Goal: Task Accomplishment & Management: Manage account settings

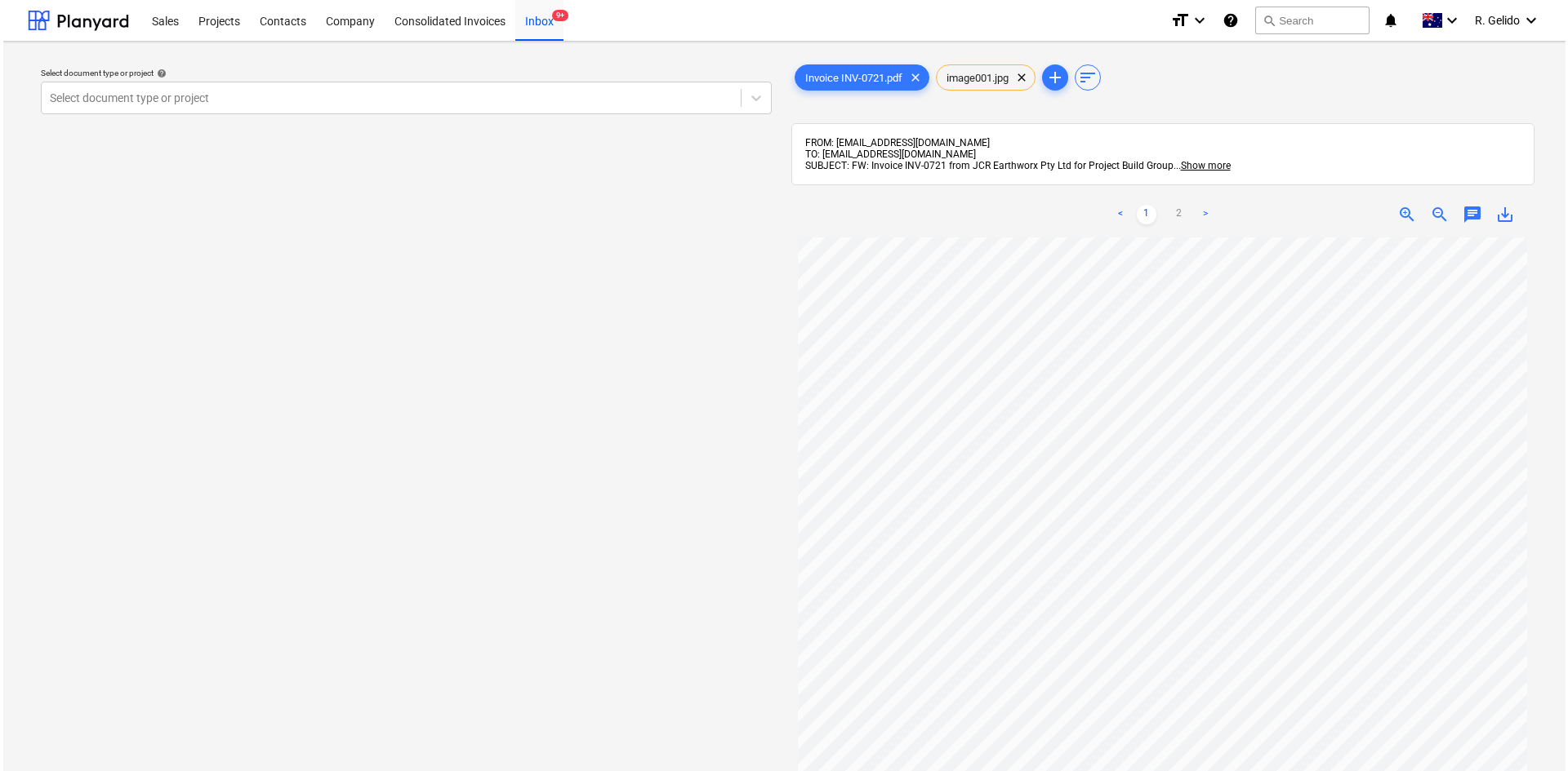
scroll to position [308, 0]
click at [536, 24] on div "Inbox 9+" at bounding box center [536, 20] width 48 height 41
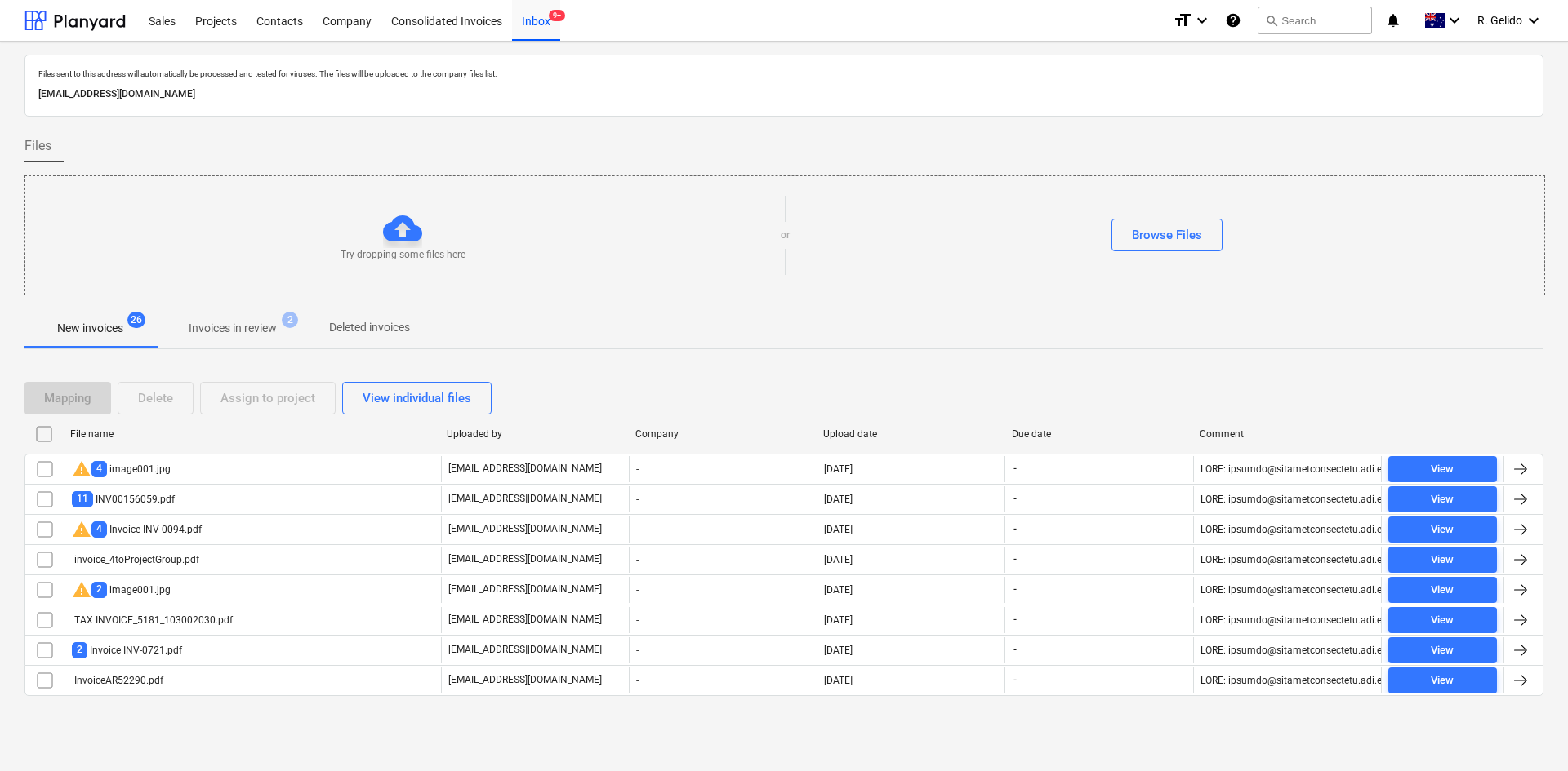
click at [281, 95] on p "[EMAIL_ADDRESS][DOMAIN_NAME]" at bounding box center [784, 94] width 1492 height 17
copy p "[EMAIL_ADDRESS][DOMAIN_NAME]"
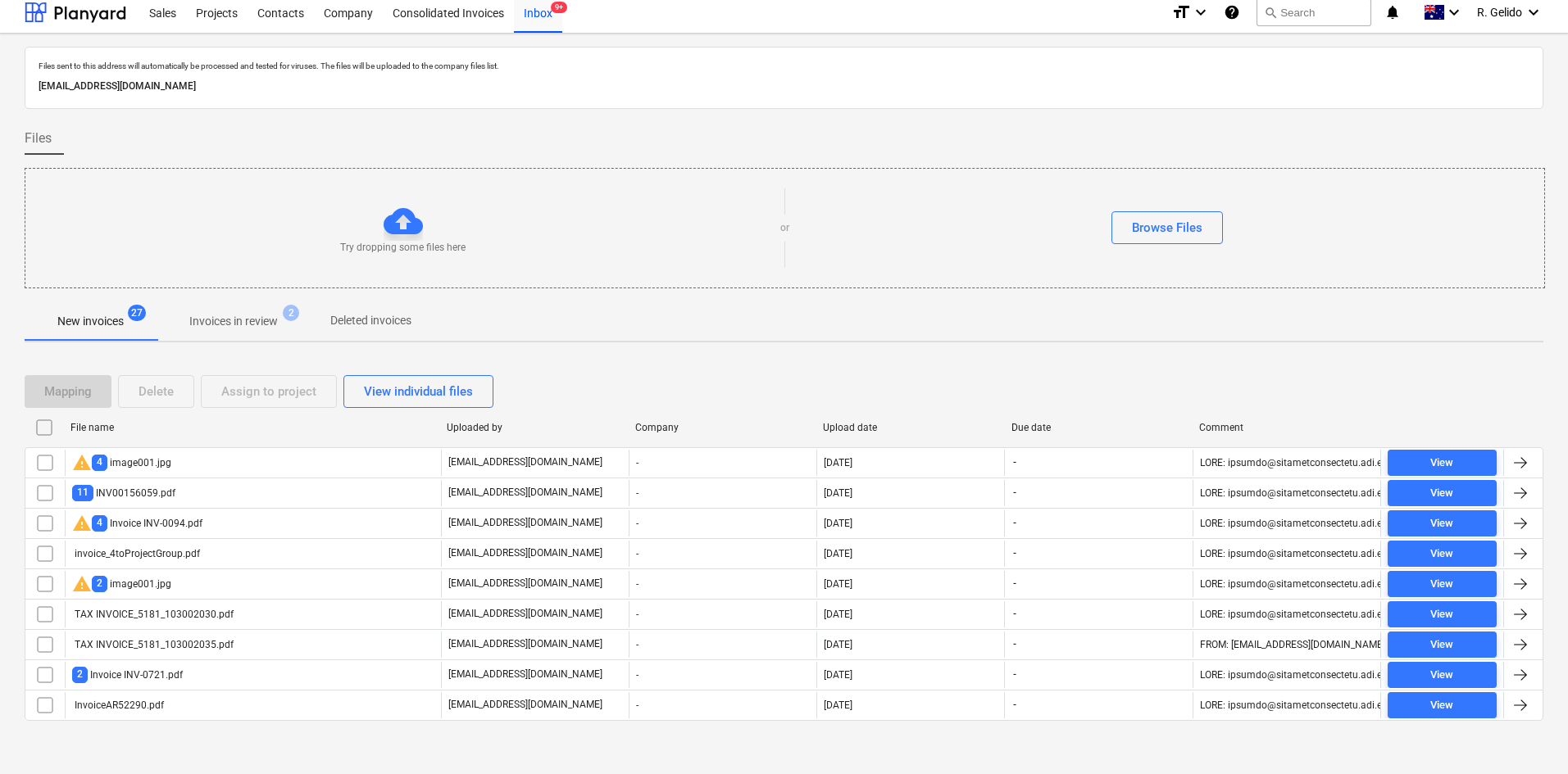
scroll to position [14, 0]
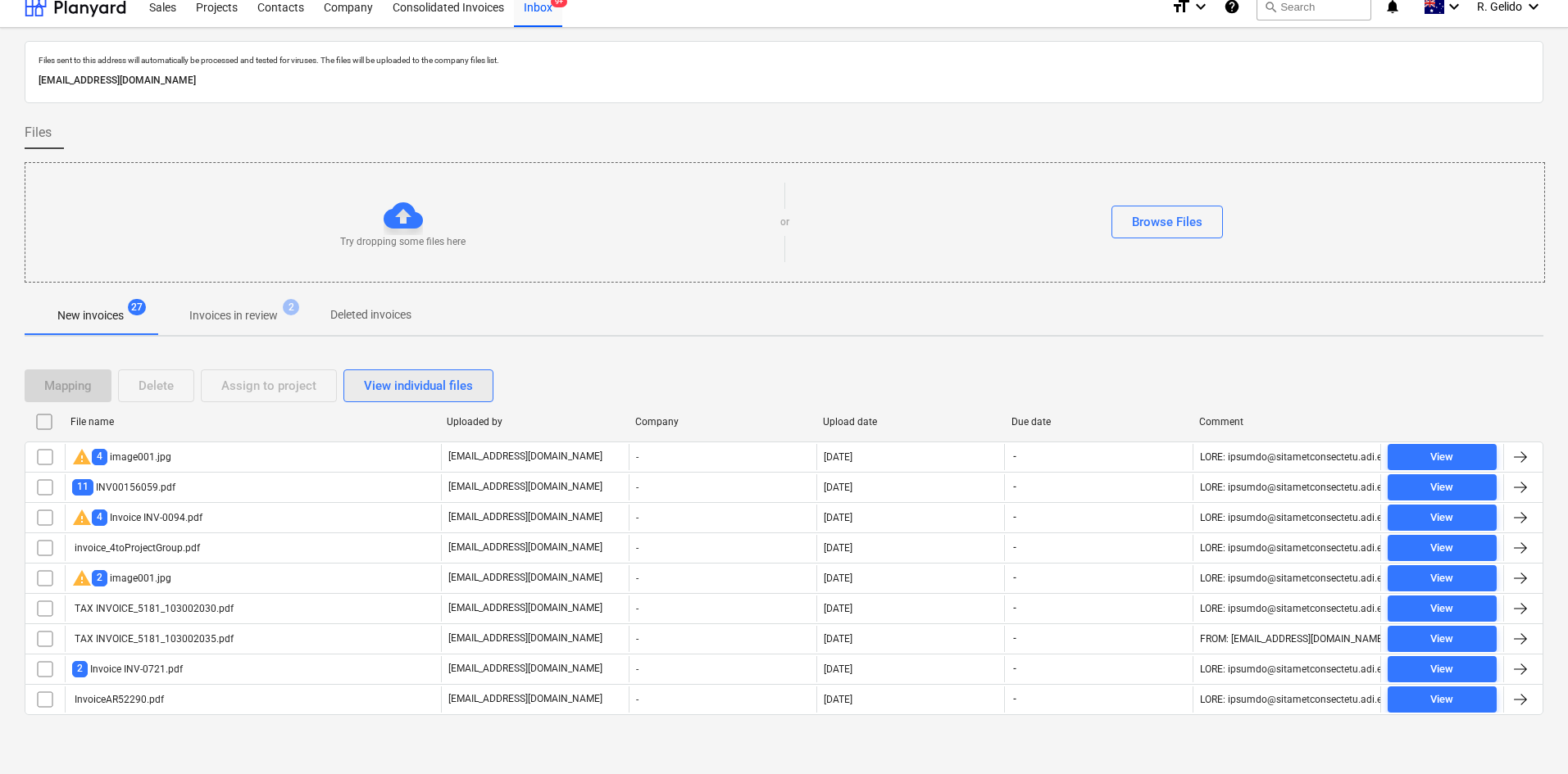
click at [402, 379] on div "View individual files" at bounding box center [418, 386] width 109 height 22
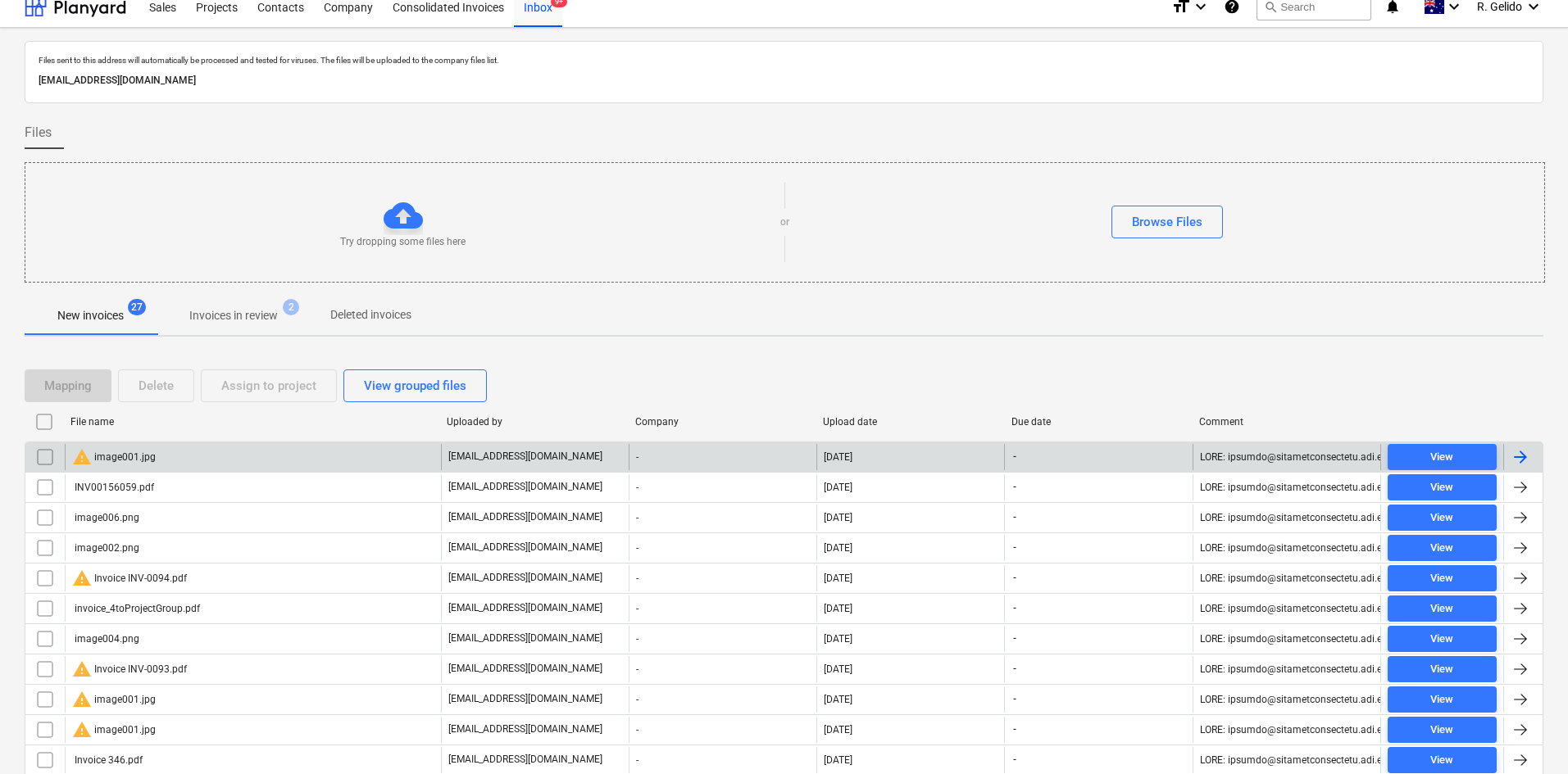
click at [170, 462] on div "warning image001.jpg" at bounding box center [253, 457] width 377 height 26
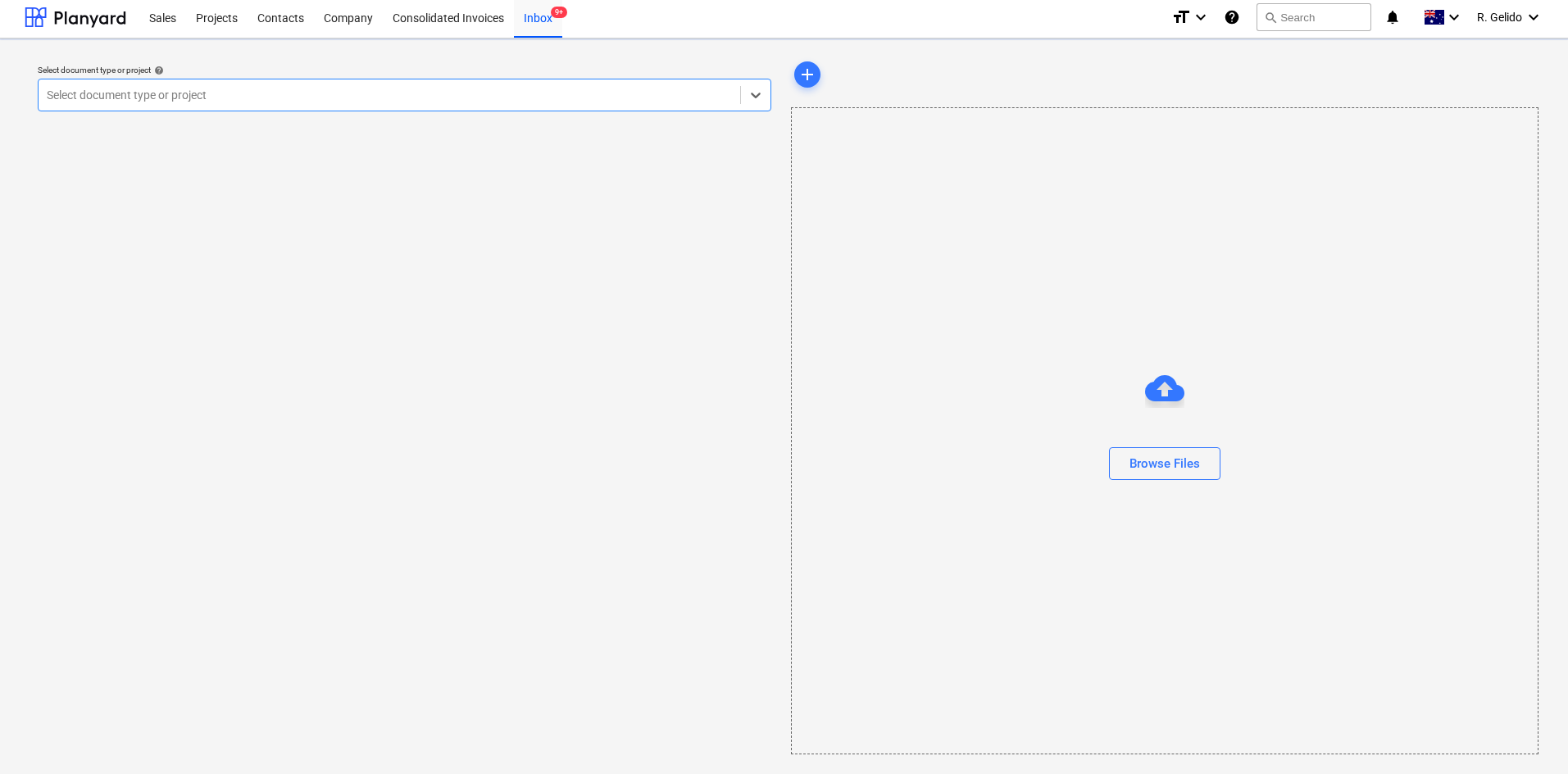
scroll to position [3, 0]
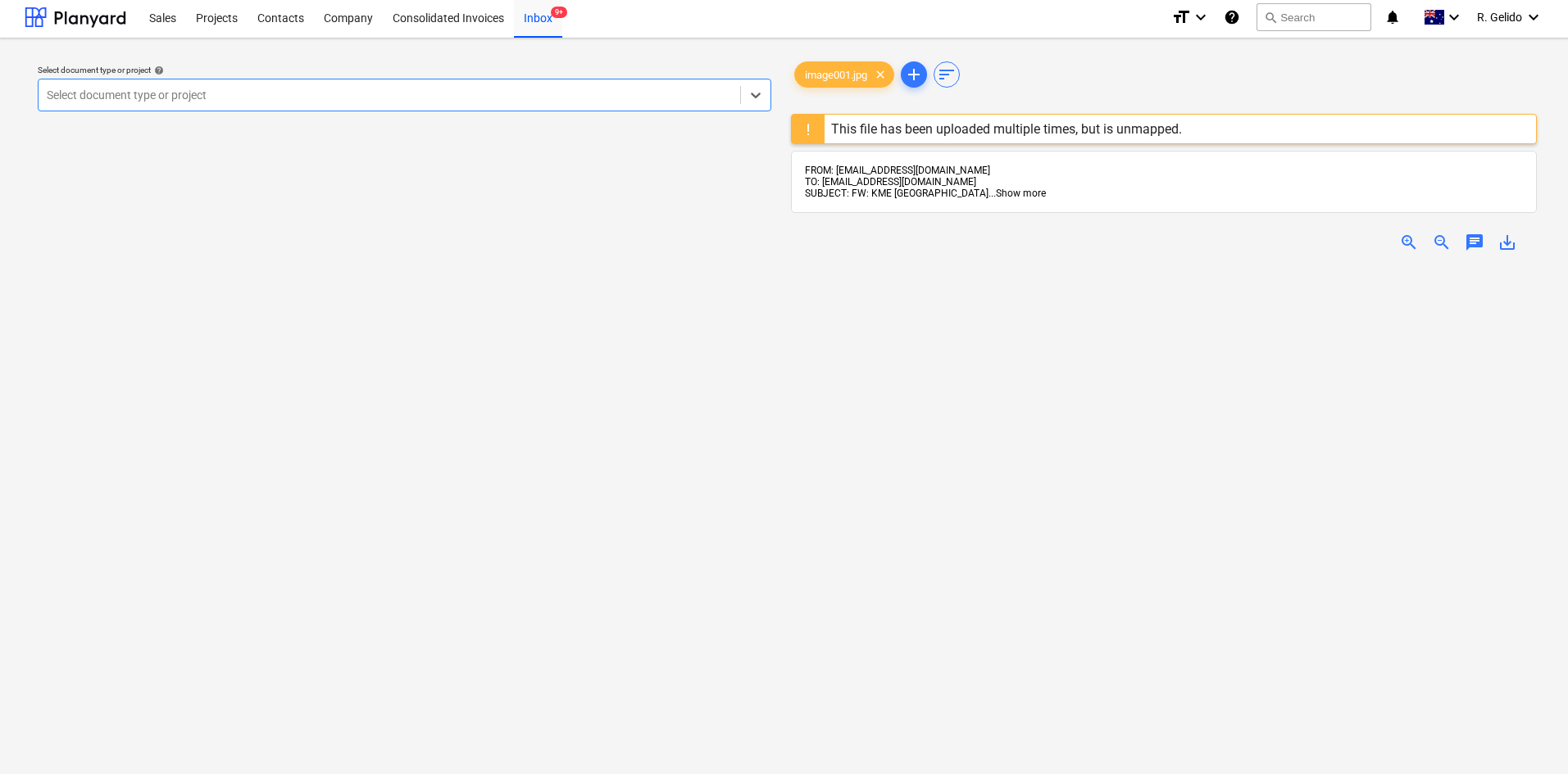
click at [995, 193] on span "Show more" at bounding box center [1020, 193] width 50 height 11
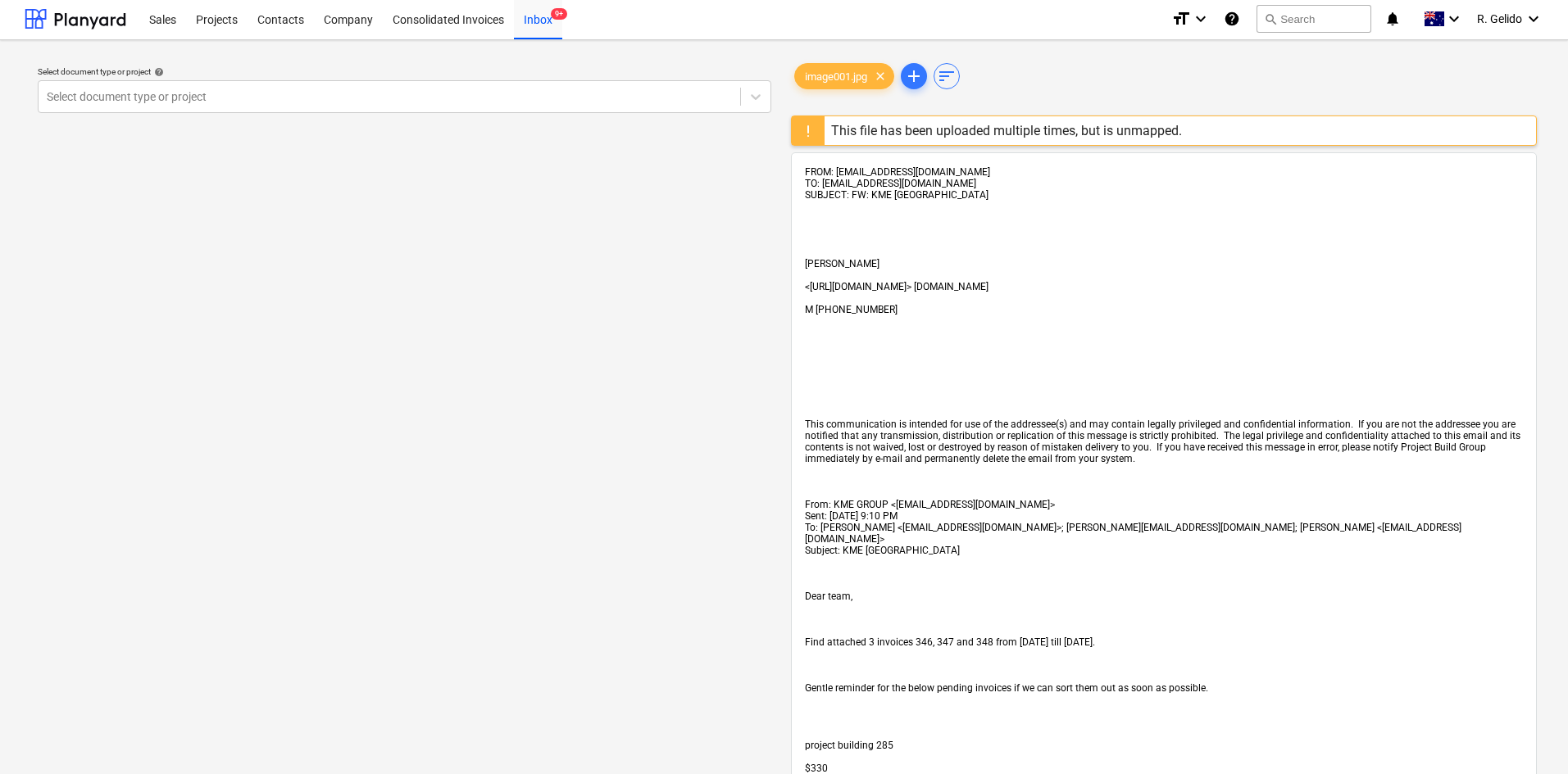
scroll to position [0, 0]
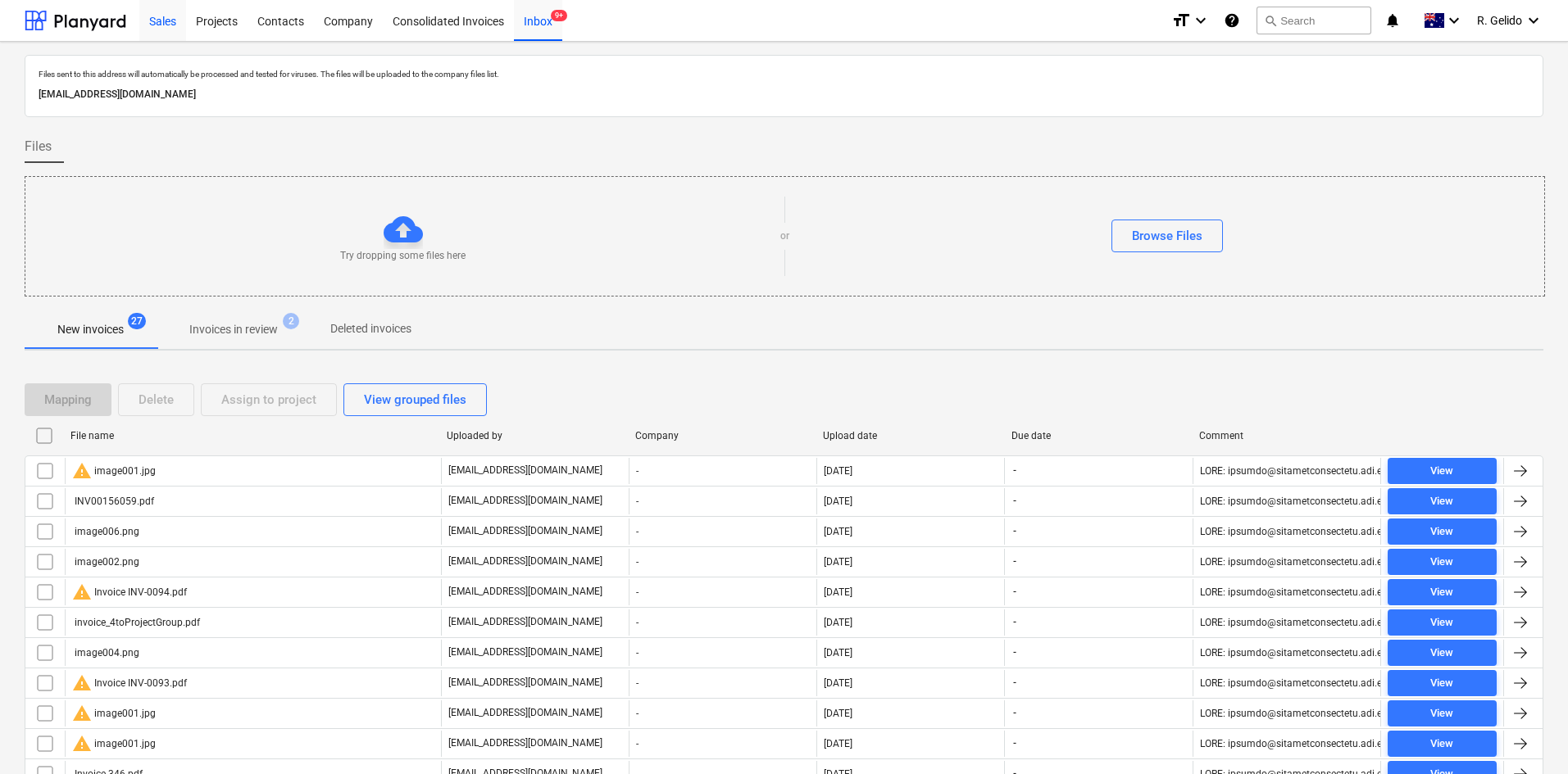
scroll to position [14, 0]
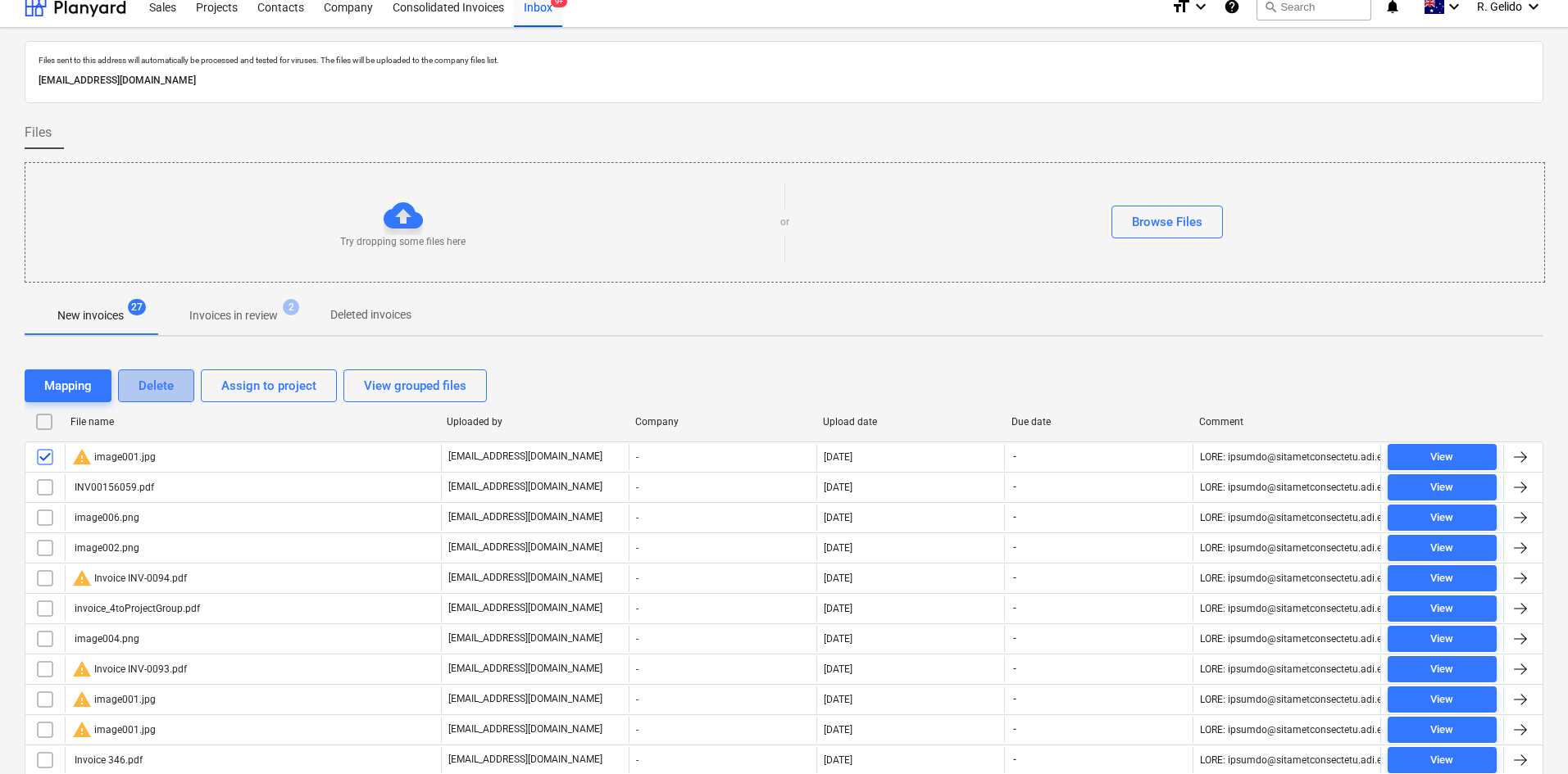
click at [154, 382] on div "Delete" at bounding box center [155, 386] width 35 height 22
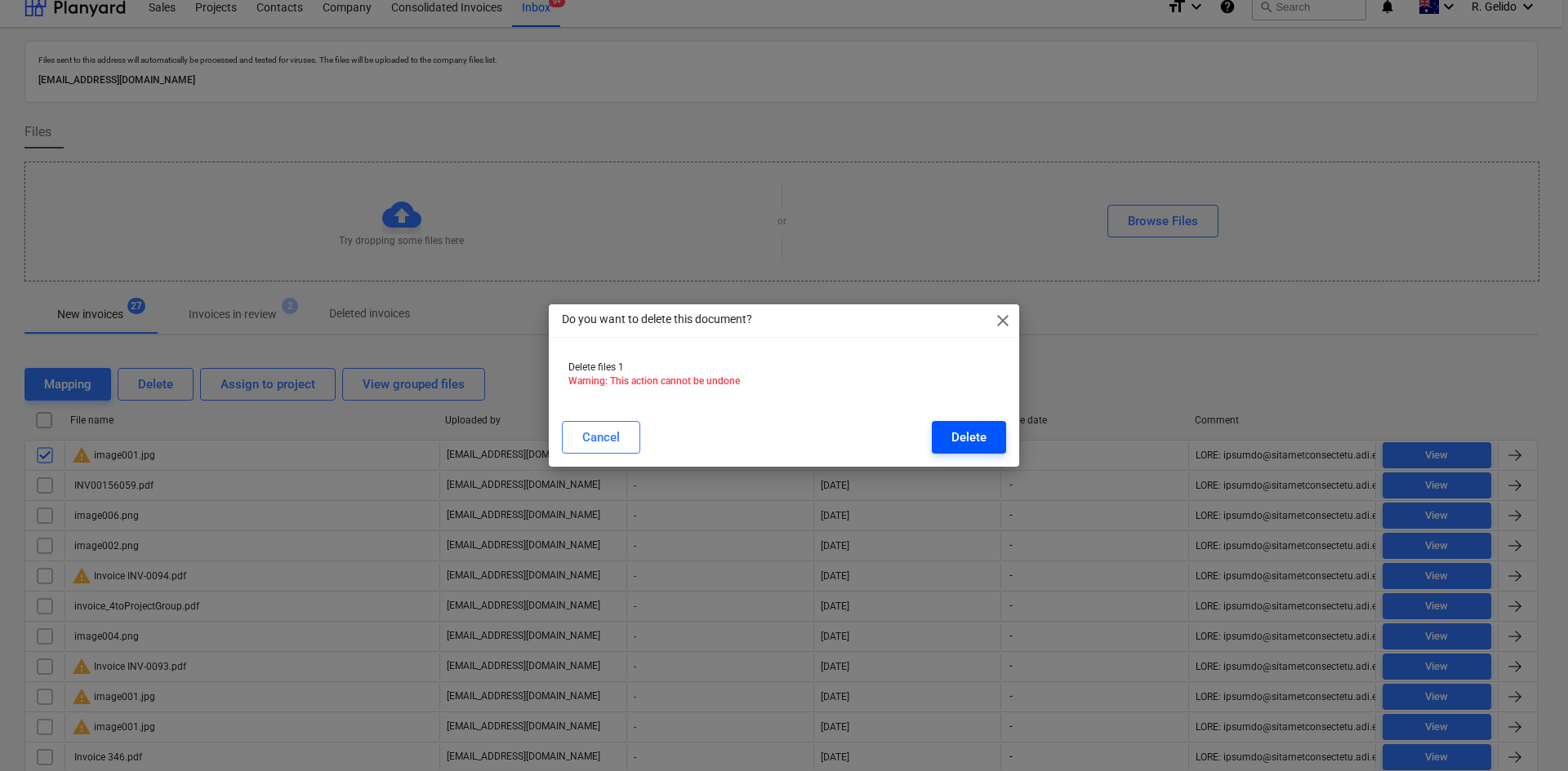
click at [976, 435] on div "Delete" at bounding box center [968, 437] width 35 height 22
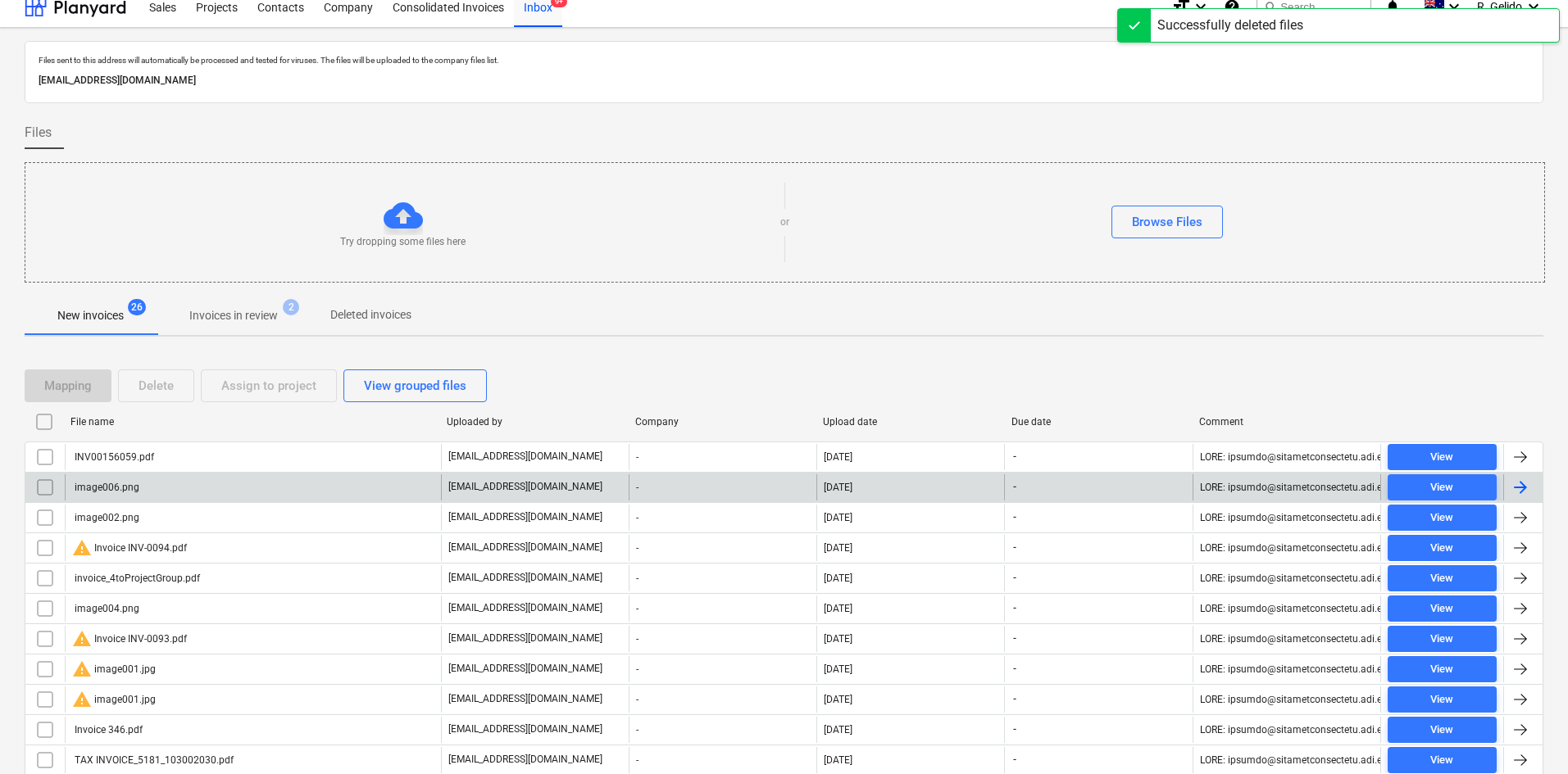
click at [150, 496] on div "image006.png" at bounding box center [253, 487] width 377 height 26
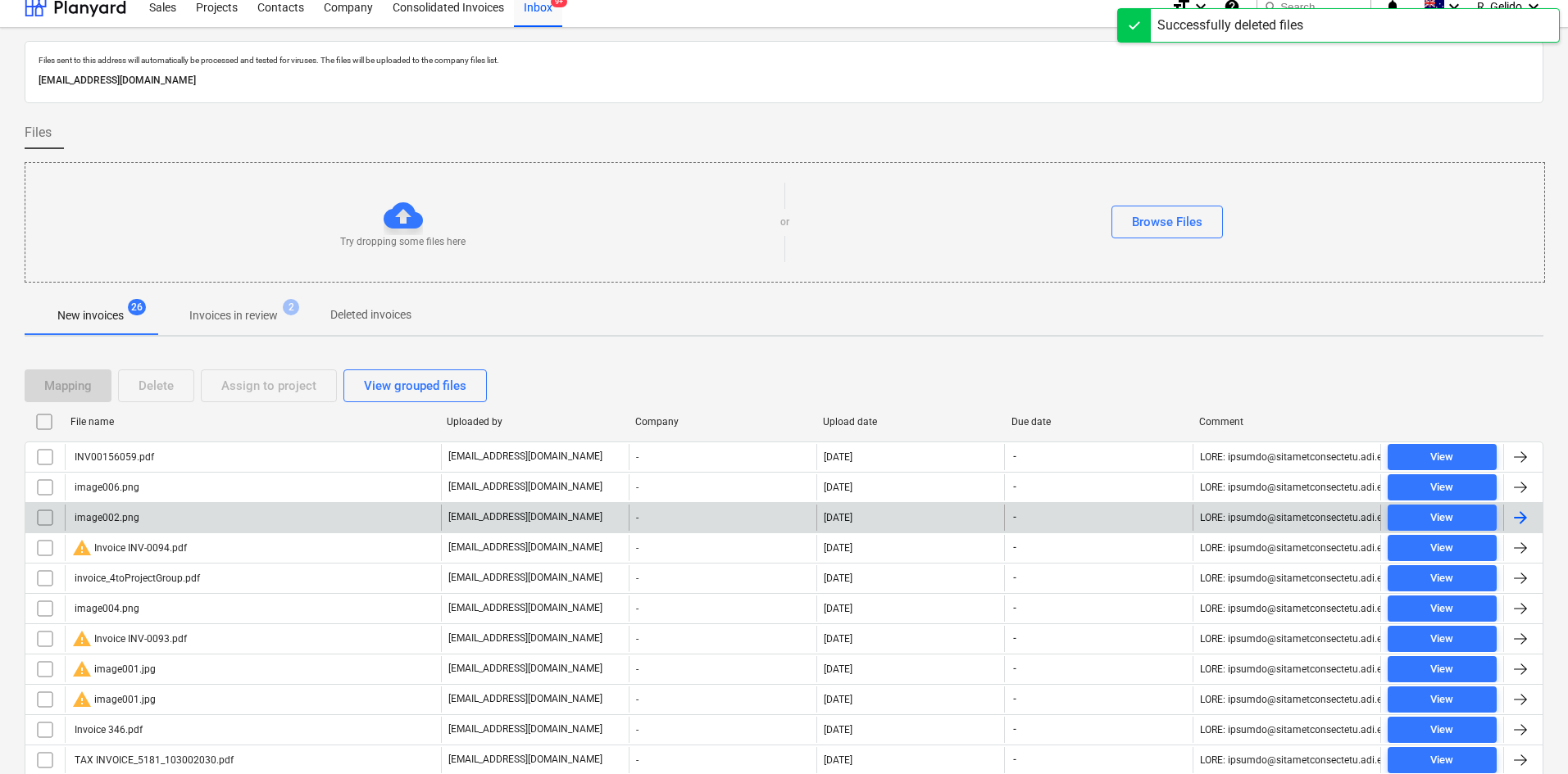
click at [159, 524] on div "image002.png" at bounding box center [253, 519] width 377 height 26
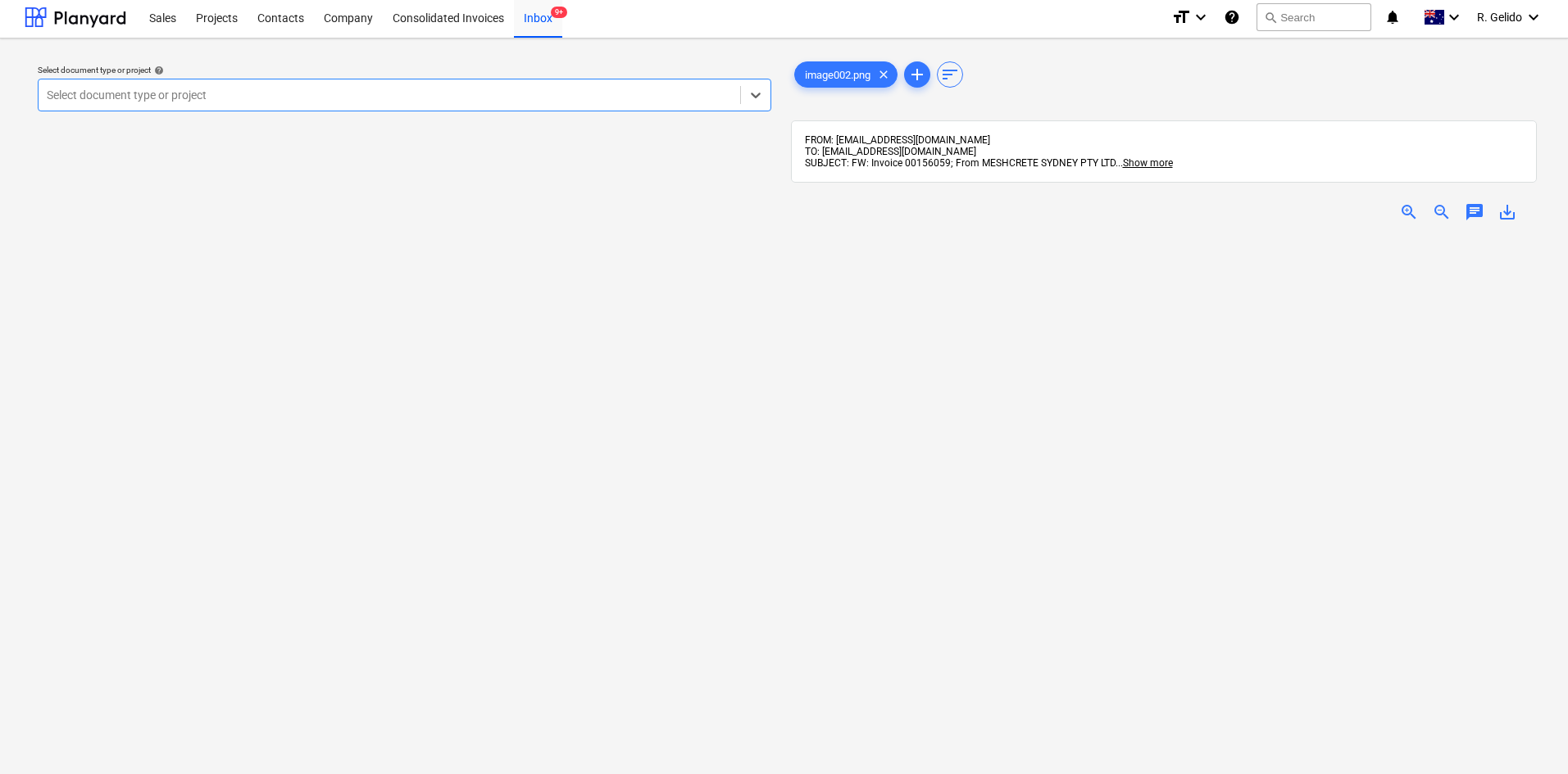
click at [922, 165] on span "SUBJECT: FW: Invoice 00156059; From MESHCRETE SYDNEY PTY LTD" at bounding box center [960, 163] width 310 height 11
copy span "00156059"
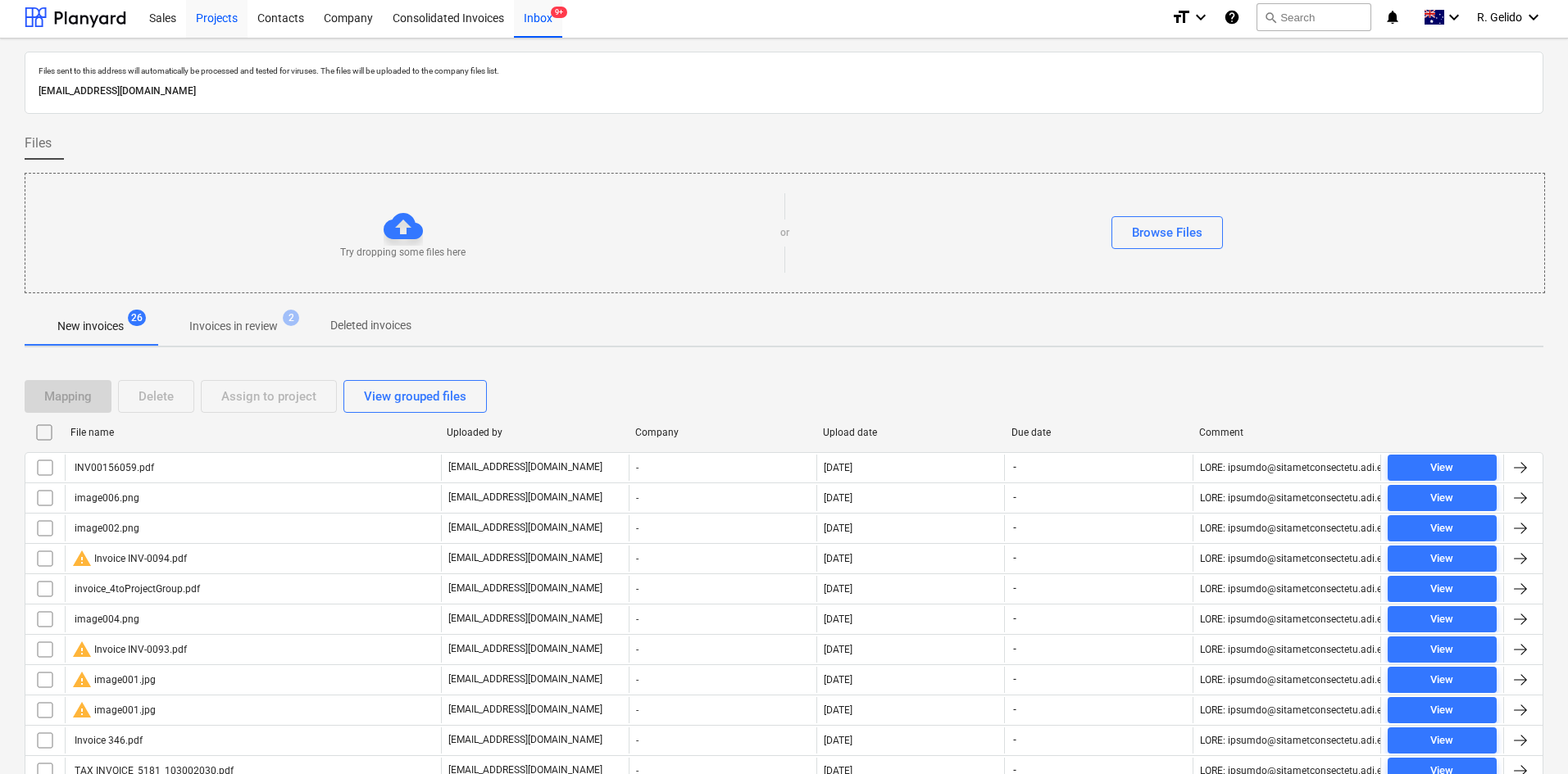
scroll to position [14, 0]
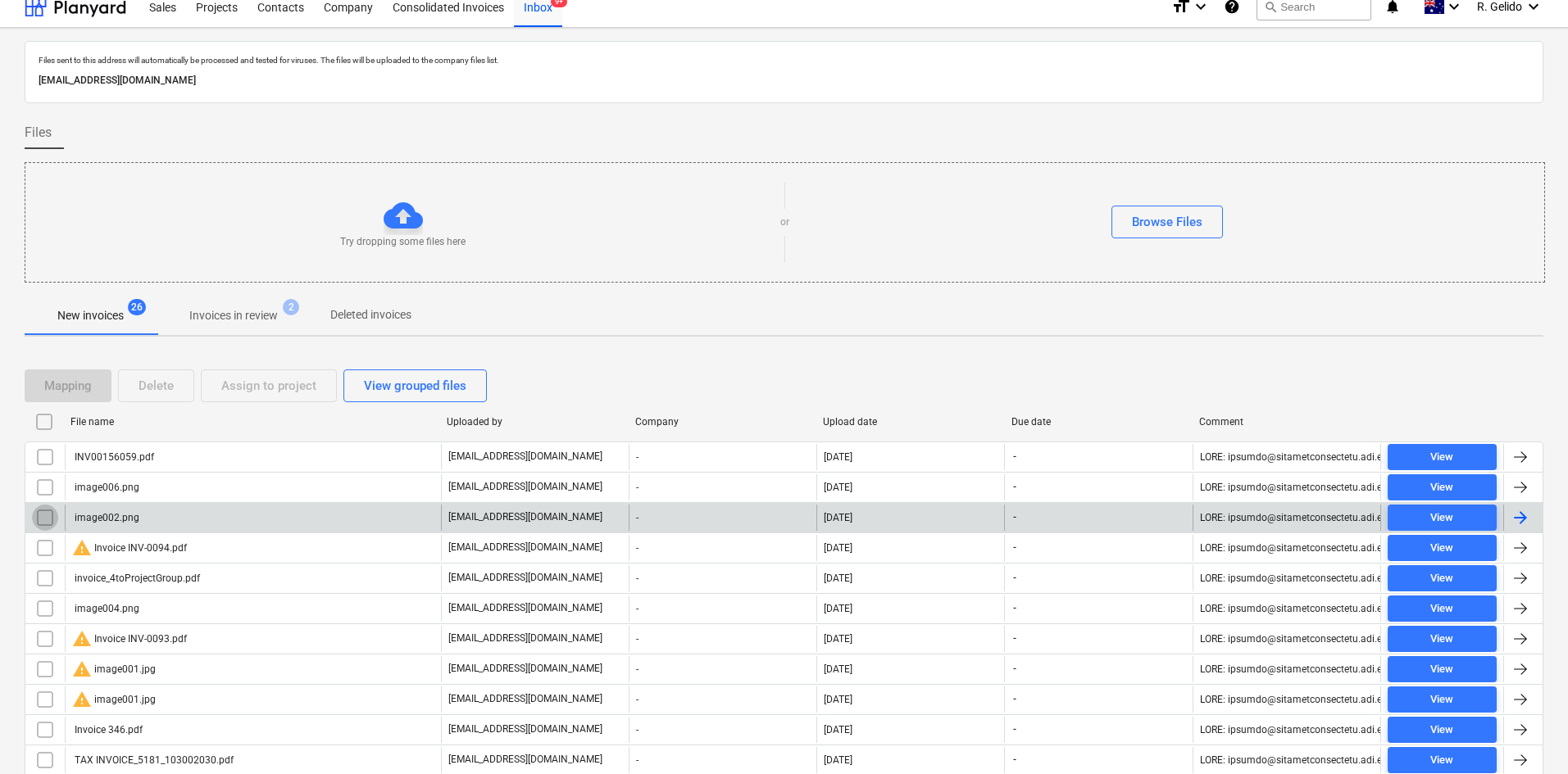
click at [46, 521] on input "checkbox" at bounding box center [45, 519] width 26 height 26
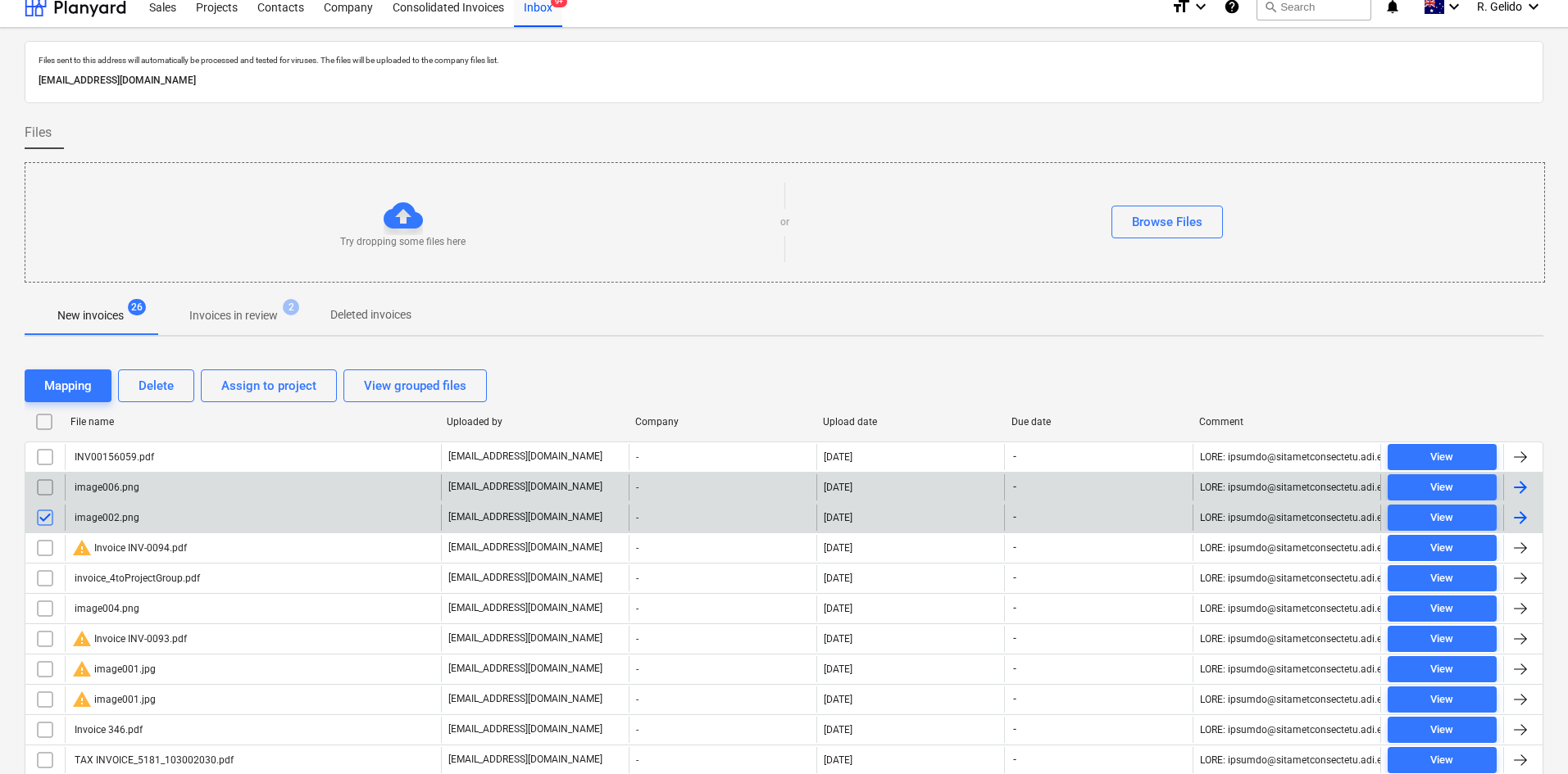
click at [45, 488] on input "checkbox" at bounding box center [45, 487] width 26 height 26
click at [168, 388] on div "Delete" at bounding box center [155, 386] width 35 height 22
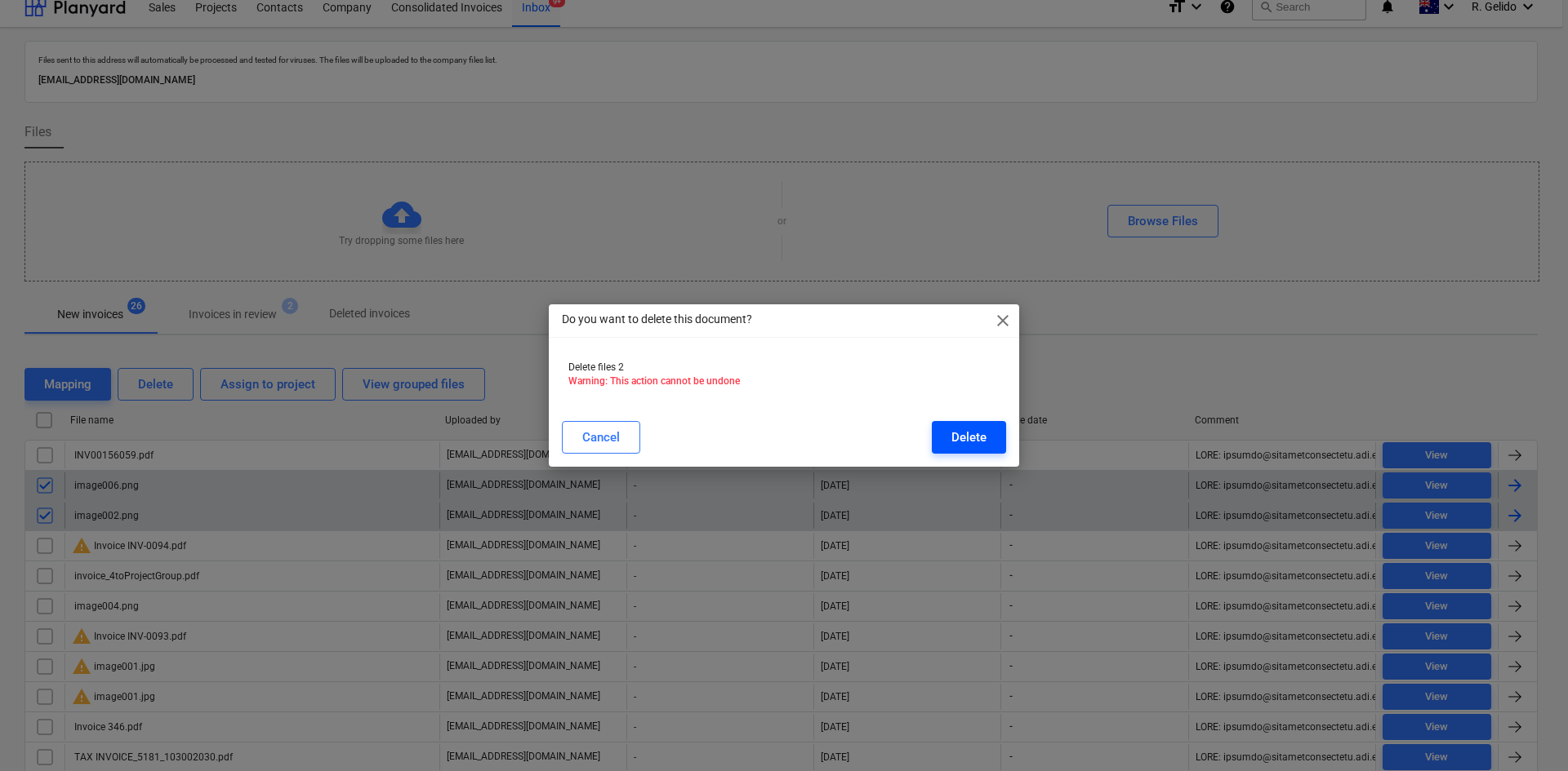
click at [969, 440] on div "Delete" at bounding box center [968, 437] width 35 height 22
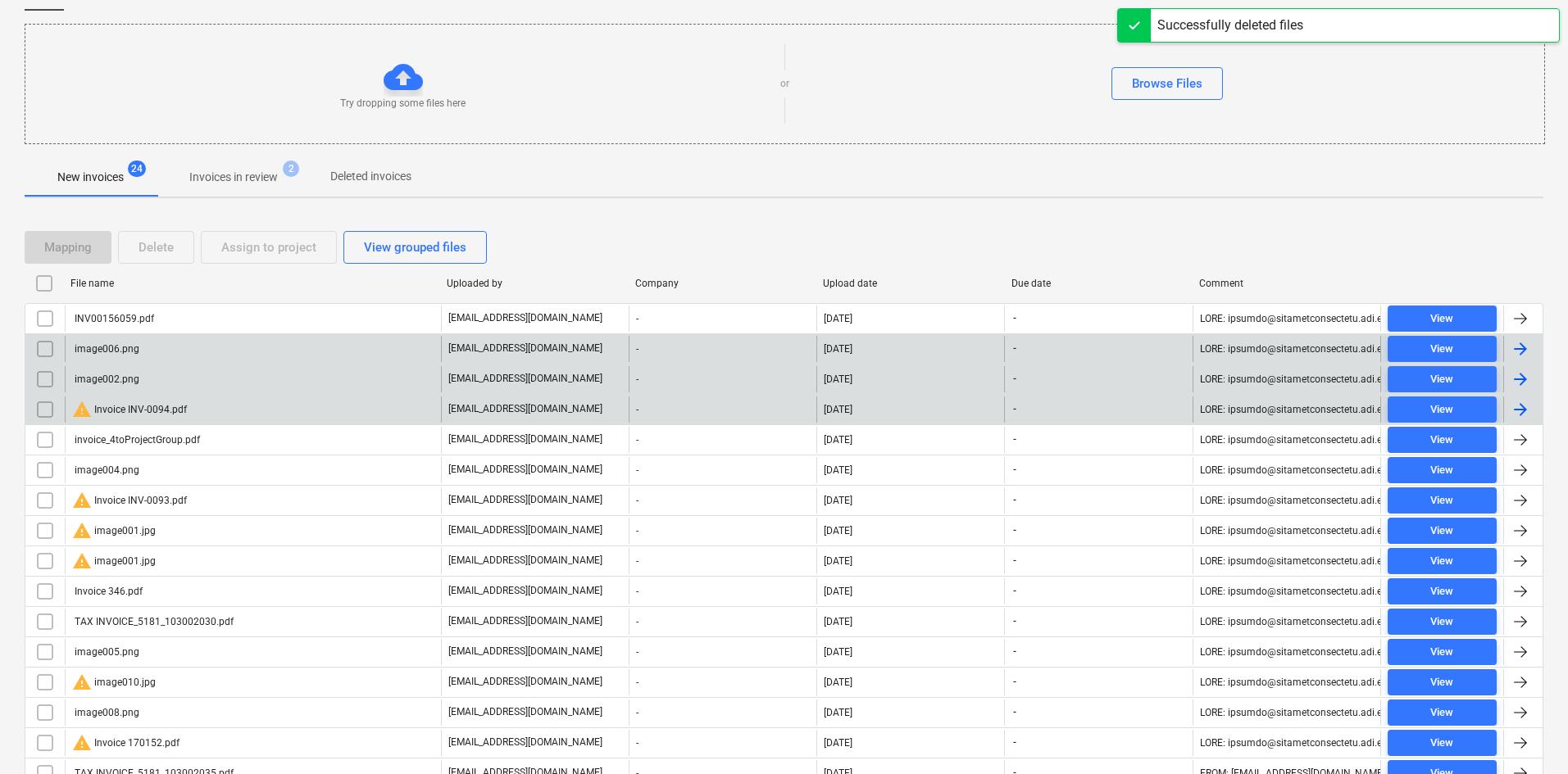
scroll to position [178, 0]
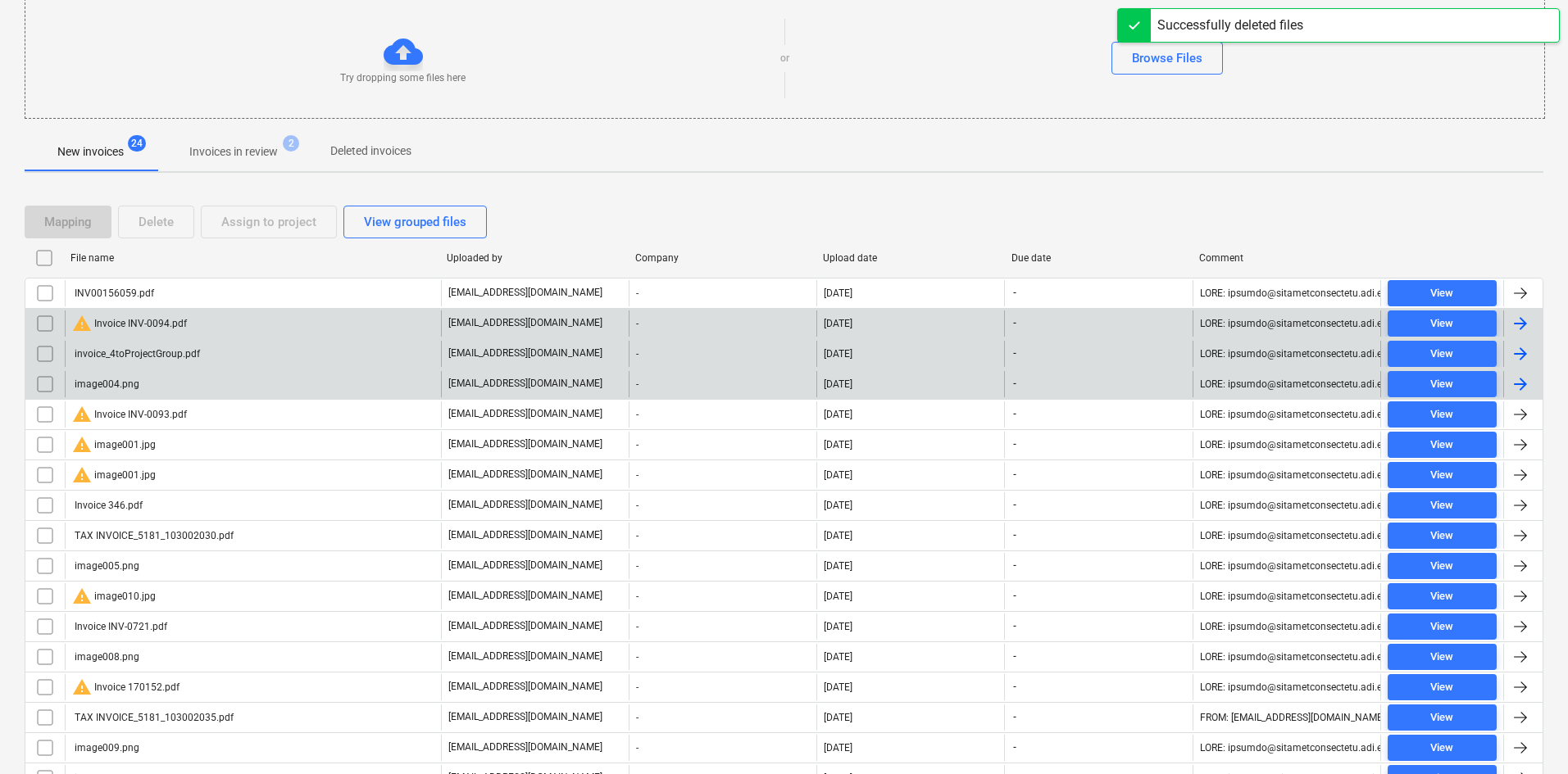
click at [163, 382] on div "image004.png" at bounding box center [253, 384] width 377 height 26
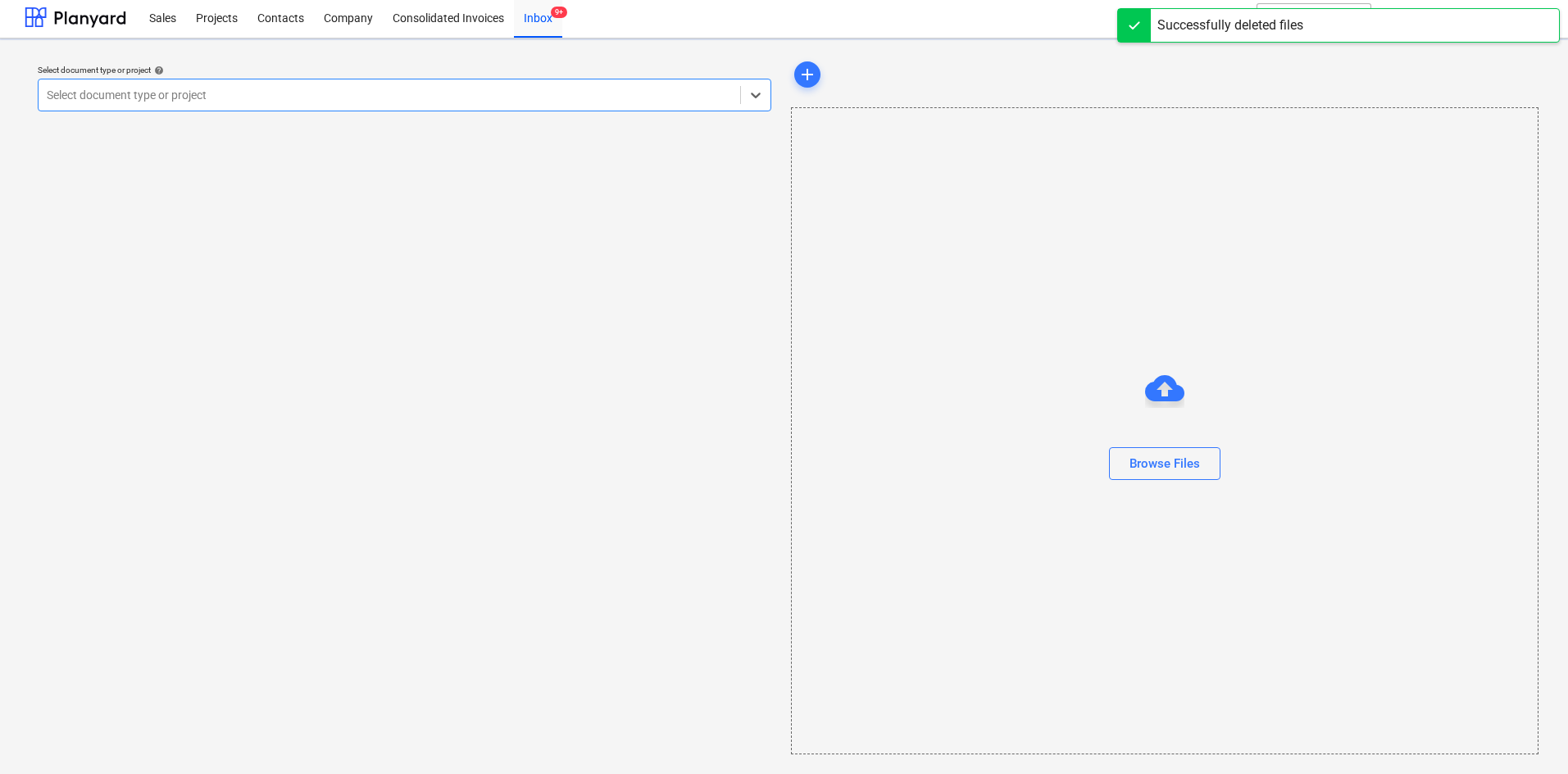
scroll to position [3, 0]
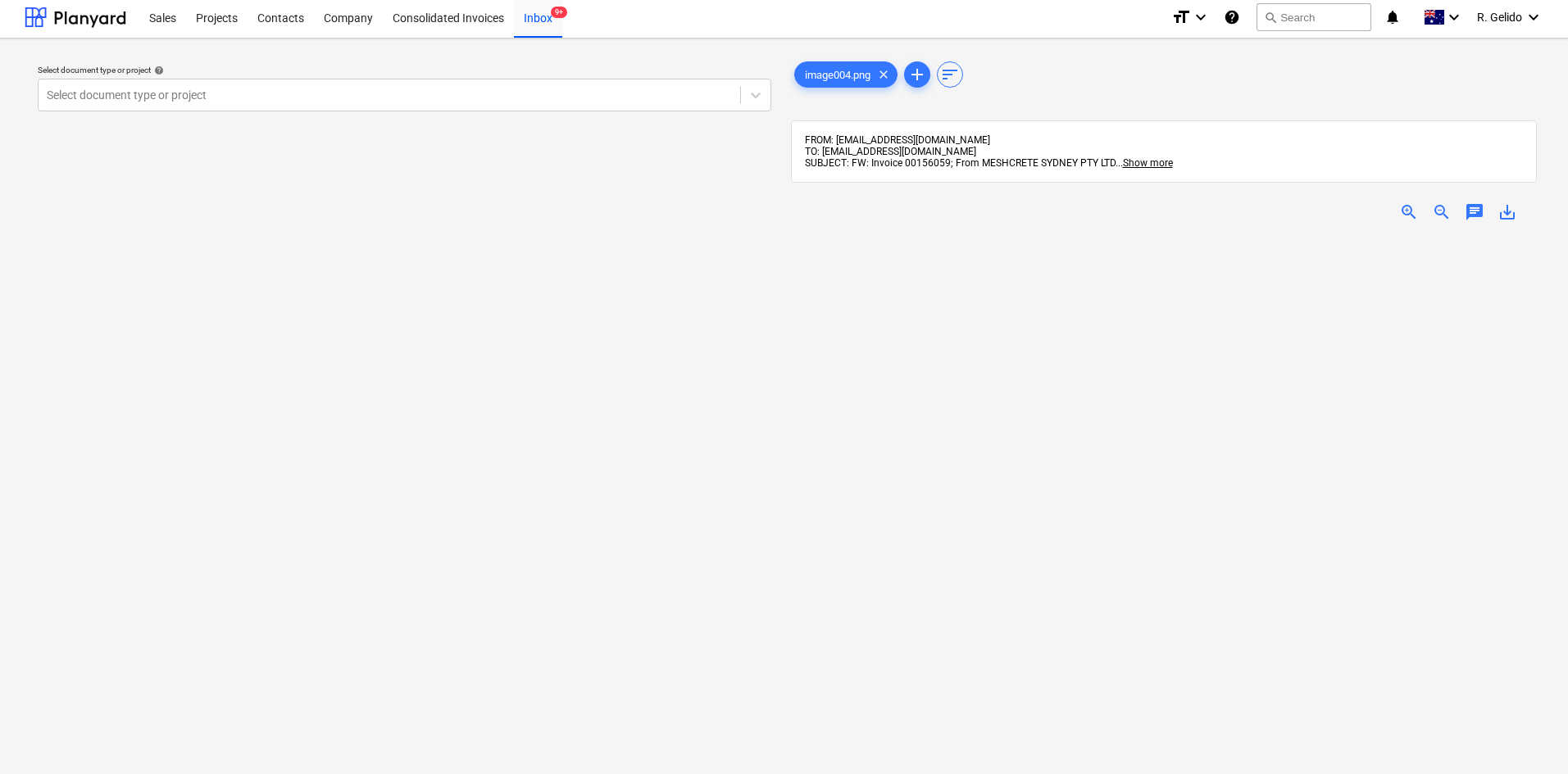
click at [927, 164] on span "SUBJECT: FW: Invoice 00156059; From MESHCRETE SYDNEY PTY LTD" at bounding box center [960, 163] width 310 height 11
copy span "00156059"
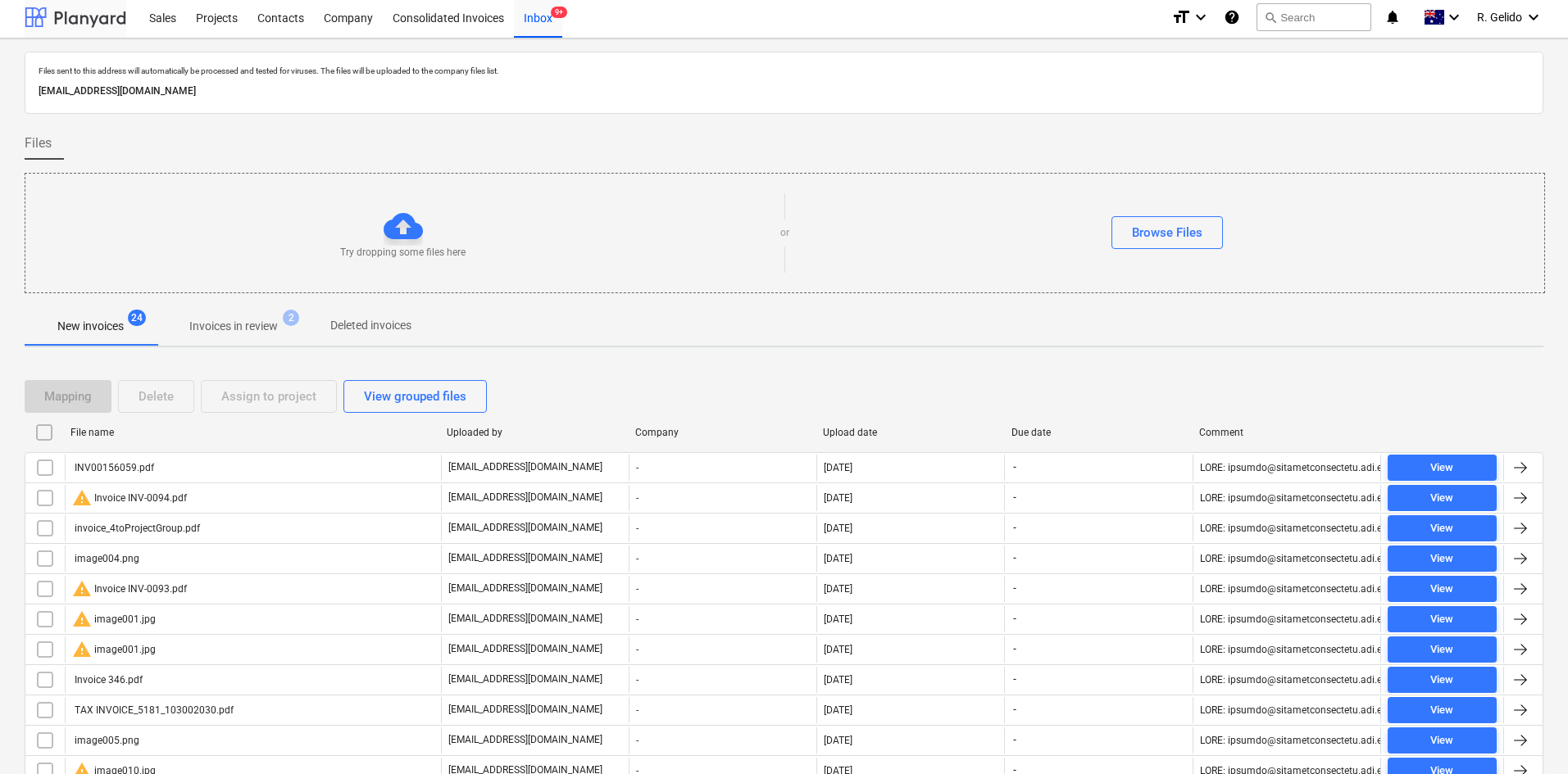
scroll to position [178, 0]
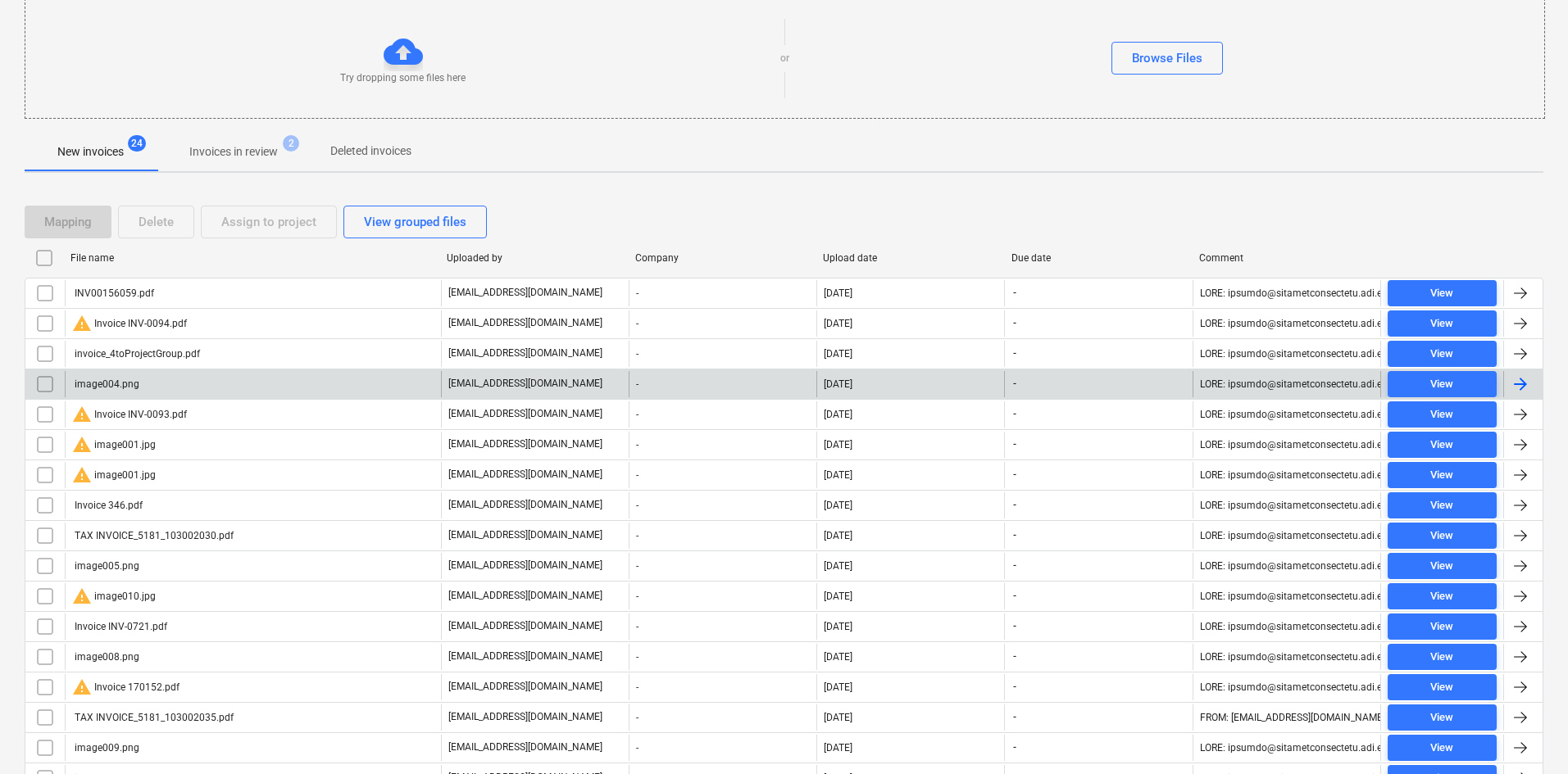
click at [41, 379] on input "checkbox" at bounding box center [45, 384] width 26 height 26
click at [162, 215] on div "Delete" at bounding box center [155, 221] width 35 height 22
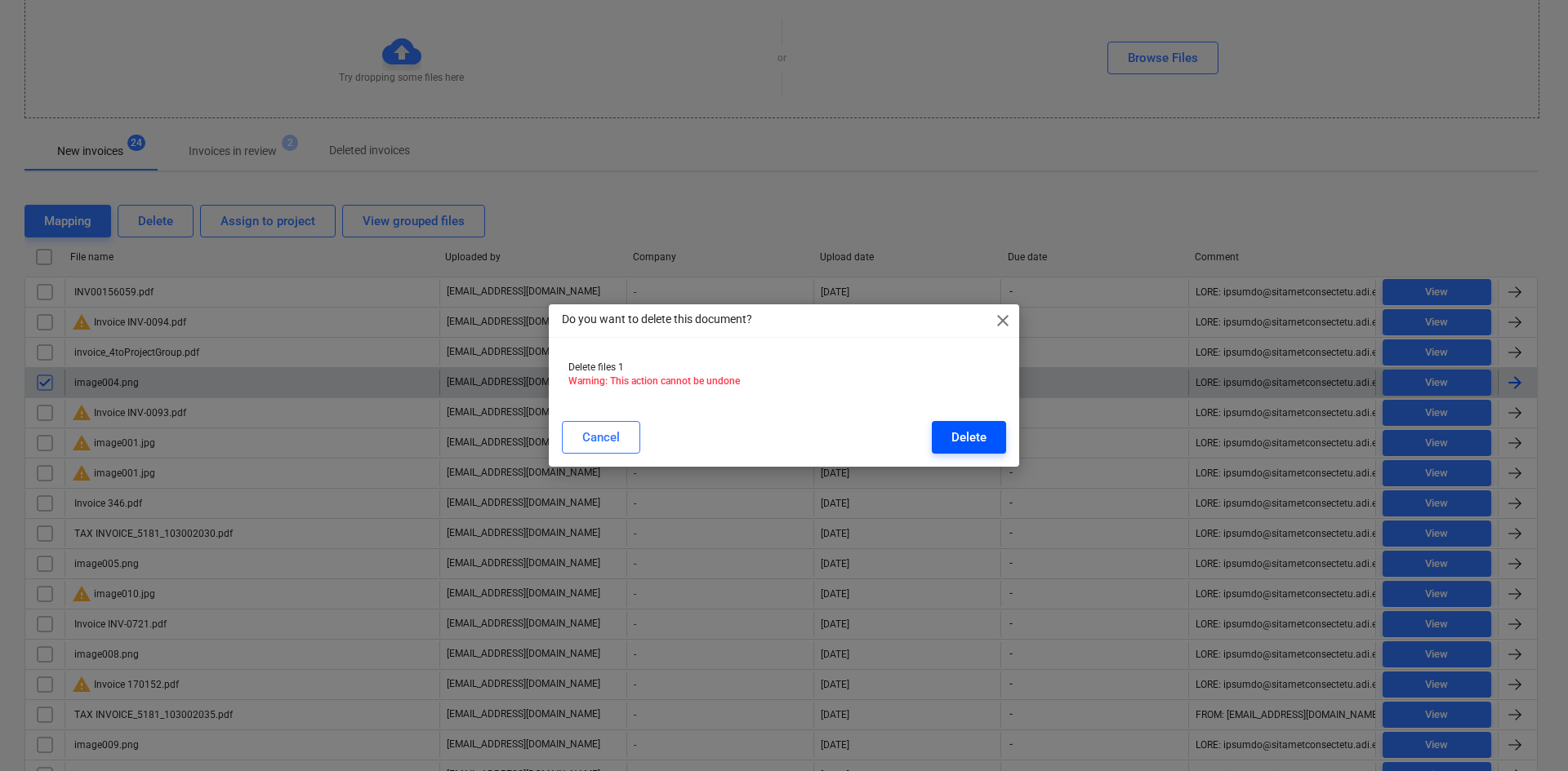
click at [961, 434] on div "Delete" at bounding box center [968, 437] width 35 height 22
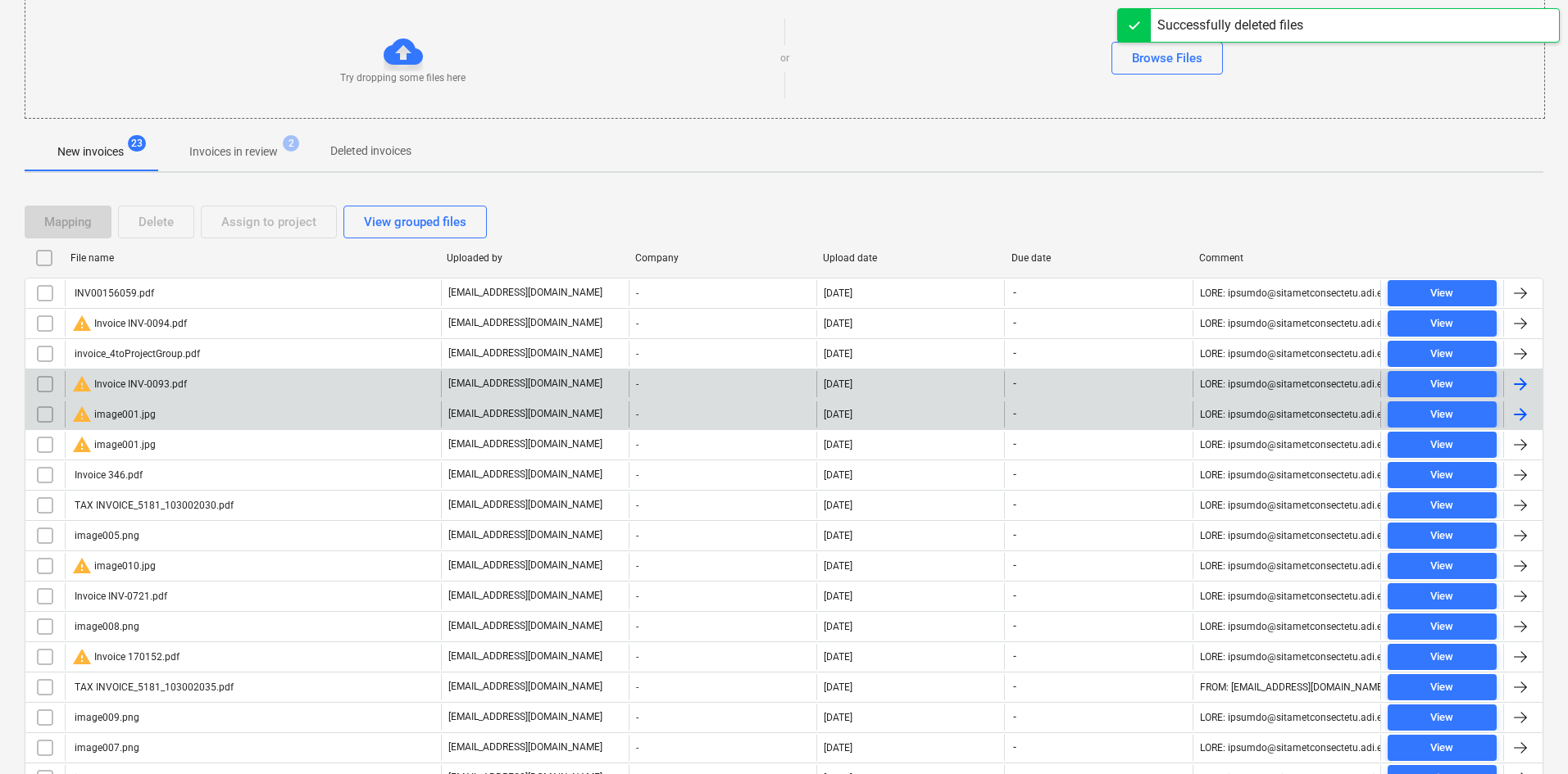
click at [175, 414] on div "warning image001.jpg" at bounding box center [253, 414] width 377 height 26
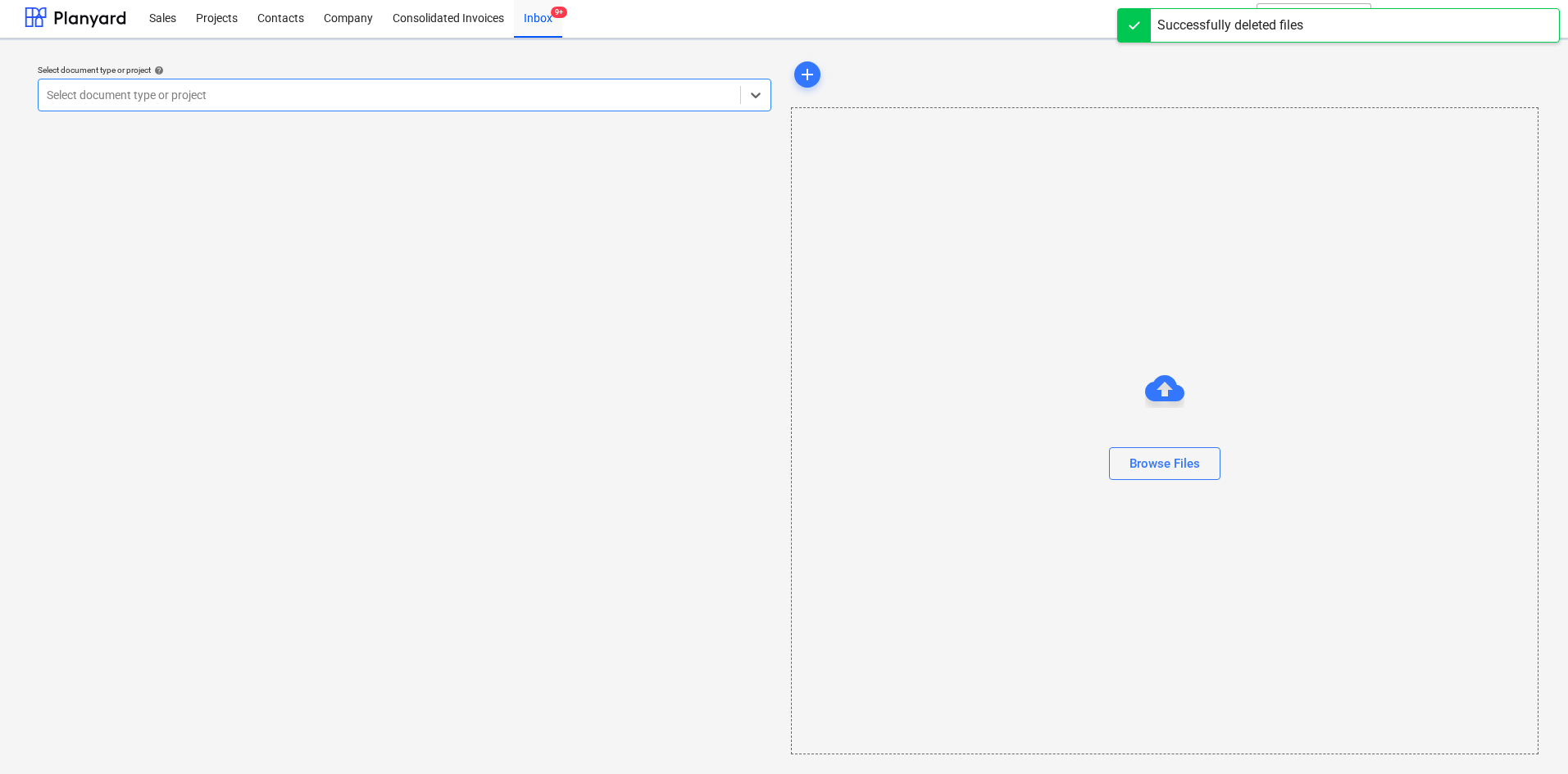
scroll to position [3, 0]
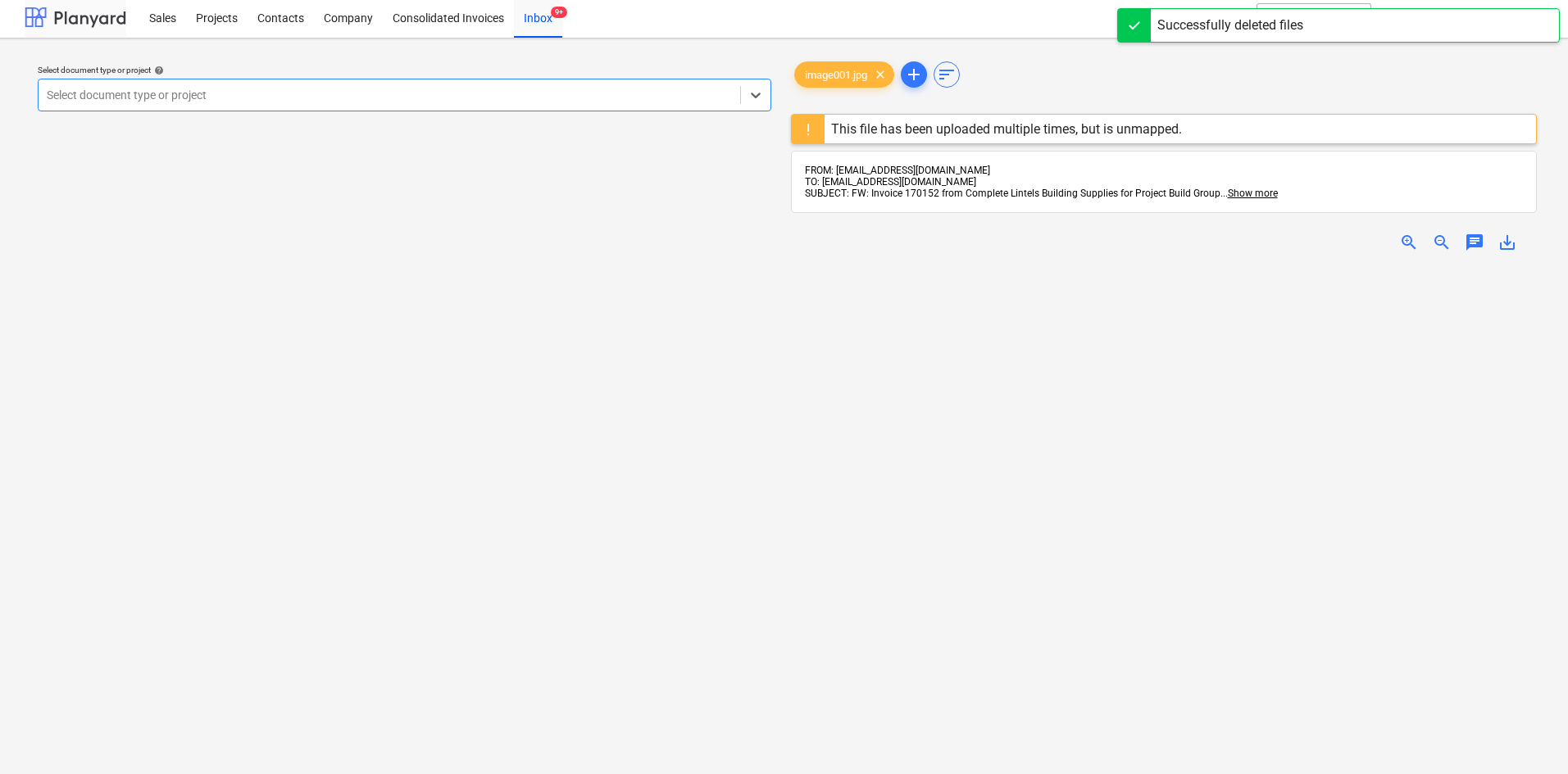
scroll to position [178, 0]
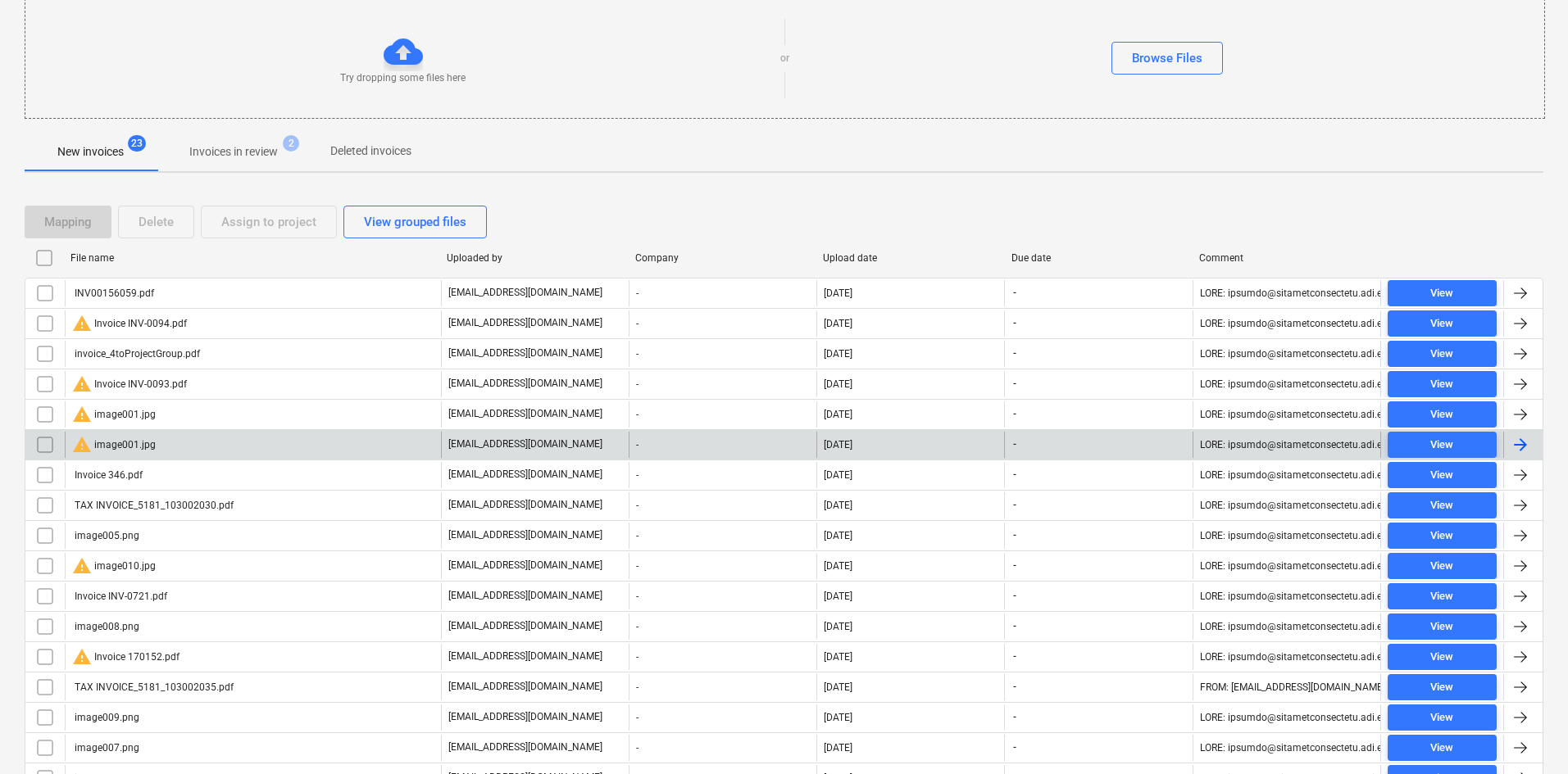
click at [174, 450] on div "warning image001.jpg" at bounding box center [253, 445] width 377 height 26
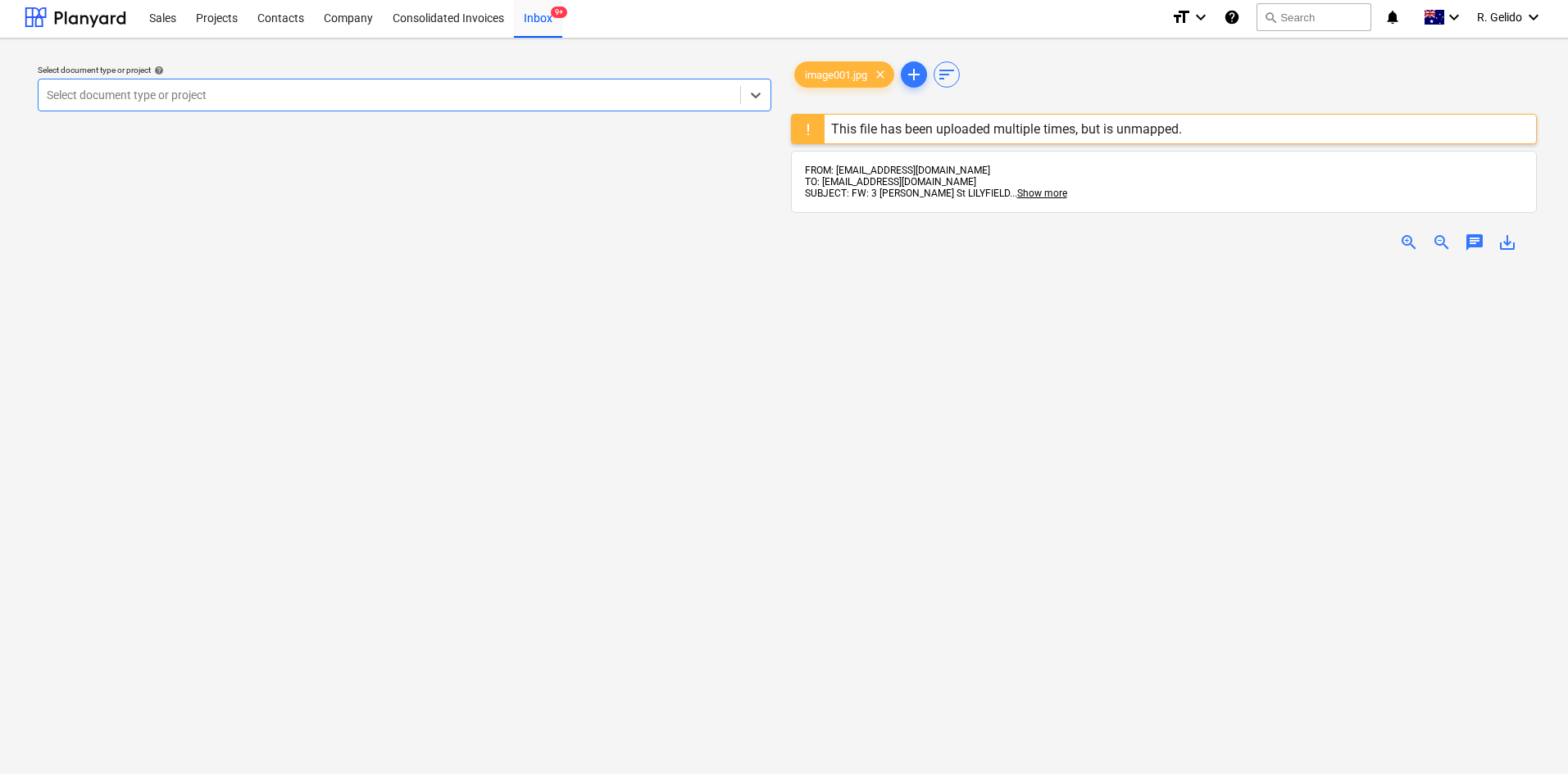
scroll to position [178, 0]
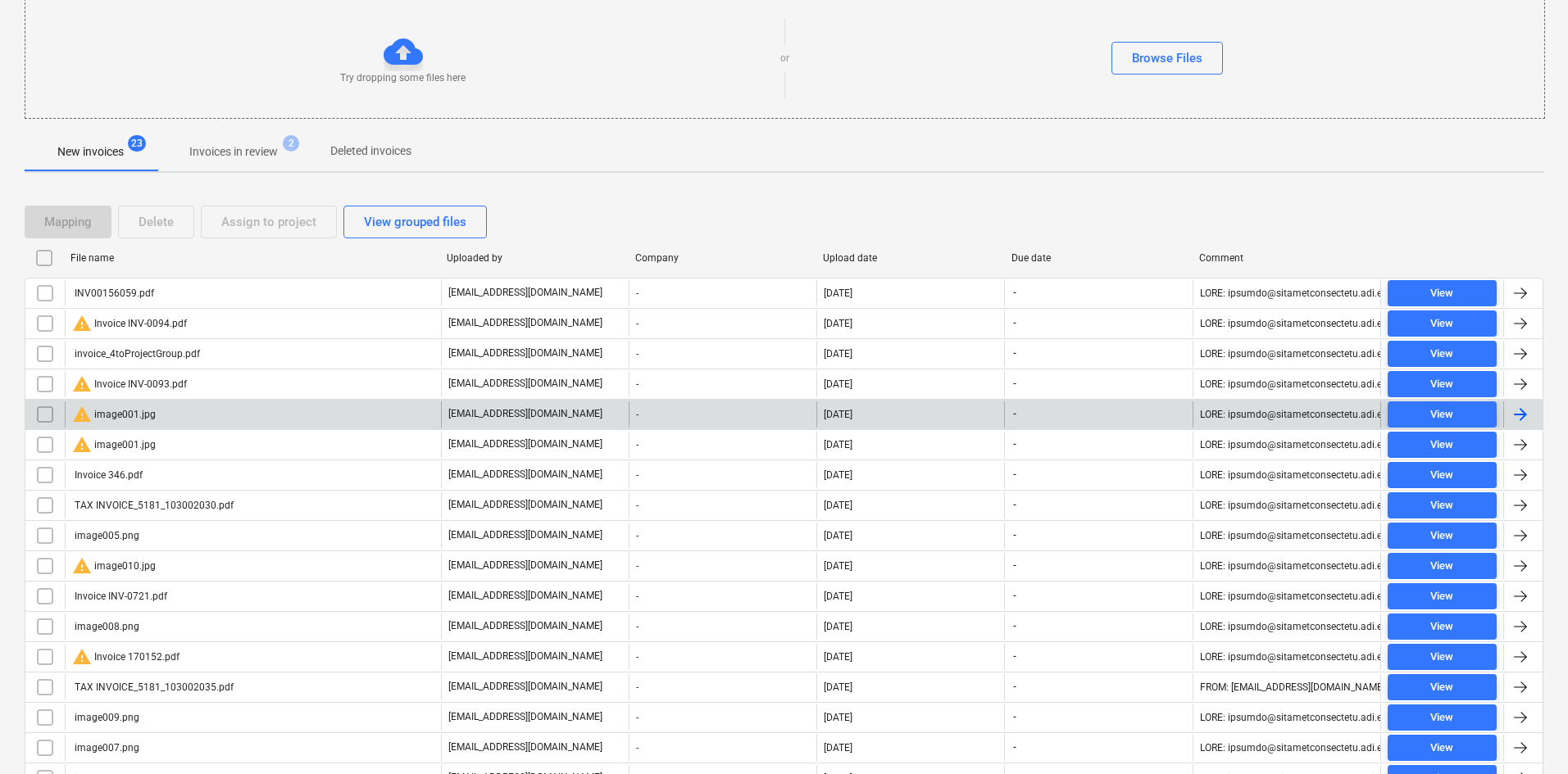
click at [45, 413] on input "checkbox" at bounding box center [45, 414] width 26 height 26
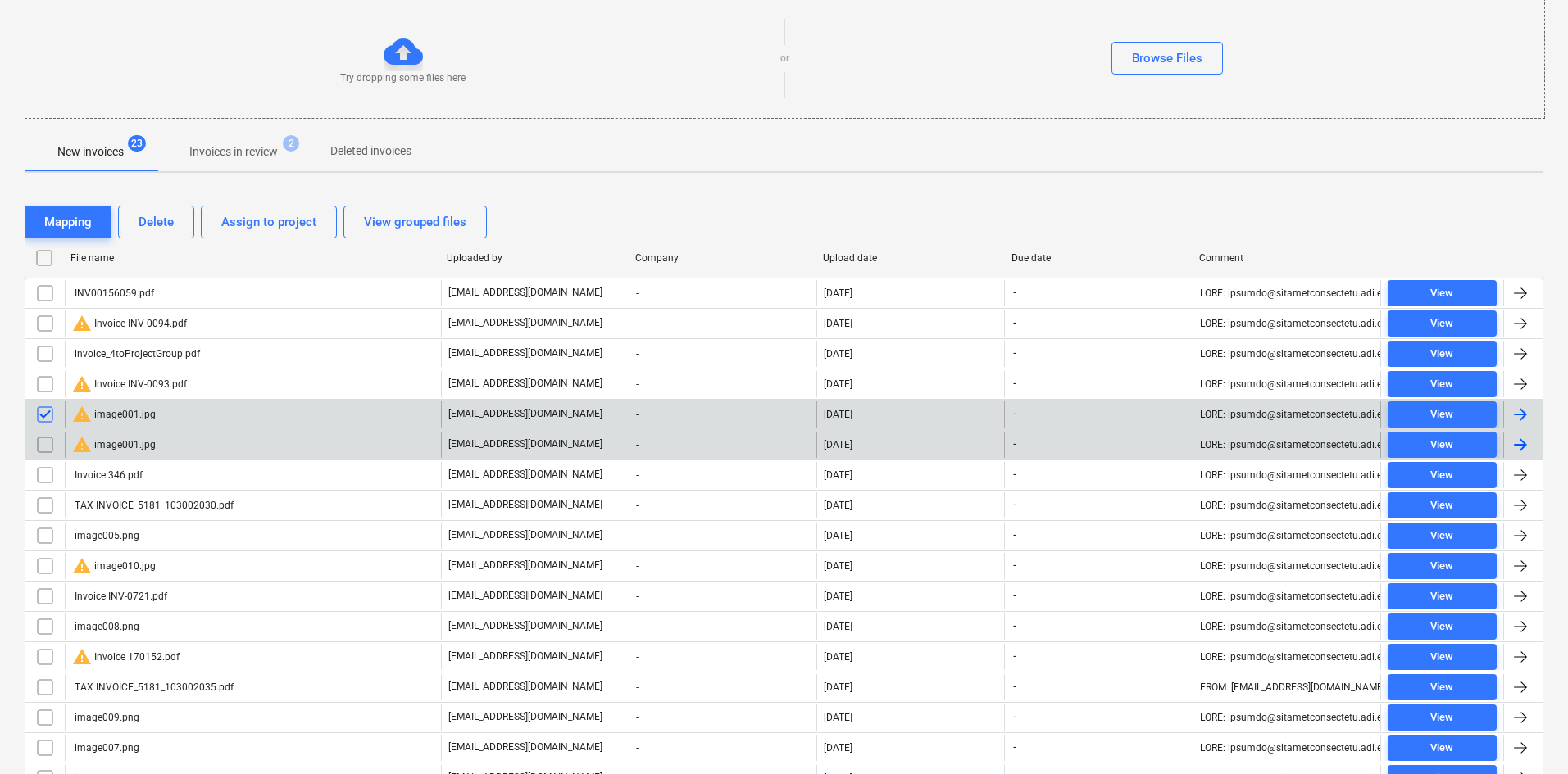
click at [47, 447] on input "checkbox" at bounding box center [45, 445] width 26 height 26
click at [176, 221] on button "Delete" at bounding box center [156, 221] width 77 height 33
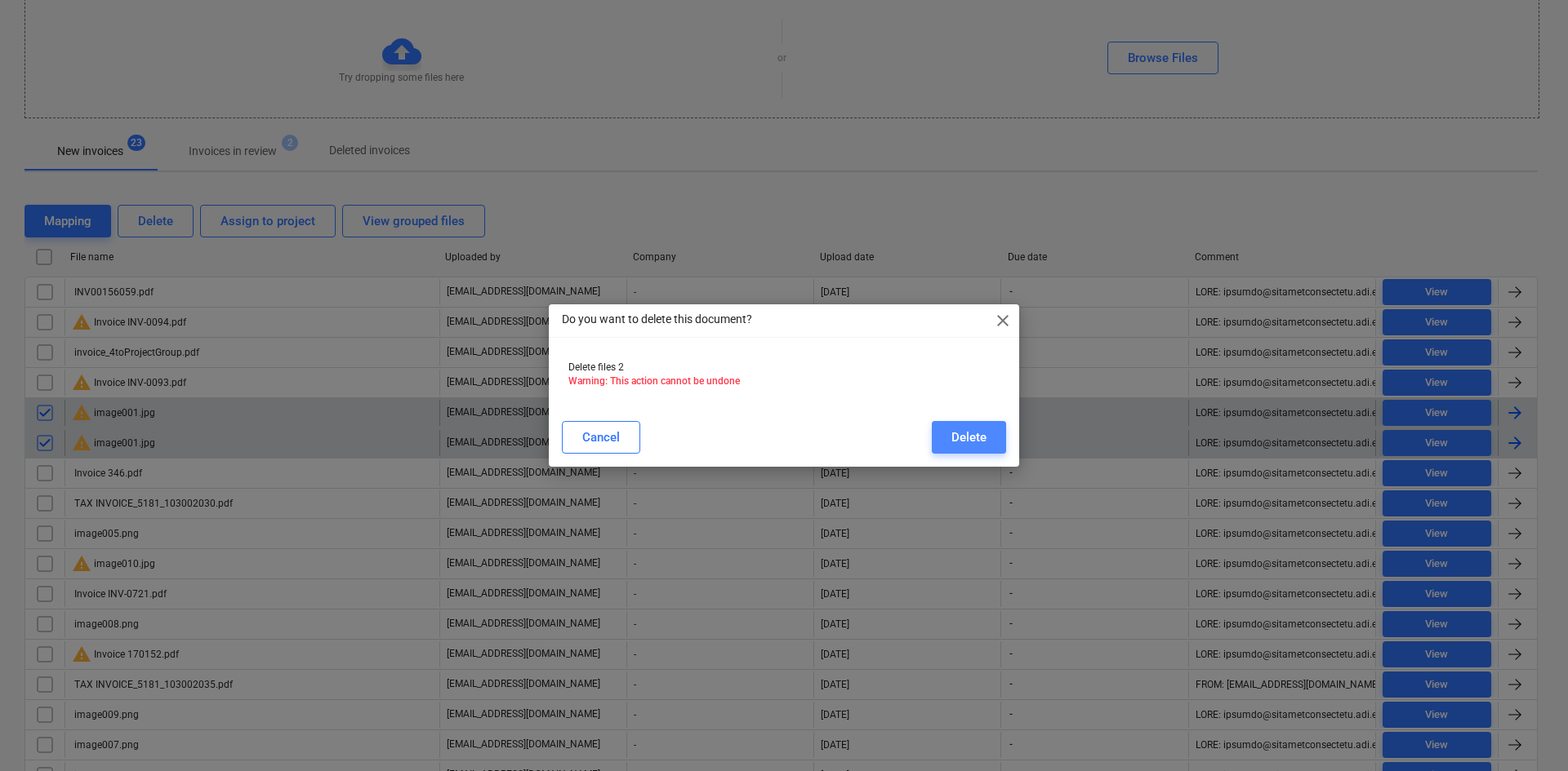
click at [965, 437] on div "Delete" at bounding box center [968, 437] width 35 height 22
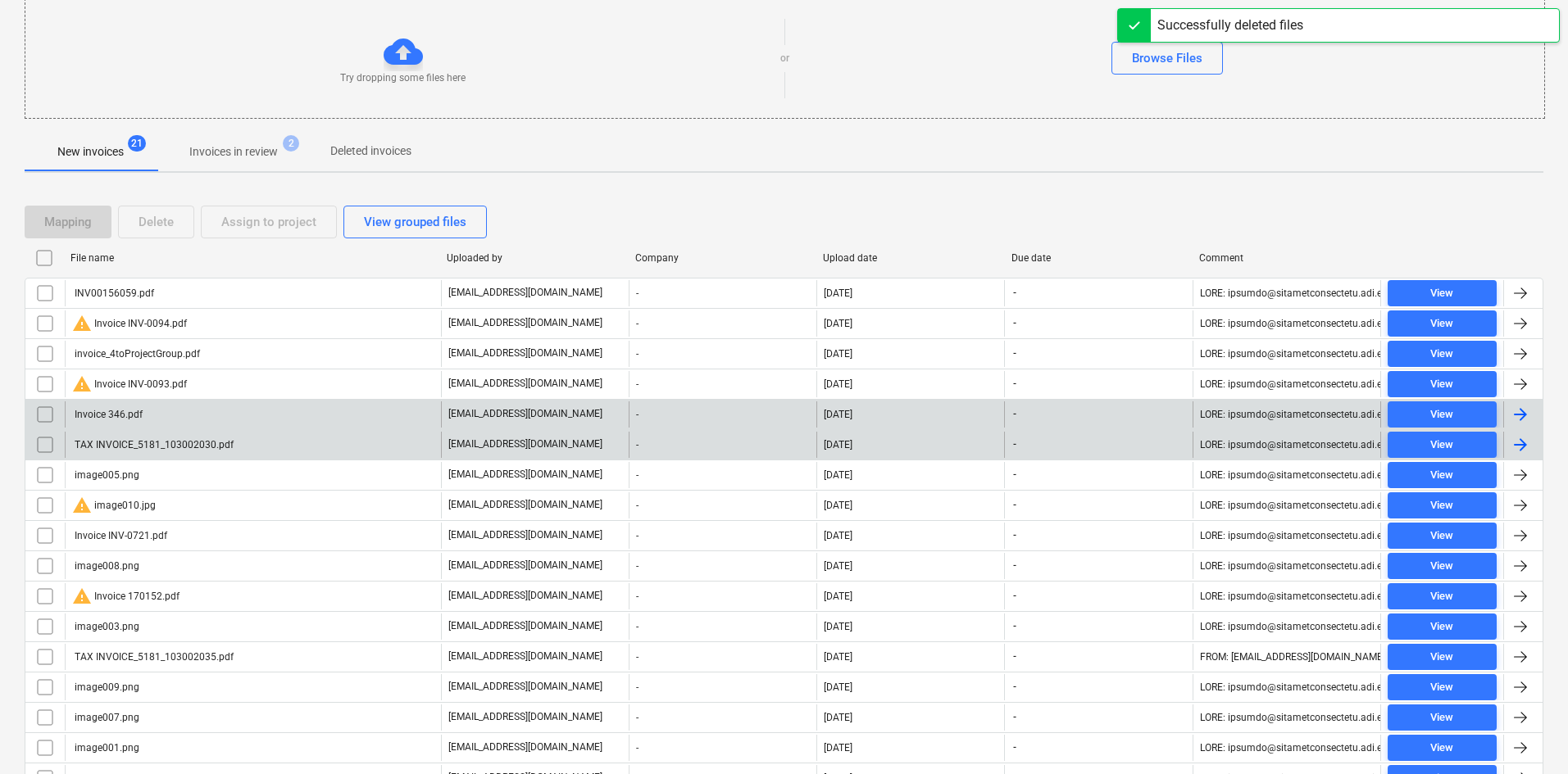
scroll to position [260, 0]
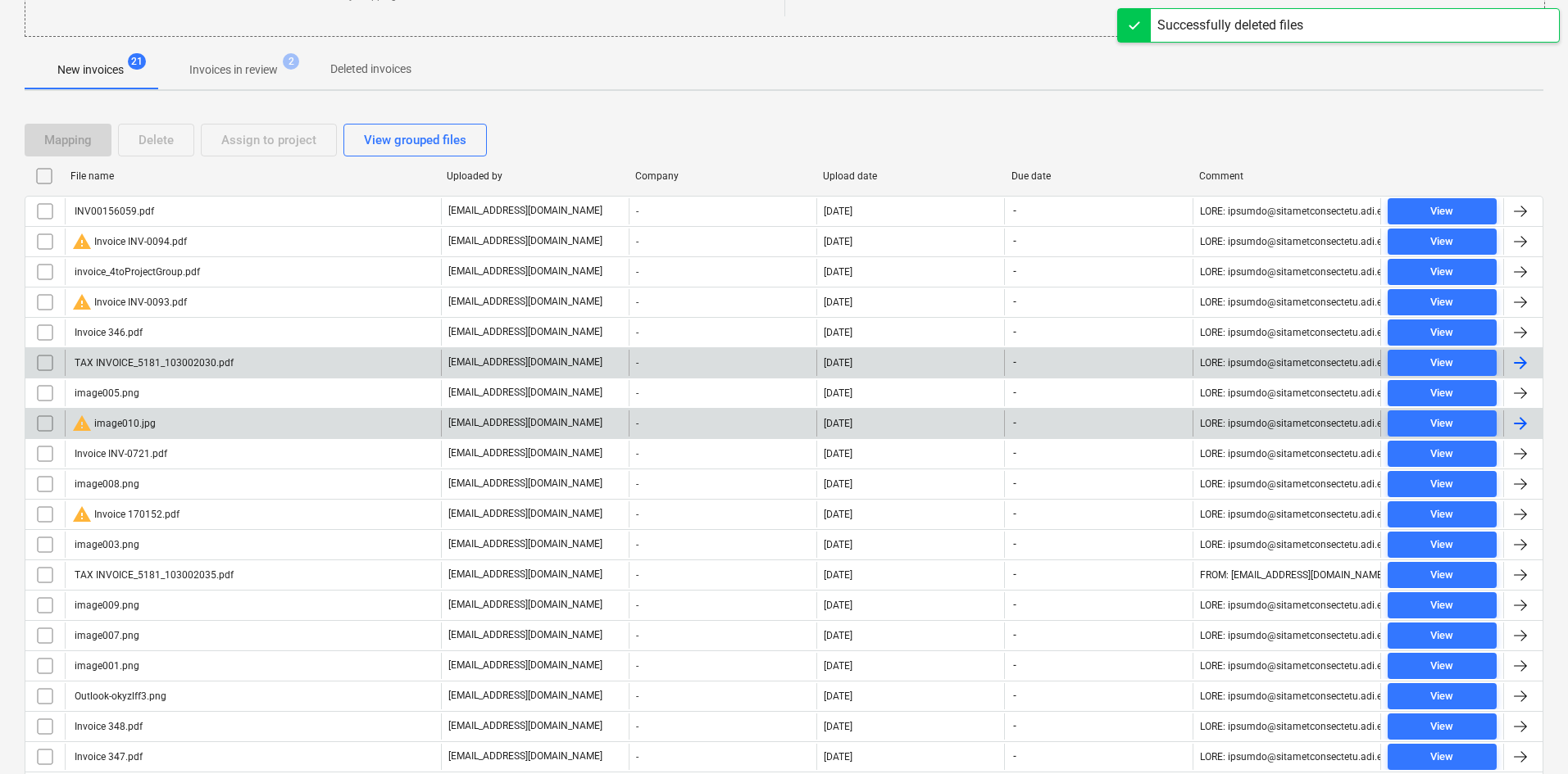
click at [120, 424] on div "warning image010.jpg" at bounding box center [114, 423] width 83 height 20
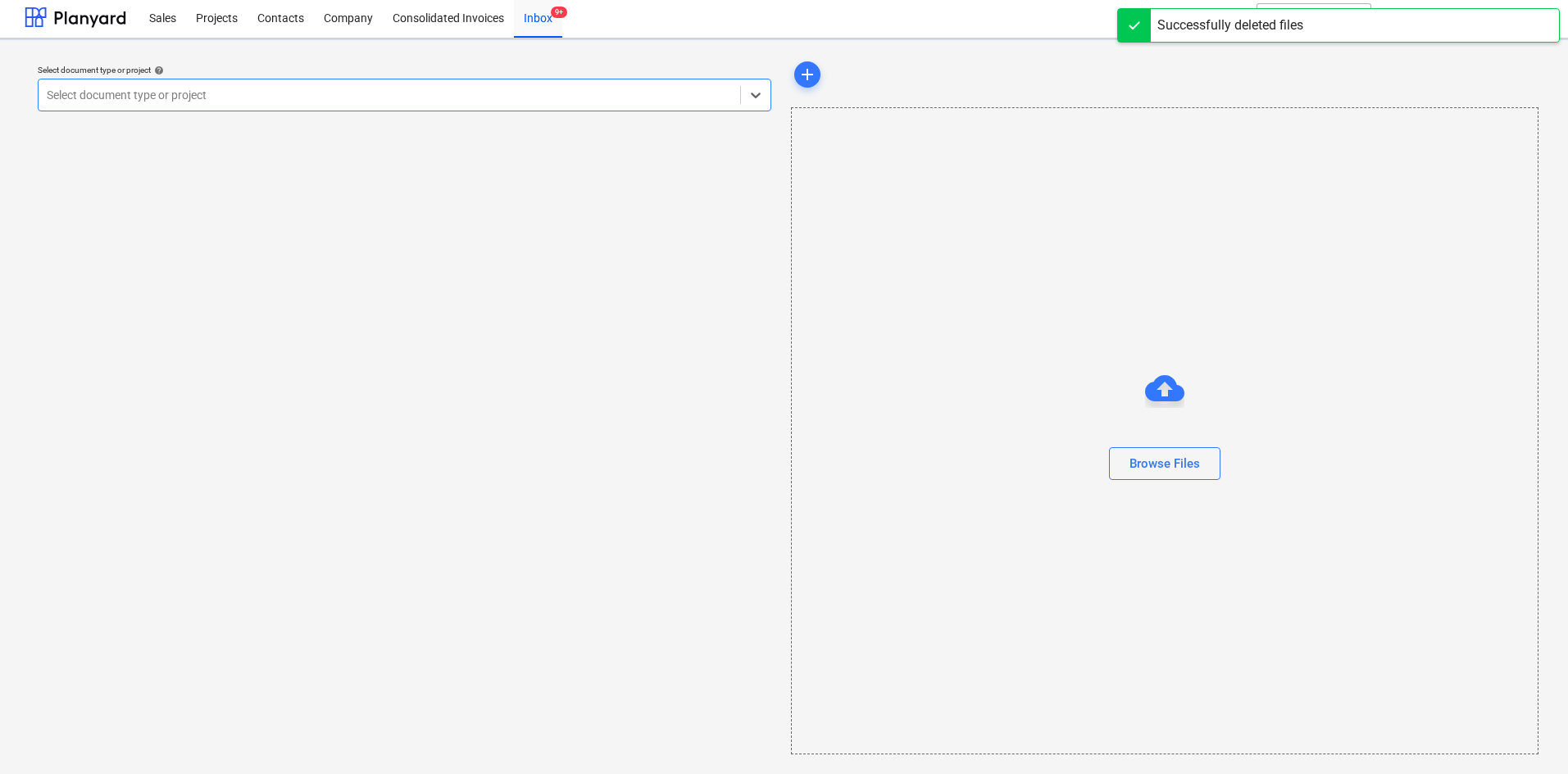
scroll to position [3, 0]
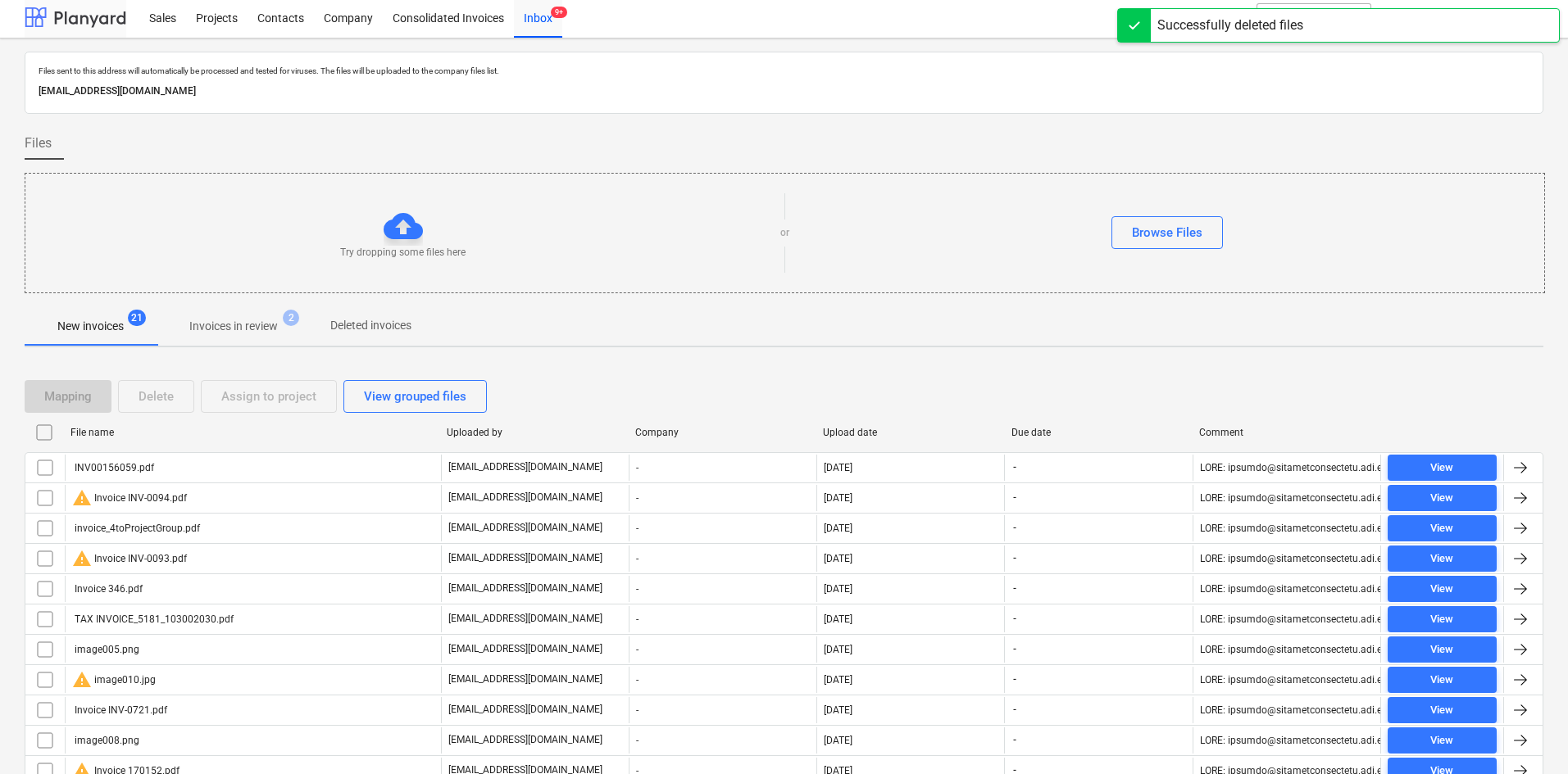
scroll to position [242, 0]
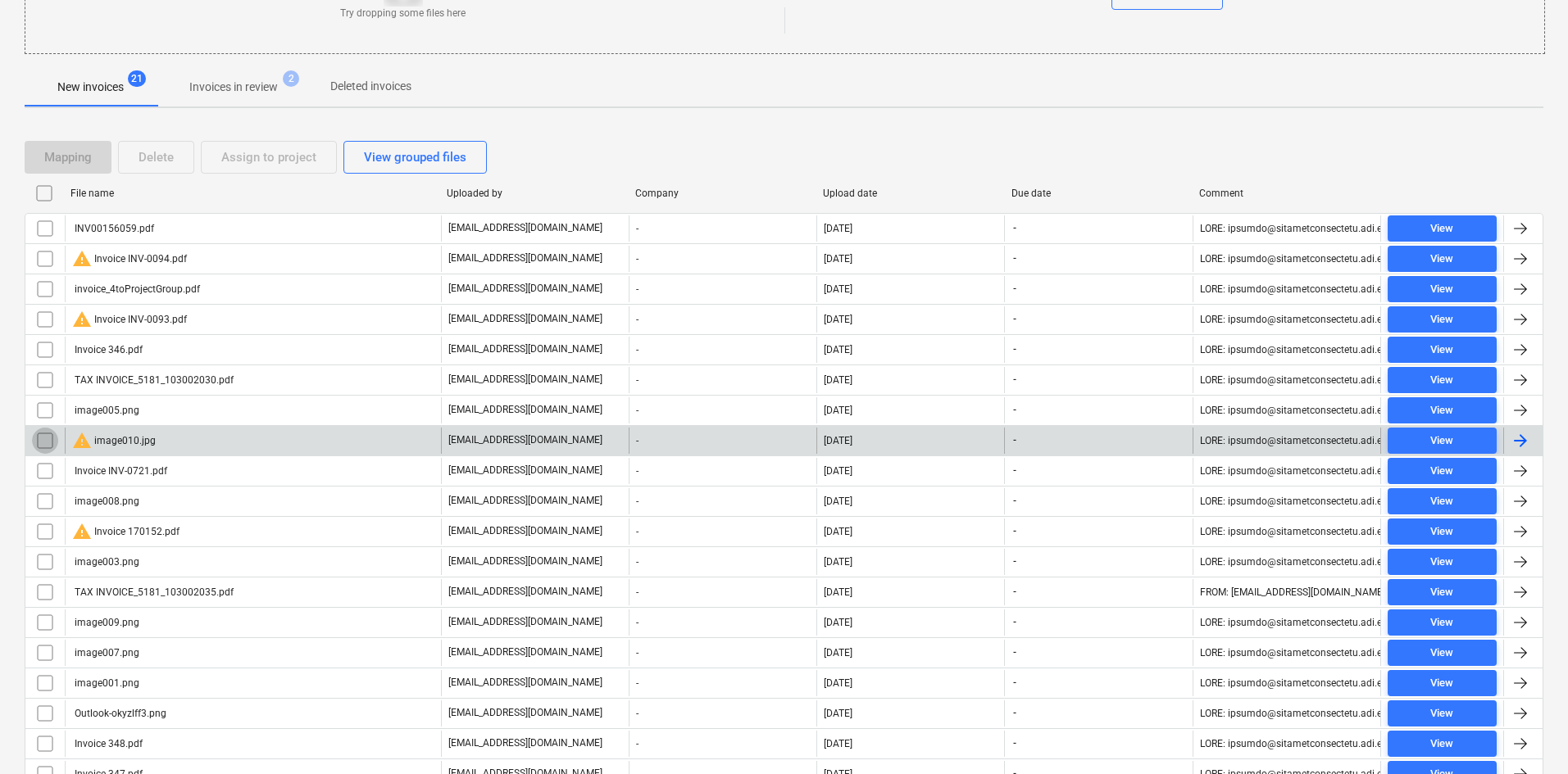
click at [41, 438] on input "checkbox" at bounding box center [45, 441] width 26 height 26
click at [169, 151] on div "Delete" at bounding box center [155, 157] width 35 height 22
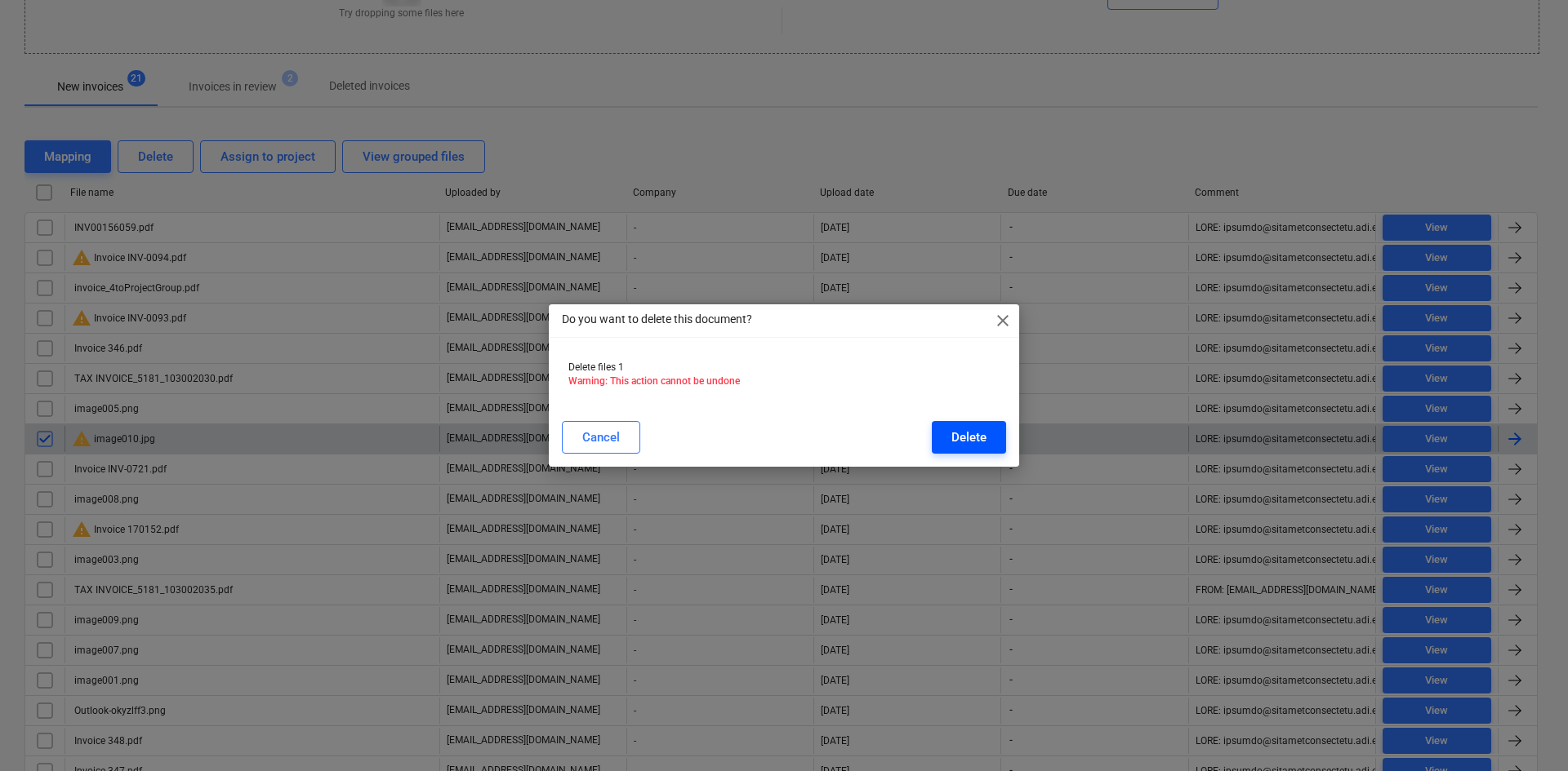
click at [951, 442] on div "Delete" at bounding box center [968, 437] width 35 height 22
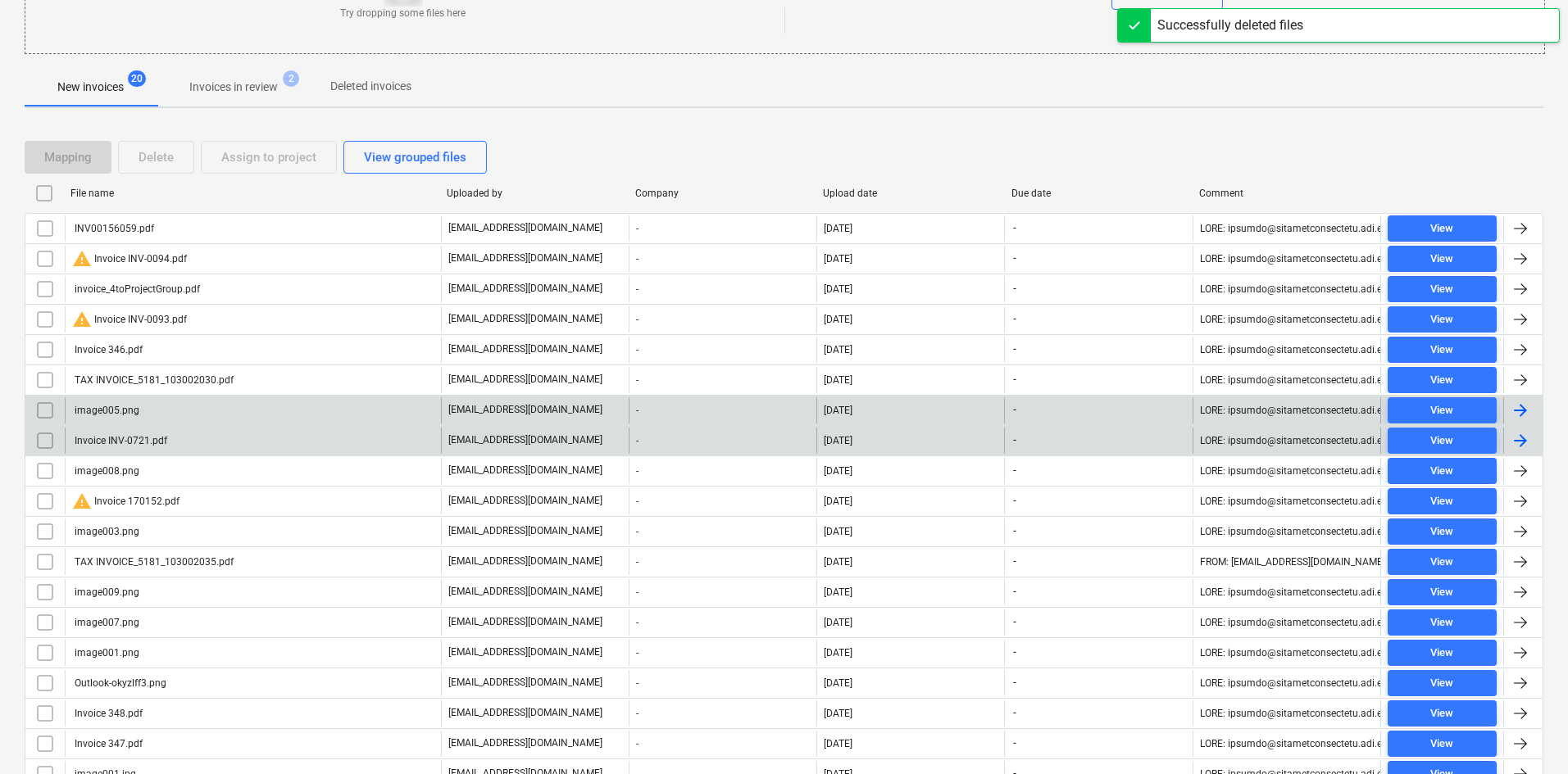
click at [140, 418] on div "image005.png" at bounding box center [253, 411] width 377 height 26
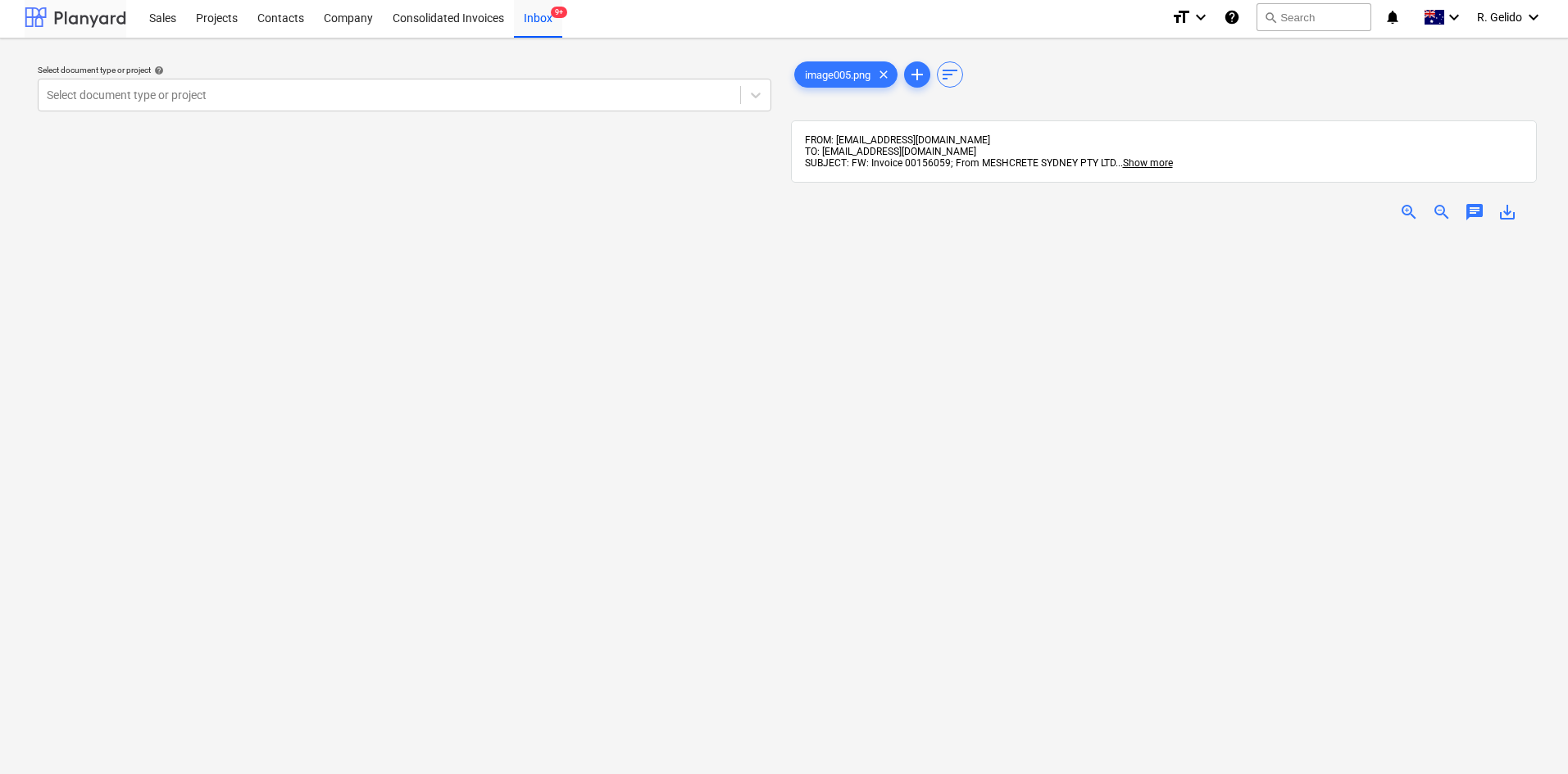
scroll to position [242, 0]
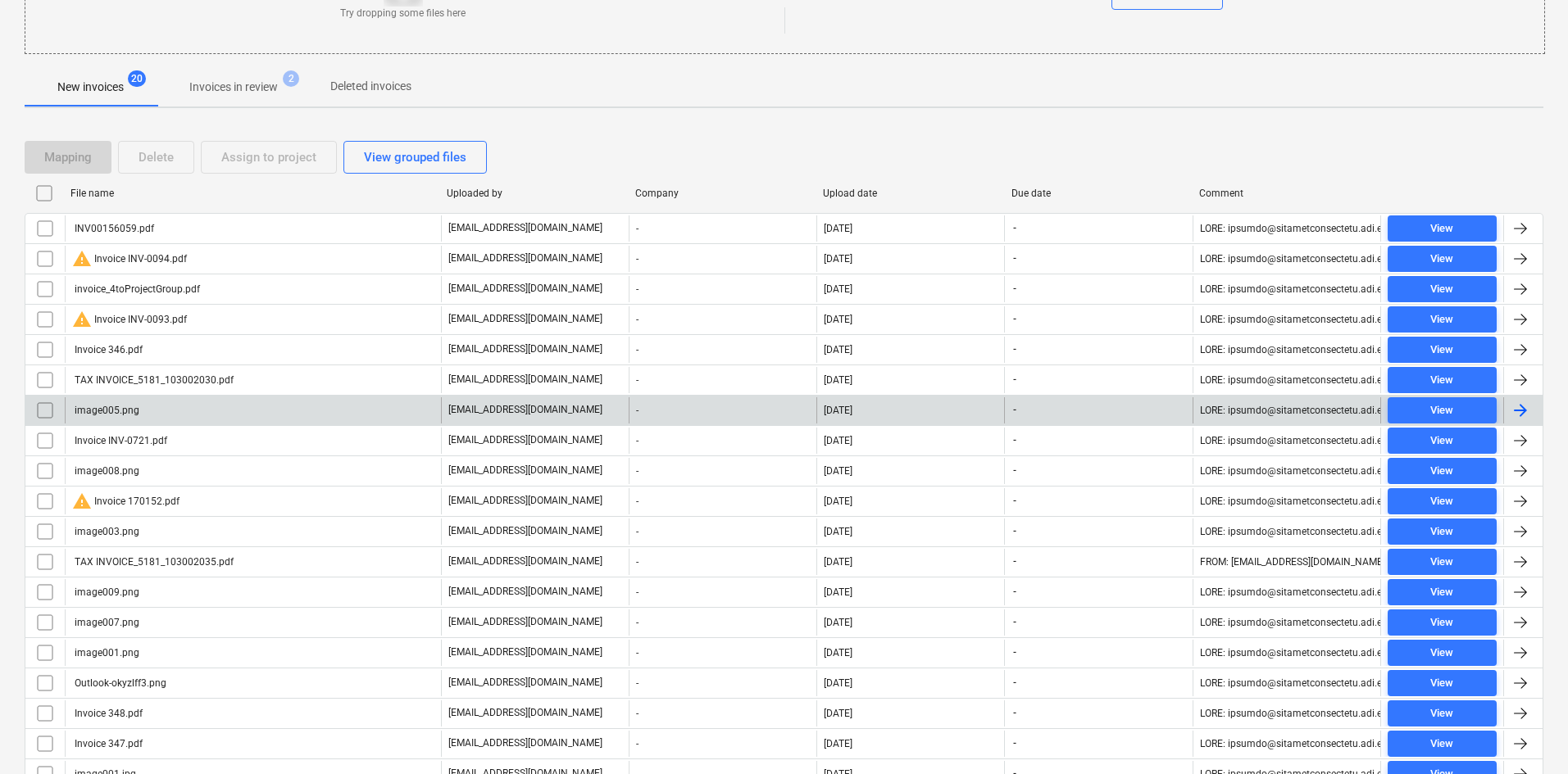
click at [46, 410] on input "checkbox" at bounding box center [45, 411] width 26 height 26
click at [154, 151] on div "Delete" at bounding box center [155, 157] width 35 height 22
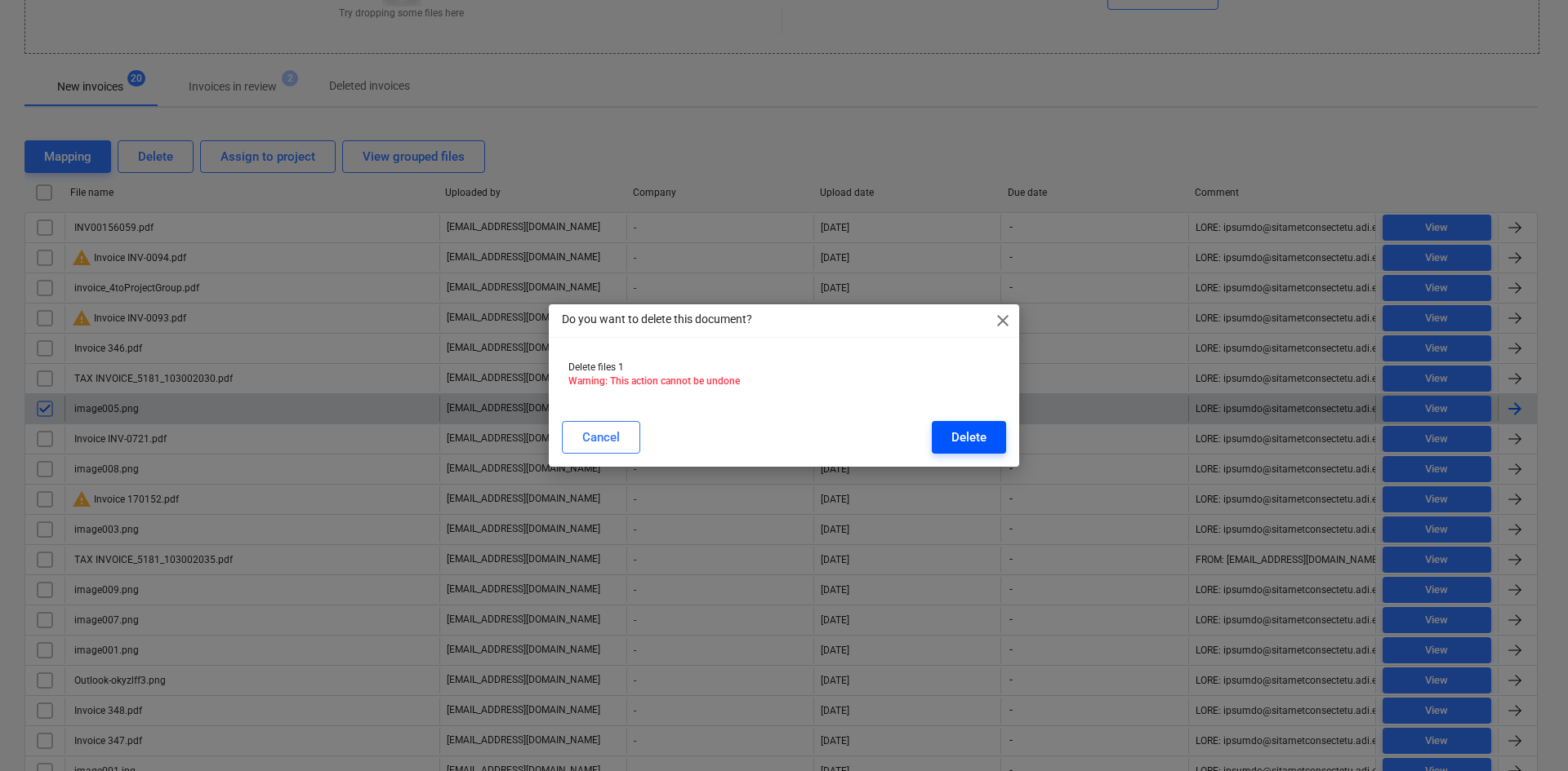
click at [982, 437] on div "Delete" at bounding box center [968, 437] width 35 height 22
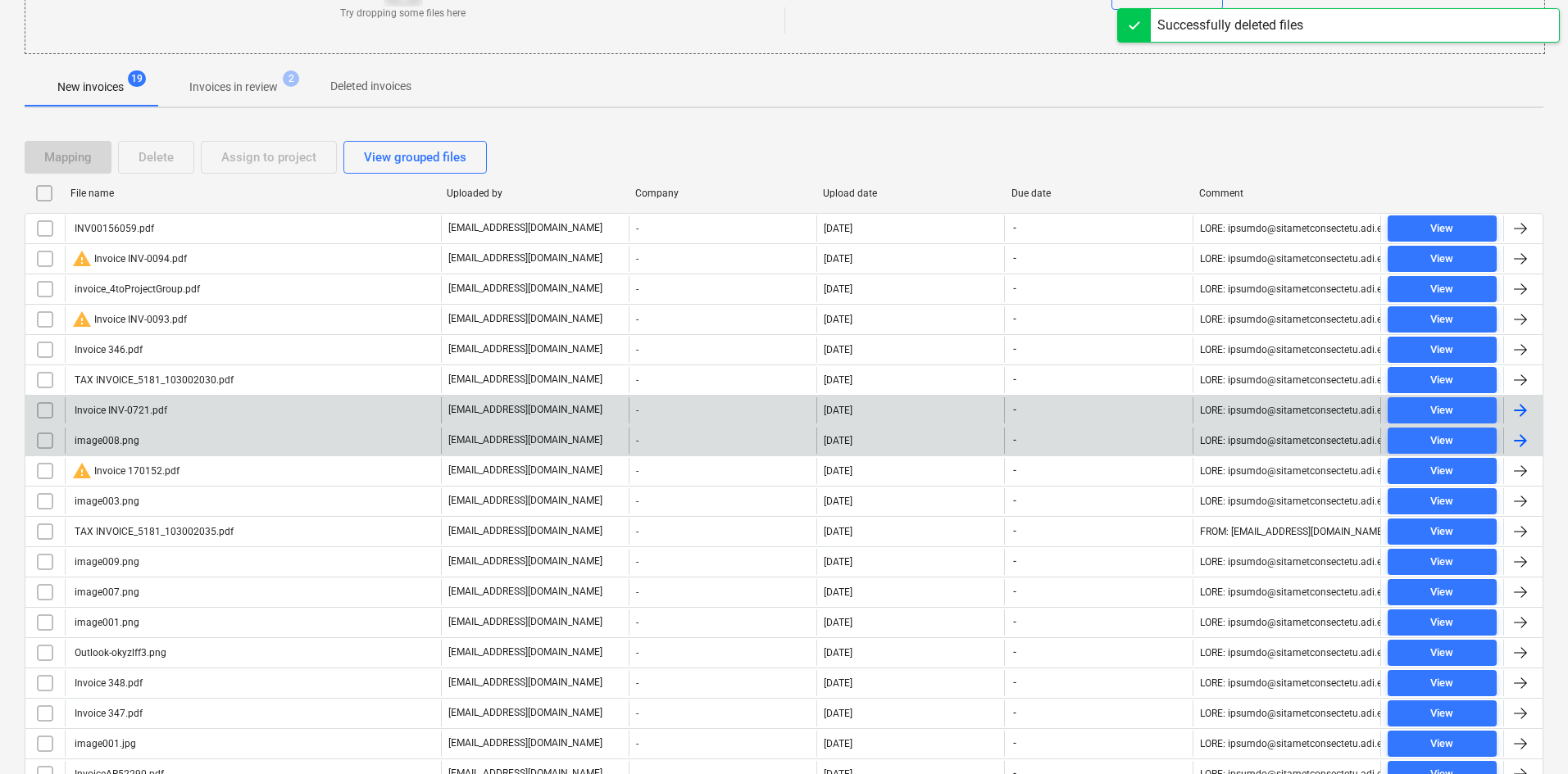
click at [153, 437] on div "image008.png" at bounding box center [253, 441] width 377 height 26
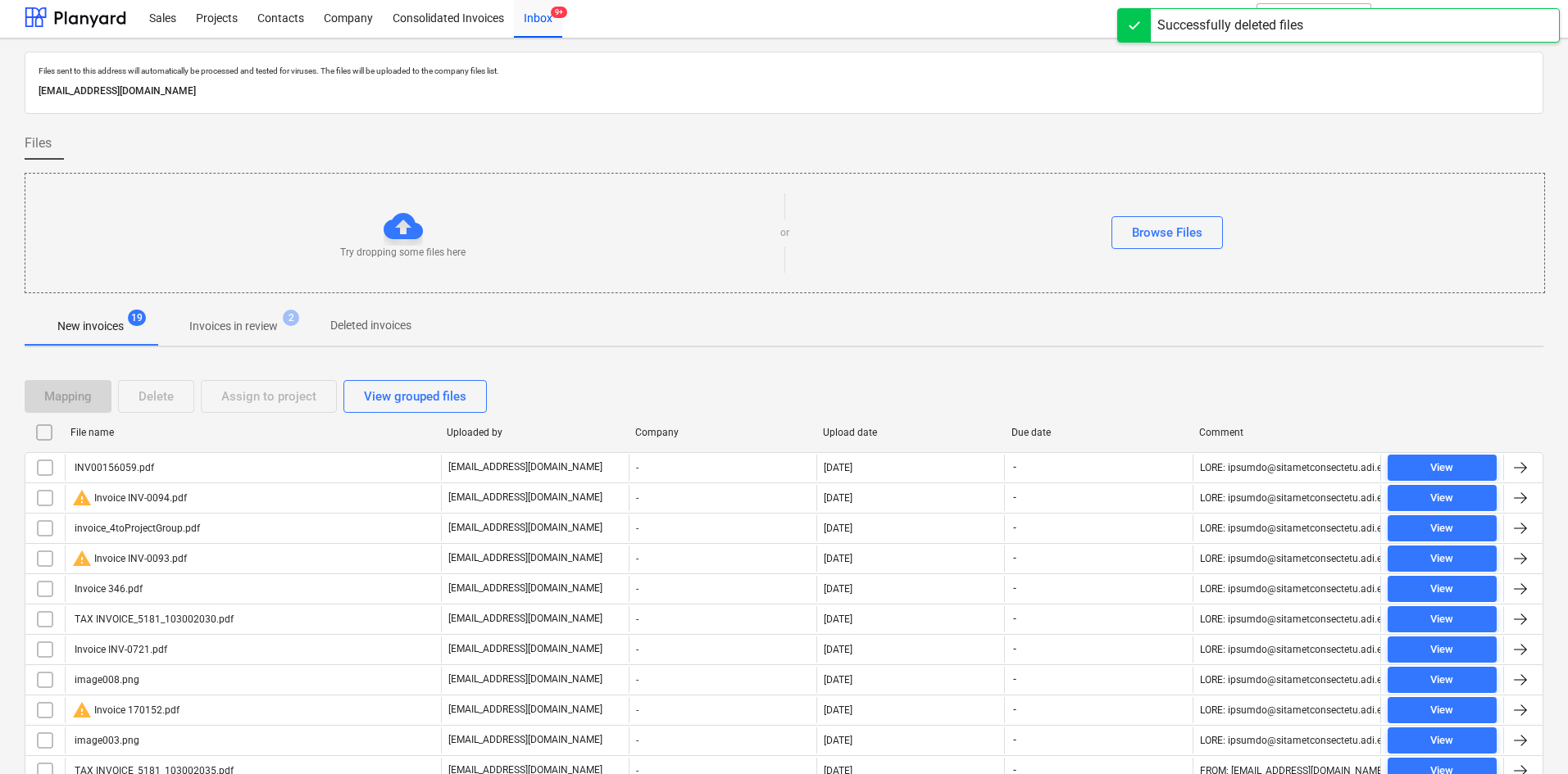
scroll to position [212, 0]
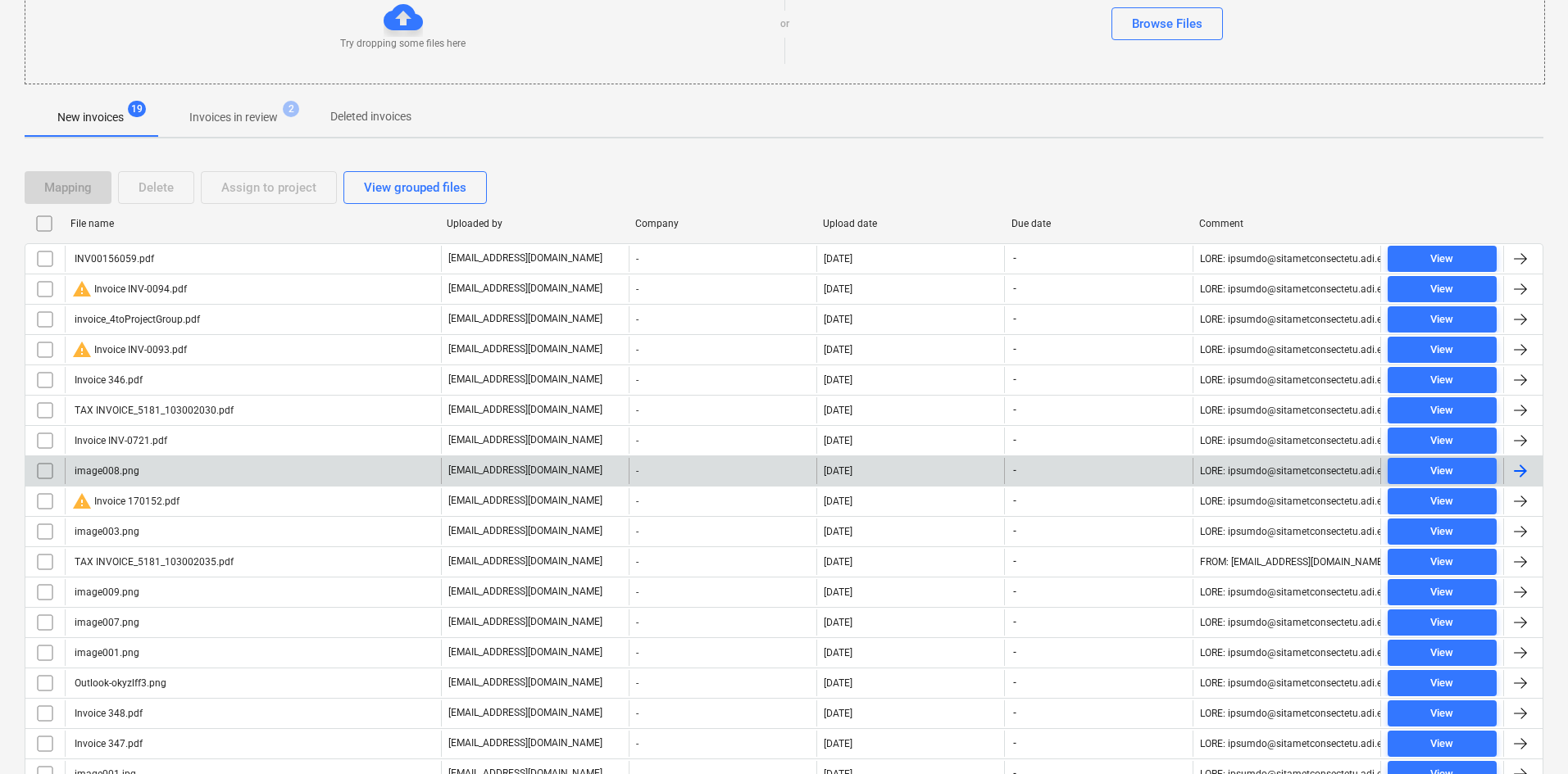
click at [44, 468] on input "checkbox" at bounding box center [45, 471] width 26 height 26
click at [155, 193] on div "Delete" at bounding box center [155, 187] width 35 height 22
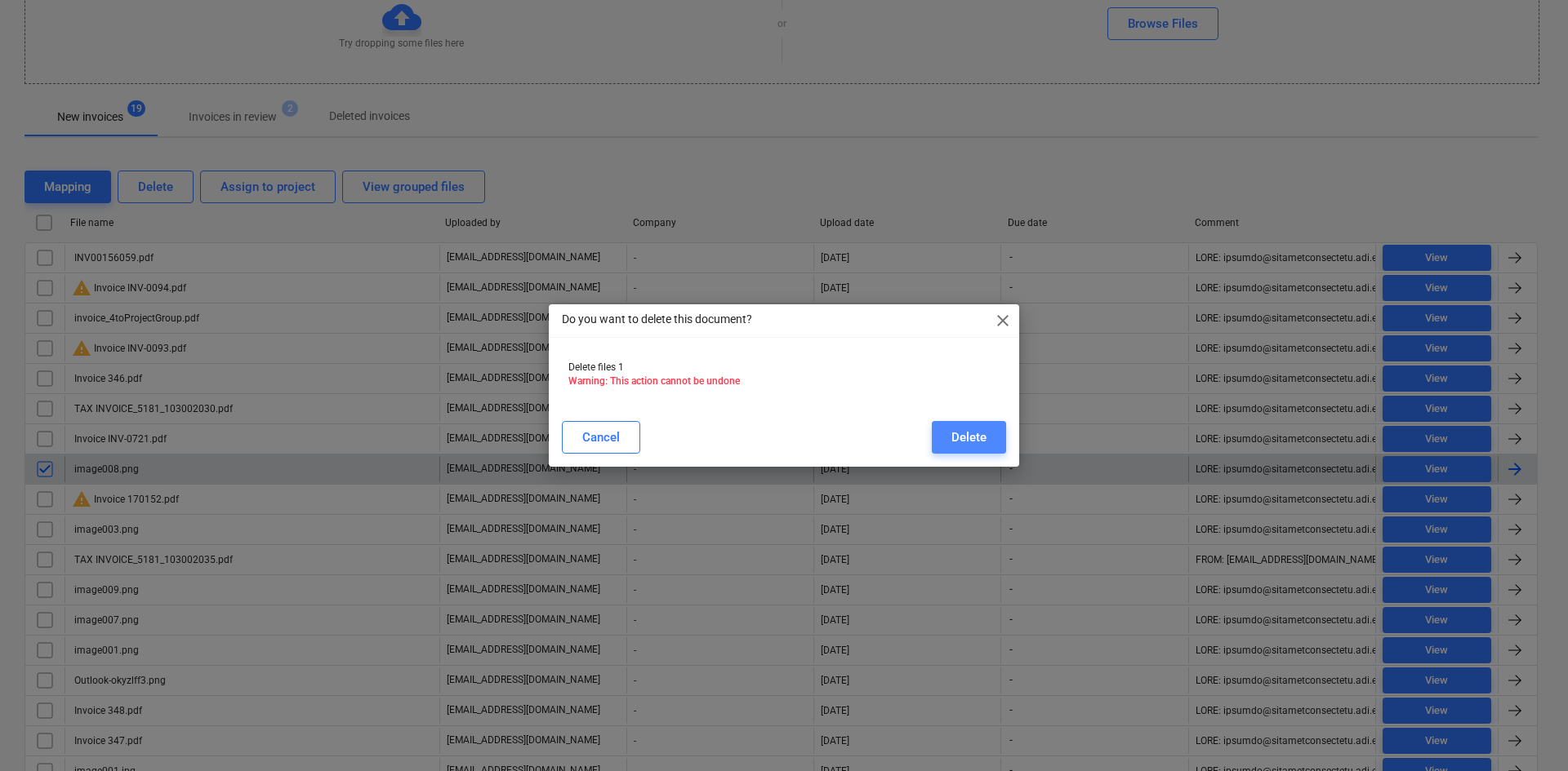
click at [949, 439] on button "Delete" at bounding box center [968, 437] width 74 height 33
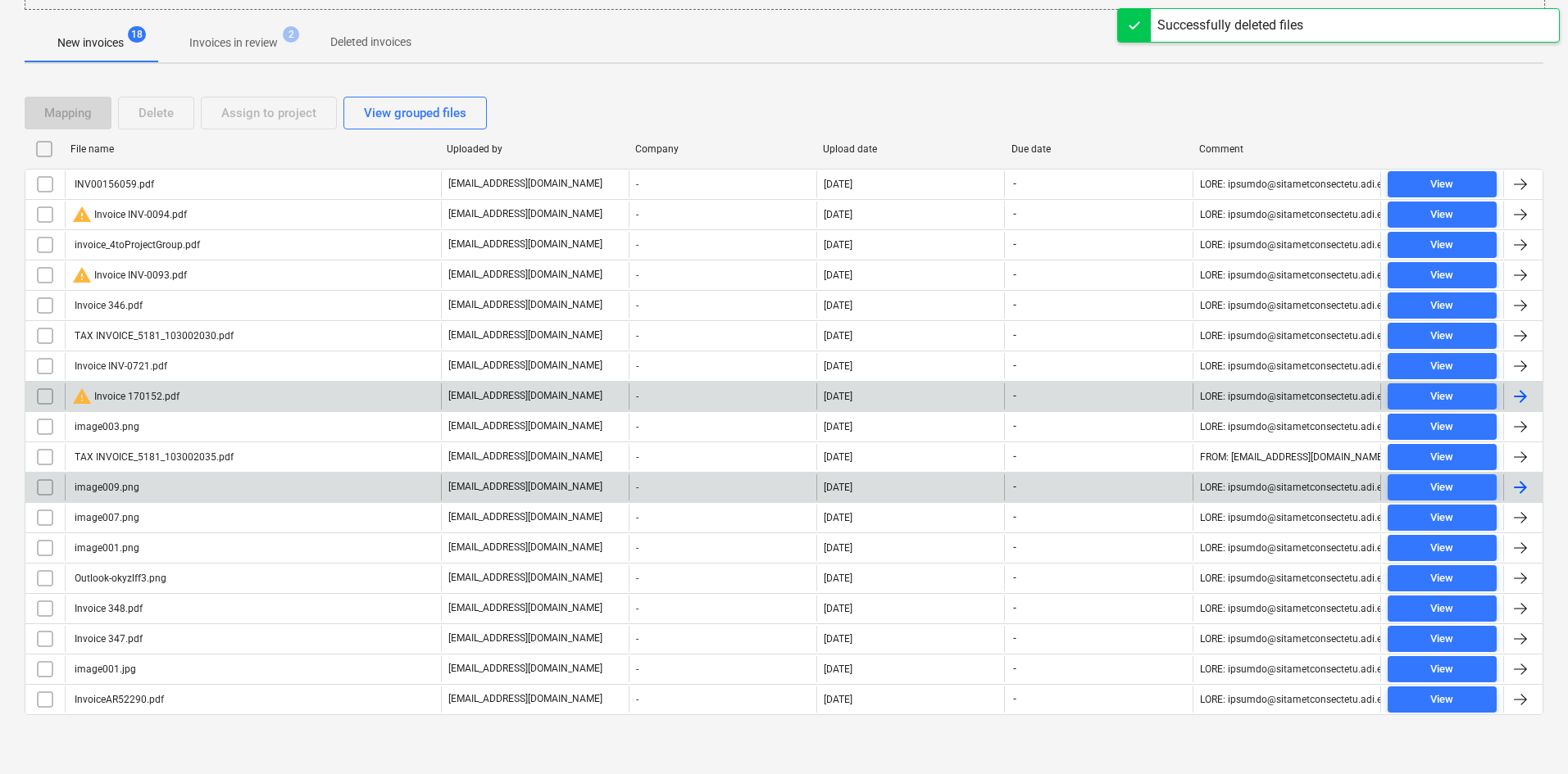
click at [118, 486] on div "image009.png" at bounding box center [105, 487] width 67 height 11
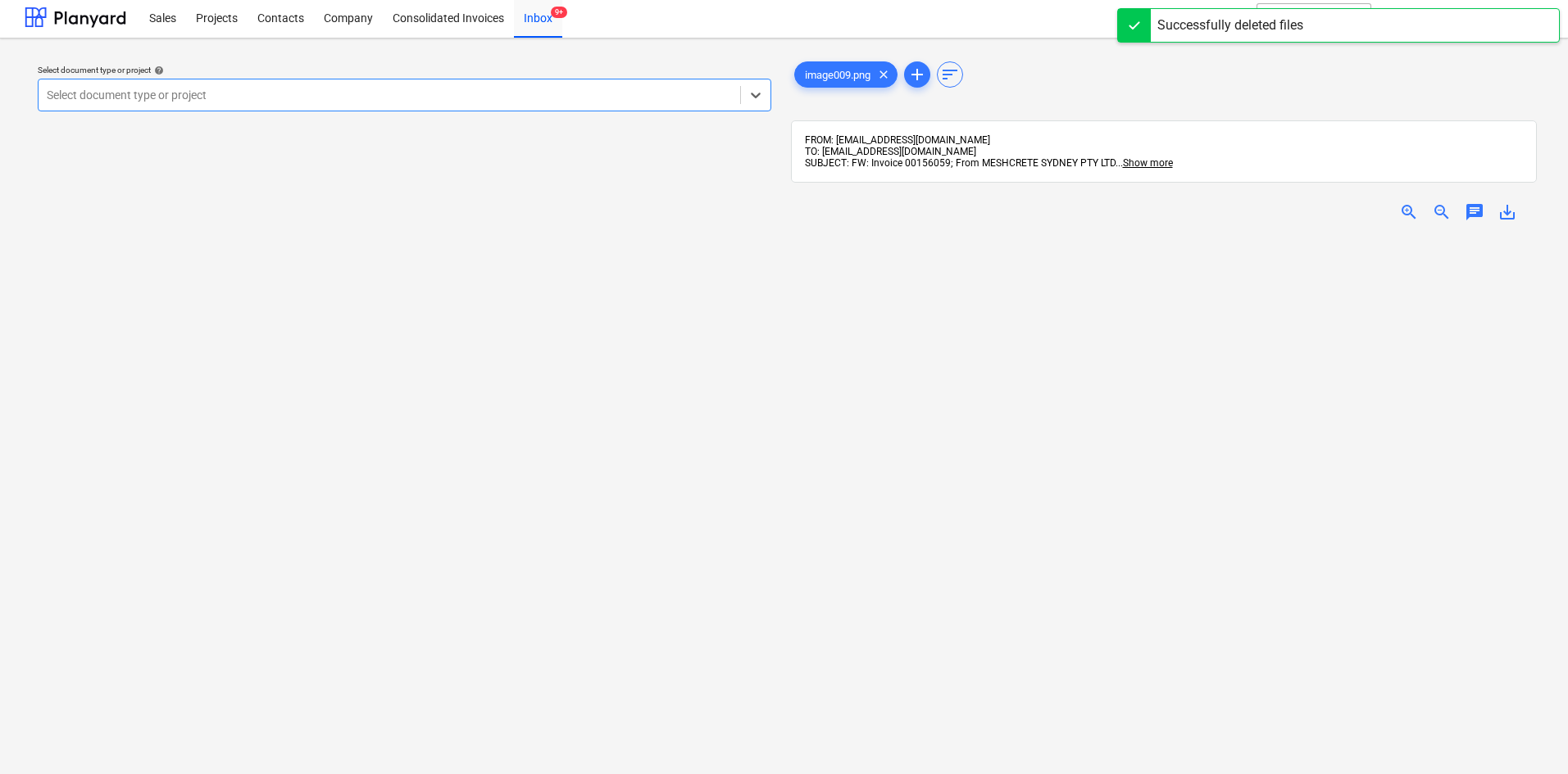
scroll to position [212, 0]
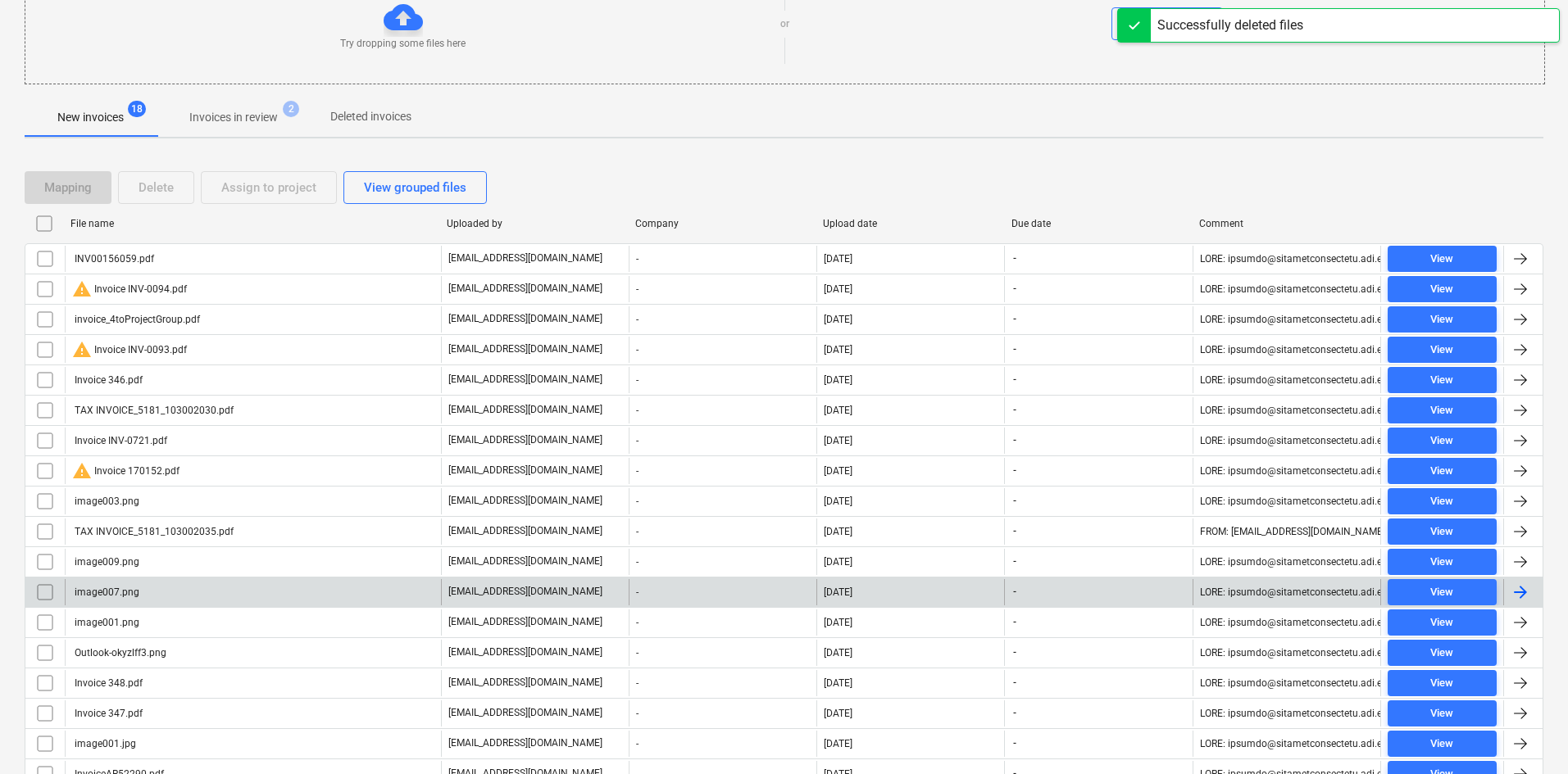
click at [149, 589] on div "image007.png" at bounding box center [253, 592] width 377 height 26
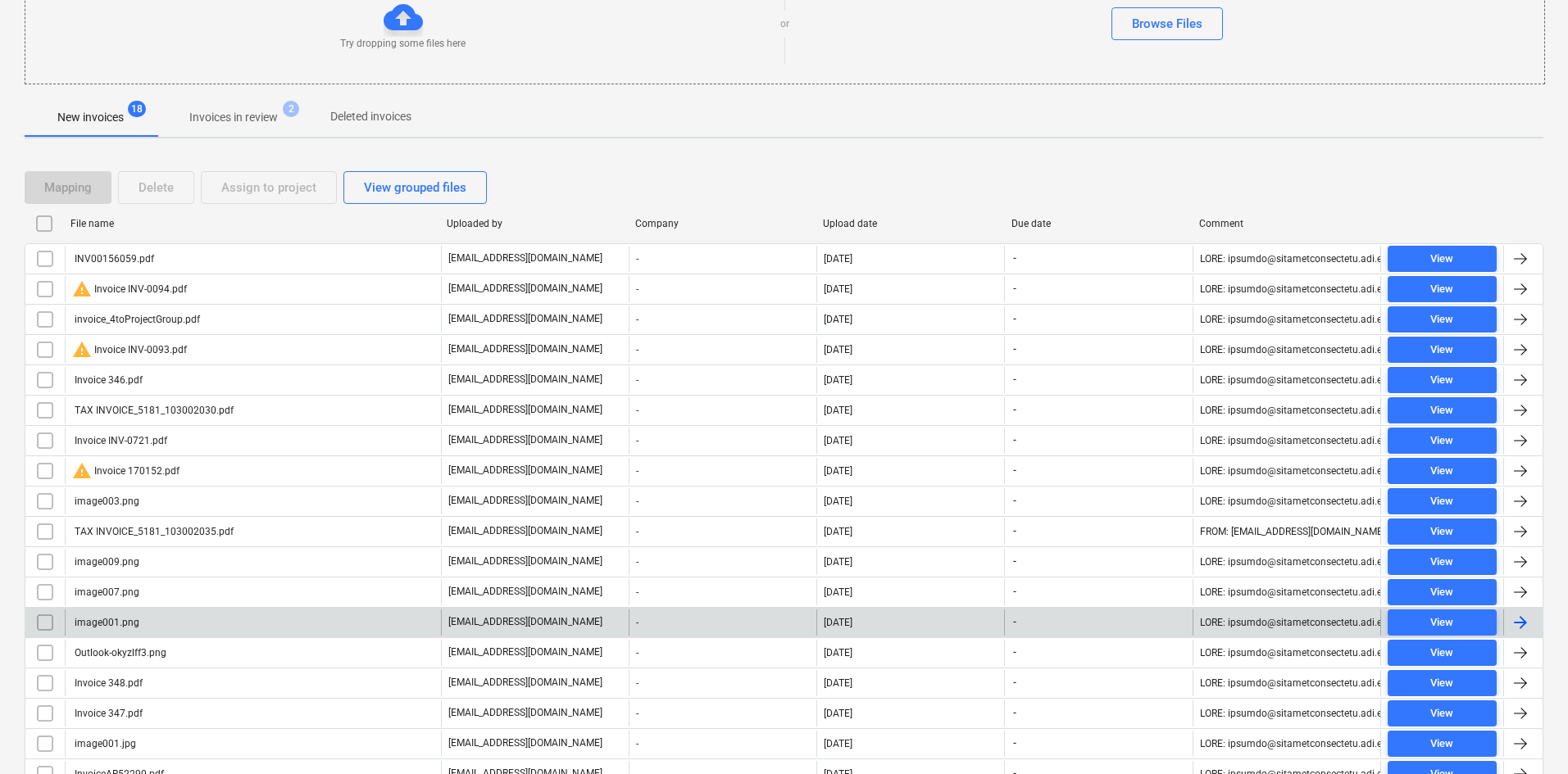
click at [130, 634] on div "image001.png" at bounding box center [253, 623] width 377 height 26
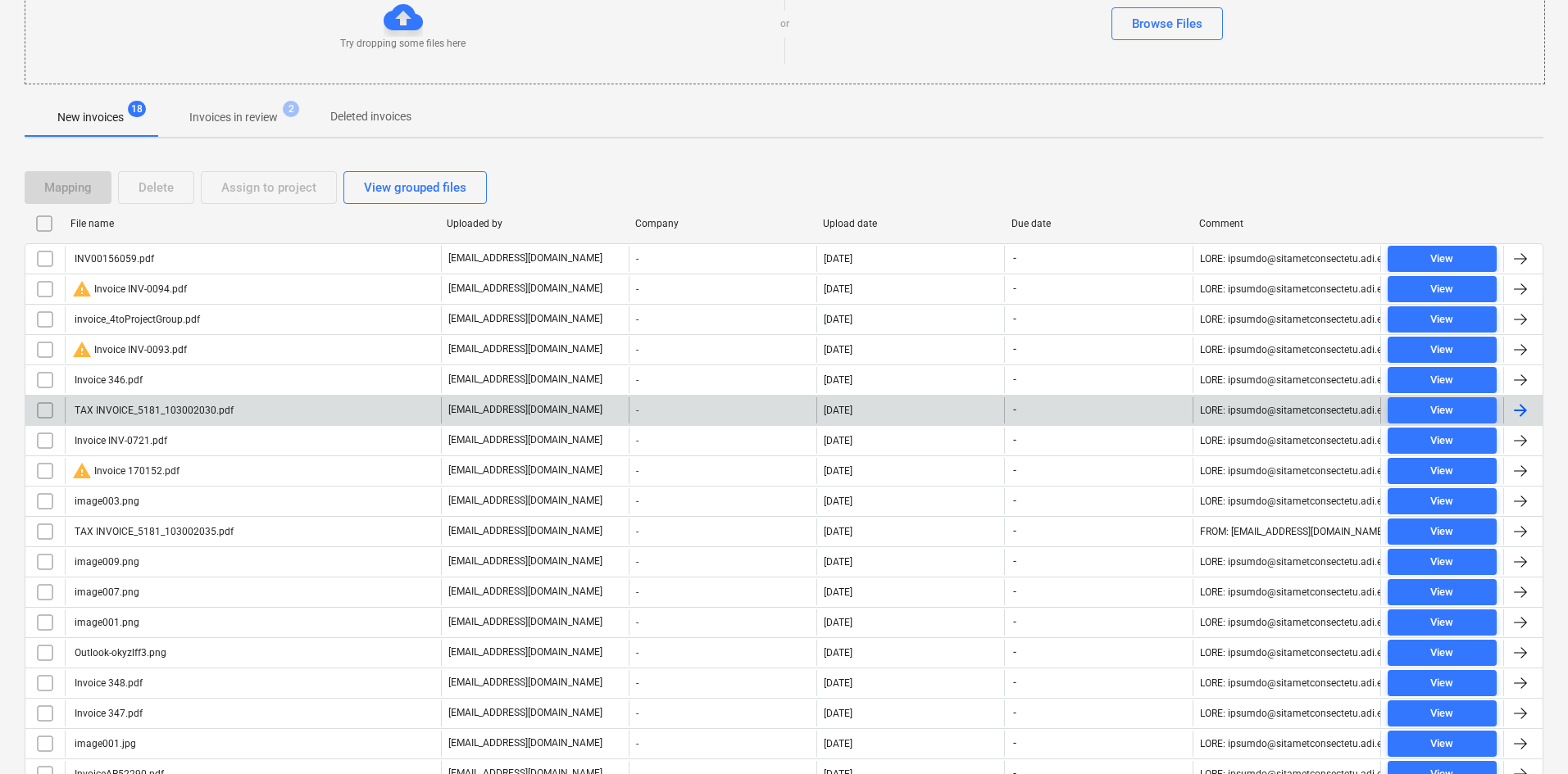
scroll to position [287, 0]
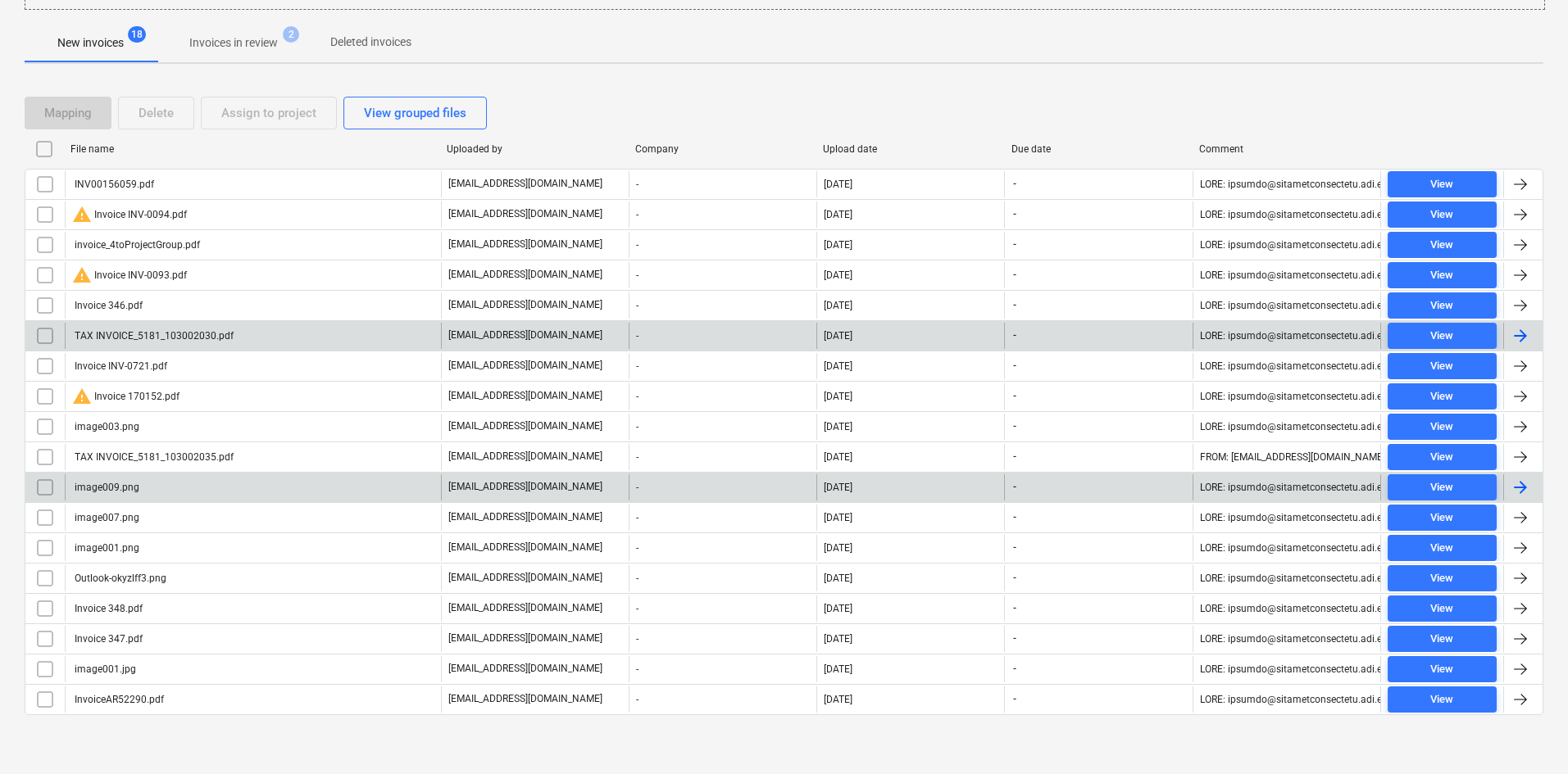
click at [46, 485] on input "checkbox" at bounding box center [45, 487] width 26 height 26
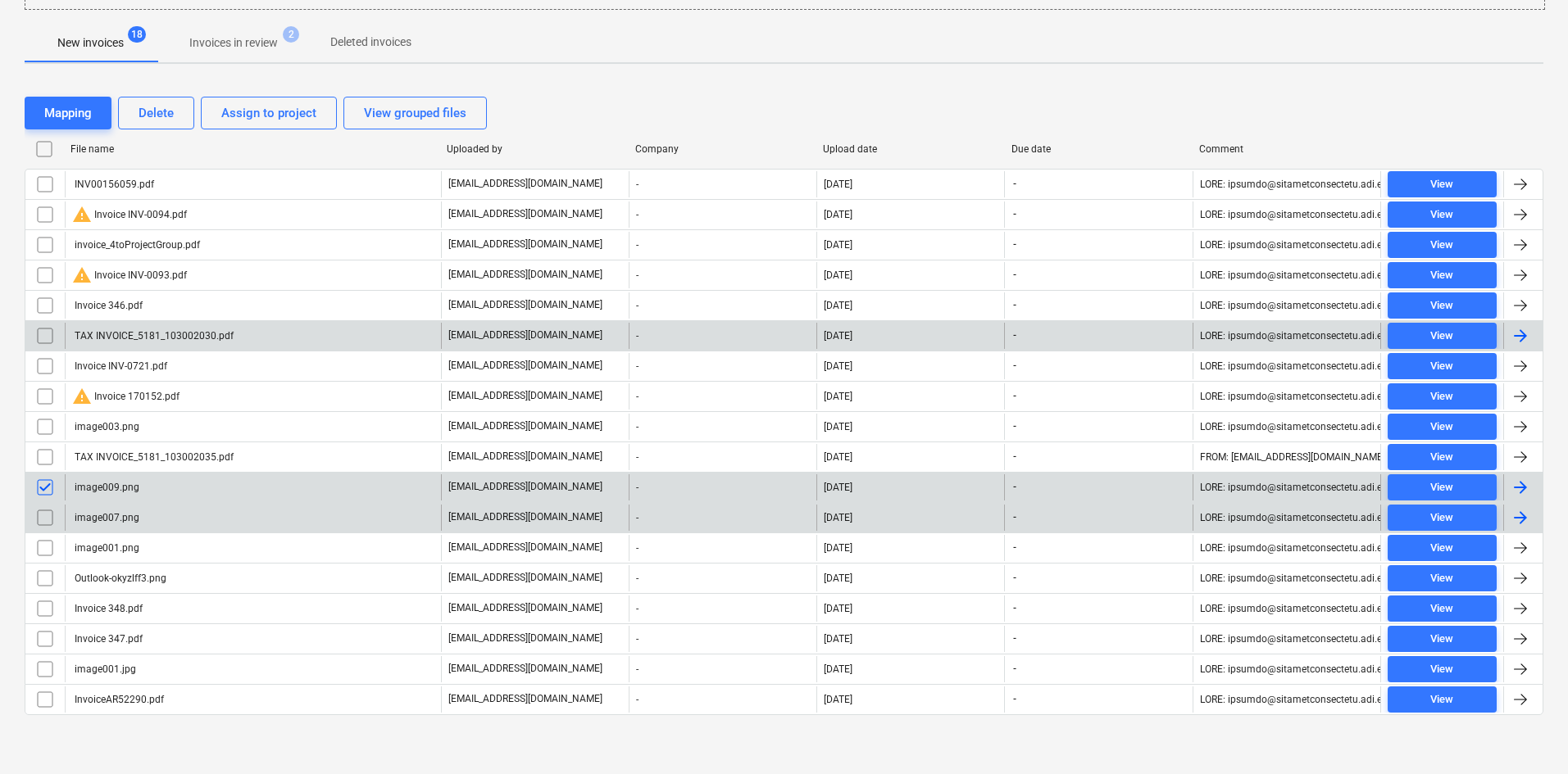
click at [47, 521] on input "checkbox" at bounding box center [45, 519] width 26 height 26
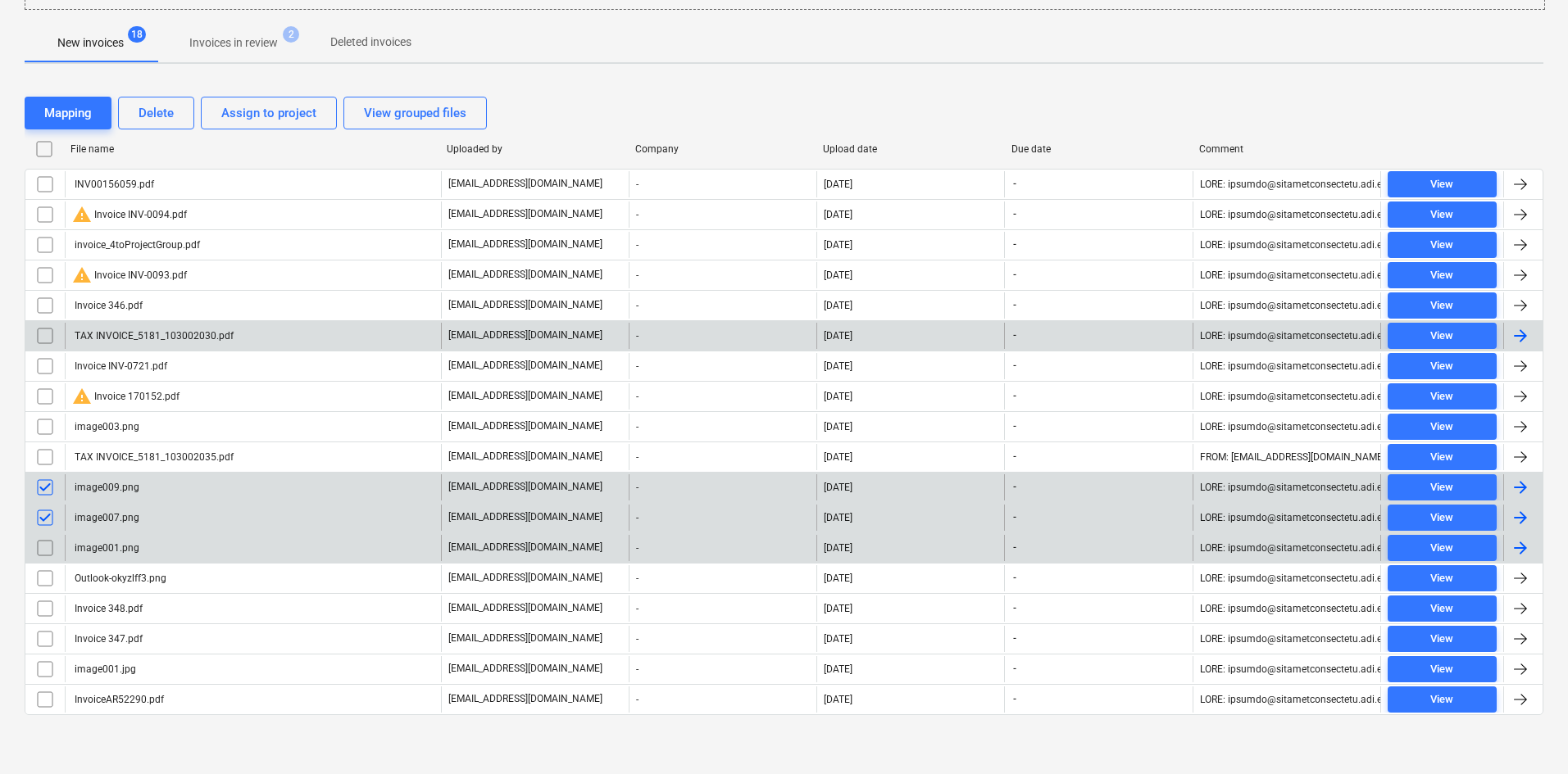
click at [44, 548] on input "checkbox" at bounding box center [45, 549] width 26 height 26
click at [166, 114] on div "Delete" at bounding box center [155, 113] width 35 height 22
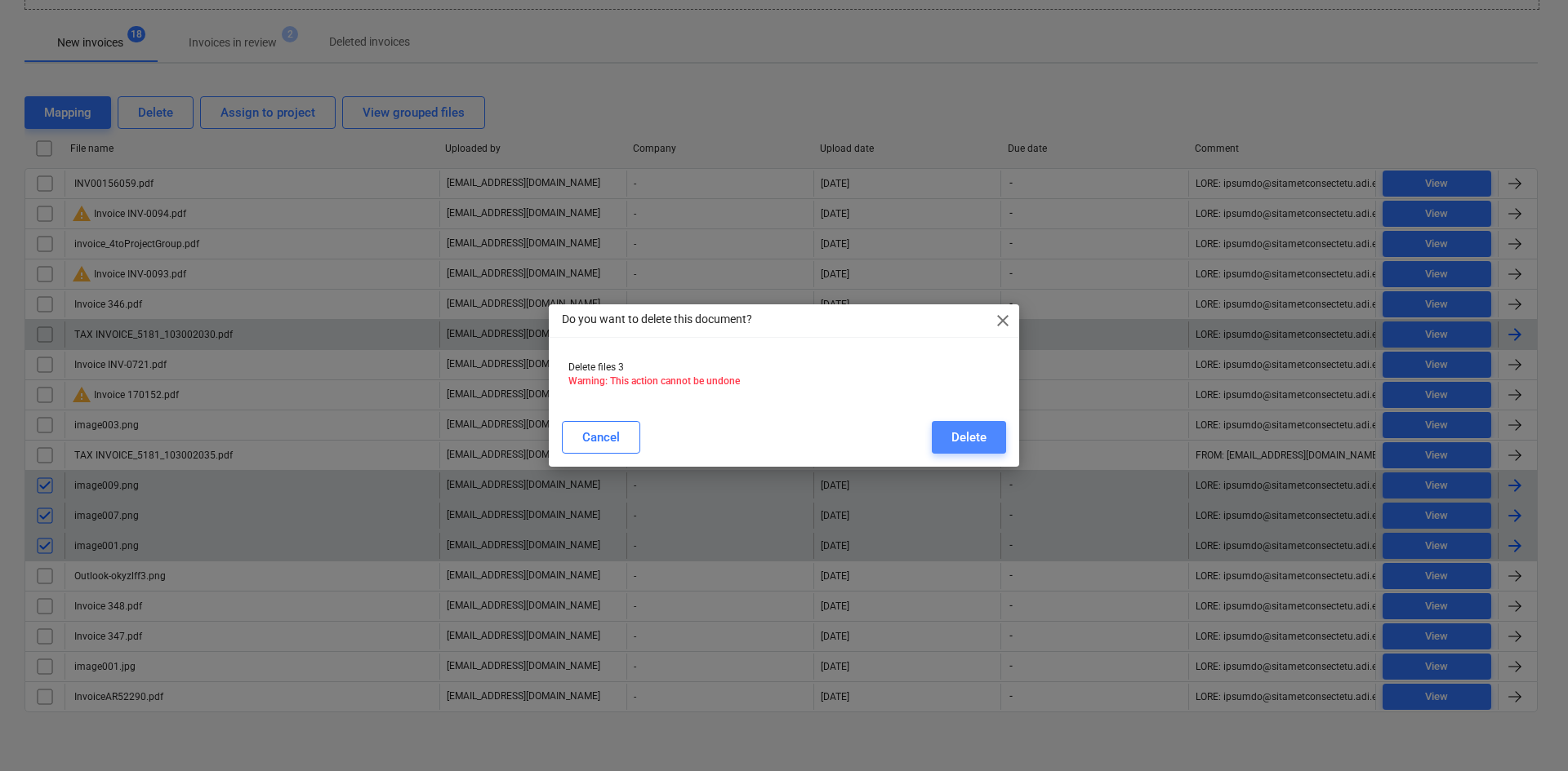
click at [984, 430] on div "Delete" at bounding box center [968, 437] width 35 height 22
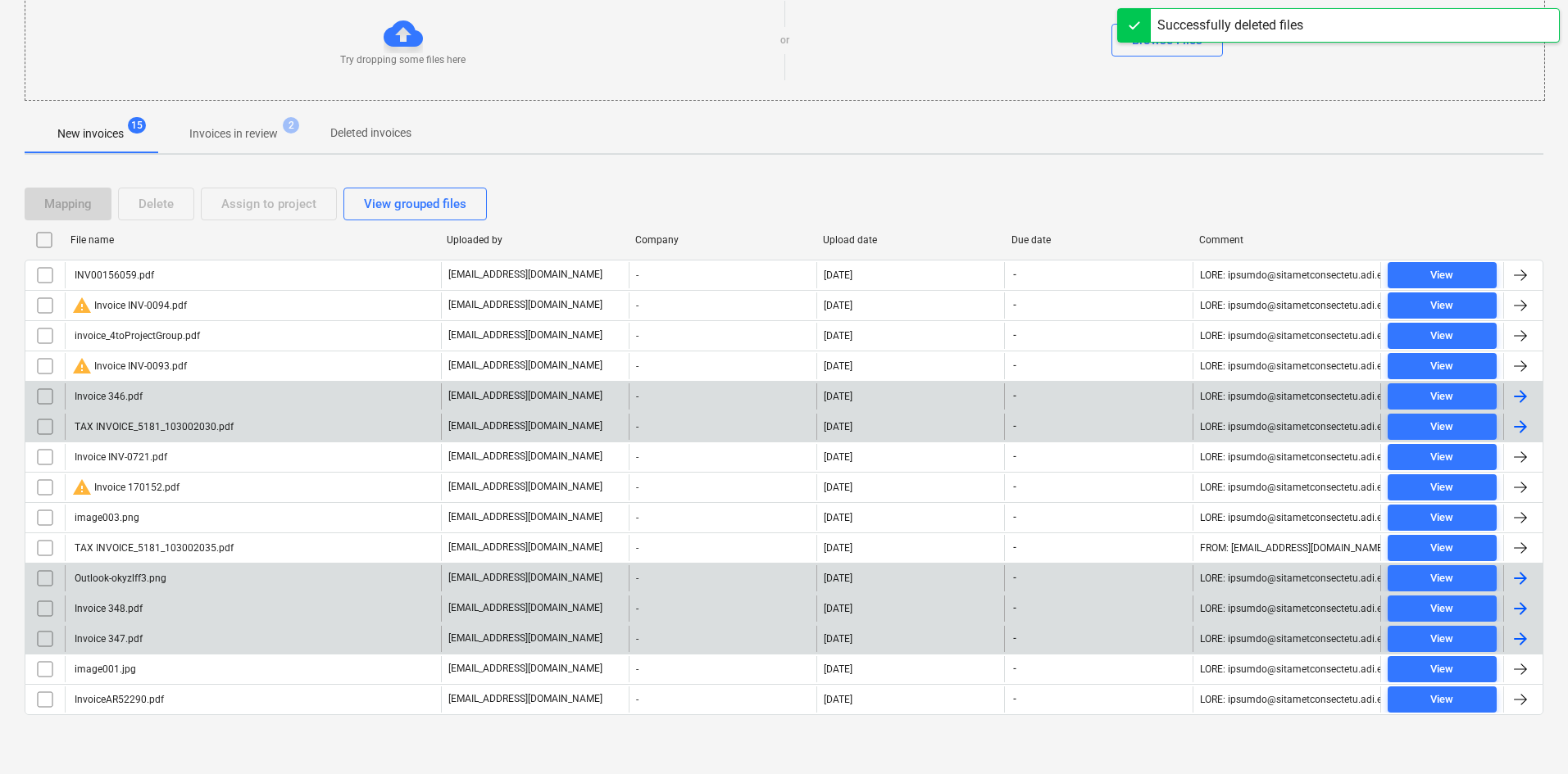
scroll to position [196, 0]
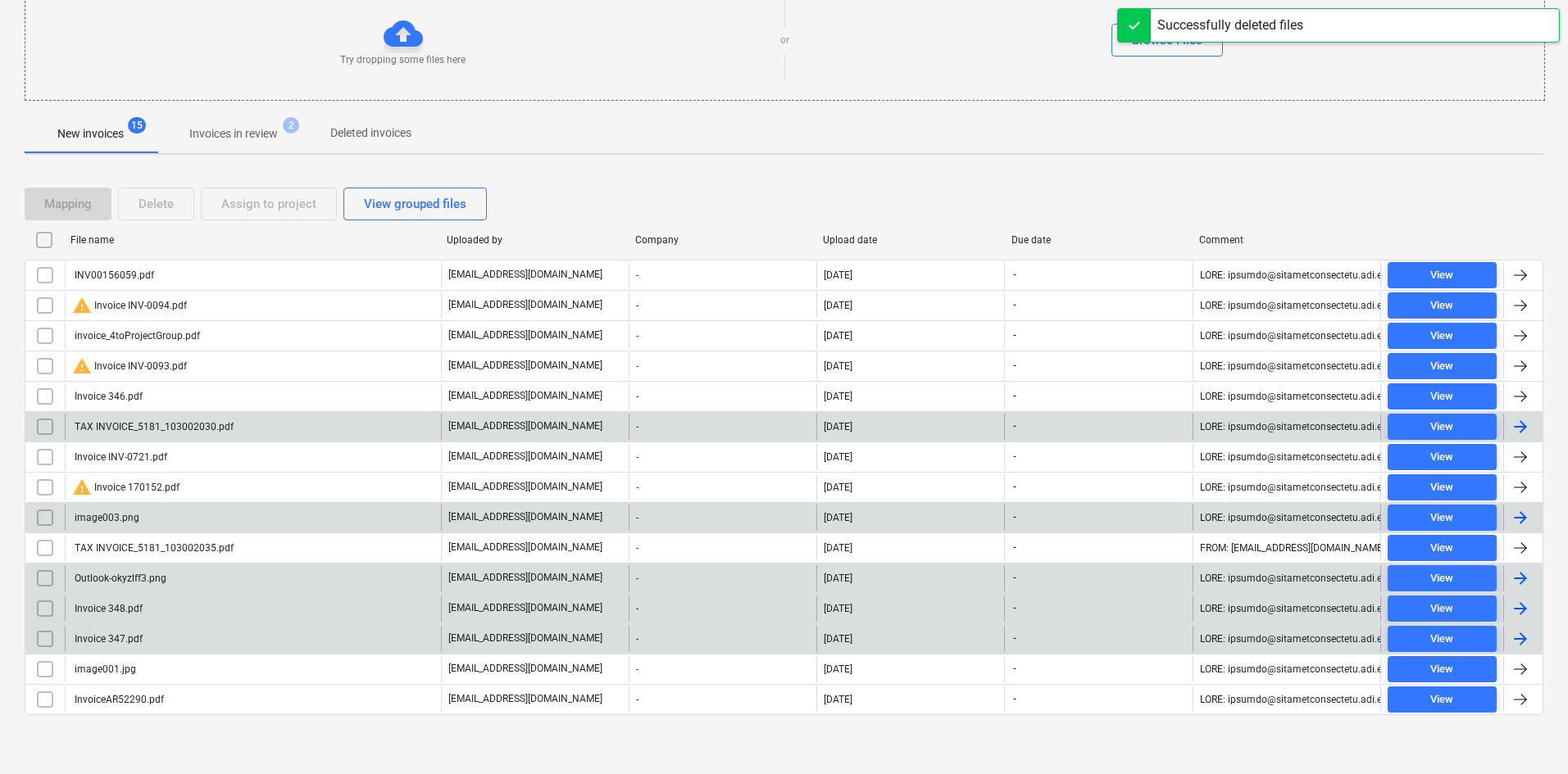
click at [147, 519] on div "image003.png" at bounding box center [253, 519] width 377 height 26
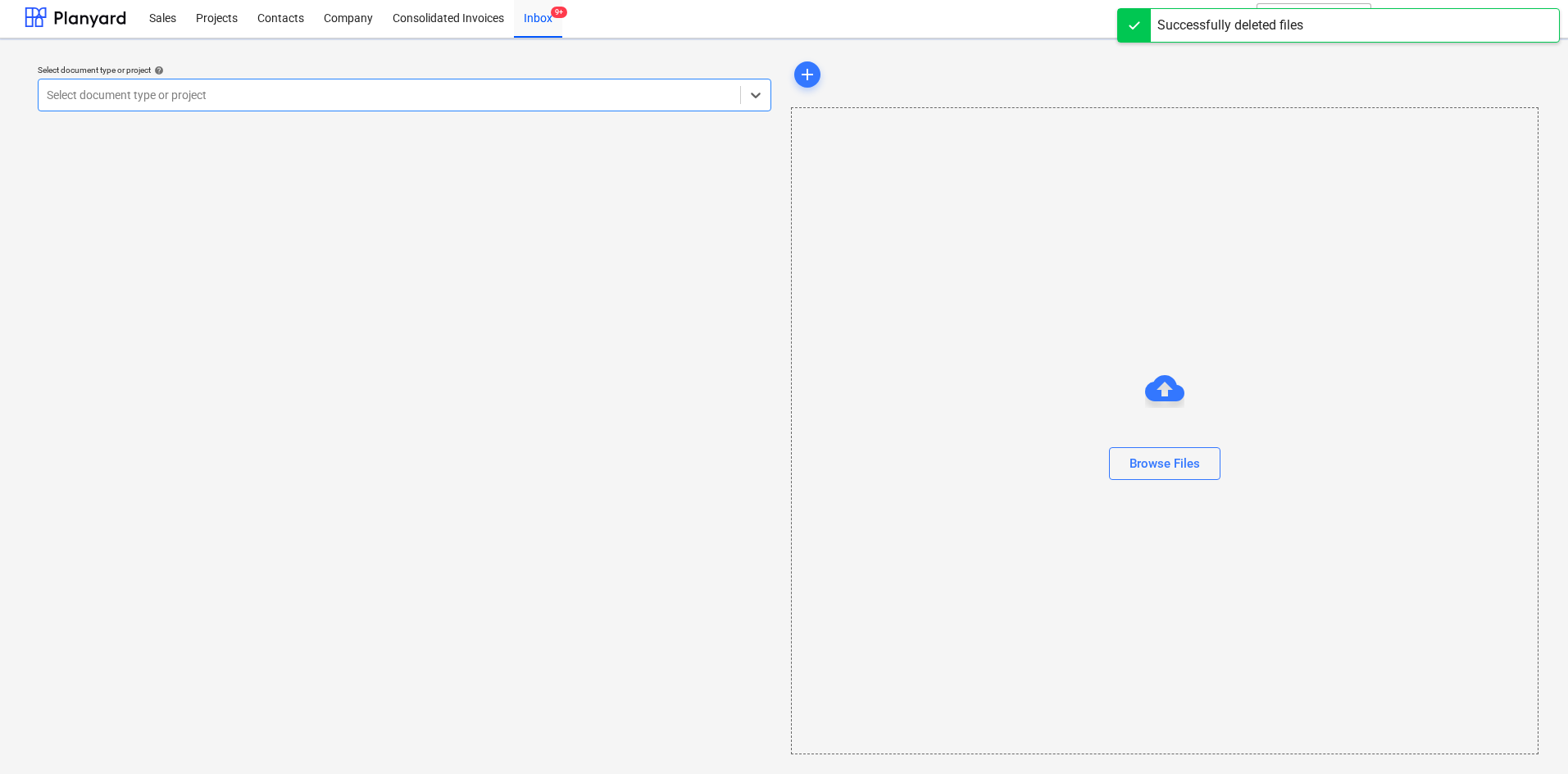
scroll to position [3, 0]
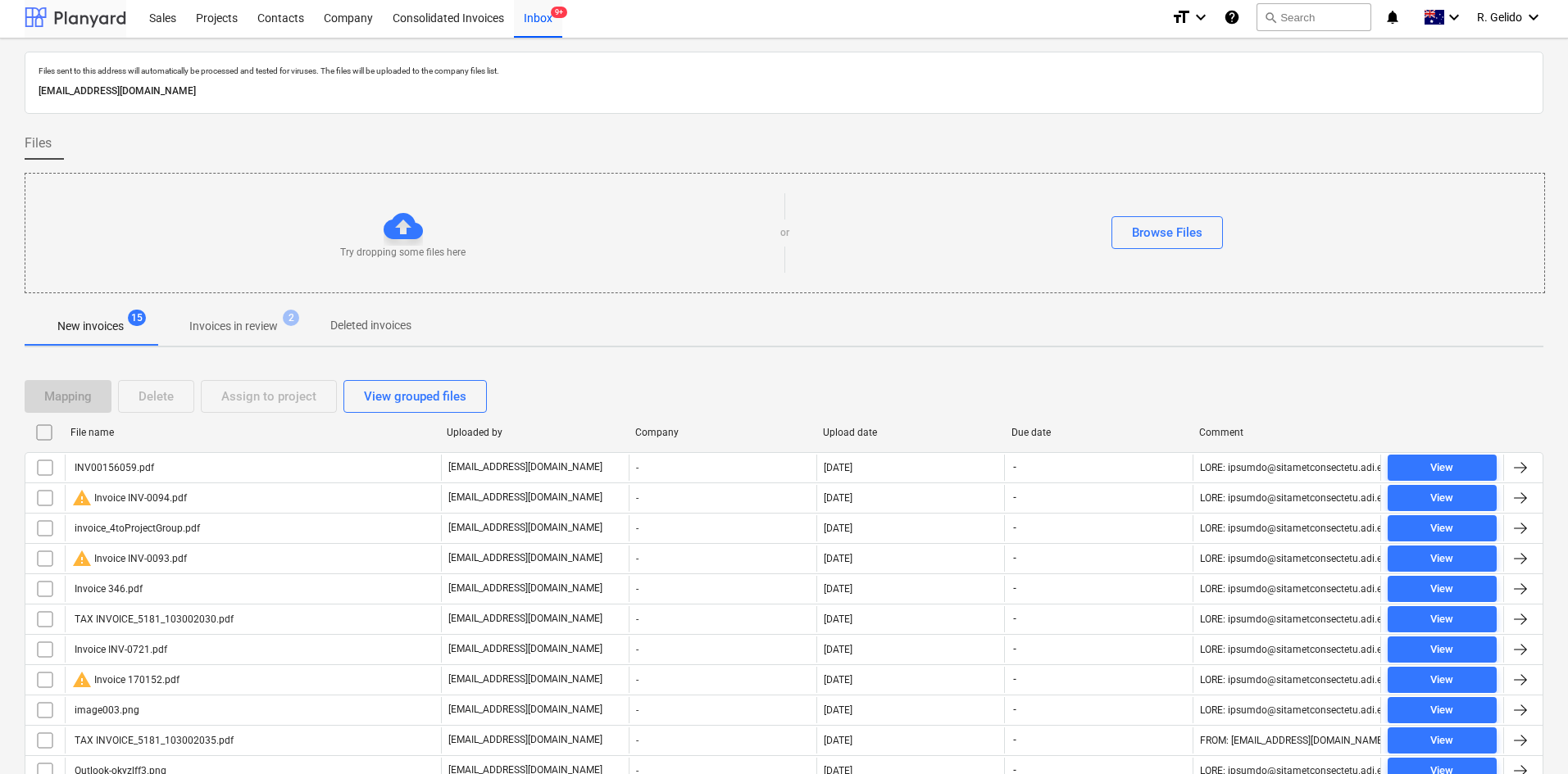
scroll to position [196, 0]
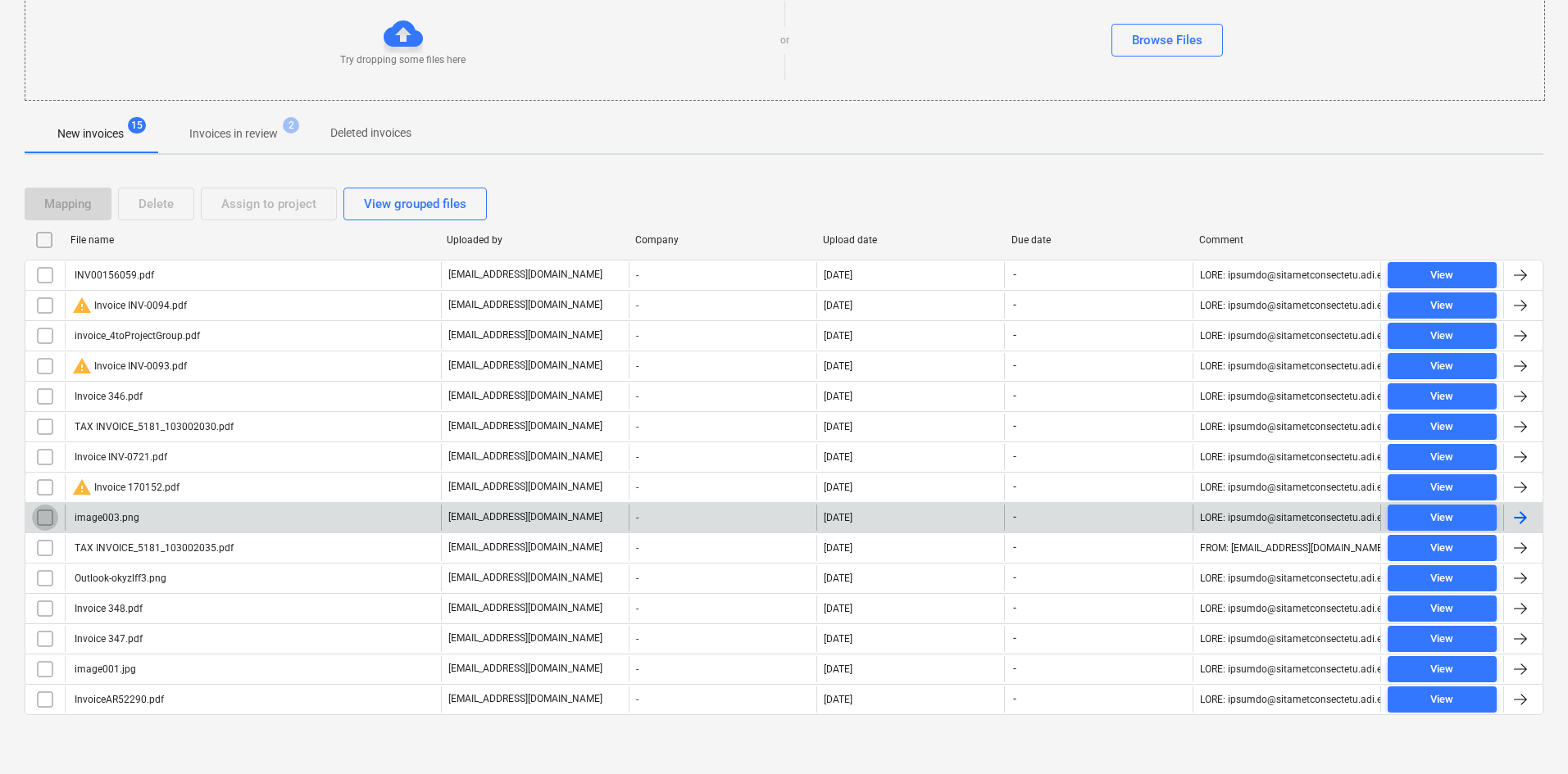
click at [43, 523] on input "checkbox" at bounding box center [45, 519] width 26 height 26
click at [168, 214] on div "Delete" at bounding box center [155, 203] width 35 height 22
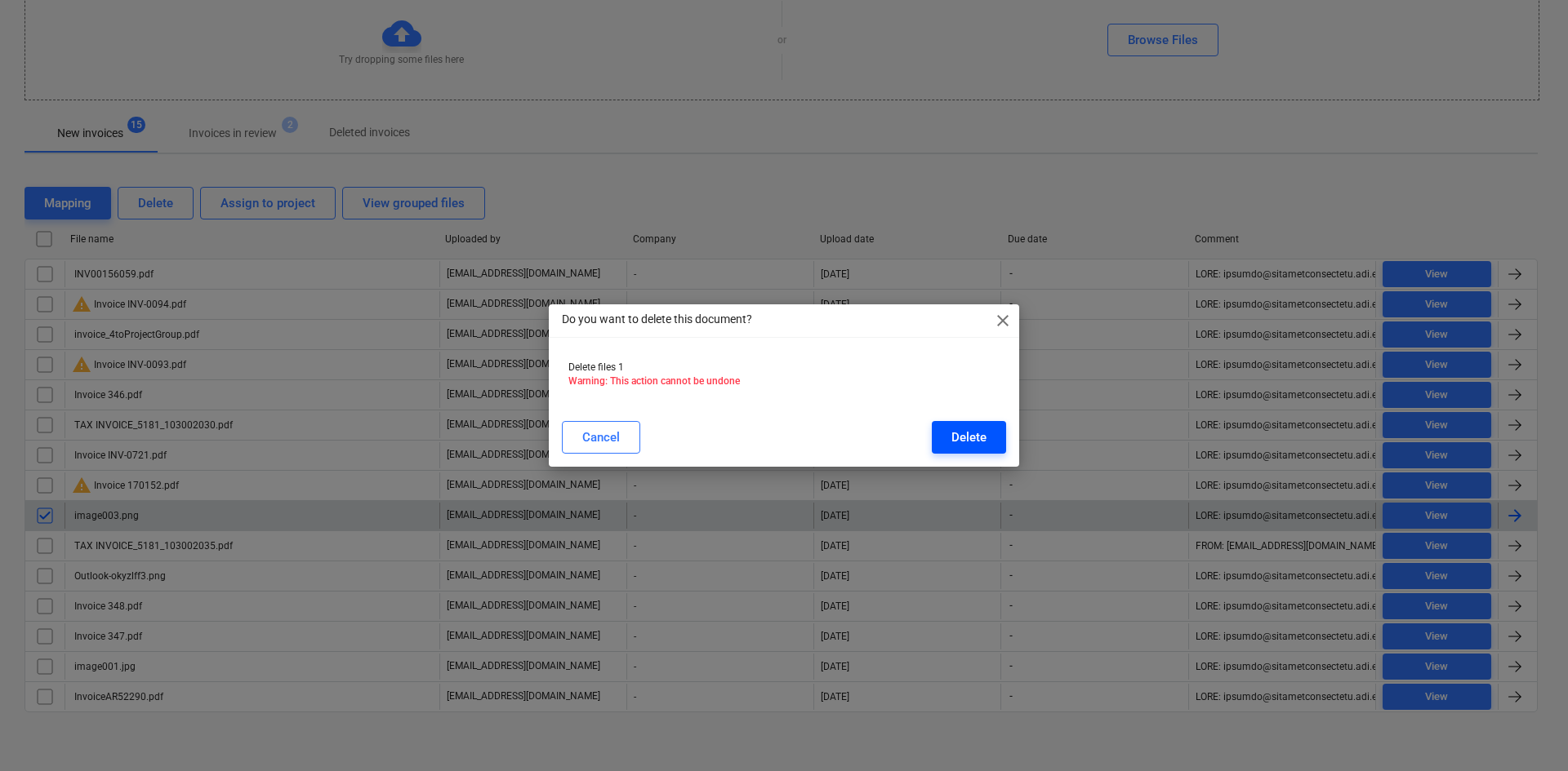
click at [978, 443] on div "Delete" at bounding box center [968, 437] width 35 height 22
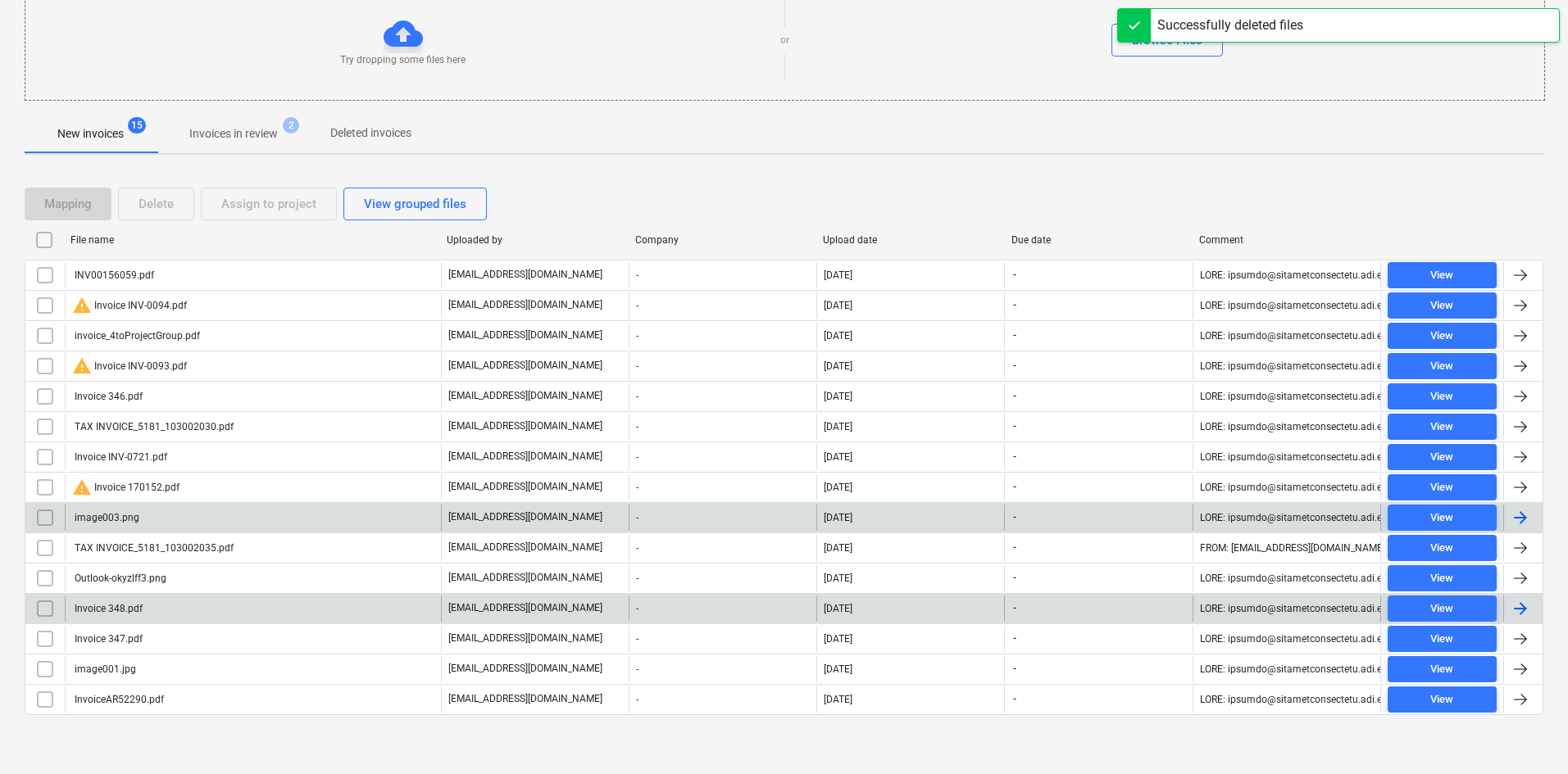
scroll to position [166, 0]
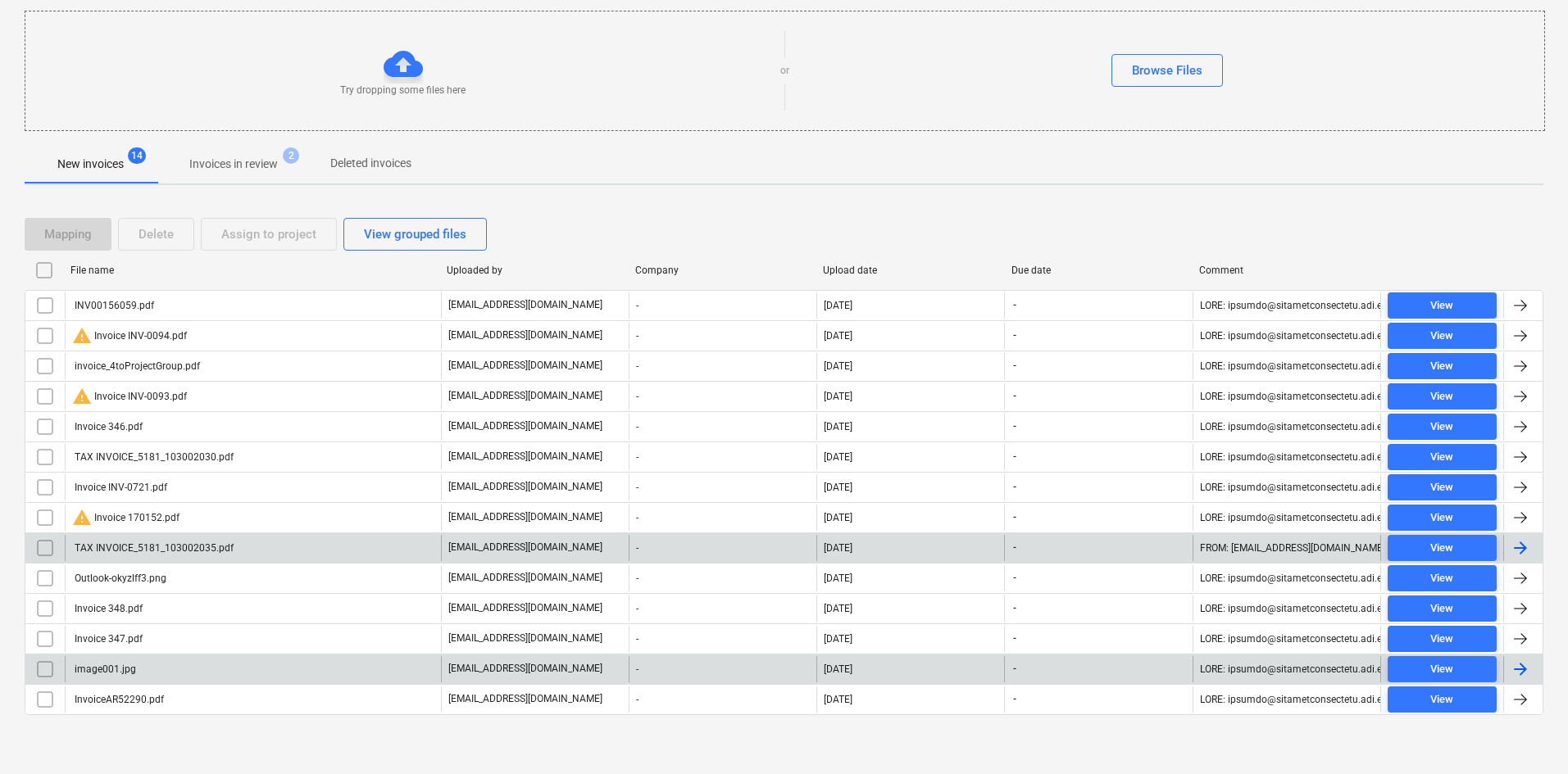
click at [143, 674] on div "image001.jpg" at bounding box center [253, 670] width 377 height 26
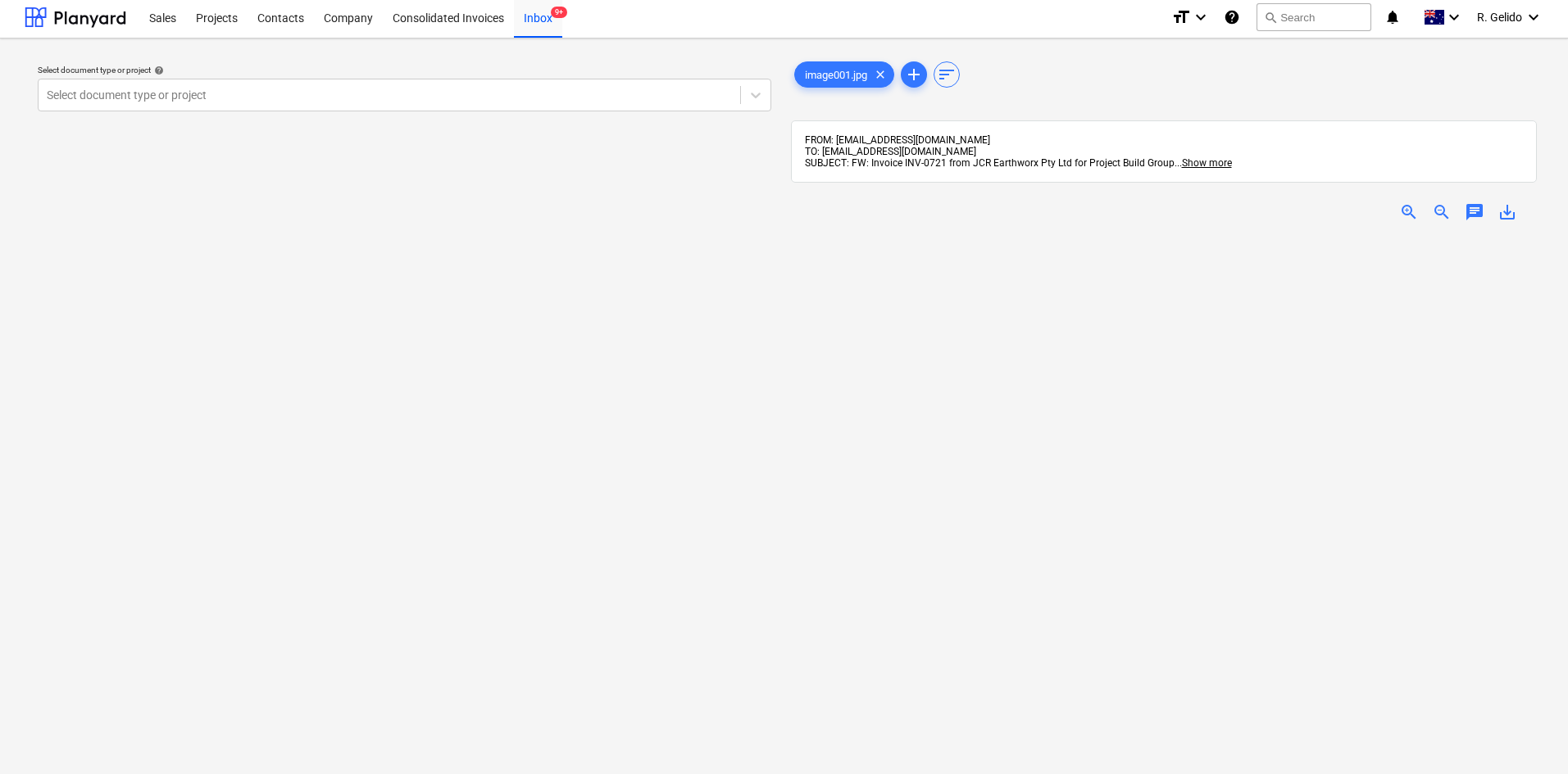
click at [1123, 667] on div at bounding box center [1164, 600] width 747 height 729
click at [341, 97] on div at bounding box center [389, 95] width 685 height 16
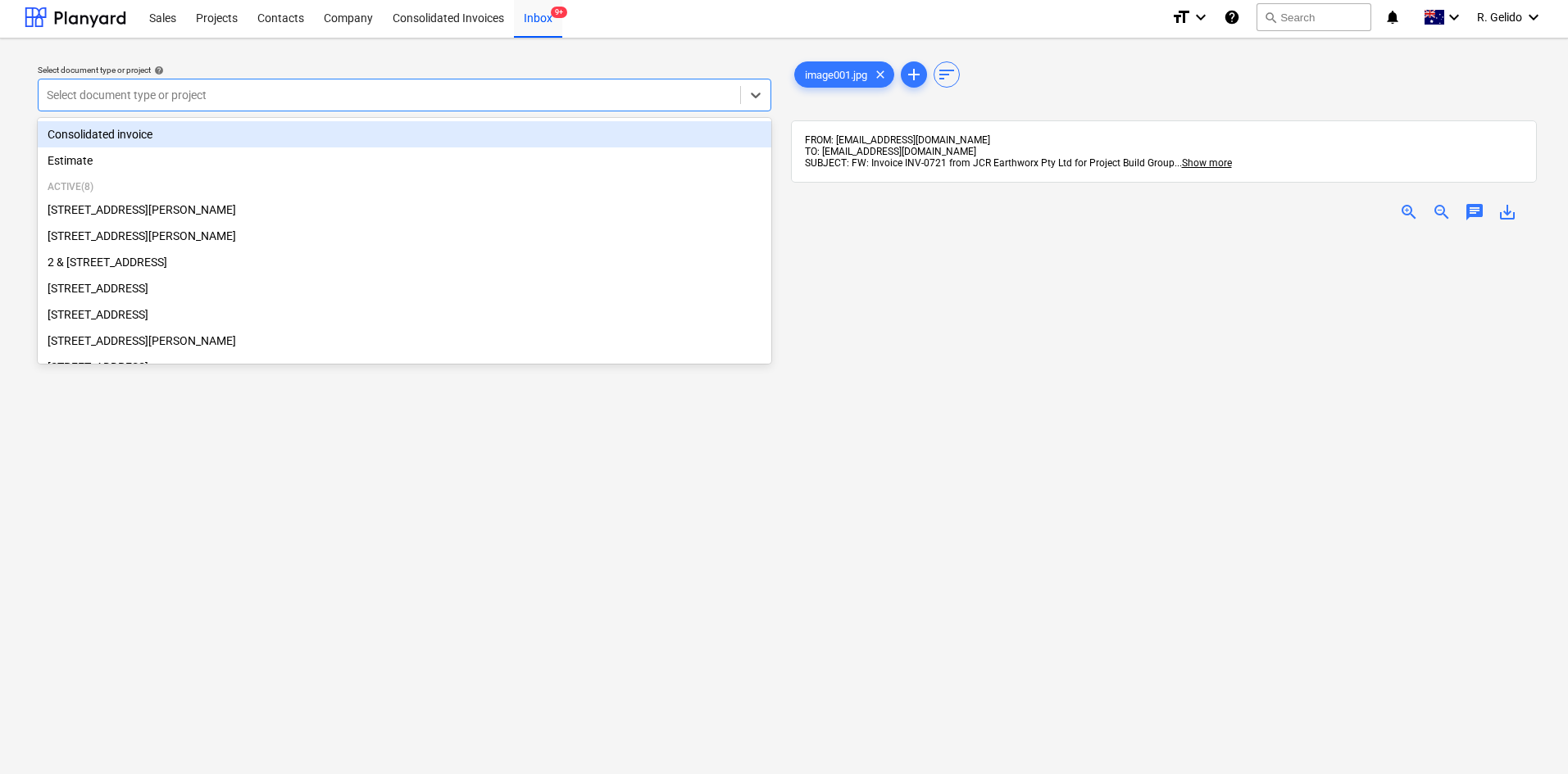
scroll to position [166, 0]
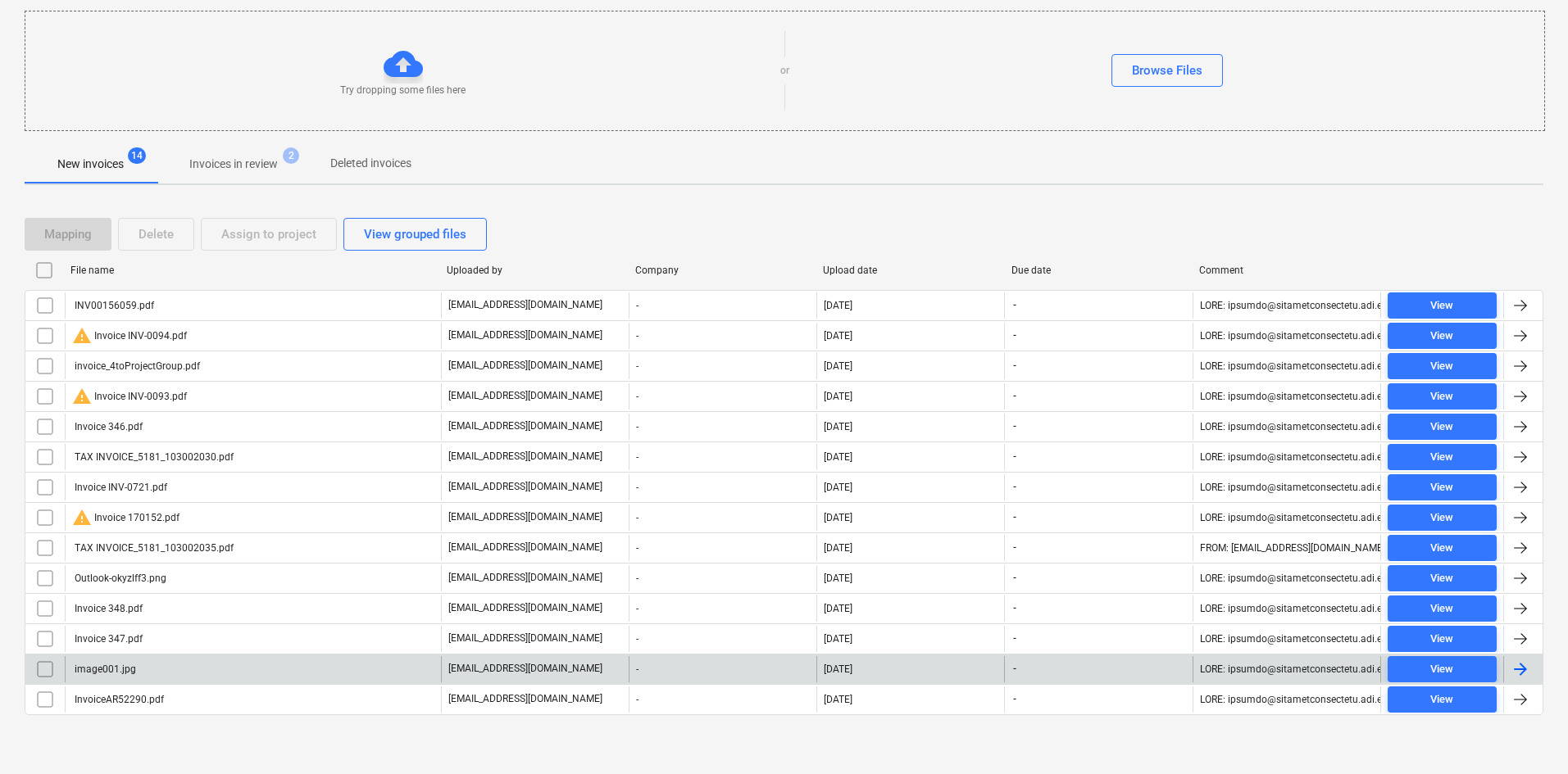
click at [51, 672] on input "checkbox" at bounding box center [45, 670] width 26 height 26
click at [168, 228] on div "Delete" at bounding box center [155, 234] width 35 height 22
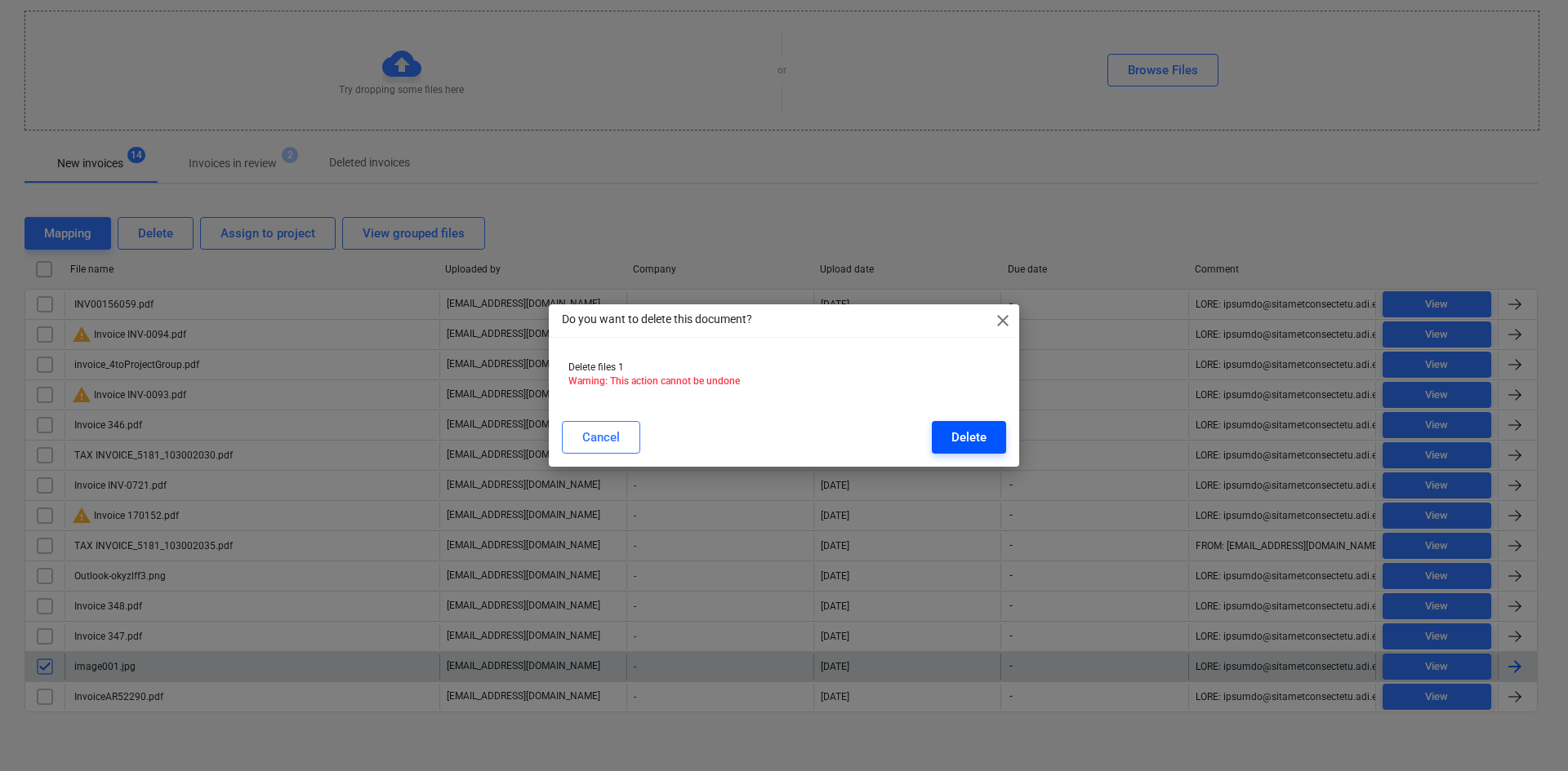
click at [960, 440] on div "Delete" at bounding box center [968, 437] width 35 height 22
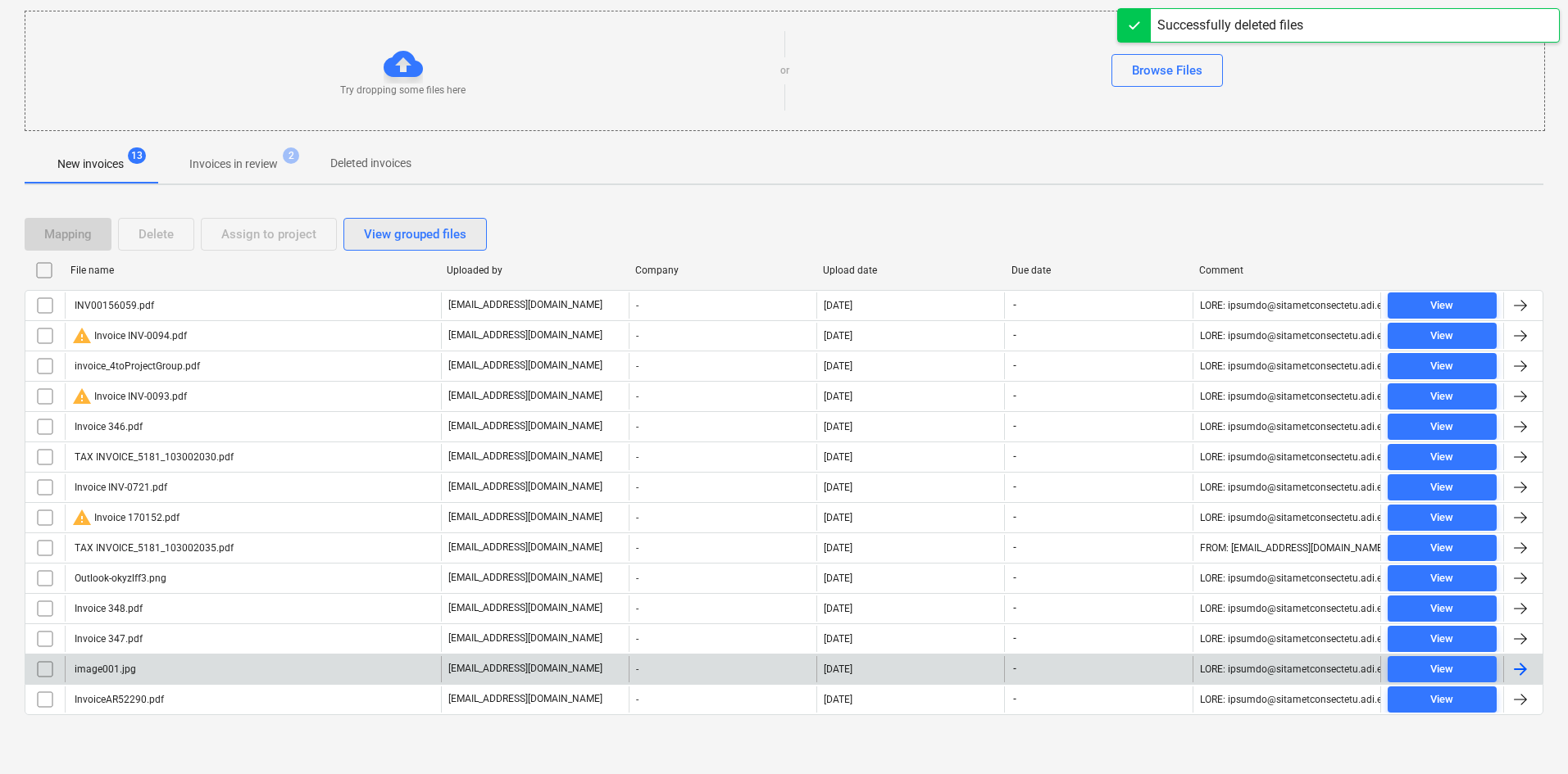
scroll to position [135, 0]
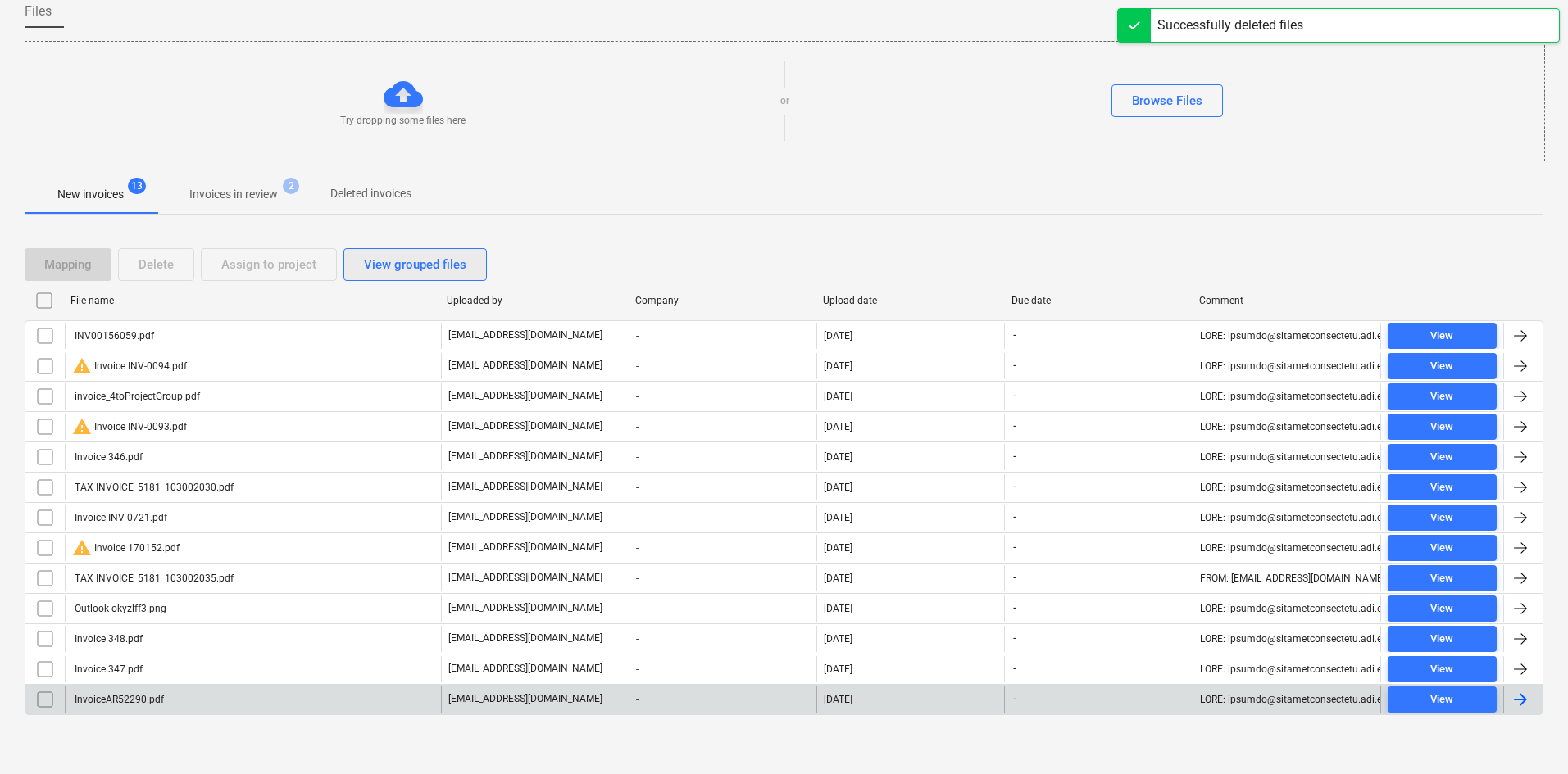
click at [373, 230] on div "Mapping Delete Assign to project View grouped files File name Uploaded by Compa…" at bounding box center [784, 488] width 1519 height 519
click at [413, 255] on div "View grouped files" at bounding box center [415, 264] width 102 height 22
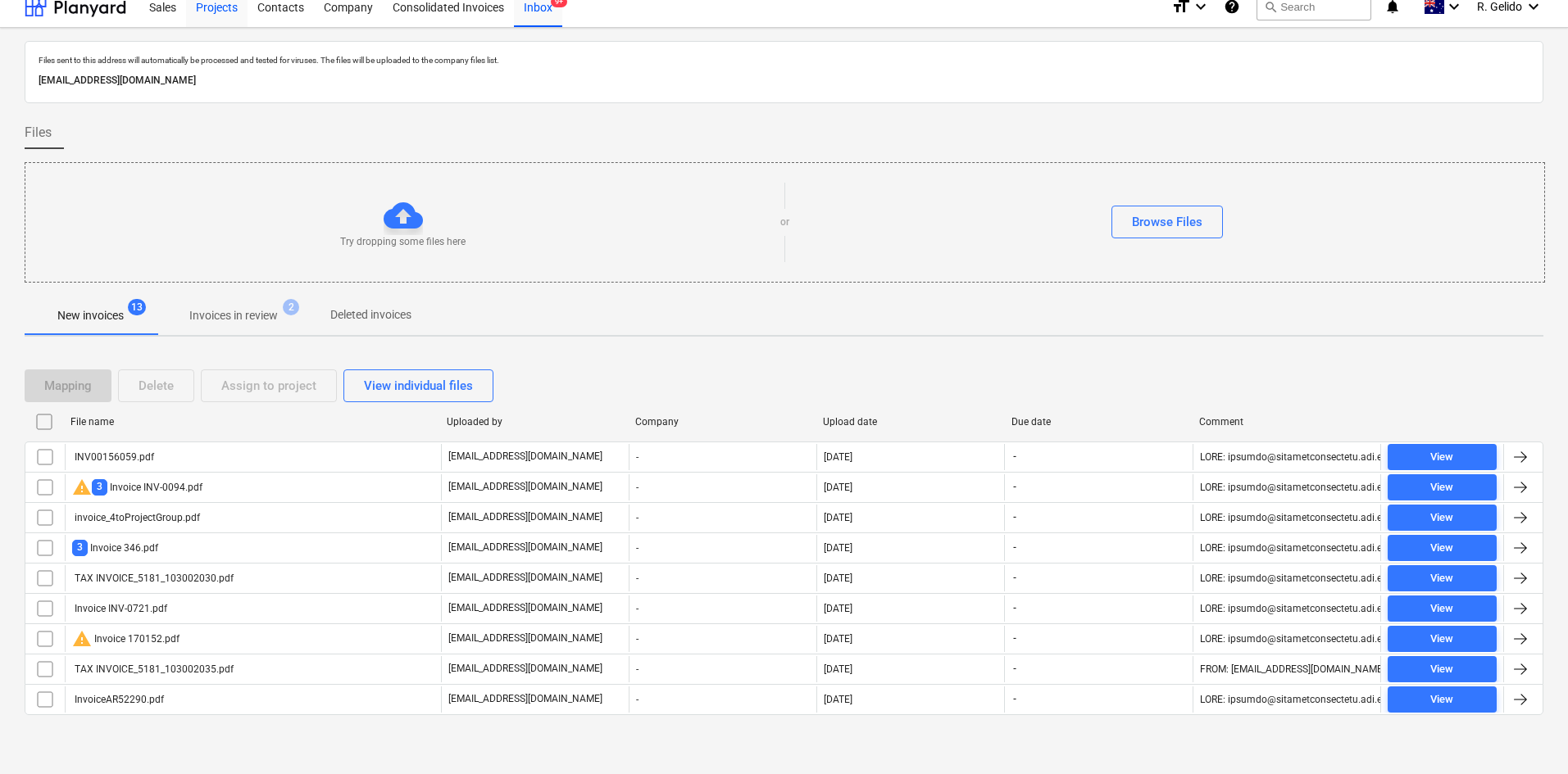
click at [206, 16] on div "Projects" at bounding box center [217, 6] width 62 height 42
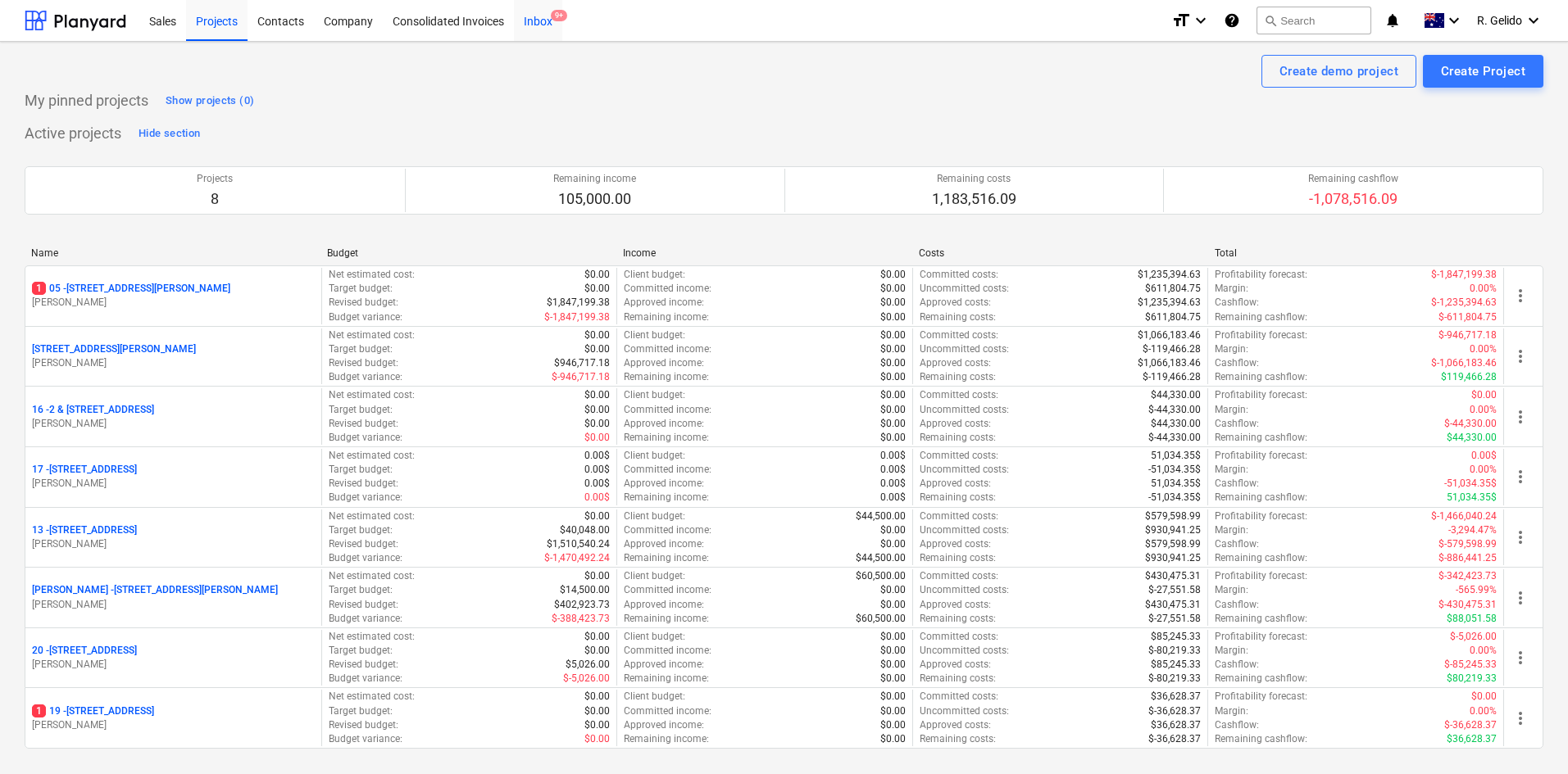
click at [549, 21] on div "Inbox 9+" at bounding box center [537, 20] width 48 height 42
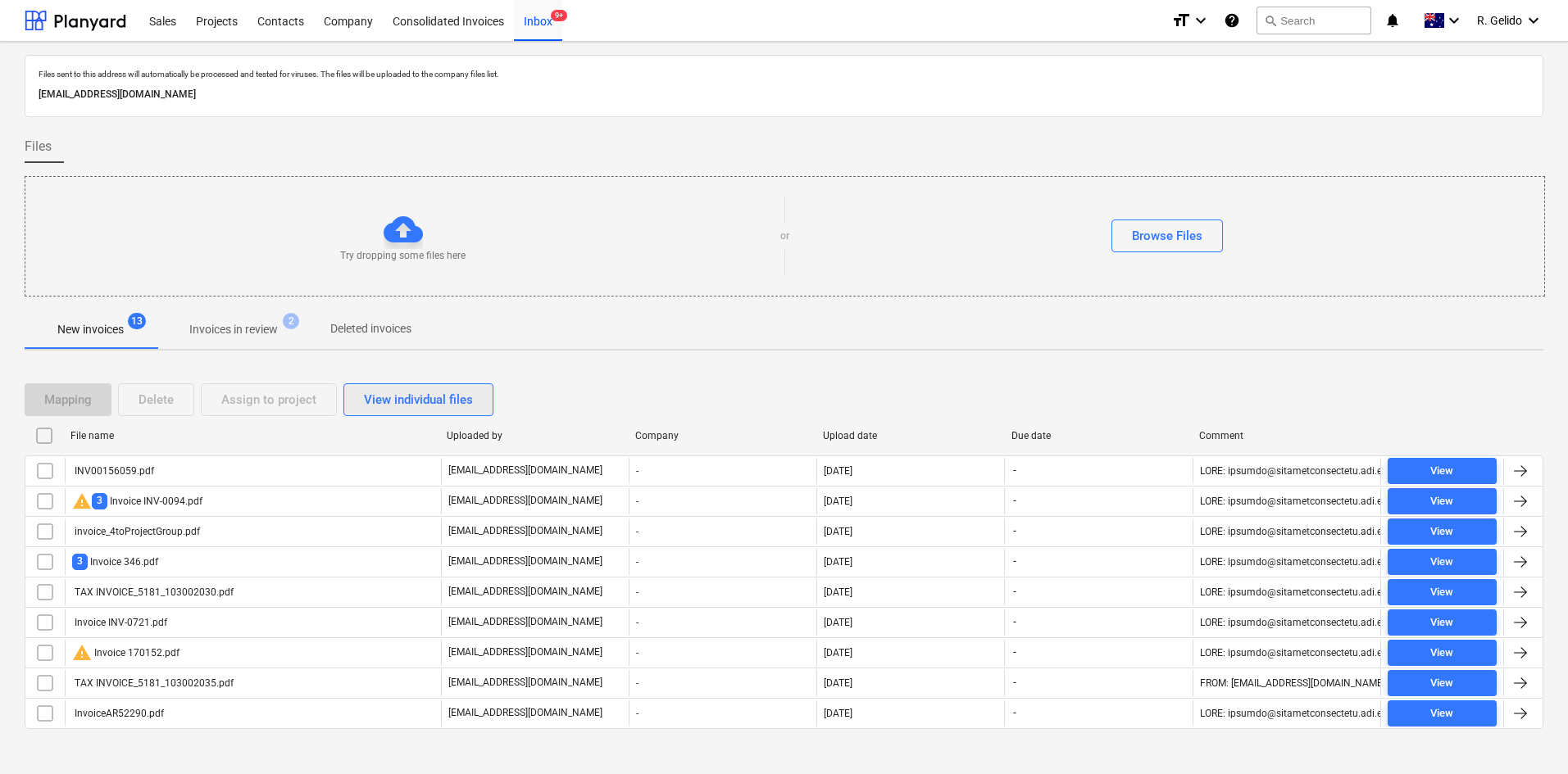
click at [421, 394] on div "View individual files" at bounding box center [418, 399] width 109 height 22
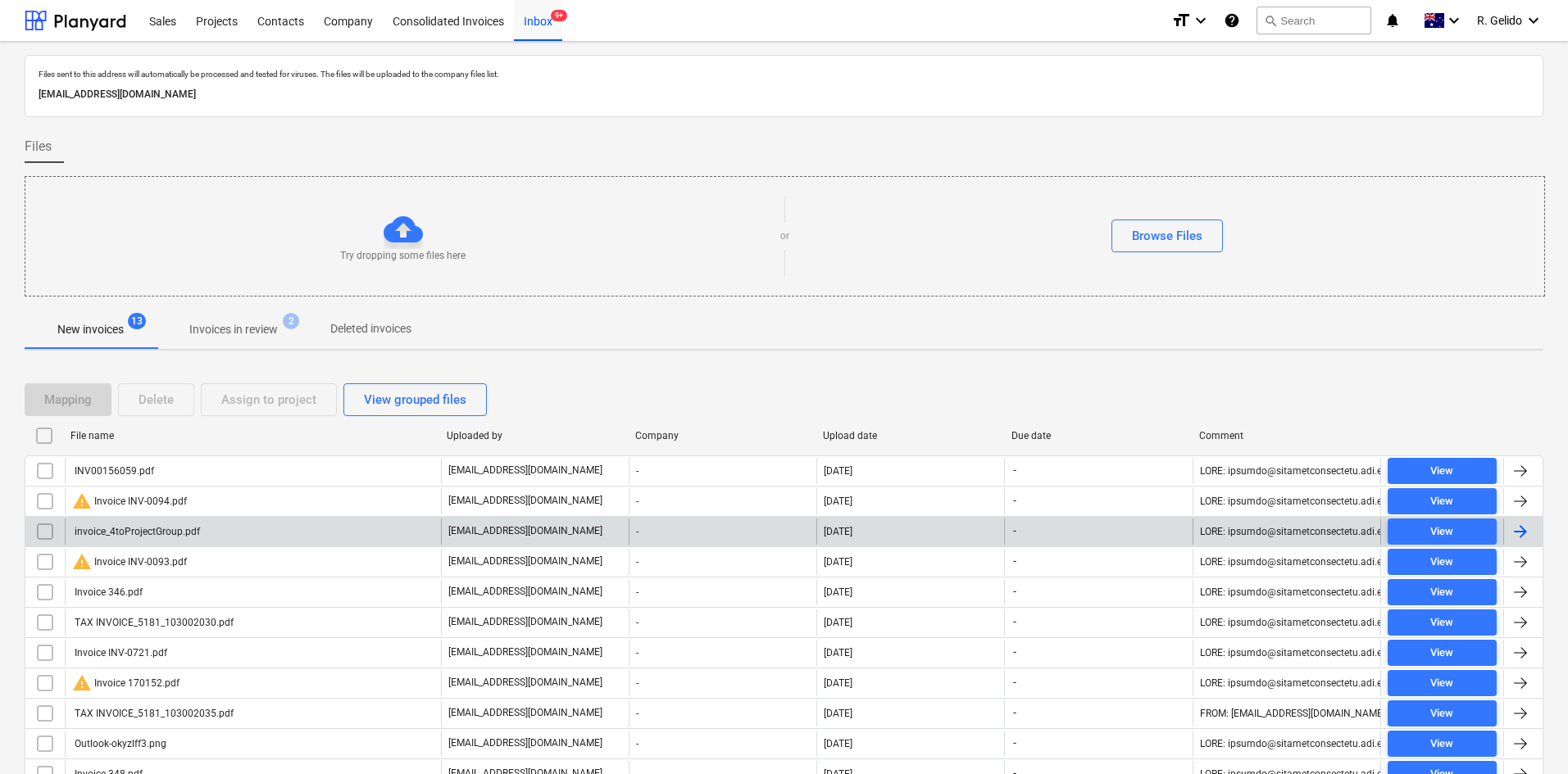
click at [217, 532] on div "invoice_4toProjectGroup.pdf" at bounding box center [253, 532] width 377 height 26
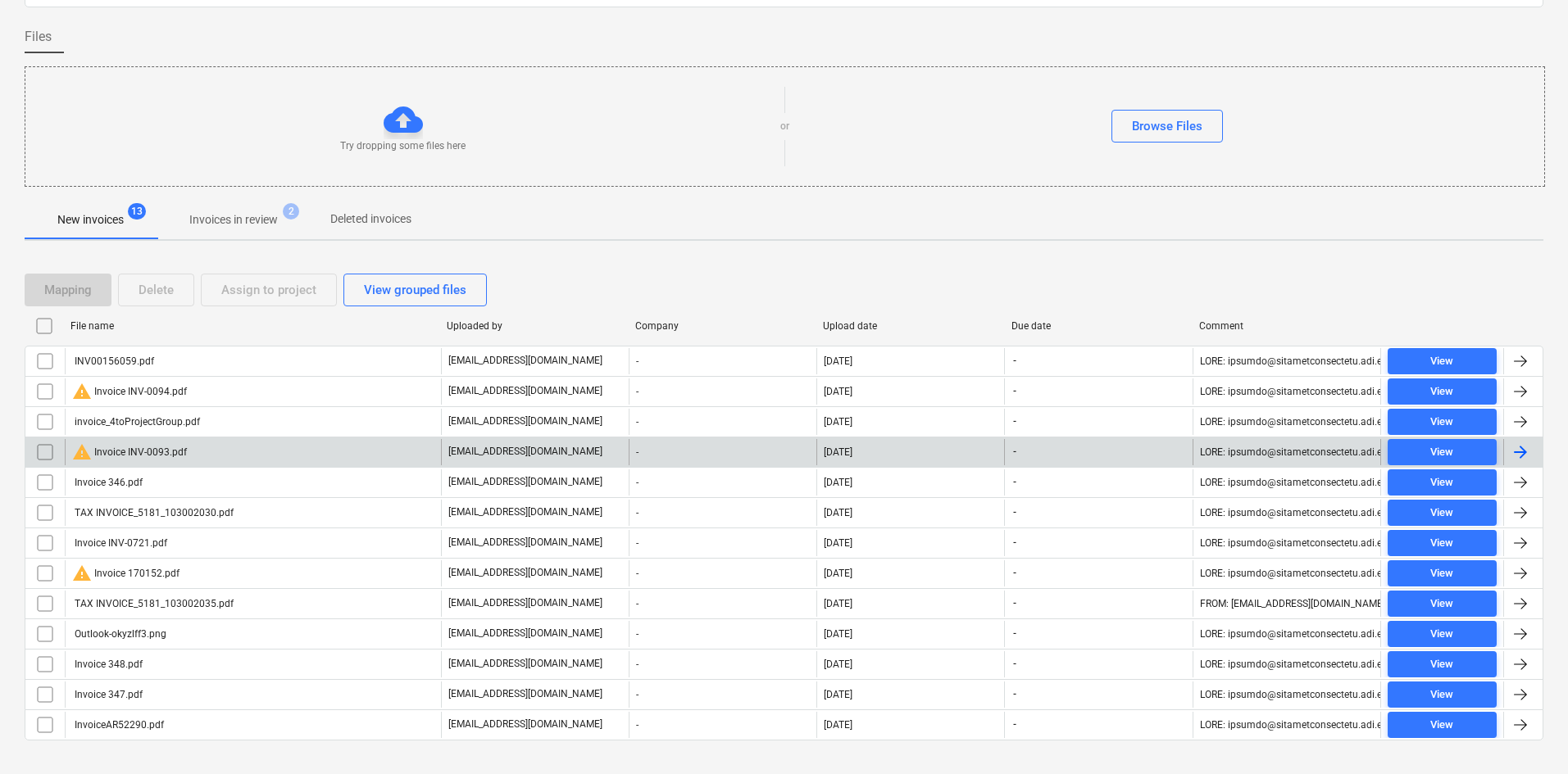
scroll to position [135, 0]
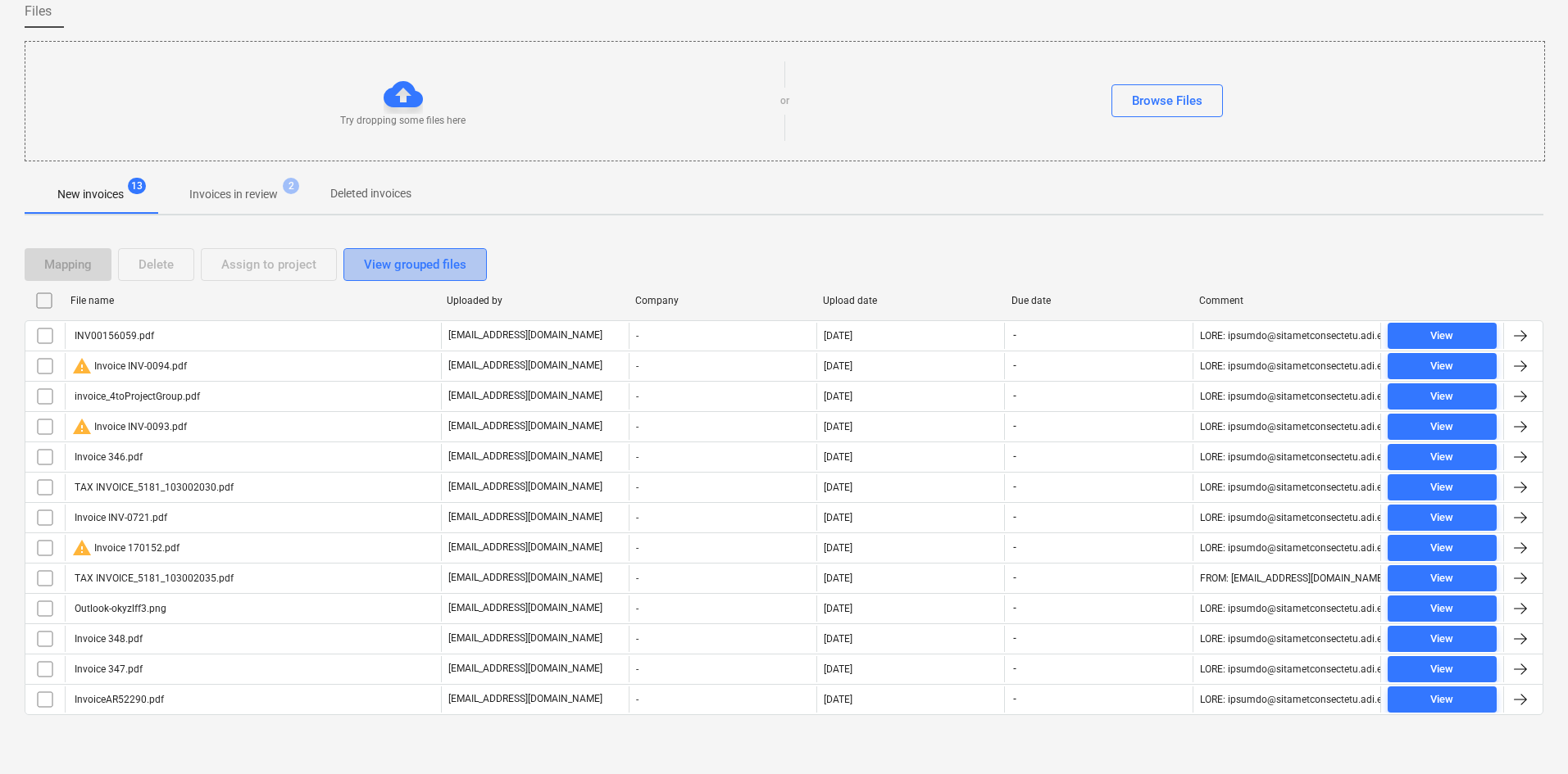
click at [402, 261] on div "View grouped files" at bounding box center [415, 264] width 102 height 22
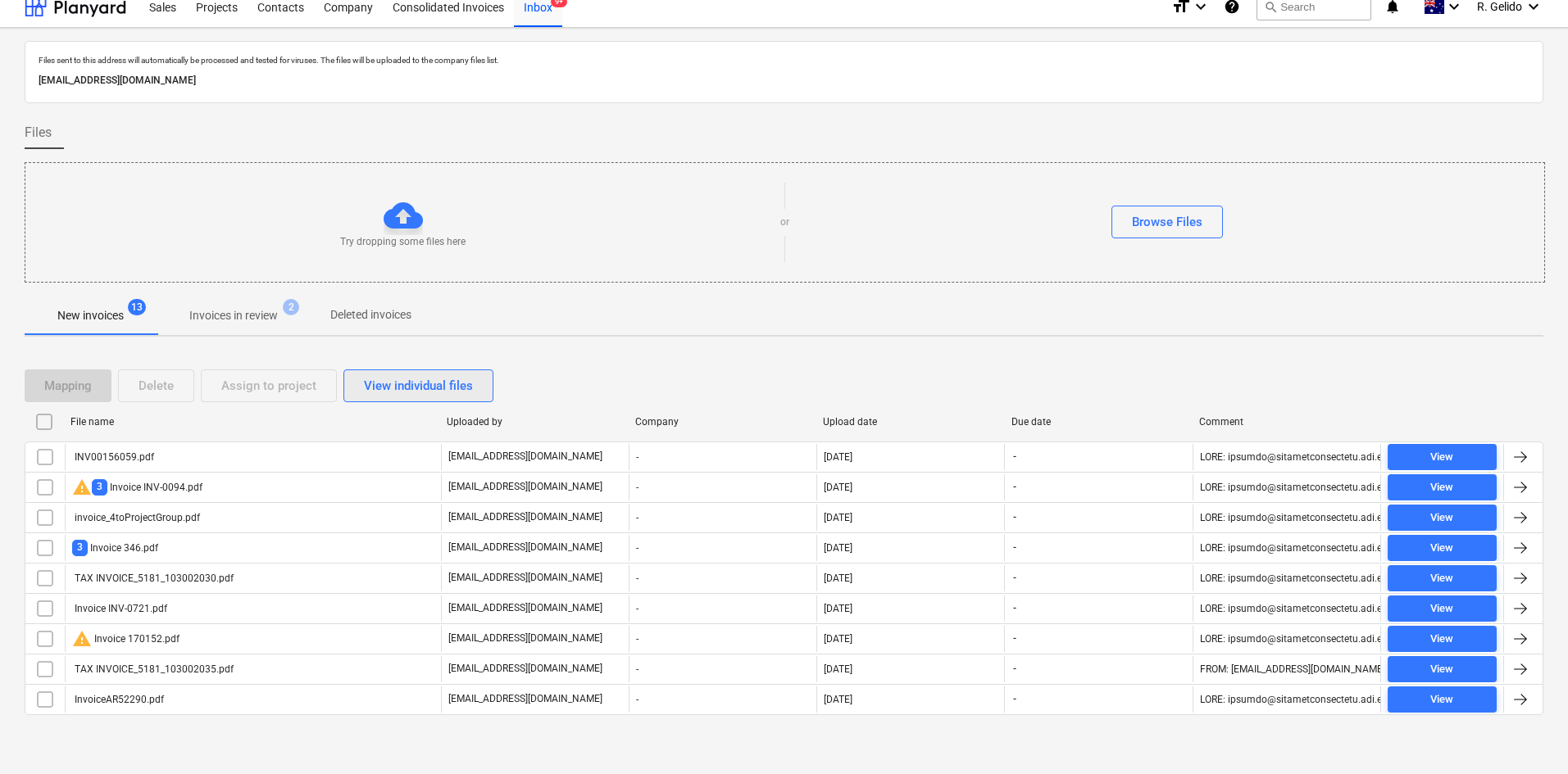
click at [395, 380] on div "View individual files" at bounding box center [418, 386] width 109 height 22
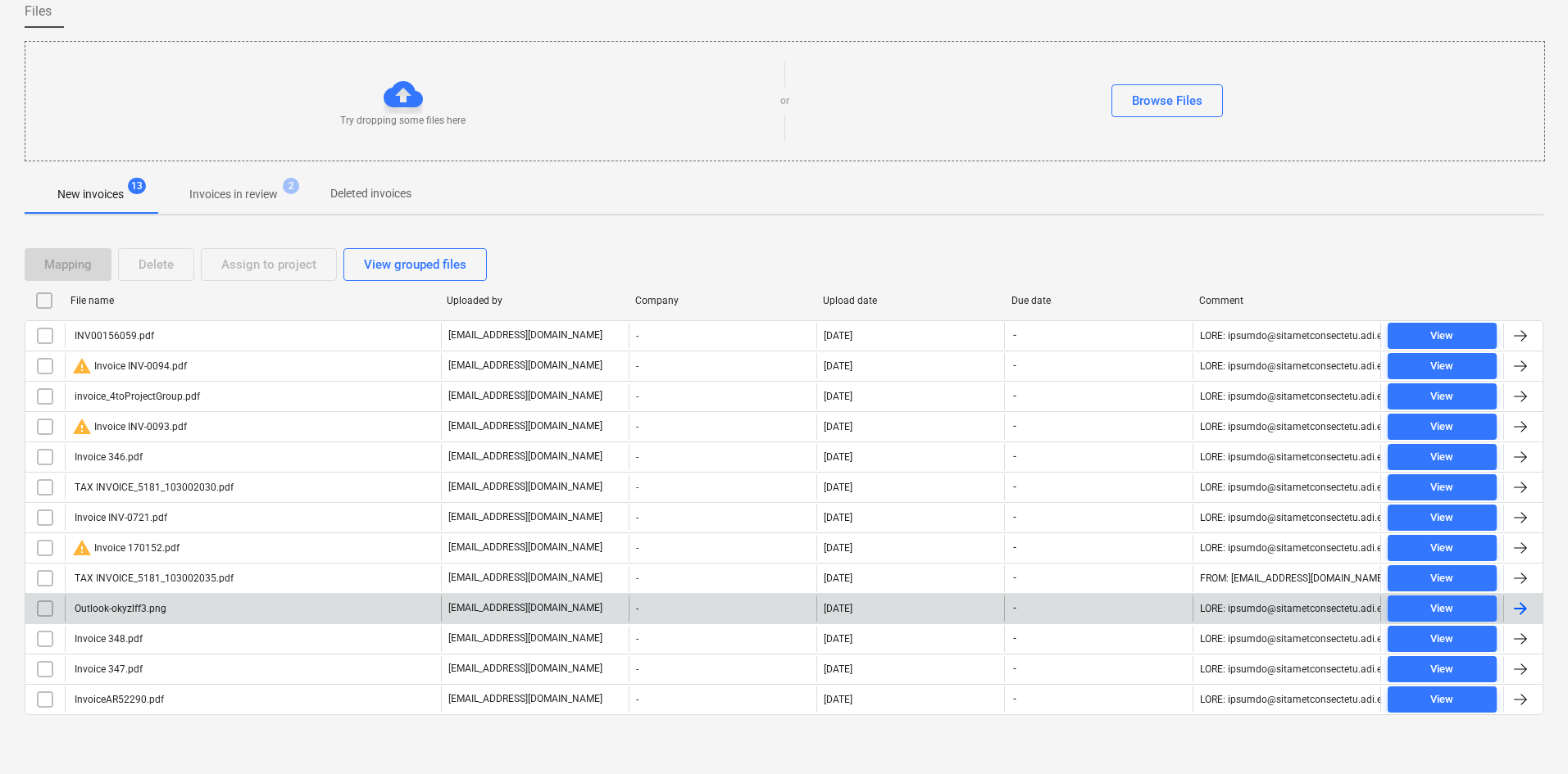
click at [189, 603] on div "Outlook-okyzlff3.png" at bounding box center [253, 609] width 377 height 26
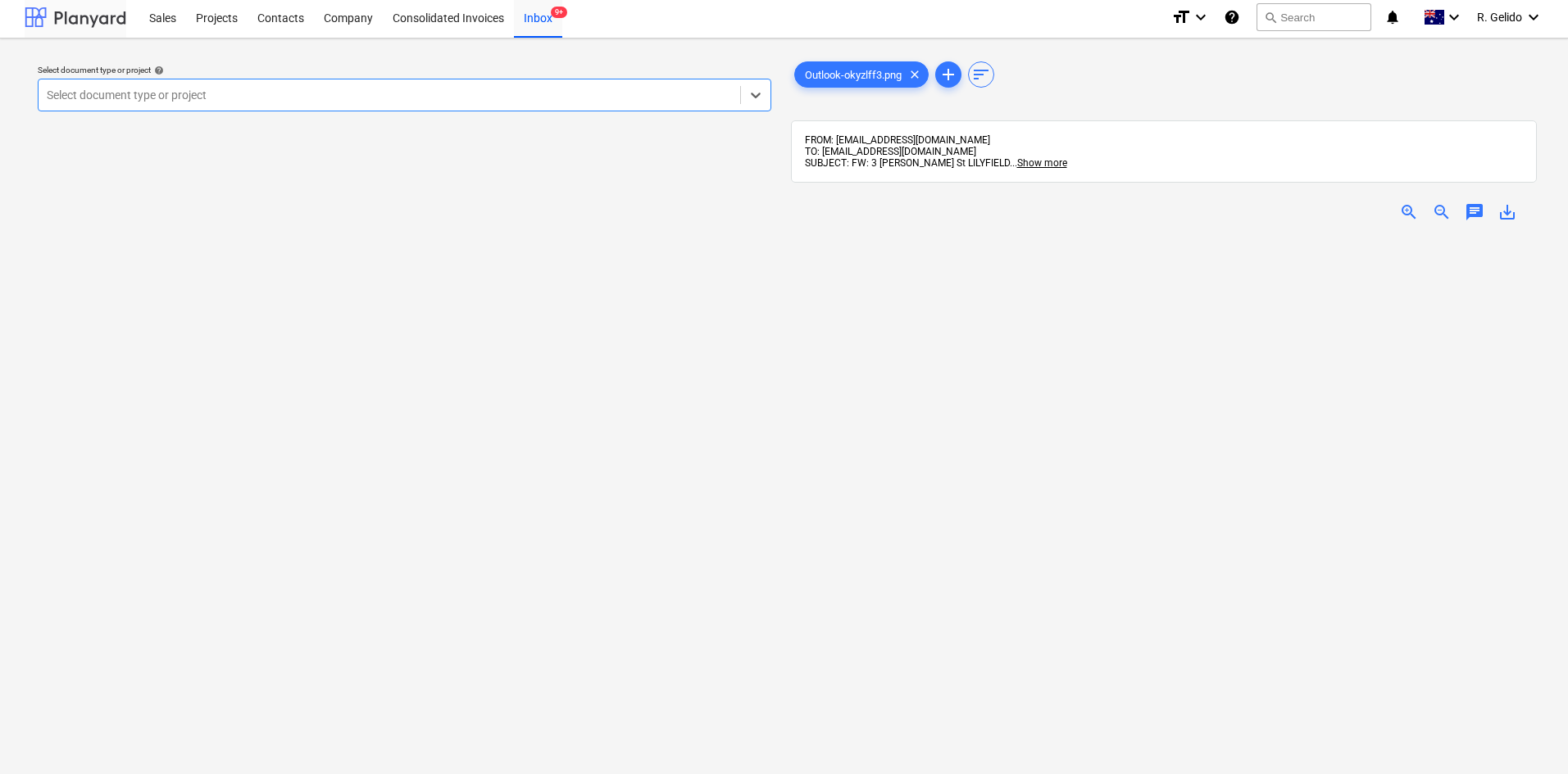
scroll to position [135, 0]
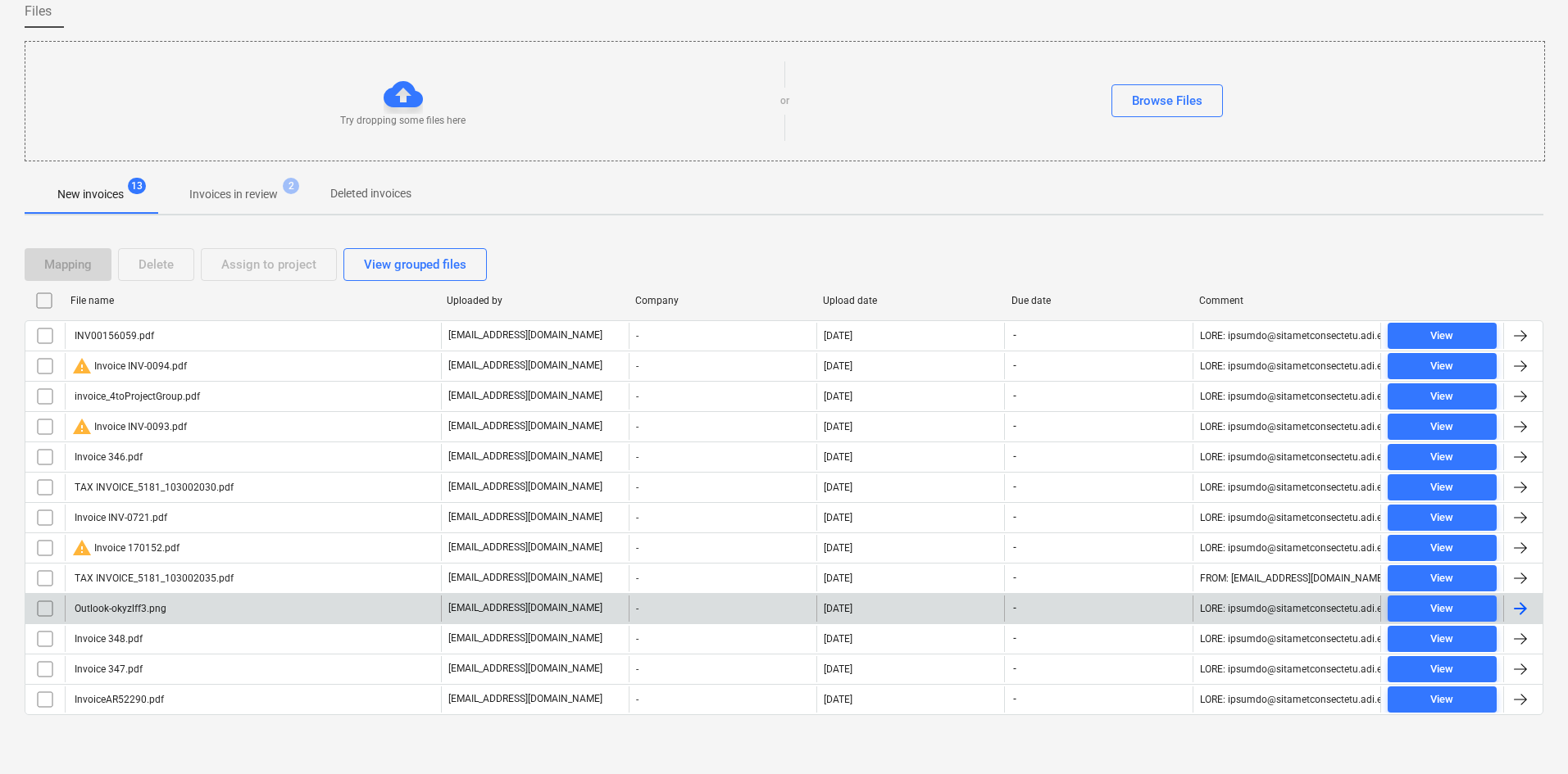
click at [40, 610] on input "checkbox" at bounding box center [45, 609] width 26 height 26
click at [156, 262] on div "Delete" at bounding box center [155, 264] width 35 height 22
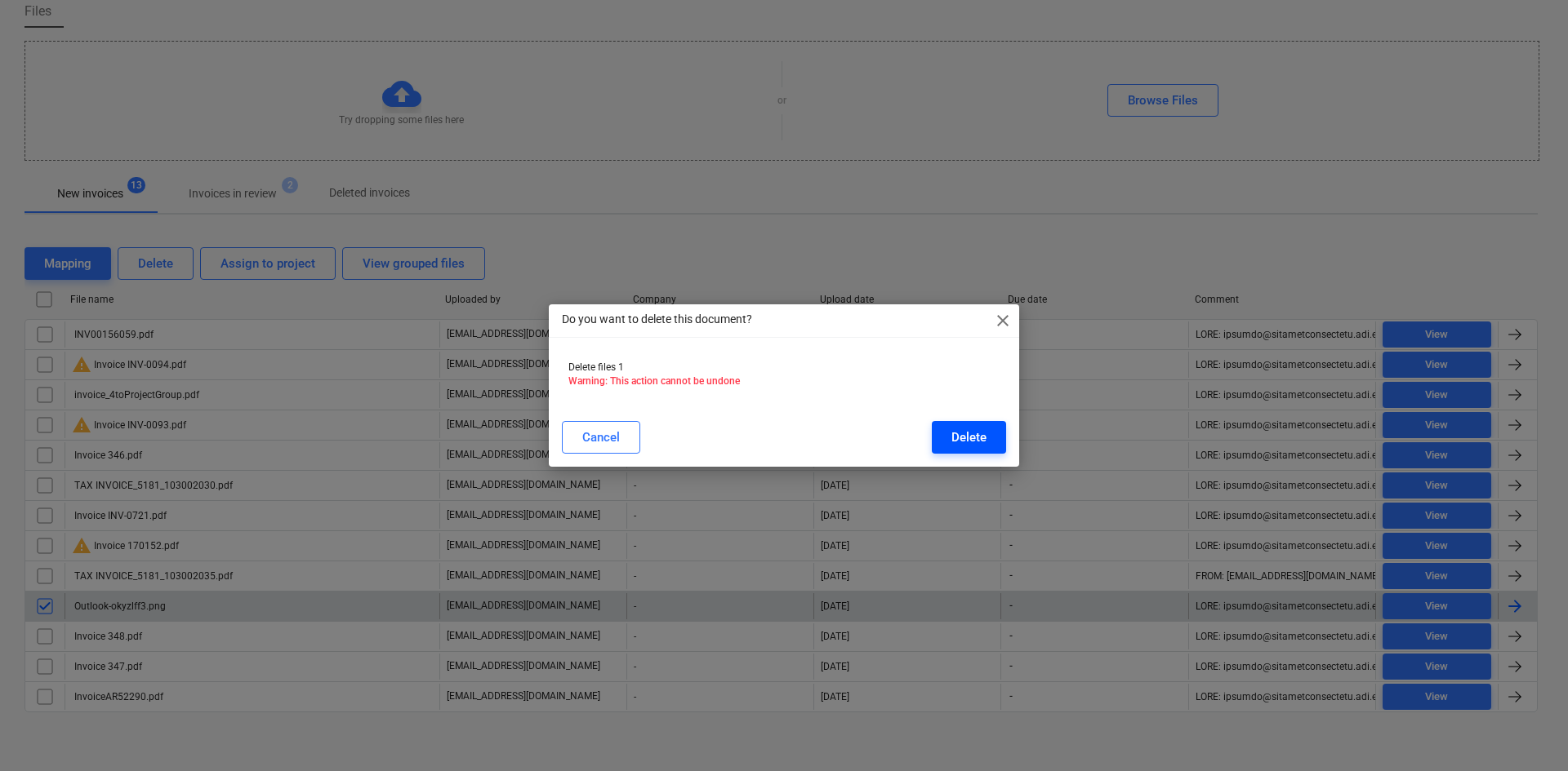
click at [949, 436] on button "Delete" at bounding box center [968, 437] width 74 height 33
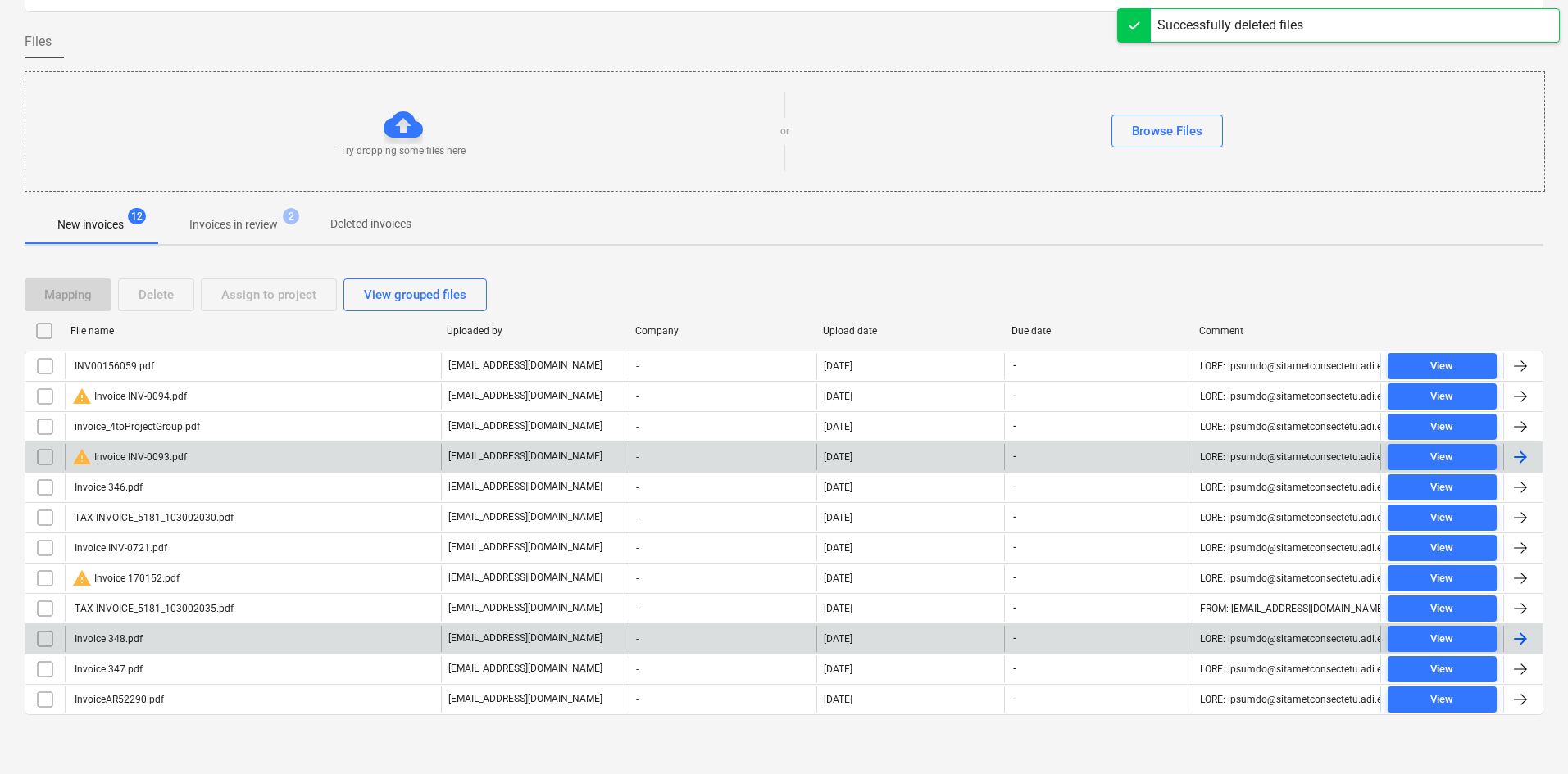
scroll to position [105, 0]
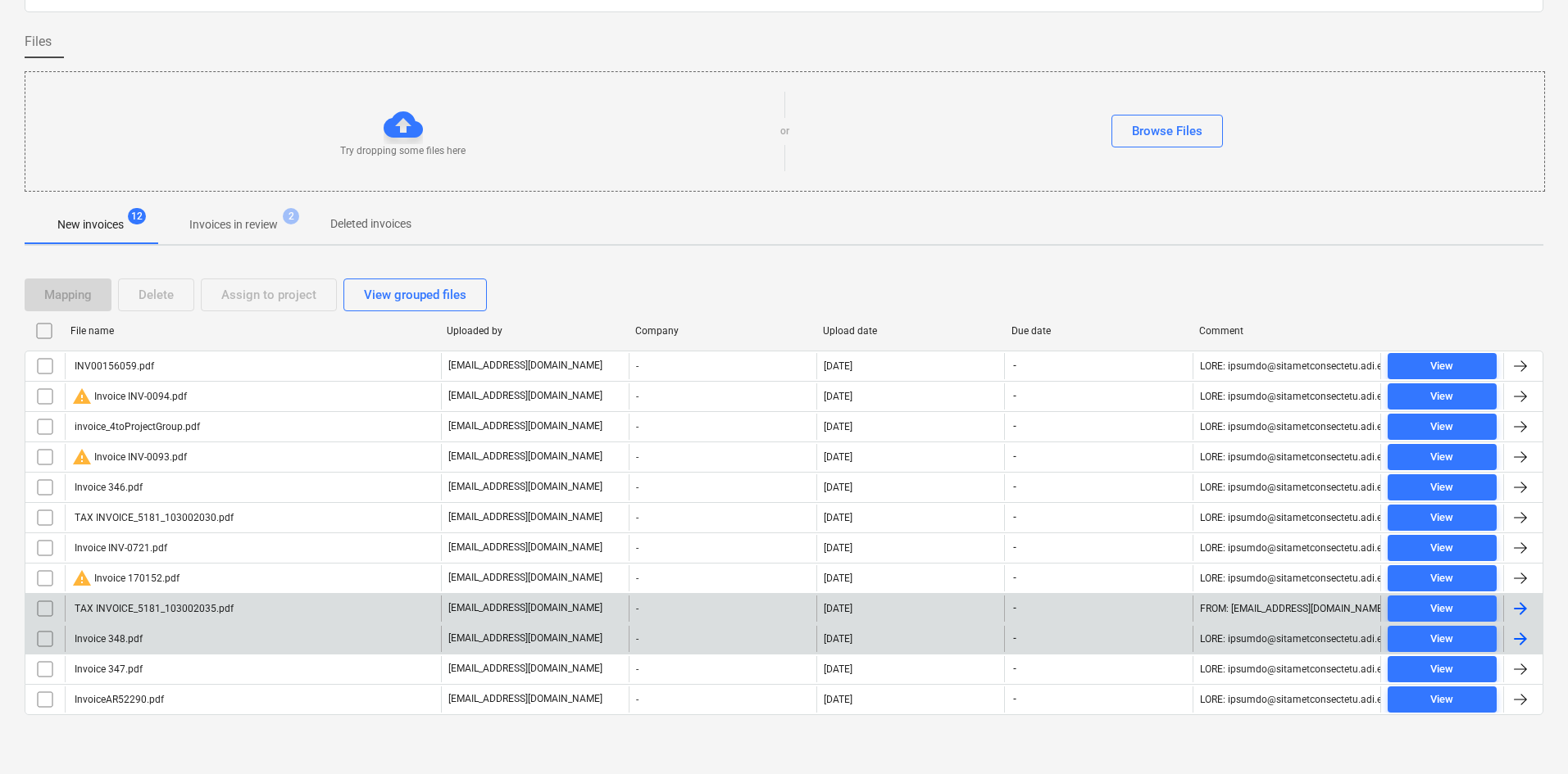
click at [188, 609] on div "TAX INVOICE_5181_103002035.pdf" at bounding box center [152, 608] width 162 height 11
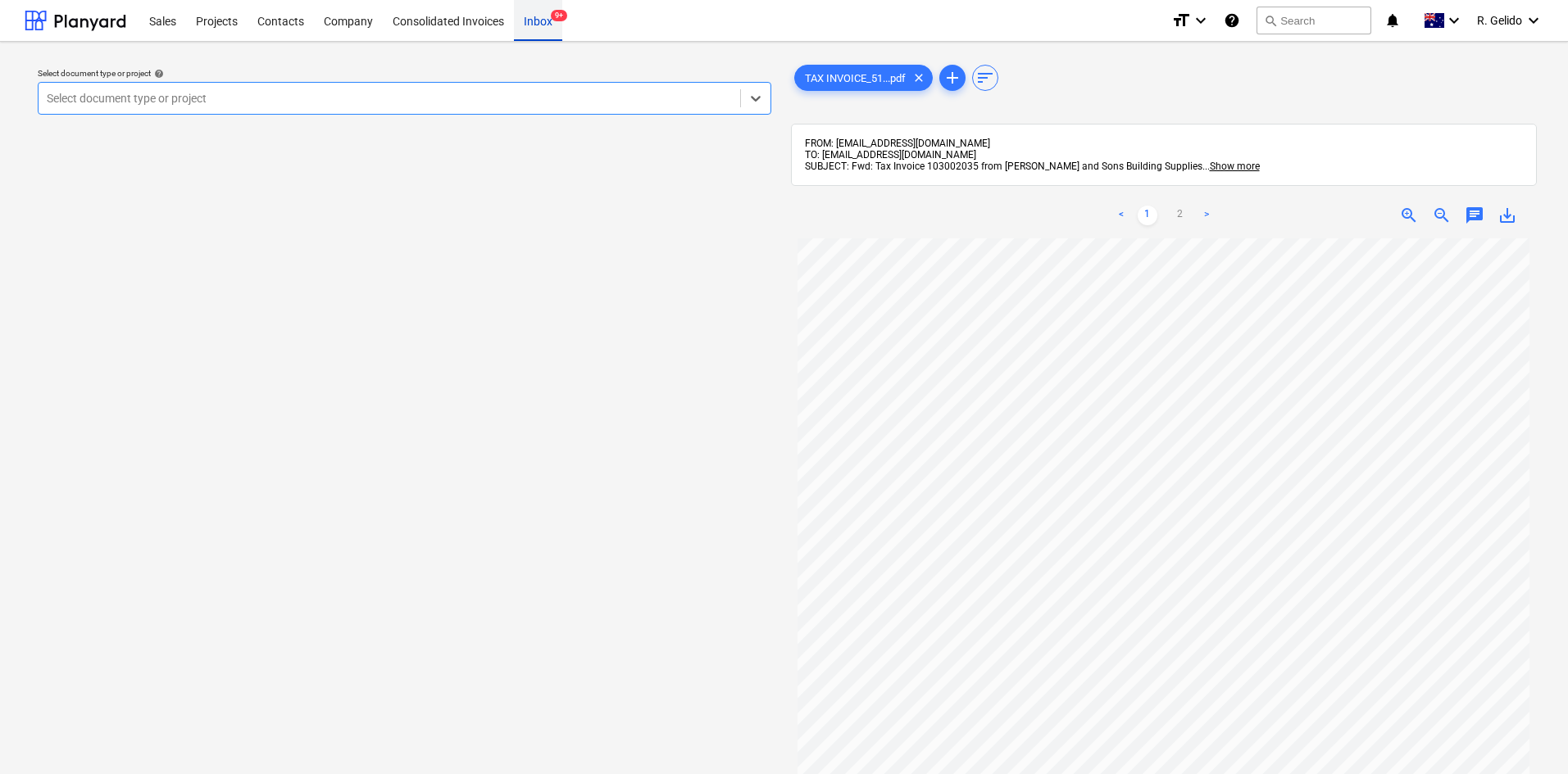
click at [542, 22] on div "Inbox 9+" at bounding box center [537, 20] width 48 height 42
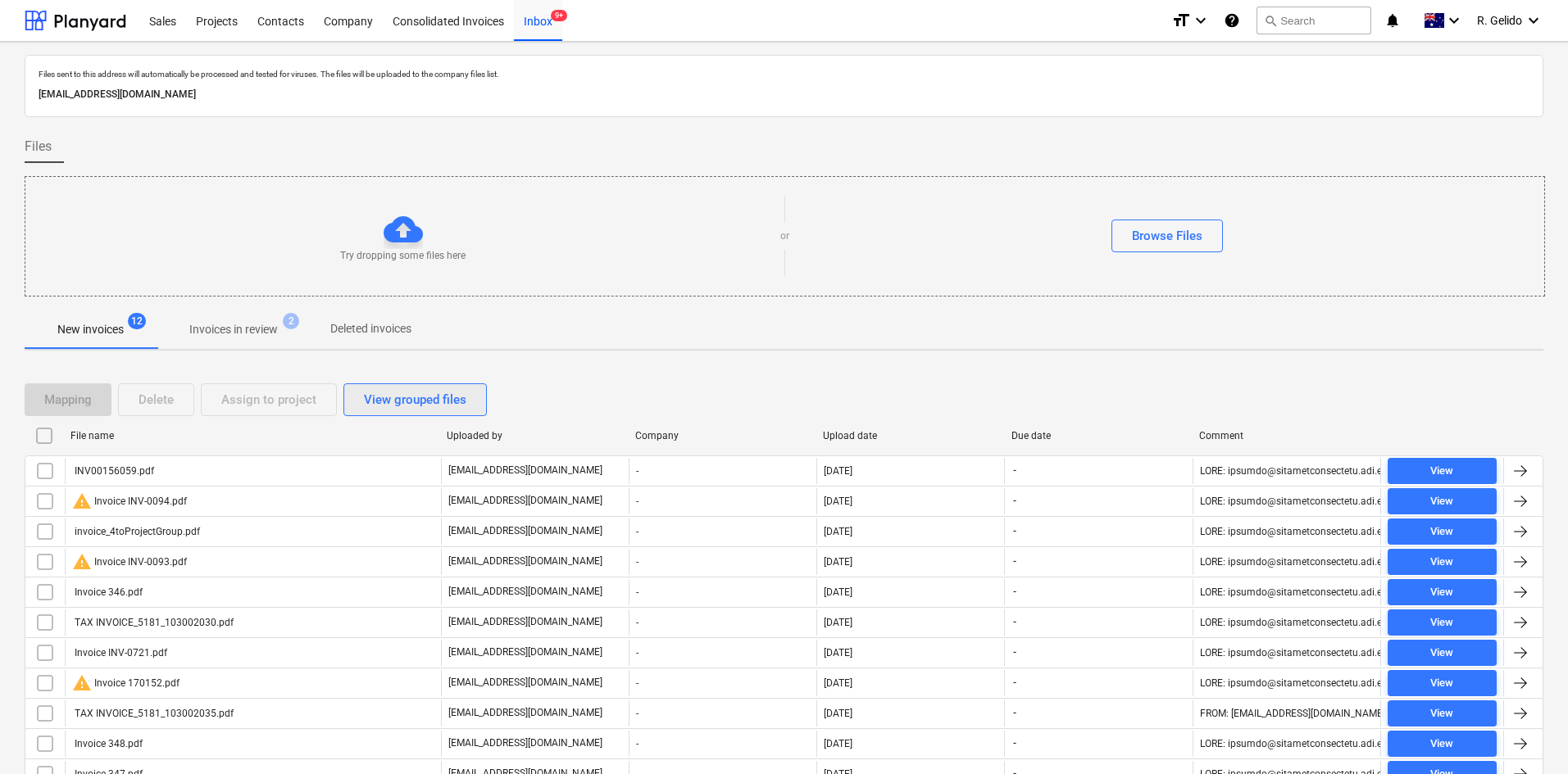
click at [403, 406] on div "View grouped files" at bounding box center [415, 399] width 102 height 22
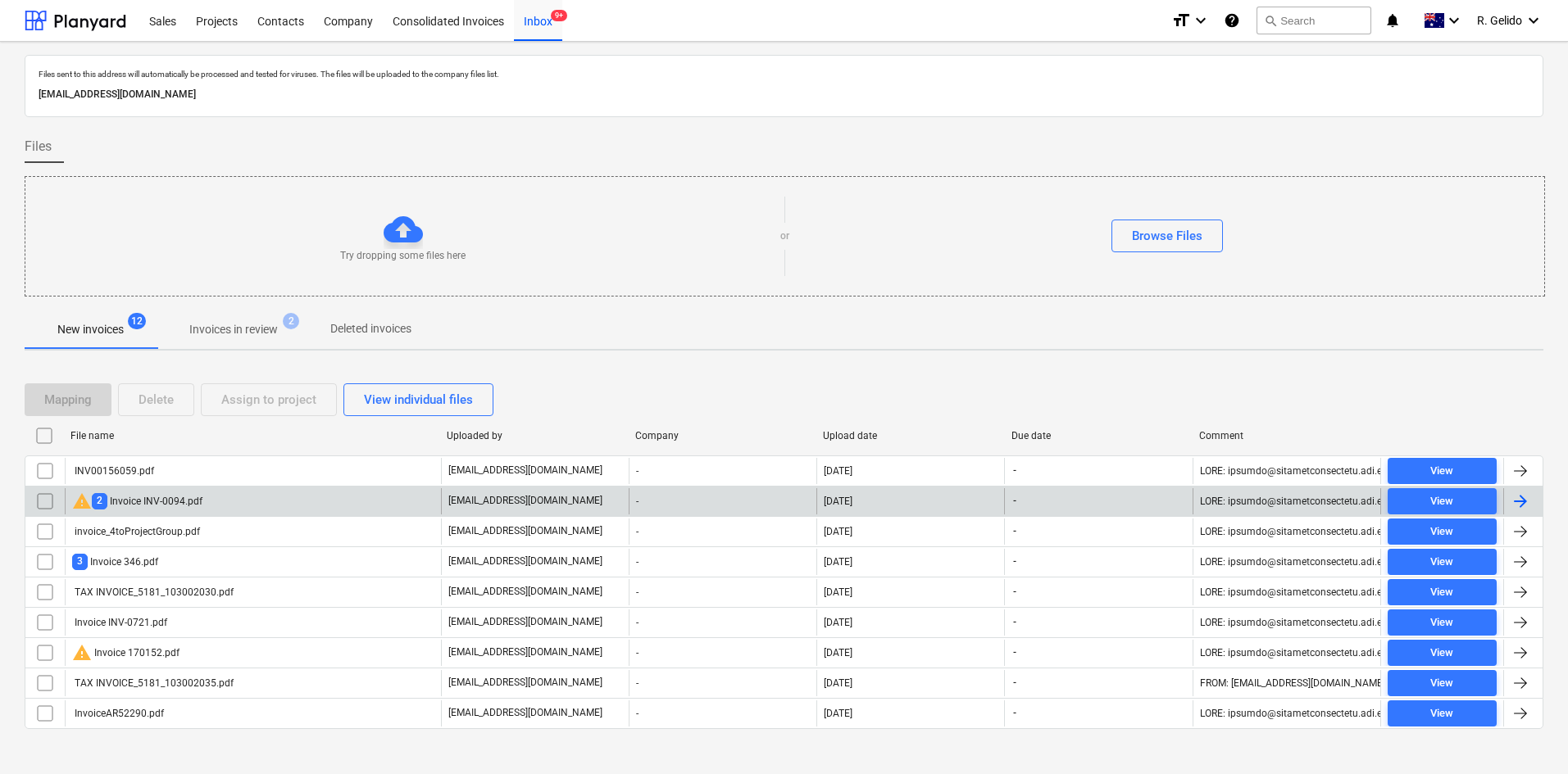
click at [202, 503] on div "warning 2 Invoice INV-0094.pdf" at bounding box center [253, 501] width 377 height 26
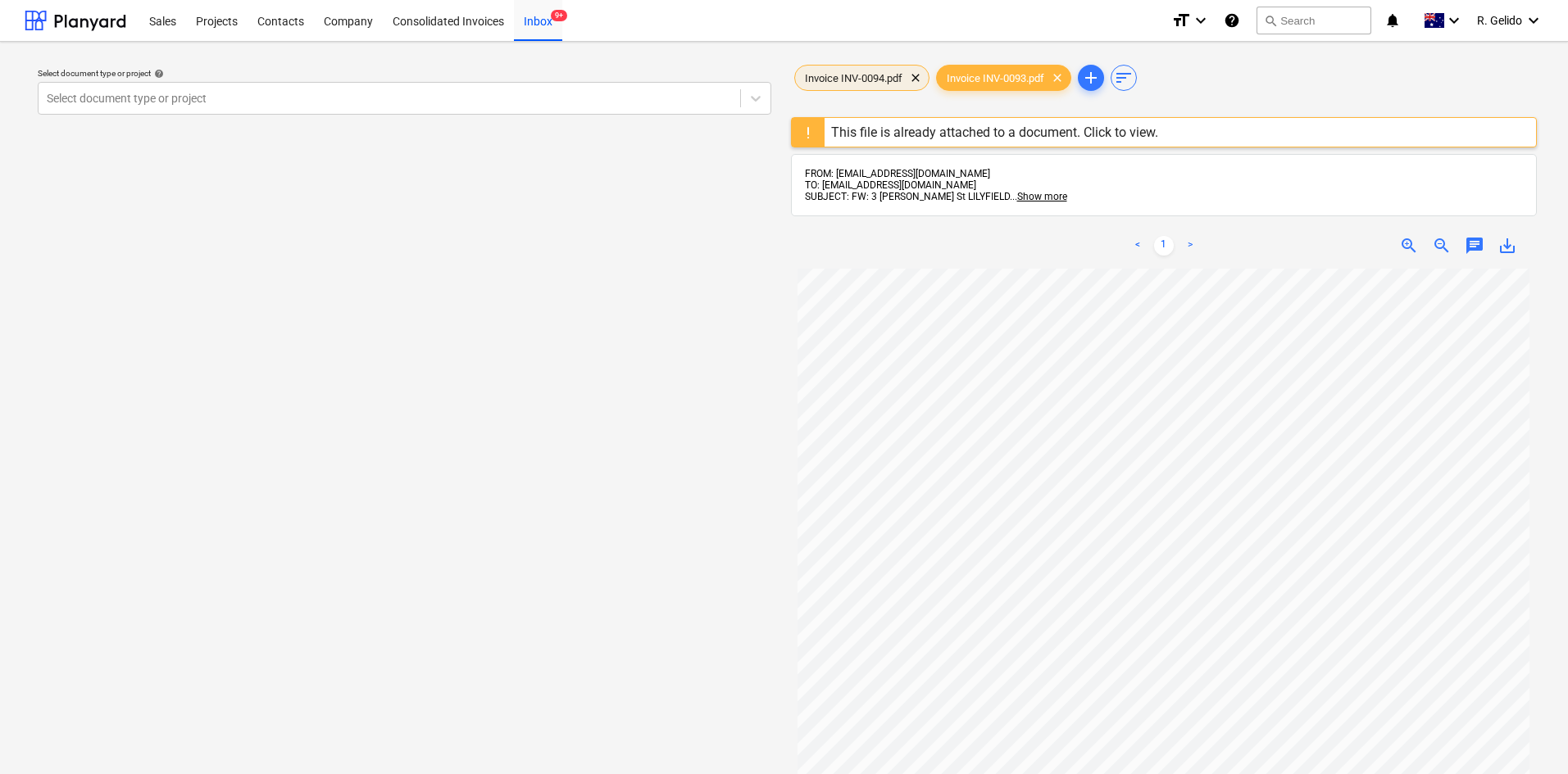
click at [868, 75] on span "Invoice INV-0094.pdf" at bounding box center [854, 78] width 117 height 12
click at [976, 73] on span "Invoice INV-0093.pdf" at bounding box center [995, 78] width 117 height 12
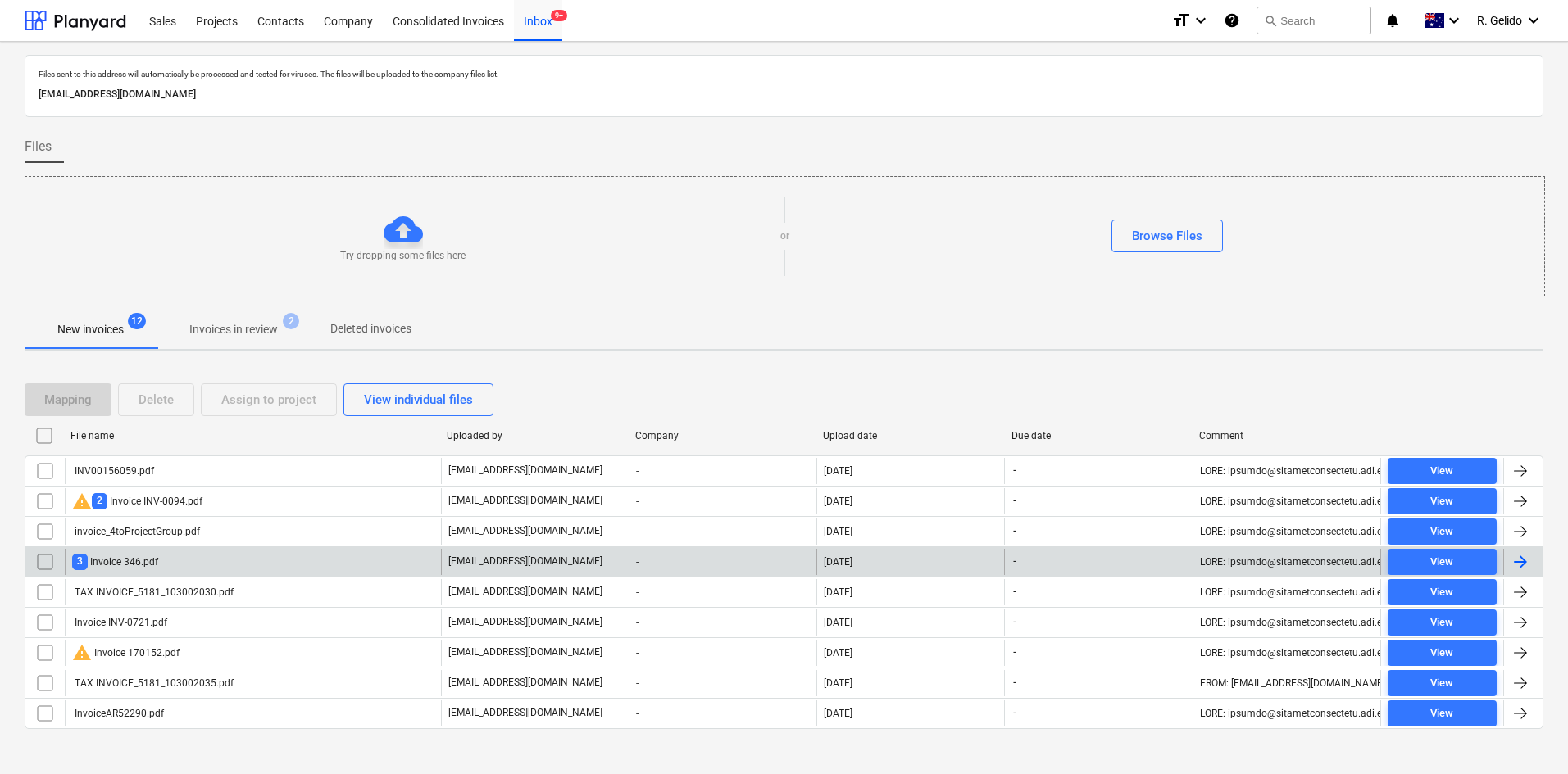
click at [187, 555] on div "3 Invoice 346.pdf" at bounding box center [253, 562] width 377 height 26
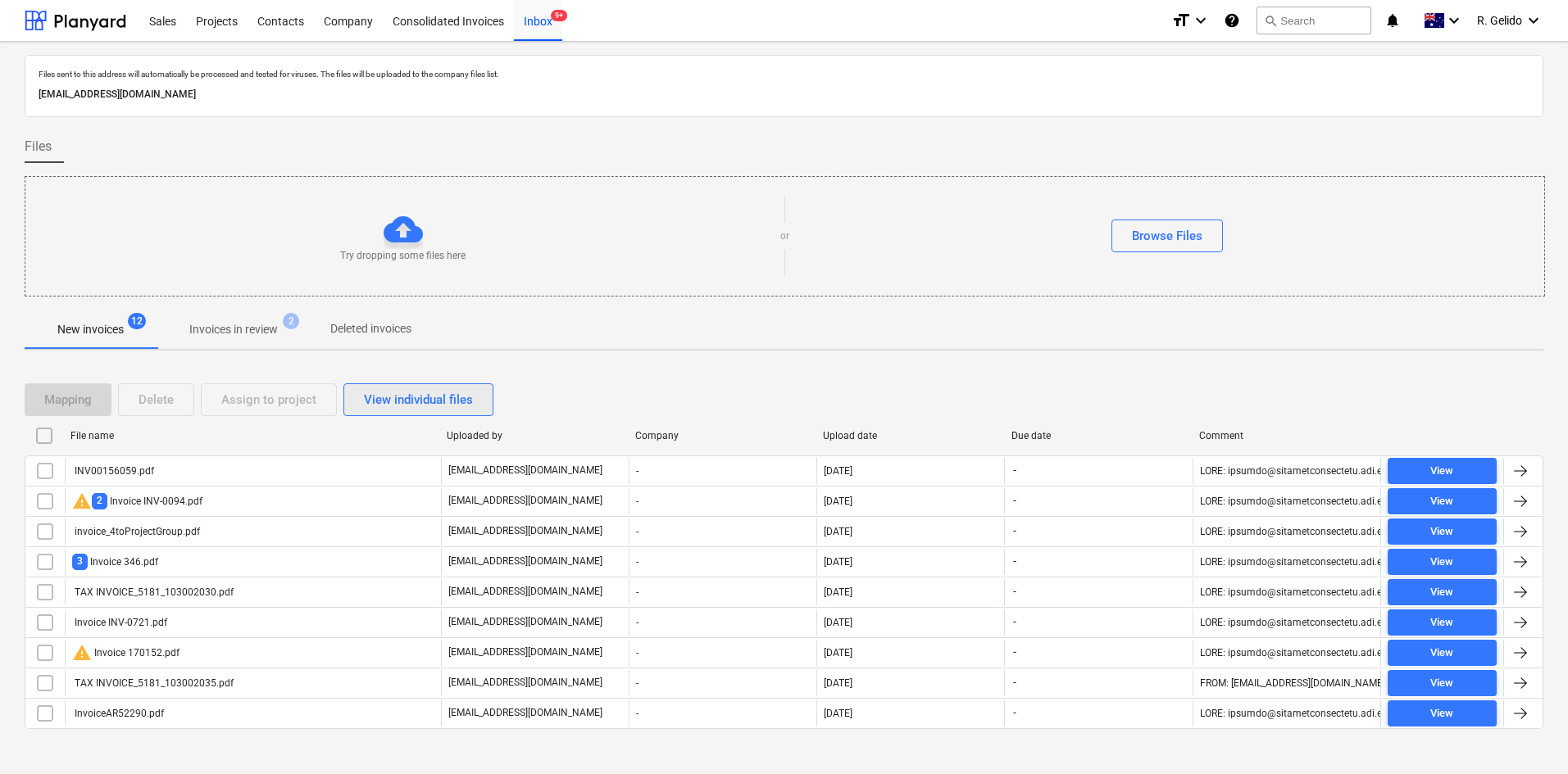
click at [402, 396] on div "View individual files" at bounding box center [418, 399] width 109 height 22
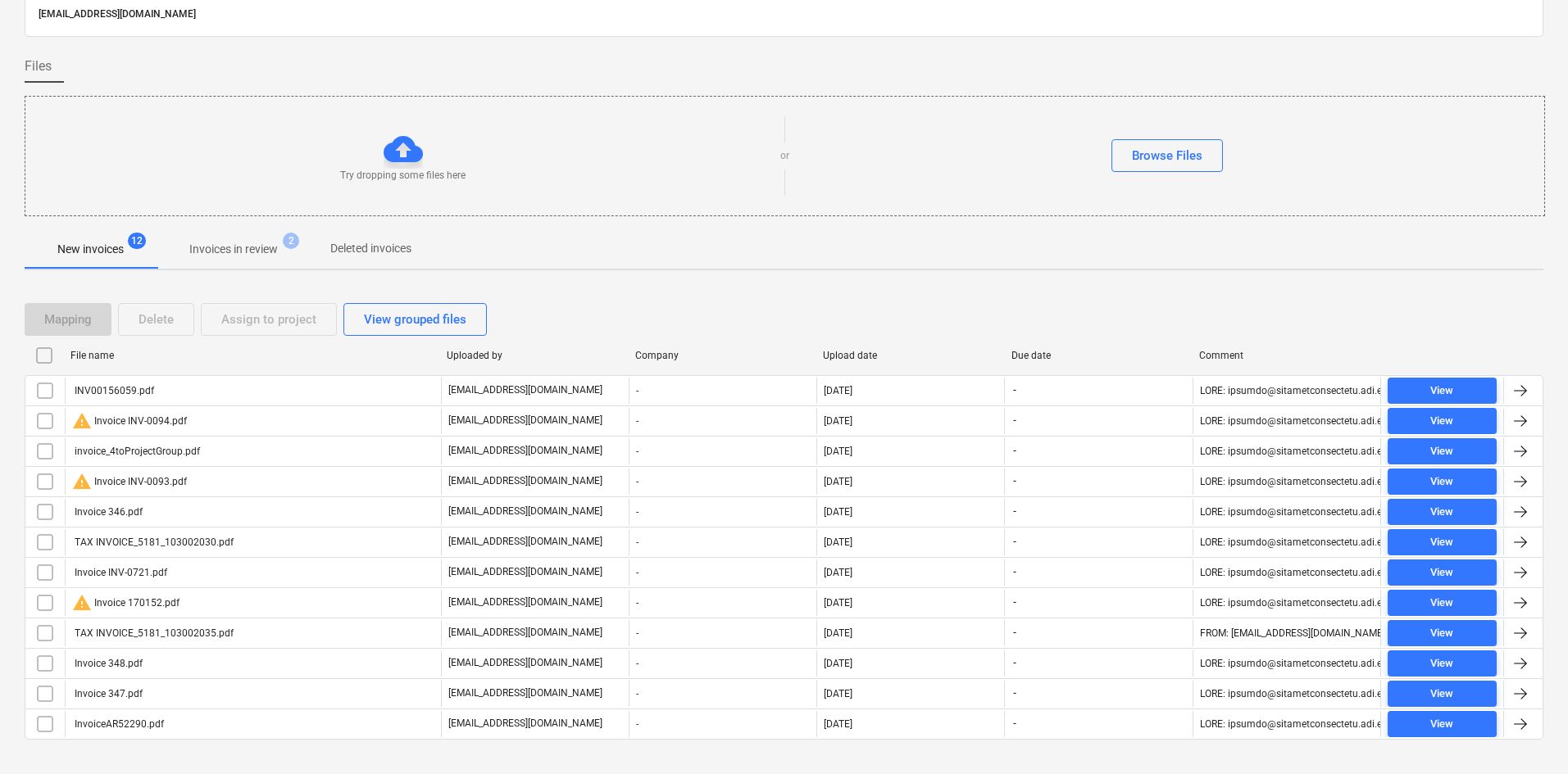
scroll to position [82, 0]
click at [636, 288] on div "Mapping Delete Assign to project View grouped files File name Uploaded by Compa…" at bounding box center [784, 526] width 1519 height 489
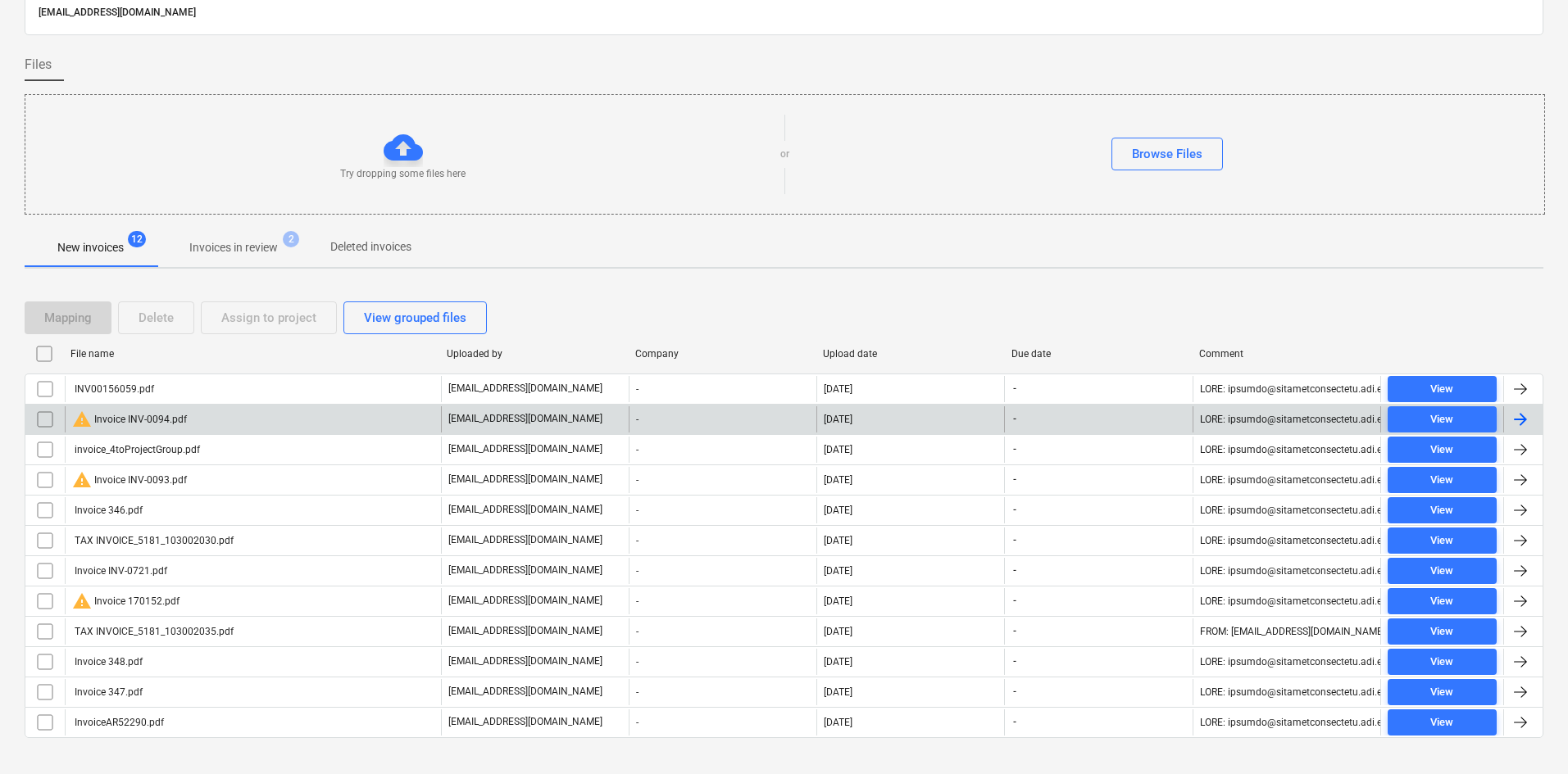
click at [204, 422] on div "warning Invoice INV-0094.pdf" at bounding box center [253, 420] width 377 height 26
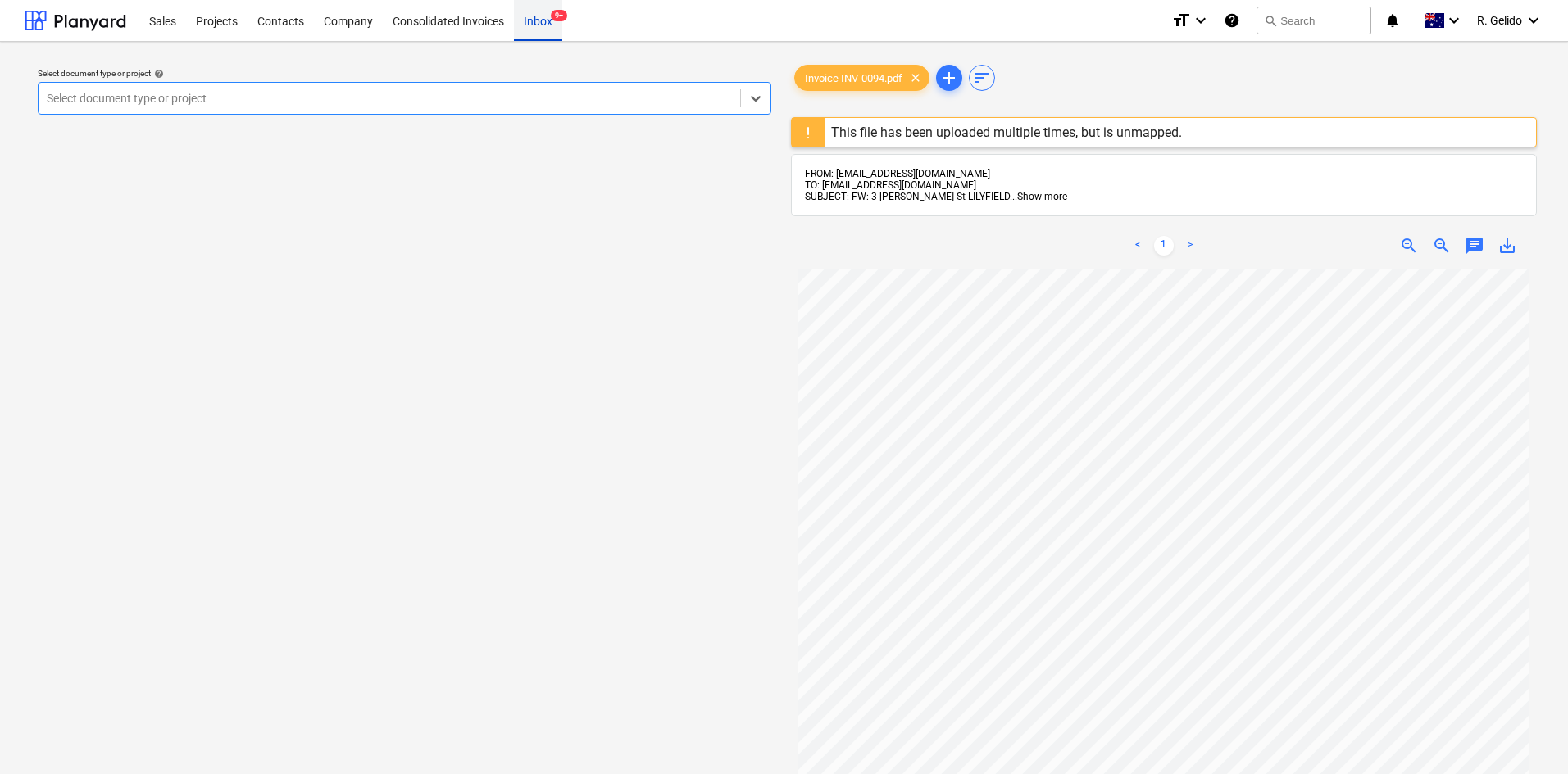
click at [545, 22] on div "Inbox 9+" at bounding box center [537, 20] width 48 height 42
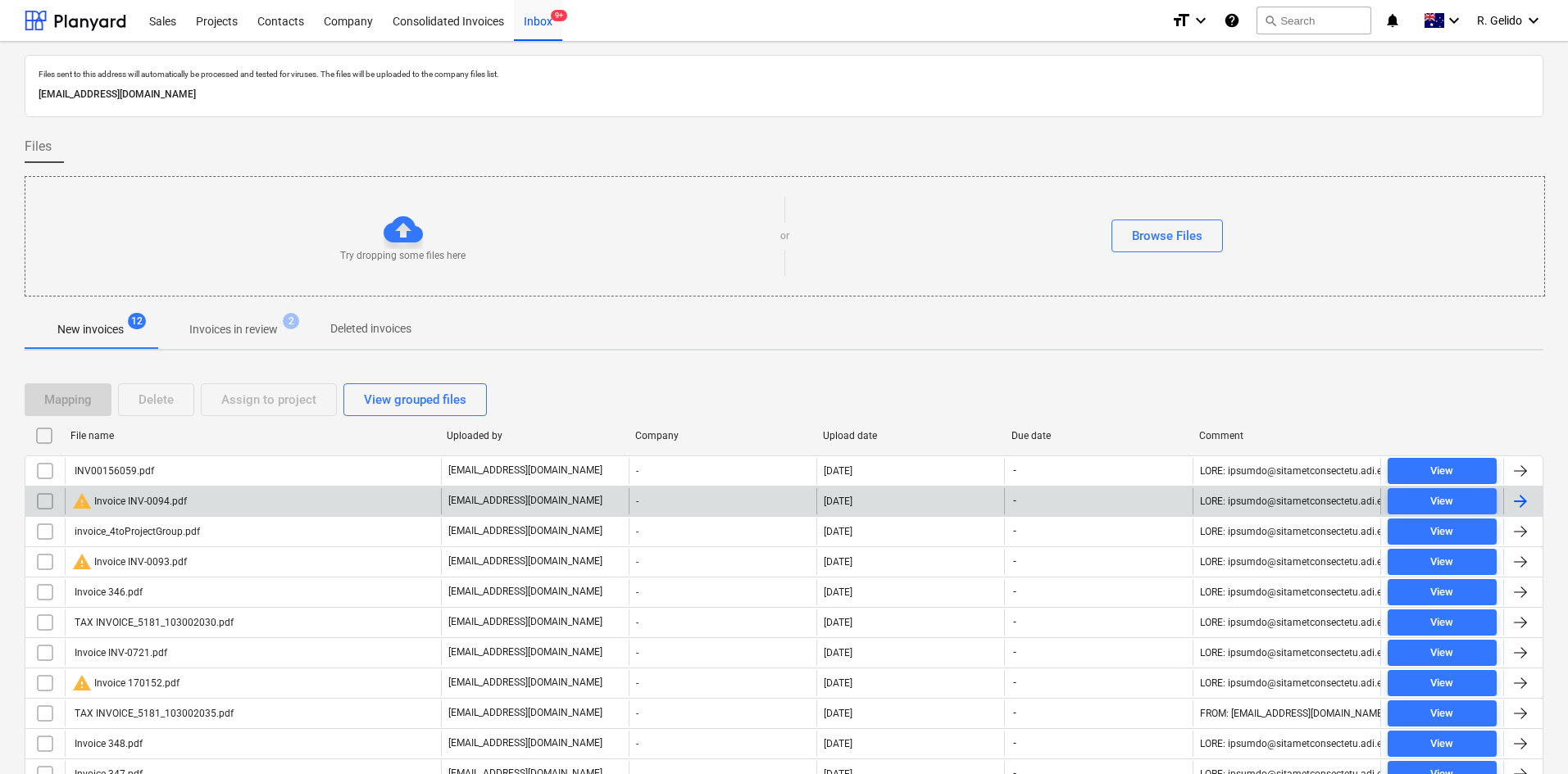
click at [39, 505] on input "checkbox" at bounding box center [45, 501] width 26 height 26
click at [148, 403] on div "Delete" at bounding box center [155, 399] width 35 height 22
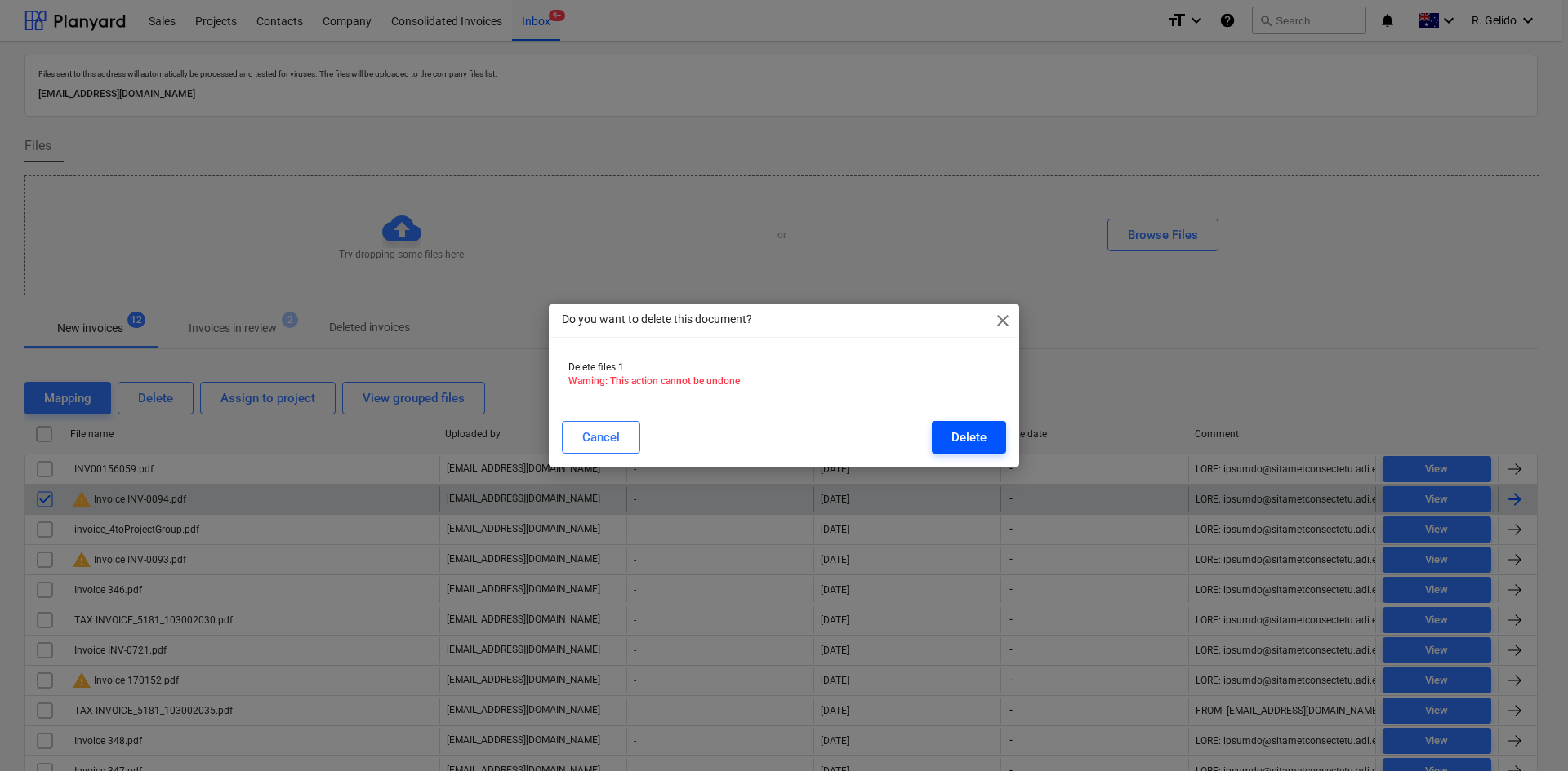
click at [946, 437] on button "Delete" at bounding box center [968, 437] width 74 height 33
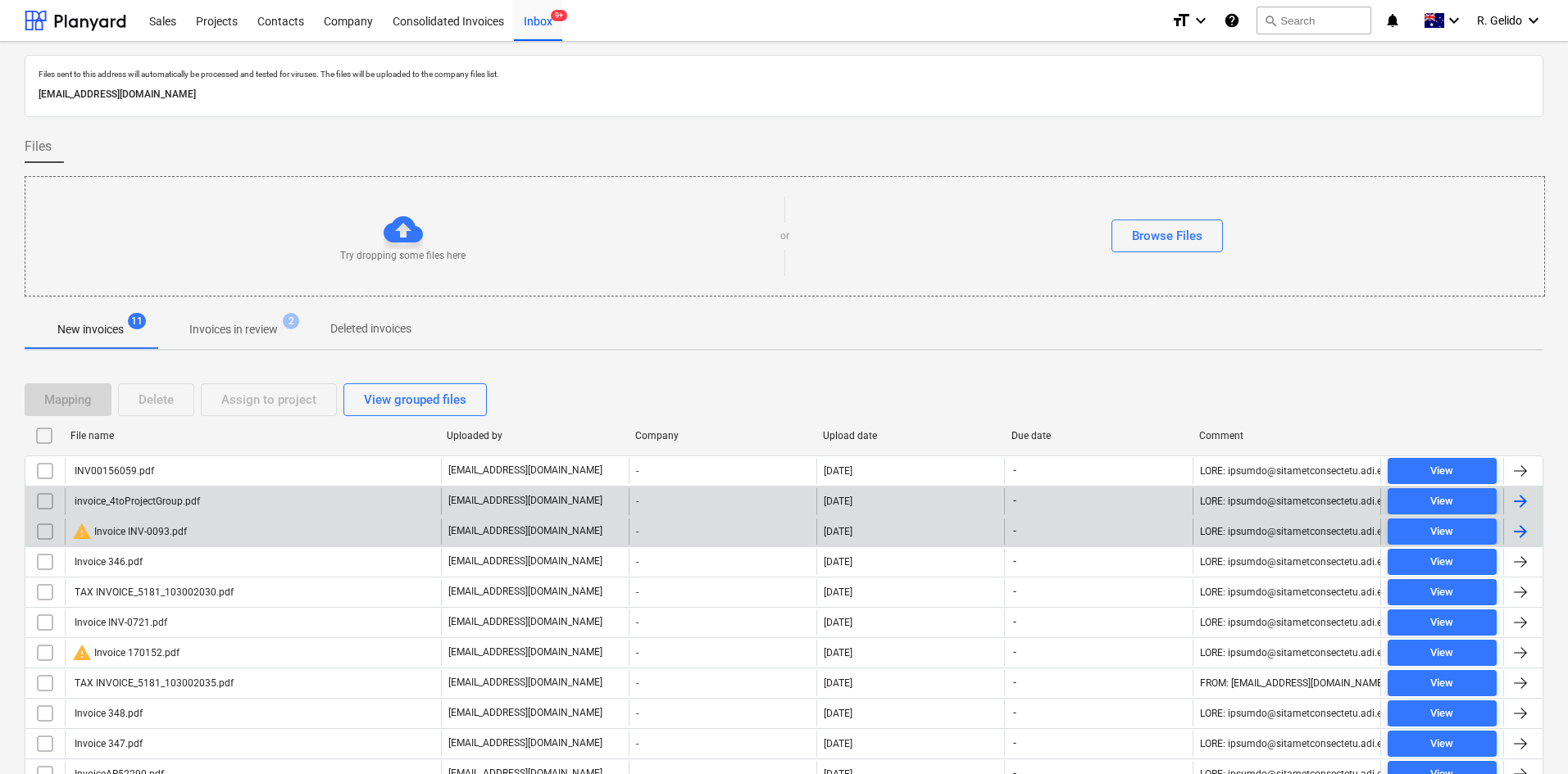
click at [255, 531] on div "warning Invoice INV-0093.pdf" at bounding box center [253, 532] width 377 height 26
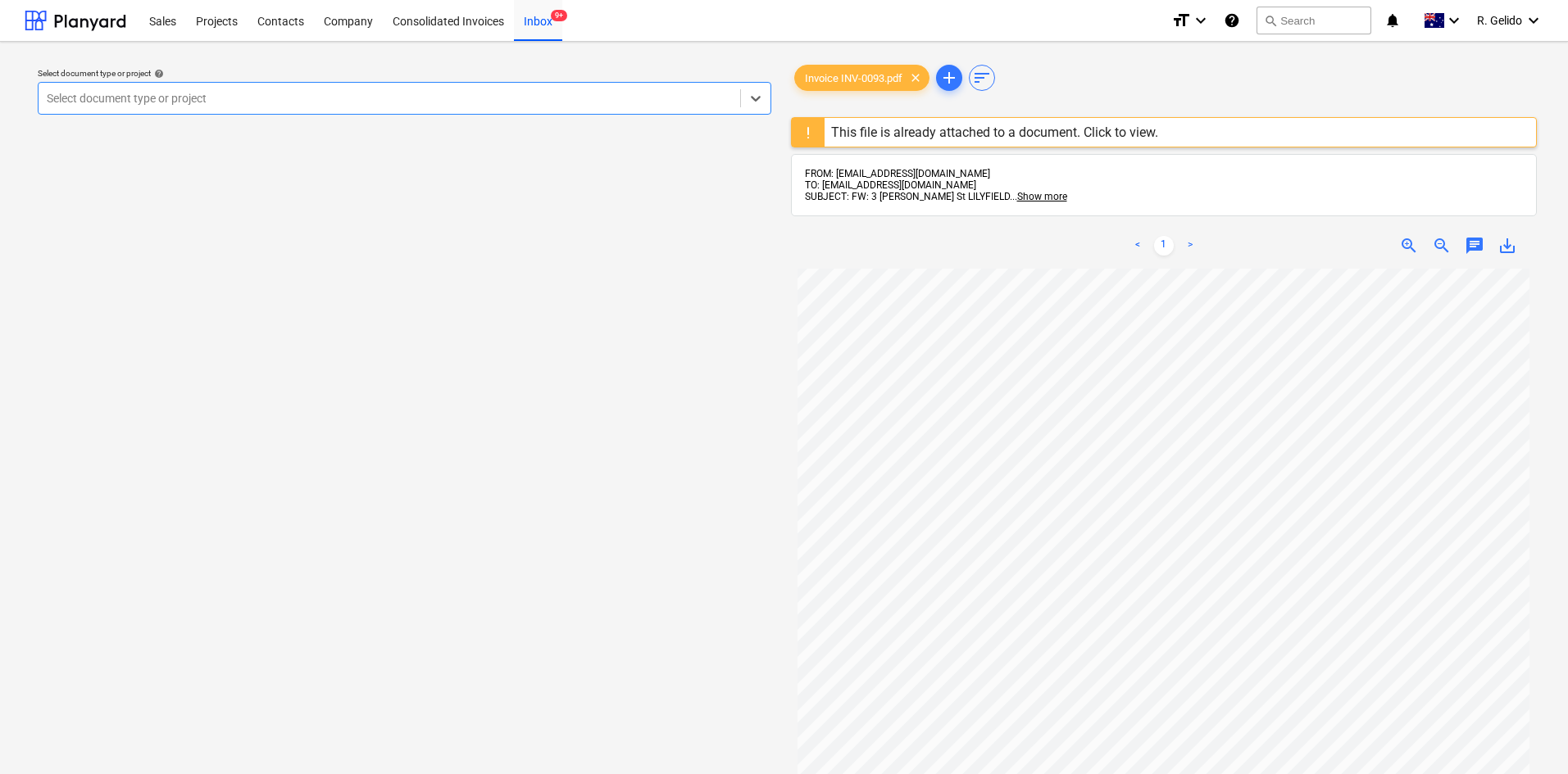
scroll to position [309, 0]
click at [531, 32] on div "Inbox 9+" at bounding box center [537, 20] width 48 height 42
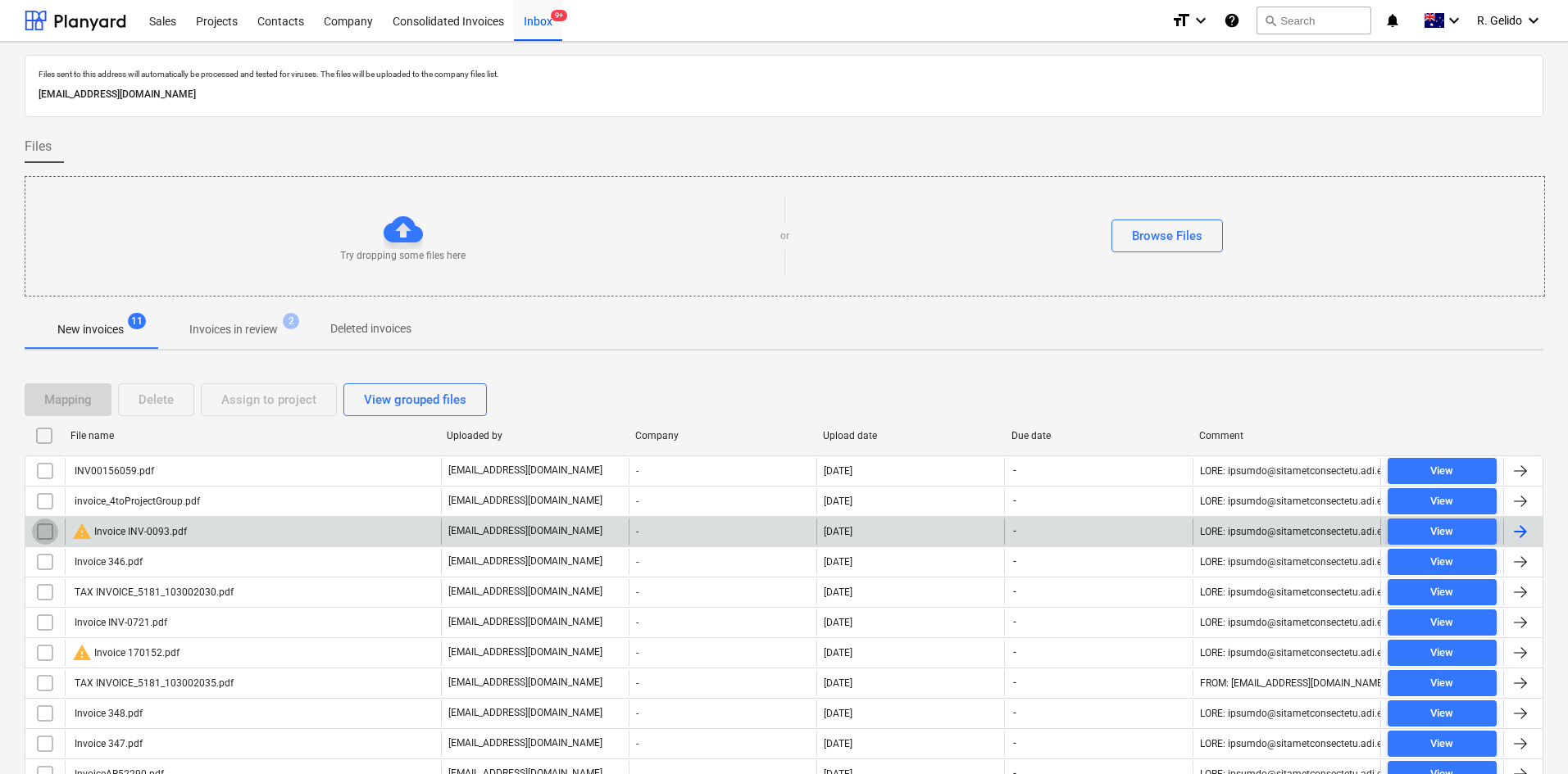
click at [32, 533] on input "checkbox" at bounding box center [45, 532] width 26 height 26
click at [138, 396] on div "Delete" at bounding box center [155, 399] width 35 height 22
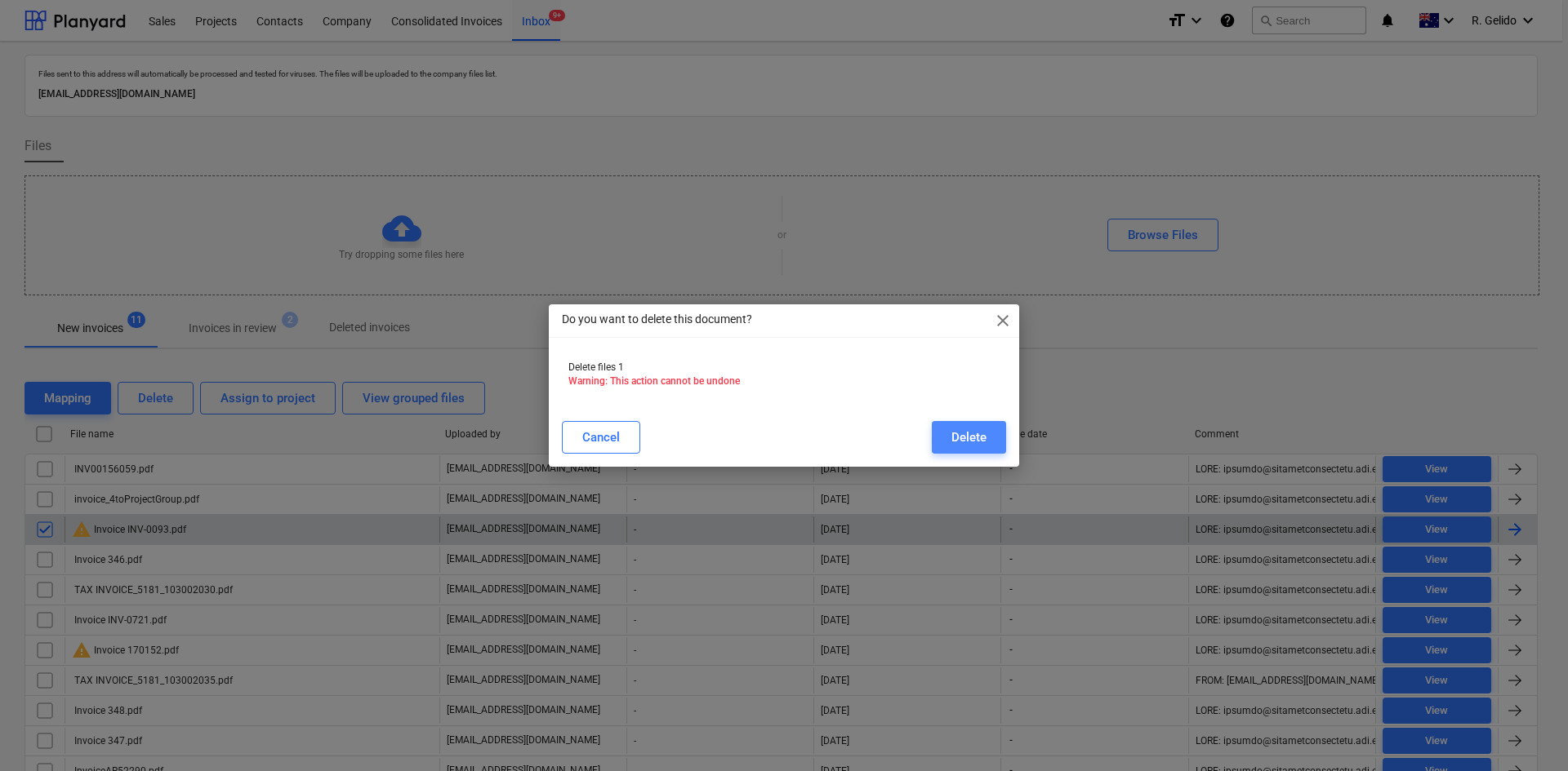
click at [982, 436] on div "Delete" at bounding box center [968, 437] width 35 height 22
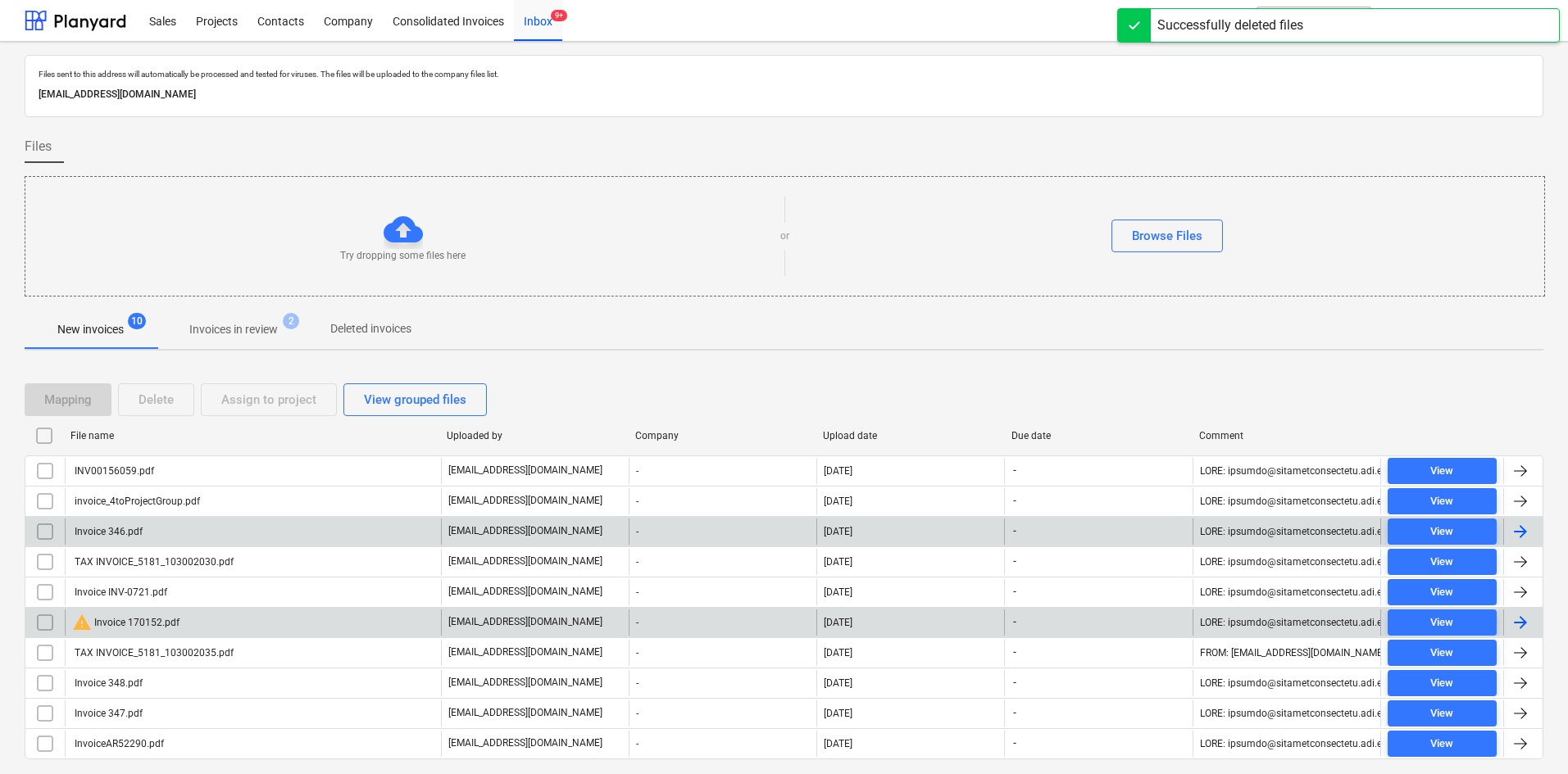
click at [248, 613] on div "warning Invoice 170152.pdf" at bounding box center [253, 623] width 377 height 26
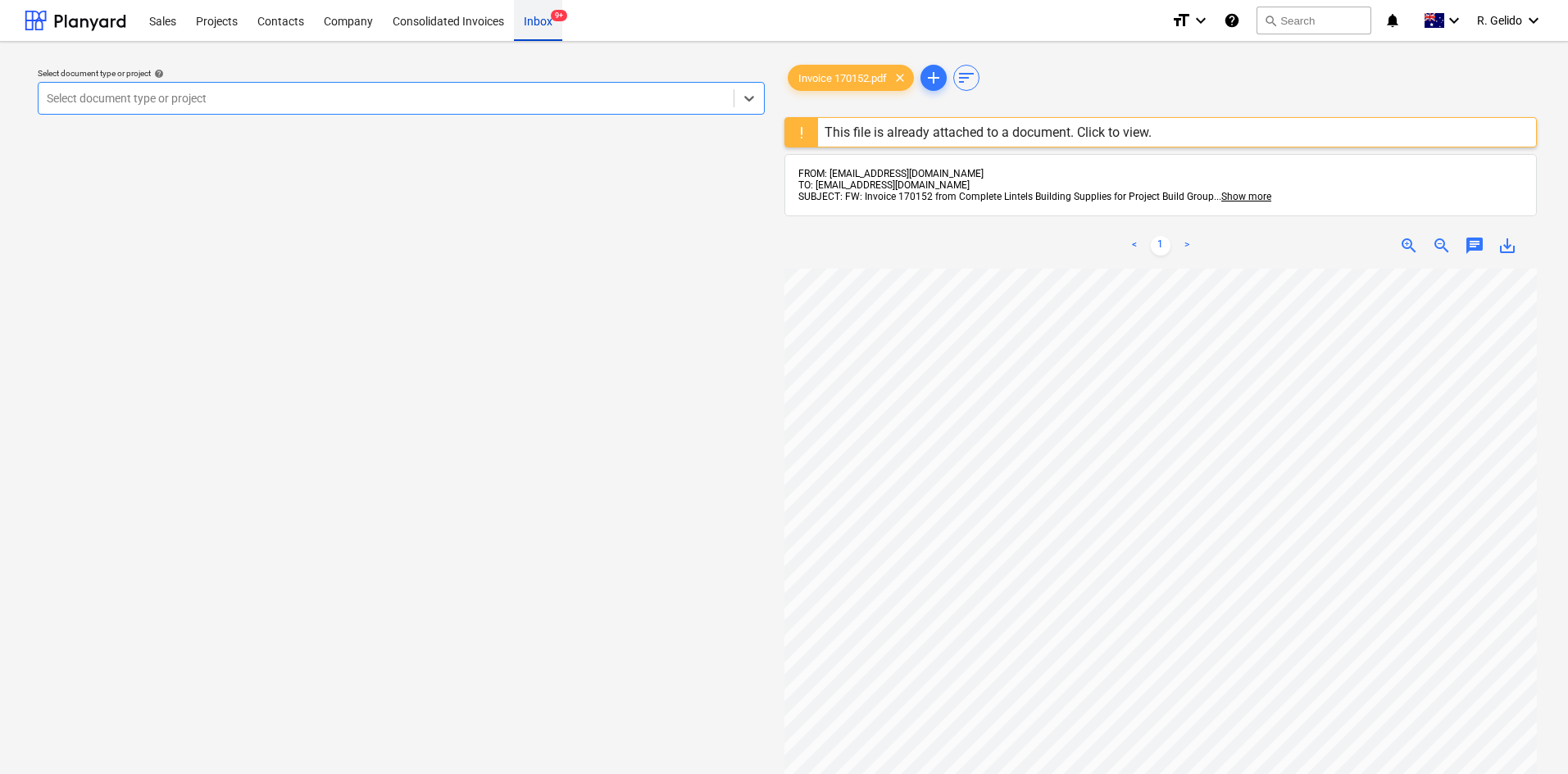
click at [548, 19] on div "Inbox 9+" at bounding box center [537, 20] width 48 height 42
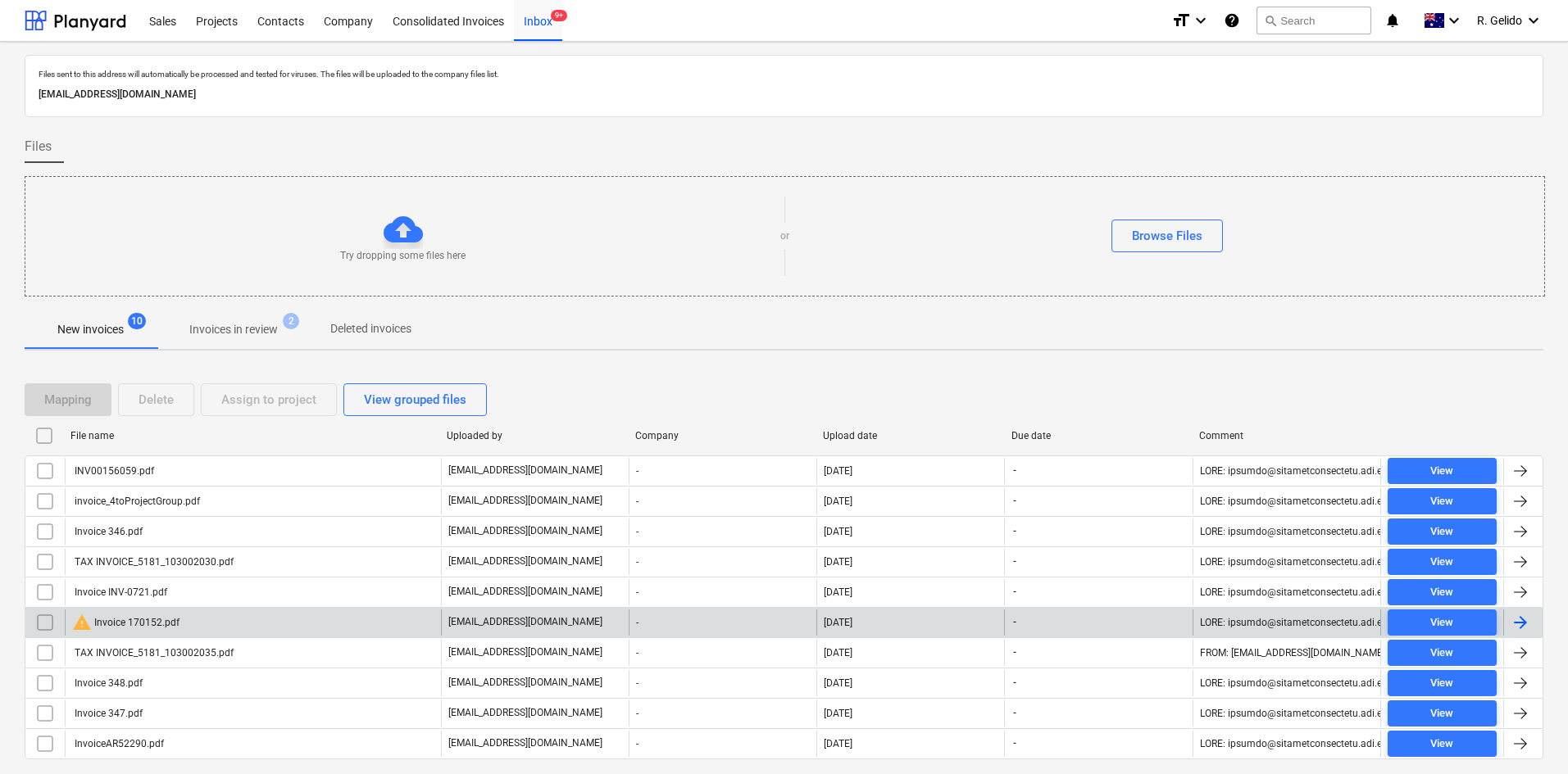
click at [48, 619] on input "checkbox" at bounding box center [45, 623] width 26 height 26
click at [156, 401] on div "Delete" at bounding box center [155, 399] width 35 height 22
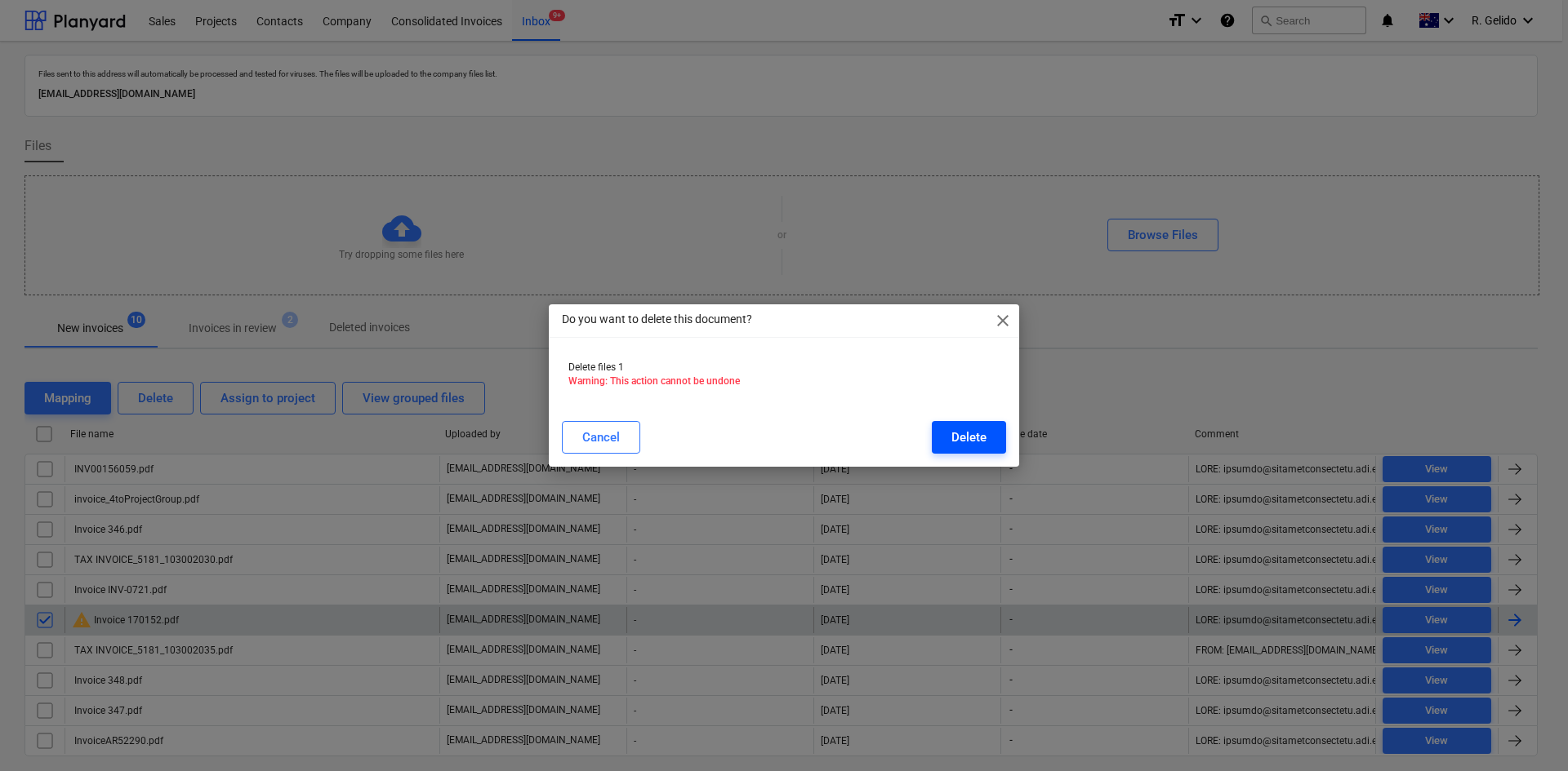
click at [973, 434] on div "Delete" at bounding box center [968, 437] width 35 height 22
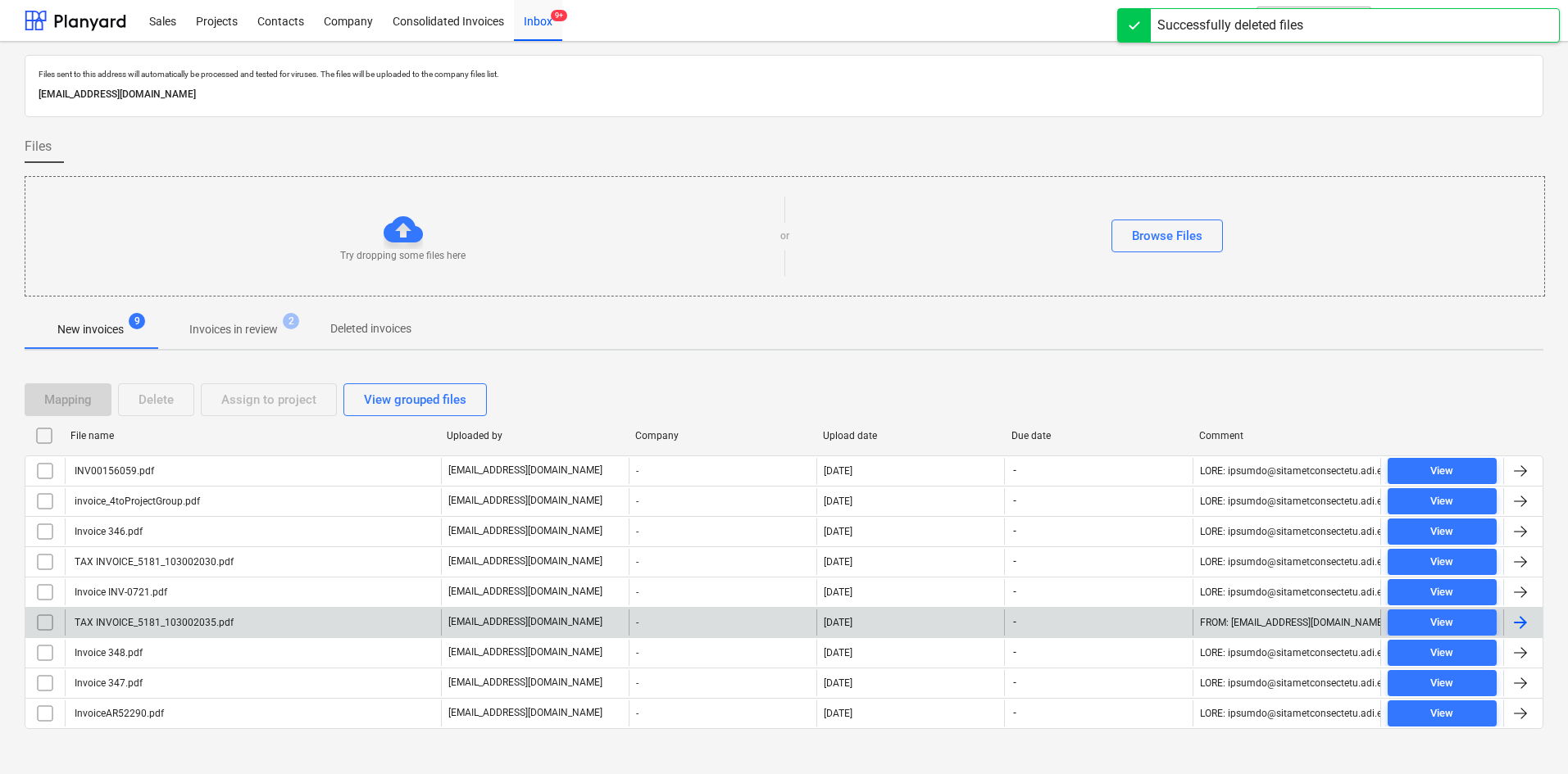
click at [114, 431] on div "File name" at bounding box center [252, 436] width 363 height 11
checkbox input "false"
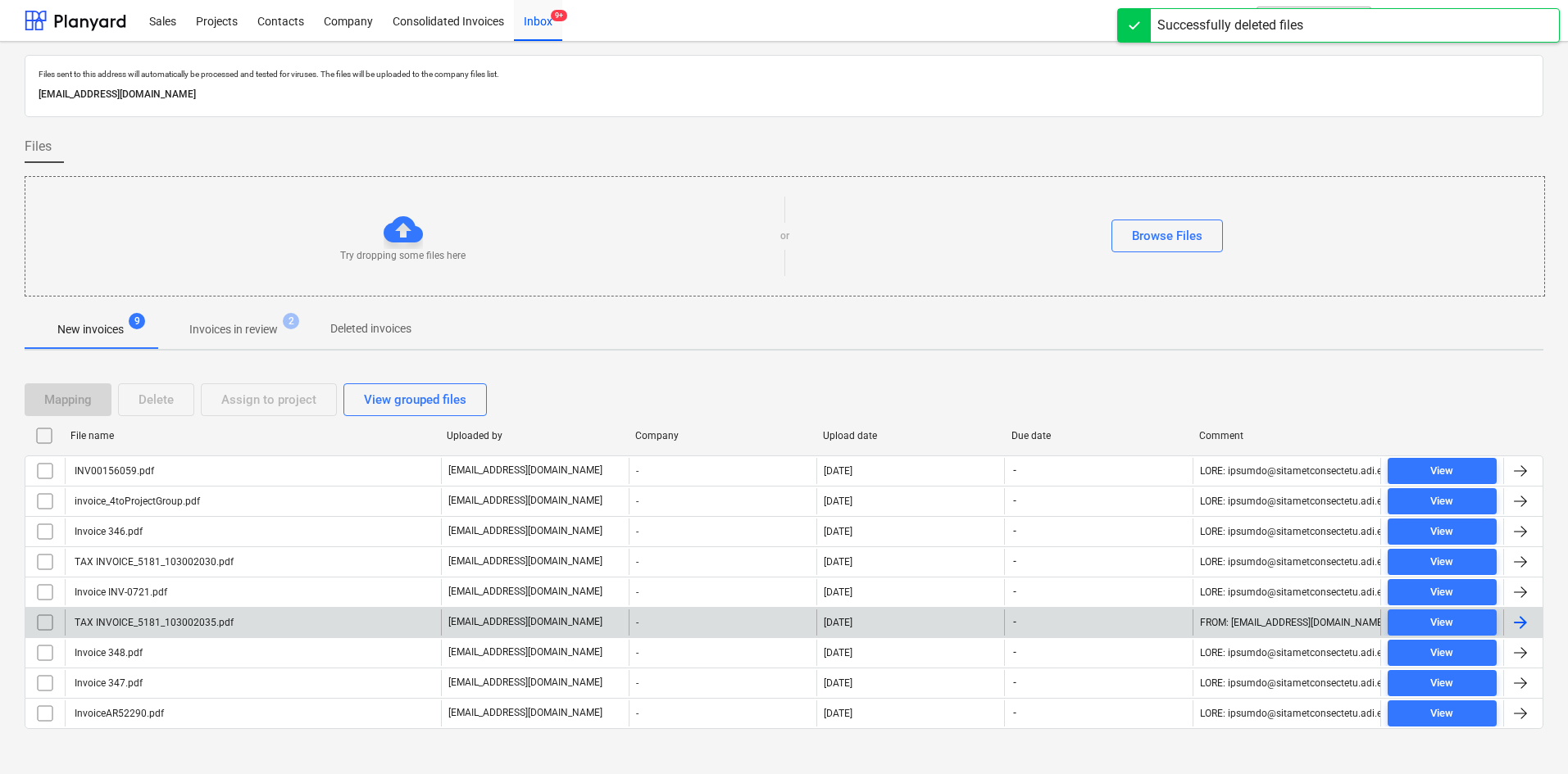
checkbox input "false"
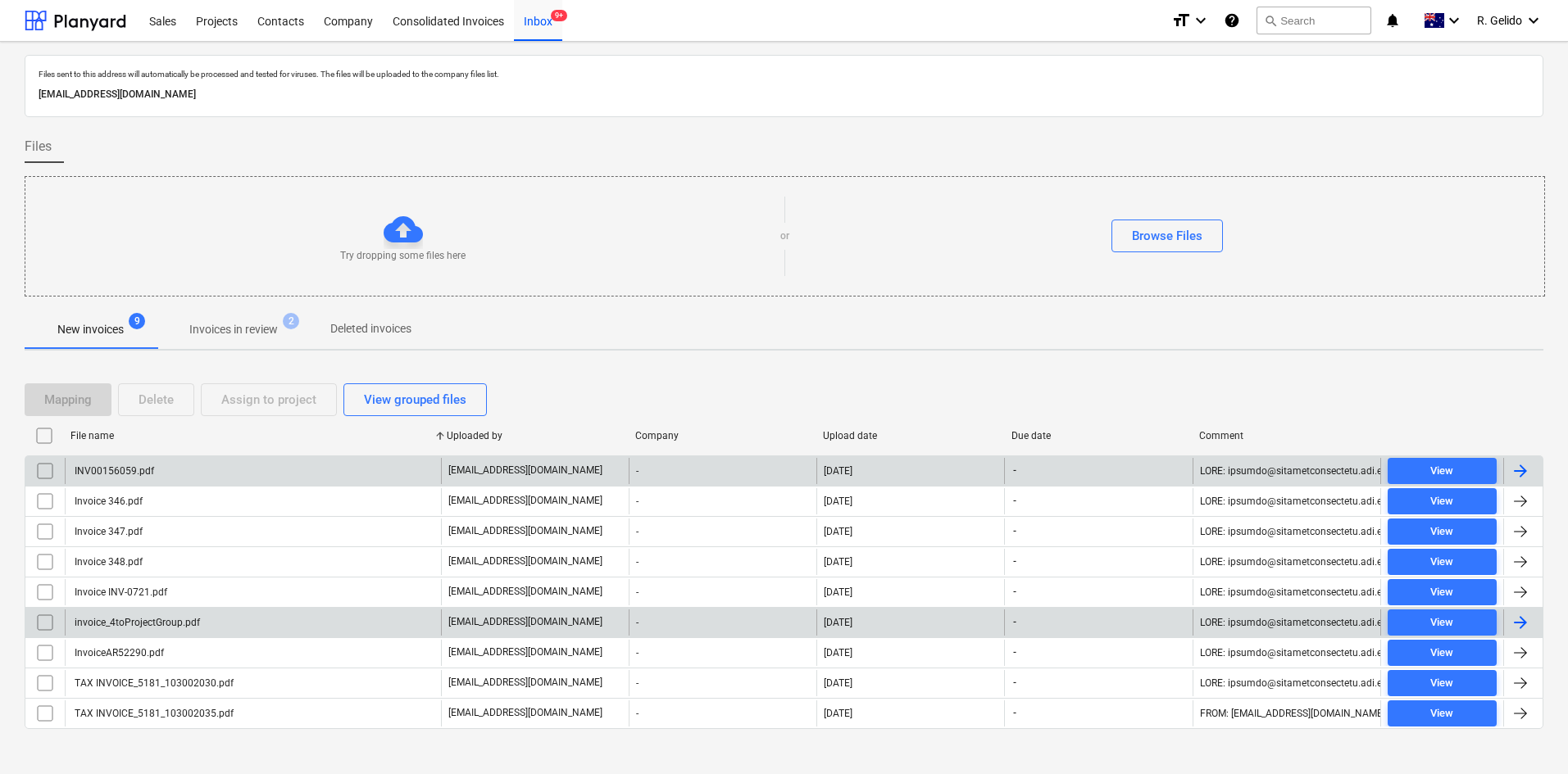
click at [224, 460] on div "INV00156059.pdf" at bounding box center [253, 471] width 377 height 26
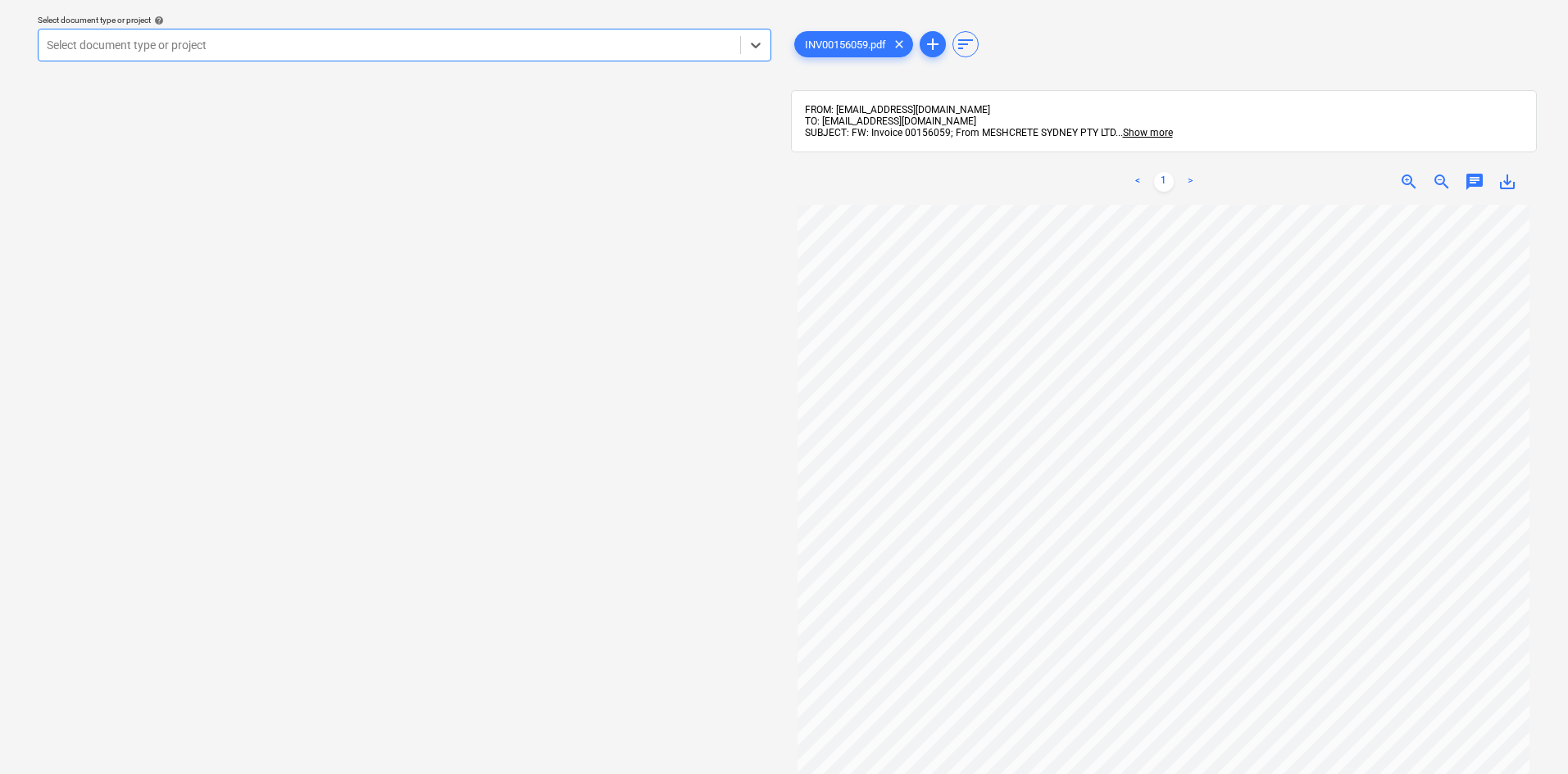
scroll to position [48, 0]
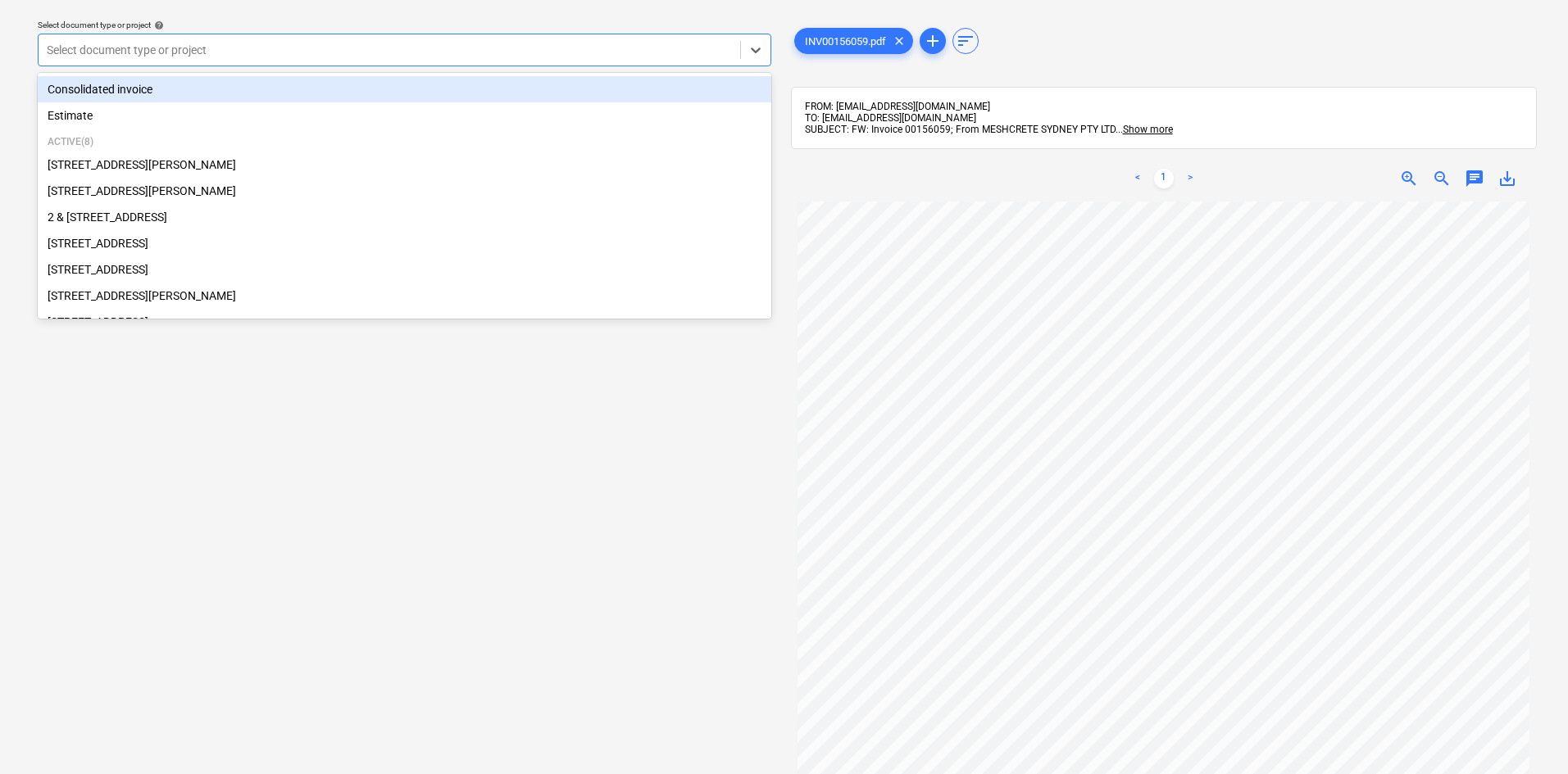
click at [522, 51] on div at bounding box center [389, 49] width 685 height 16
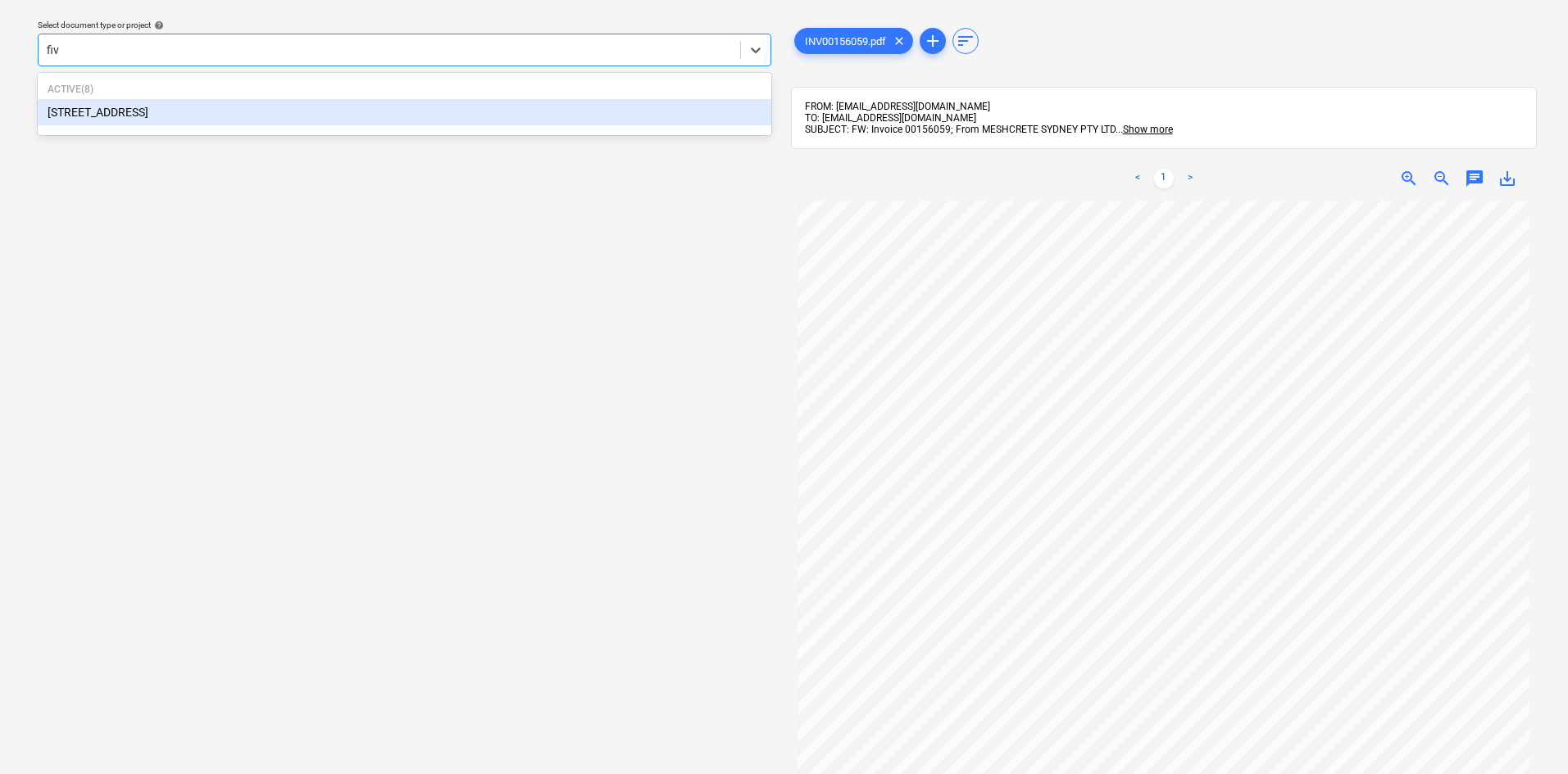
type input "five"
click at [459, 114] on div "[STREET_ADDRESS]" at bounding box center [404, 113] width 733 height 26
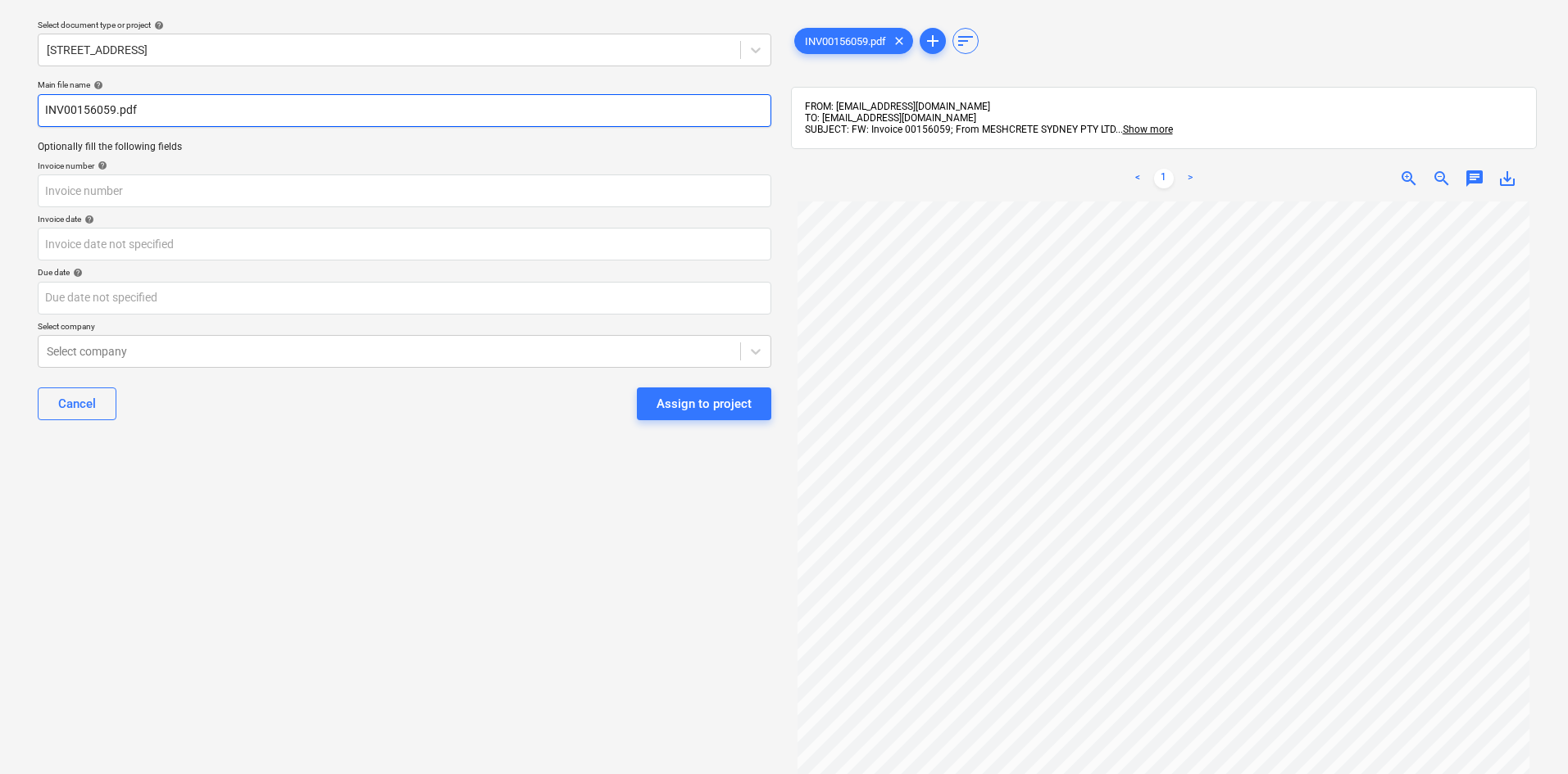
click at [42, 109] on input "INV00156059.pdf" at bounding box center [404, 111] width 733 height 33
click at [119, 109] on input "Meshcrete INV00156059.pdf" at bounding box center [404, 111] width 733 height 33
click at [168, 108] on input "Meshcrete INV00156059.pdf" at bounding box center [404, 111] width 733 height 33
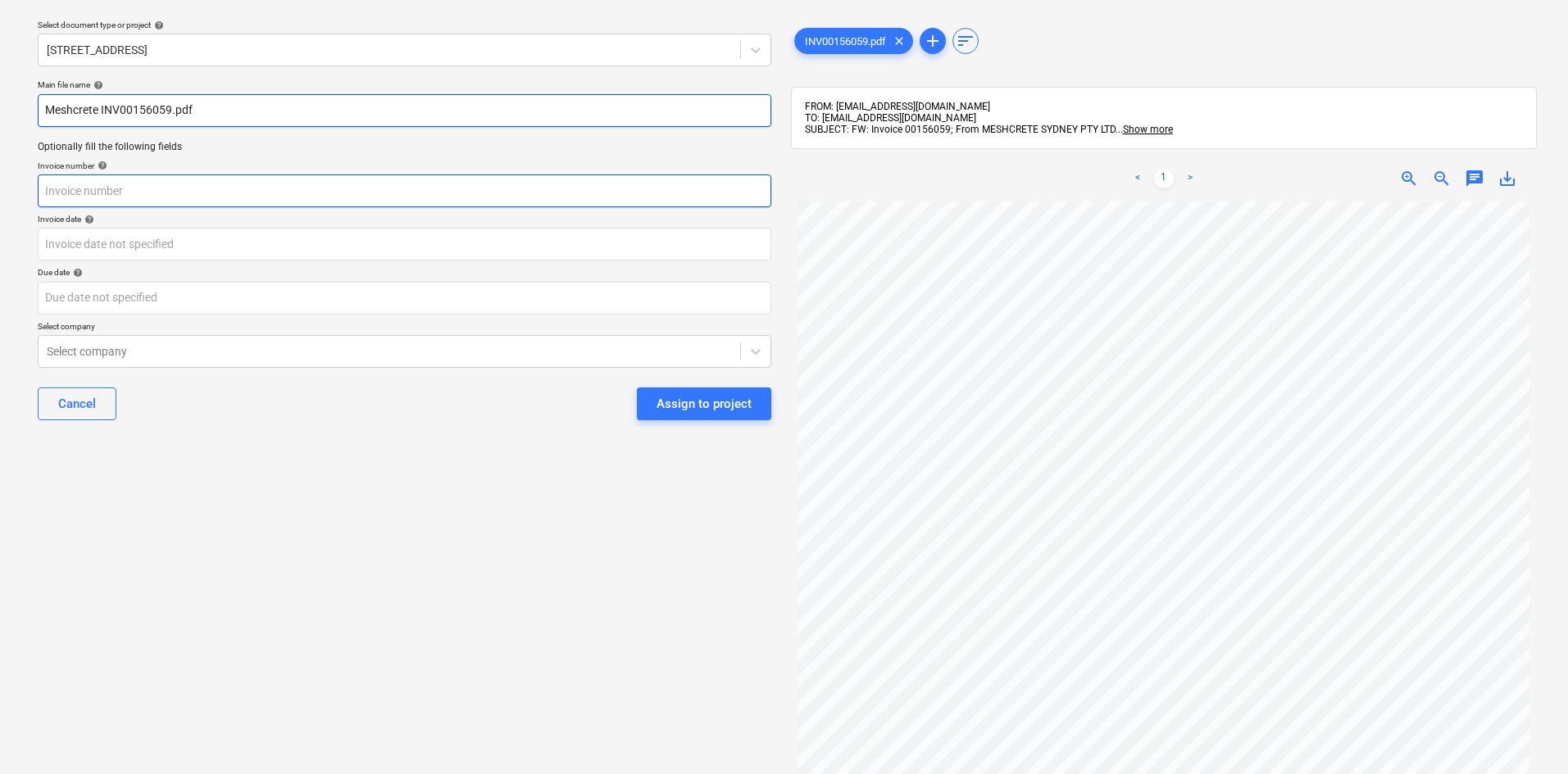
type input "Meshcrete INV00156059.pdf"
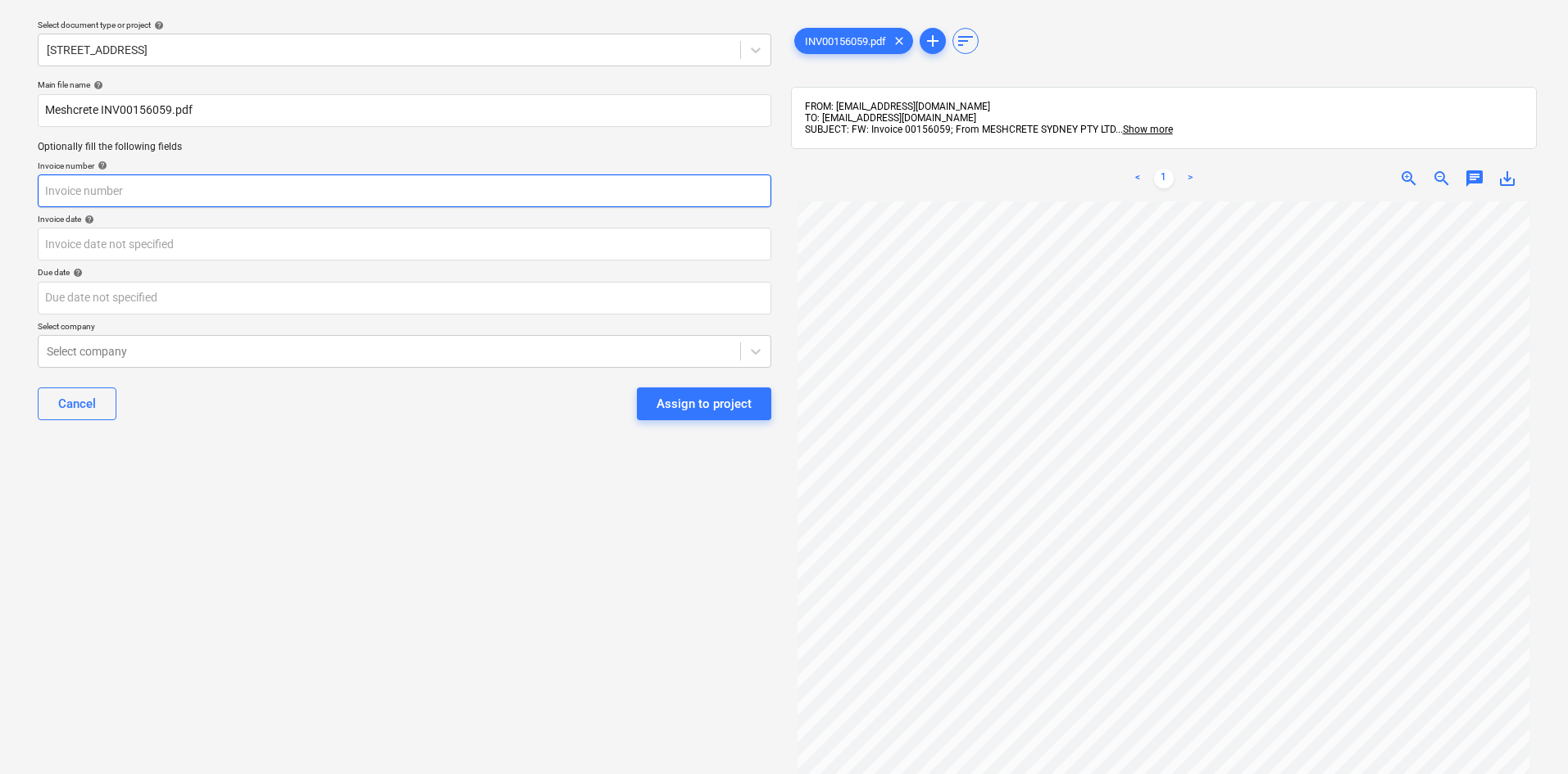
click at [128, 194] on input "text" at bounding box center [404, 190] width 733 height 33
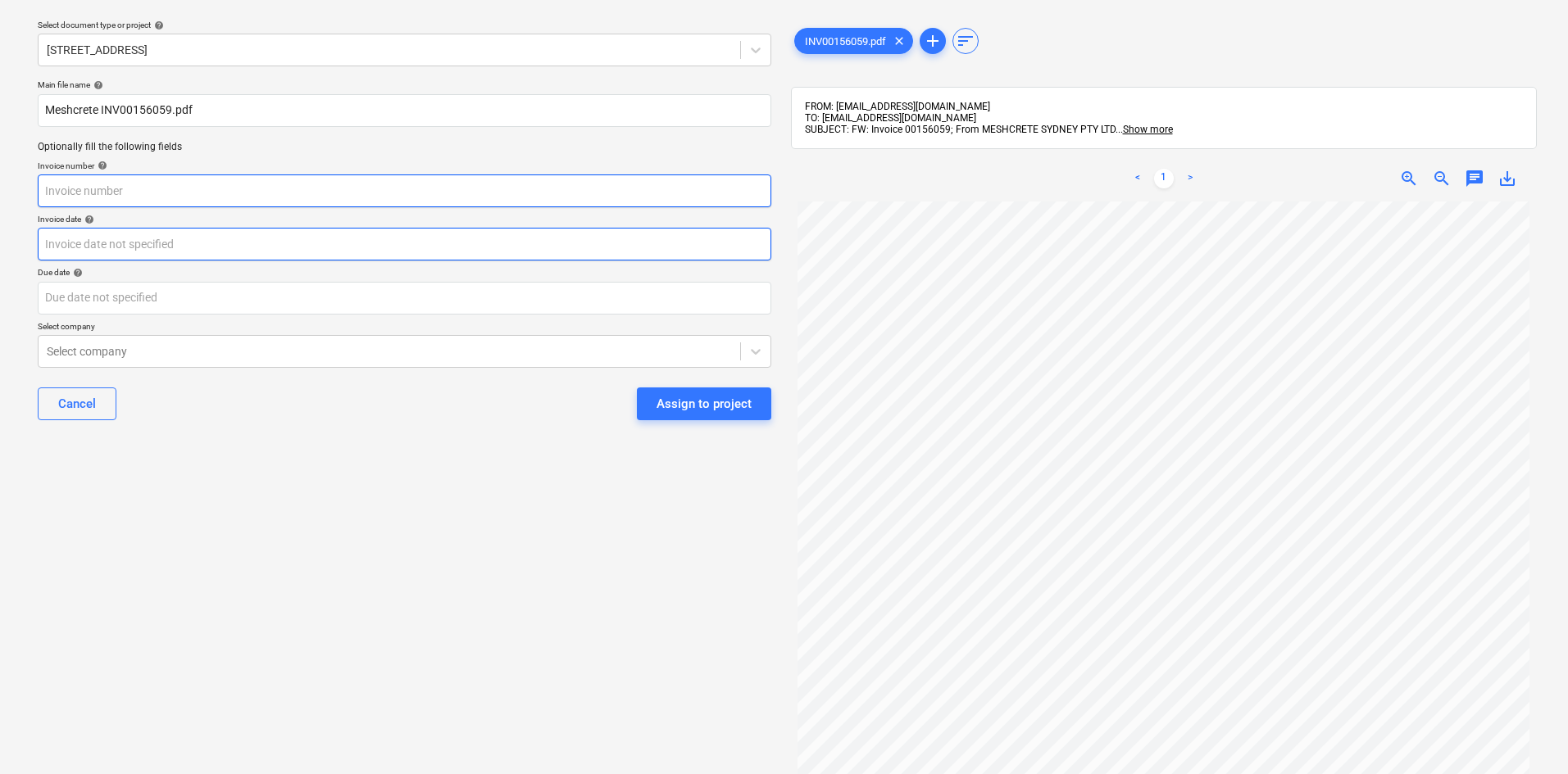
paste input "00156059"
type input "00156059"
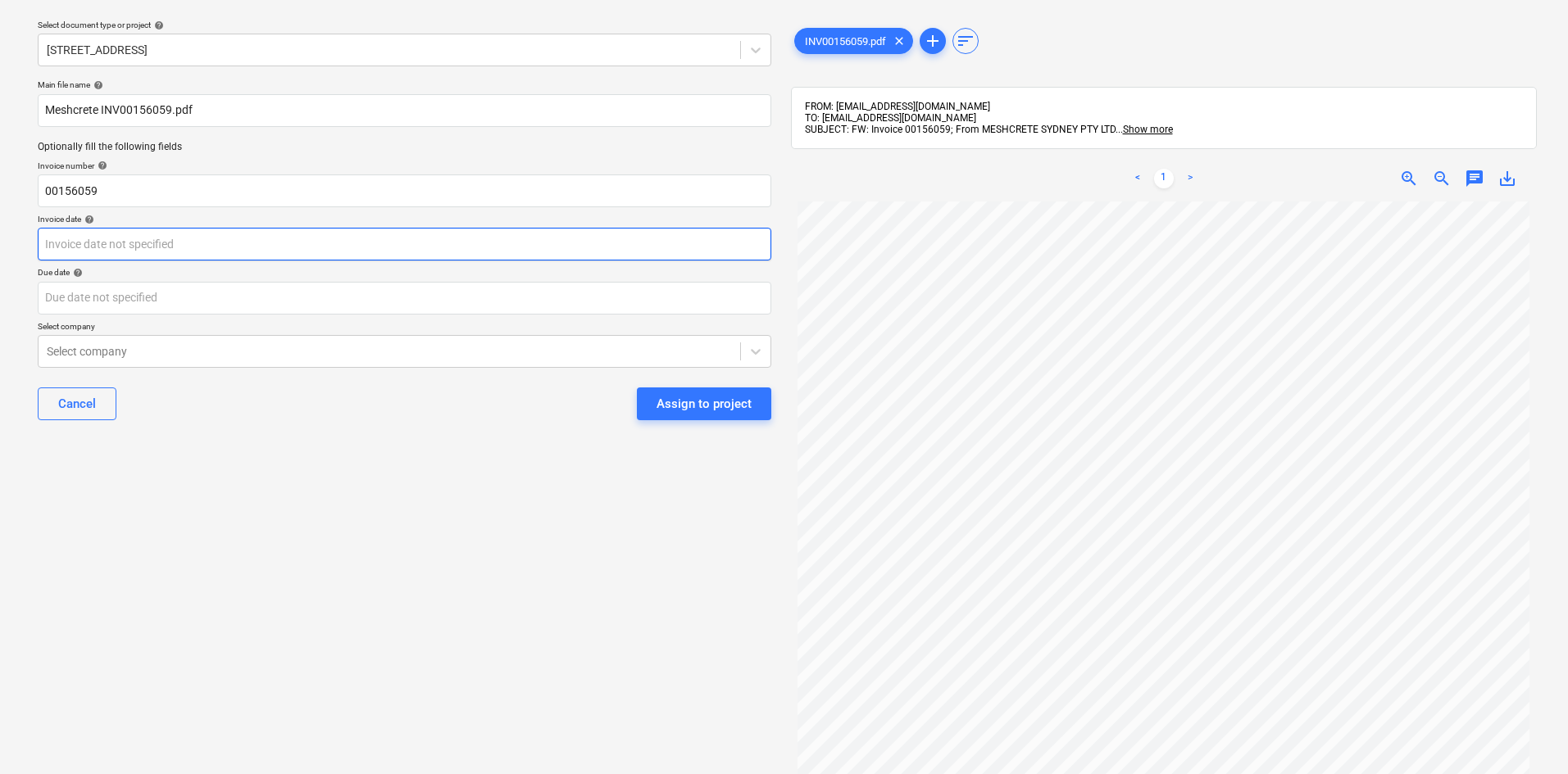
click at [114, 249] on body "Sales Projects Contacts Company Consolidated Invoices Inbox 9+ format_size keyb…" at bounding box center [784, 339] width 1568 height 774
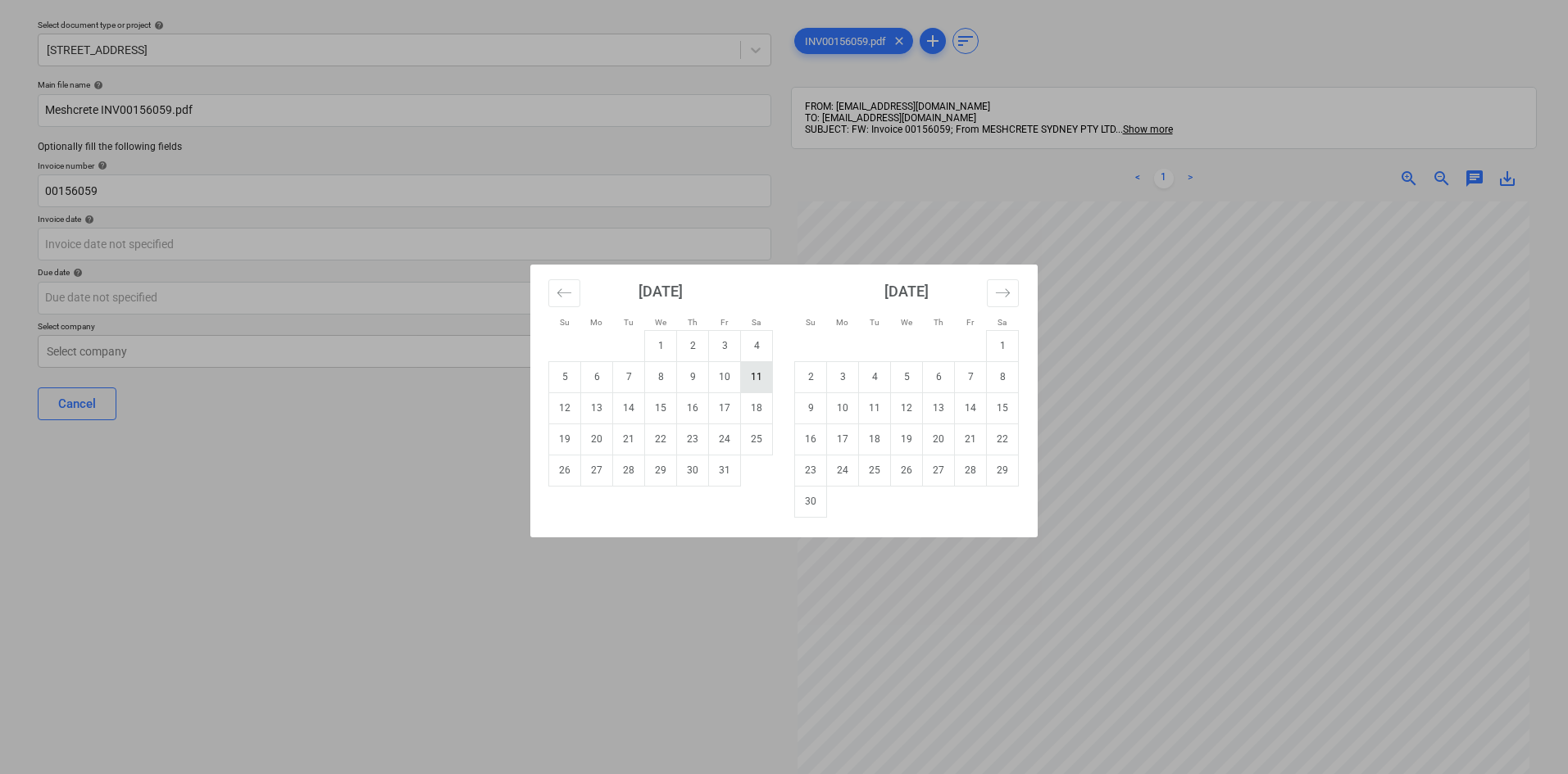
click at [746, 378] on td "11" at bounding box center [757, 377] width 32 height 31
type input "[DATE]"
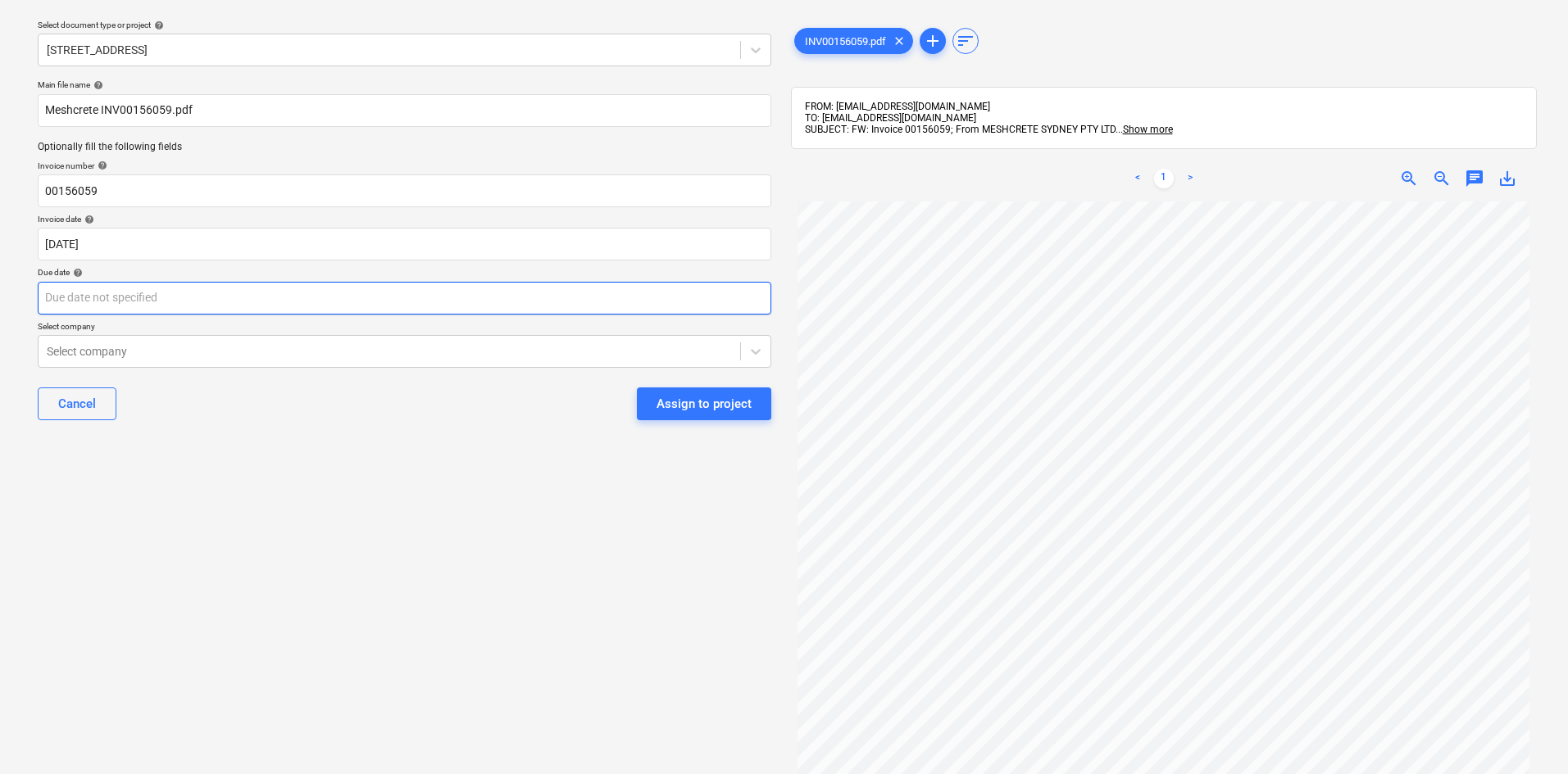
click at [195, 290] on body "Sales Projects Contacts Company Consolidated Invoices Inbox 9+ format_size keyb…" at bounding box center [784, 339] width 1568 height 774
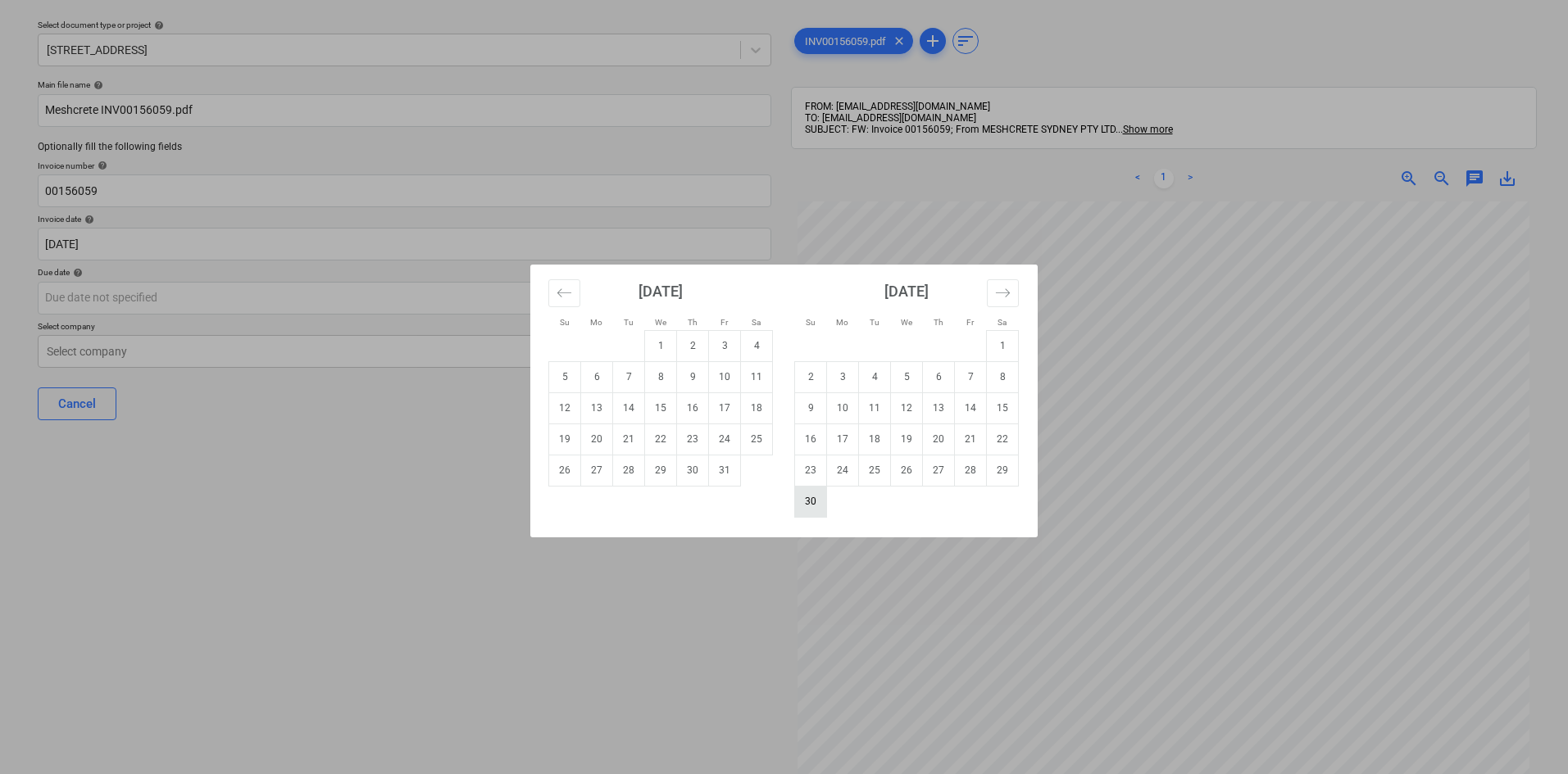
click at [821, 492] on td "30" at bounding box center [811, 501] width 32 height 31
type input "[DATE]"
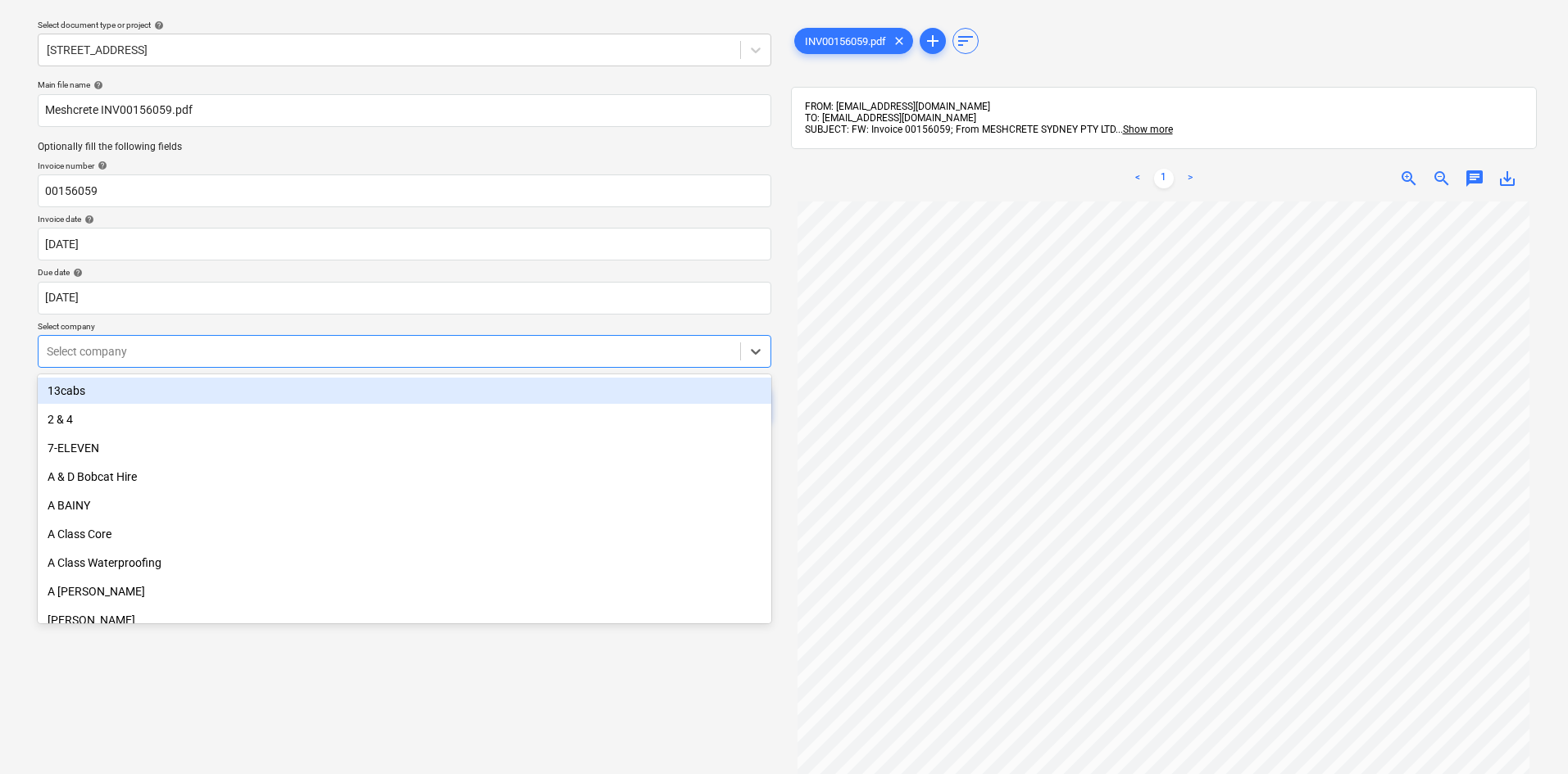
click at [236, 354] on div at bounding box center [389, 351] width 685 height 16
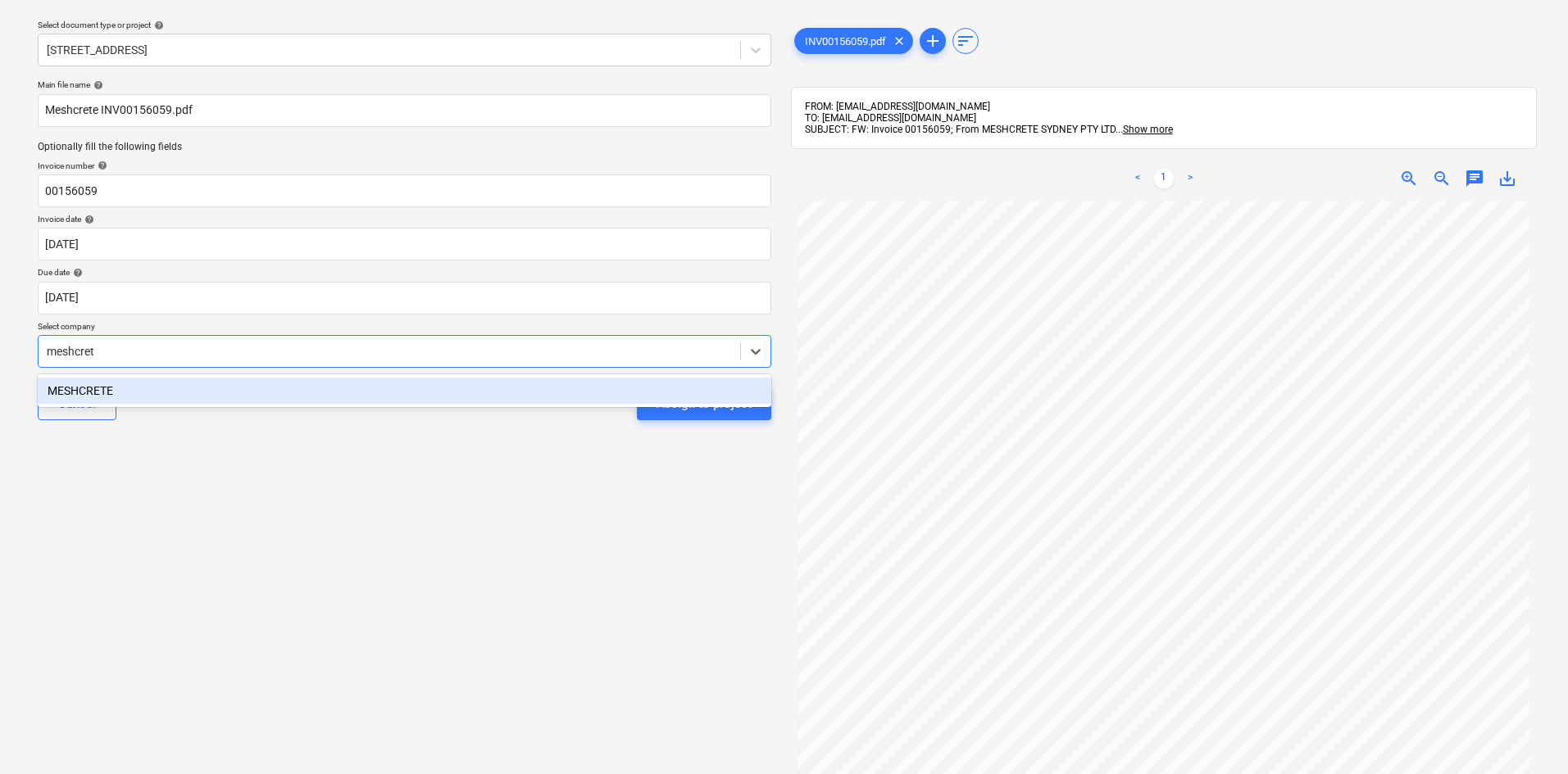
type input "meshcrete"
click at [240, 394] on div "MESHCRETE" at bounding box center [404, 391] width 733 height 26
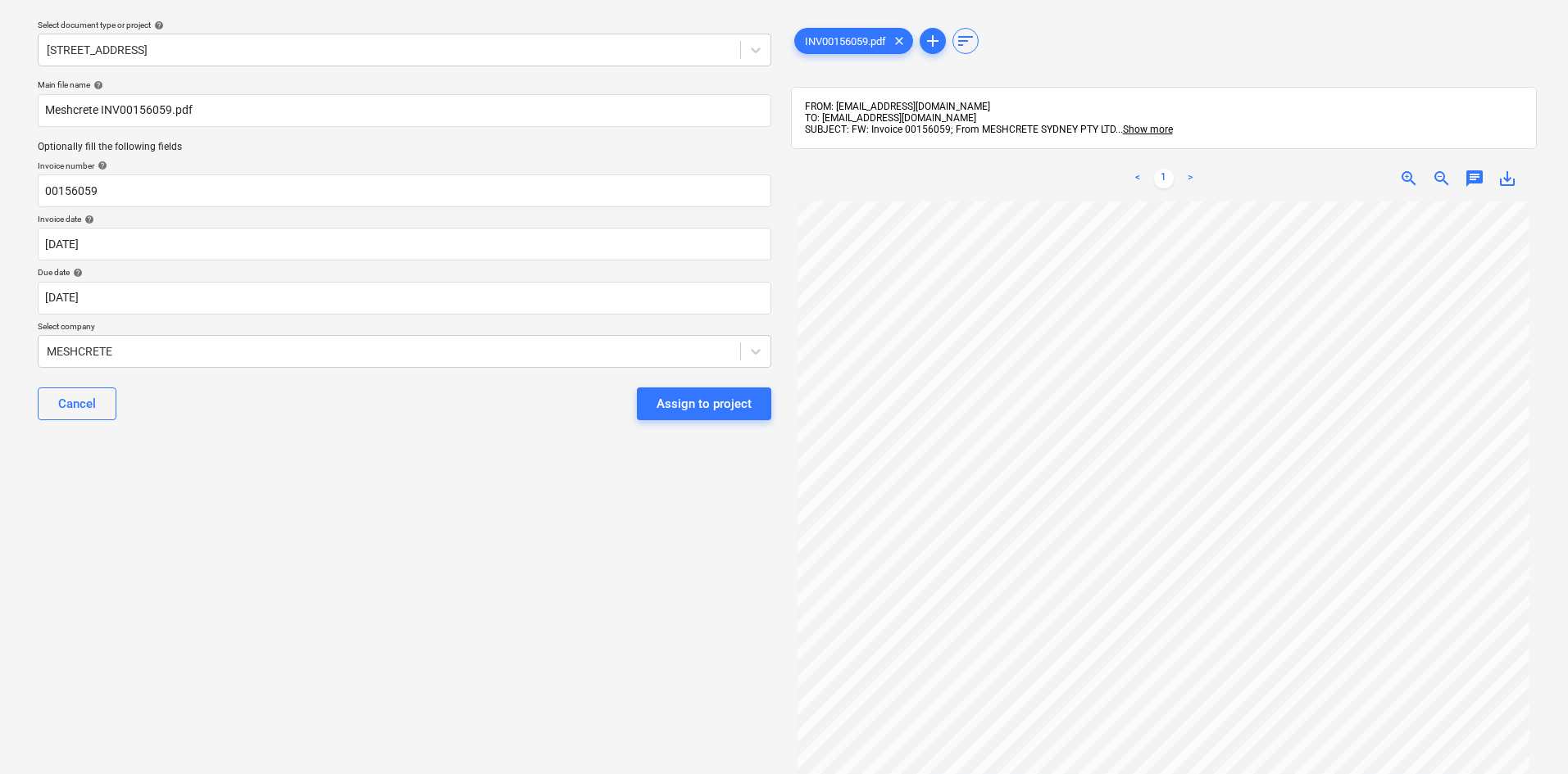
click at [412, 449] on div "Select document type or project help [STREET_ADDRESS] Dock Main file name help …" at bounding box center [404, 466] width 760 height 919
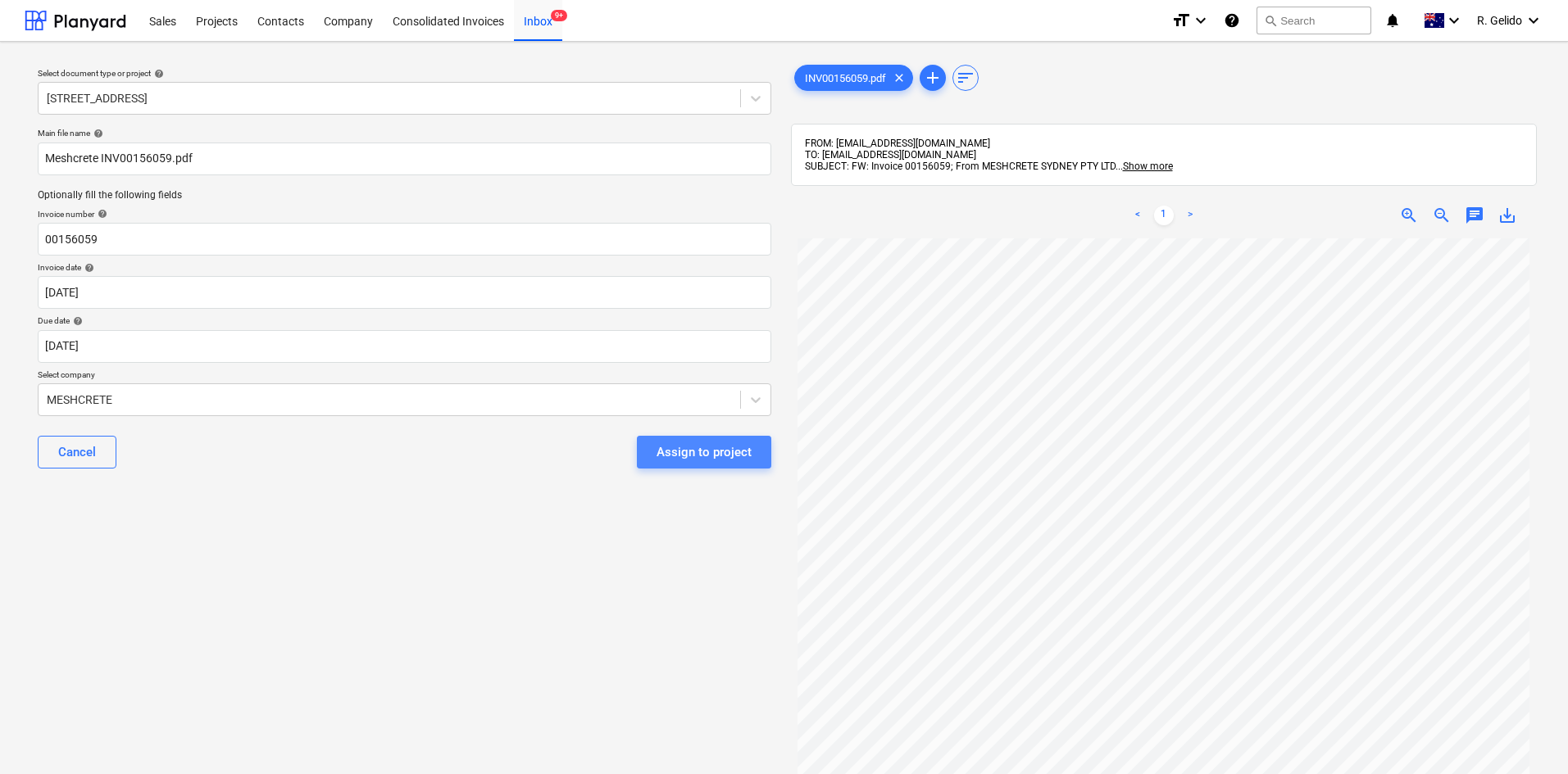
click at [745, 448] on div "Assign to project" at bounding box center [704, 452] width 95 height 22
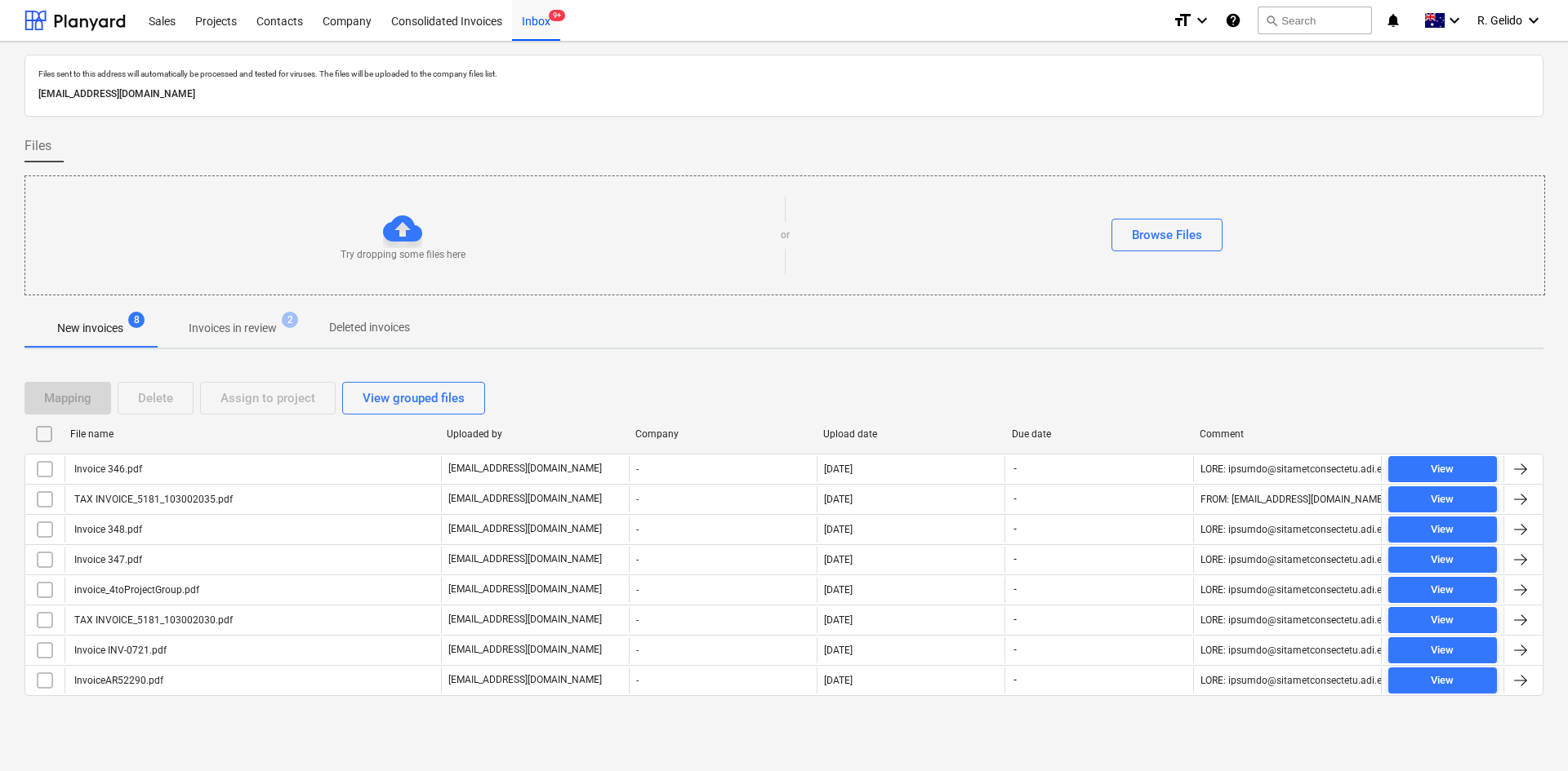
click at [218, 151] on div "Files" at bounding box center [784, 146] width 1519 height 33
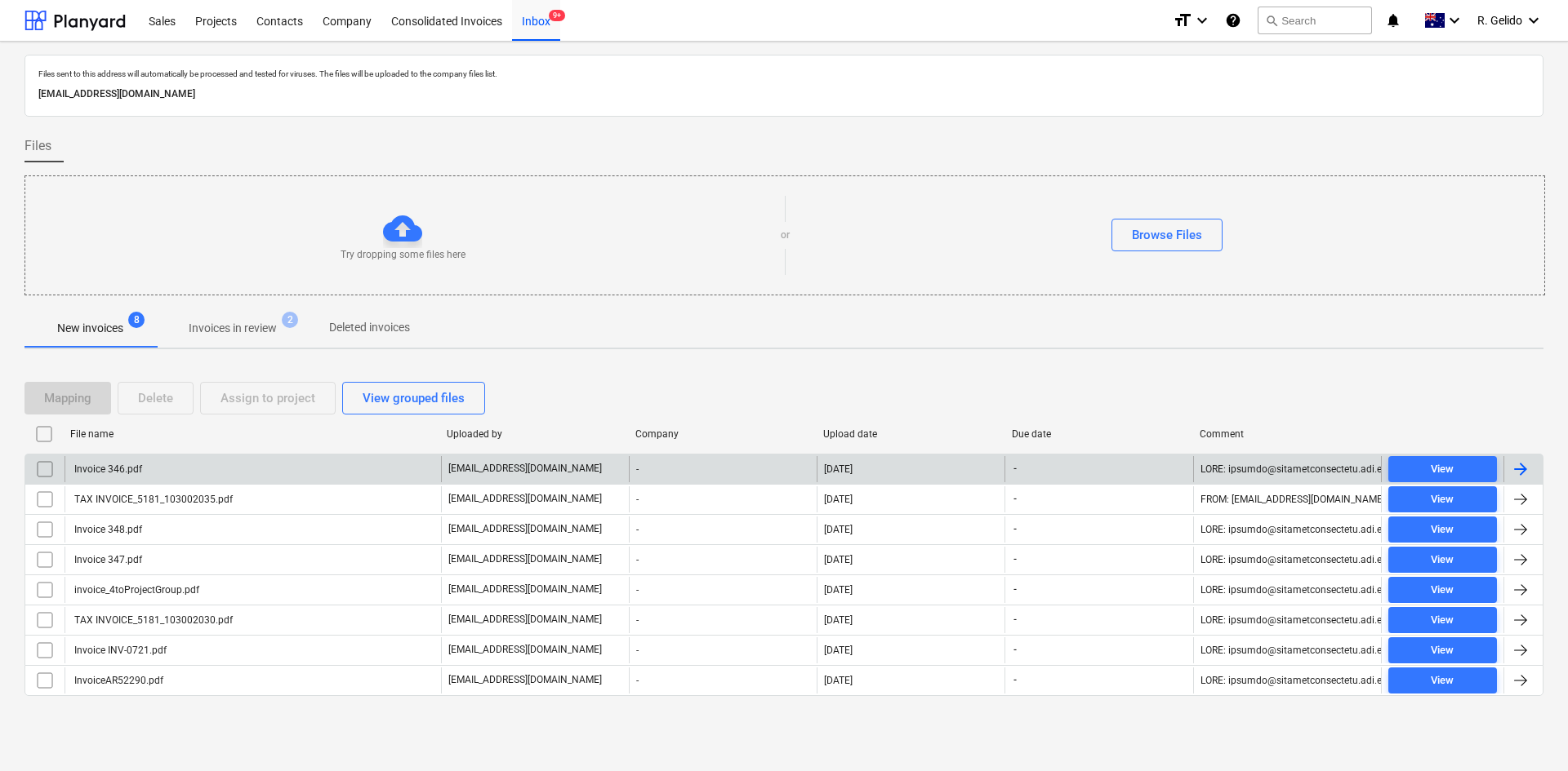
click at [185, 460] on div "Invoice 346.pdf" at bounding box center [252, 469] width 376 height 26
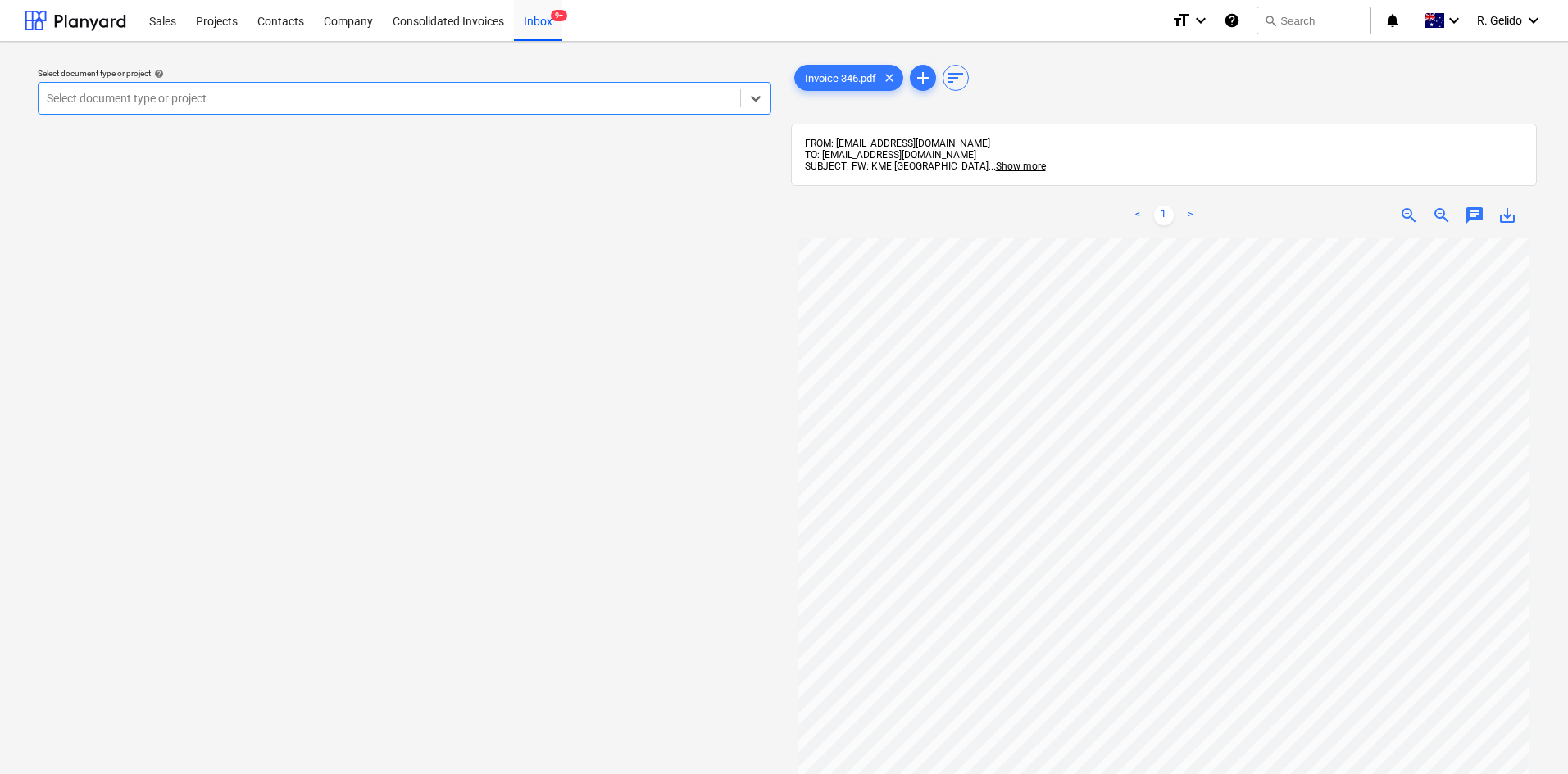
scroll to position [82, 0]
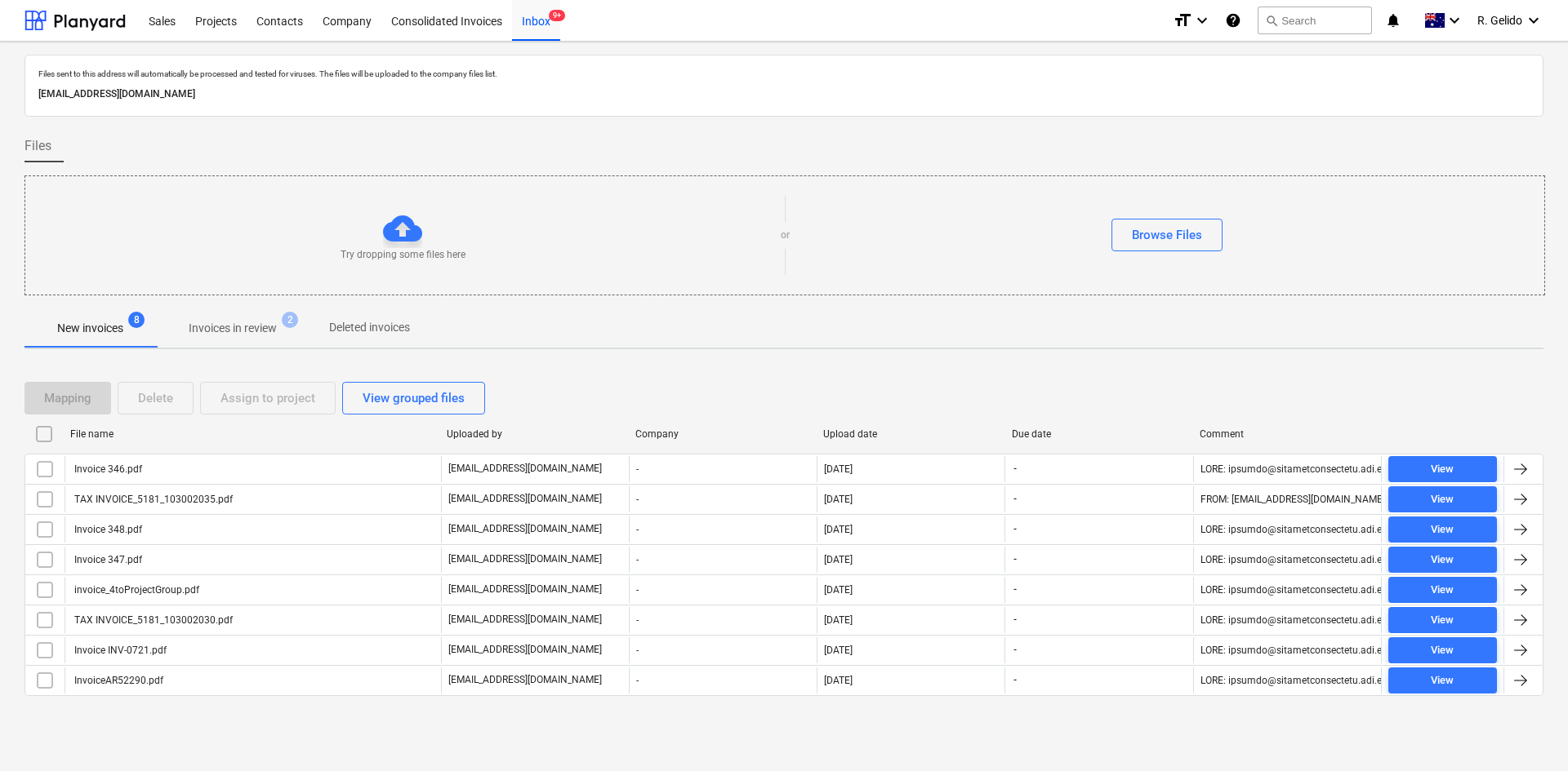
click at [101, 442] on div "File name" at bounding box center [252, 435] width 376 height 26
checkbox input "false"
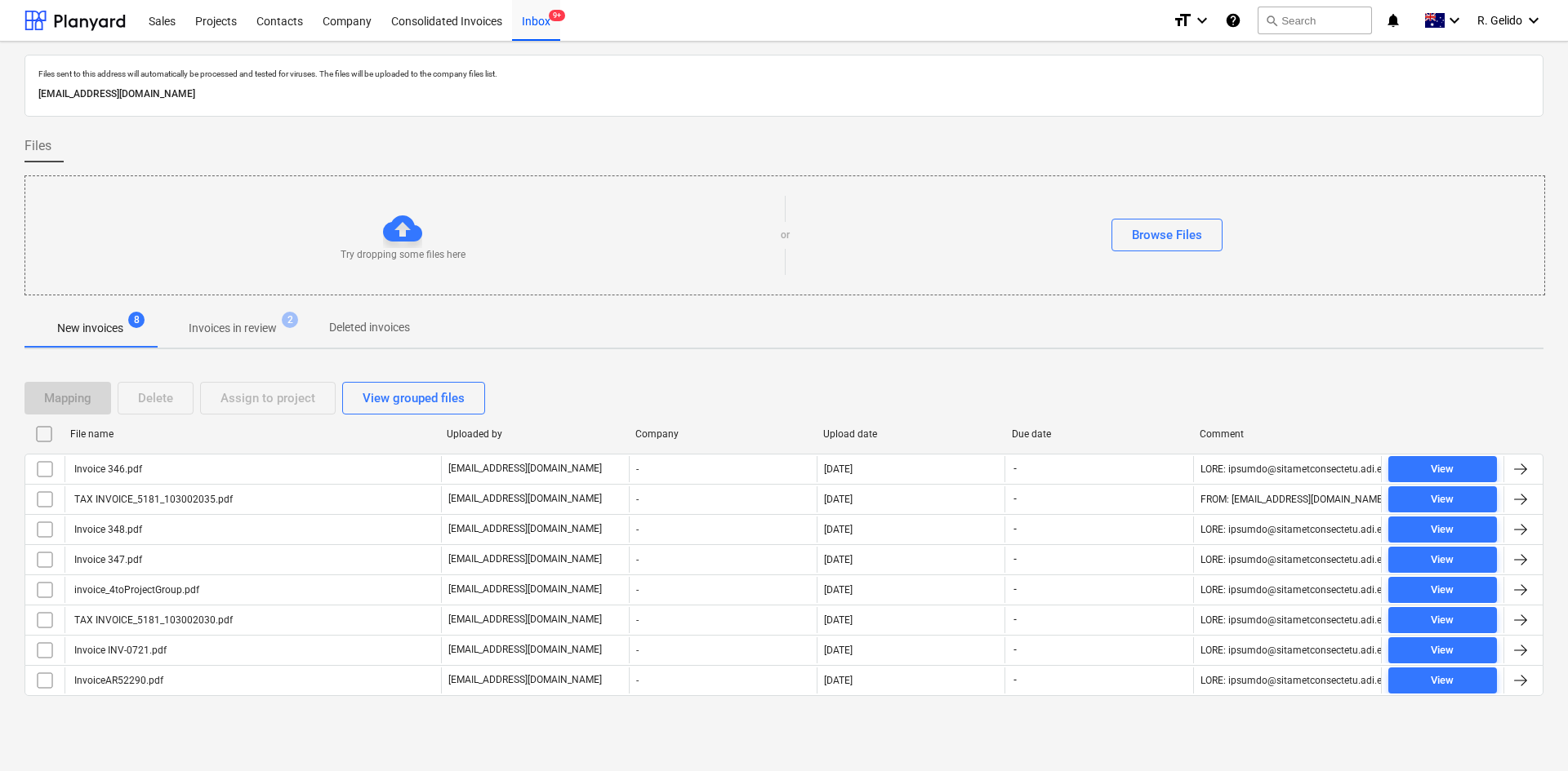
checkbox input "false"
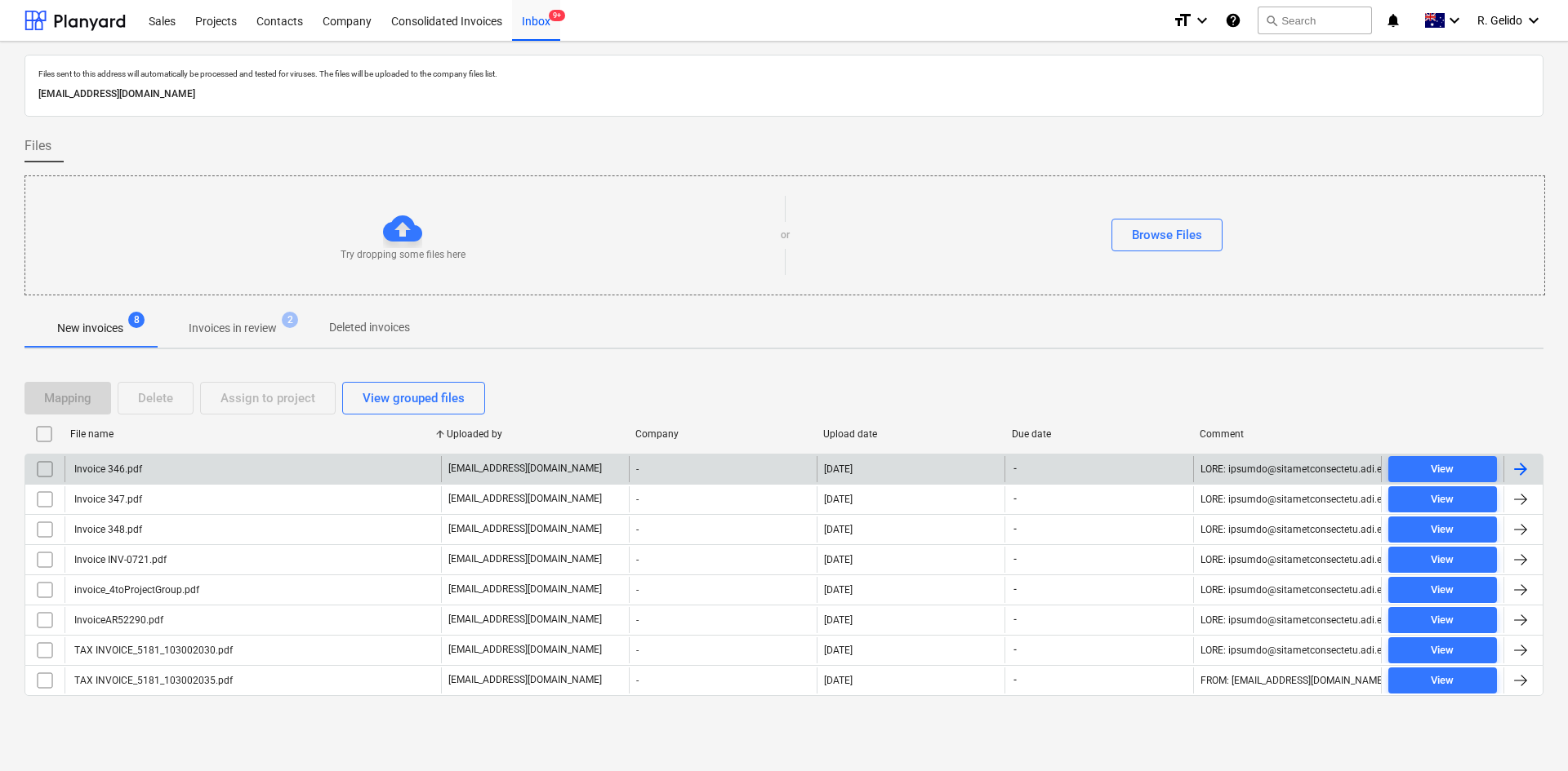
click at [184, 471] on div "Invoice 346.pdf" at bounding box center [252, 469] width 376 height 26
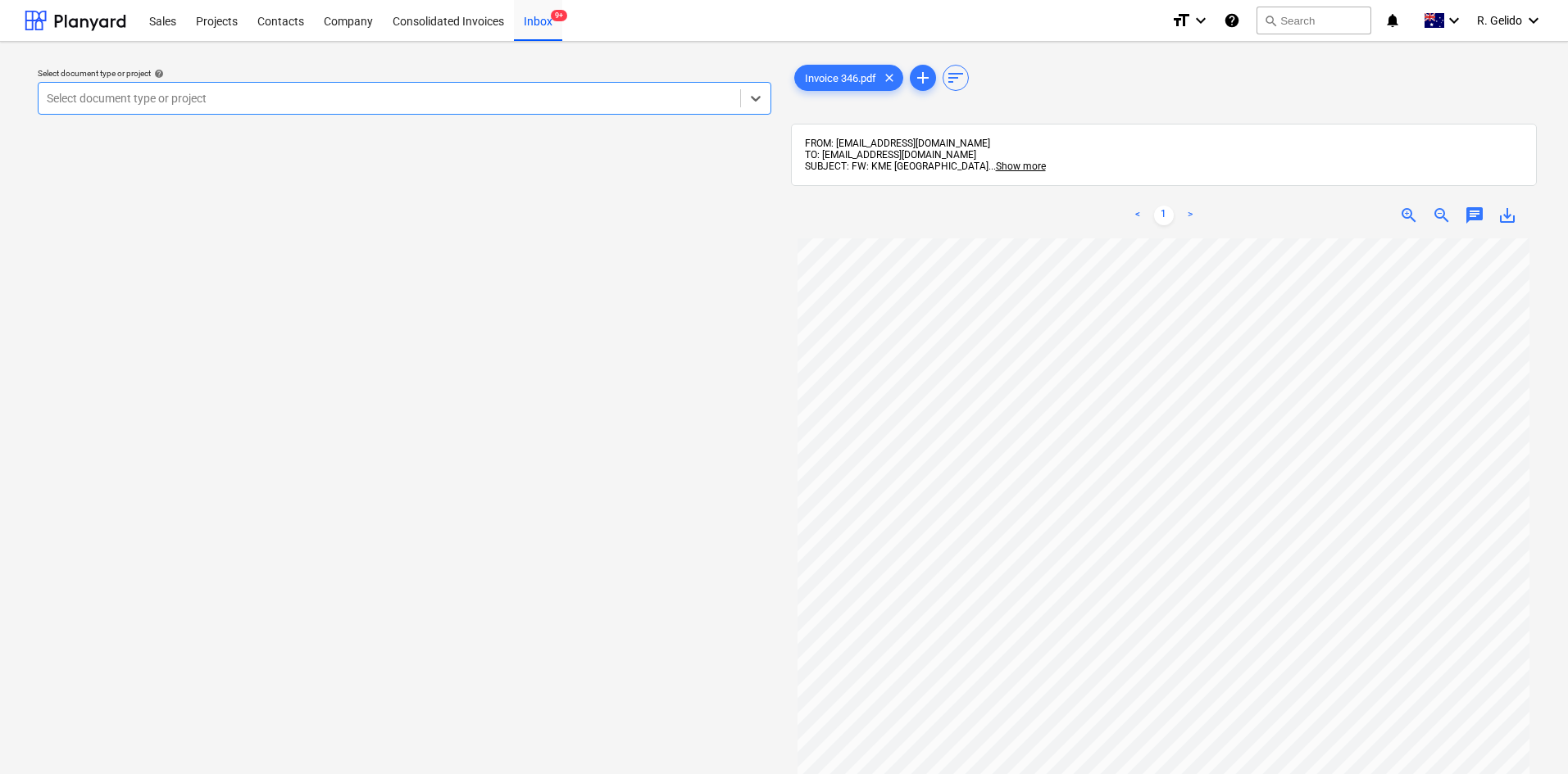
click at [529, 87] on div "Select document type or project" at bounding box center [389, 98] width 701 height 23
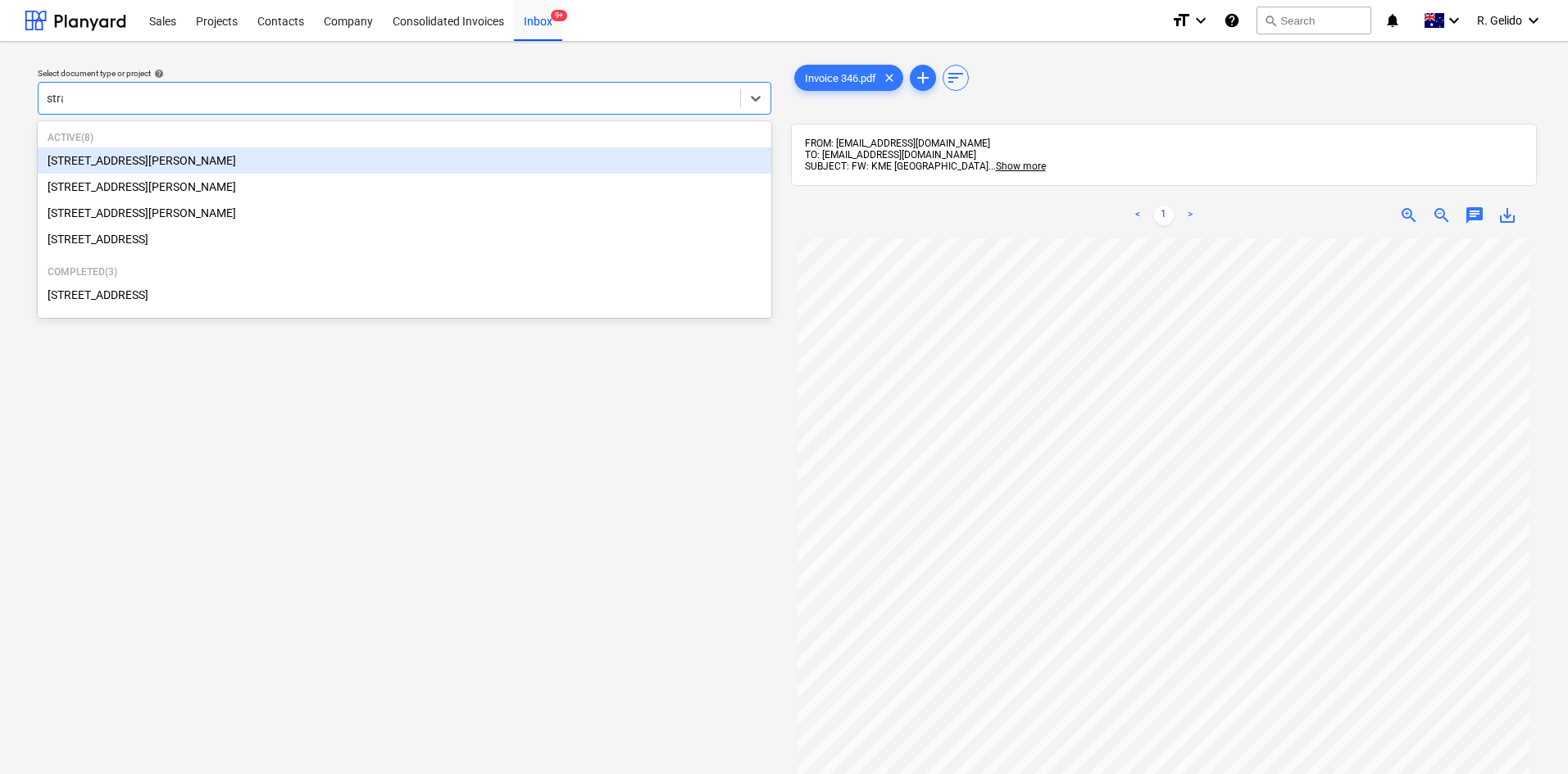
type input "strat"
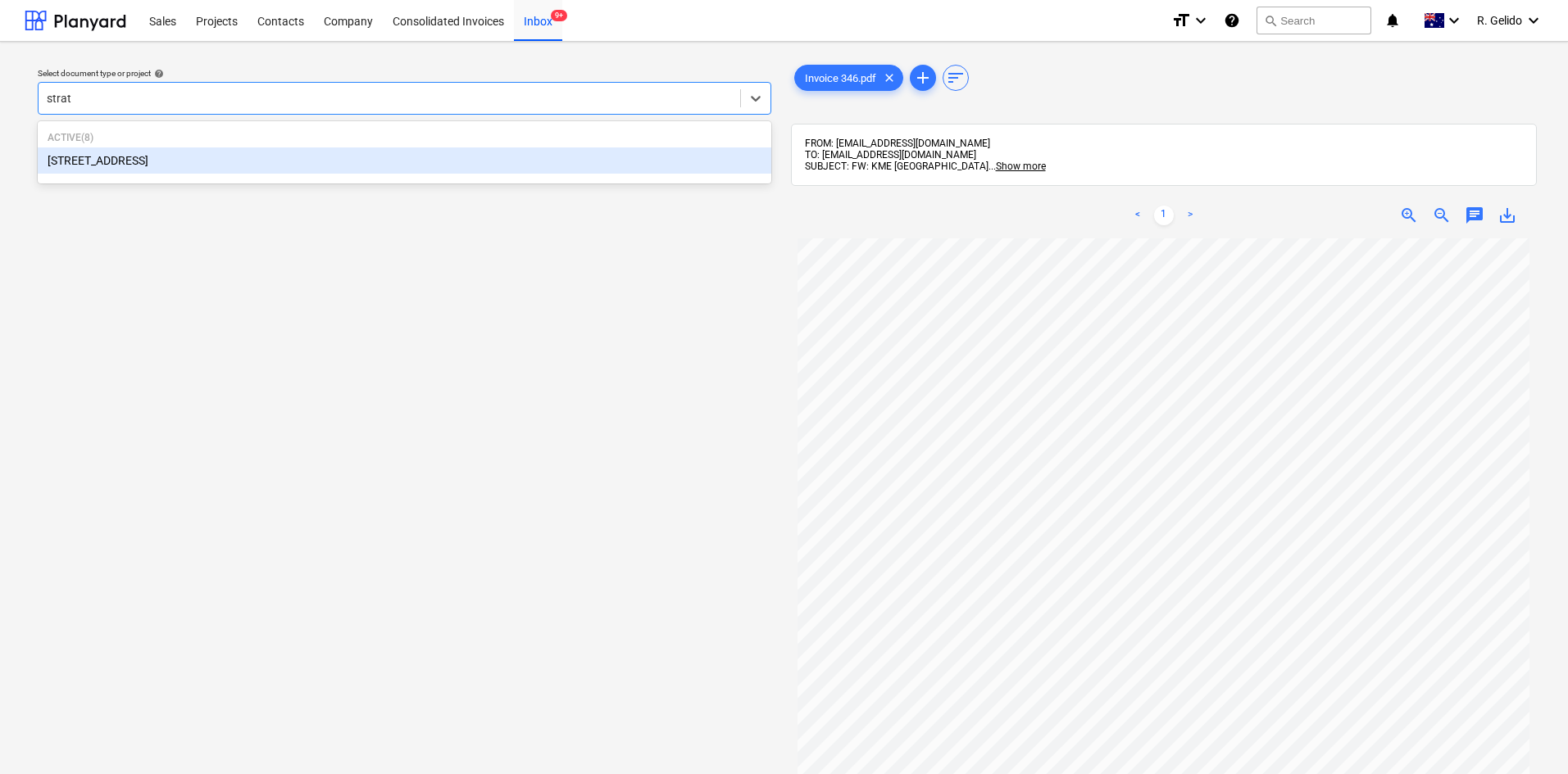
click at [326, 162] on div "[STREET_ADDRESS]" at bounding box center [404, 161] width 733 height 26
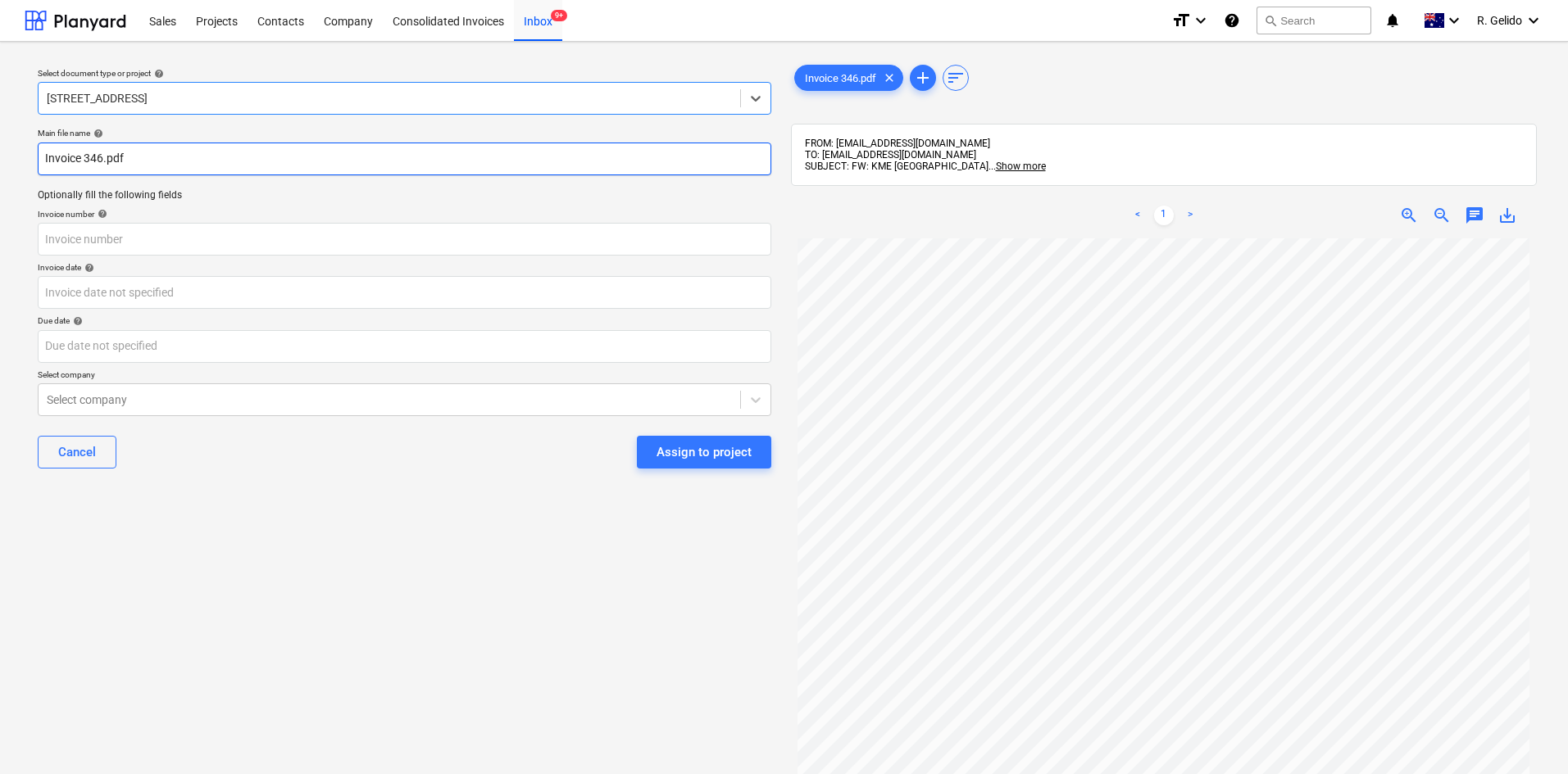
click at [54, 154] on input "Invoice 346.pdf" at bounding box center [404, 159] width 733 height 33
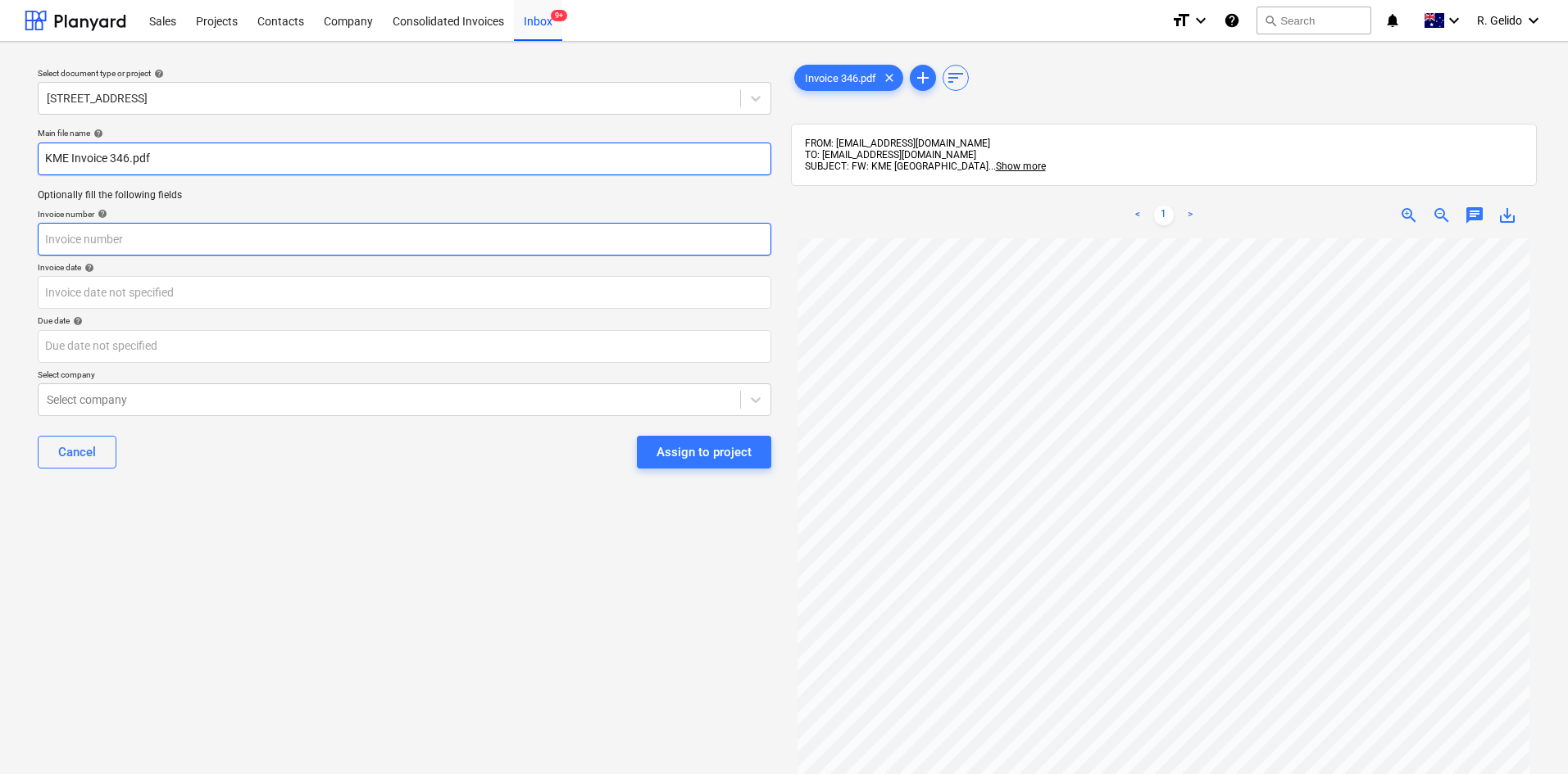
type input "KME Invoice 346.pdf"
click at [129, 236] on input "text" at bounding box center [404, 239] width 733 height 33
type input "346"
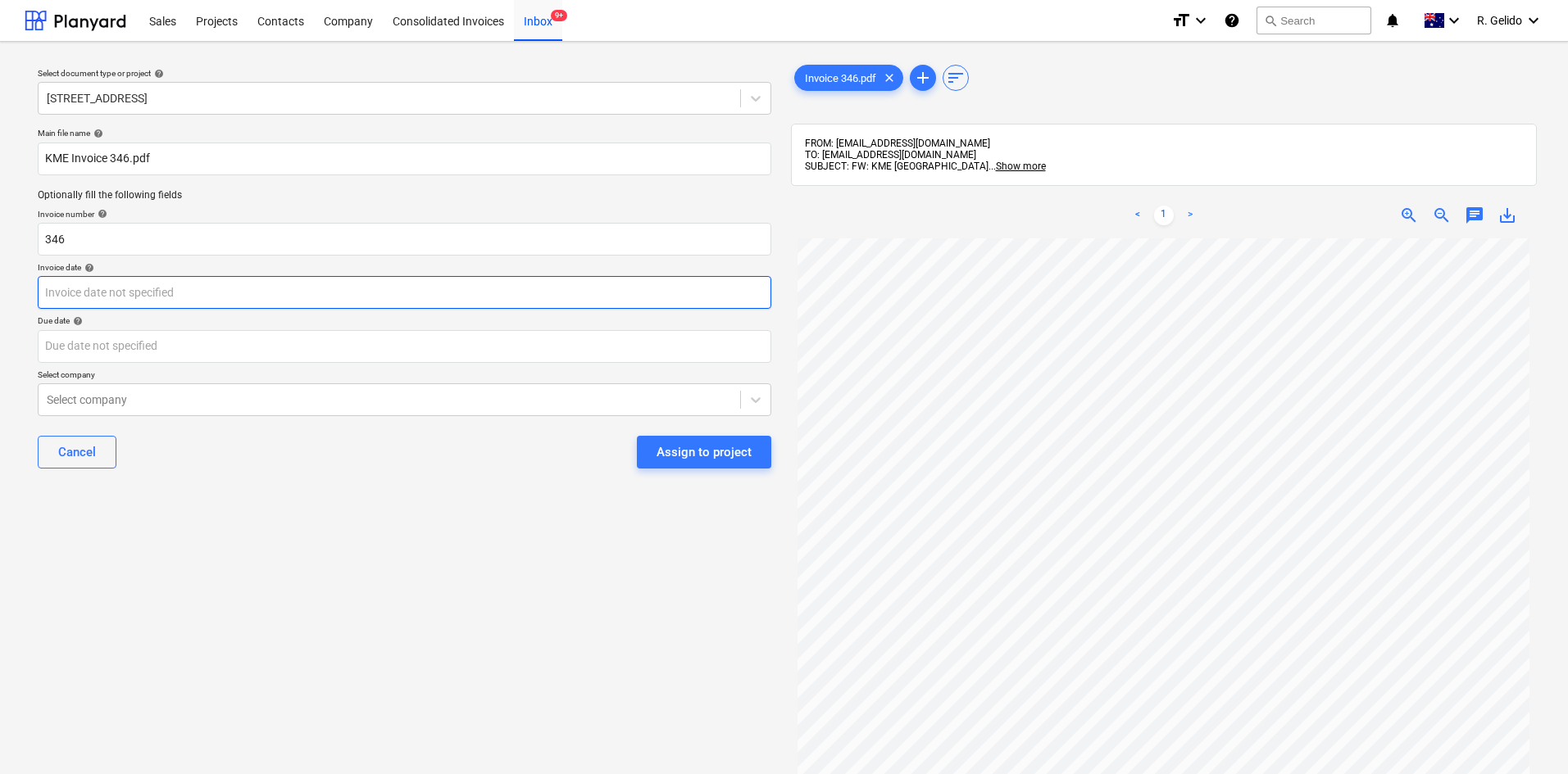
click at [215, 301] on body "Sales Projects Contacts Company Consolidated Invoices Inbox 9+ format_size keyb…" at bounding box center [784, 387] width 1568 height 774
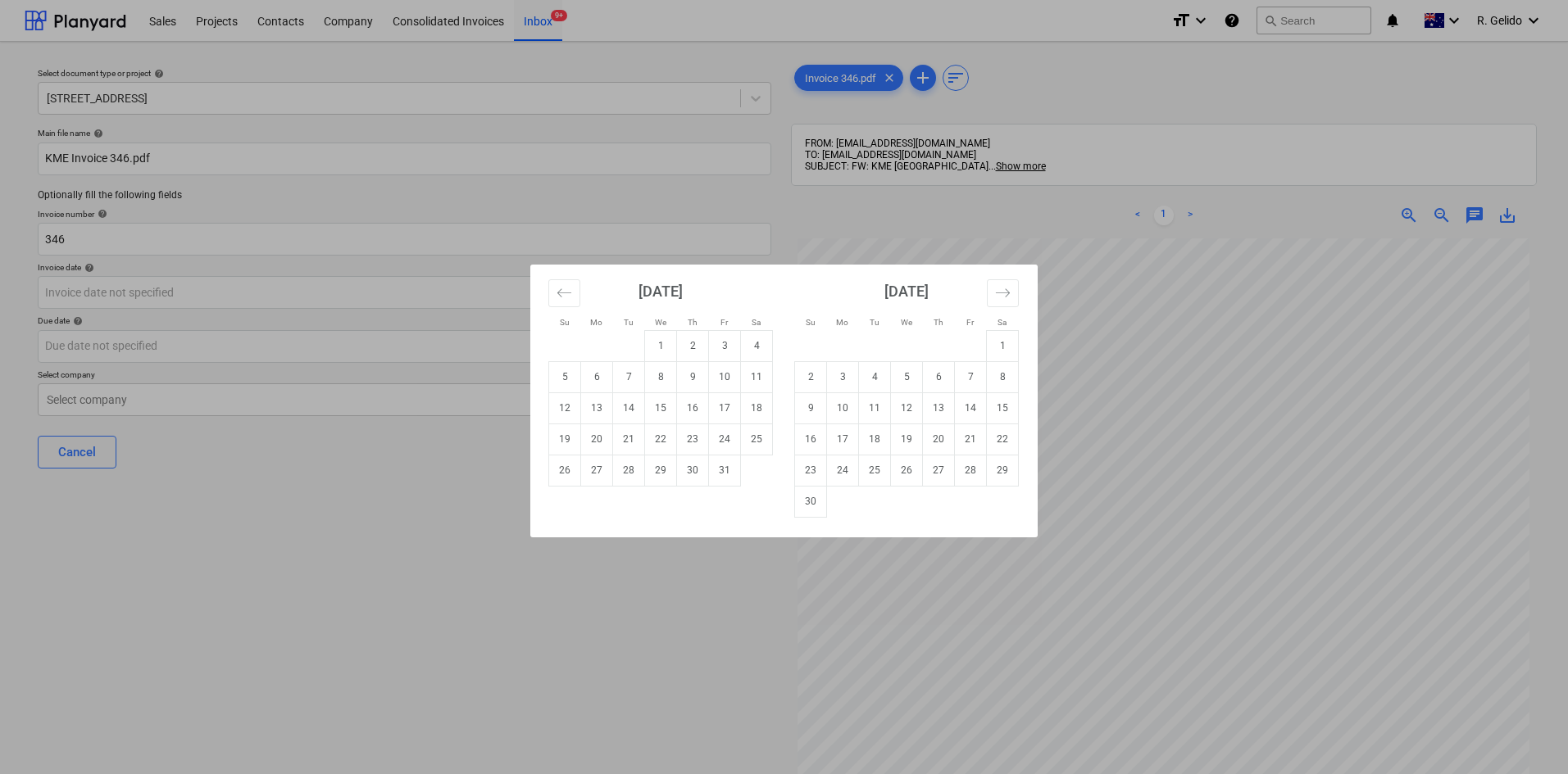
click at [618, 604] on div "Su Mo Tu We Th Fr Sa Su Mo Tu We Th Fr Sa [DATE] 1 2 3 4 5 6 7 8 9 10 11 12 13 …" at bounding box center [784, 387] width 1568 height 774
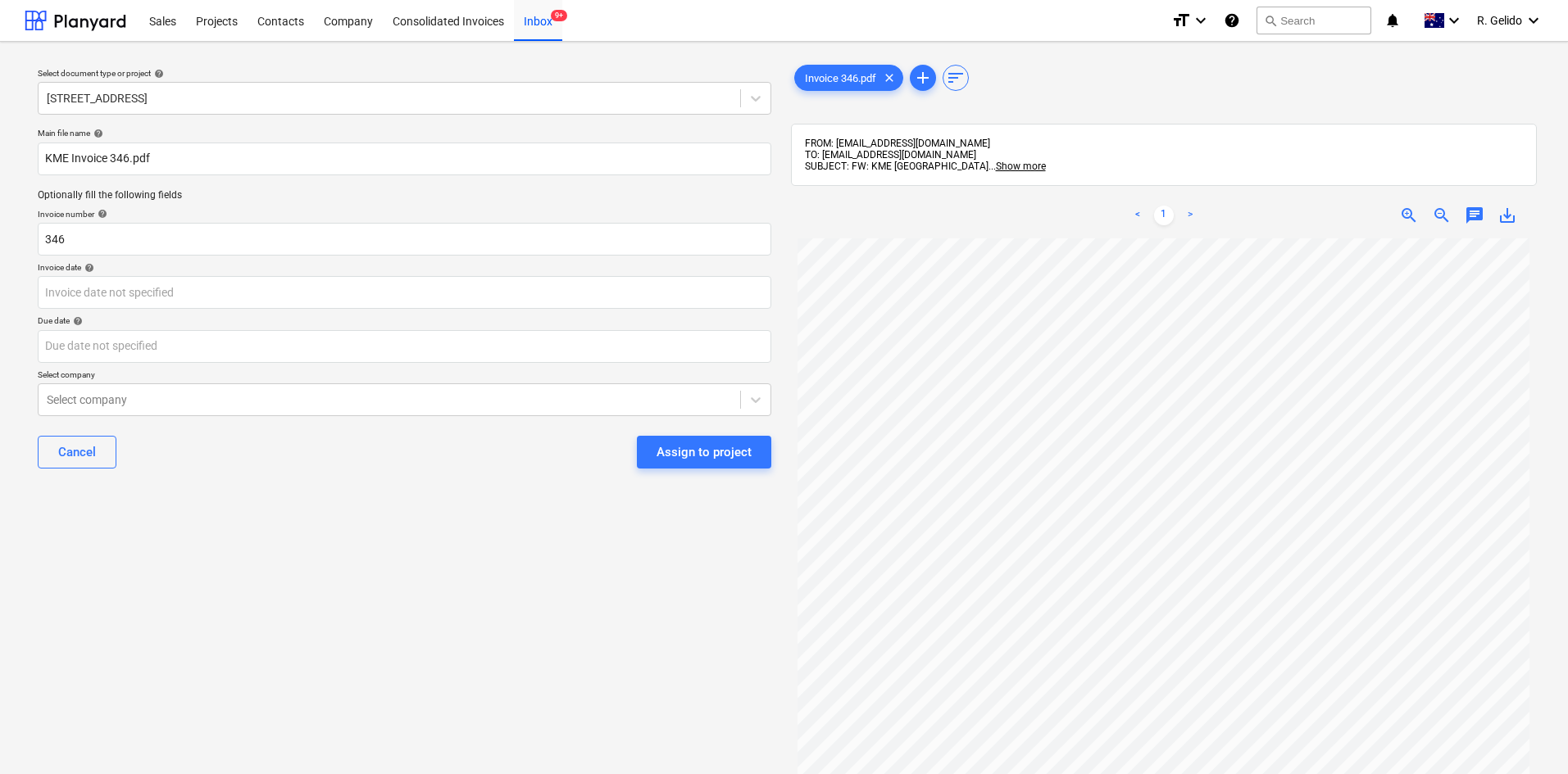
click at [285, 259] on div "Main file name help KME Invoice 346.pdf Optionally fill the following fields In…" at bounding box center [404, 305] width 747 height 367
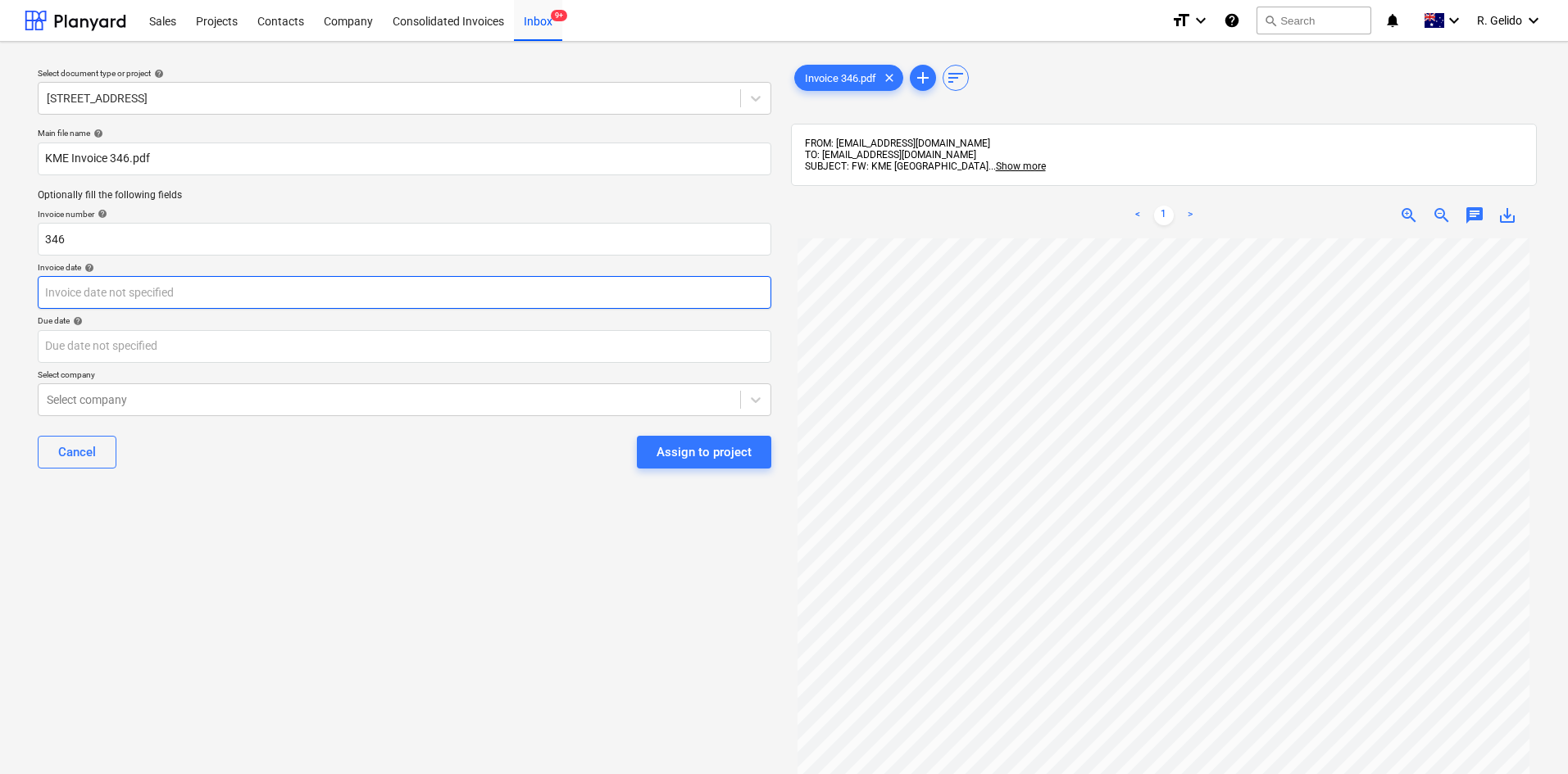
click at [301, 297] on body "Sales Projects Contacts Company Consolidated Invoices Inbox 9+ format_size keyb…" at bounding box center [784, 387] width 1568 height 774
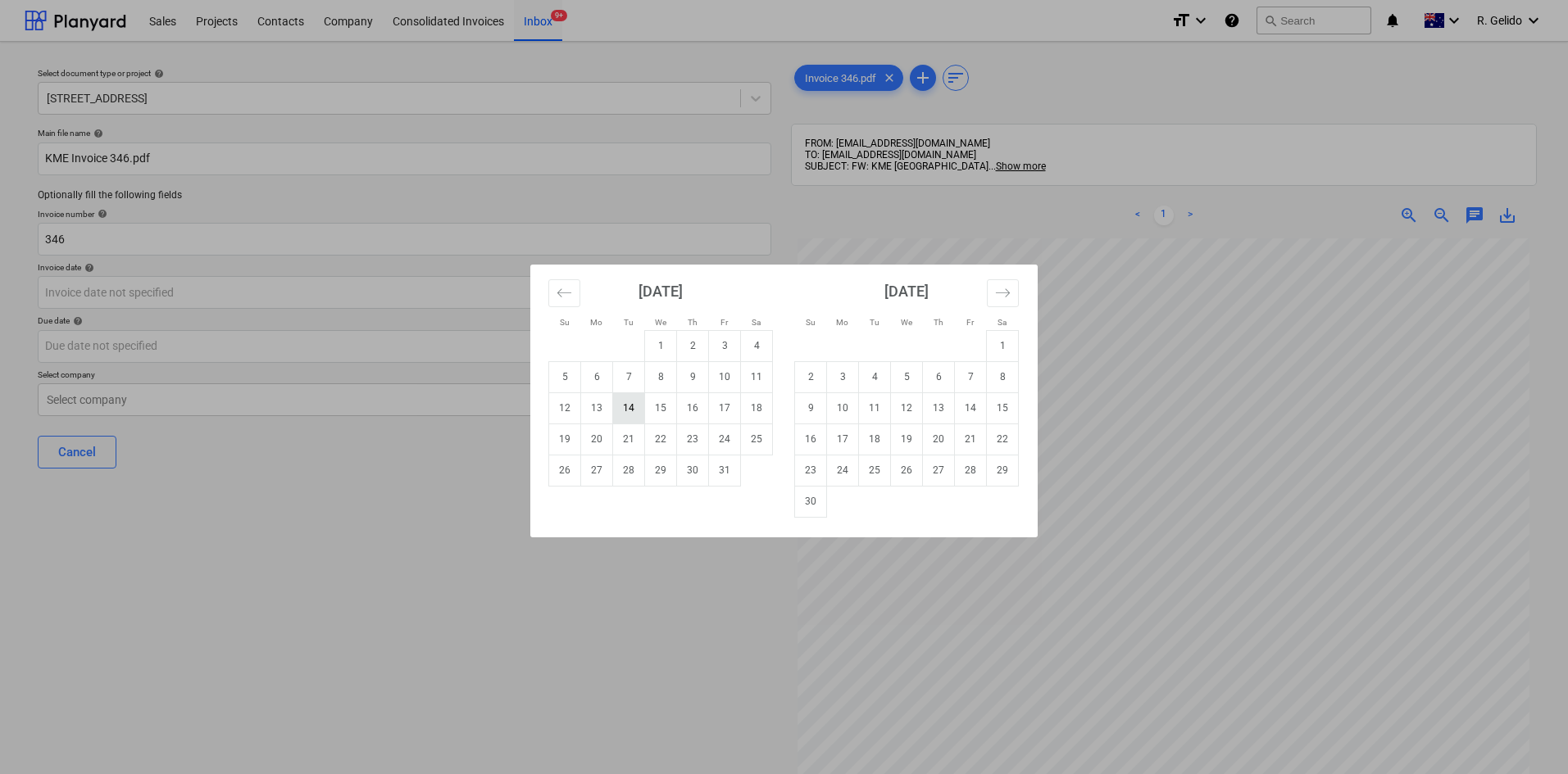
click at [634, 403] on td "14" at bounding box center [629, 408] width 32 height 31
type input "[DATE]"
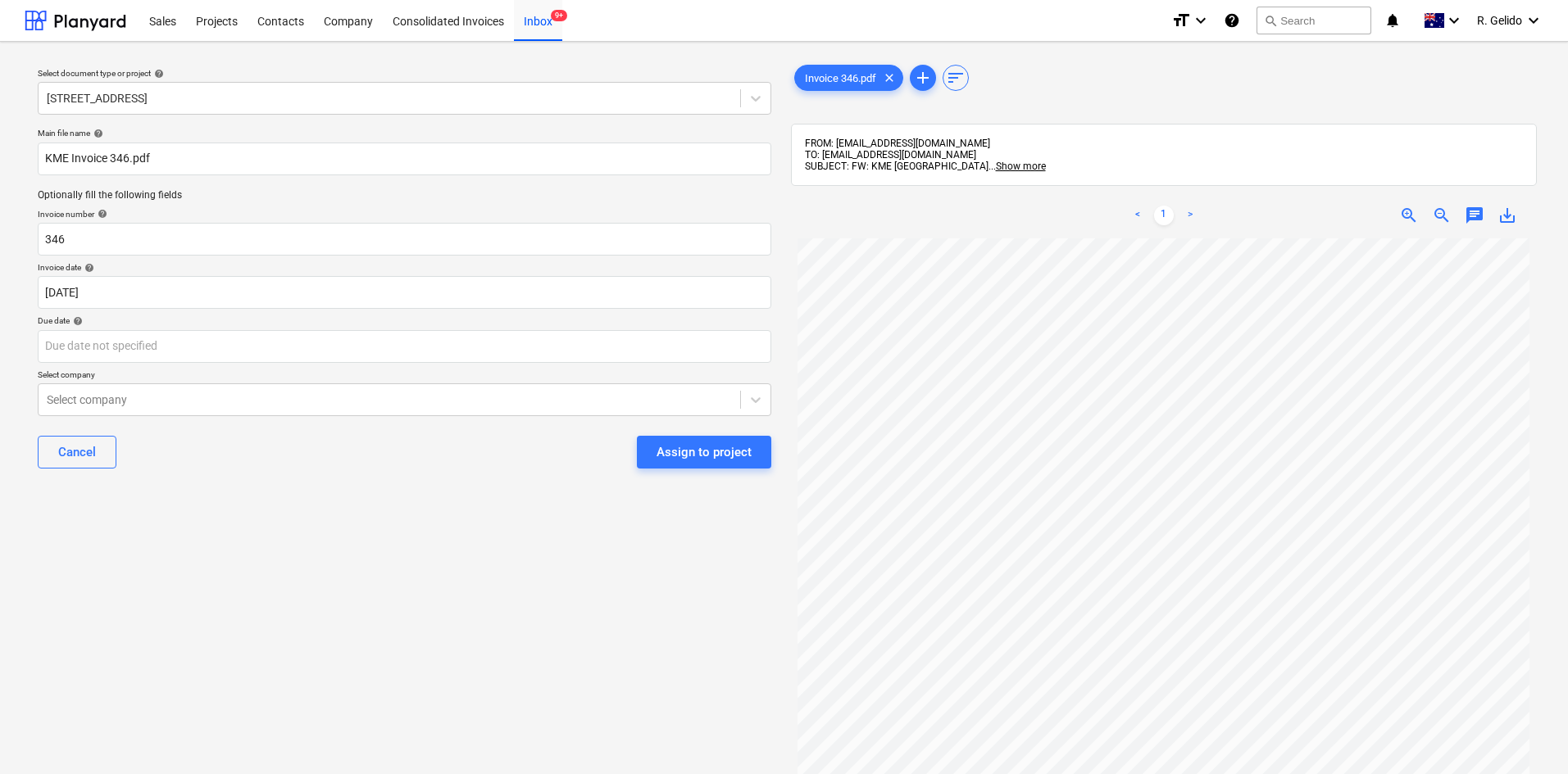
click at [556, 617] on div "Select document type or project help [STREET_ADDRESS] file name help KME Invoic…" at bounding box center [404, 514] width 760 height 919
click at [306, 529] on div "Select document type or project help [STREET_ADDRESS] file name help KME Invoic…" at bounding box center [404, 514] width 760 height 919
click at [228, 350] on body "Sales Projects Contacts Company Consolidated Invoices Inbox 9+ format_size keyb…" at bounding box center [784, 387] width 1568 height 774
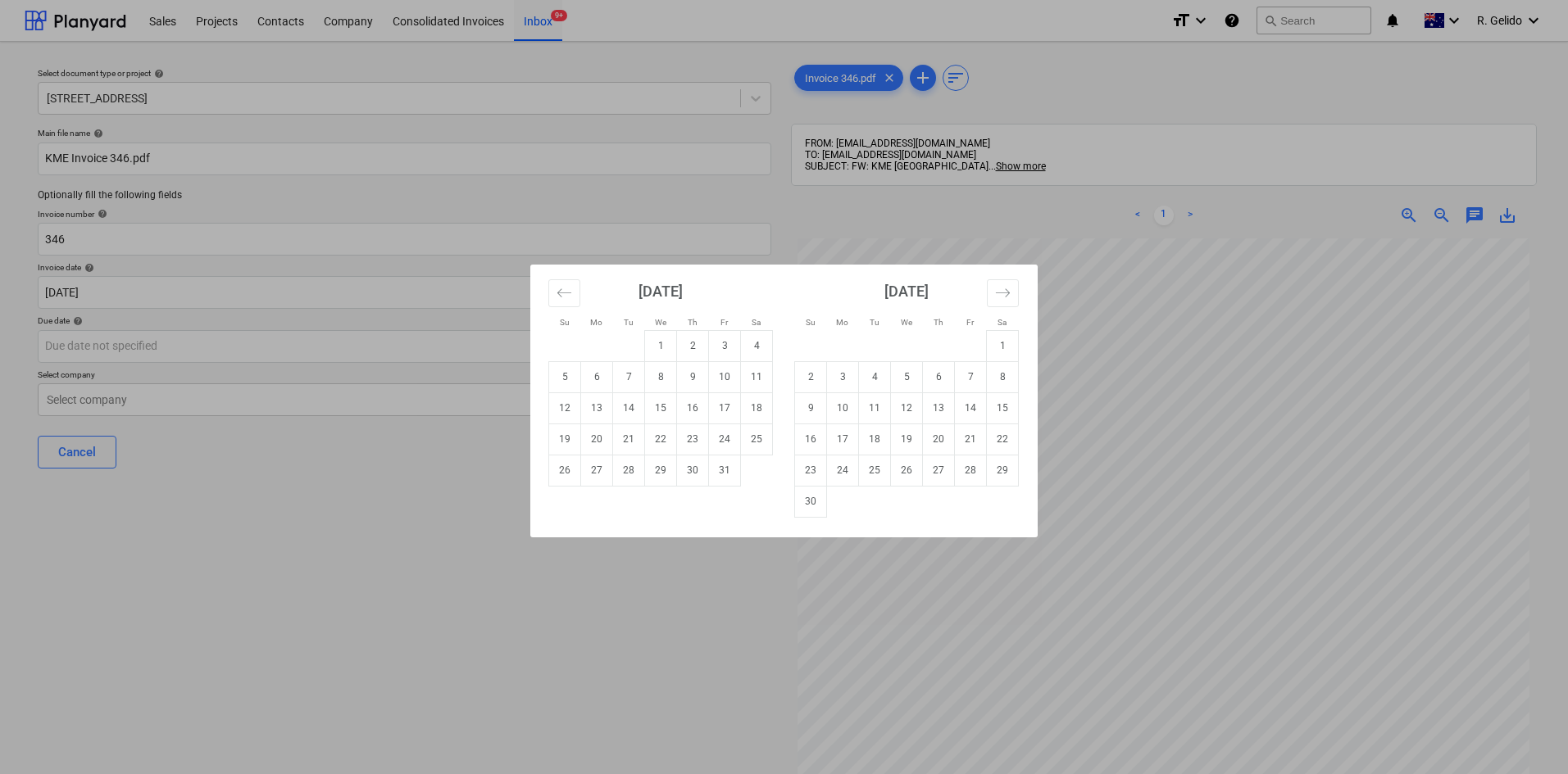
click at [296, 491] on div "Su Mo Tu We Th Fr Sa Su Mo Tu We Th Fr Sa [DATE] 1 2 3 4 5 6 7 8 9 10 11 12 13 …" at bounding box center [784, 387] width 1568 height 774
click at [201, 353] on body "Sales Projects Contacts Company Consolidated Invoices Inbox 9+ format_size keyb…" at bounding box center [784, 387] width 1568 height 774
click at [807, 504] on td "30" at bounding box center [811, 501] width 32 height 31
type input "[DATE]"
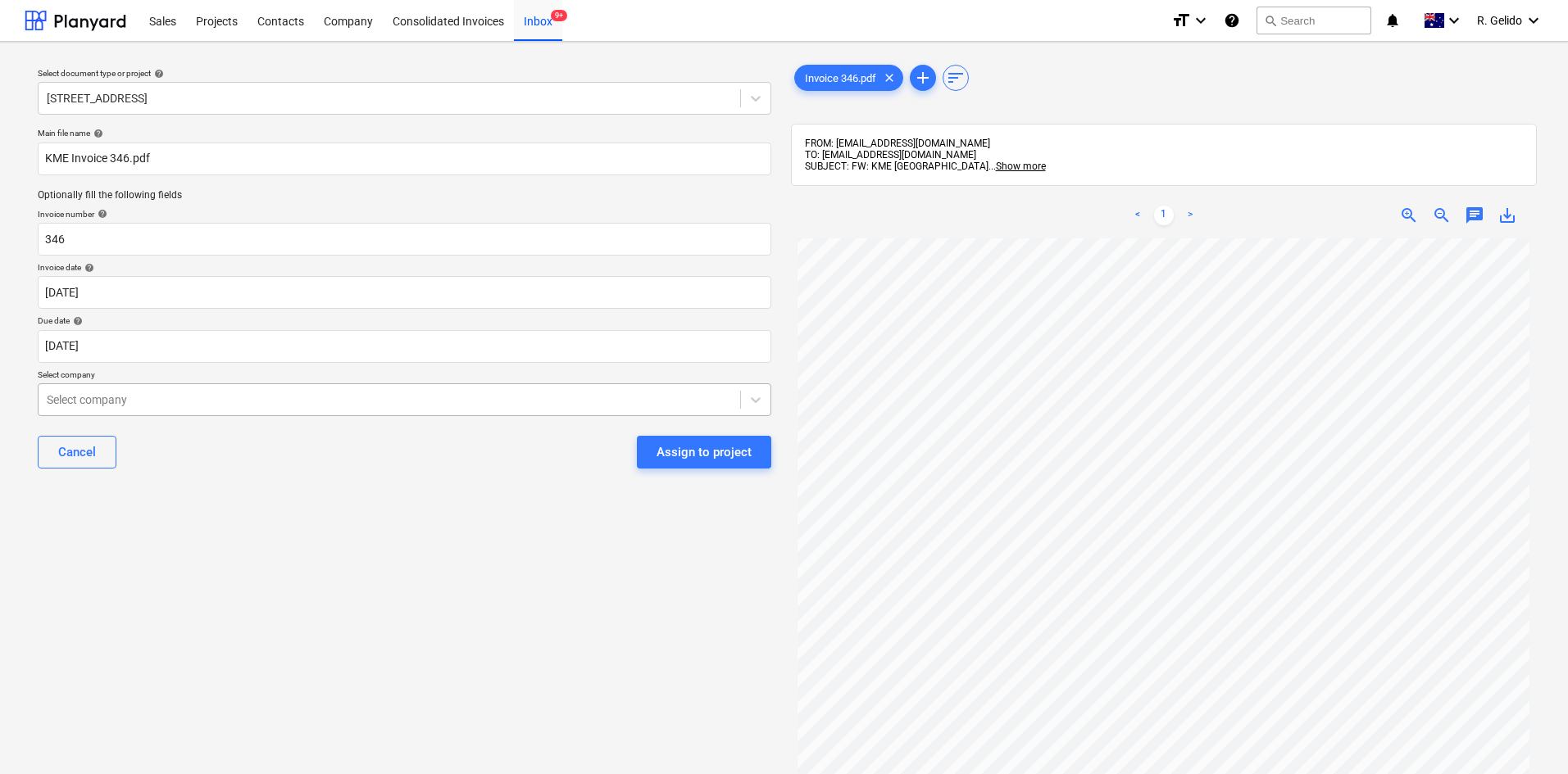
scroll to position [228, 0]
click at [368, 400] on div at bounding box center [389, 399] width 685 height 16
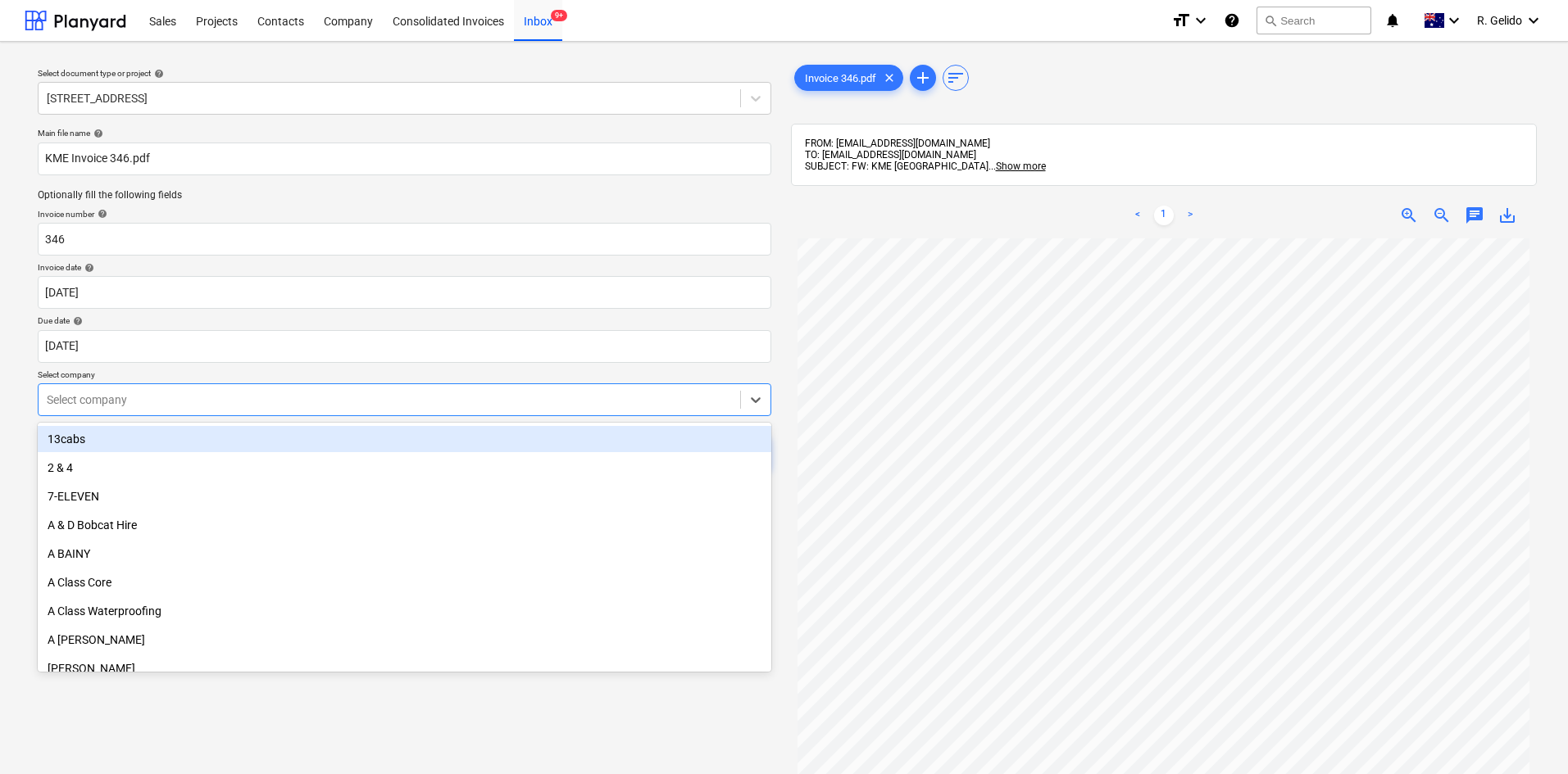
scroll to position [0, 0]
type input "km"
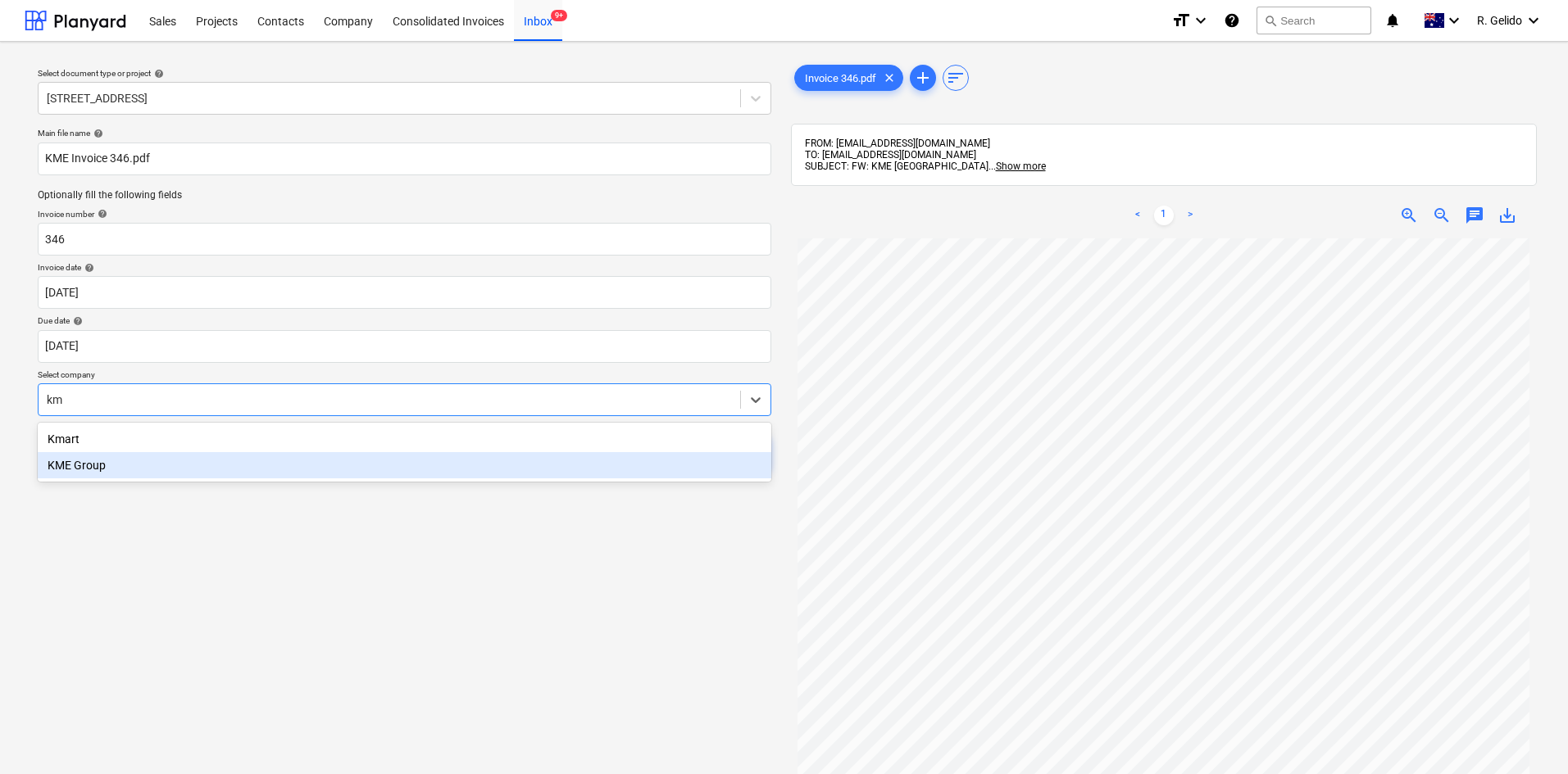
click at [349, 474] on div "KME Group" at bounding box center [404, 466] width 733 height 26
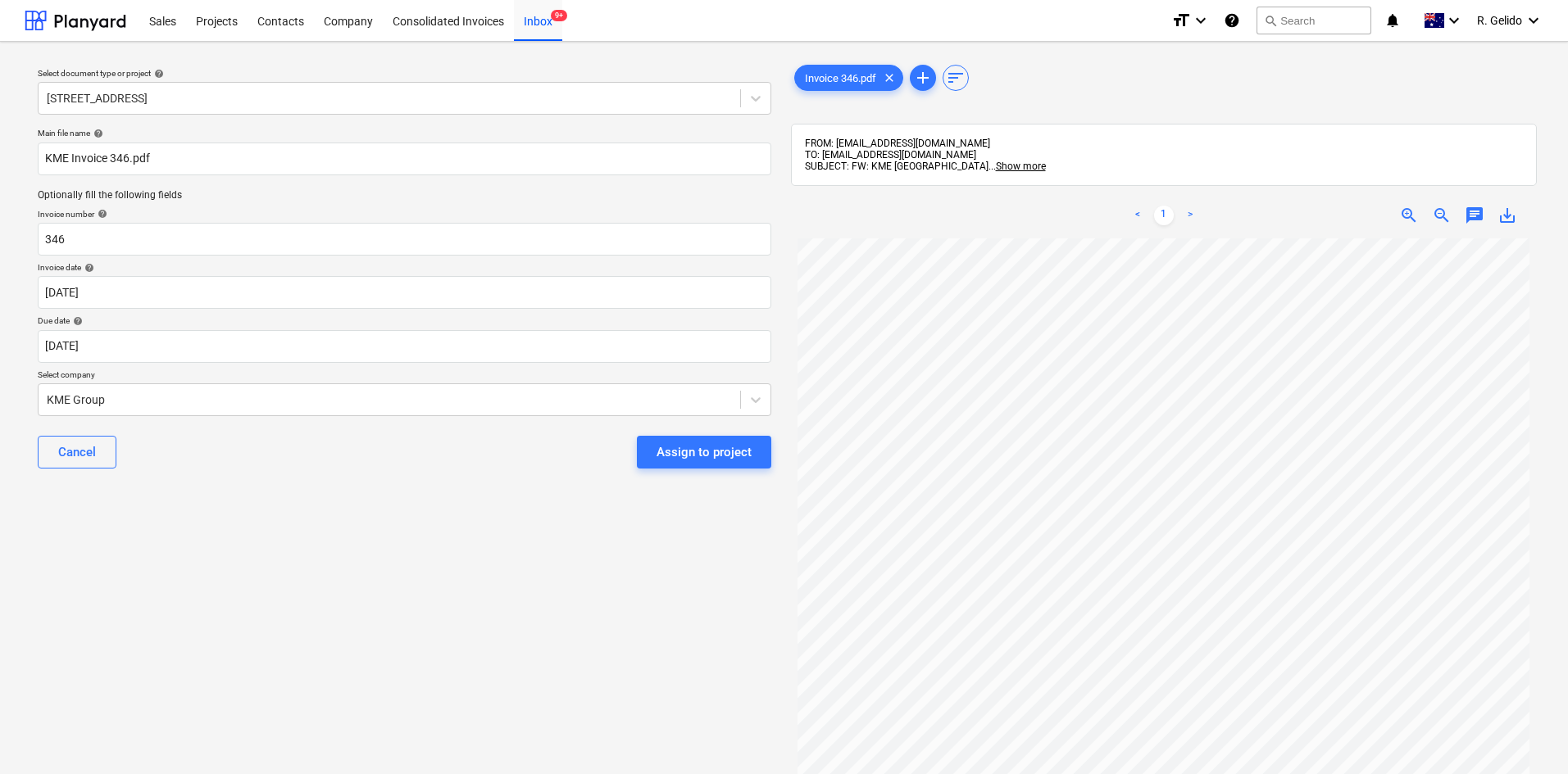
click at [470, 539] on div "Select document type or project help [STREET_ADDRESS] file name help KME Invoic…" at bounding box center [404, 514] width 760 height 919
click at [709, 443] on div "Assign to project" at bounding box center [704, 452] width 95 height 22
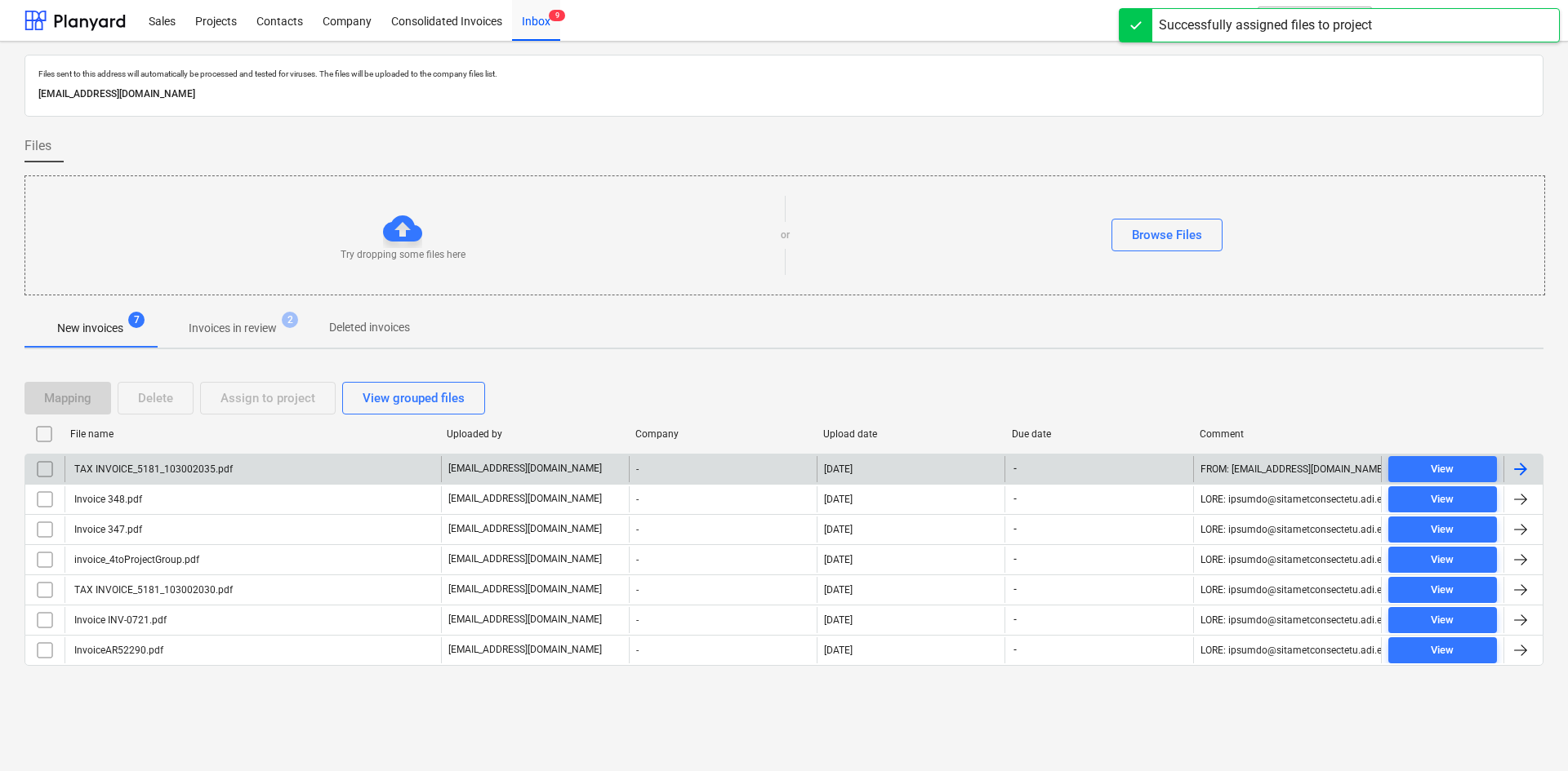
click at [177, 470] on div "TAX INVOICE_5181_103002035.pdf" at bounding box center [152, 469] width 161 height 11
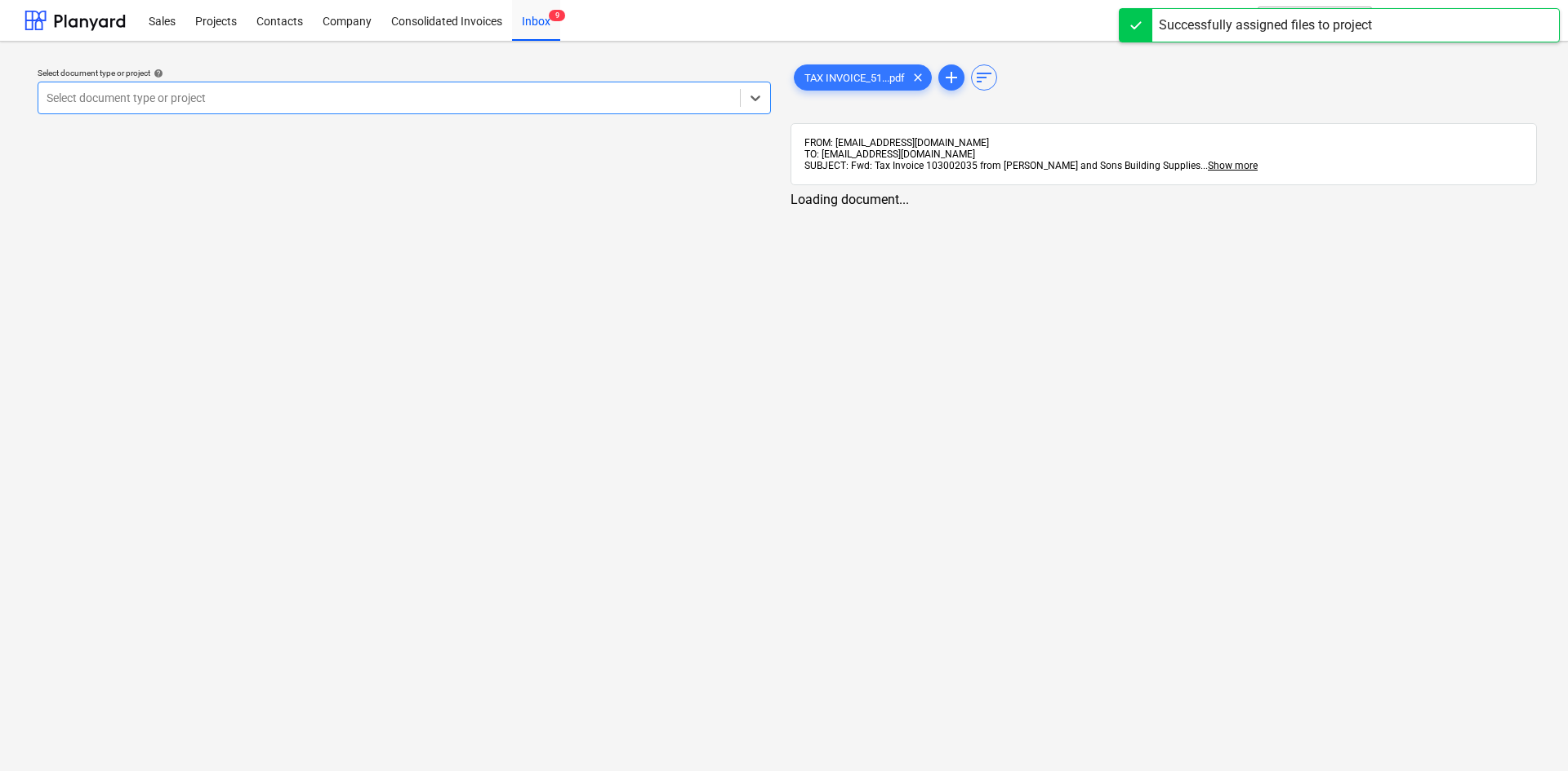
click at [270, 101] on div at bounding box center [388, 97] width 685 height 16
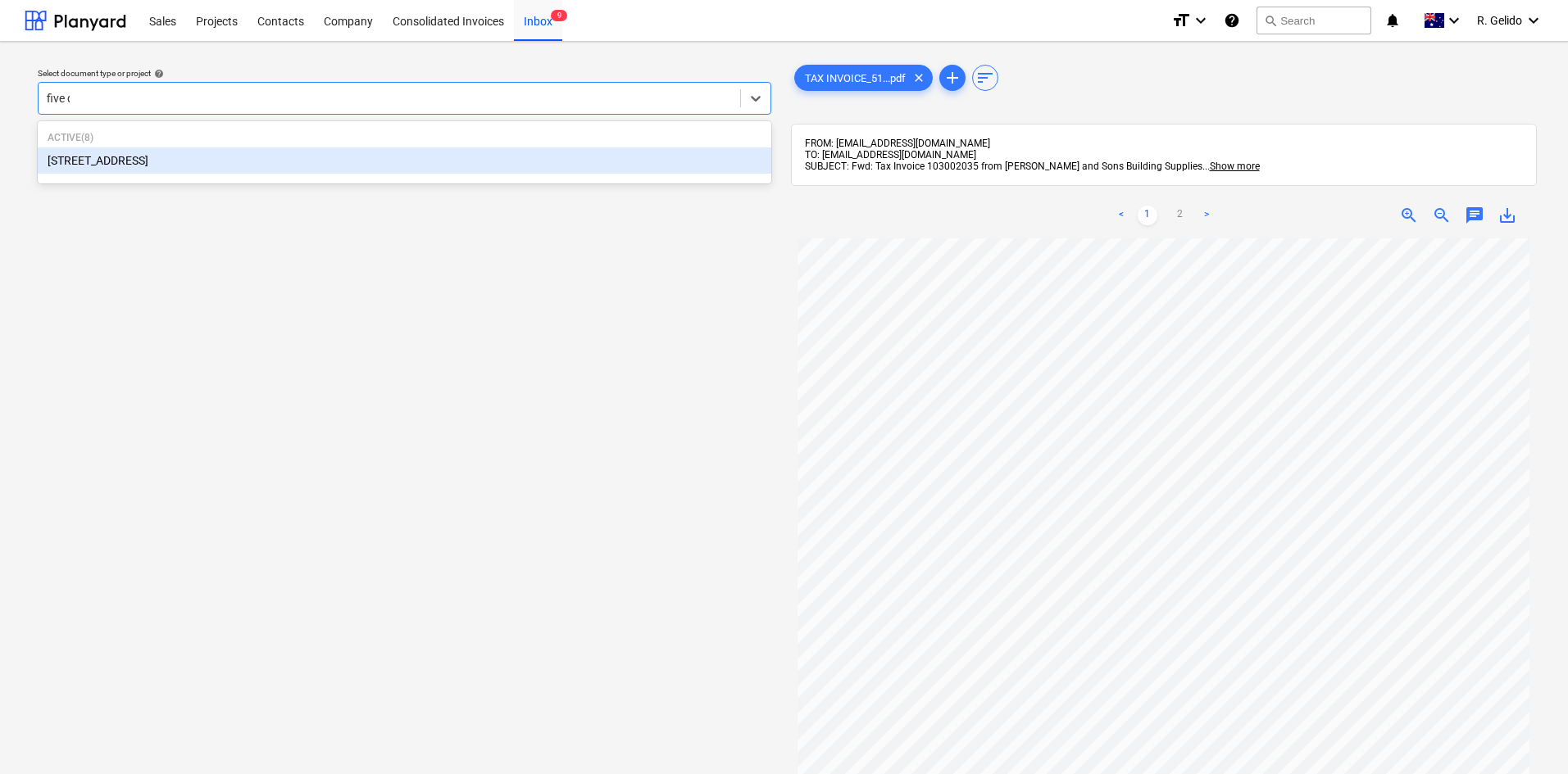
type input "five do"
click at [132, 158] on div "[STREET_ADDRESS]" at bounding box center [404, 161] width 733 height 26
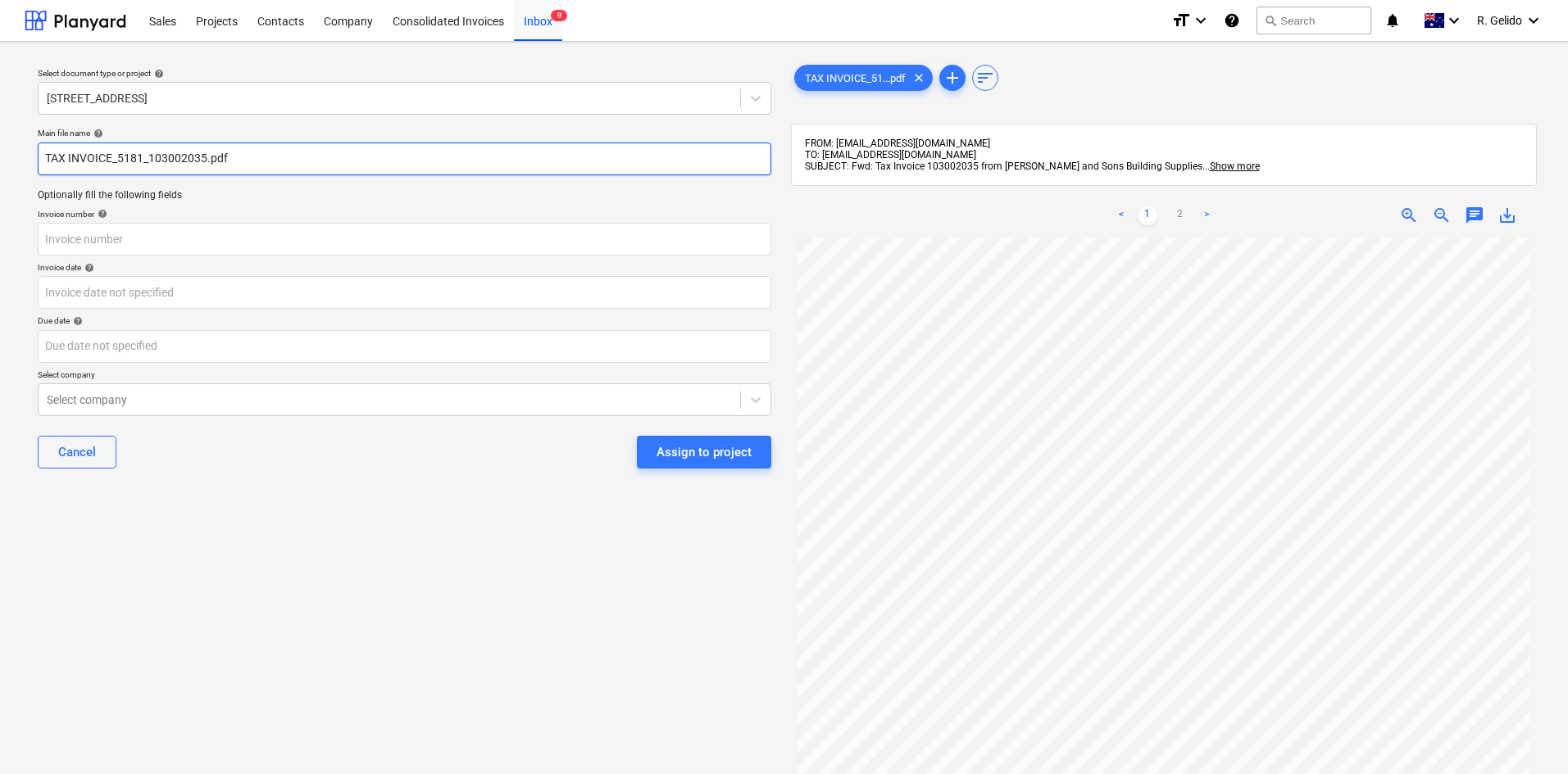
drag, startPoint x: 119, startPoint y: 159, endPoint x: 55, endPoint y: 159, distance: 64.0
click at [55, 159] on input "TAX INVOICE_5181_103002035.pdf" at bounding box center [404, 159] width 733 height 33
drag, startPoint x: 149, startPoint y: 159, endPoint x: 56, endPoint y: 157, distance: 93.0
click at [56, 157] on input "TAX INVOICE_5181_103002035.pdf" at bounding box center [404, 159] width 733 height 33
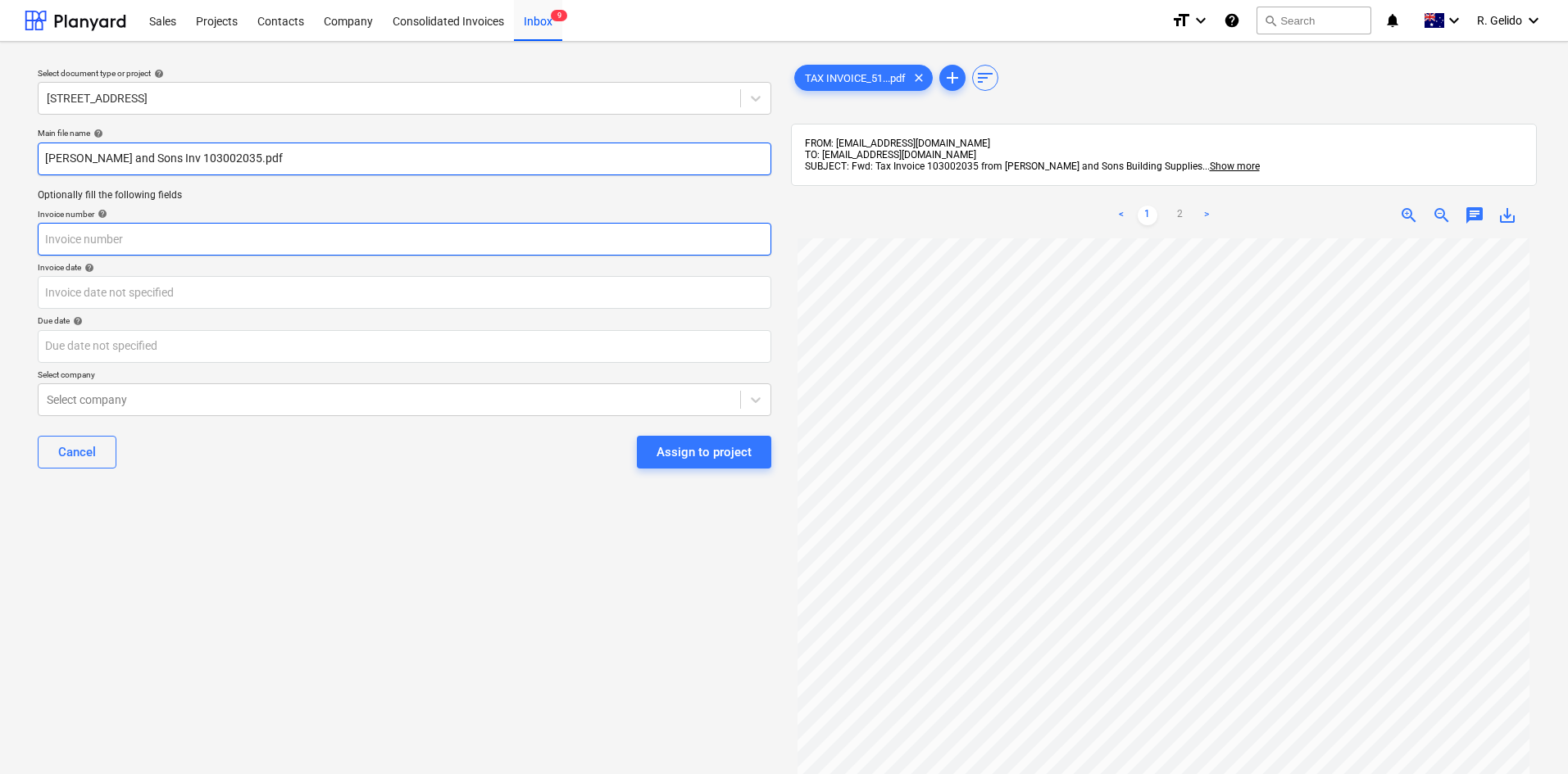
type input "[PERSON_NAME] and Sons Inv 103002035.pdf"
click at [116, 244] on input "text" at bounding box center [404, 239] width 733 height 33
type input "1"
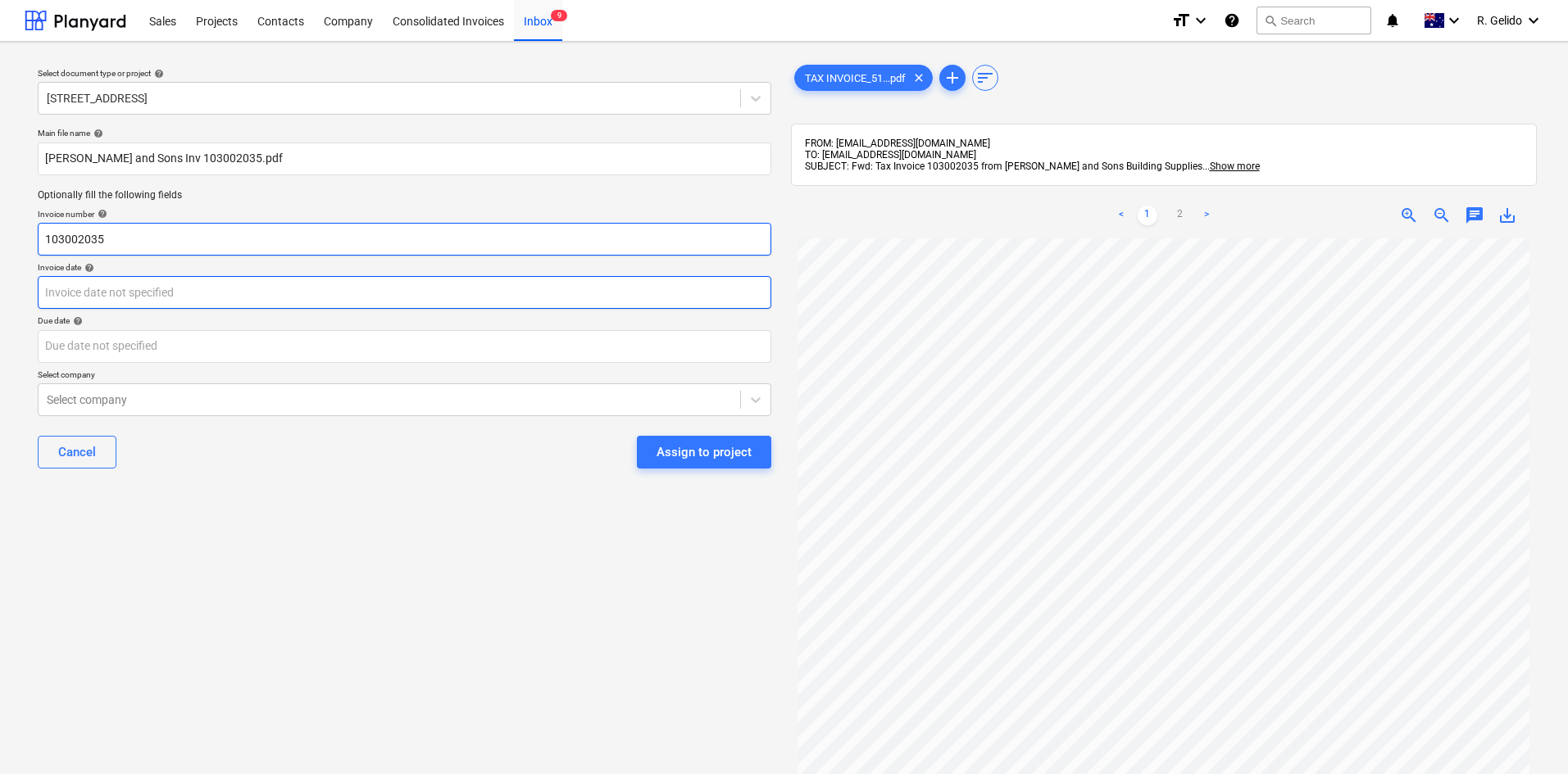
type input "103002035"
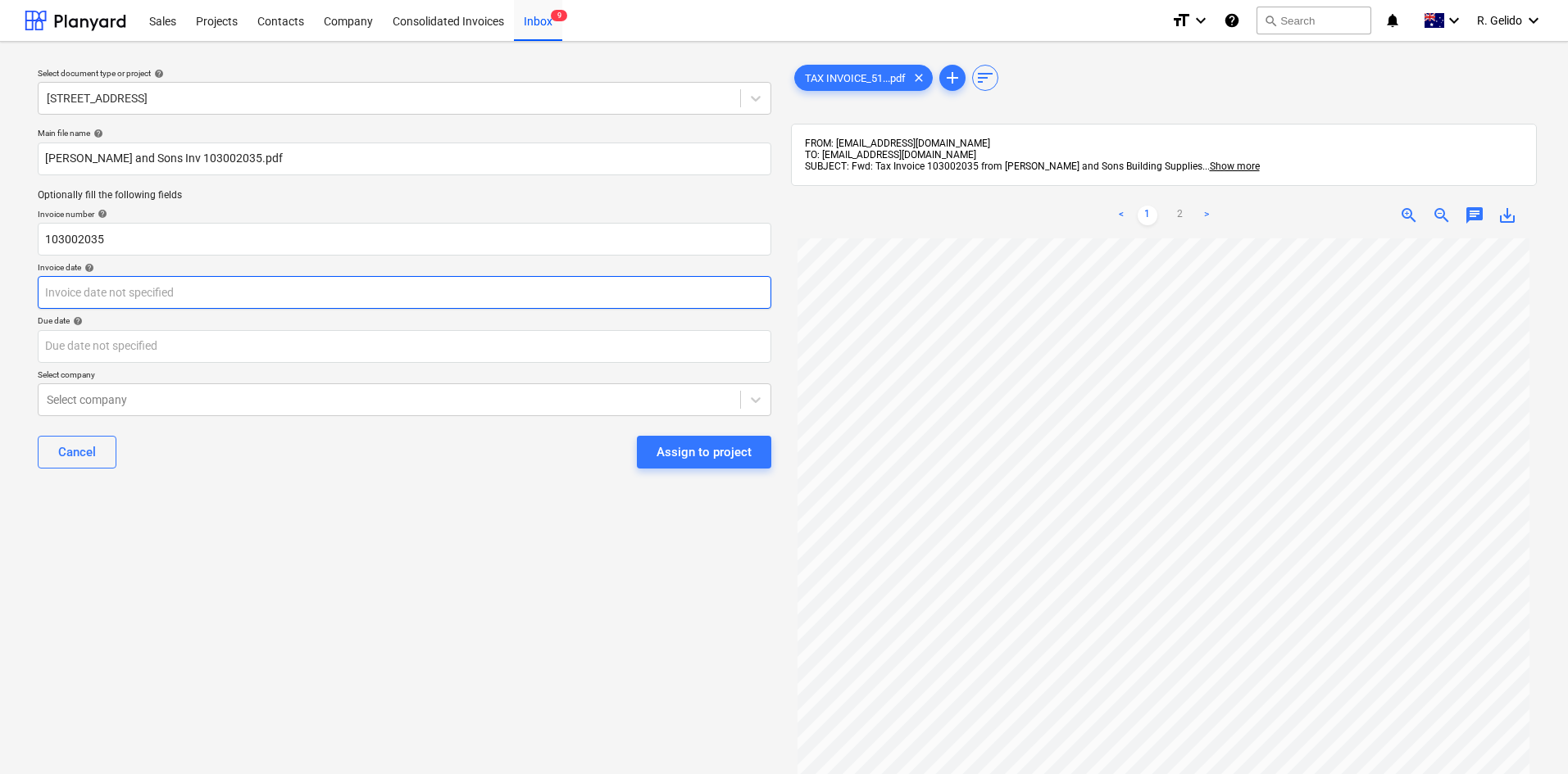
click at [444, 294] on body "Sales Projects Contacts Company Consolidated Invoices Inbox 9 format_size keybo…" at bounding box center [784, 387] width 1568 height 774
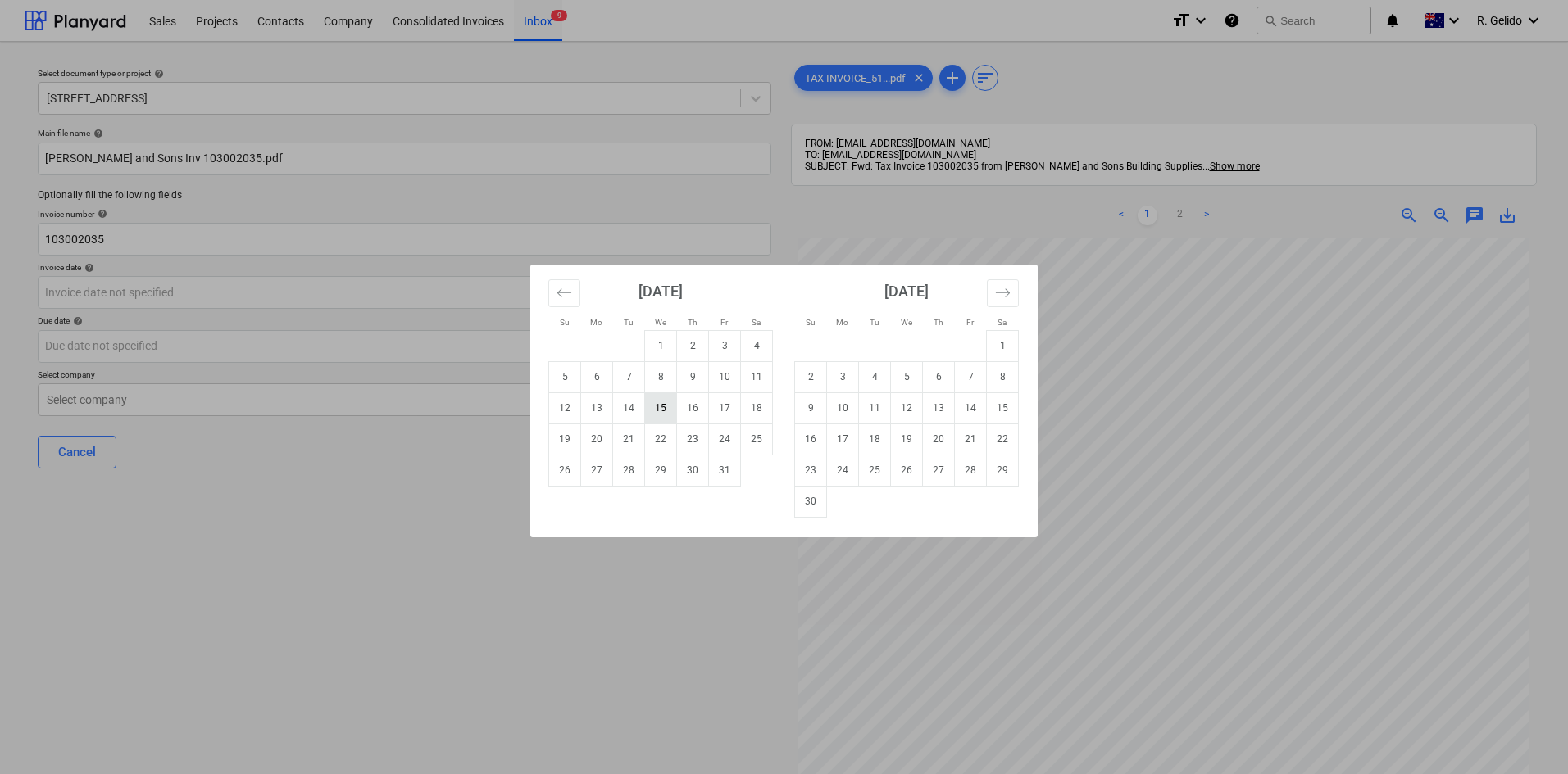
click at [662, 406] on td "15" at bounding box center [661, 408] width 32 height 31
type input "[DATE]"
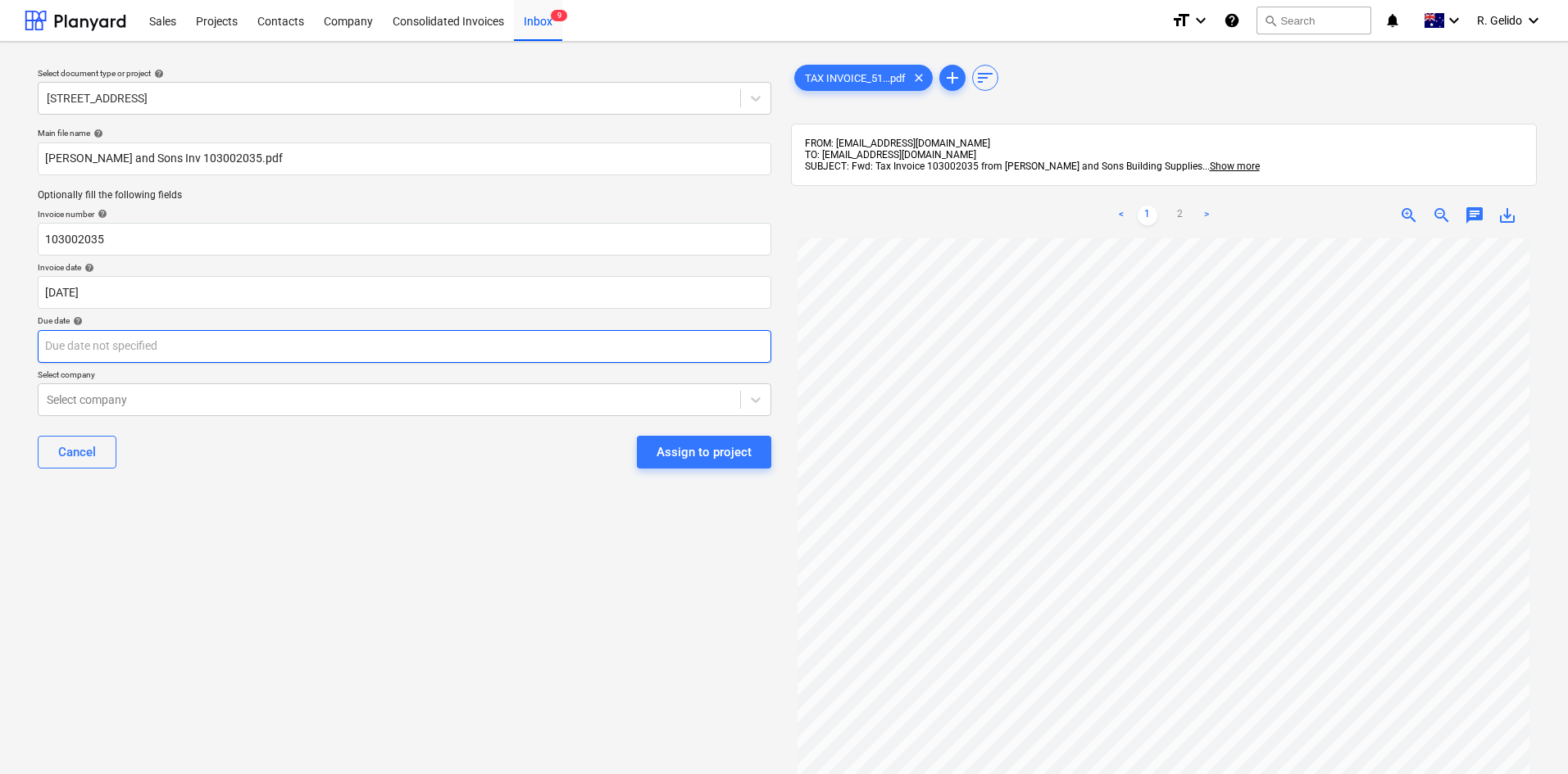
click at [211, 345] on body "Sales Projects Contacts Company Consolidated Invoices Inbox 9 format_size keybo…" at bounding box center [784, 387] width 1568 height 774
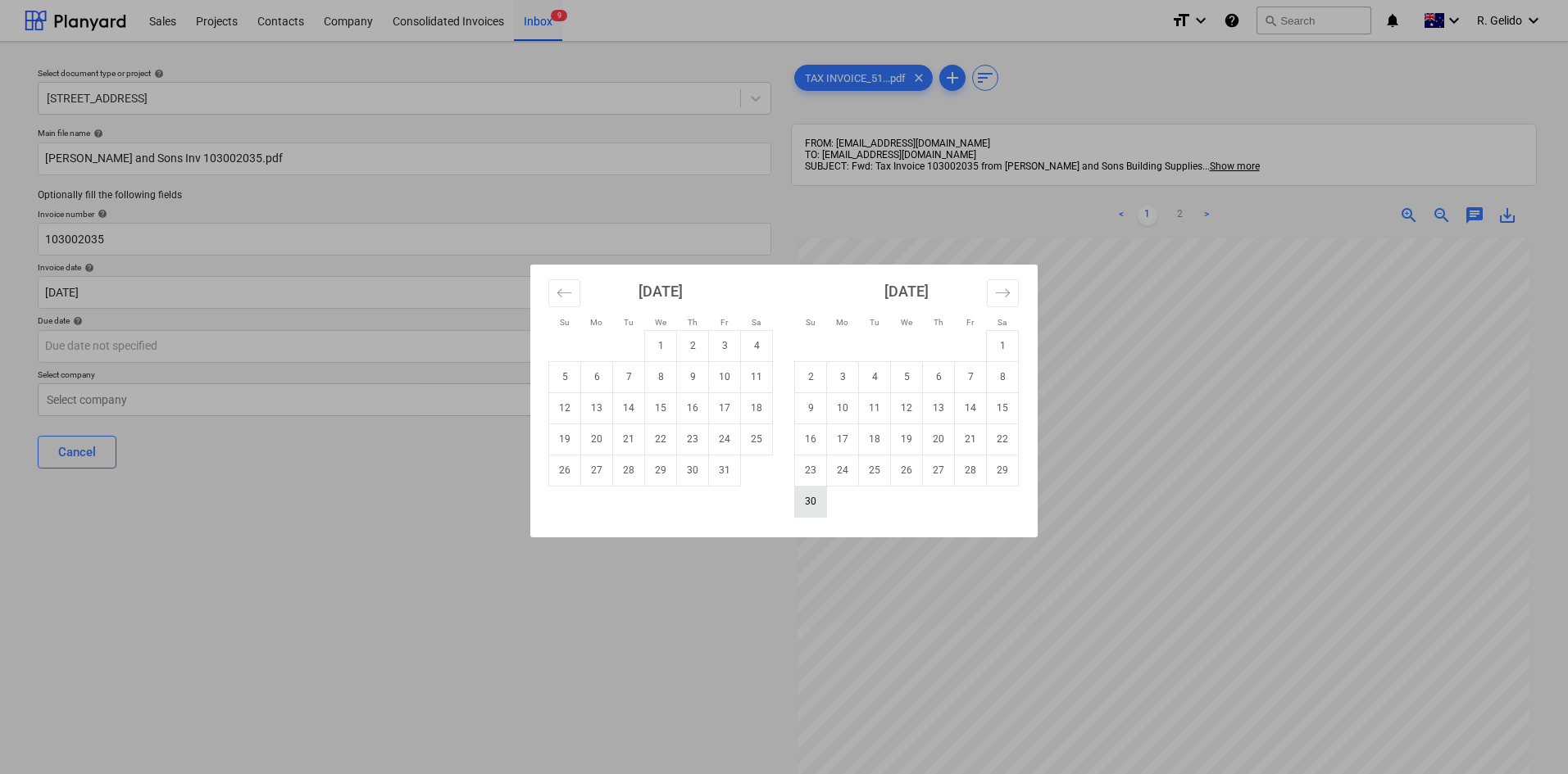
click at [804, 494] on td "30" at bounding box center [811, 501] width 32 height 31
type input "[DATE]"
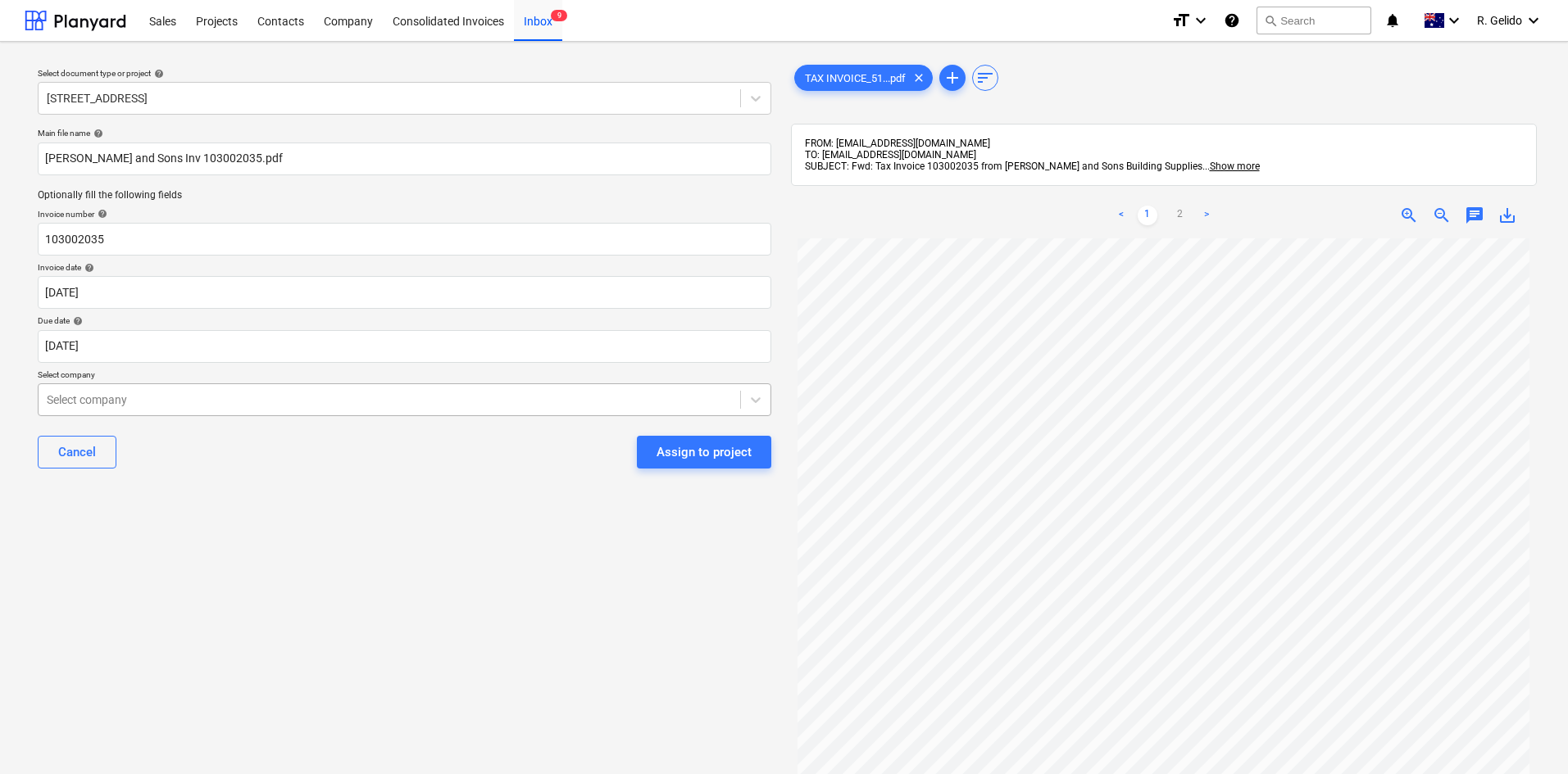
click at [323, 403] on div at bounding box center [389, 399] width 685 height 16
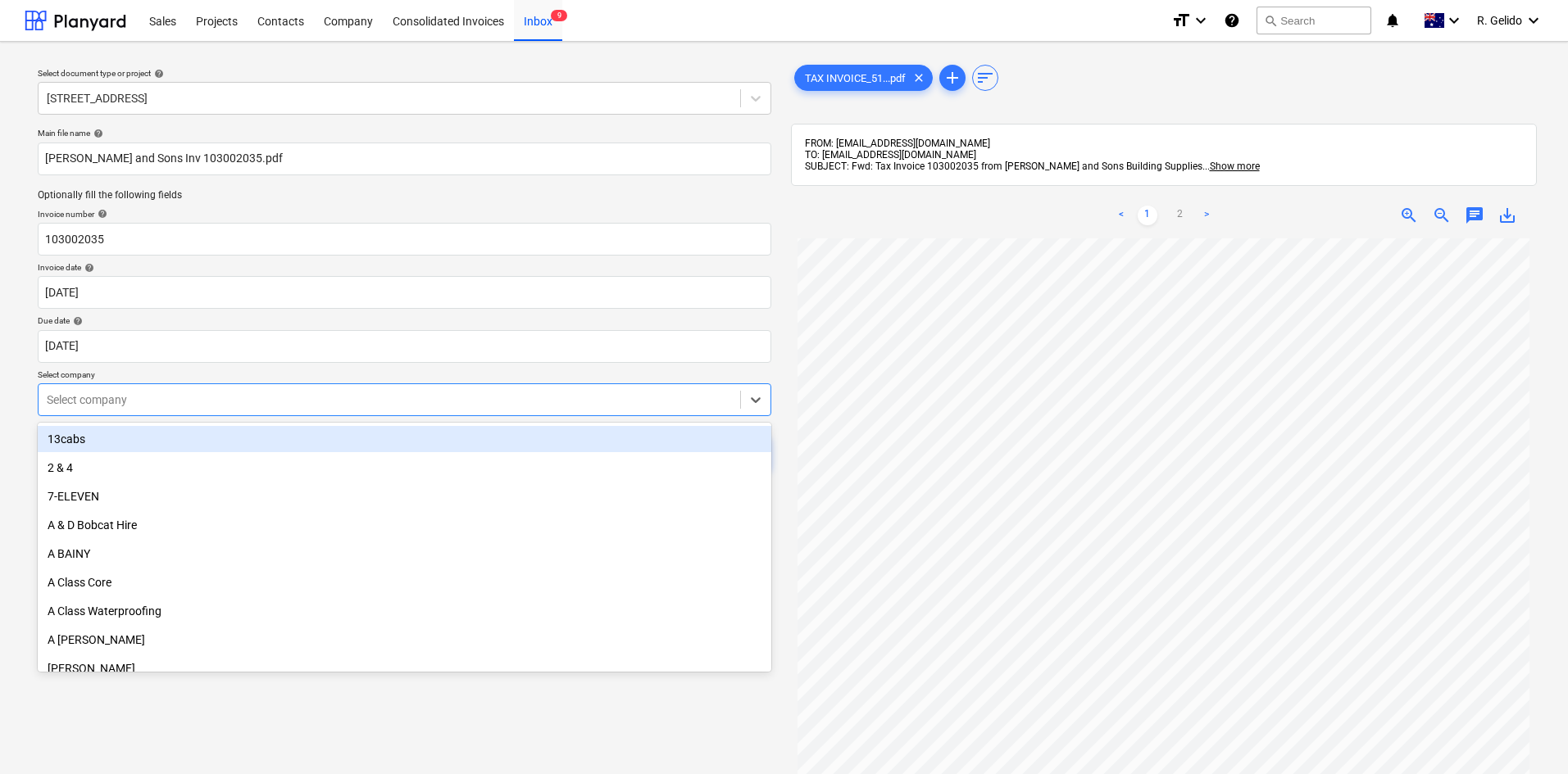
scroll to position [0, 0]
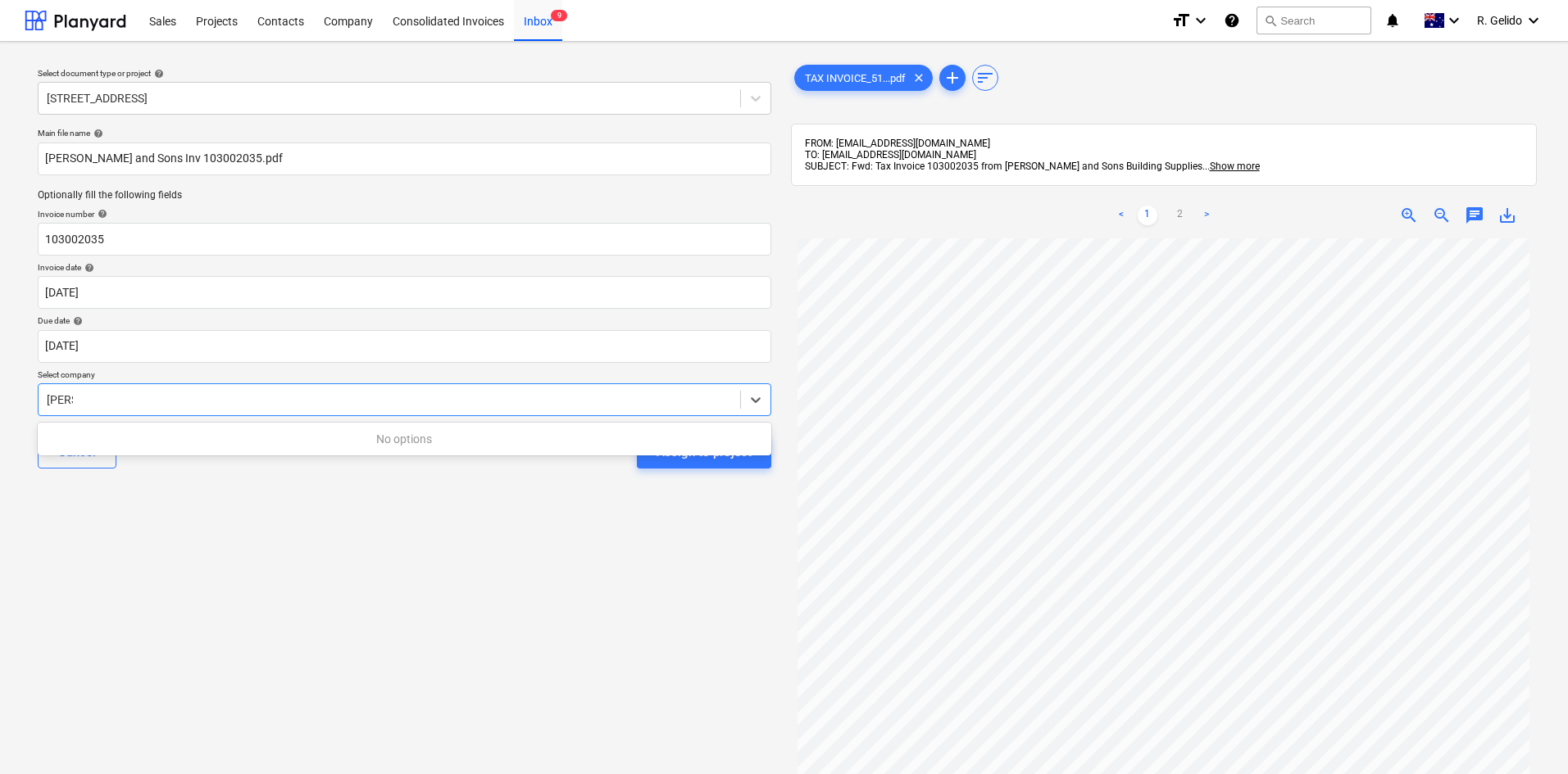
type input "[PERSON_NAME]"
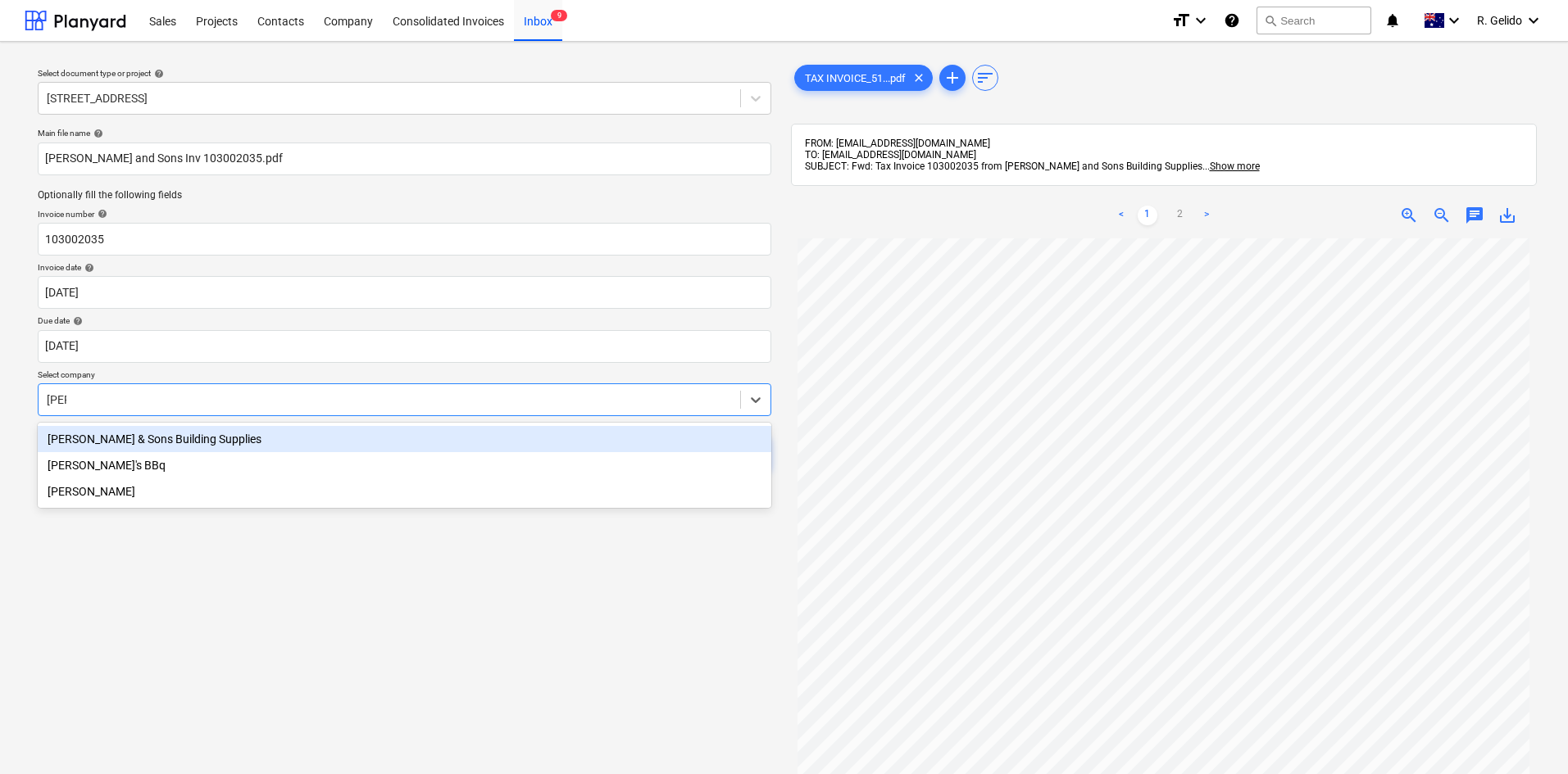
click at [417, 429] on div "[PERSON_NAME] & Sons Building Supplies" at bounding box center [404, 439] width 733 height 26
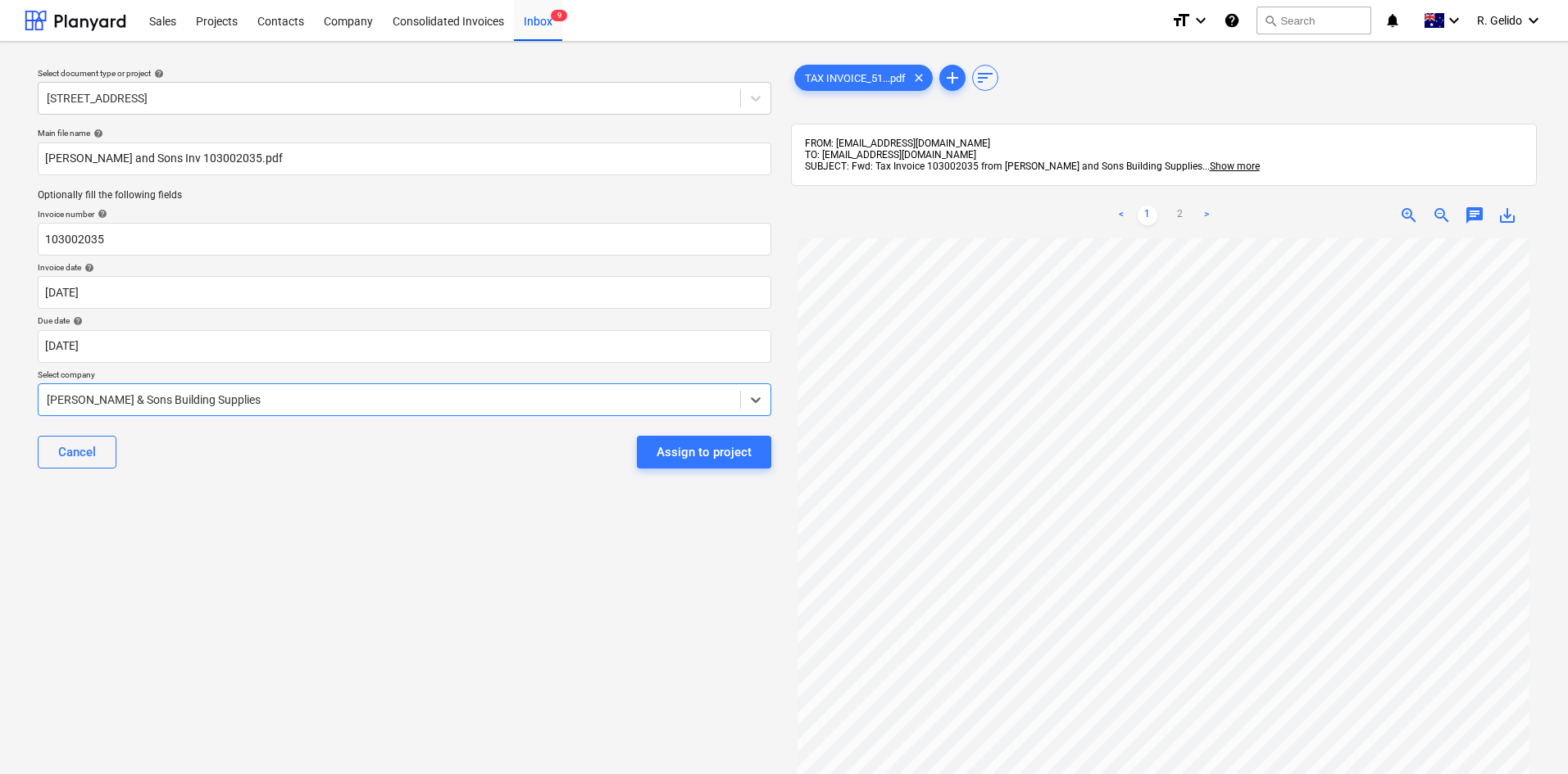
click at [483, 504] on div "Select document type or project help [STREET_ADDRESS] Dock Main file name help …" at bounding box center [404, 514] width 760 height 919
click at [538, 596] on div "Select document type or project help [STREET_ADDRESS] Dock Main file name help …" at bounding box center [404, 514] width 760 height 919
click at [714, 458] on div "Assign to project" at bounding box center [704, 452] width 95 height 22
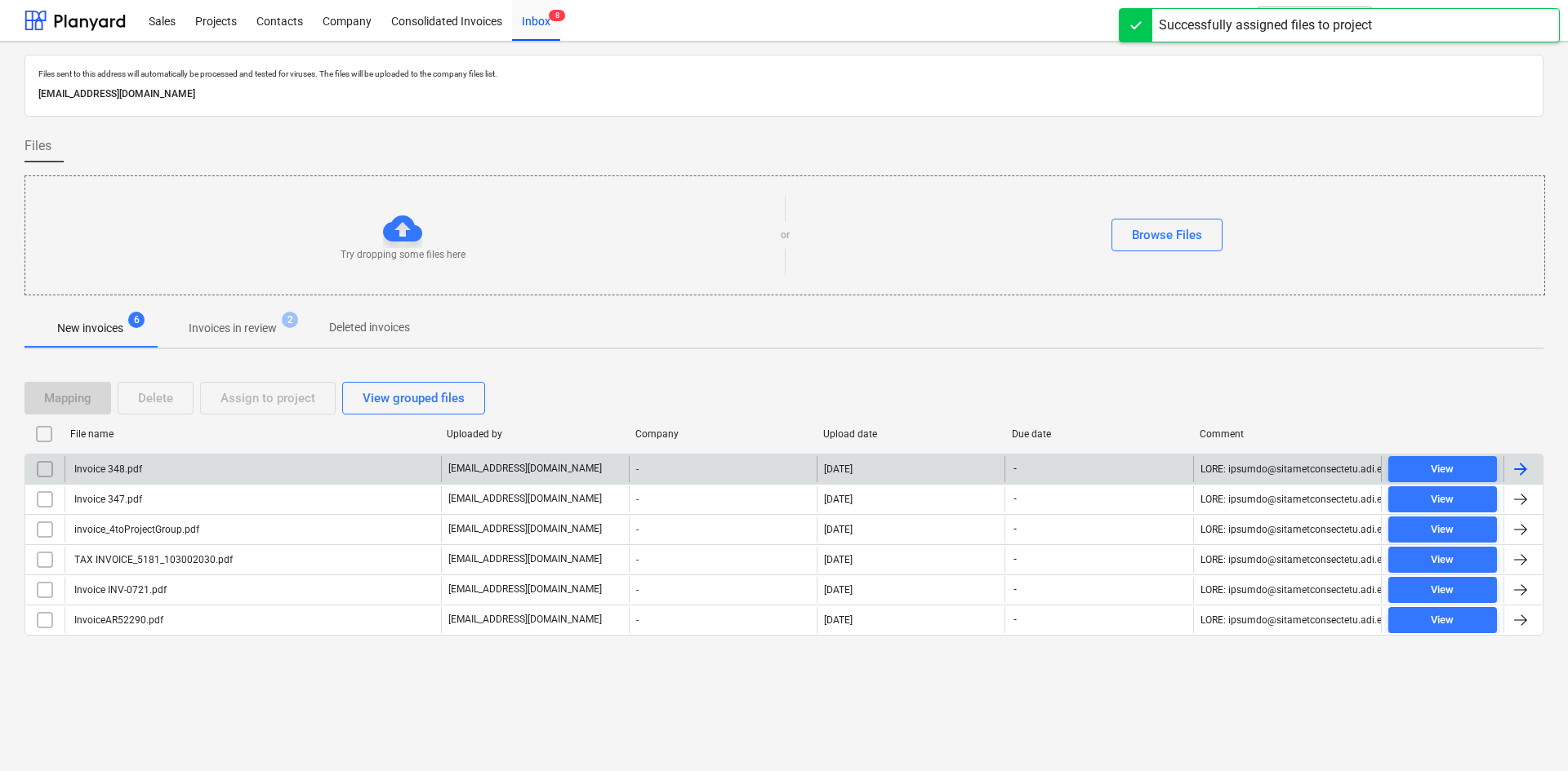
click at [230, 465] on div "Invoice 348.pdf" at bounding box center [252, 469] width 376 height 26
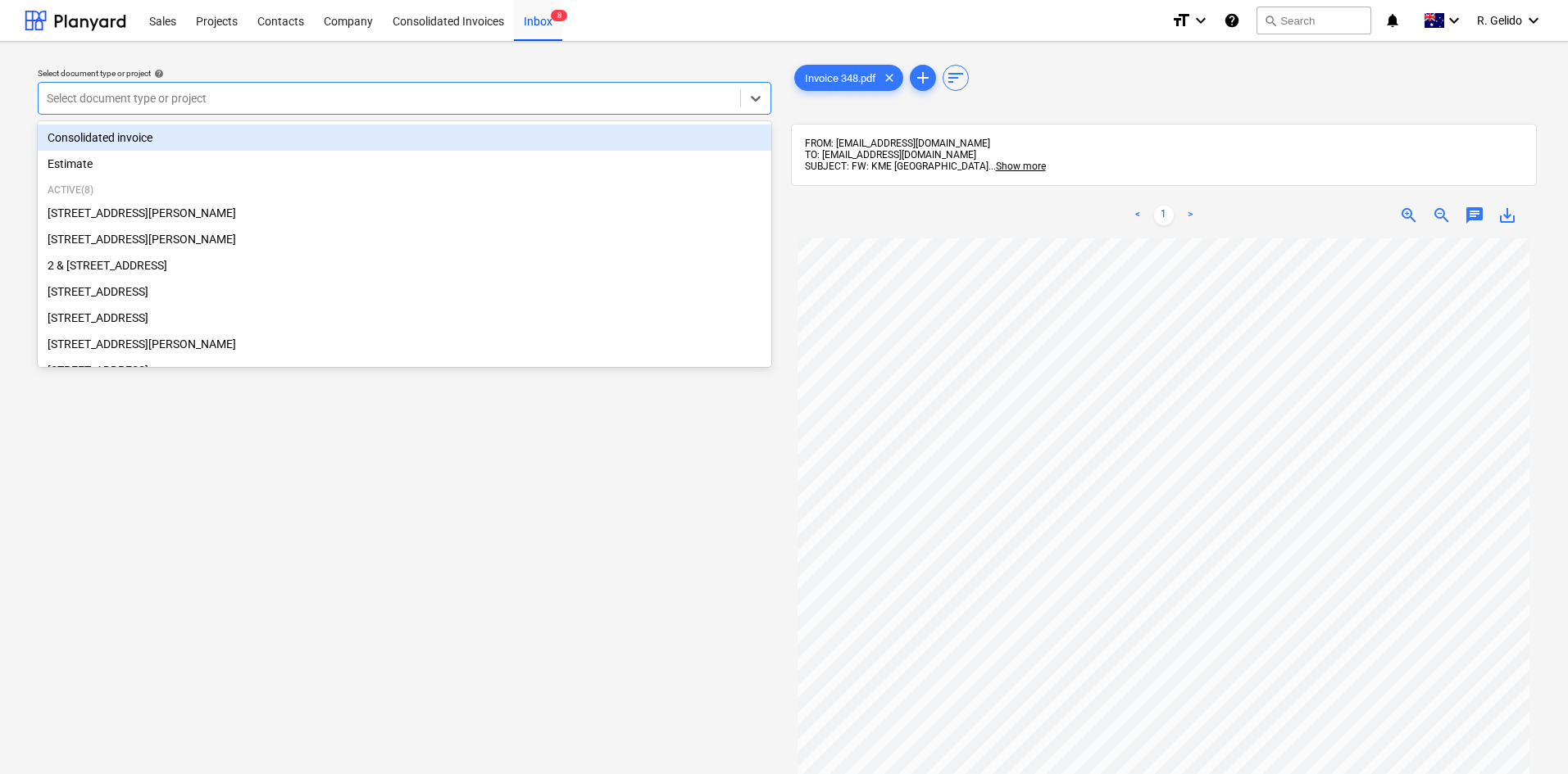
click at [531, 114] on div "Select document type or project" at bounding box center [404, 98] width 733 height 33
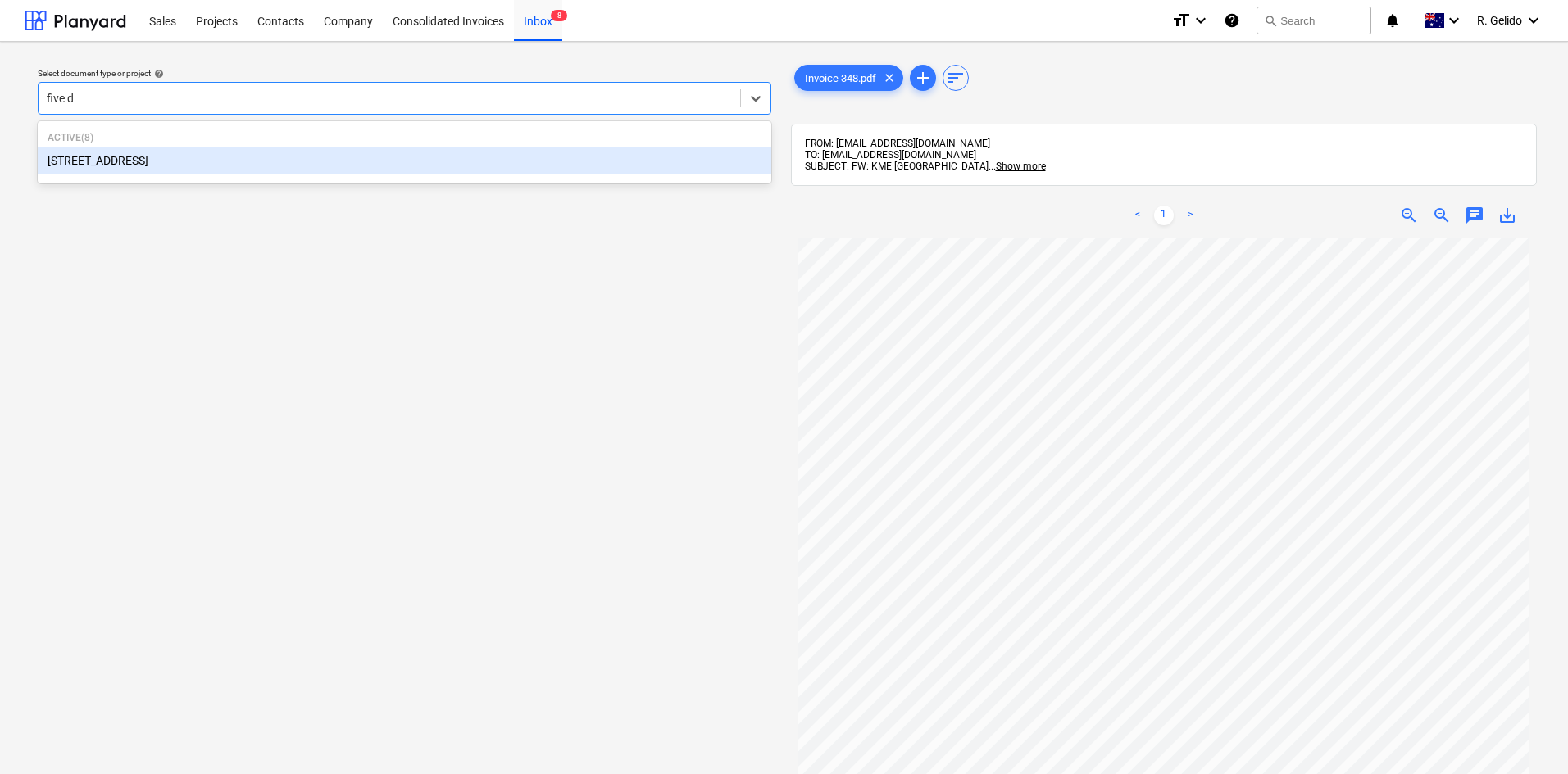
type input "five do"
click at [454, 168] on div "[STREET_ADDRESS]" at bounding box center [404, 161] width 733 height 26
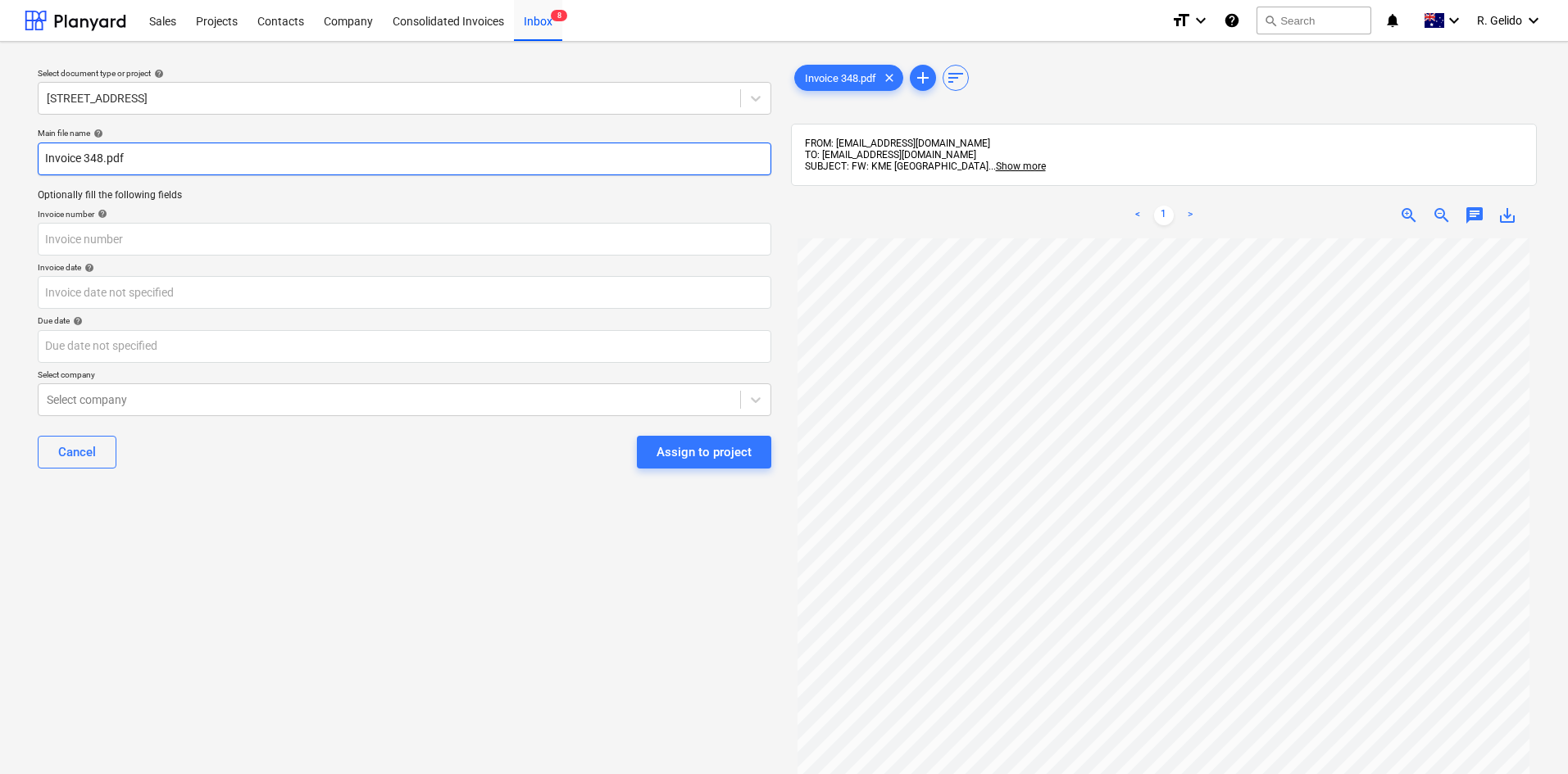
click at [46, 158] on input "Invoice 348.pdf" at bounding box center [404, 159] width 733 height 33
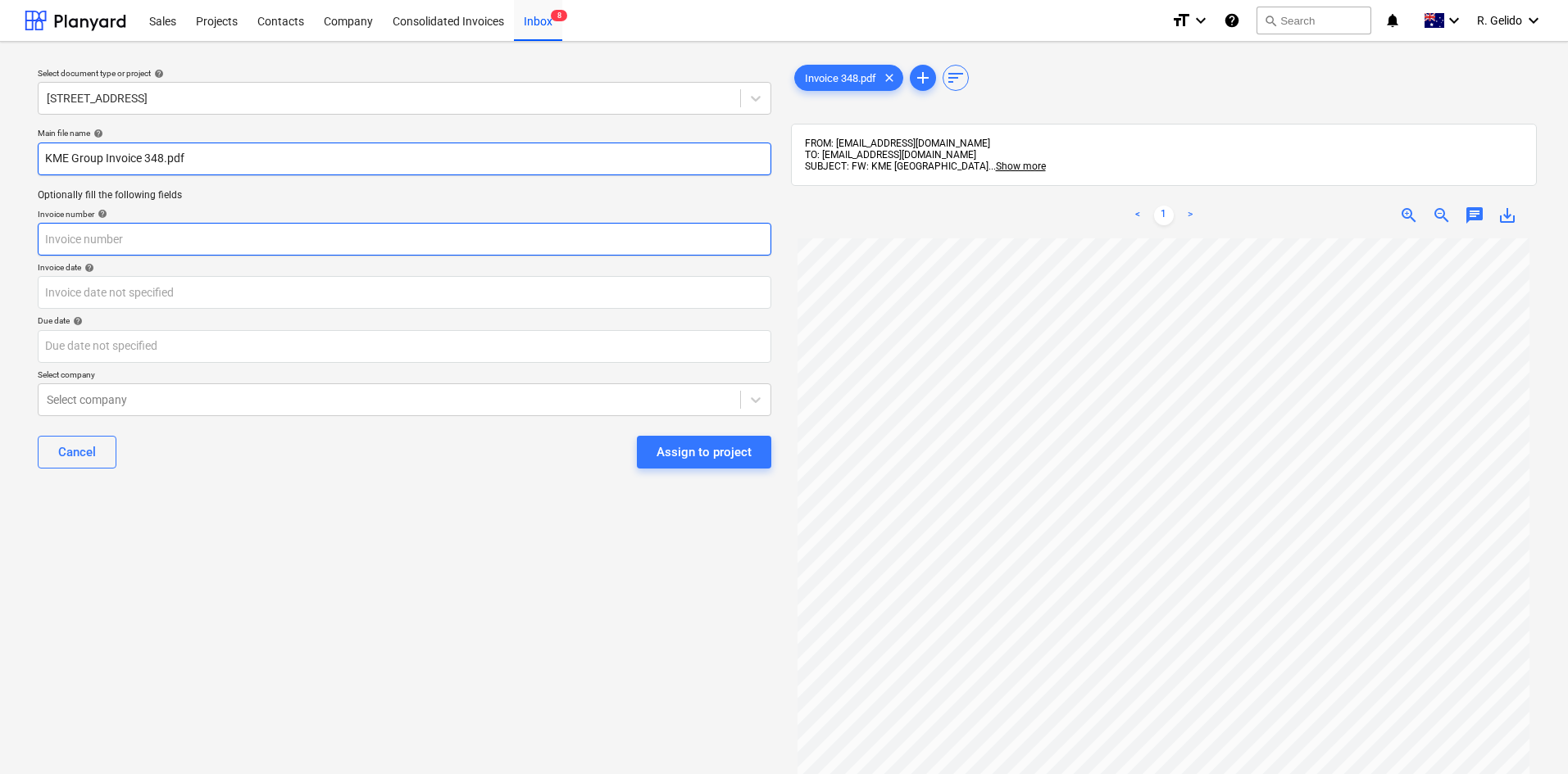
type input "KME Group Invoice 348.pdf"
click at [108, 248] on input "text" at bounding box center [404, 239] width 733 height 33
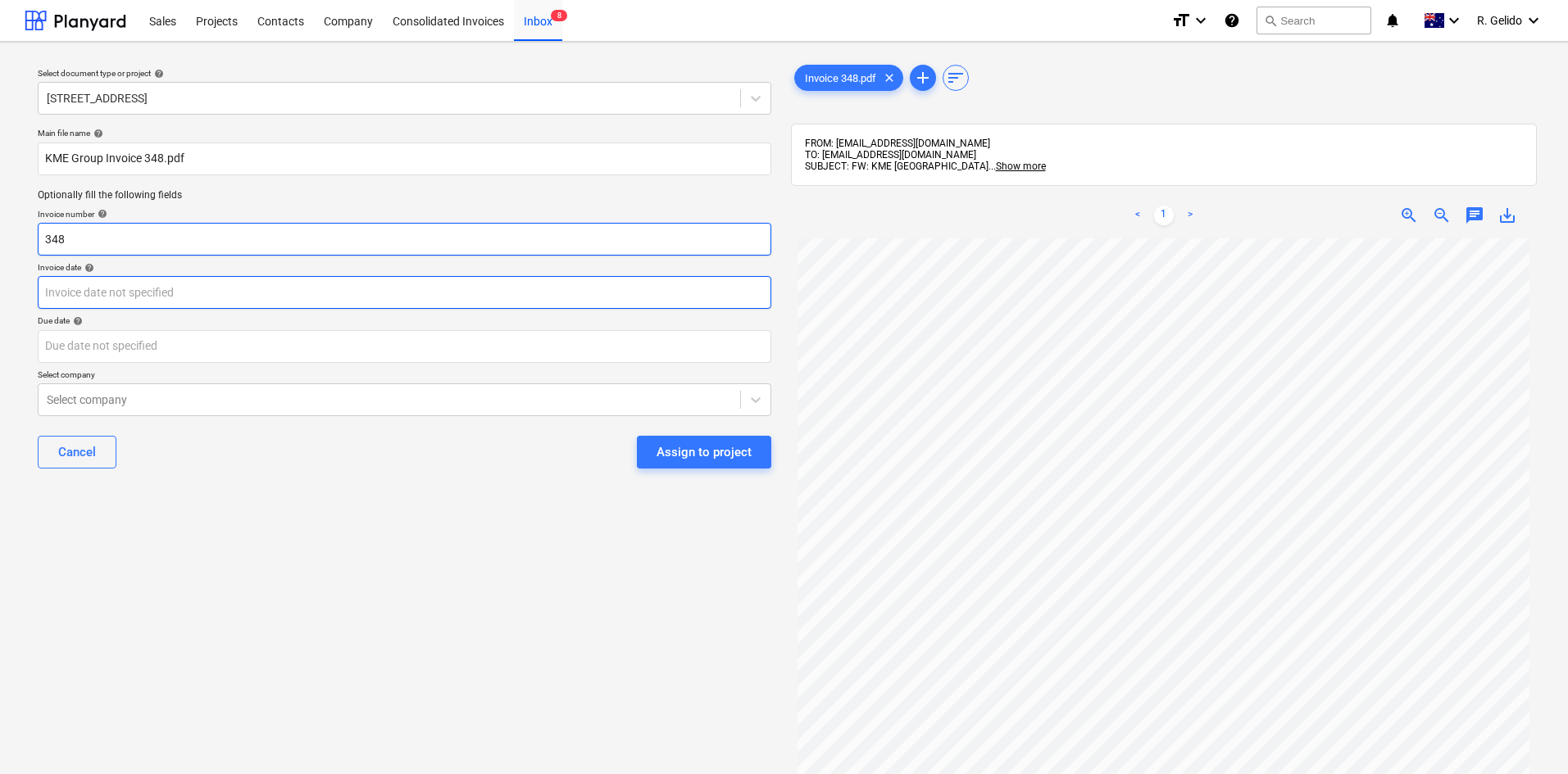
type input "348"
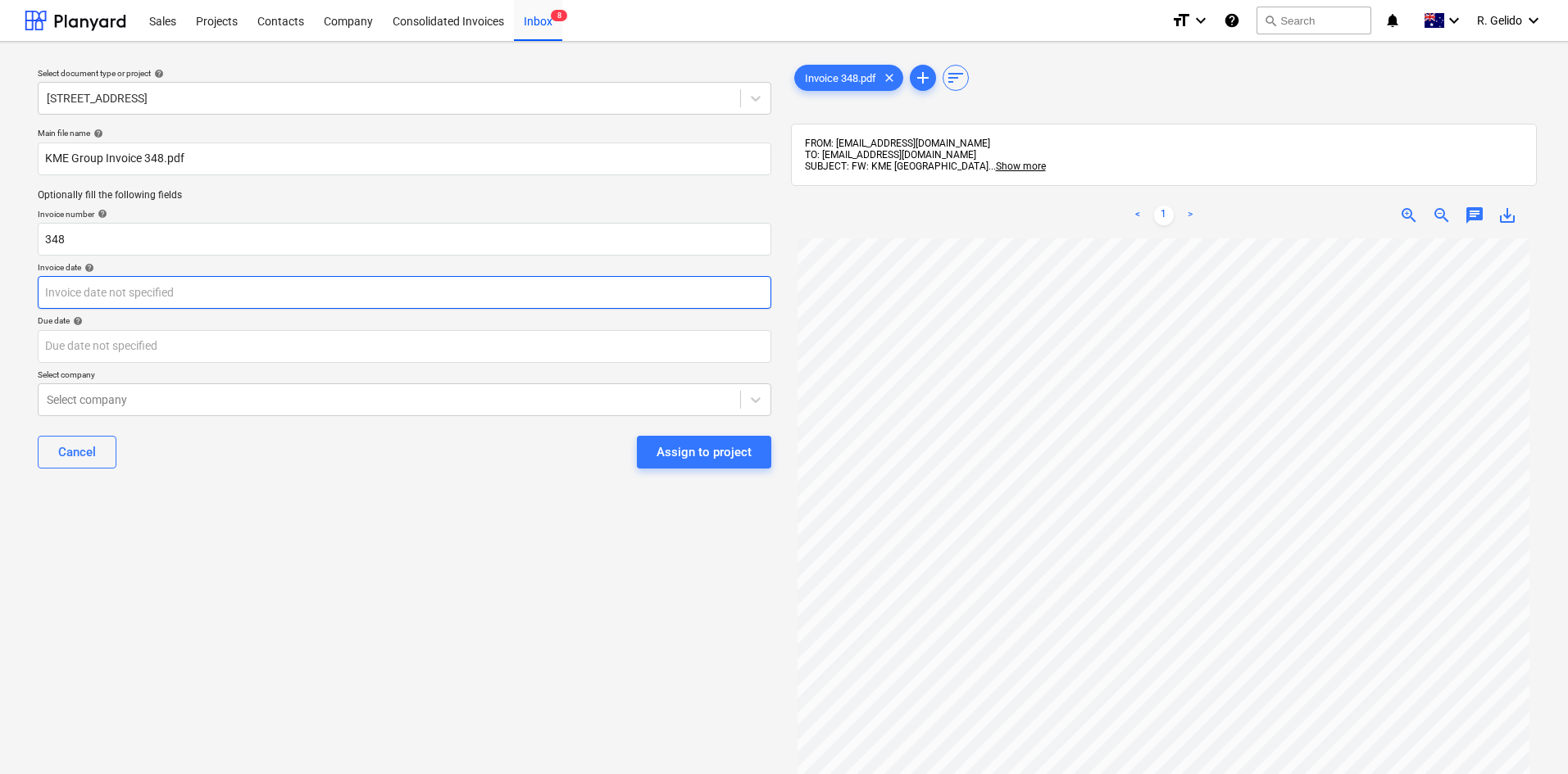
click at [212, 297] on body "Sales Projects Contacts Company Consolidated Invoices Inbox 8 format_size keybo…" at bounding box center [784, 387] width 1568 height 774
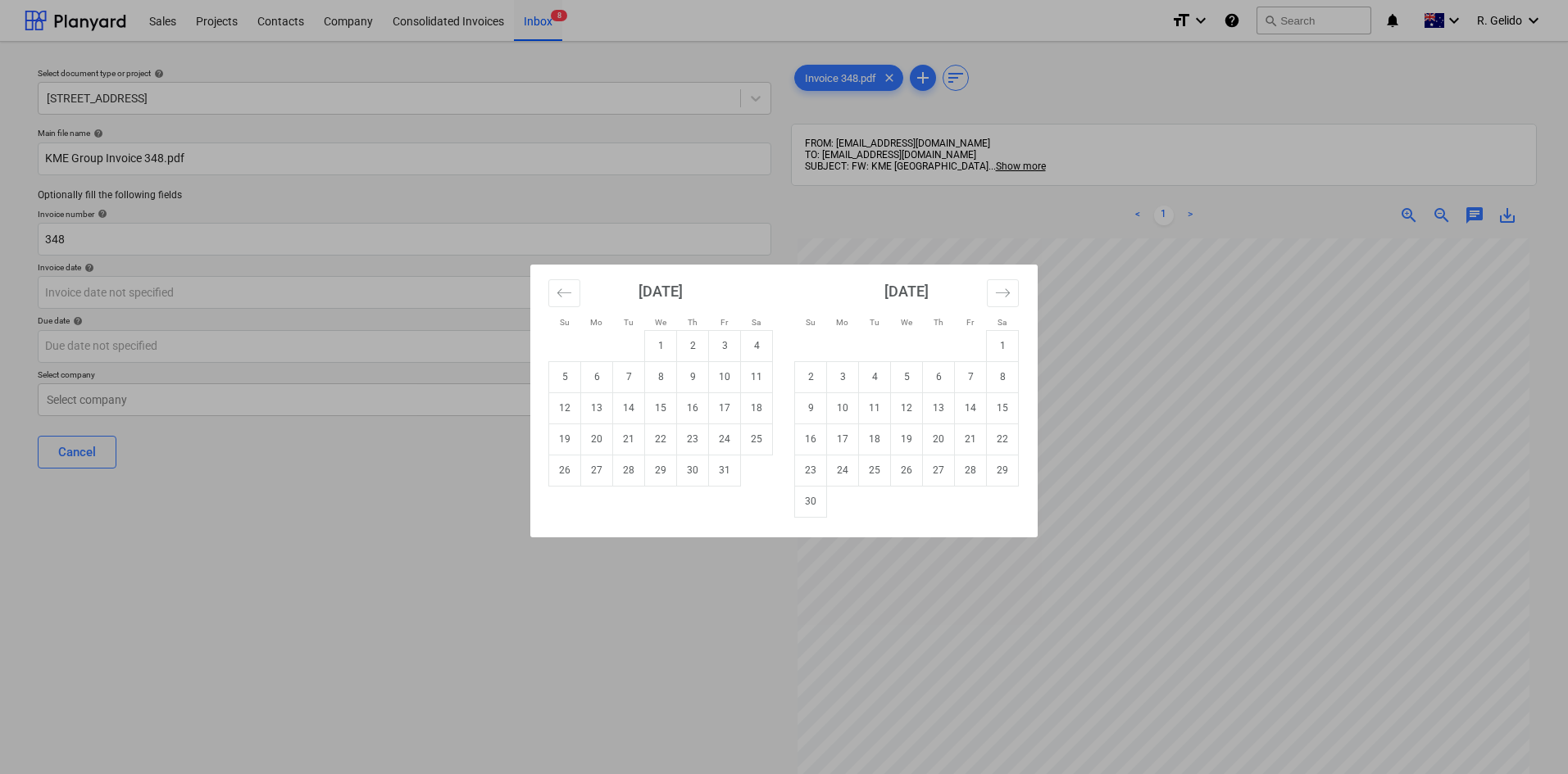
click at [342, 629] on div "Su Mo Tu We Th Fr Sa Su Mo Tu We Th Fr Sa [DATE] 1 2 3 4 5 6 7 8 9 10 11 12 13 …" at bounding box center [784, 387] width 1568 height 774
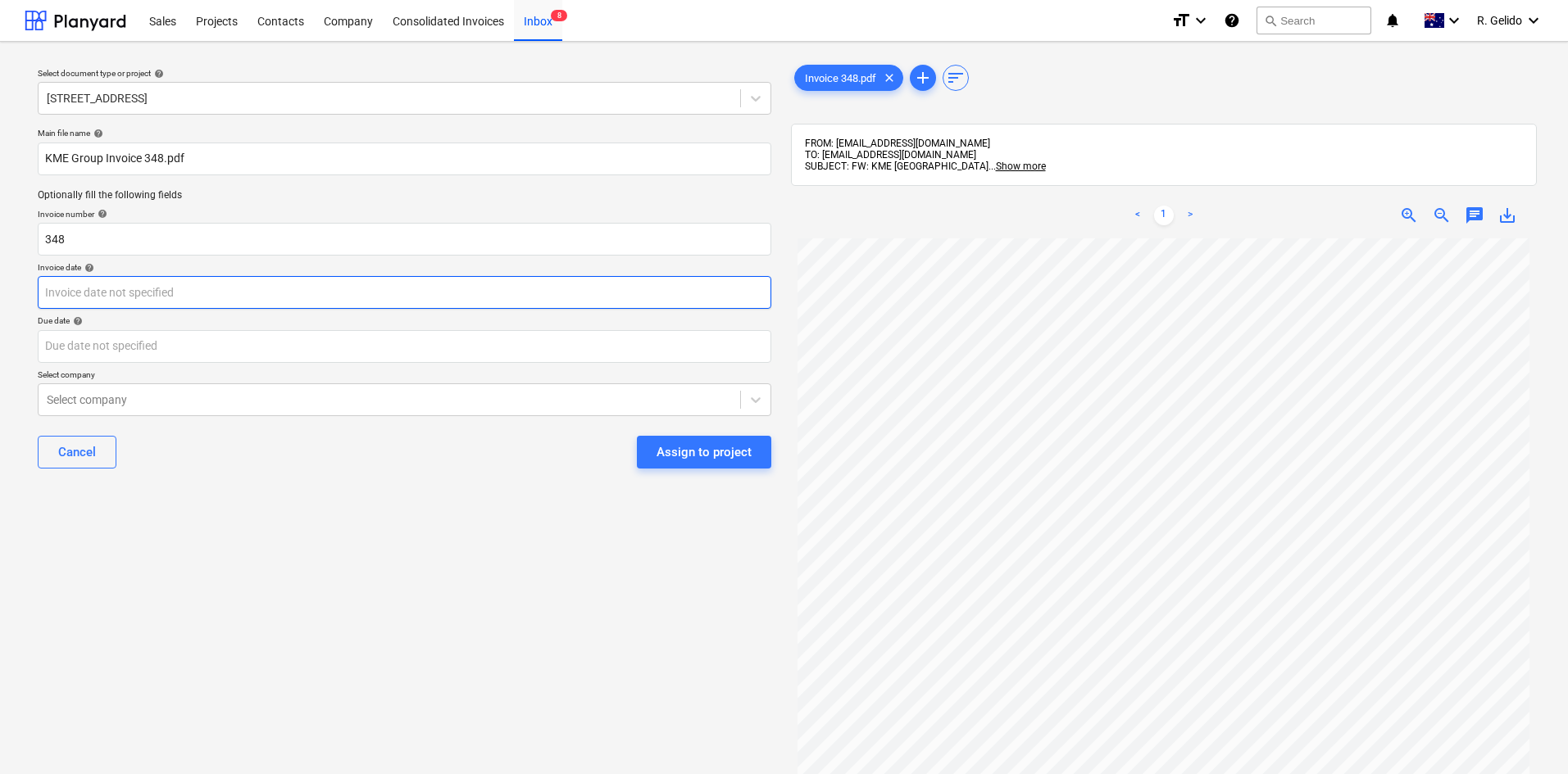
click at [136, 307] on body "Sales Projects Contacts Company Consolidated Invoices Inbox 8 format_size keybo…" at bounding box center [784, 387] width 1568 height 774
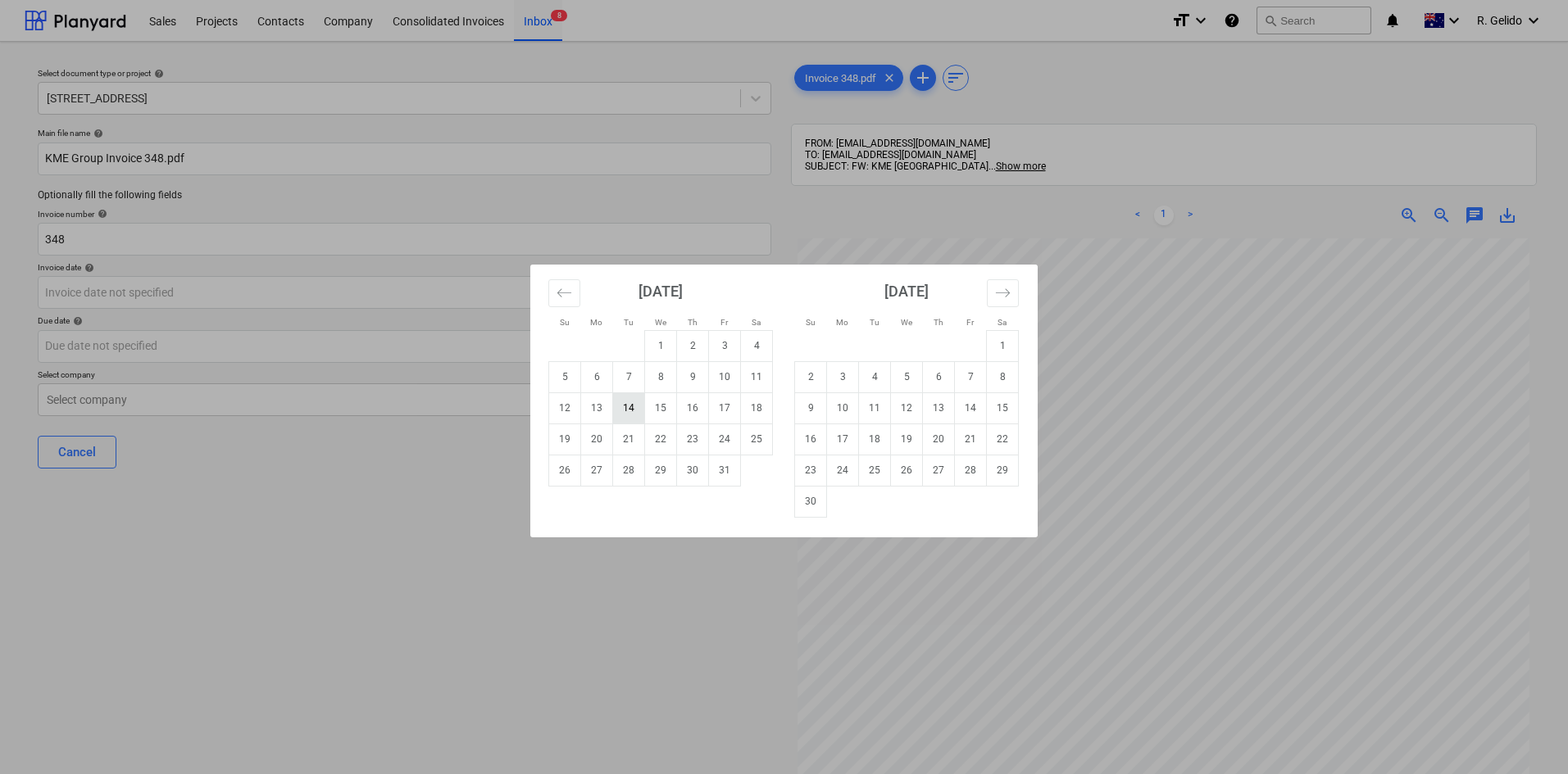
click at [627, 399] on td "14" at bounding box center [629, 408] width 32 height 31
type input "[DATE]"
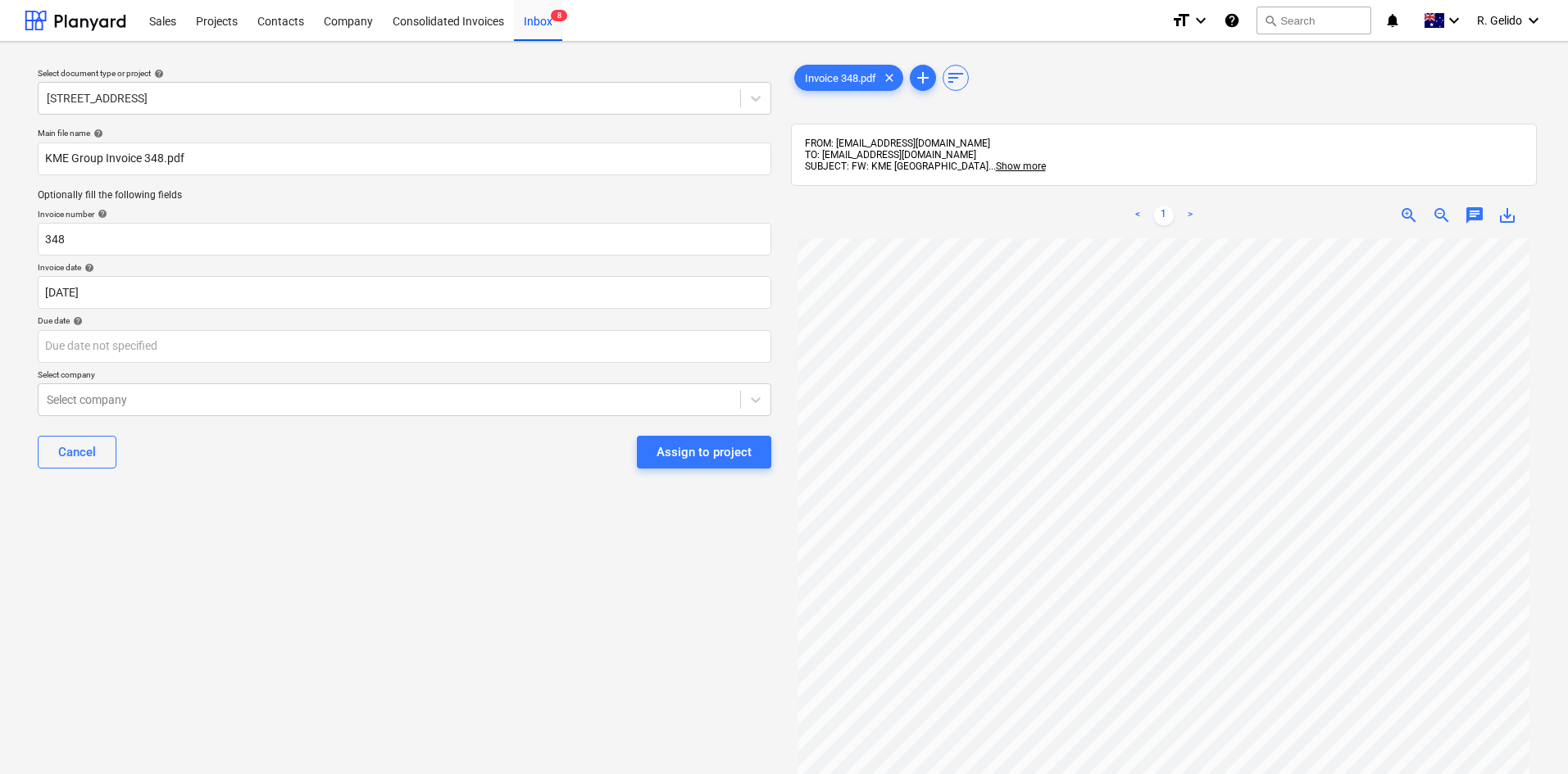
click at [163, 315] on div "Main file name help KME Group Invoice 348.pdf Optionally fill the following fie…" at bounding box center [404, 305] width 747 height 367
click at [170, 340] on body "Sales Projects Contacts Company Consolidated Invoices Inbox 8 format_size keybo…" at bounding box center [784, 387] width 1568 height 774
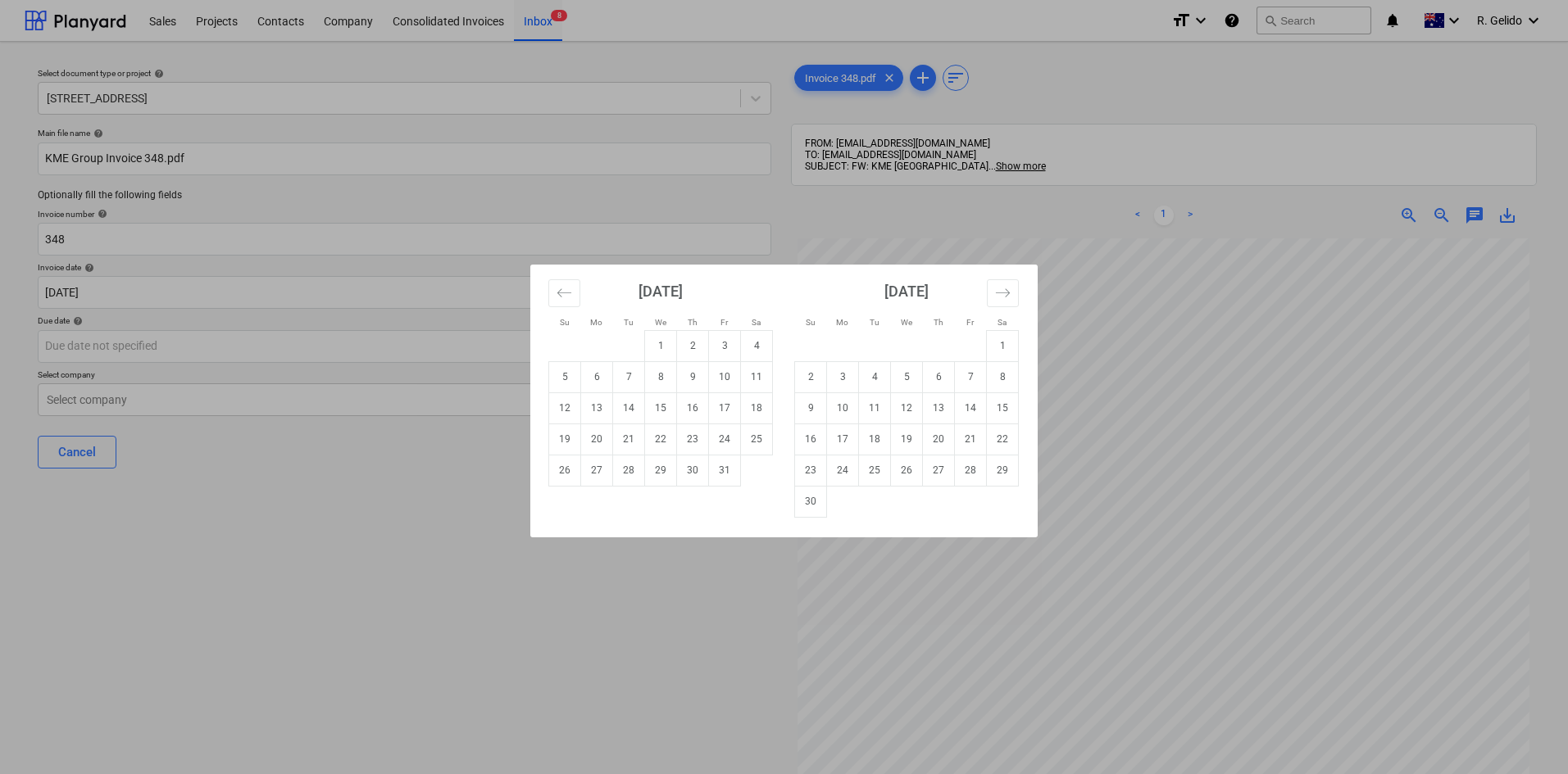
drag, startPoint x: 811, startPoint y: 501, endPoint x: 785, endPoint y: 488, distance: 29.1
click at [811, 502] on td "30" at bounding box center [811, 501] width 32 height 31
type input "[DATE]"
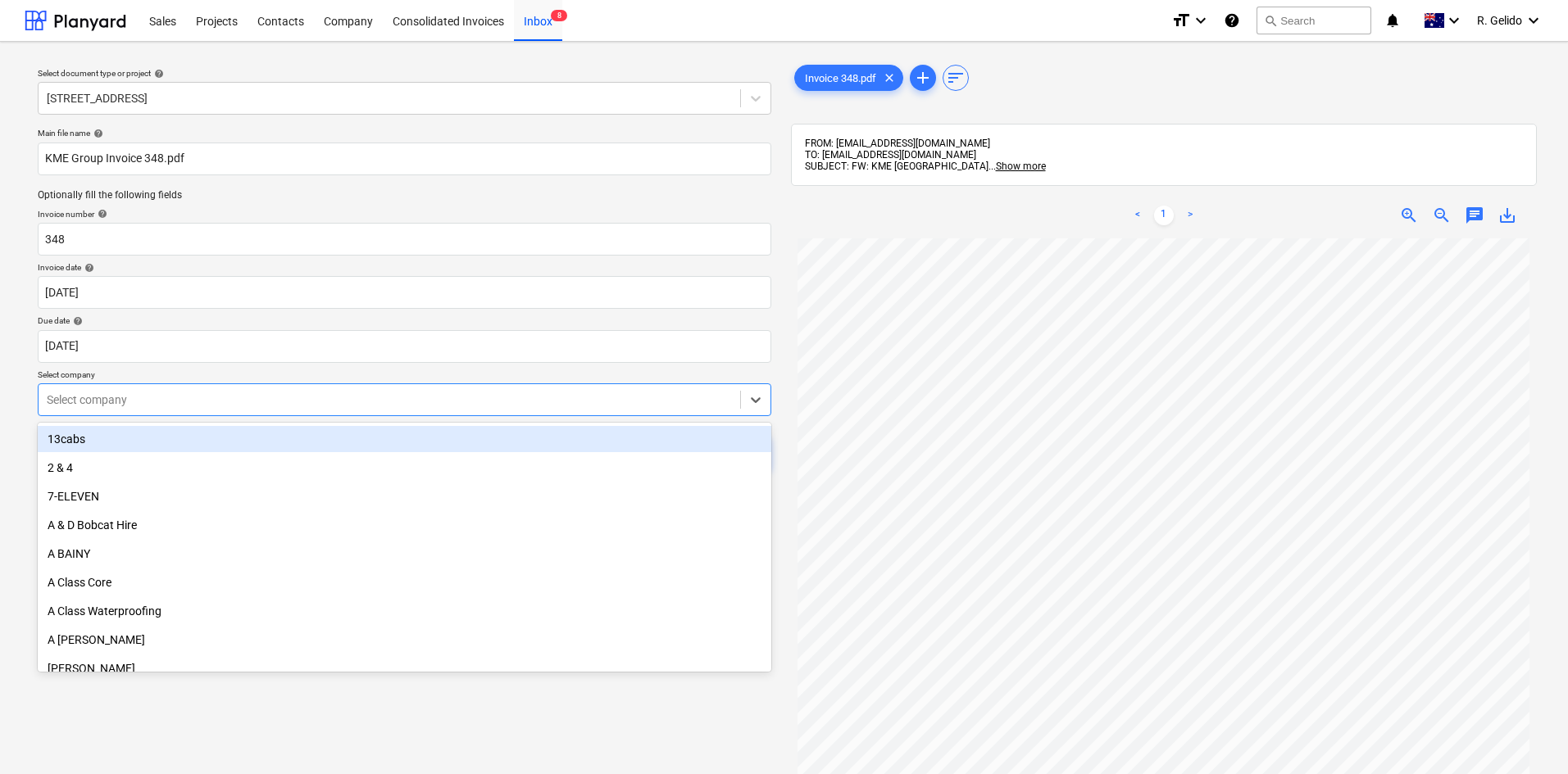
click at [335, 402] on div at bounding box center [389, 399] width 685 height 16
type input "kme"
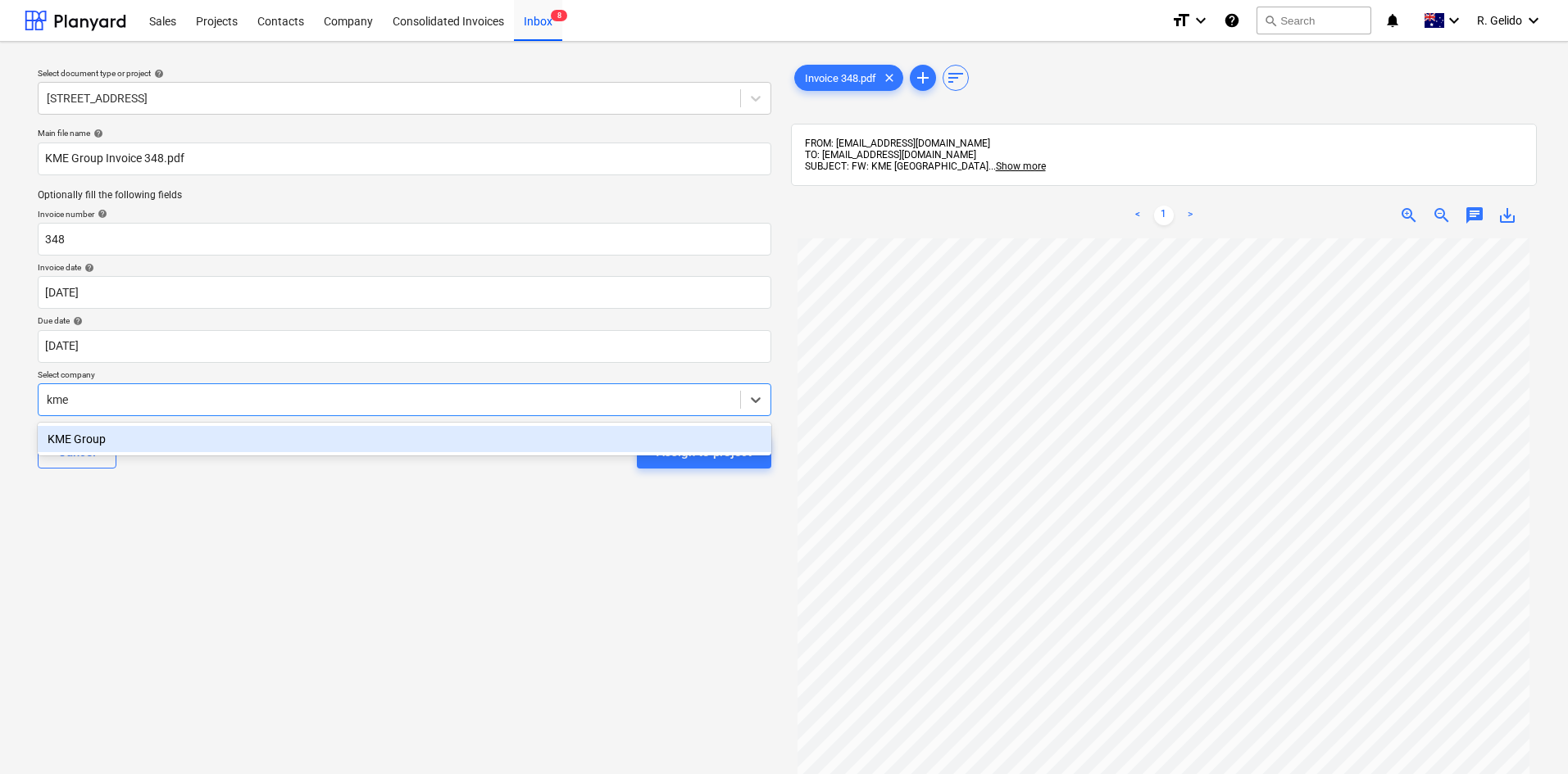
click at [339, 433] on div "KME Group" at bounding box center [404, 439] width 733 height 26
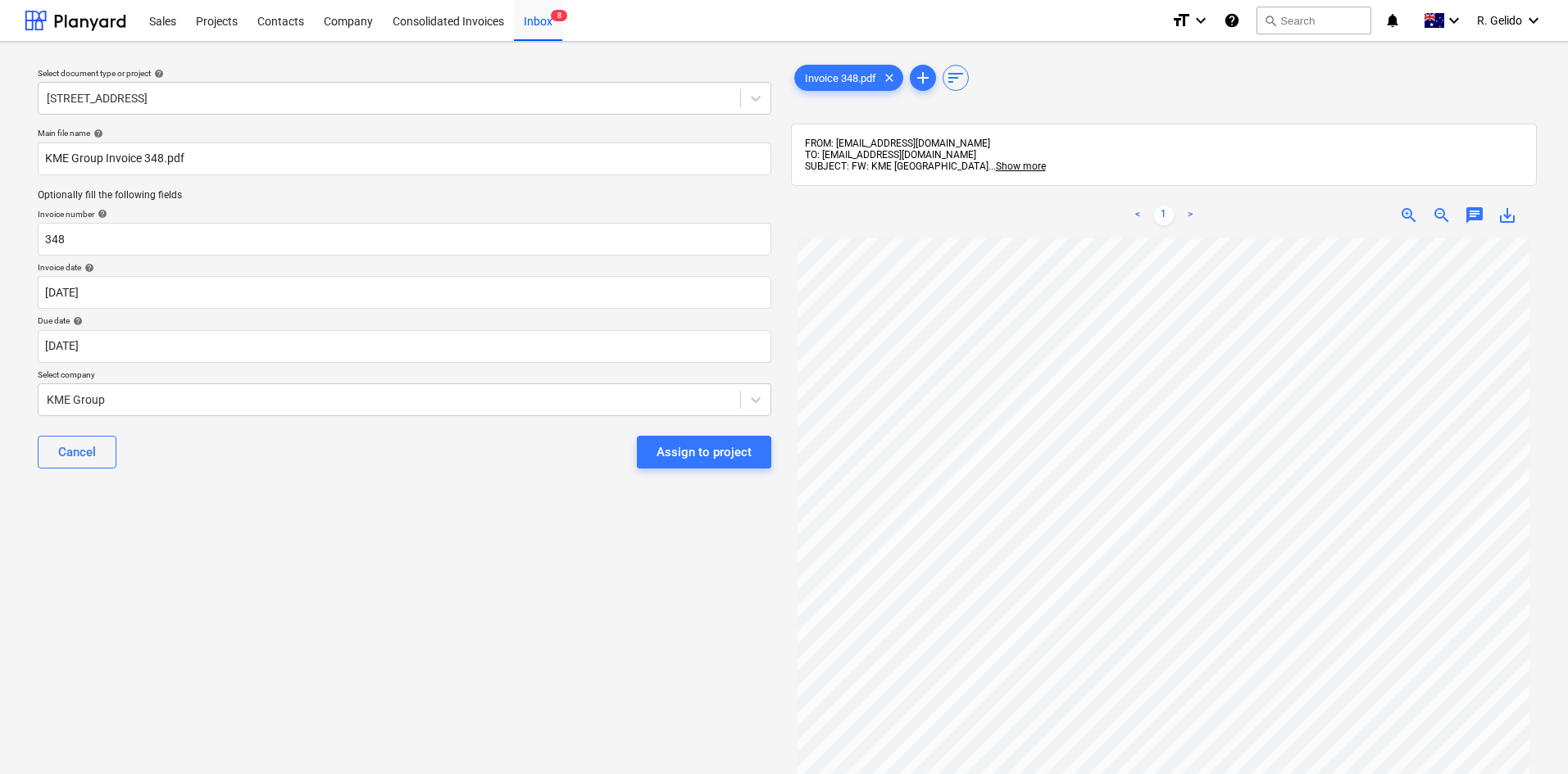
click at [427, 509] on div "Select document type or project help [STREET_ADDRESS] Dock Main file name help …" at bounding box center [404, 514] width 760 height 919
click at [695, 461] on div "Assign to project" at bounding box center [704, 452] width 95 height 22
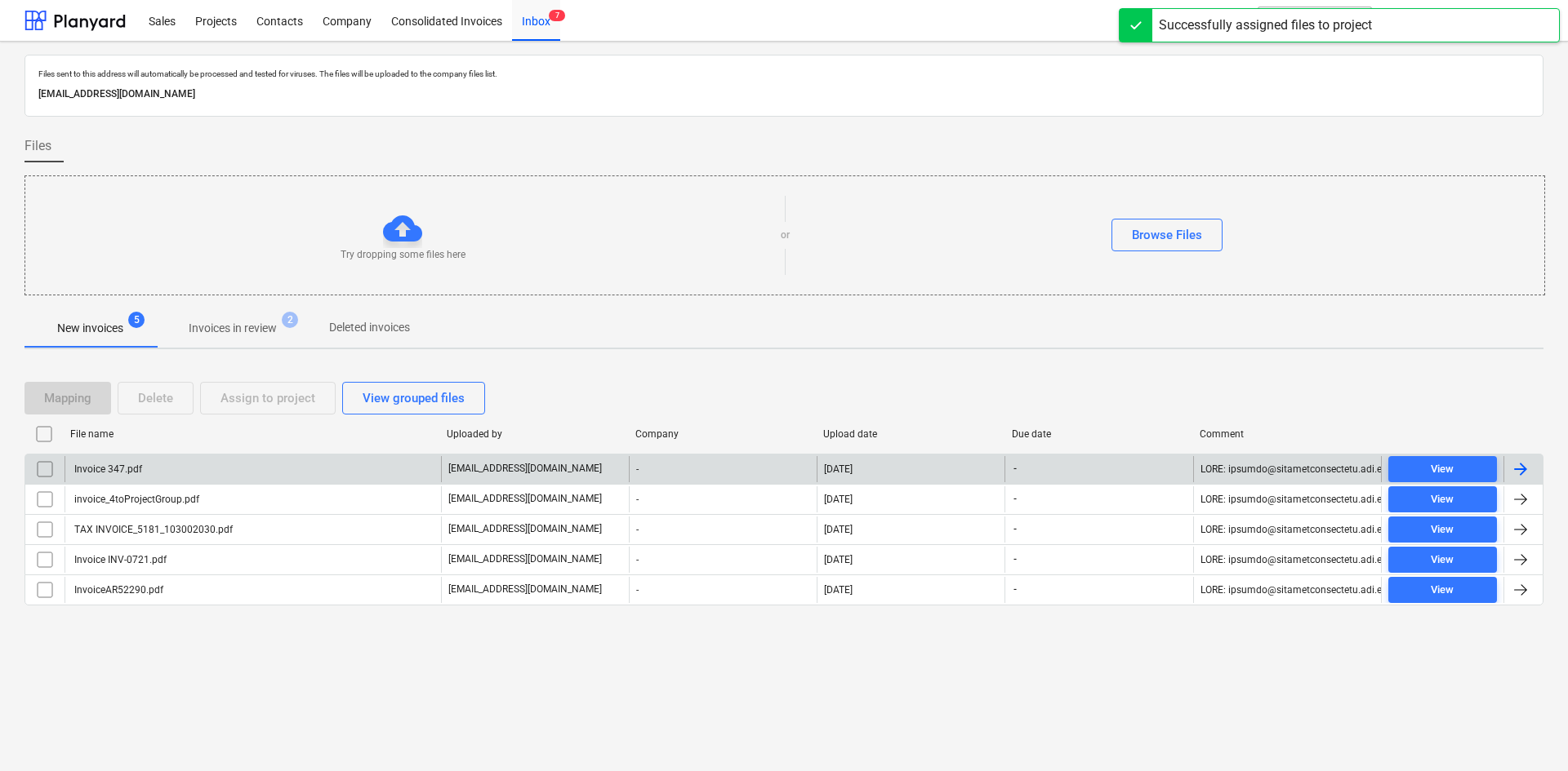
click at [169, 466] on div "Invoice 347.pdf" at bounding box center [252, 469] width 376 height 26
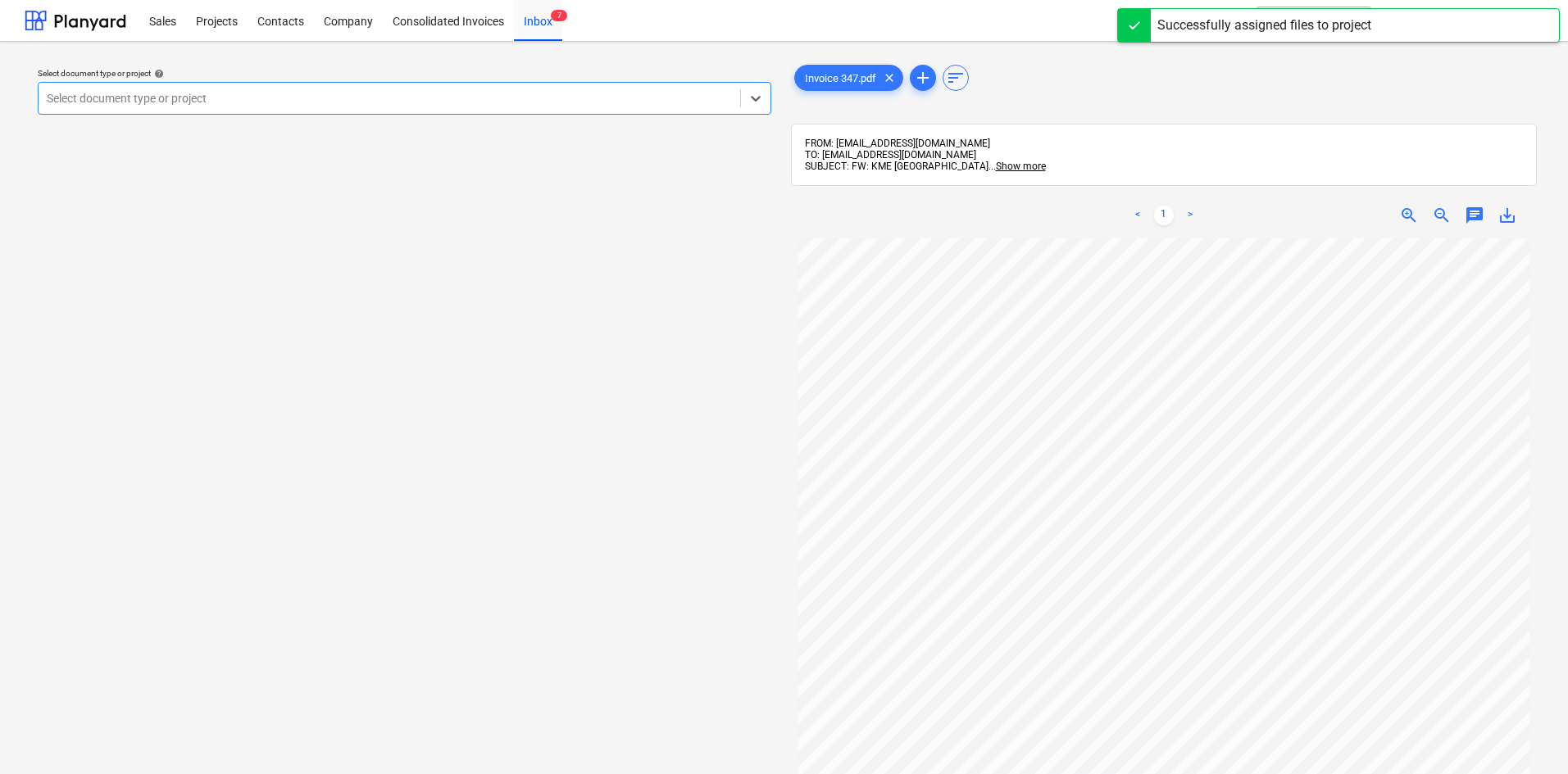
click at [338, 93] on div at bounding box center [389, 97] width 685 height 16
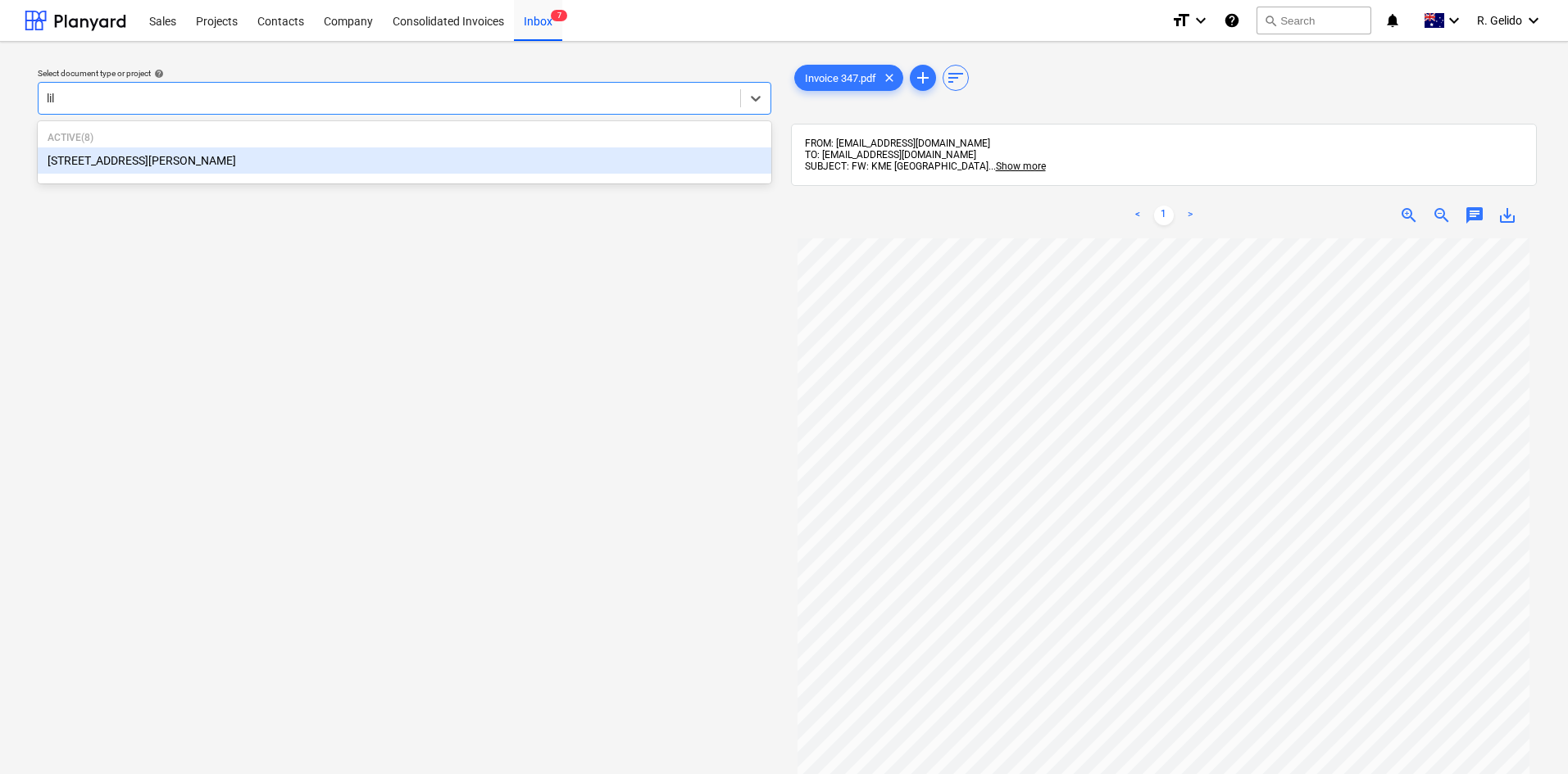
type input "lily"
click at [306, 170] on div "[STREET_ADDRESS][PERSON_NAME]" at bounding box center [404, 161] width 733 height 26
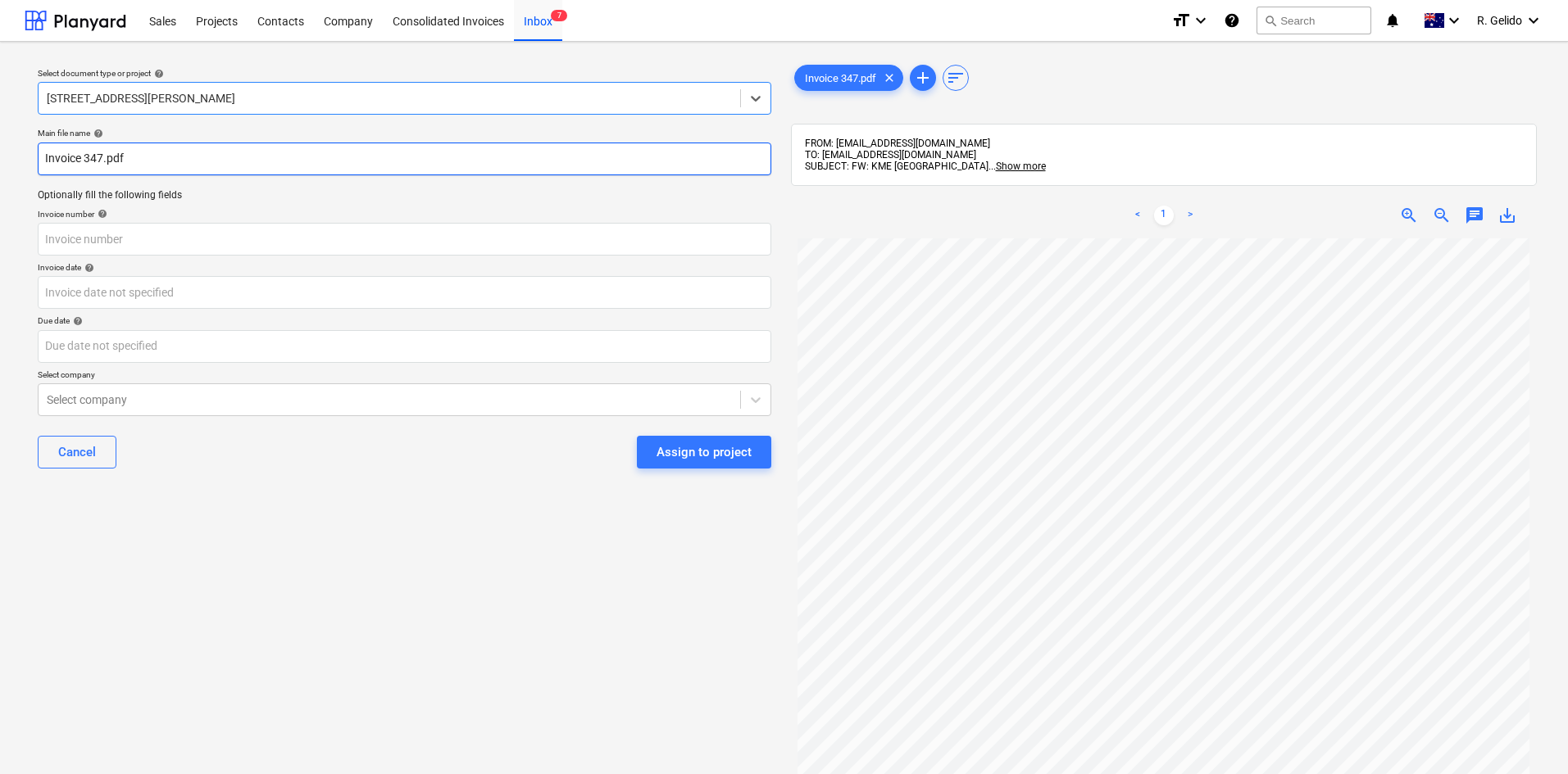
click at [40, 153] on input "Invoice 347.pdf" at bounding box center [404, 159] width 733 height 33
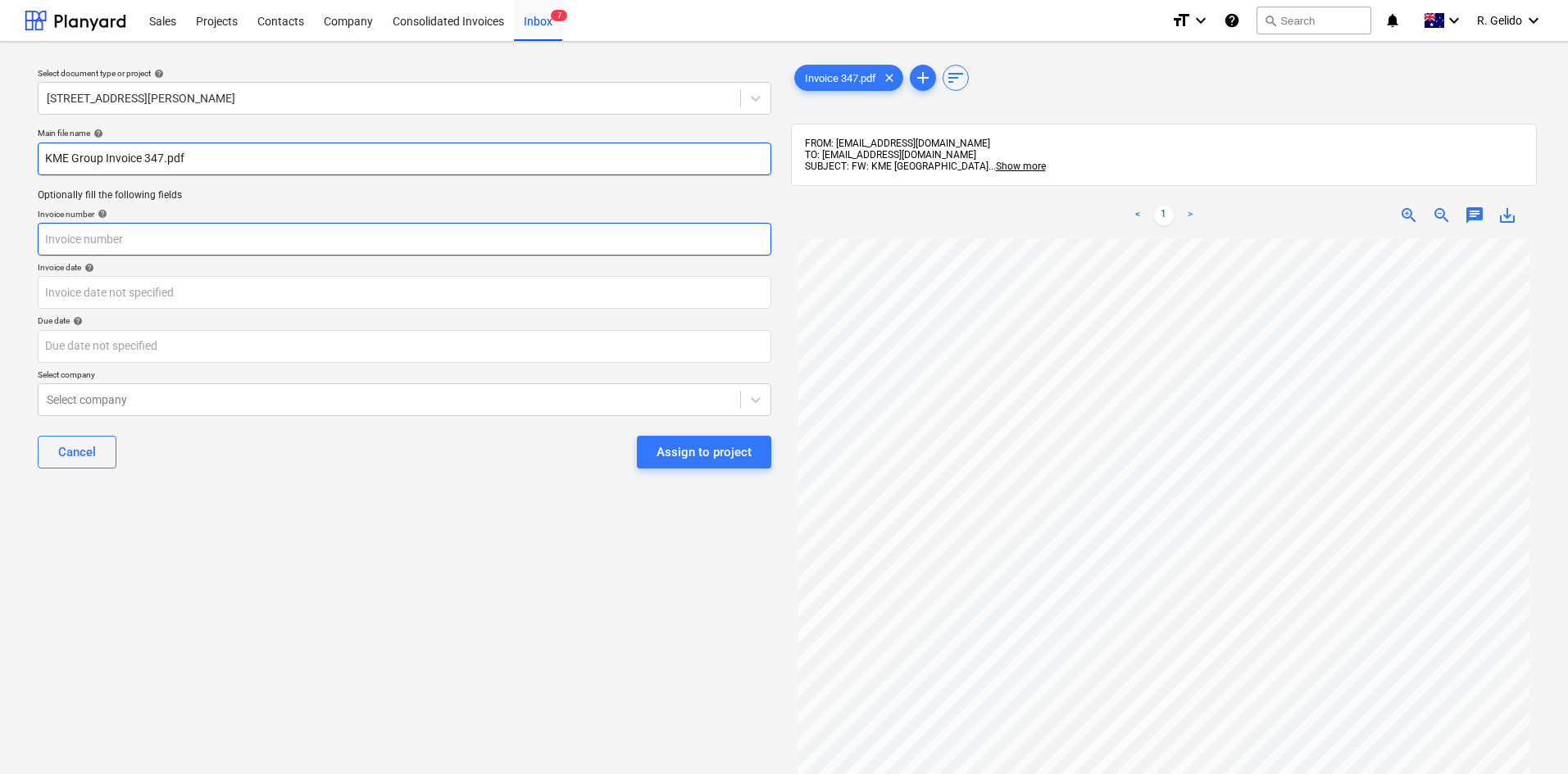
type input "KME Group Invoice 347.pdf"
click at [273, 246] on input "text" at bounding box center [404, 239] width 733 height 33
type input "347"
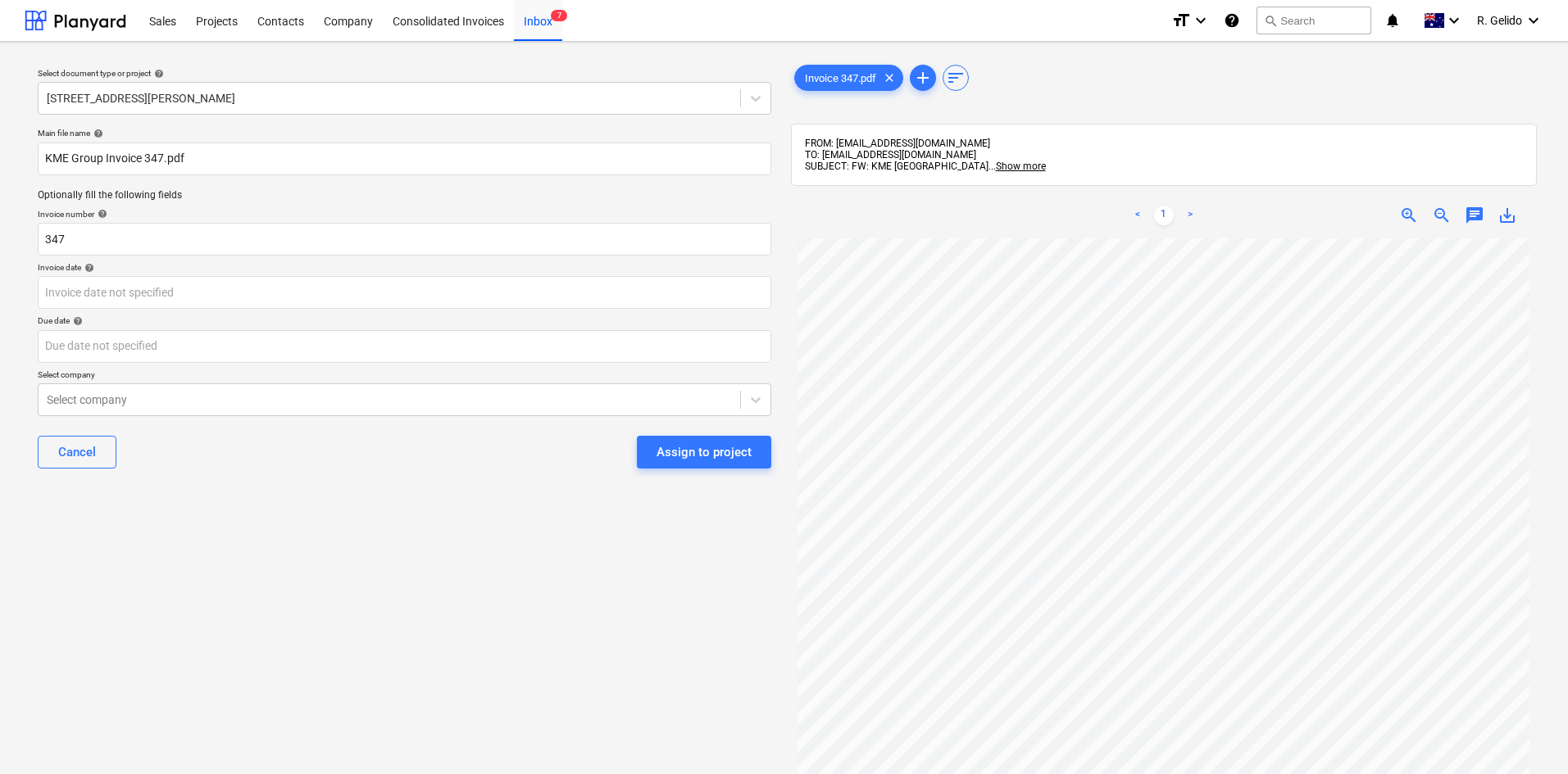
click at [253, 602] on div "Select document type or project help [STREET_ADDRESS][PERSON_NAME] file name he…" at bounding box center [404, 514] width 760 height 919
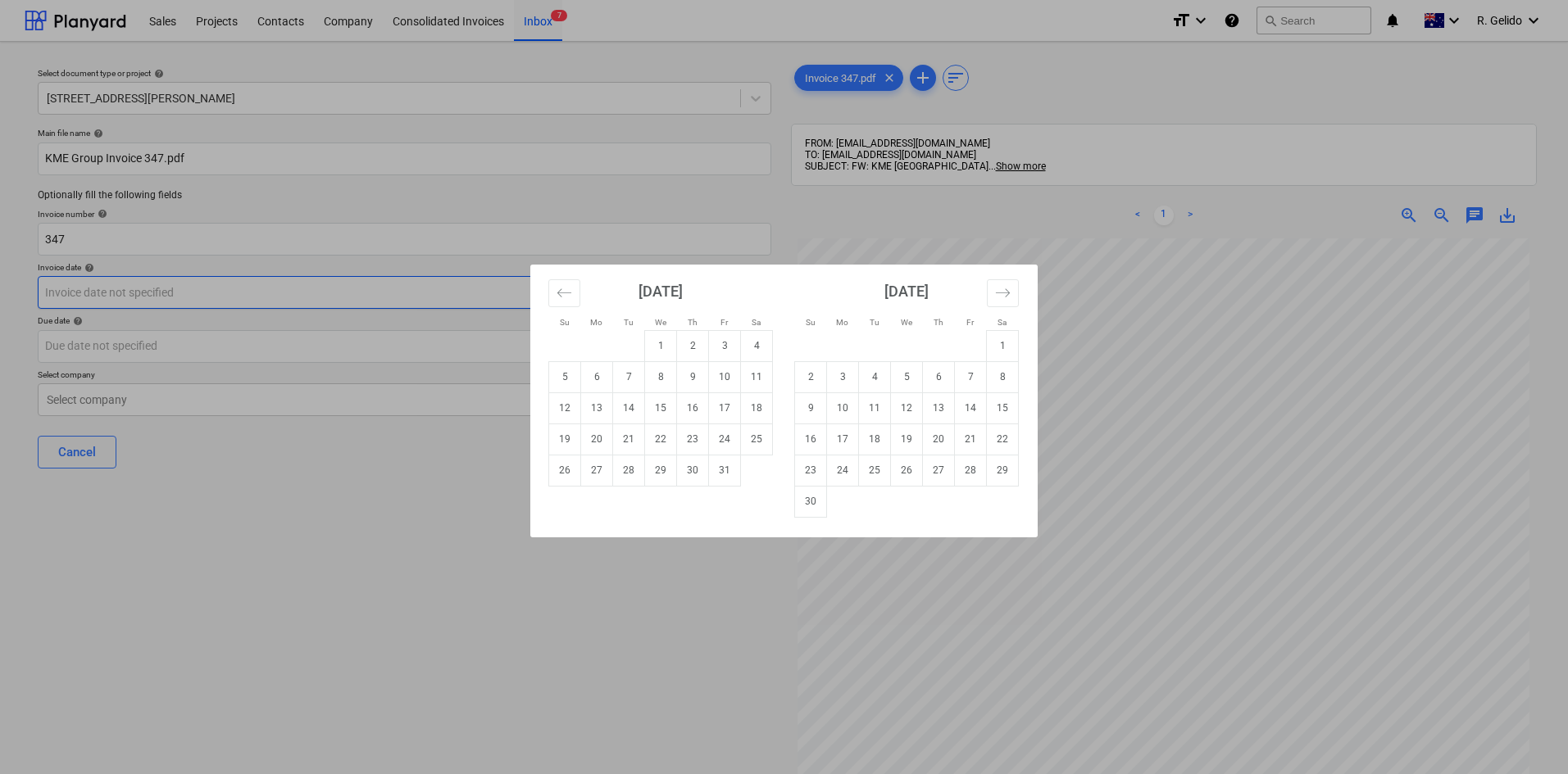
click at [166, 293] on body "Sales Projects Contacts Company Consolidated Invoices Inbox 7 format_size keybo…" at bounding box center [784, 387] width 1568 height 774
click at [623, 408] on td "14" at bounding box center [629, 408] width 32 height 31
type input "[DATE]"
click at [236, 353] on body "Sales Projects Contacts Company Consolidated Invoices Inbox 7 format_size keybo…" at bounding box center [784, 387] width 1568 height 774
click at [801, 494] on td "30" at bounding box center [811, 501] width 32 height 31
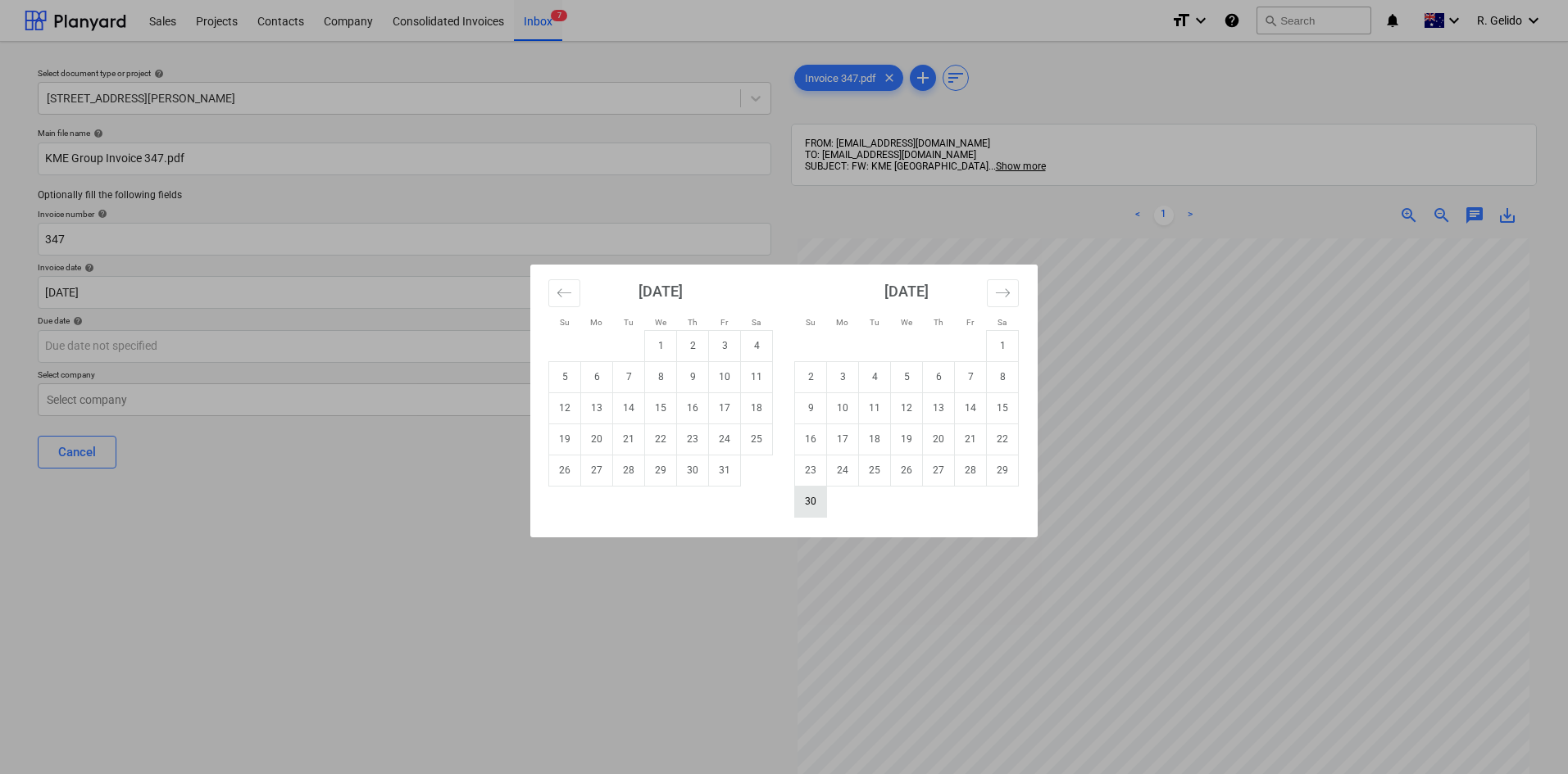
type input "[DATE]"
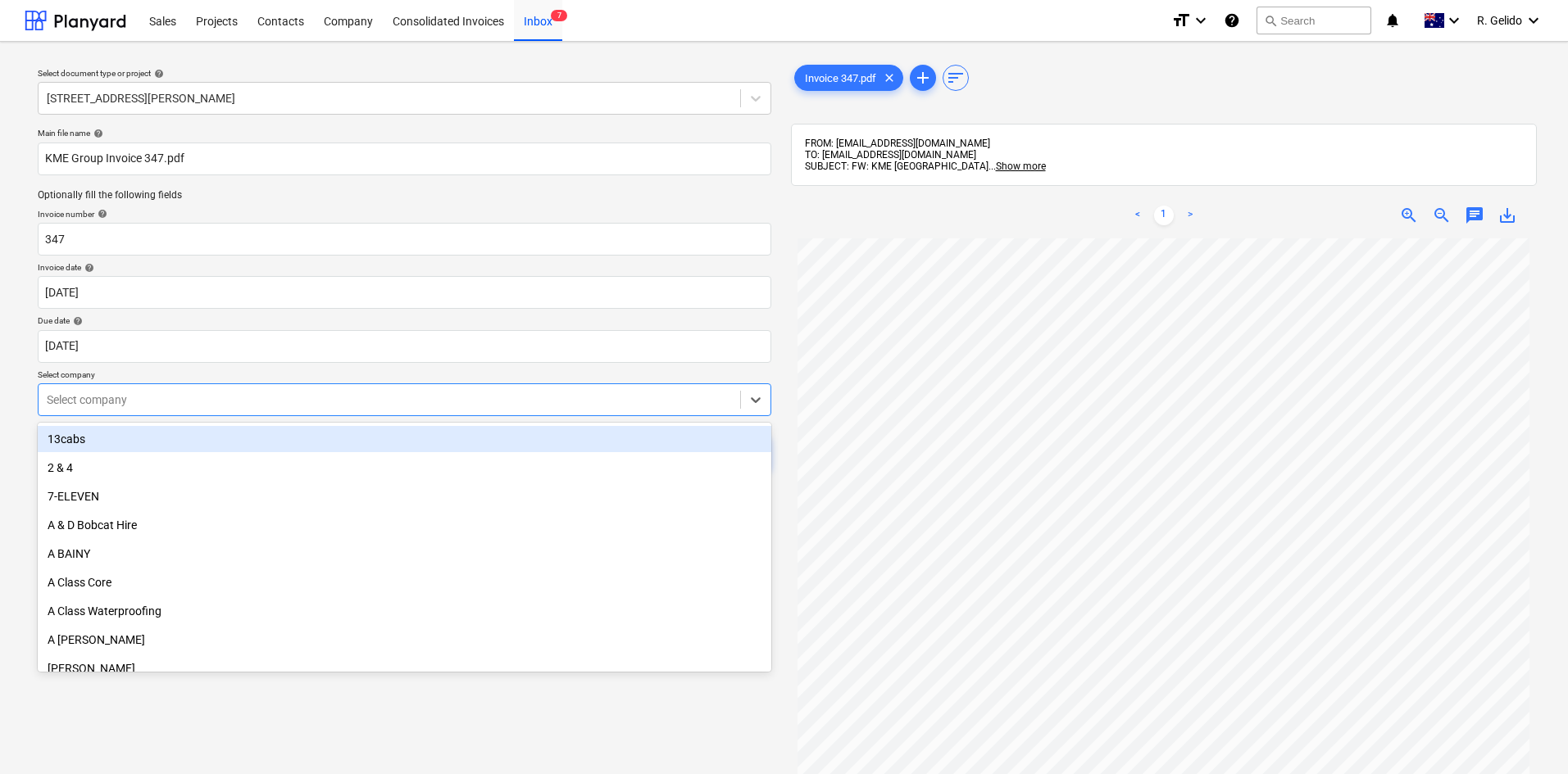
click at [239, 412] on div "Select company" at bounding box center [389, 400] width 701 height 23
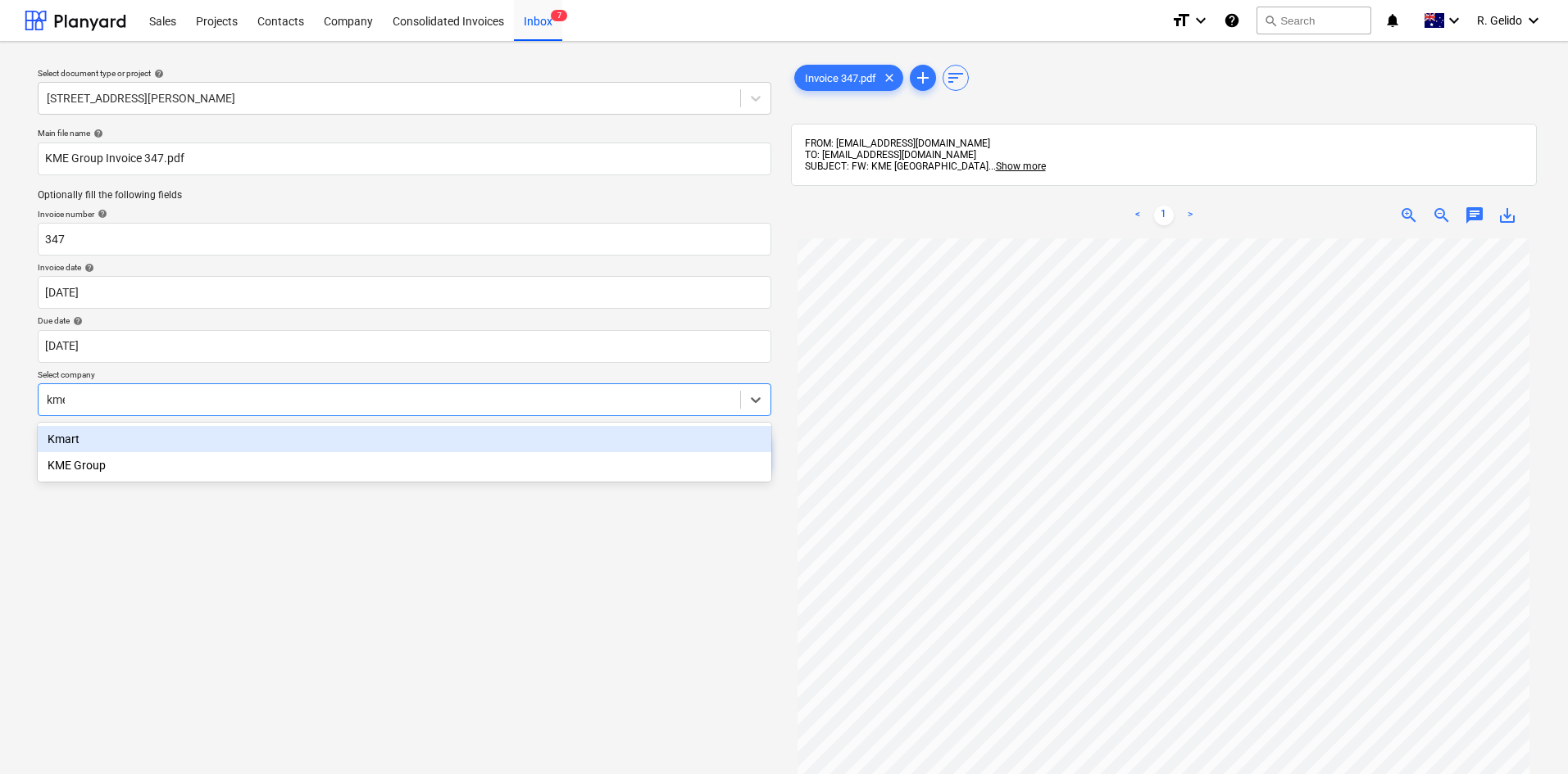
type input "kme"
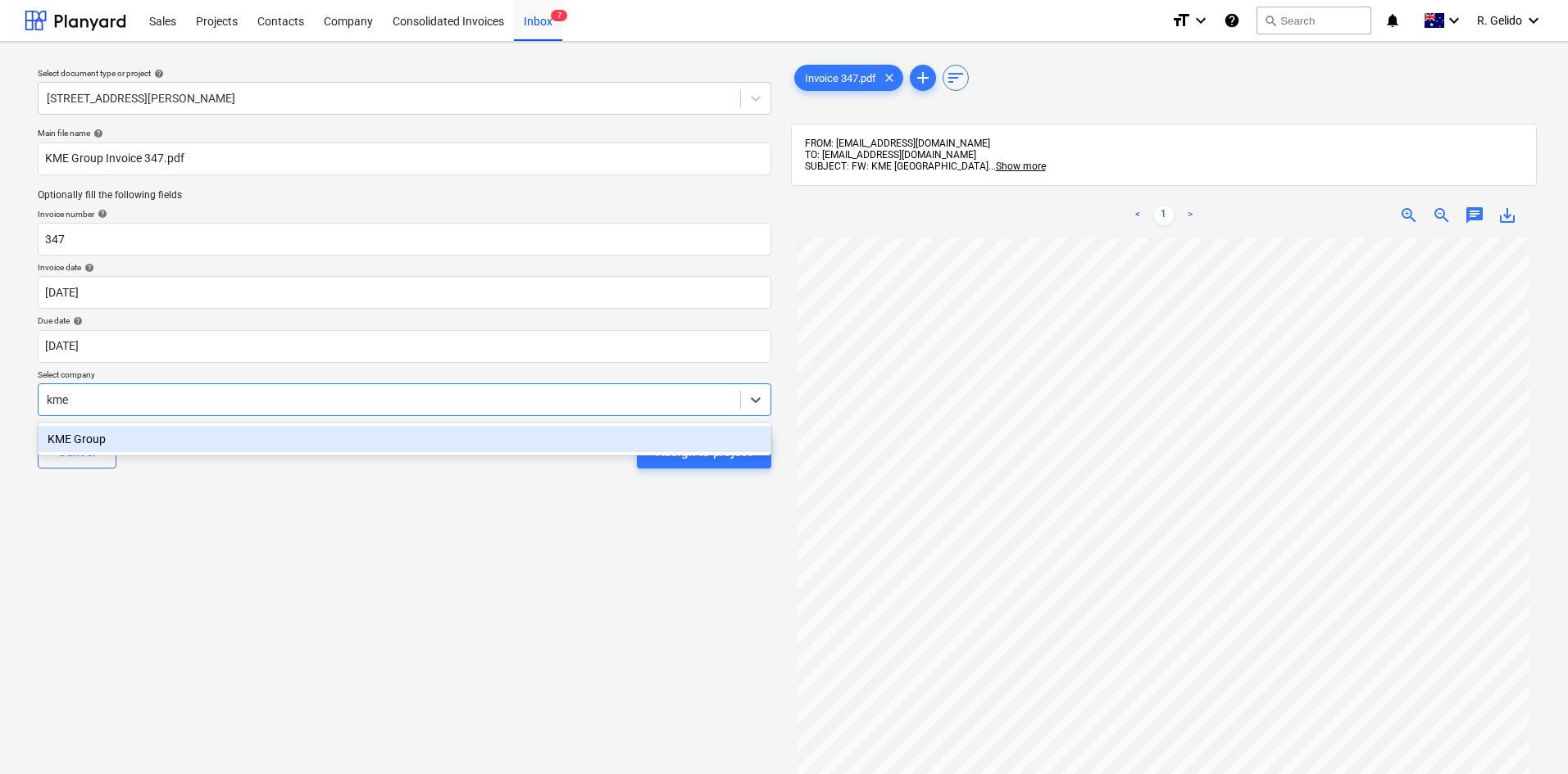
click at [278, 438] on div "KME Group" at bounding box center [404, 439] width 733 height 26
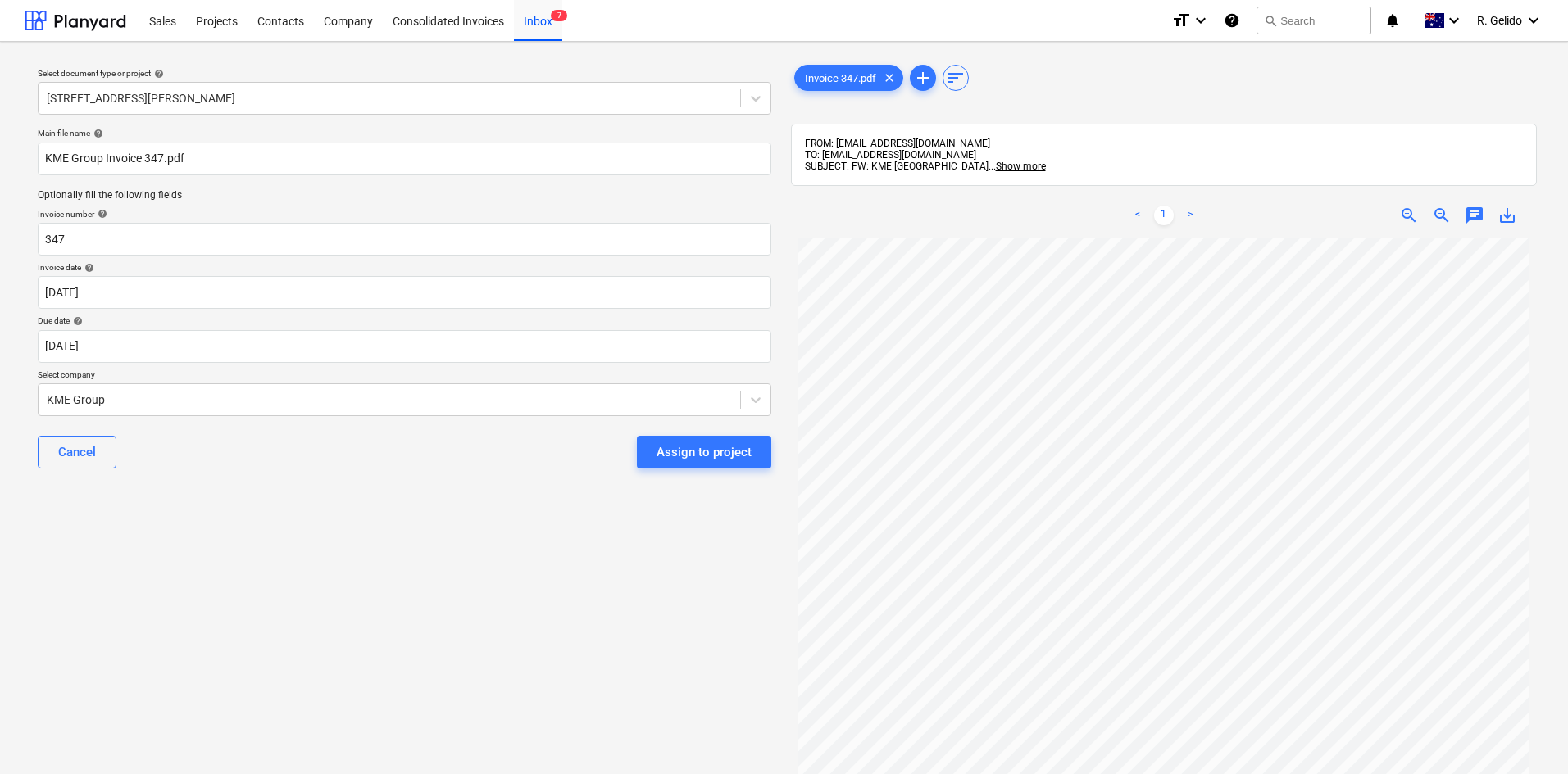
click at [489, 526] on div "Select document type or project help [STREET_ADDRESS][PERSON_NAME] file name he…" at bounding box center [404, 514] width 760 height 919
click at [714, 459] on div "Assign to project" at bounding box center [704, 452] width 95 height 22
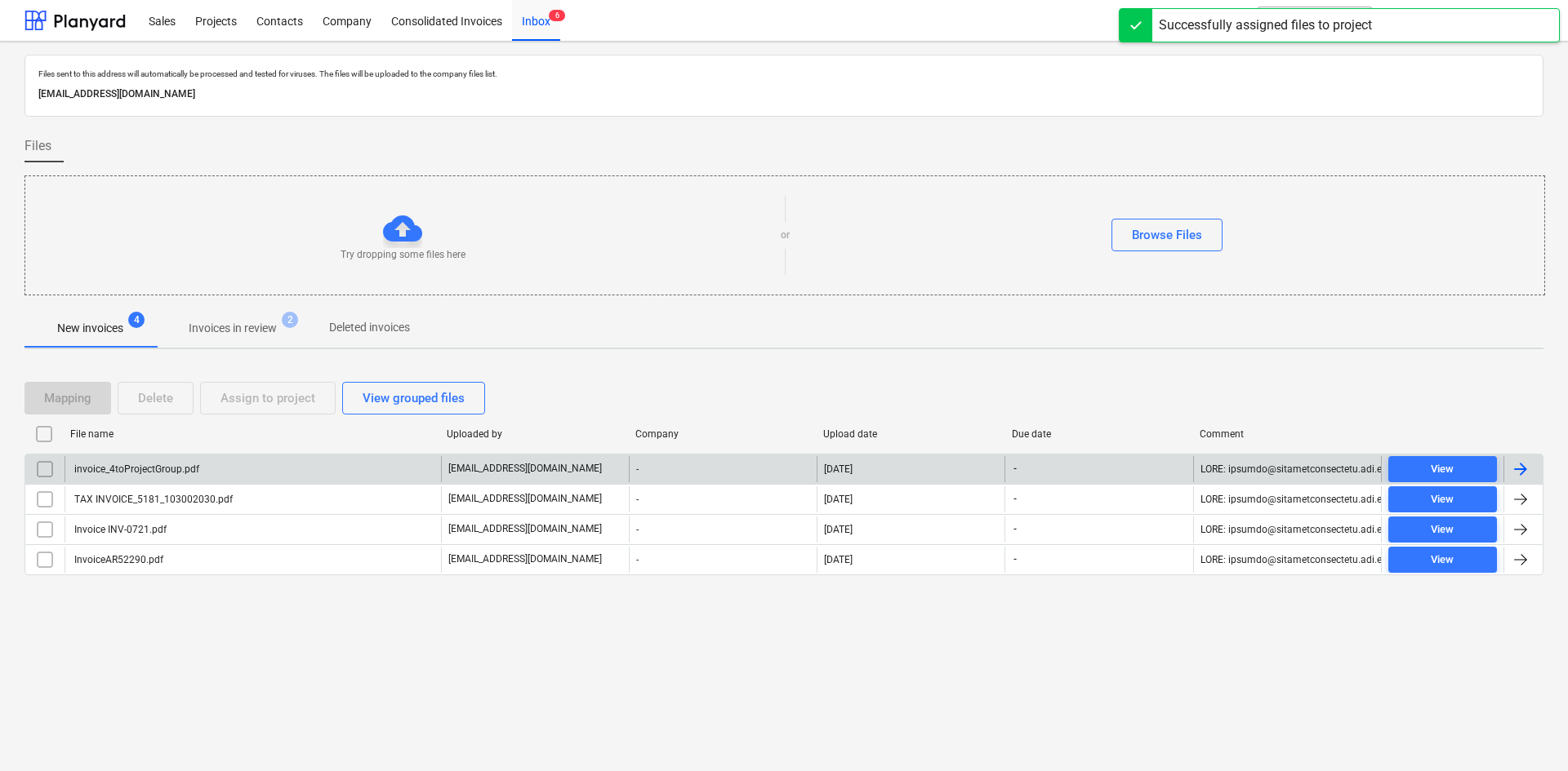
click at [198, 471] on div "invoice_4toProjectGroup.pdf" at bounding box center [135, 469] width 127 height 11
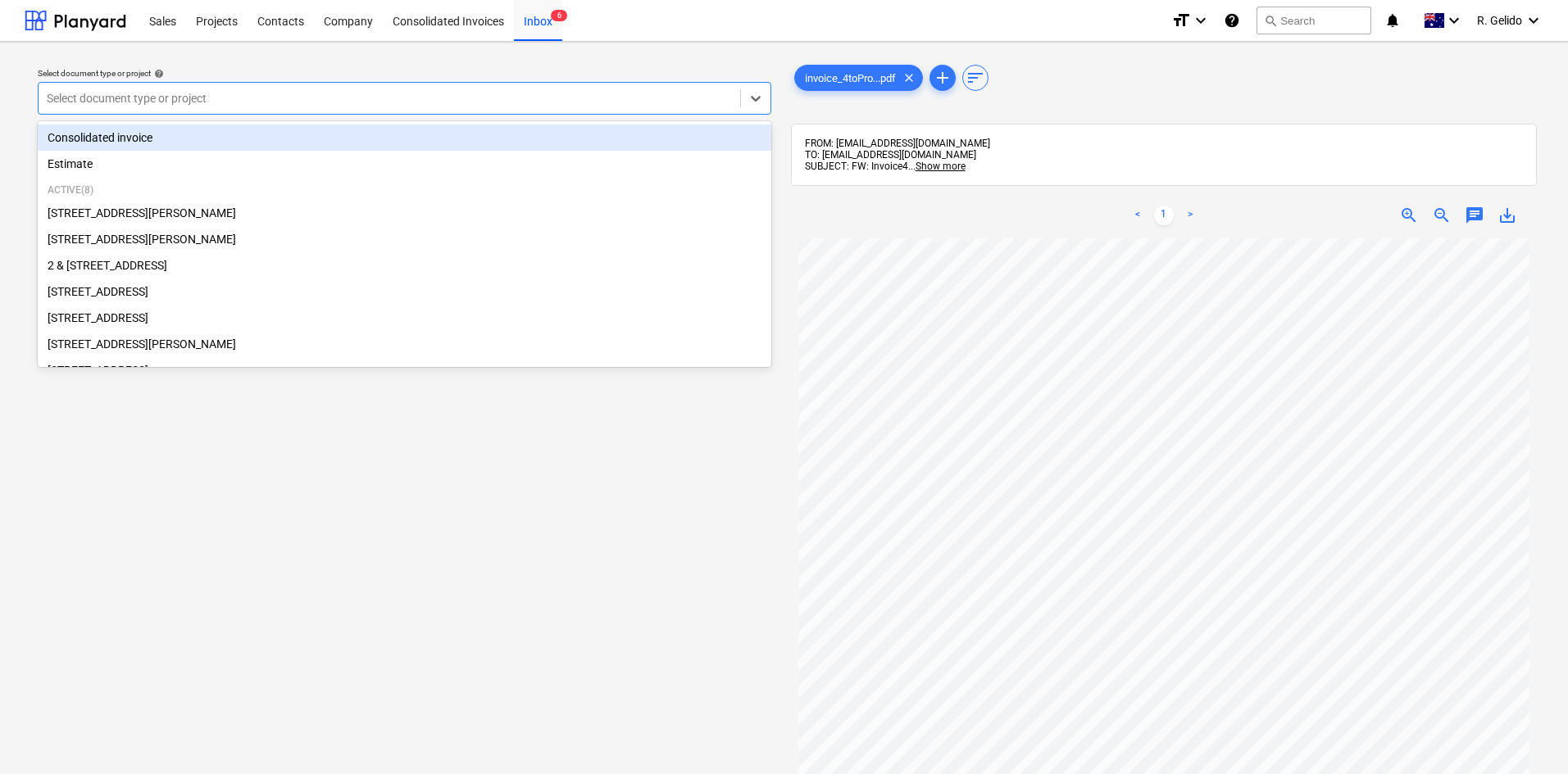
click at [416, 95] on div at bounding box center [389, 97] width 685 height 16
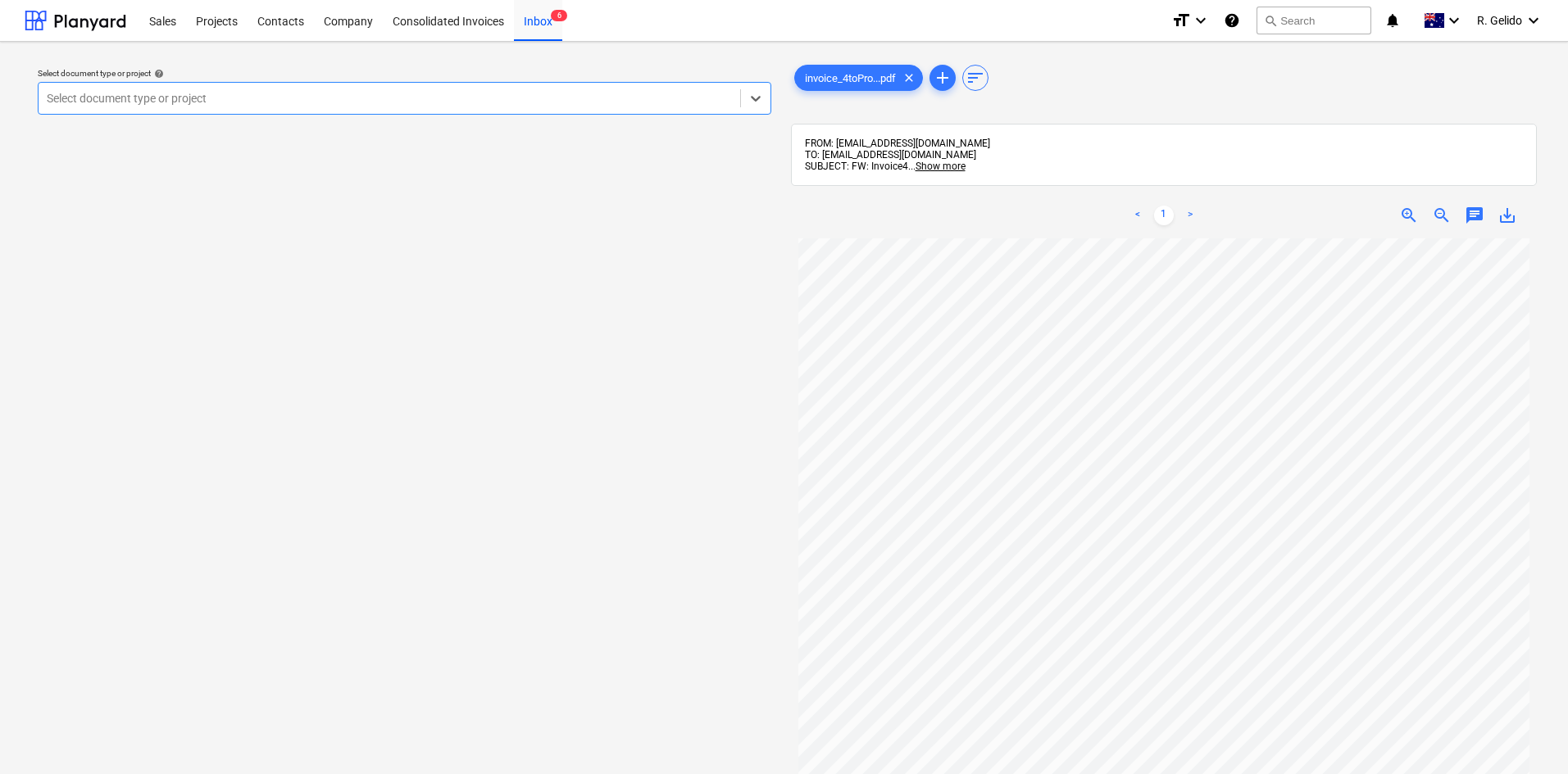
scroll to position [164, 0]
click at [300, 98] on div at bounding box center [389, 97] width 685 height 16
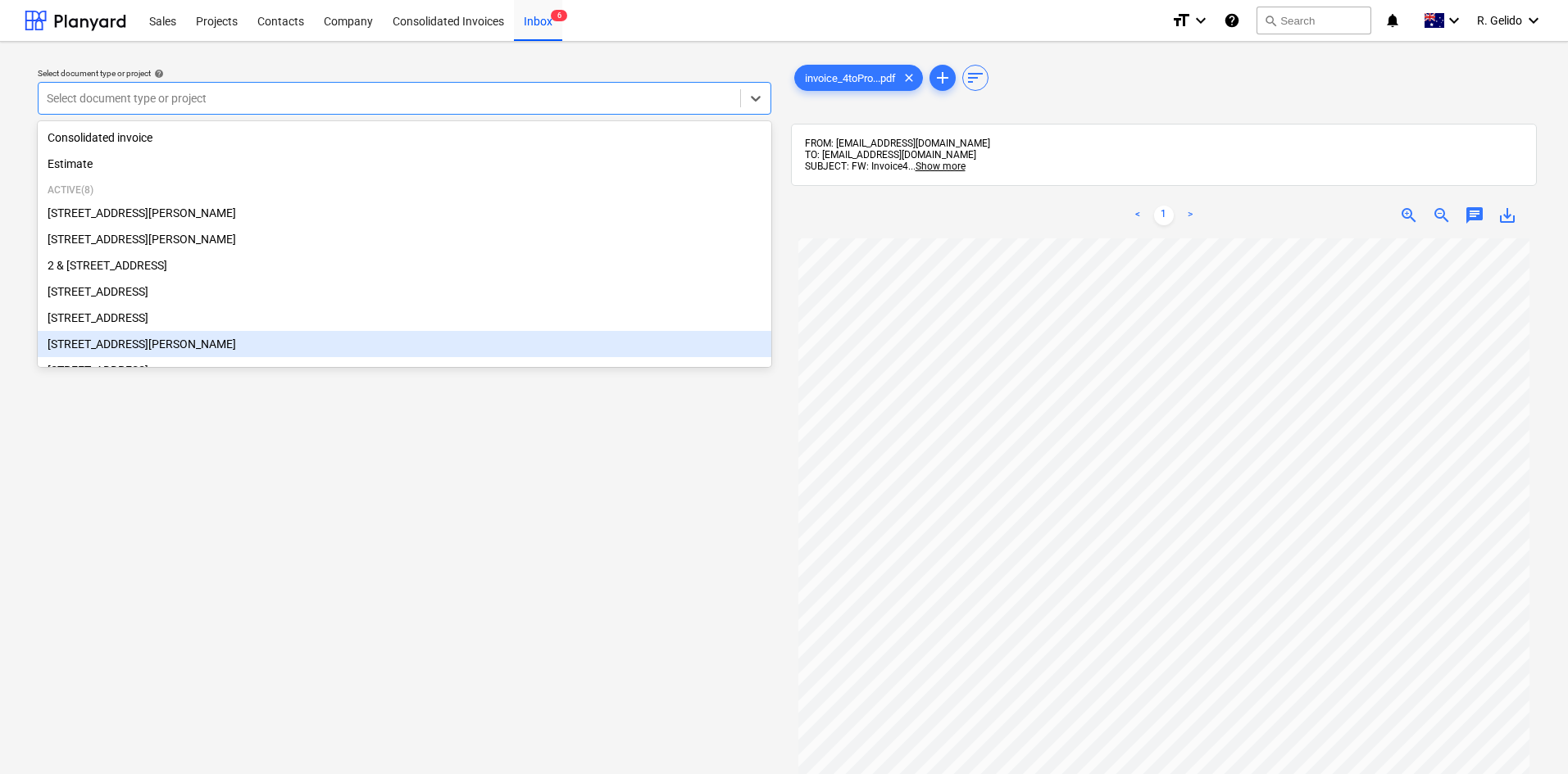
scroll to position [64, 0]
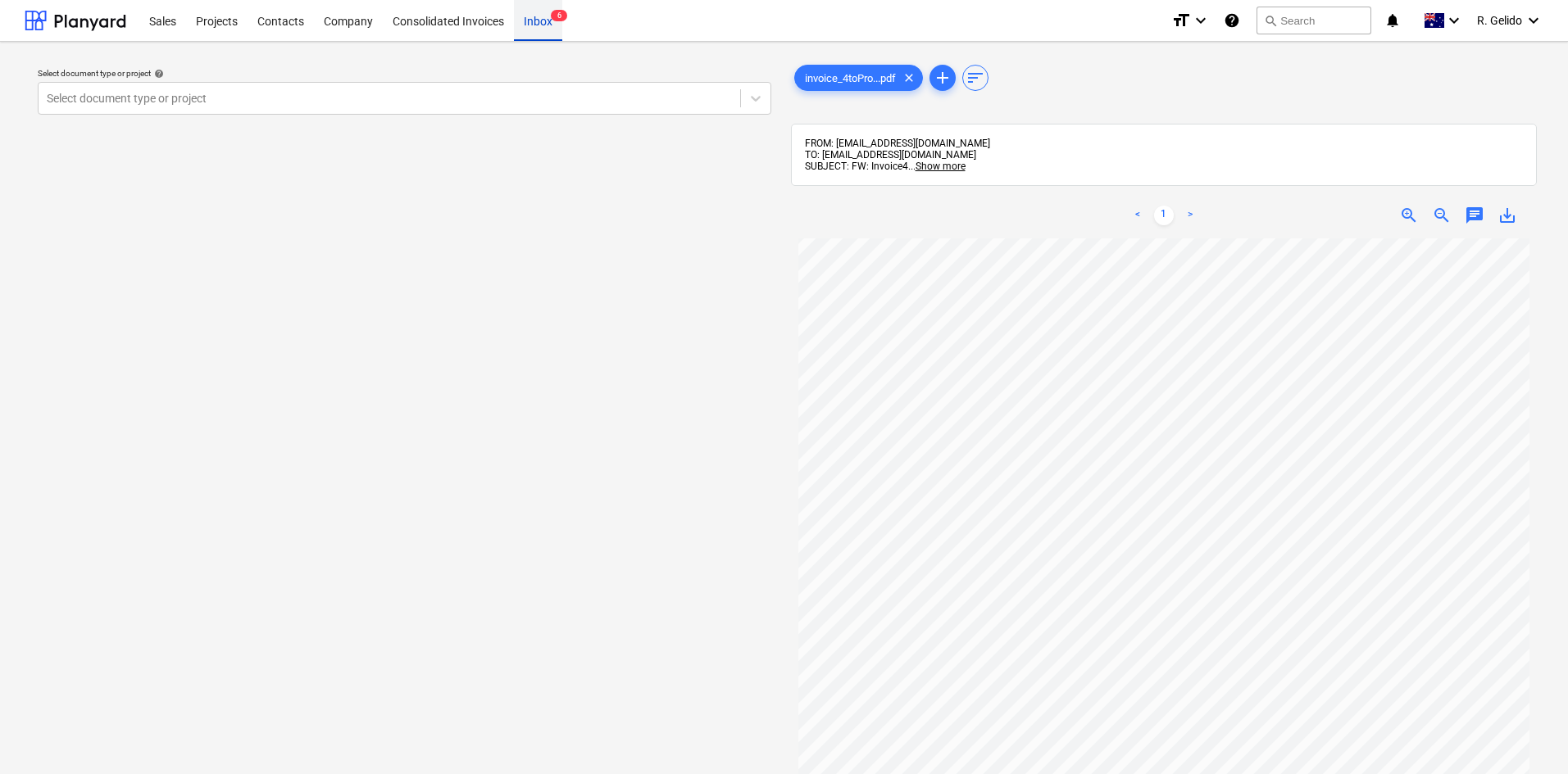
click at [561, 30] on div "Inbox 6" at bounding box center [537, 20] width 48 height 42
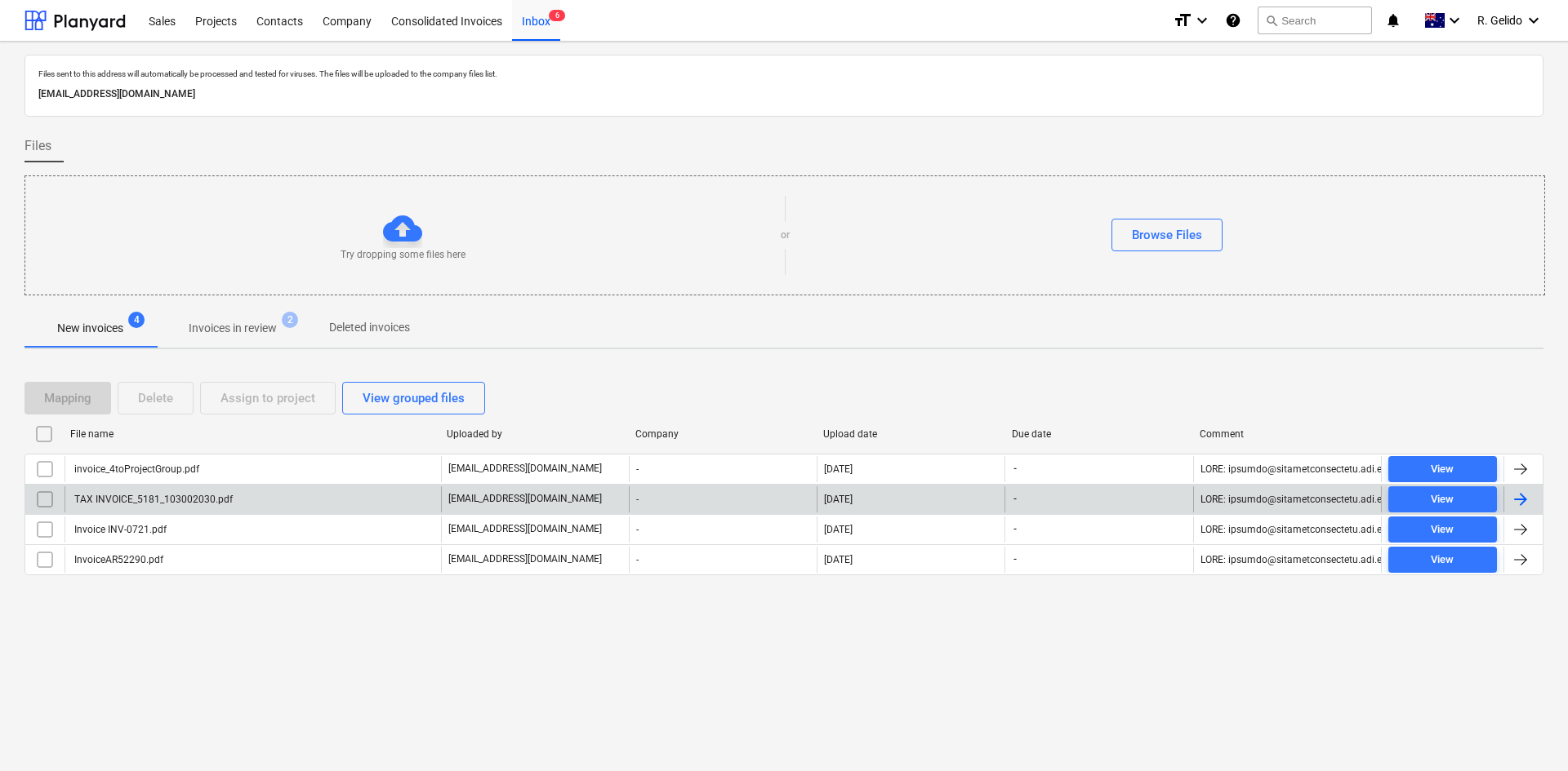
click at [260, 487] on div "TAX INVOICE_5181_103002030.pdf" at bounding box center [252, 500] width 376 height 26
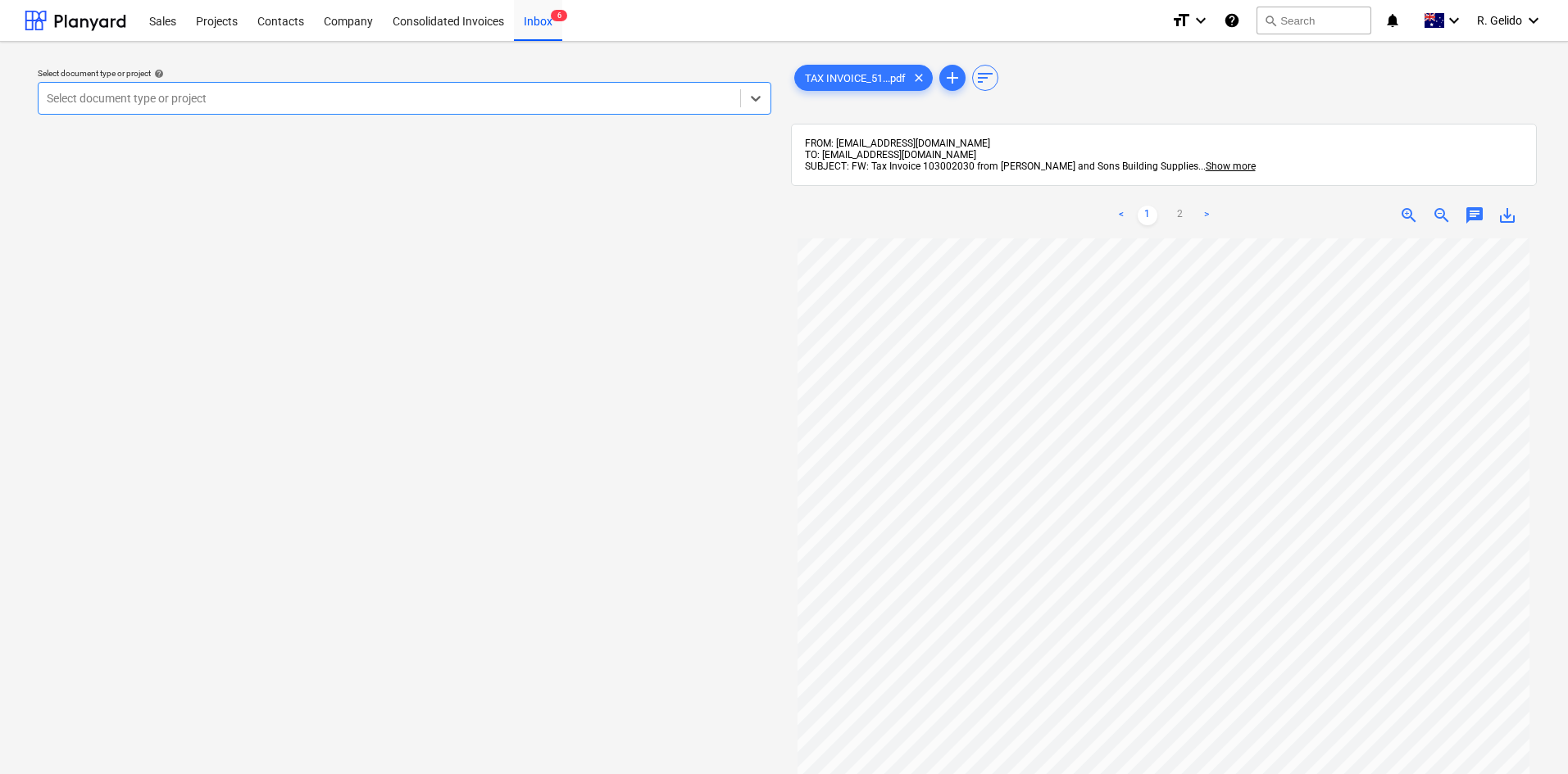
click at [609, 104] on div at bounding box center [389, 97] width 685 height 16
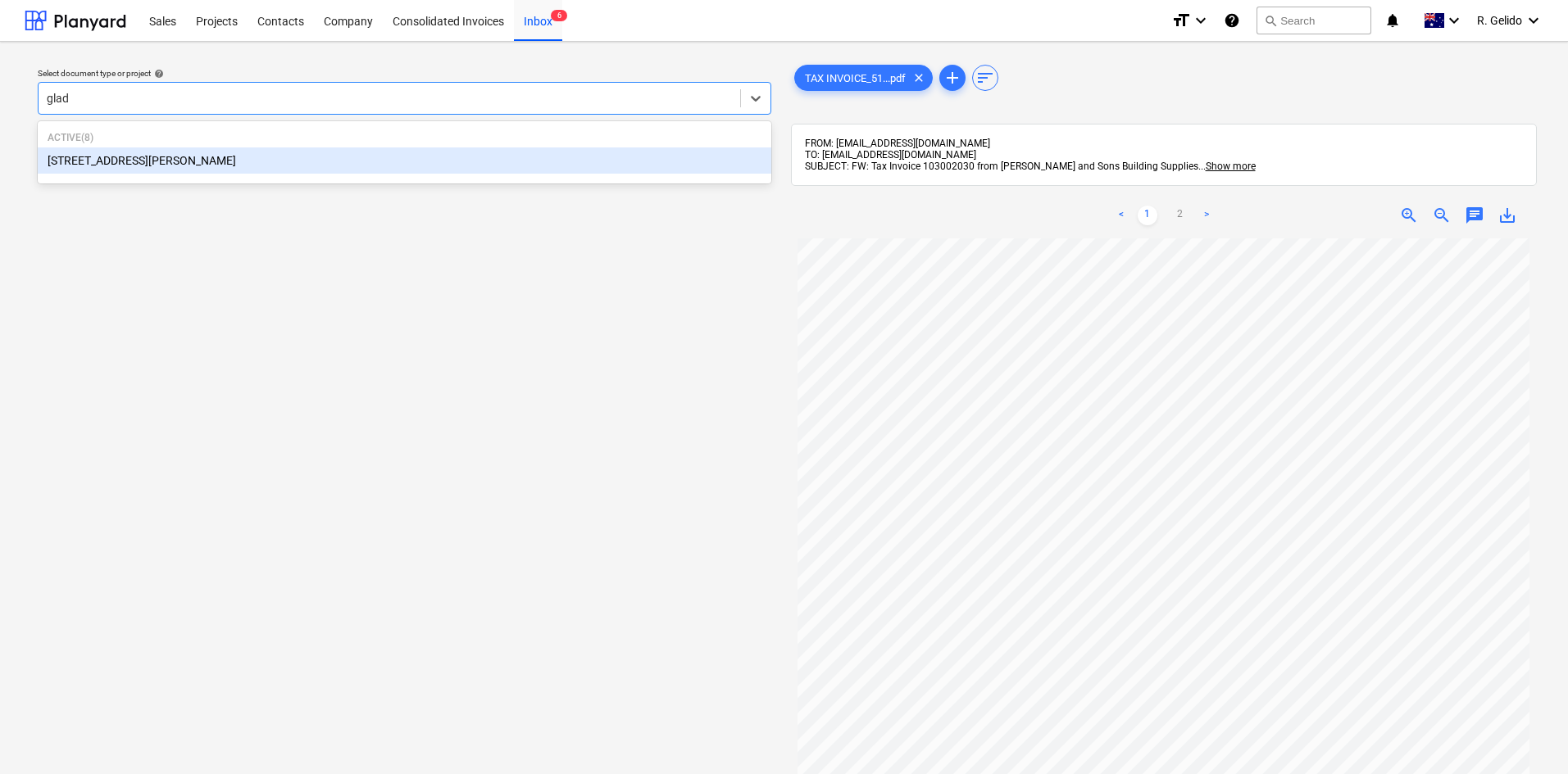
type input "glade"
click at [545, 154] on div "[STREET_ADDRESS][PERSON_NAME]" at bounding box center [404, 161] width 733 height 26
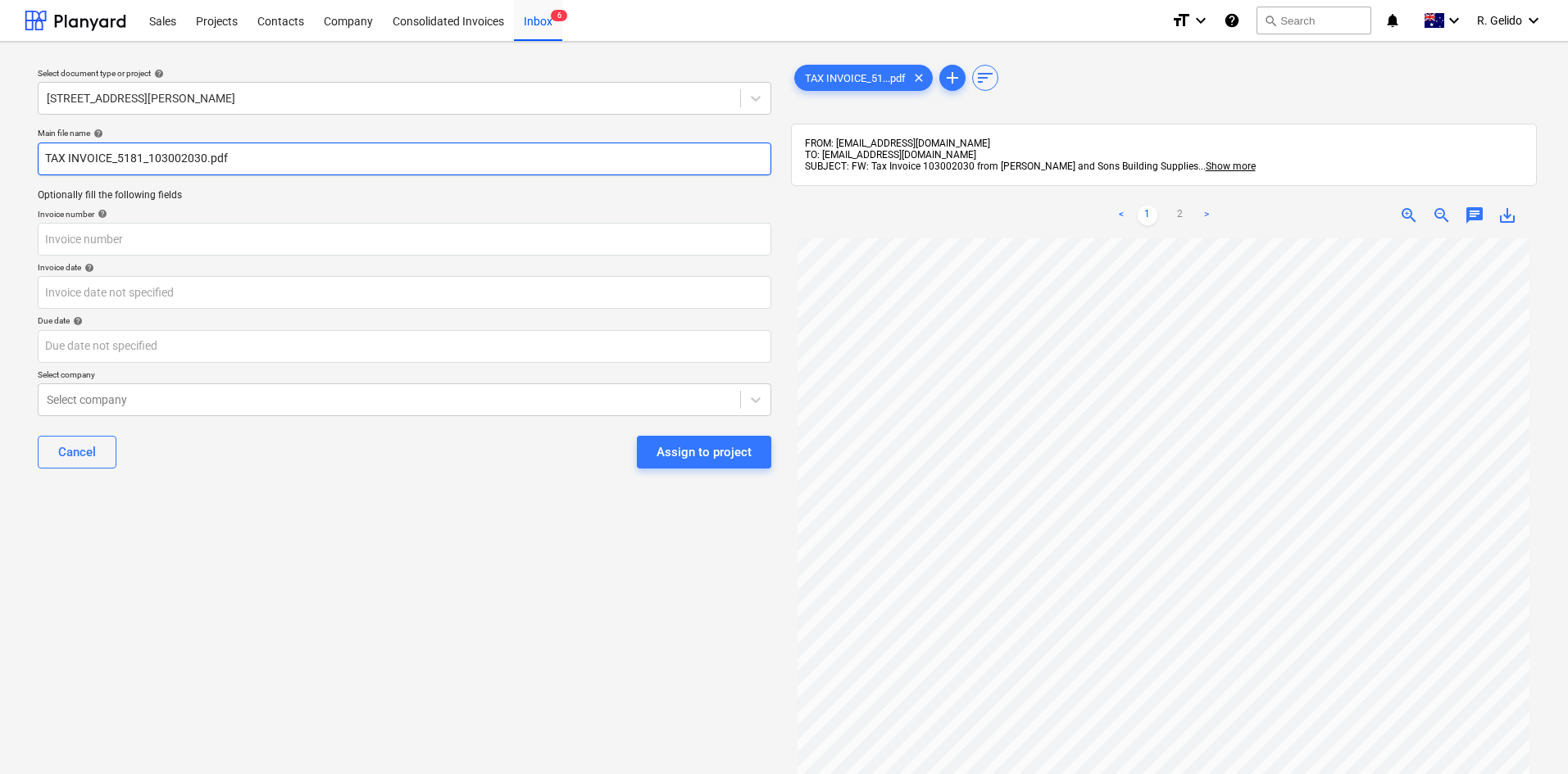
drag, startPoint x: 144, startPoint y: 164, endPoint x: 50, endPoint y: 157, distance: 94.3
click at [50, 157] on input "TAX INVOICE_5181_103002030.pdf" at bounding box center [404, 159] width 733 height 33
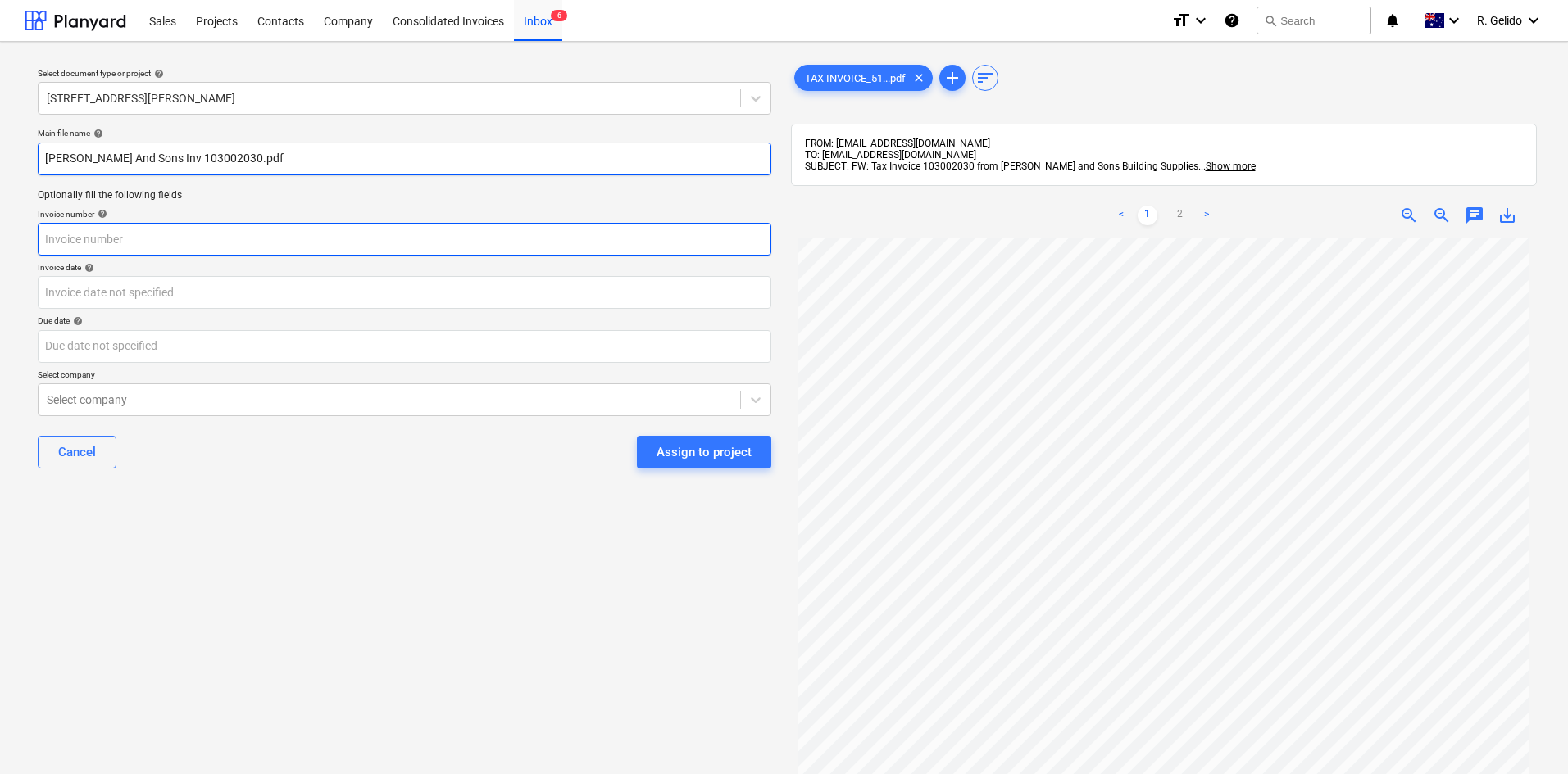
type input "[PERSON_NAME] And Sons Inv 103002030.pdf"
click at [90, 239] on input "text" at bounding box center [404, 239] width 733 height 33
type input "103002030"
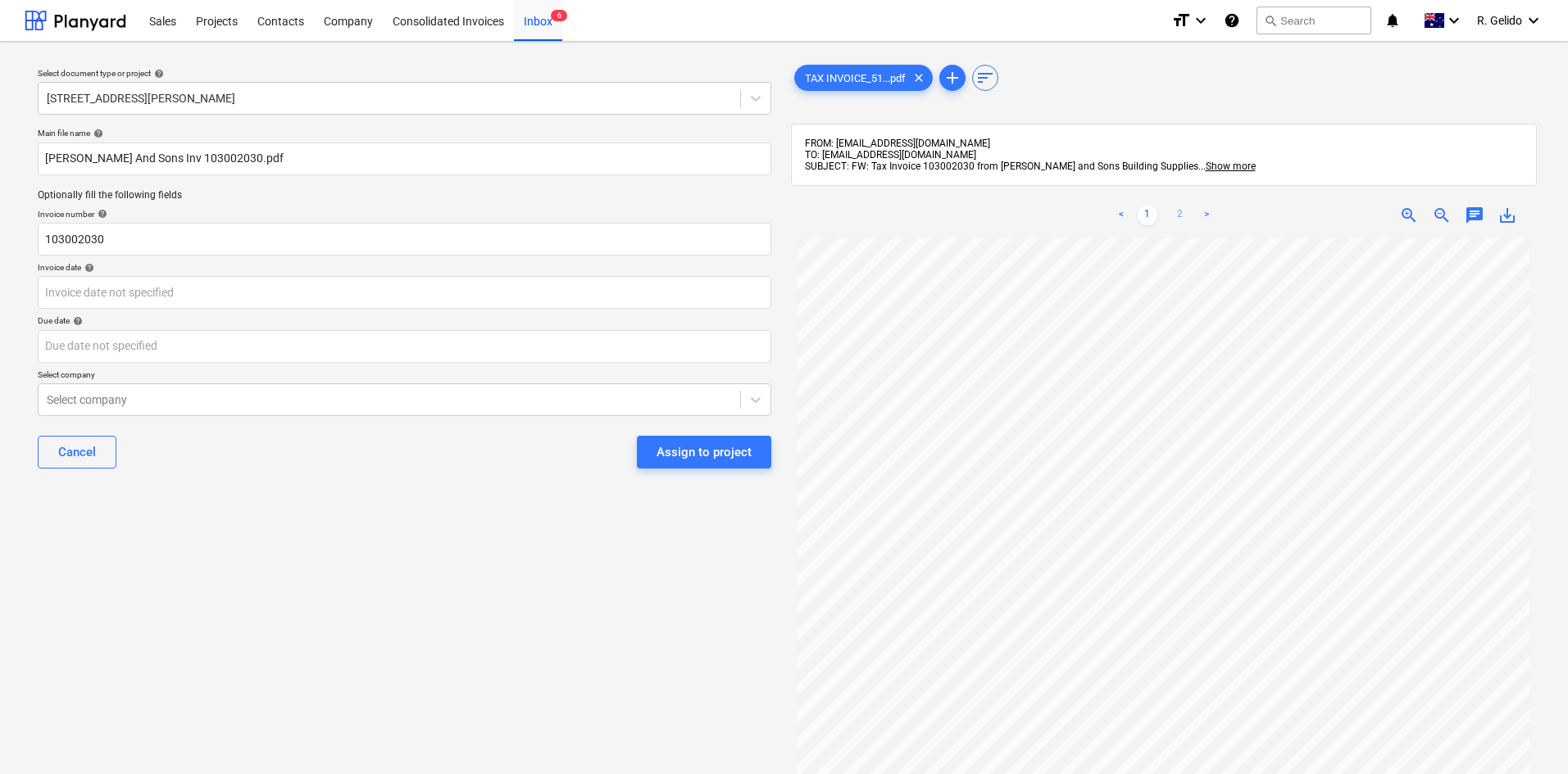
click at [1184, 208] on link "2" at bounding box center [1180, 215] width 20 height 20
click at [1150, 216] on link "1" at bounding box center [1147, 215] width 20 height 20
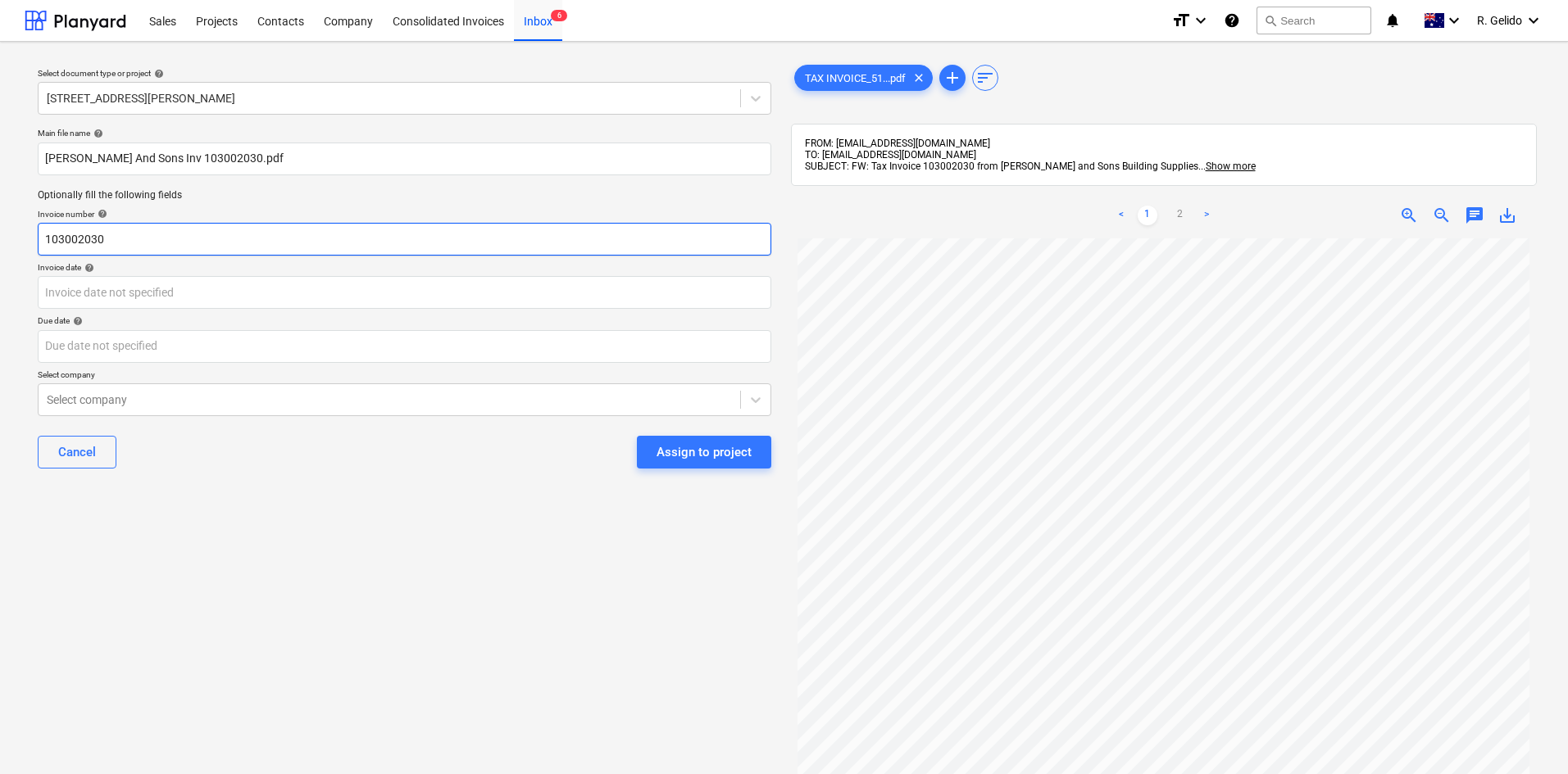
click at [235, 241] on input "103002030" at bounding box center [404, 239] width 733 height 33
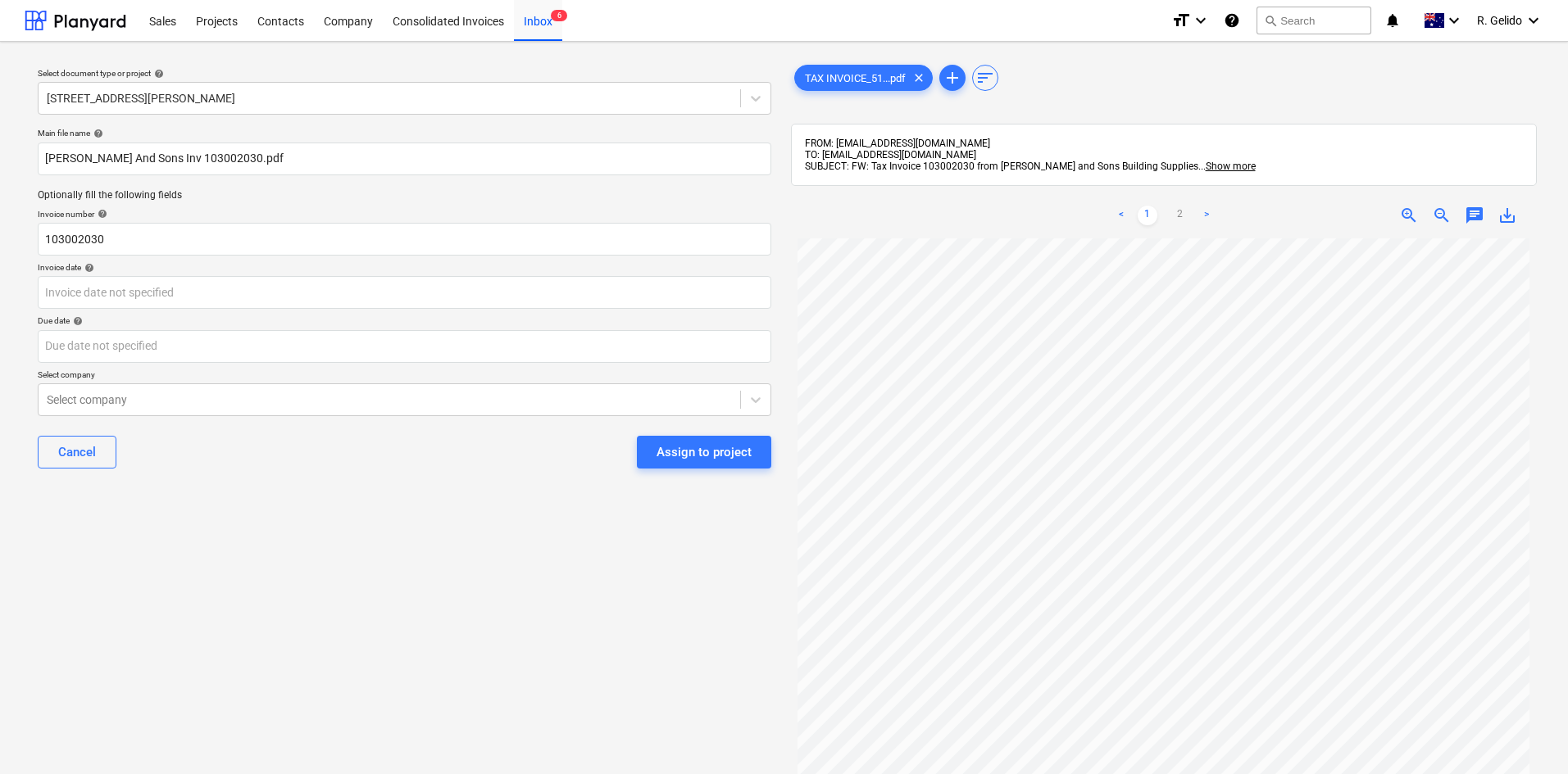
click at [262, 271] on div "Invoice date help" at bounding box center [404, 267] width 733 height 10
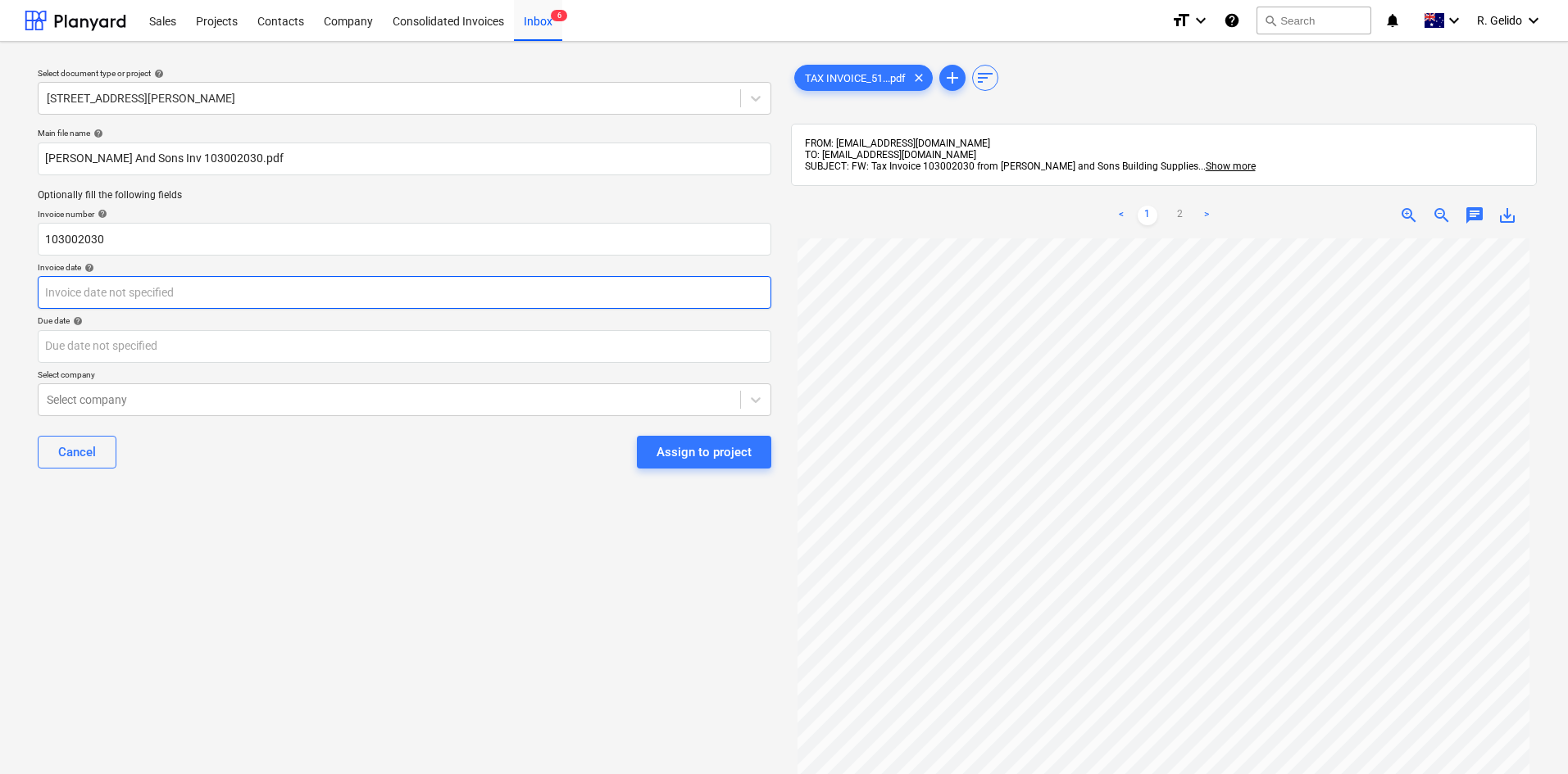
click at [285, 289] on body "Sales Projects Contacts Company Consolidated Invoices Inbox 6 format_size keybo…" at bounding box center [784, 387] width 1568 height 774
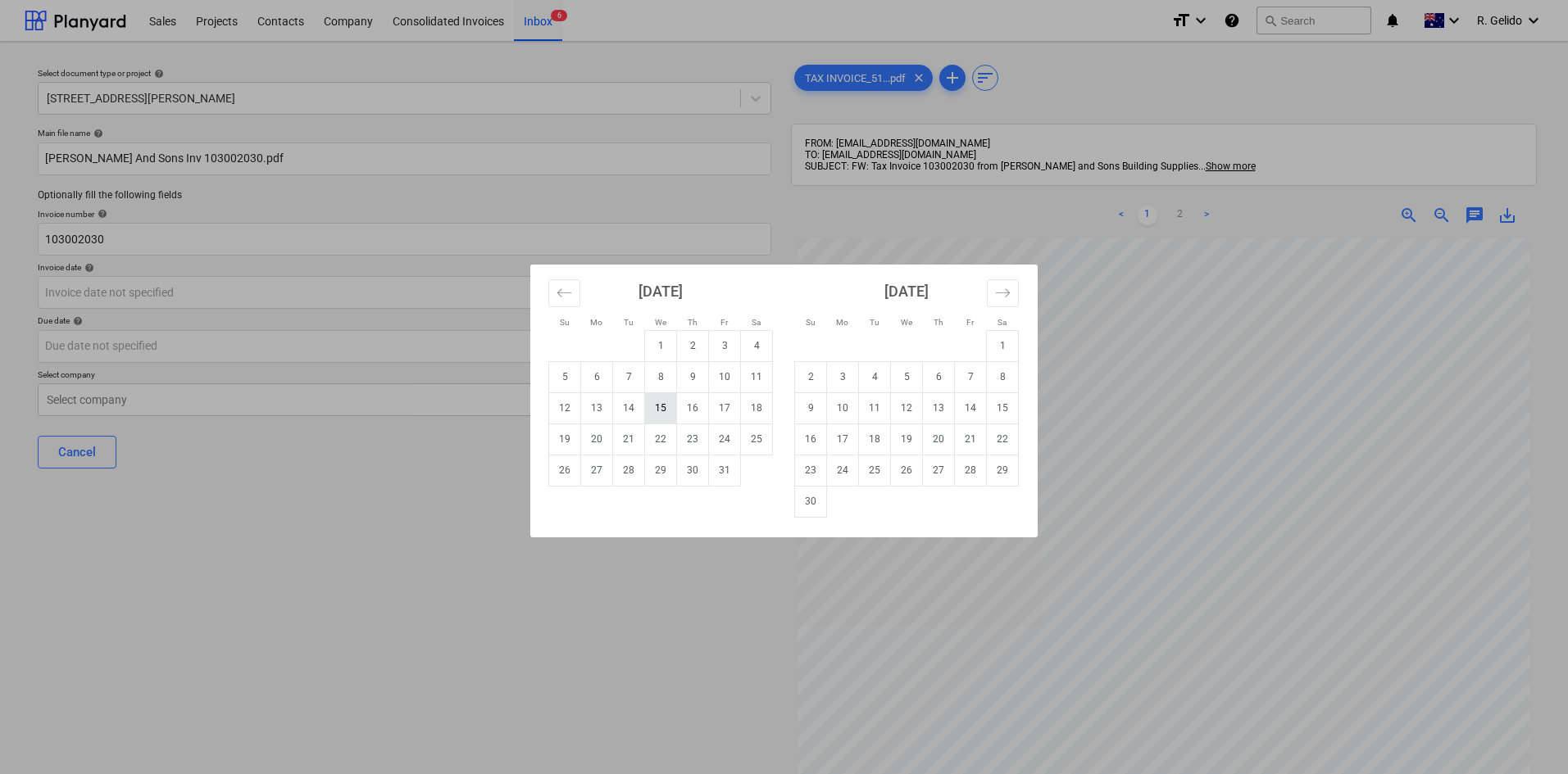
click at [664, 409] on td "15" at bounding box center [661, 408] width 32 height 31
type input "[DATE]"
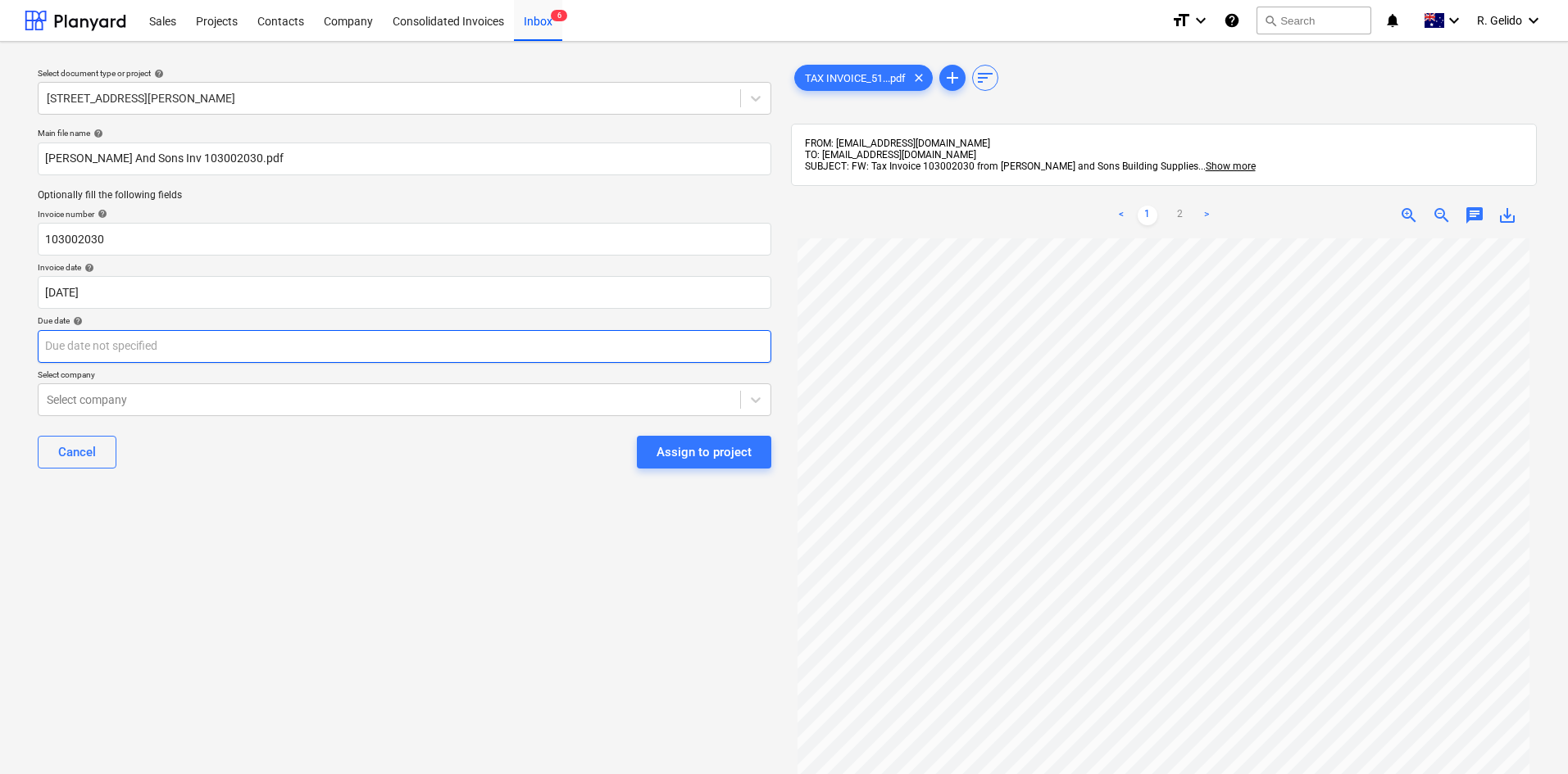
click at [303, 348] on body "Sales Projects Contacts Company Consolidated Invoices Inbox 6 format_size keybo…" at bounding box center [784, 387] width 1568 height 774
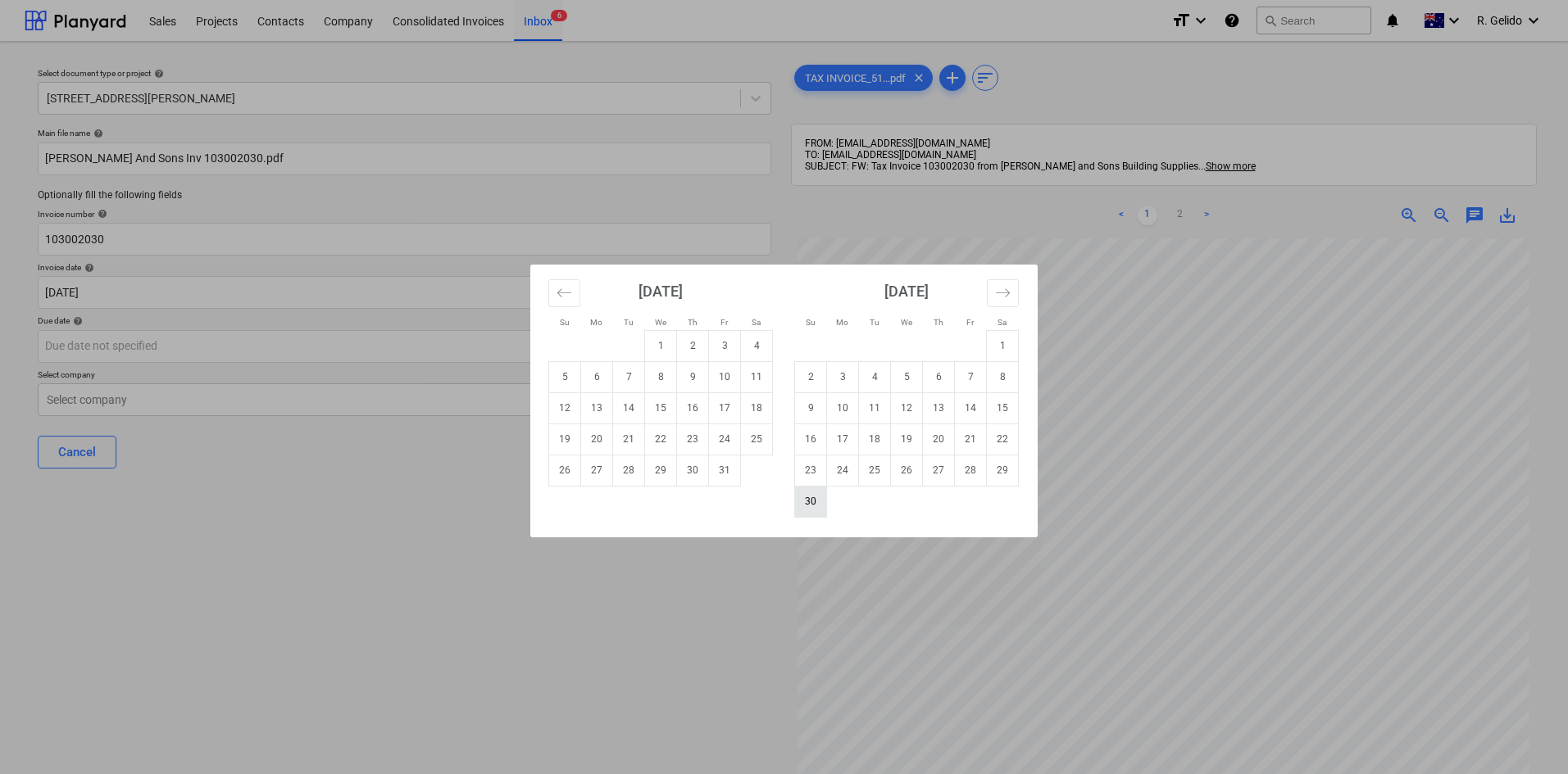
click at [805, 501] on td "30" at bounding box center [811, 501] width 32 height 31
type input "[DATE]"
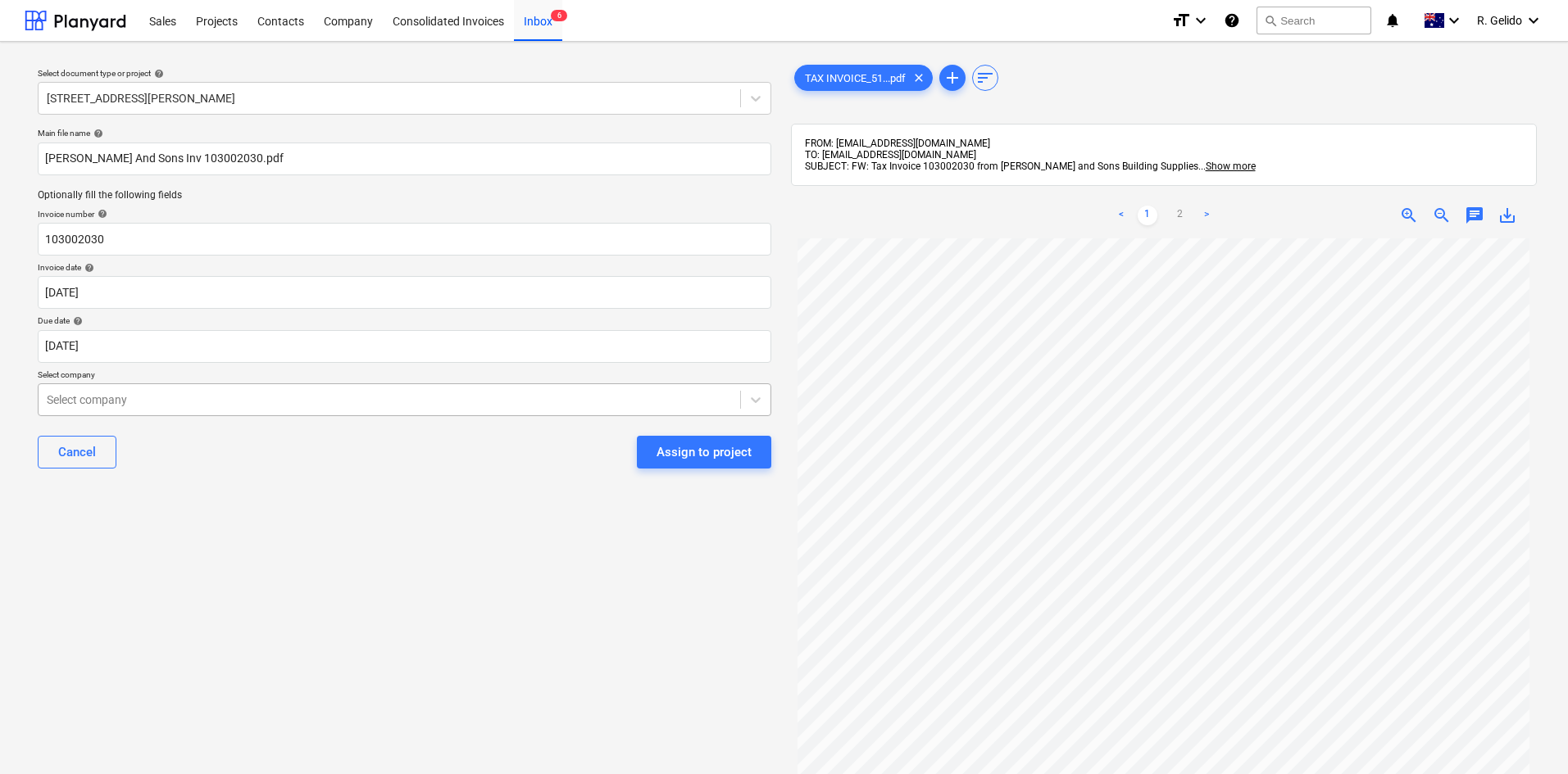
click at [398, 389] on div "Select company" at bounding box center [389, 400] width 701 height 23
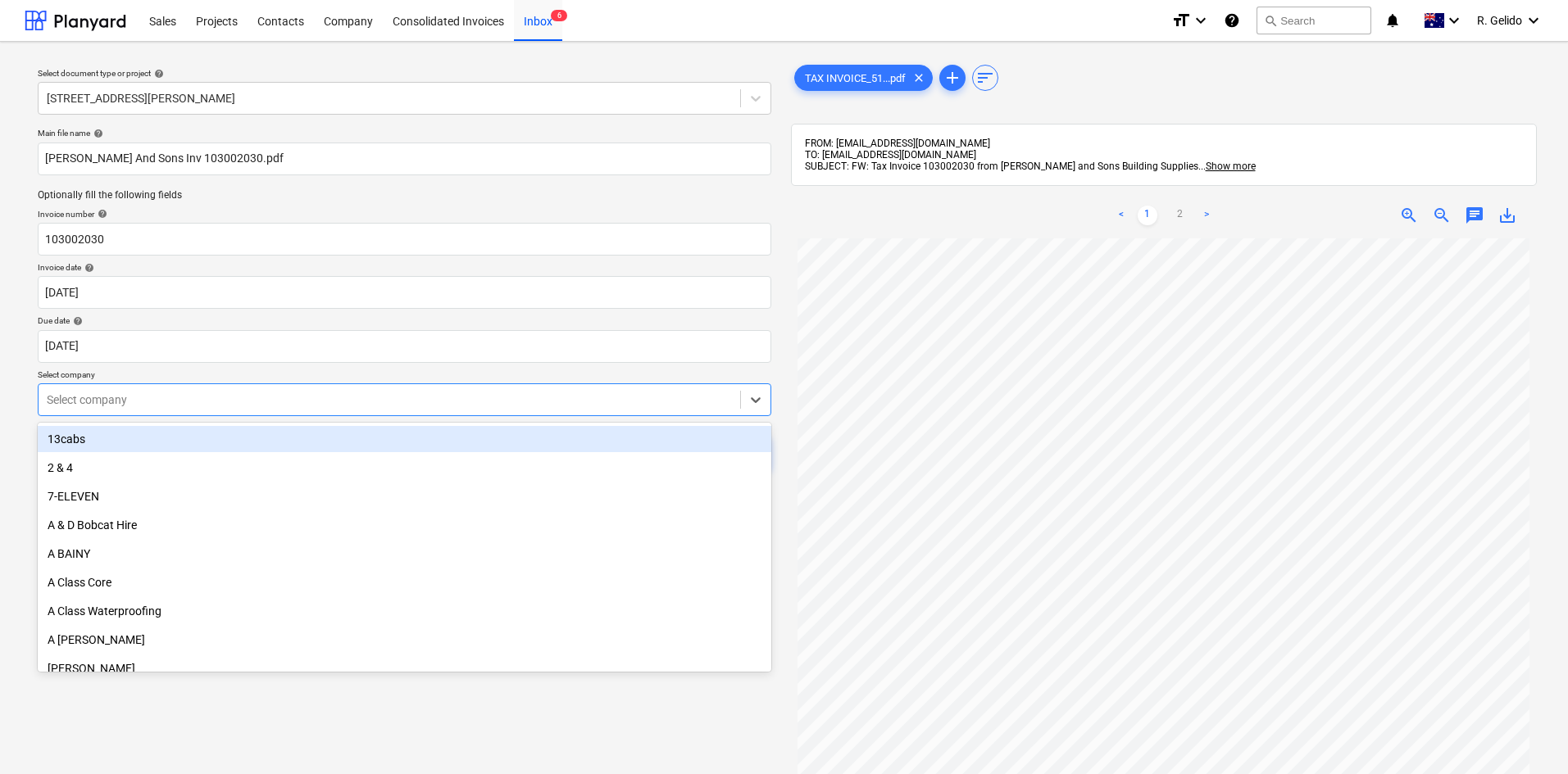
click at [401, 396] on div at bounding box center [389, 399] width 685 height 16
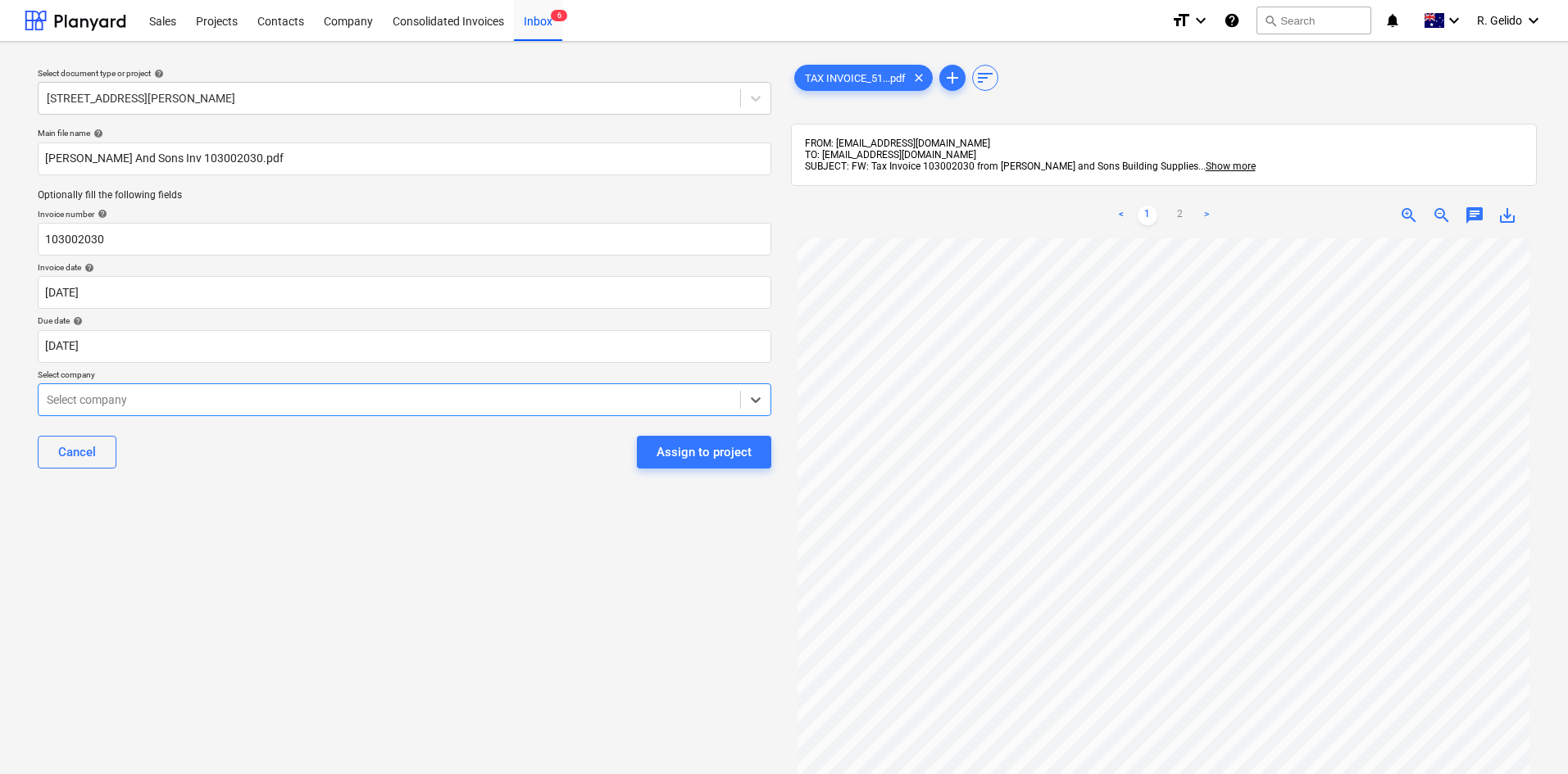
scroll to position [0, 0]
click at [361, 409] on div "Select company" at bounding box center [389, 400] width 701 height 23
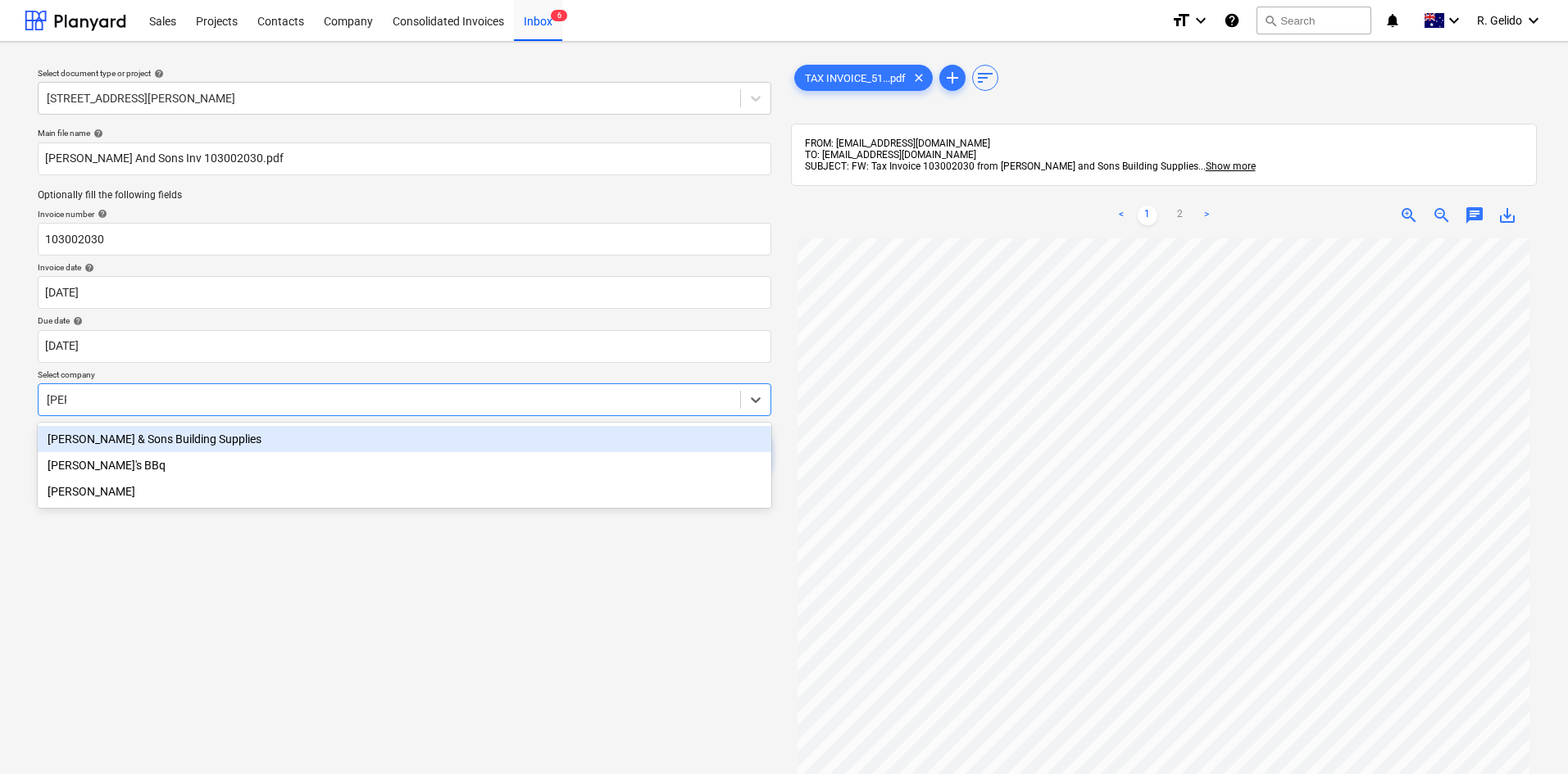
type input "[PERSON_NAME]"
click at [389, 436] on div "[PERSON_NAME] & Sons Building Supplies" at bounding box center [404, 439] width 733 height 26
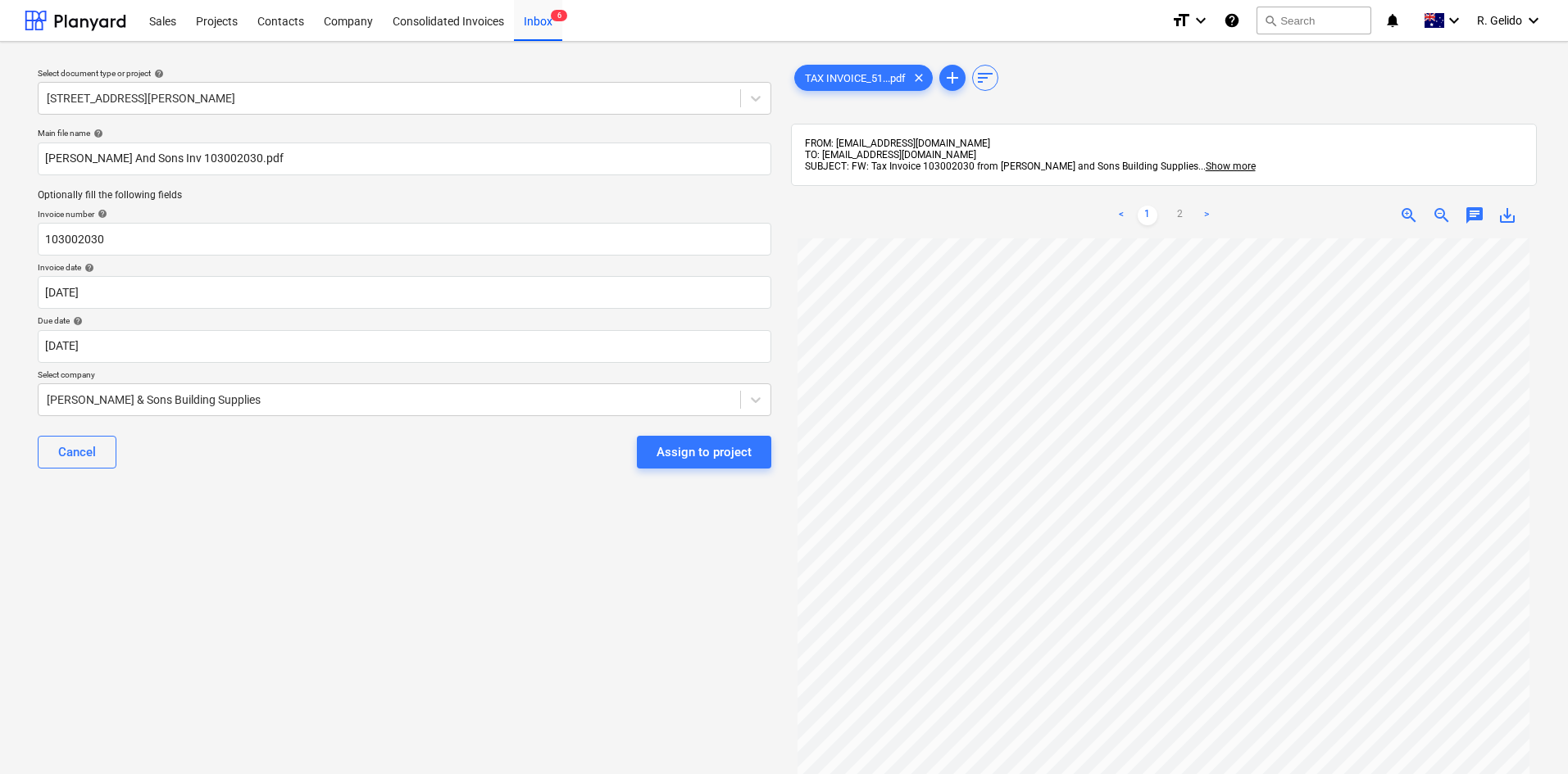
click at [482, 500] on div "Select document type or project help [STREET_ADDRESS][PERSON_NAME] file name he…" at bounding box center [404, 514] width 760 height 919
click at [712, 458] on div "Assign to project" at bounding box center [704, 452] width 95 height 22
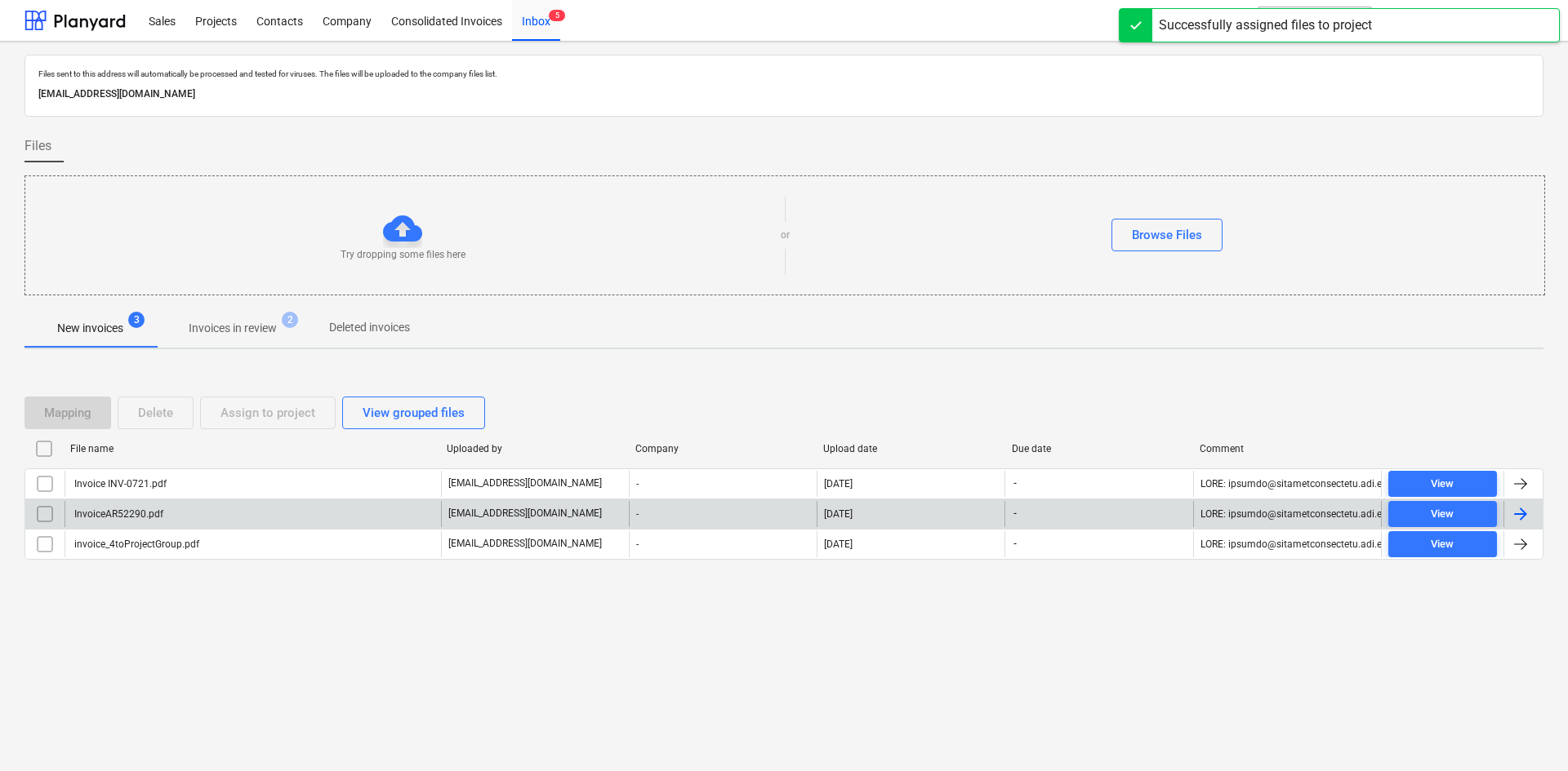
click at [309, 508] on div "InvoiceAR52290.pdf" at bounding box center [252, 515] width 376 height 26
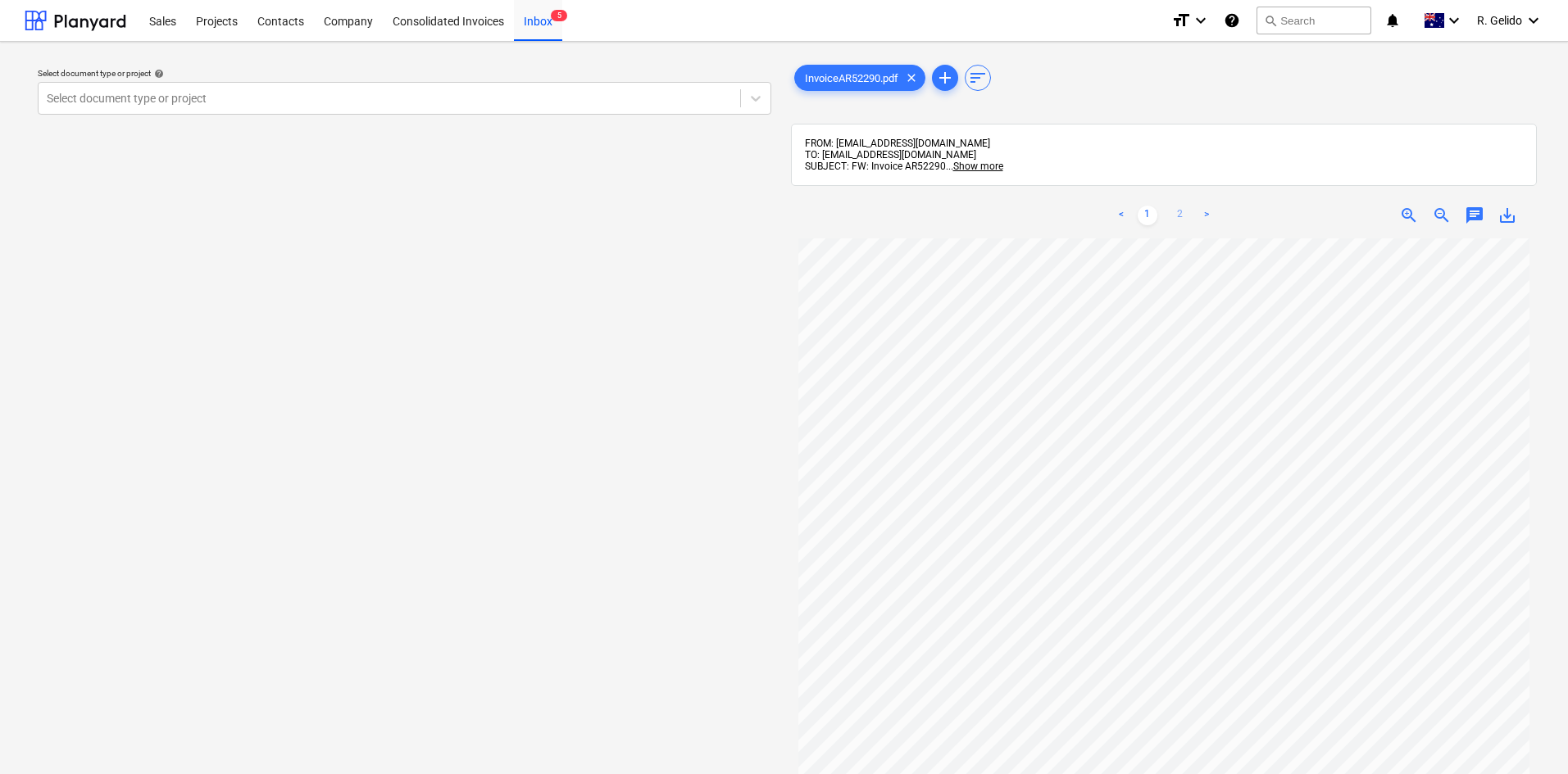
click at [1181, 207] on link "2" at bounding box center [1180, 215] width 20 height 20
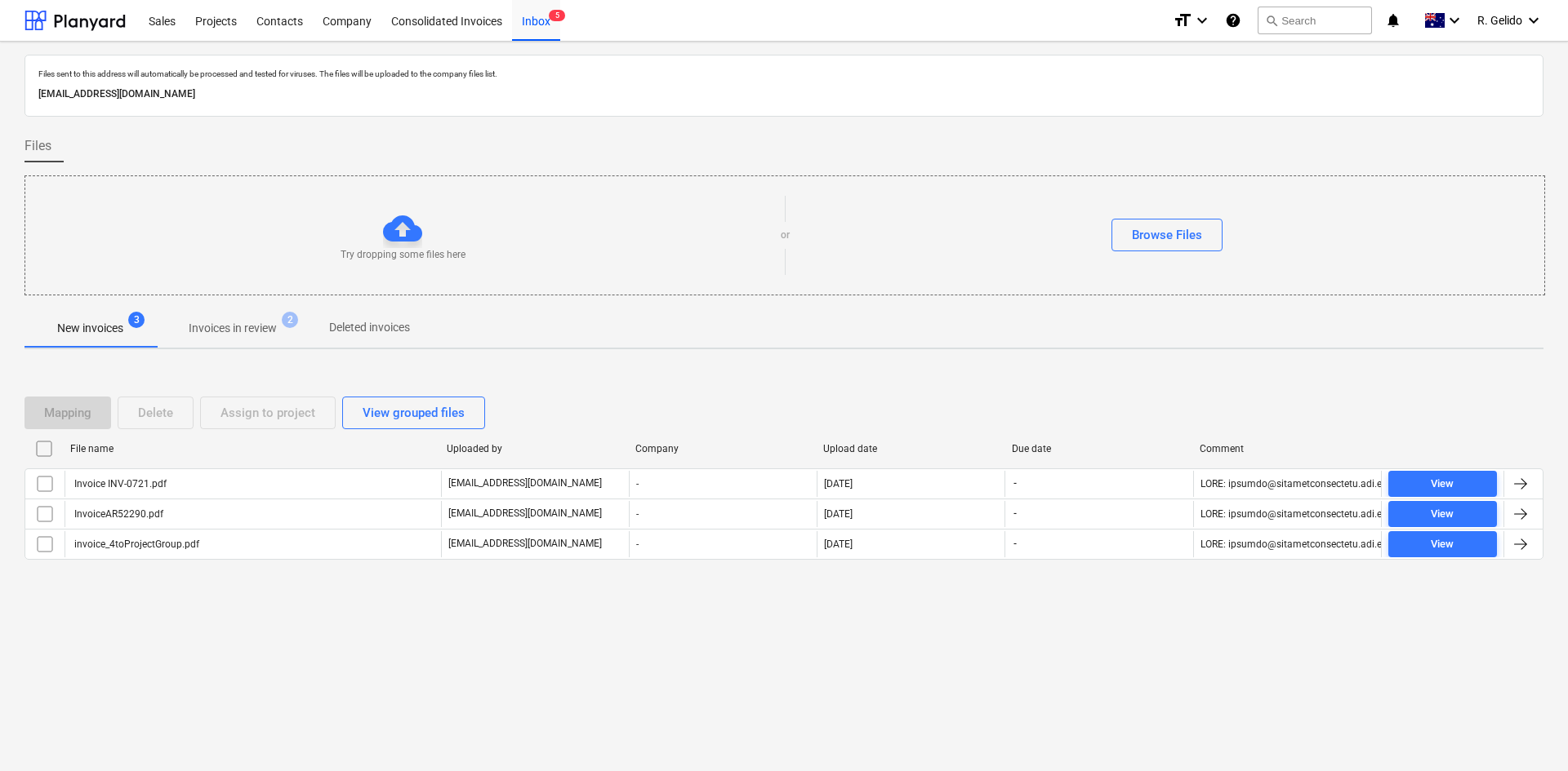
click at [206, 467] on div "File name Uploaded by Company Upload date Due date Comment" at bounding box center [784, 452] width 1519 height 33
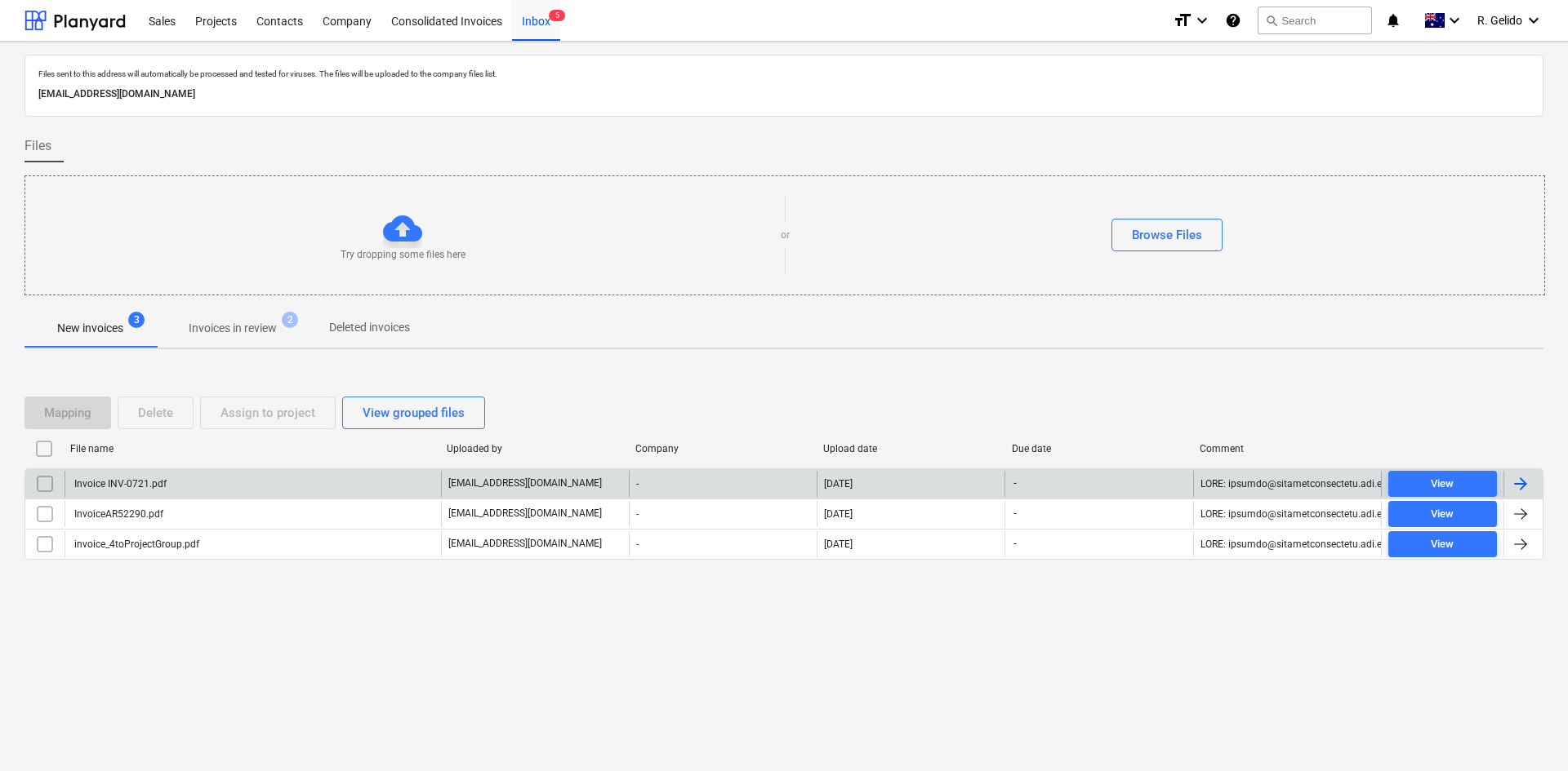
click at [210, 483] on div "Invoice INV-0721.pdf" at bounding box center [252, 484] width 376 height 26
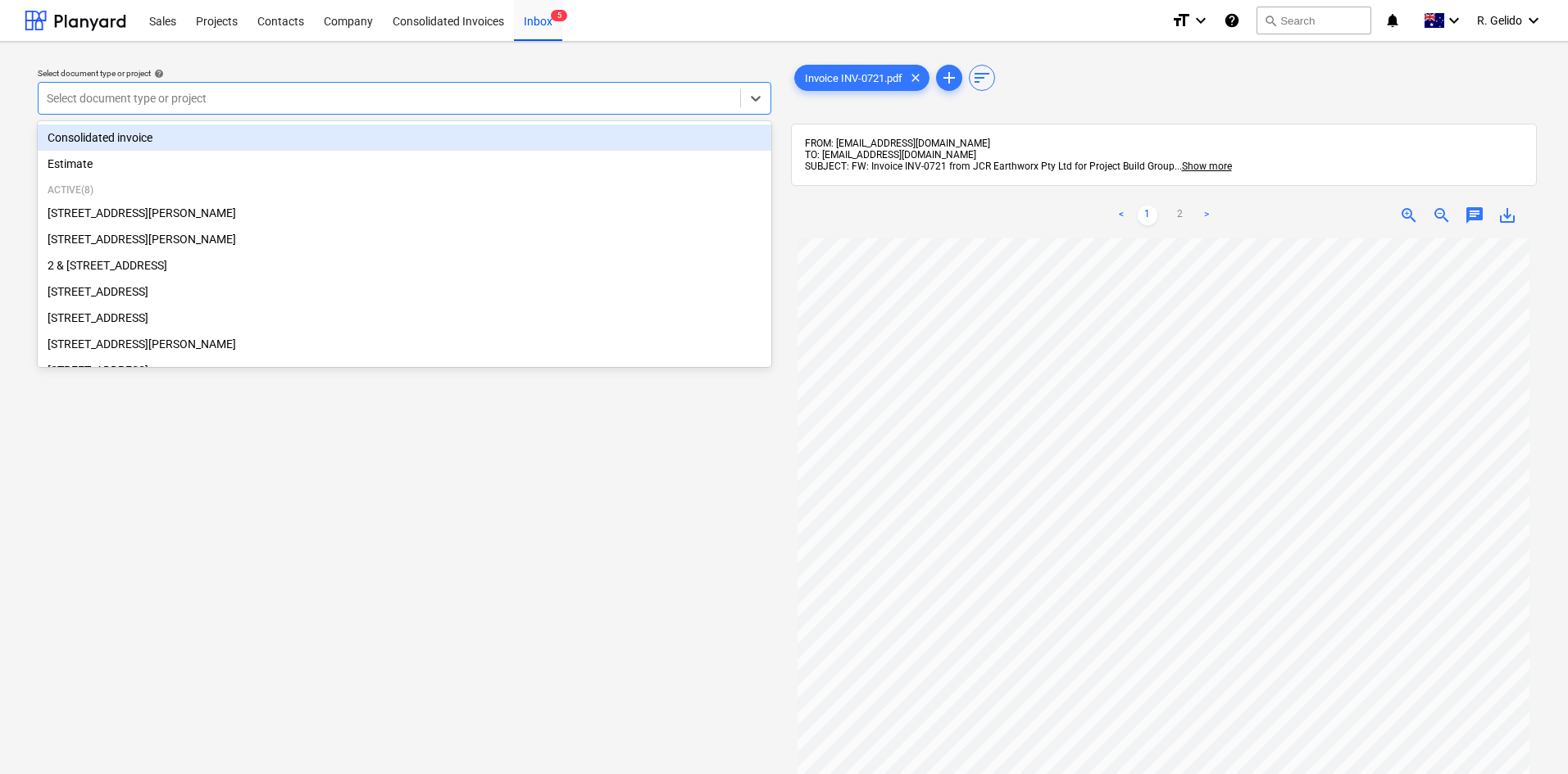
click at [361, 92] on div at bounding box center [389, 97] width 685 height 16
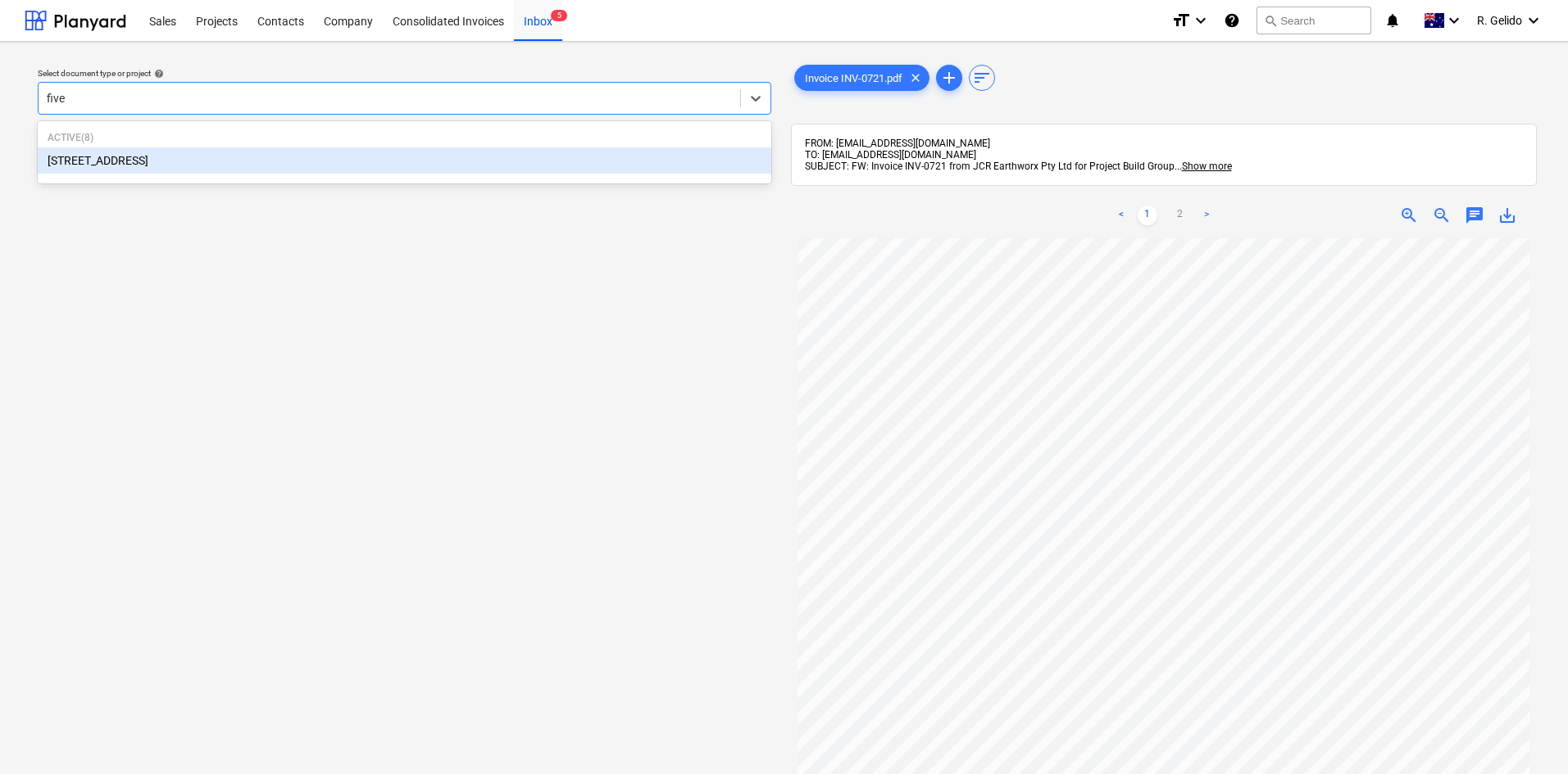
type input "five"
click at [464, 163] on div "[STREET_ADDRESS]" at bounding box center [404, 161] width 733 height 26
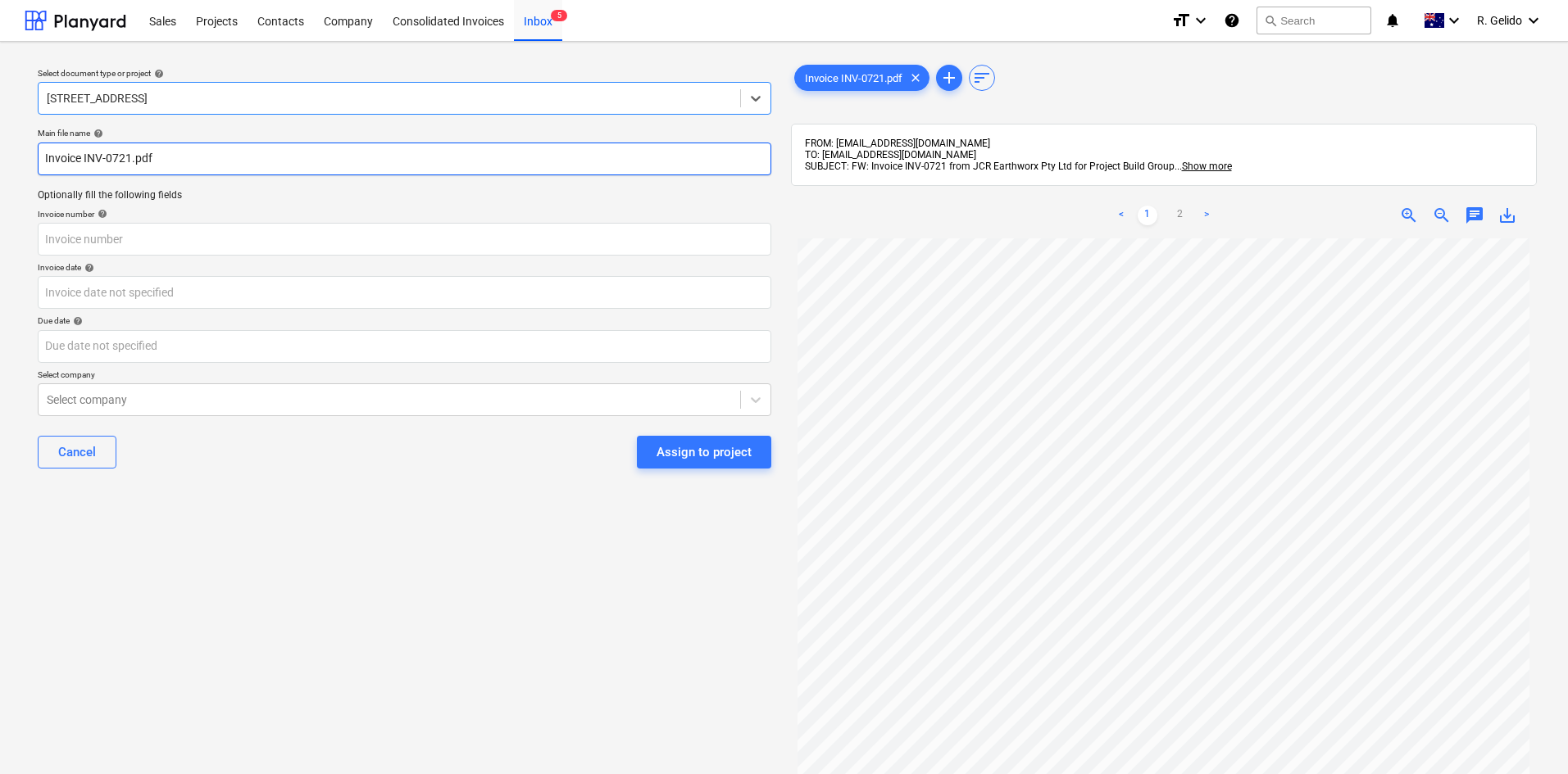
click at [45, 161] on input "Invoice INV-0721.pdf" at bounding box center [404, 159] width 733 height 33
drag, startPoint x: 162, startPoint y: 152, endPoint x: 208, endPoint y: 155, distance: 46.1
click at [208, 155] on input "JCR Earthworx Invoice INV-0721.pdf" at bounding box center [404, 159] width 733 height 33
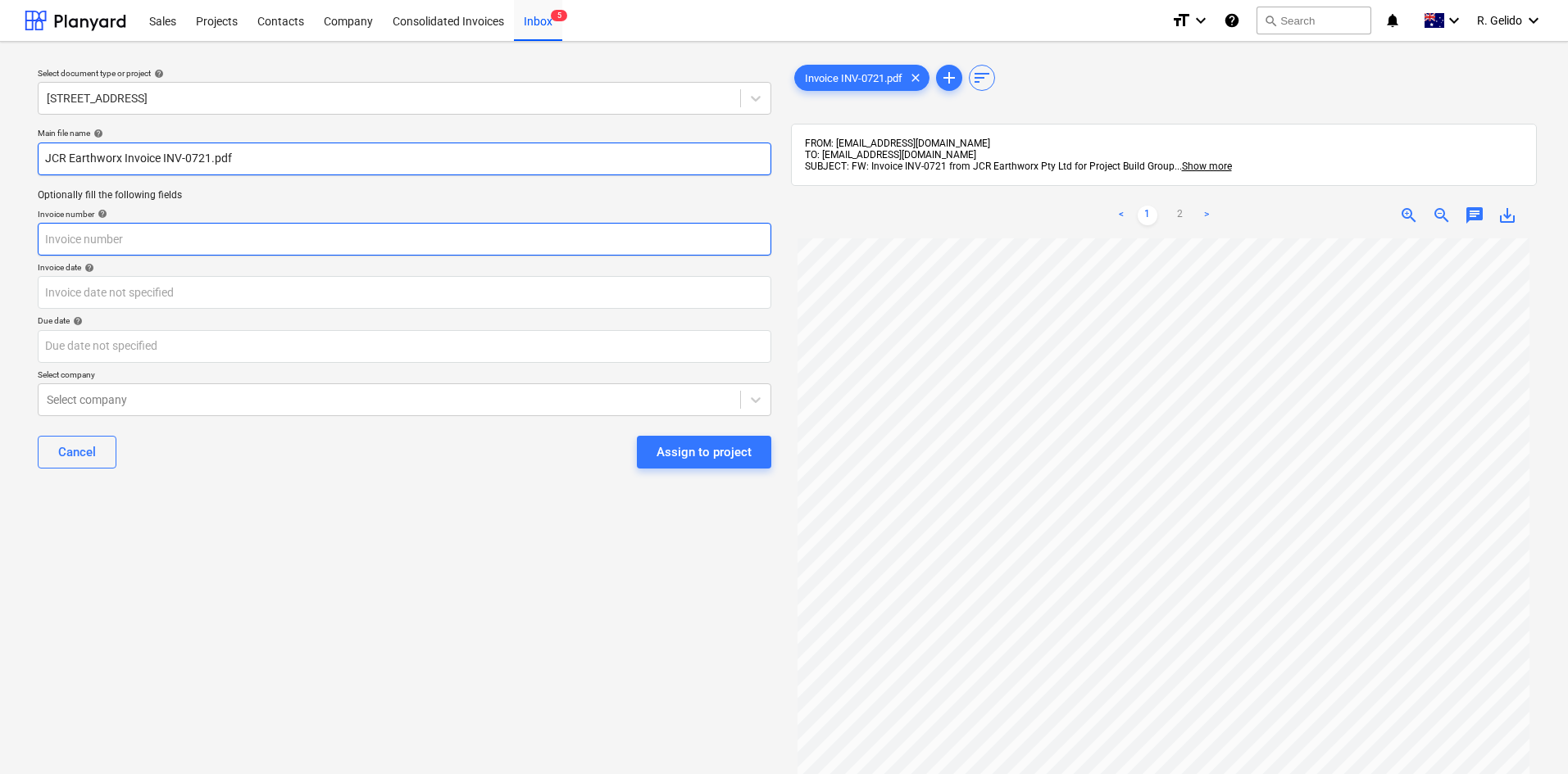
type input "JCR Earthworx Invoice INV-0721.pdf"
click at [120, 223] on div "Invoice number help" at bounding box center [404, 232] width 733 height 46
click at [136, 237] on input "text" at bounding box center [404, 239] width 733 height 33
paste input "INV-0721"
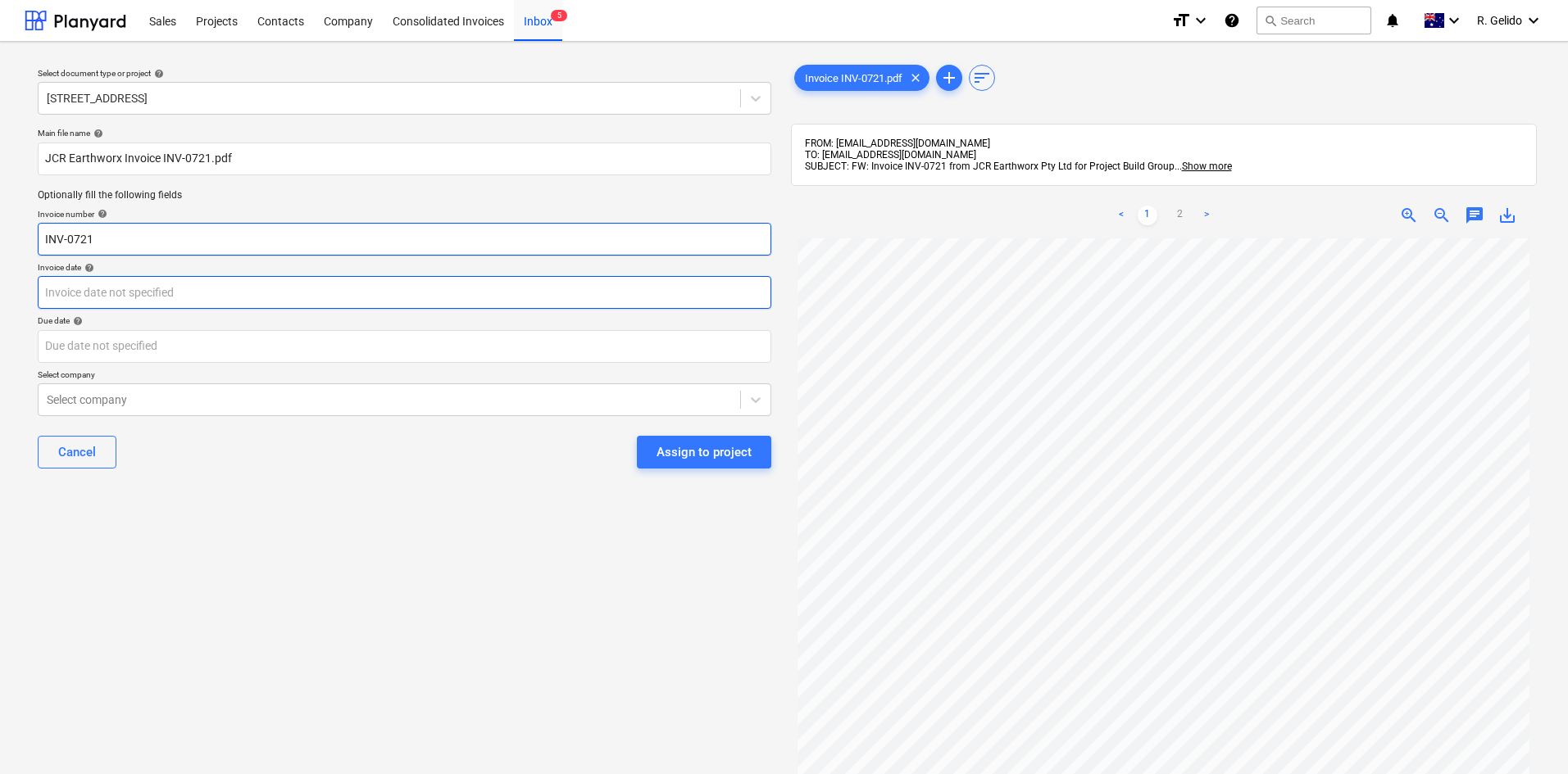
type input "INV-0721"
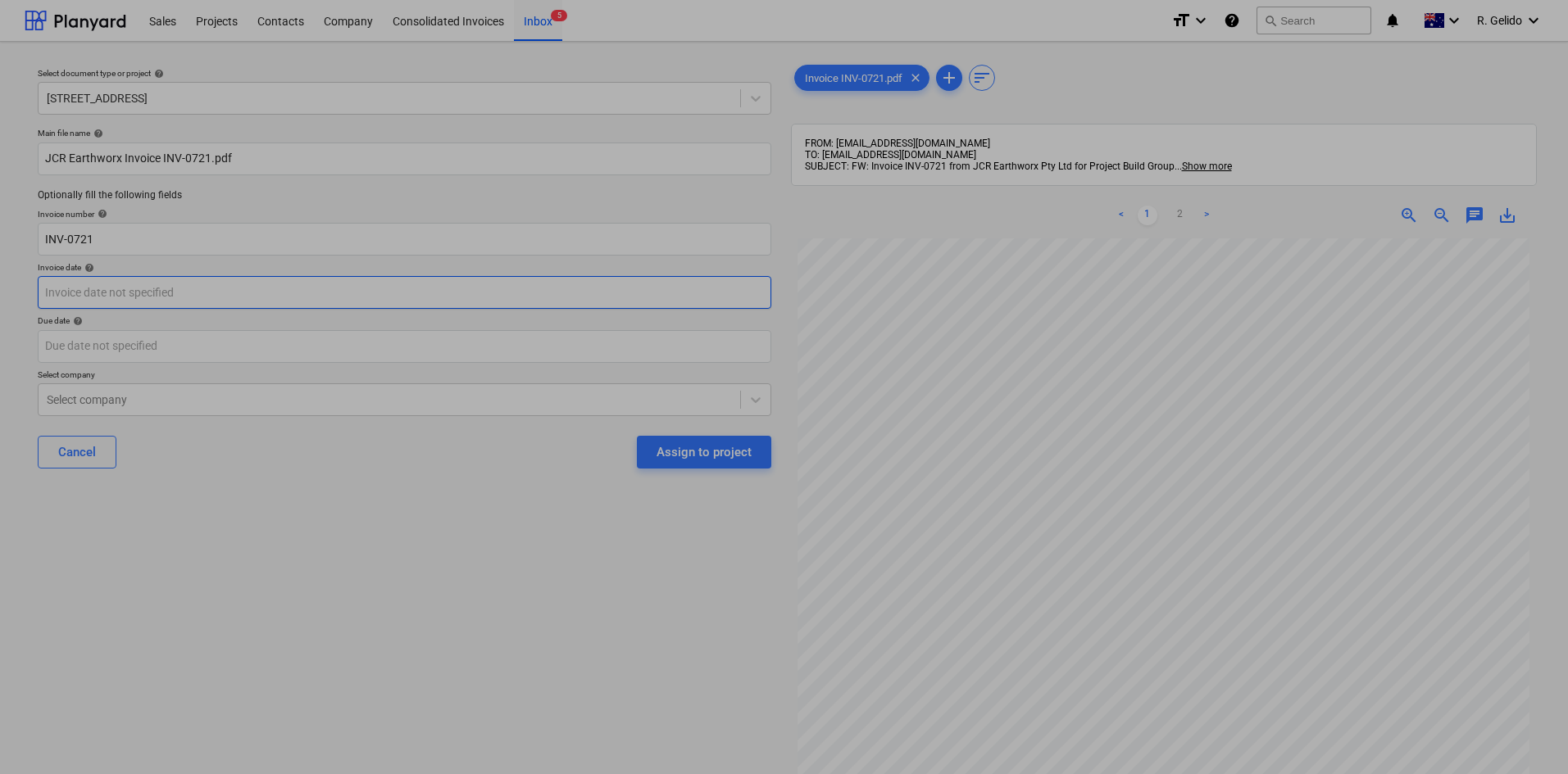
click at [144, 294] on body "Sales Projects Contacts Company Consolidated Invoices Inbox 5 format_size keybo…" at bounding box center [784, 387] width 1568 height 774
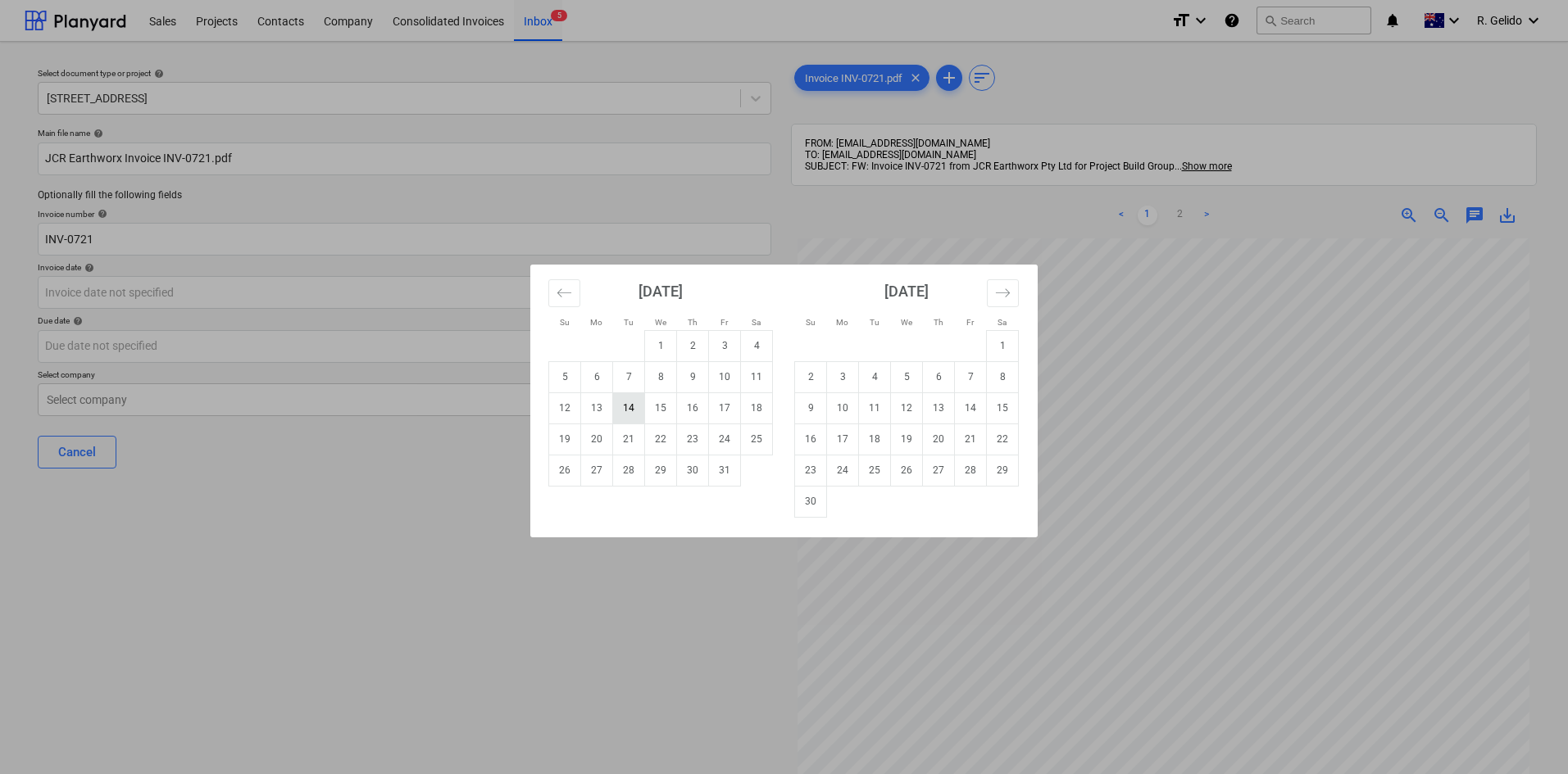
click at [627, 406] on td "14" at bounding box center [629, 408] width 32 height 31
type input "[DATE]"
click at [185, 346] on body "Sales Projects Contacts Company Consolidated Invoices Inbox 5 format_size keybo…" at bounding box center [784, 387] width 1568 height 774
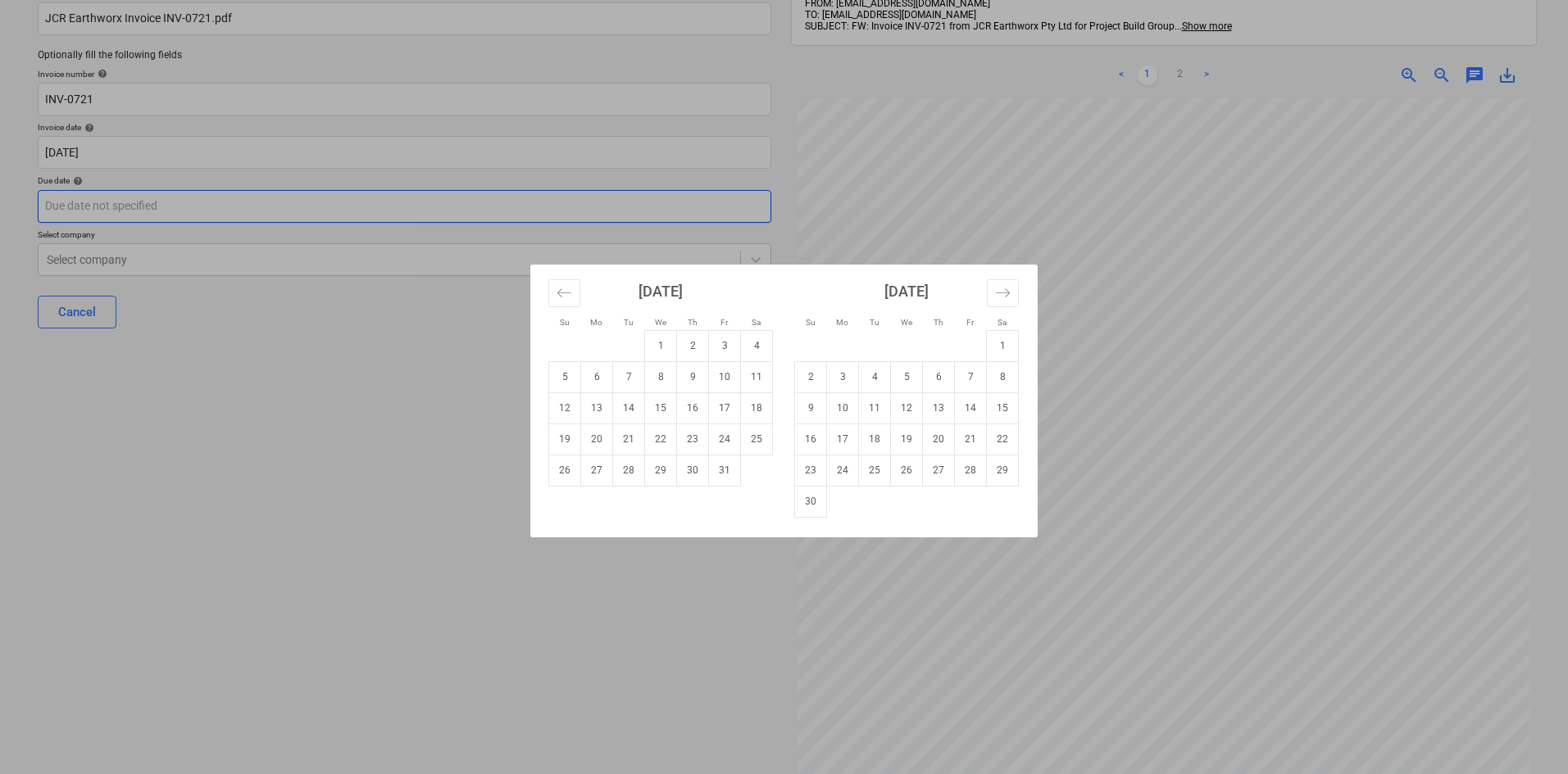
scroll to position [212, 0]
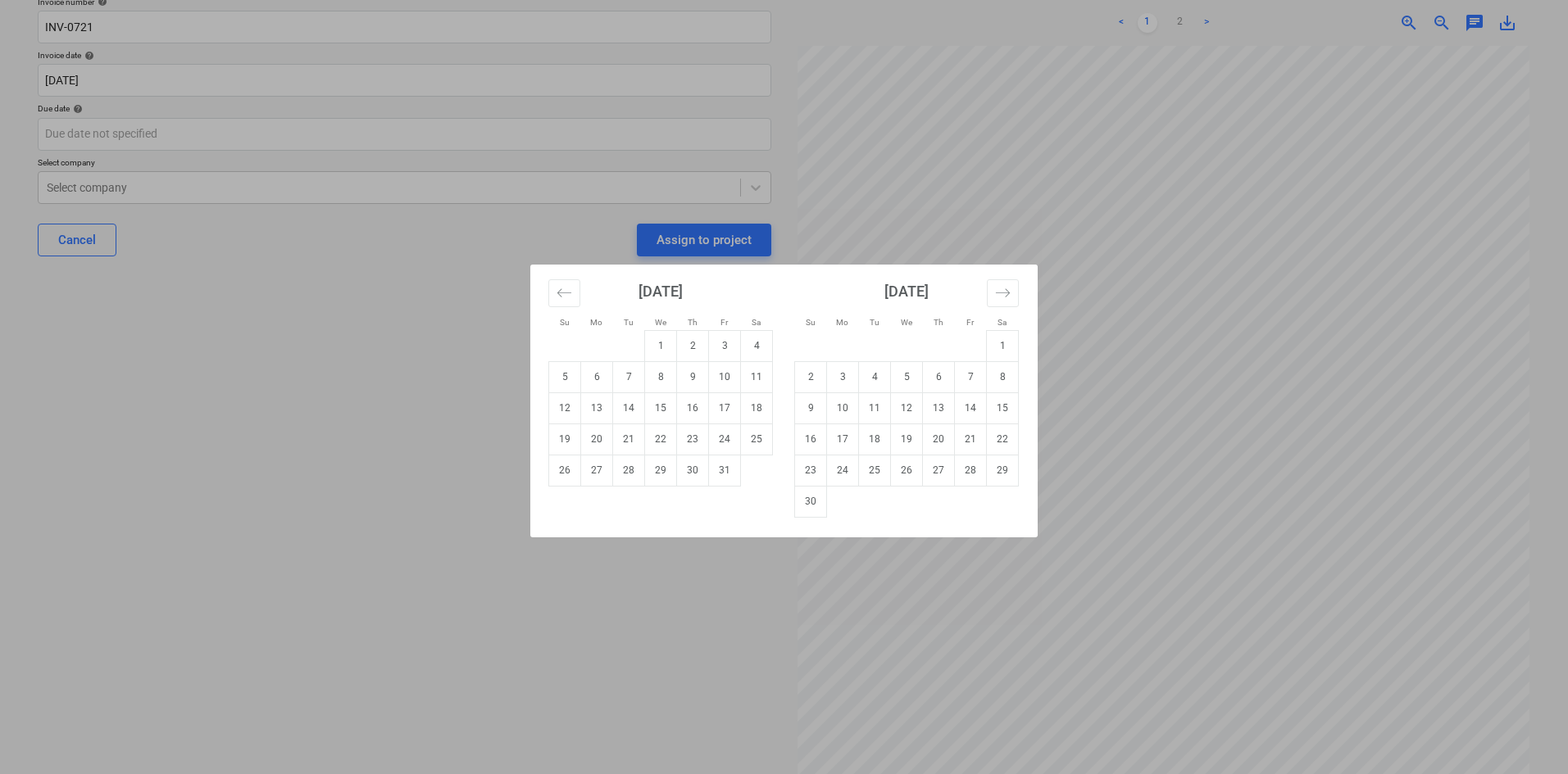
click at [682, 623] on div "Su Mo Tu We Th Fr Sa Su Mo Tu We Th Fr Sa [DATE] 1 2 3 4 5 6 7 8 9 10 11 12 13 …" at bounding box center [784, 387] width 1568 height 774
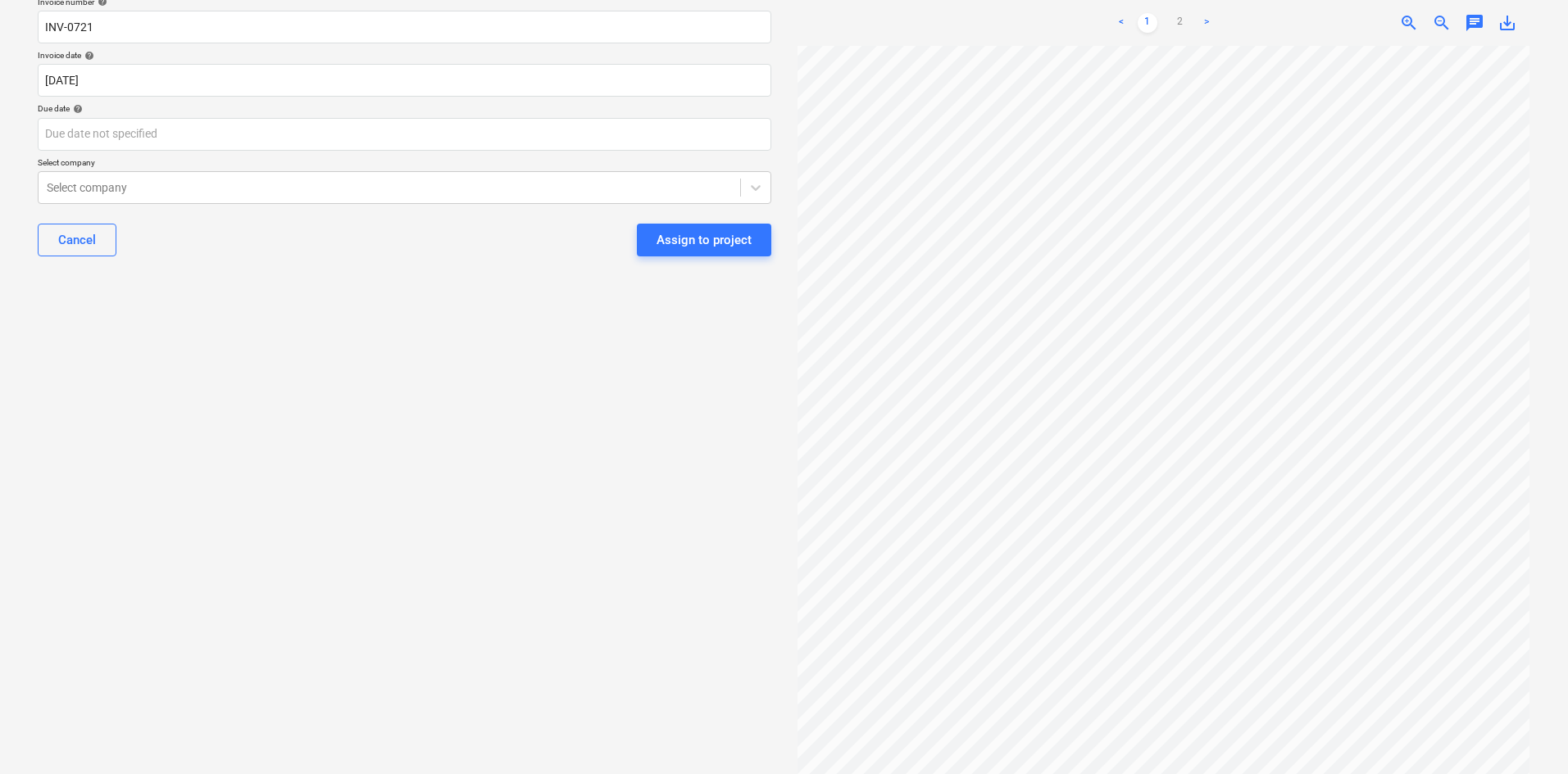
scroll to position [0, 0]
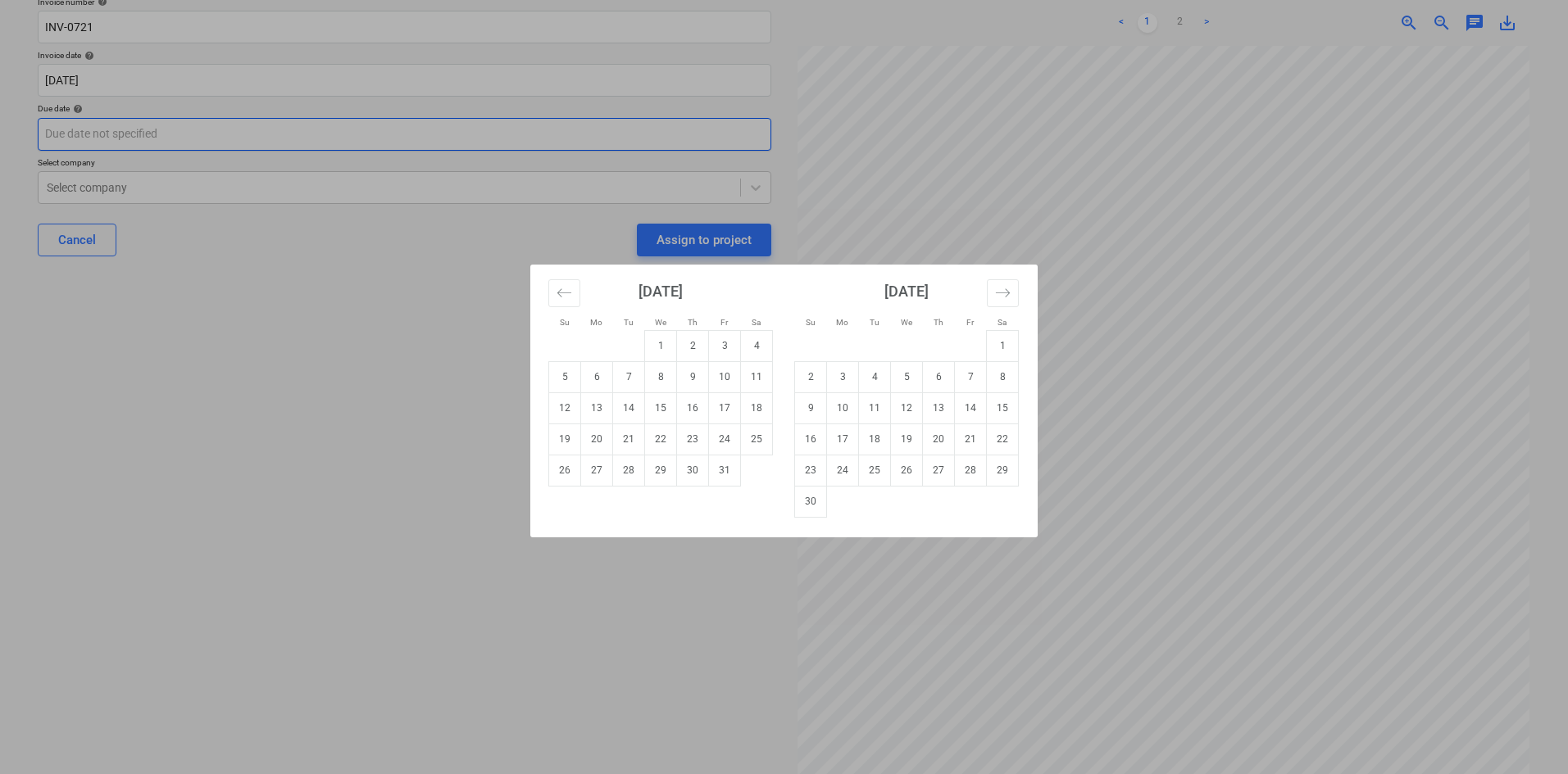
click at [158, 125] on body "Sales Projects Contacts Company Consolidated Invoices Inbox 5 format_size keybo…" at bounding box center [784, 175] width 1568 height 774
click at [627, 409] on td "14" at bounding box center [629, 408] width 32 height 31
type input "[DATE]"
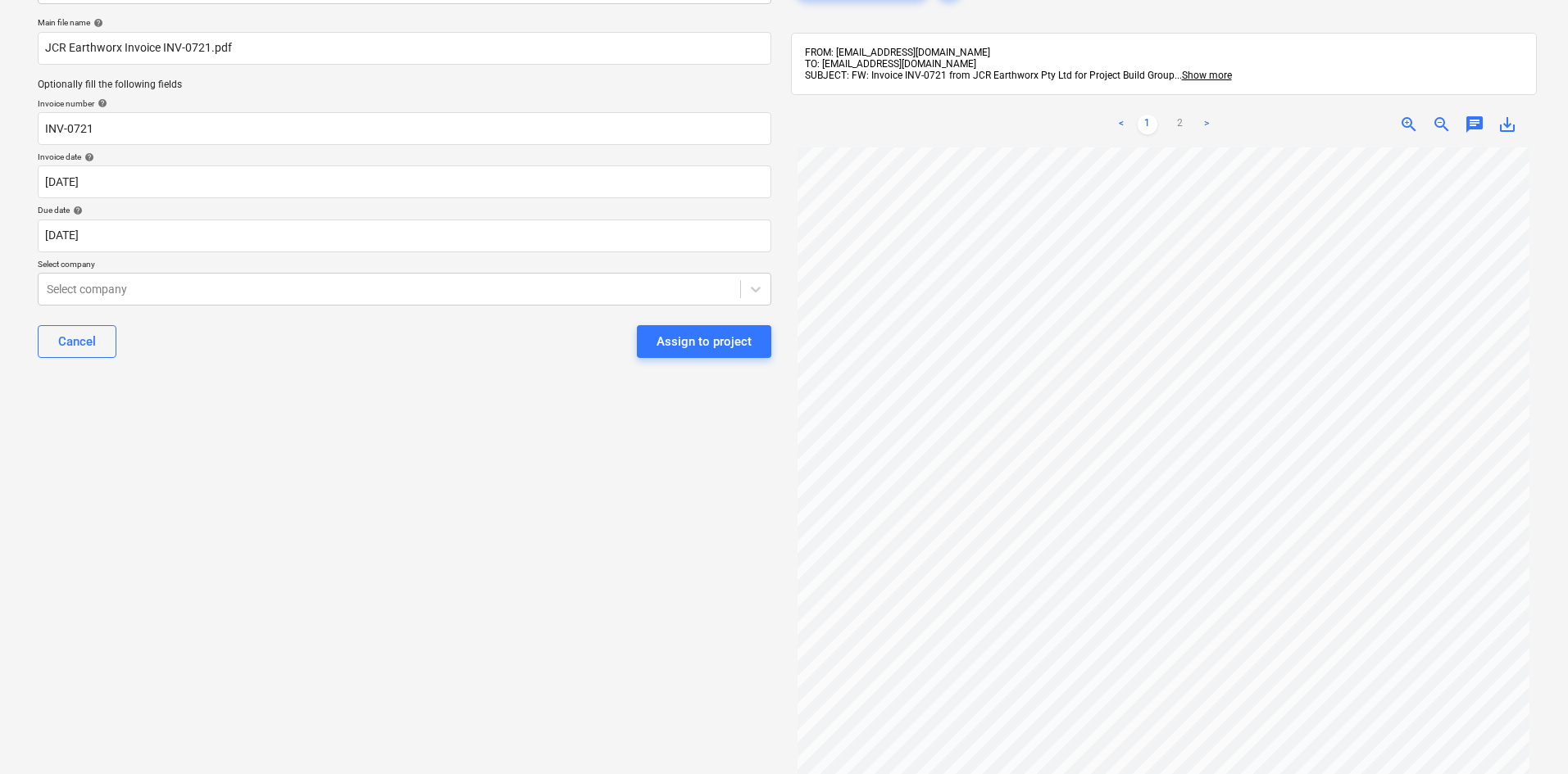
scroll to position [48, 0]
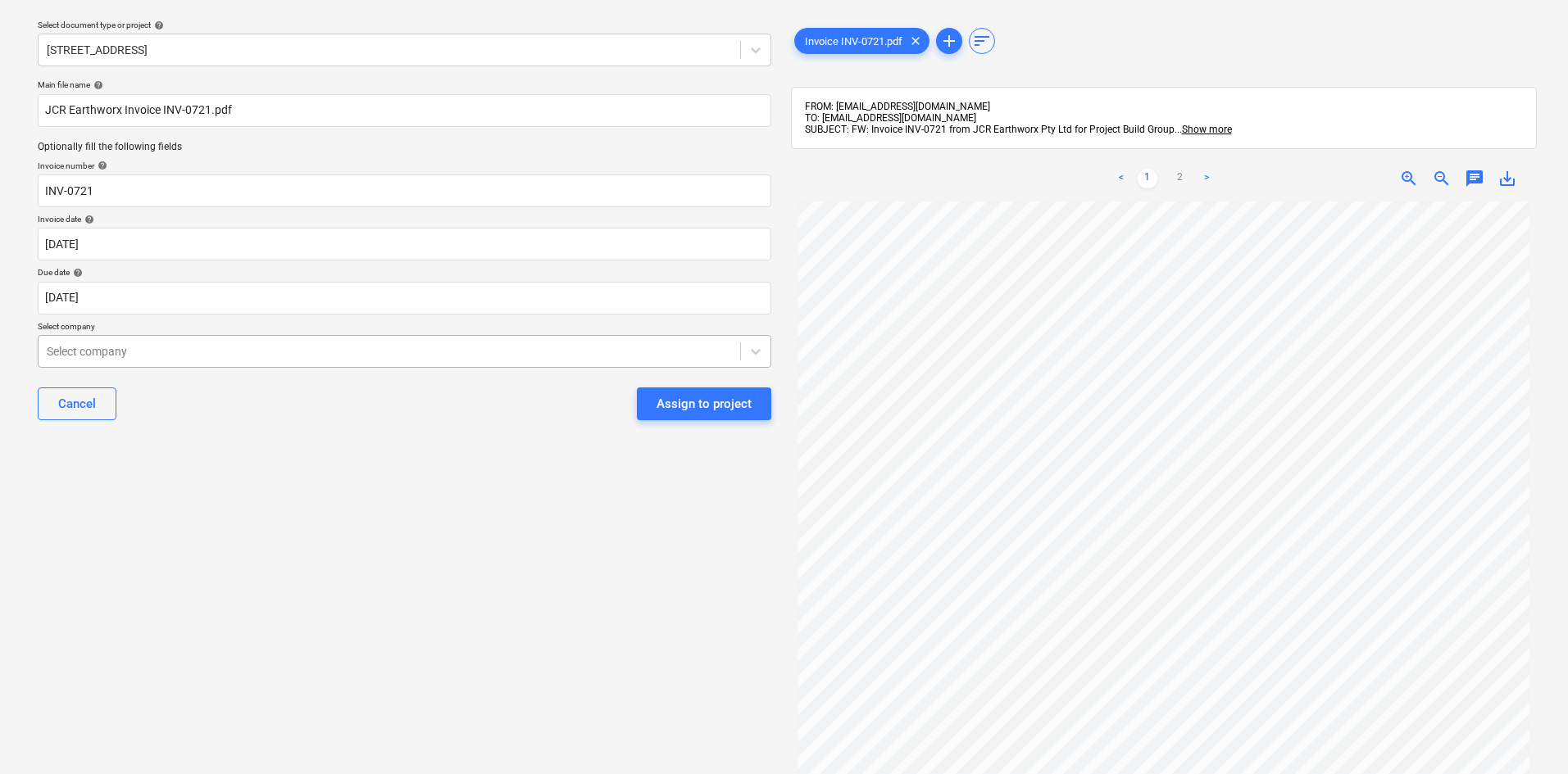
click at [303, 358] on div at bounding box center [389, 351] width 685 height 16
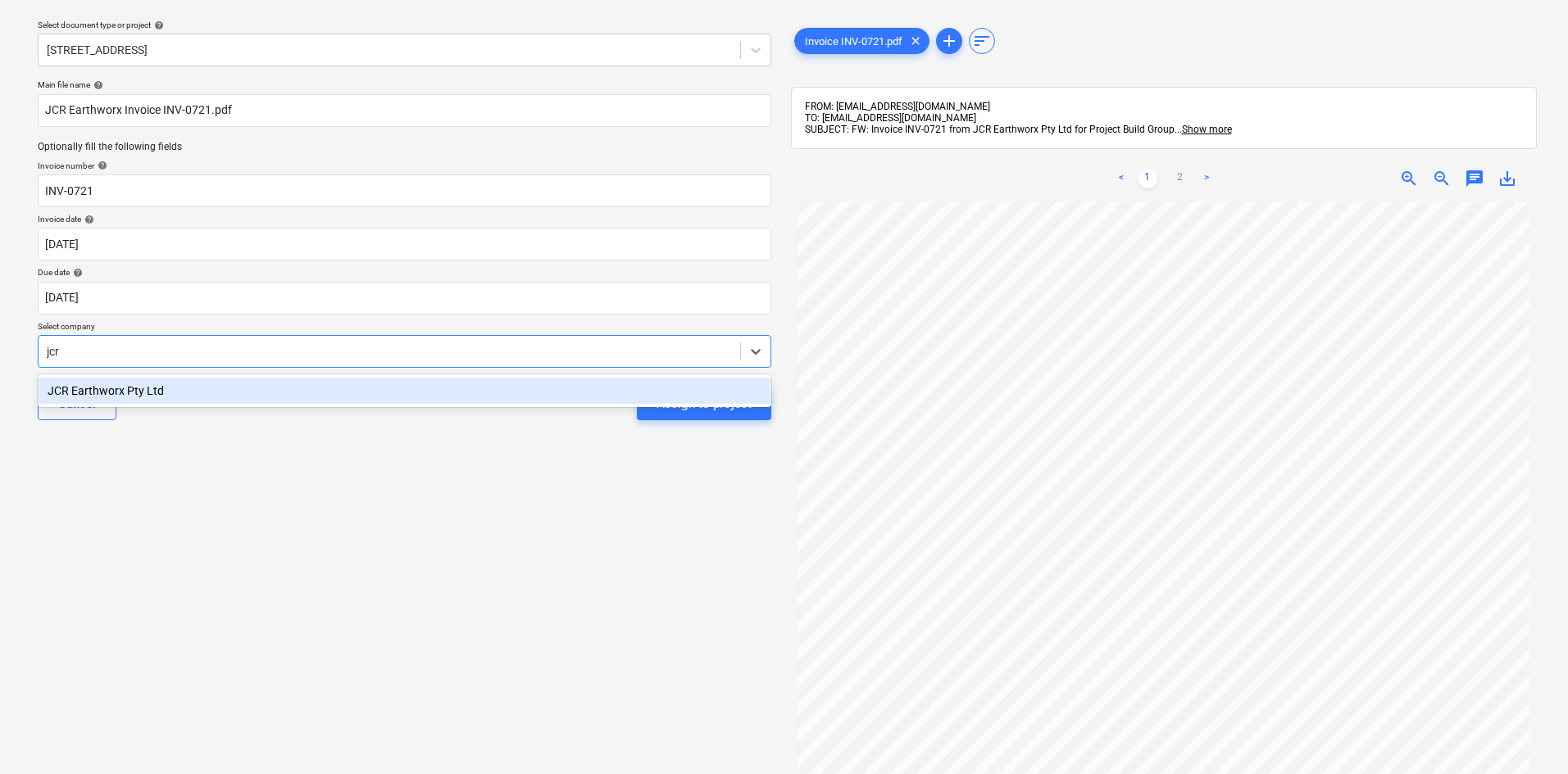
type input "jcr"
click at [315, 378] on div "JCR Earthworx Pty Ltd" at bounding box center [404, 391] width 733 height 26
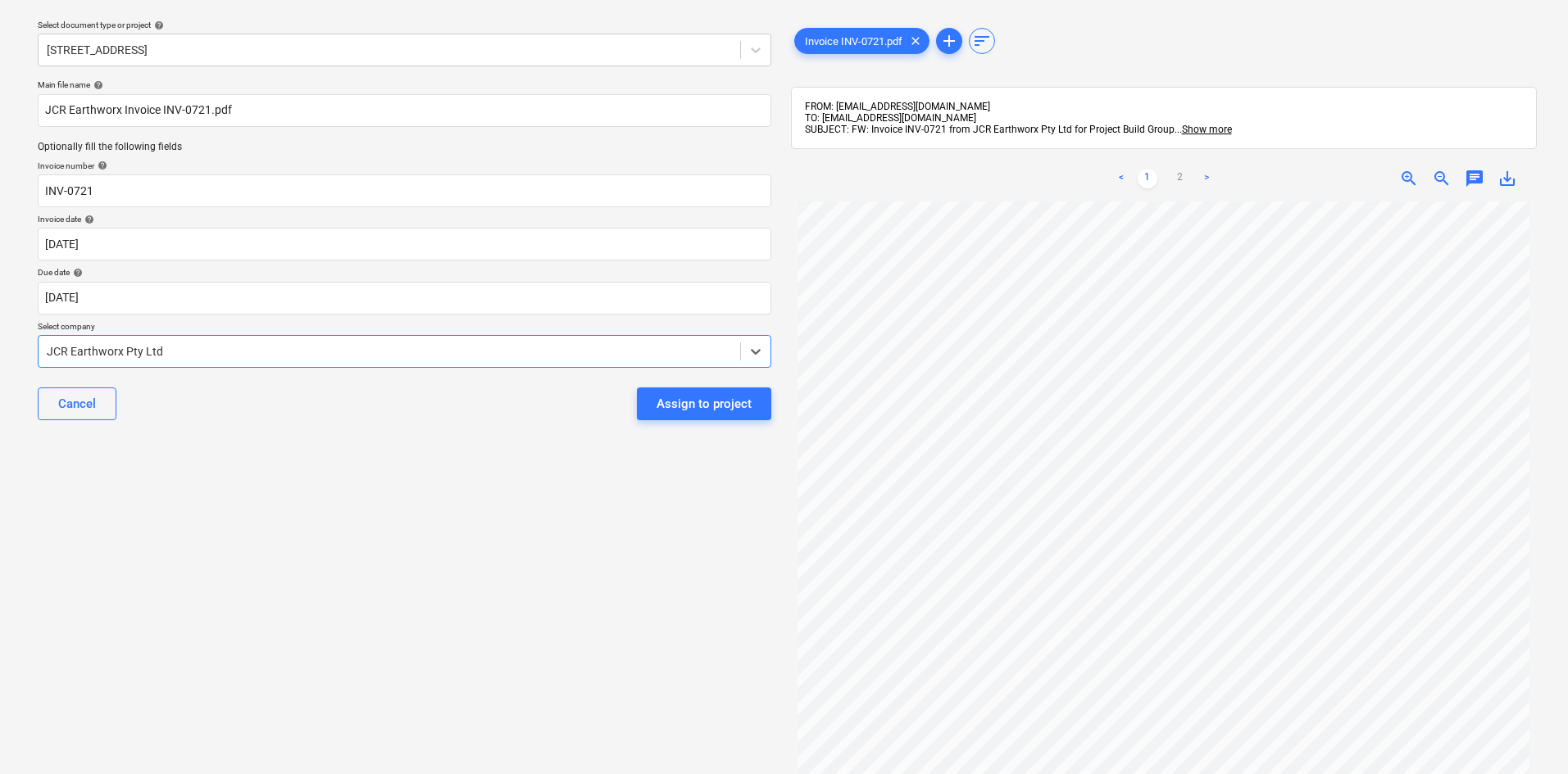
click at [395, 480] on div "Select document type or project help [STREET_ADDRESS] Five Dock Main file name …" at bounding box center [404, 466] width 760 height 919
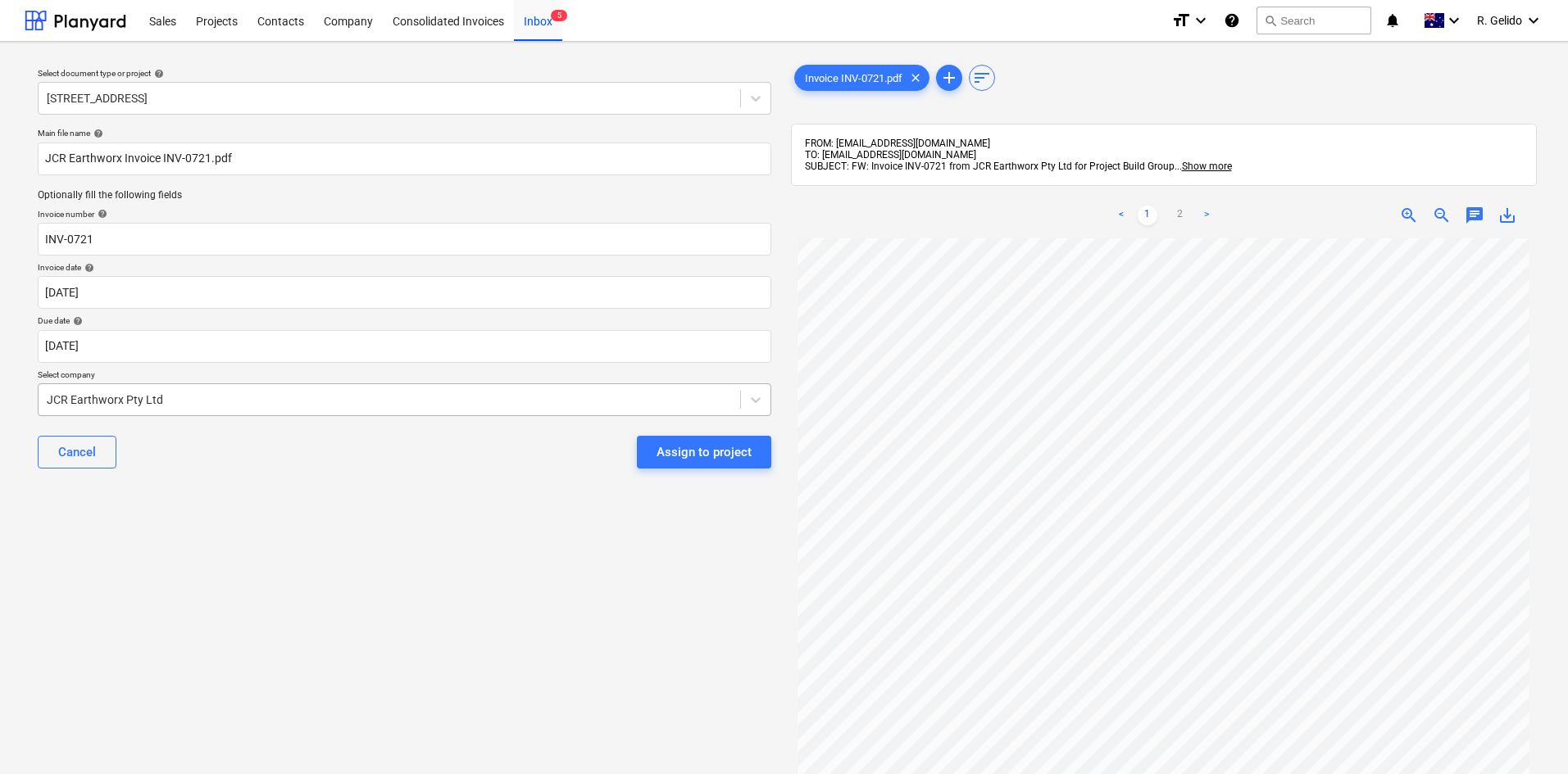
scroll to position [82, 0]
click at [730, 456] on div "Assign to project" at bounding box center [704, 452] width 95 height 22
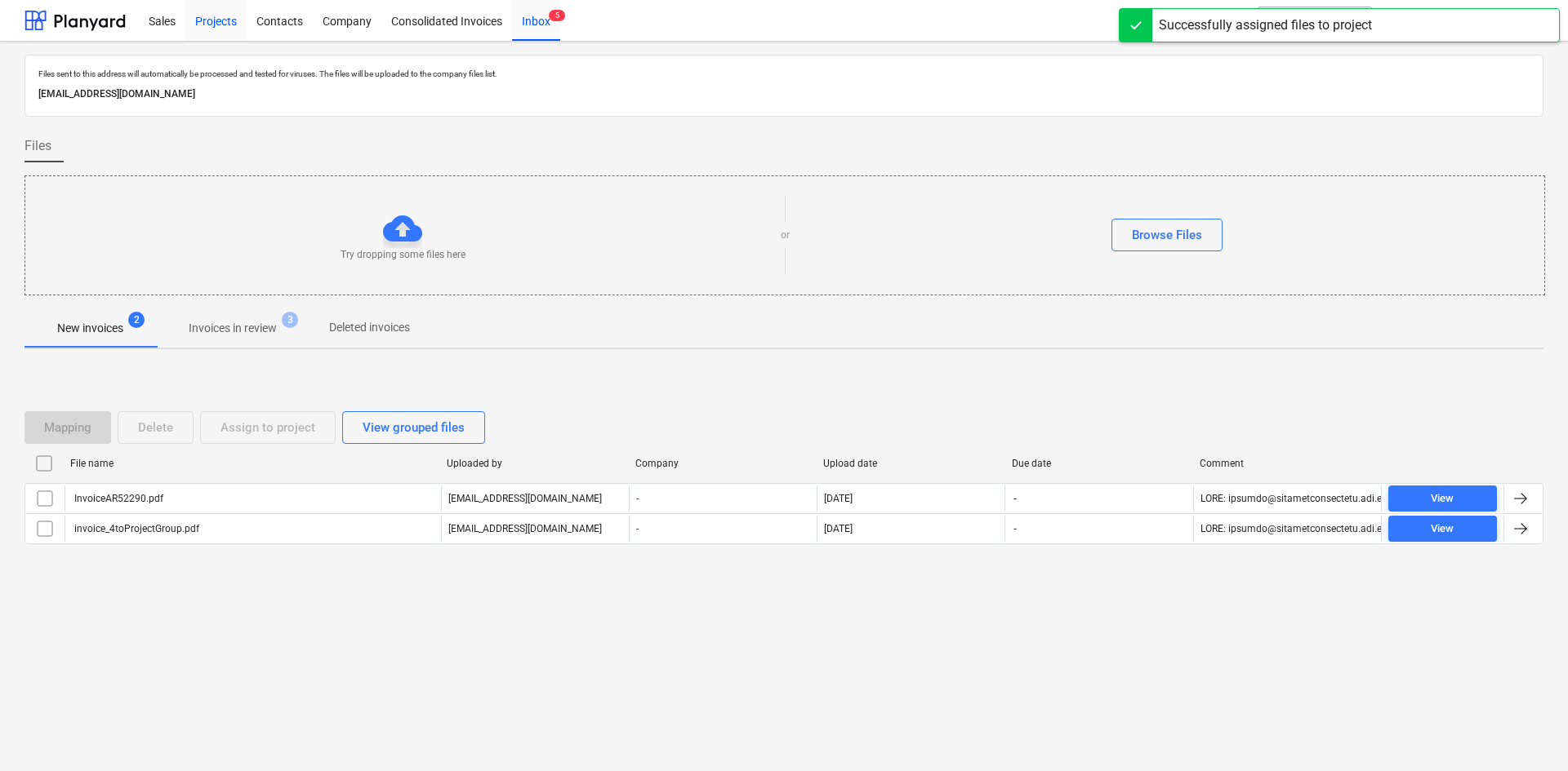
click at [223, 21] on div "Projects" at bounding box center [216, 20] width 61 height 41
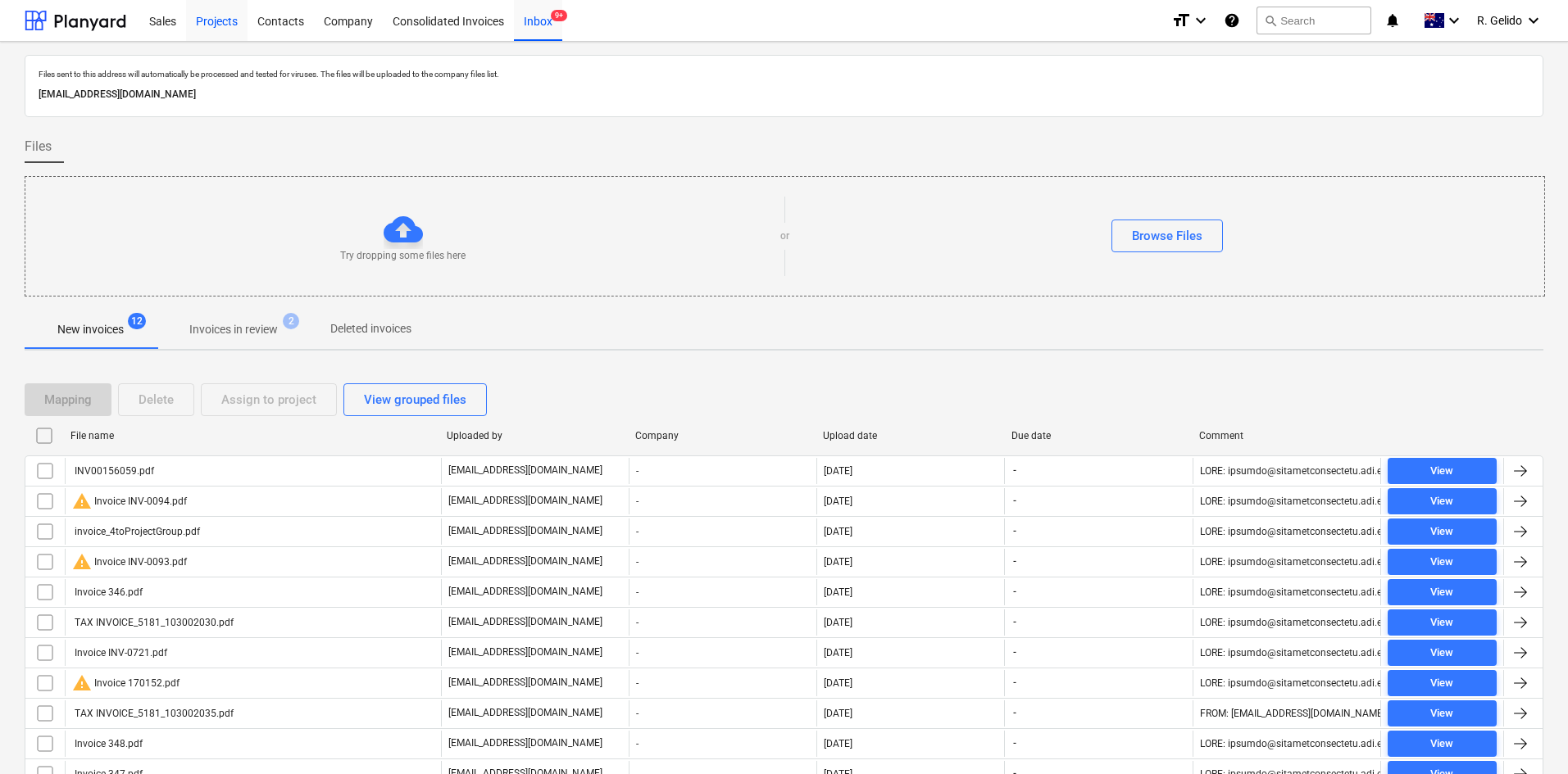
click at [219, 15] on div "Projects" at bounding box center [217, 20] width 62 height 42
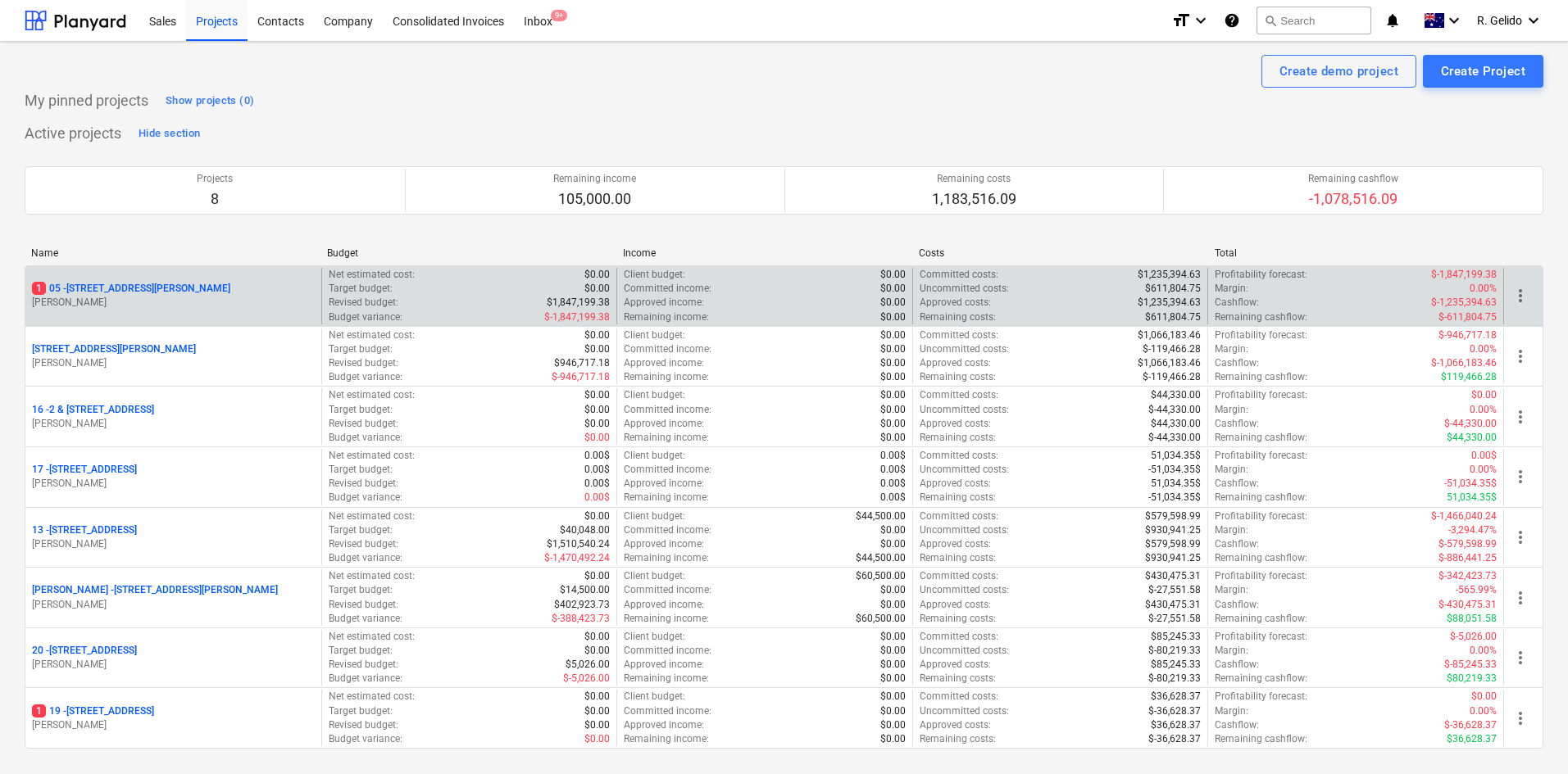
click at [133, 290] on p "1 05 - 3 Emmerick Street, Lilyfield" at bounding box center [132, 289] width 199 height 14
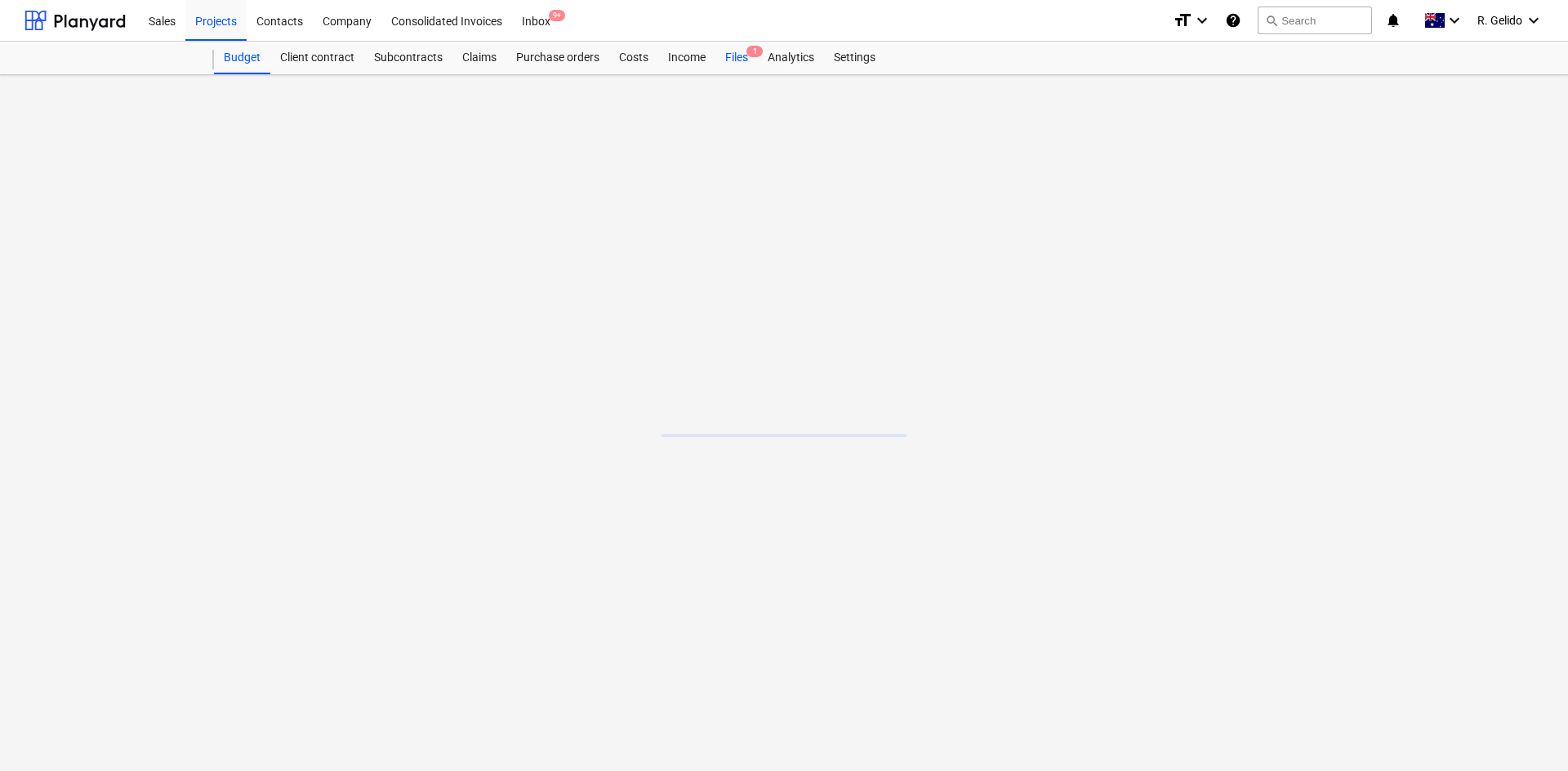
click at [730, 51] on div "Files 1" at bounding box center [736, 57] width 42 height 33
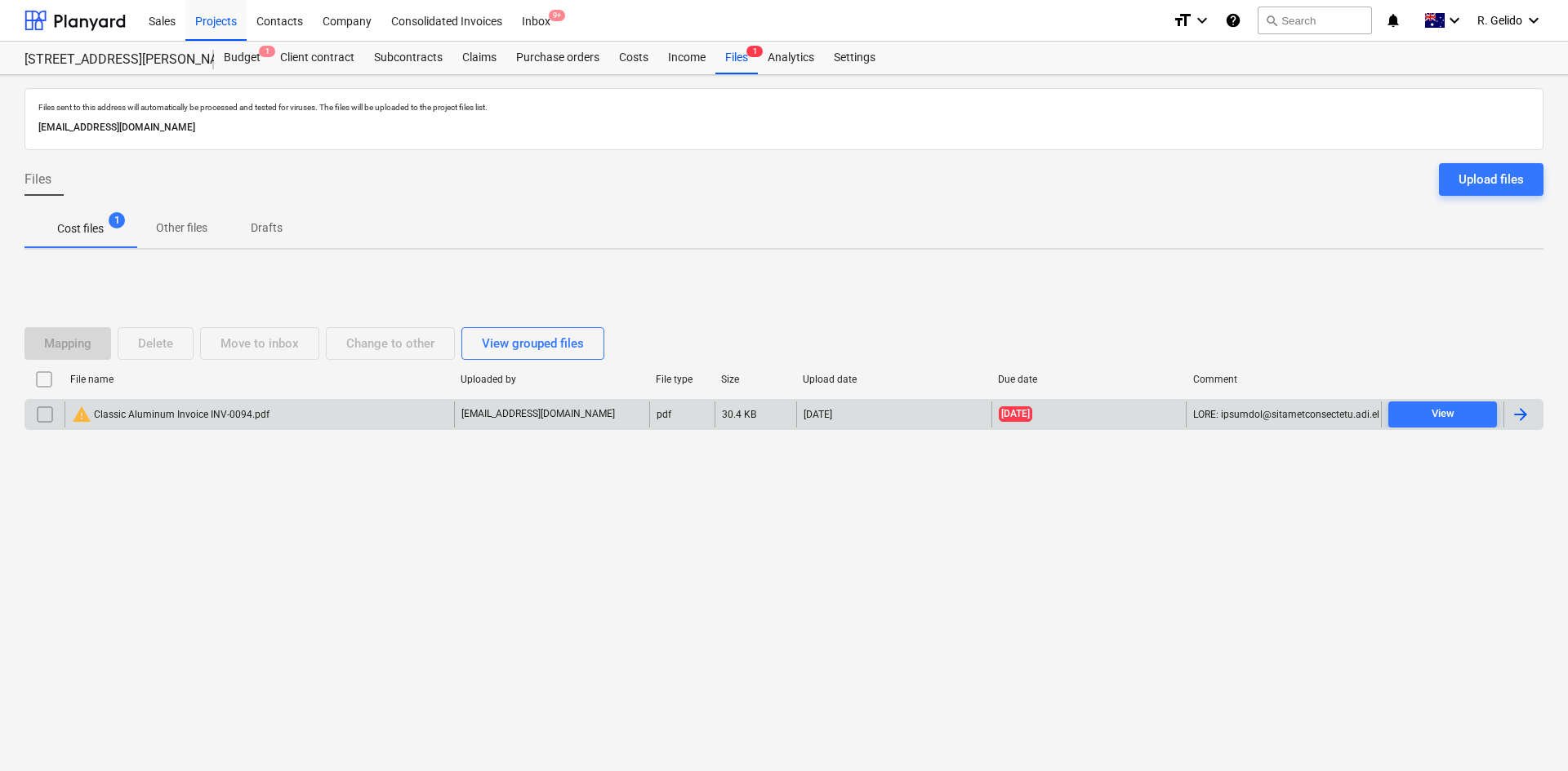
click at [267, 406] on div "warning Classic Aluminum Invoice INV-0094.pdf" at bounding box center [258, 415] width 389 height 26
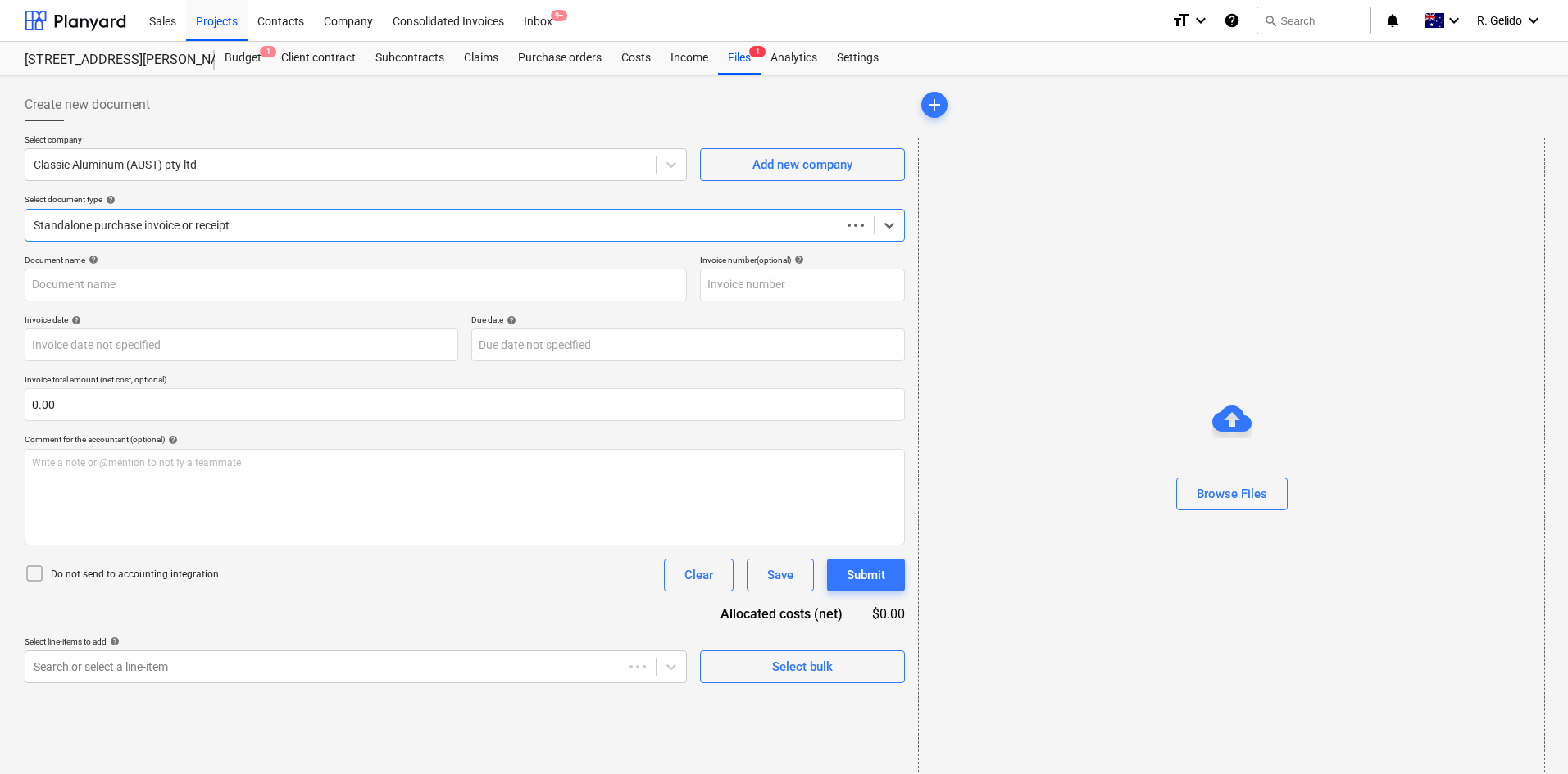
type input "INV-0094"
type input "[DATE]"
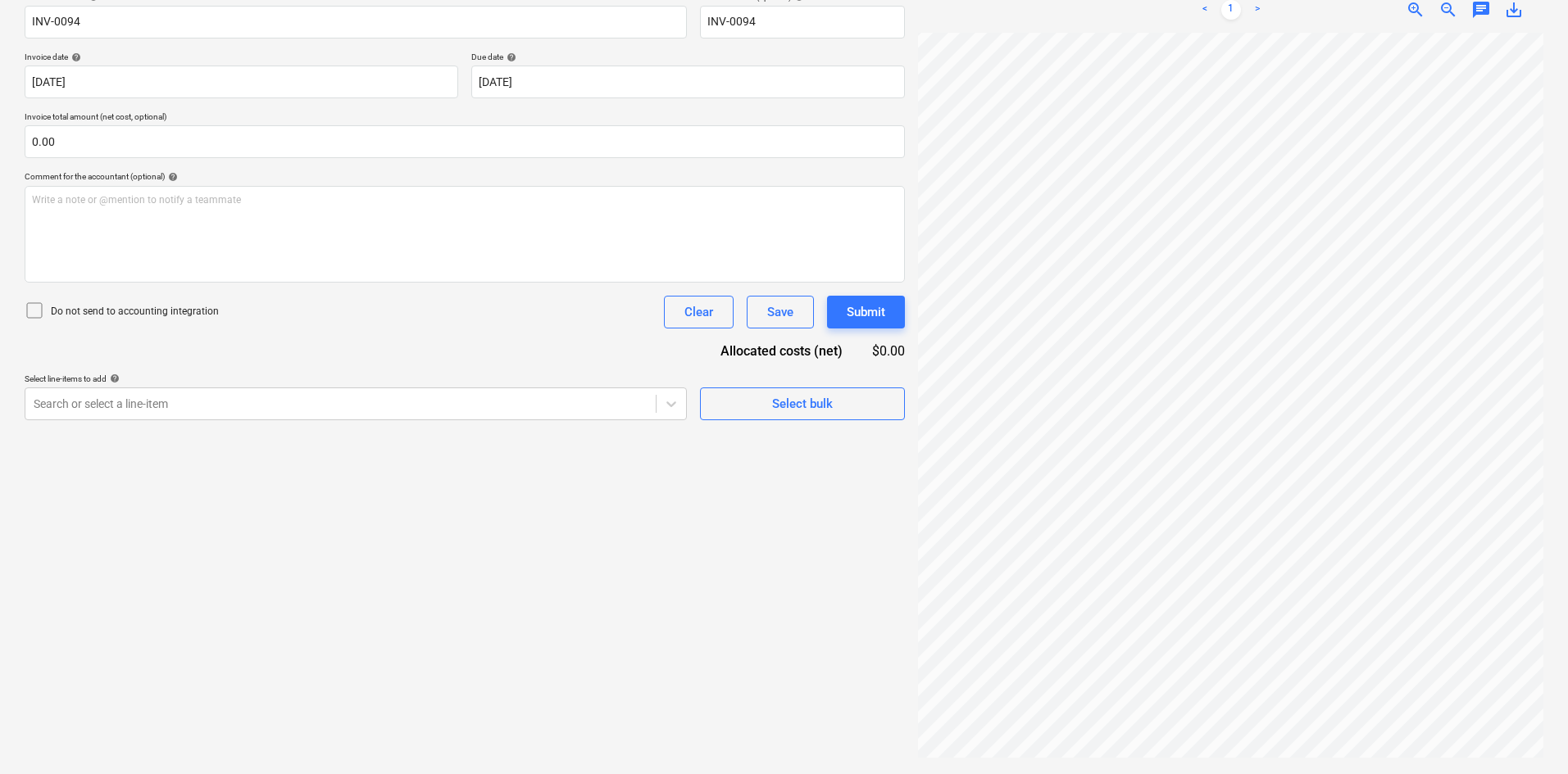
scroll to position [319, 115]
